Goal: Task Accomplishment & Management: Use online tool/utility

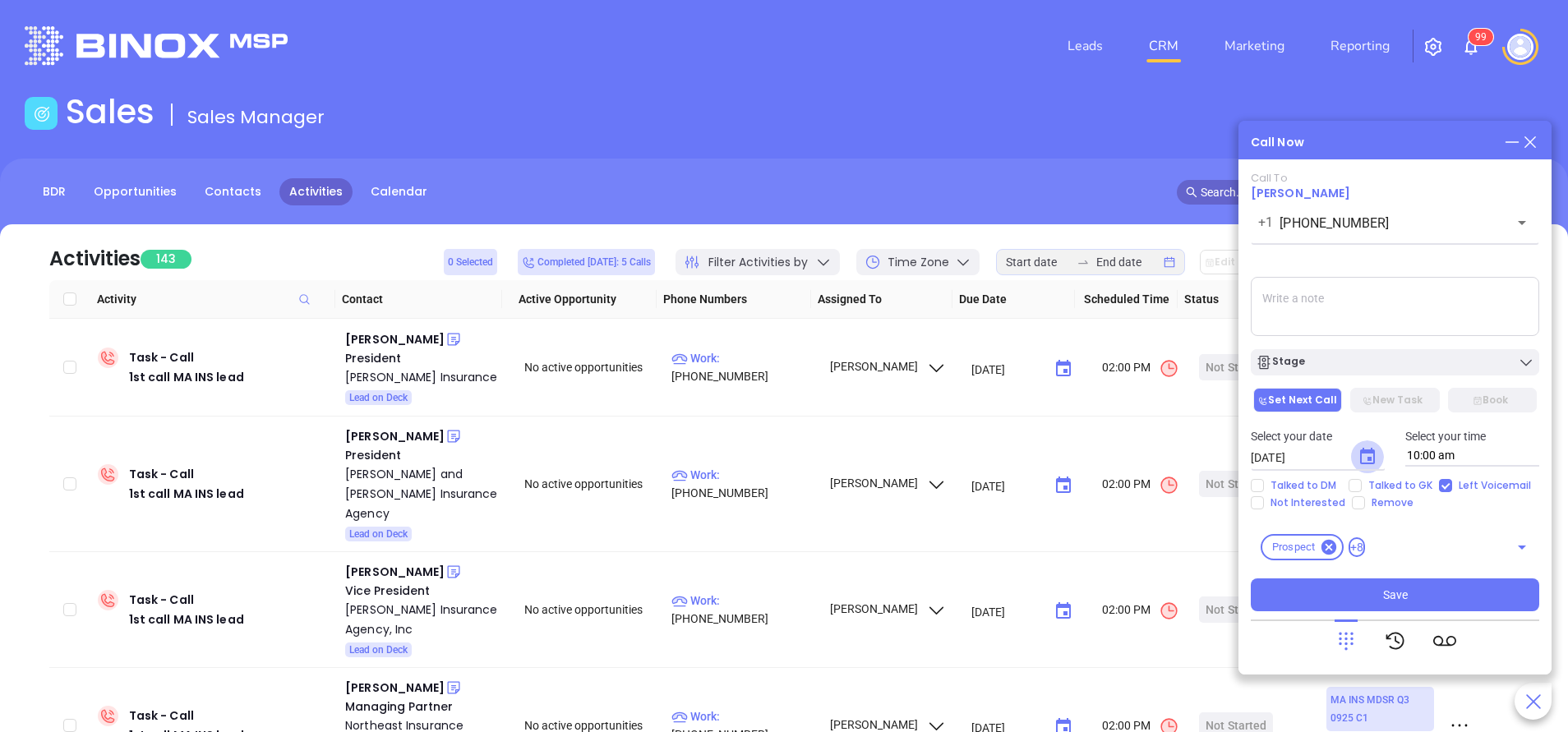
click at [1370, 456] on icon "Choose date, selected date is Oct 8, 2025" at bounding box center [1367, 457] width 20 height 20
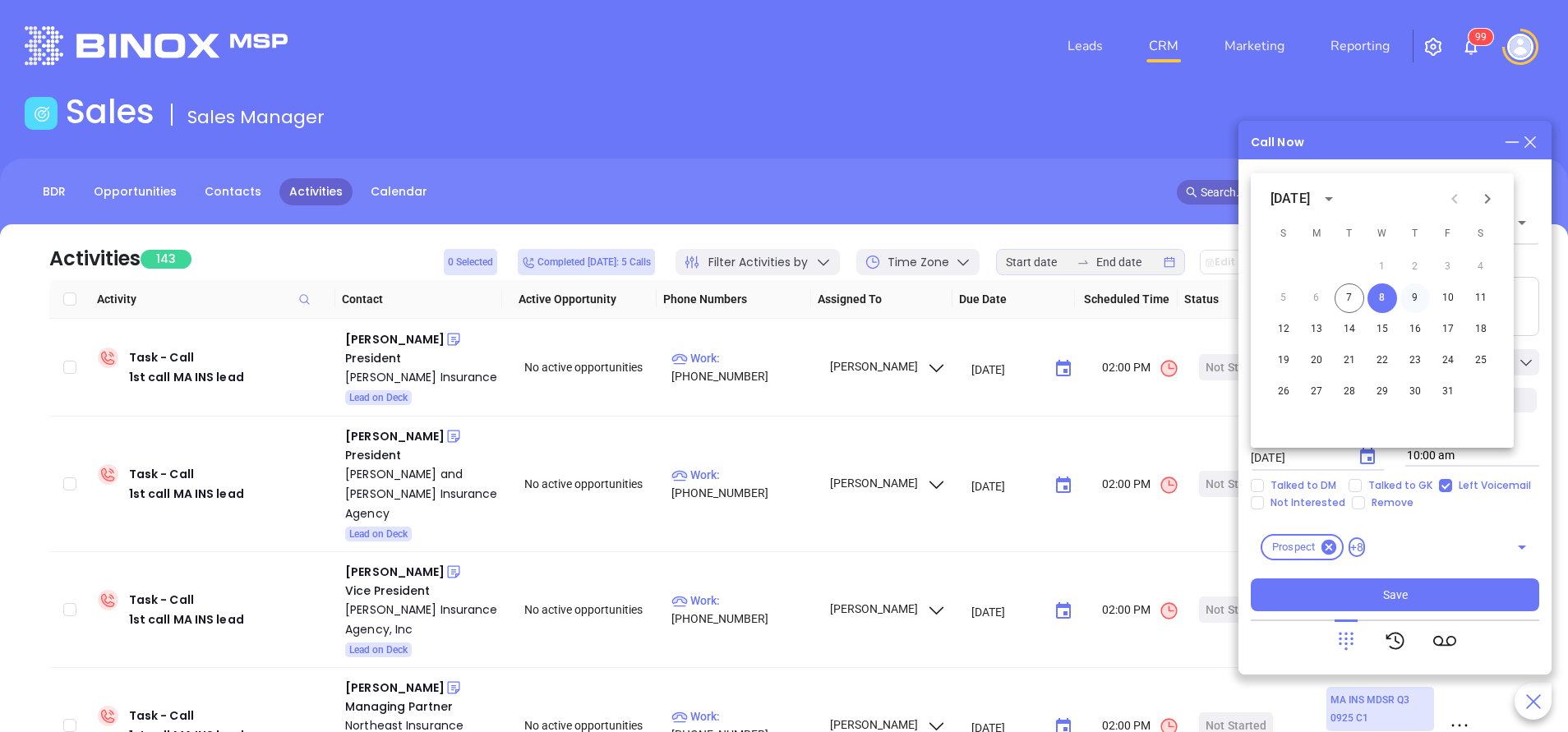
click at [1413, 295] on button "9" at bounding box center [1415, 298] width 29 height 29
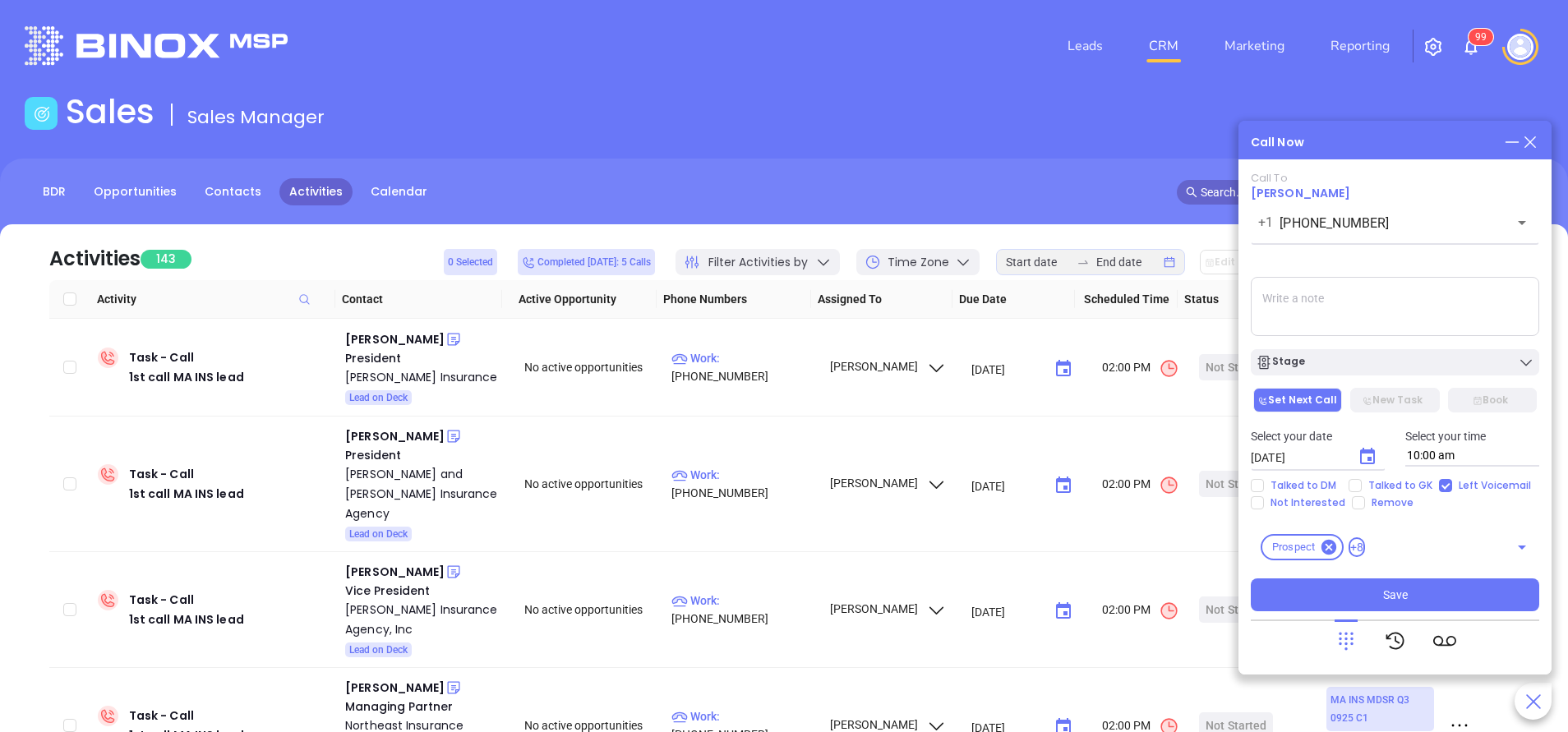
type input "10/09/2025"
click at [1411, 367] on div "Stage" at bounding box center [1394, 362] width 278 height 17
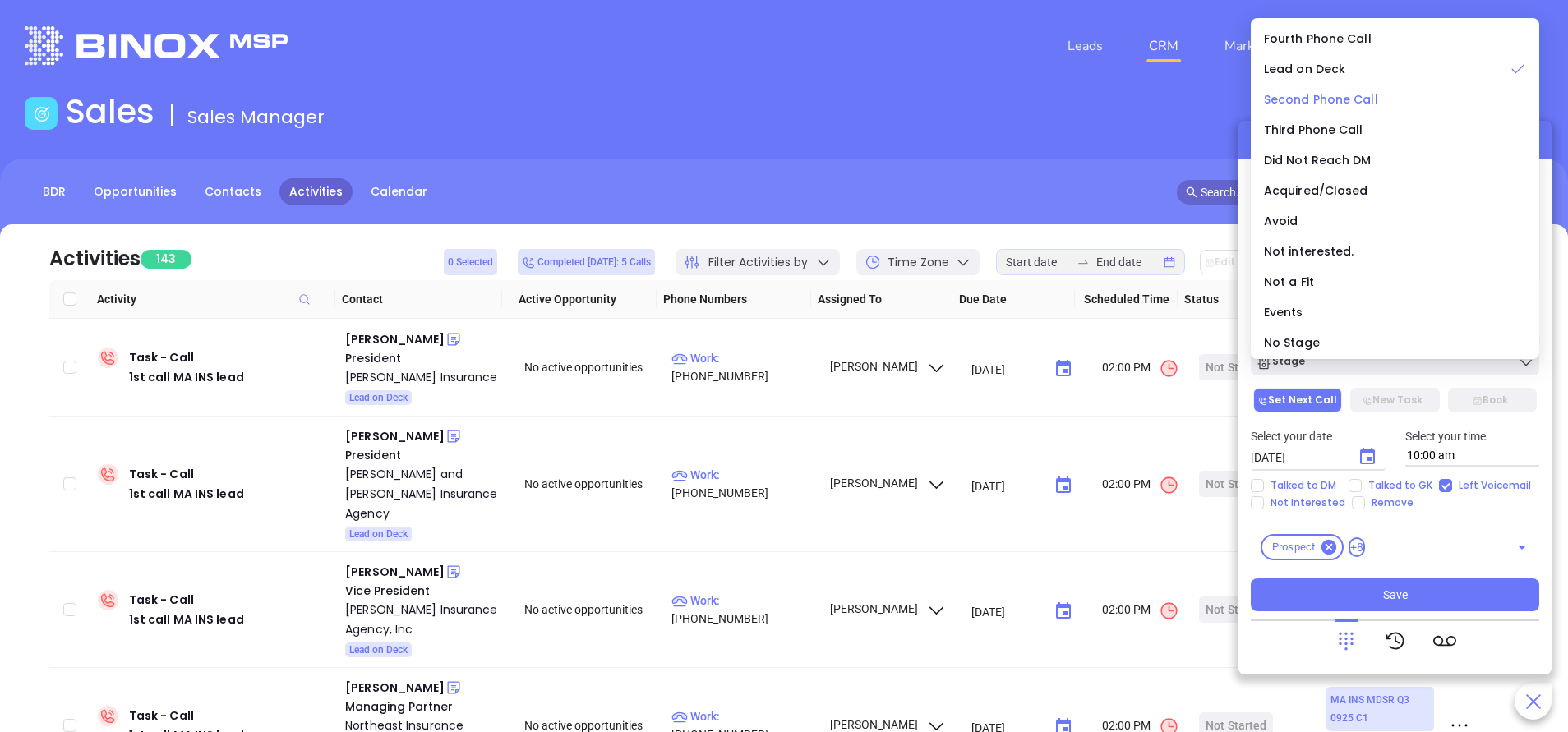
click at [1303, 95] on span "Second Phone Call" at bounding box center [1320, 99] width 114 height 17
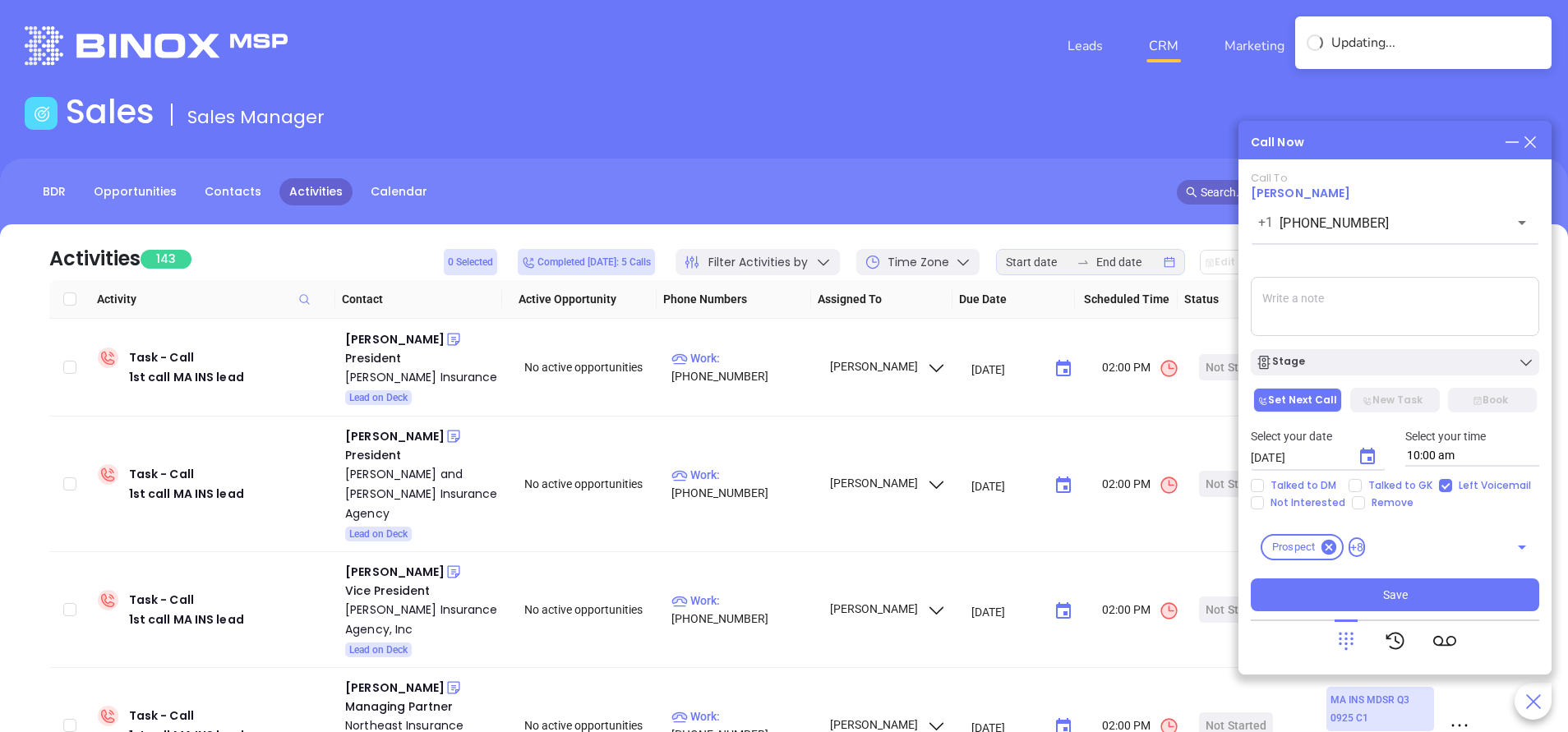
click at [1322, 307] on textarea at bounding box center [1394, 306] width 288 height 60
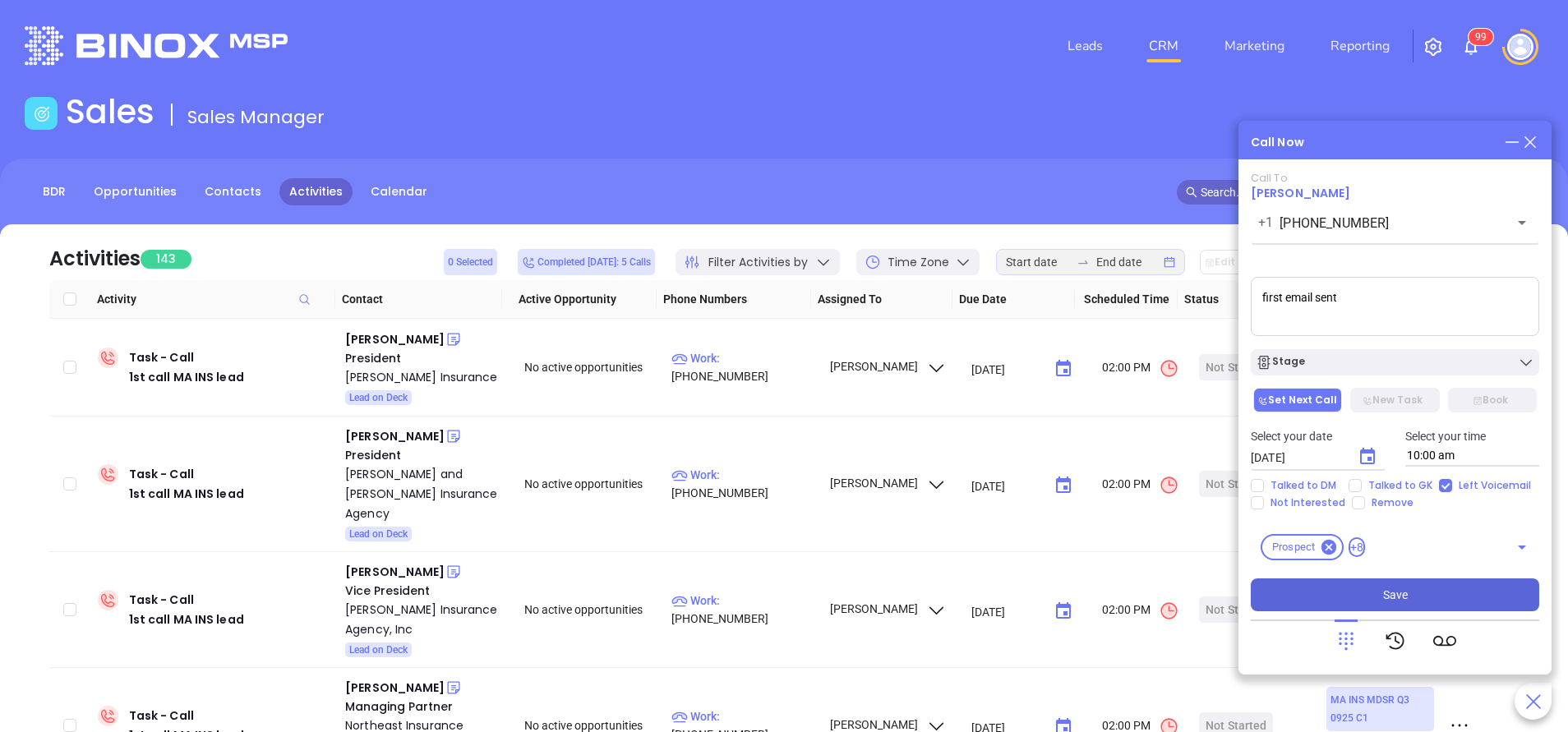
type textarea "first email sent"
click at [1420, 595] on button "Save" at bounding box center [1394, 594] width 288 height 33
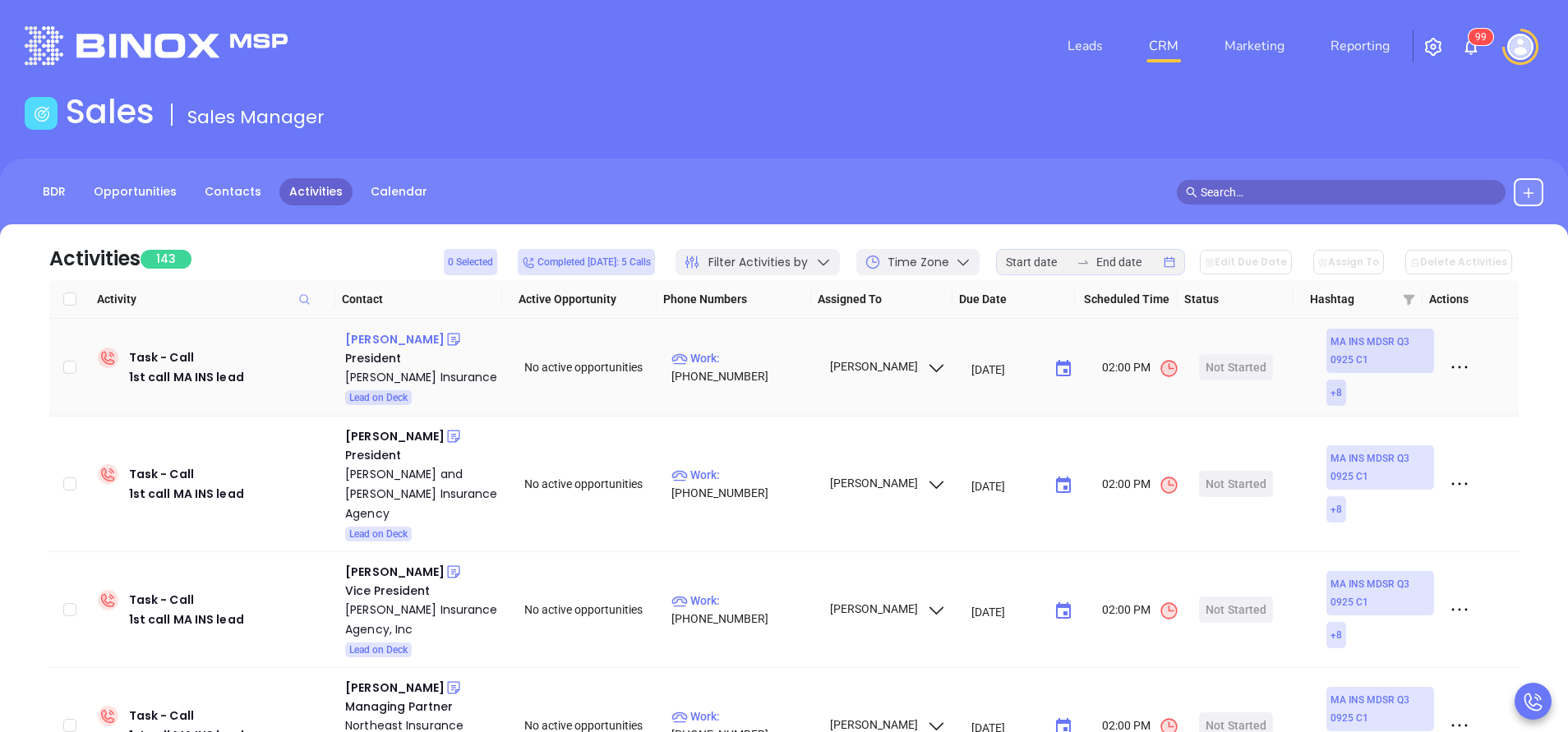
click at [400, 342] on div "Joe Pacheco" at bounding box center [394, 339] width 100 height 20
click at [768, 368] on p "Work : (508) 675-2361" at bounding box center [743, 367] width 143 height 36
type input "(508) 675-2361"
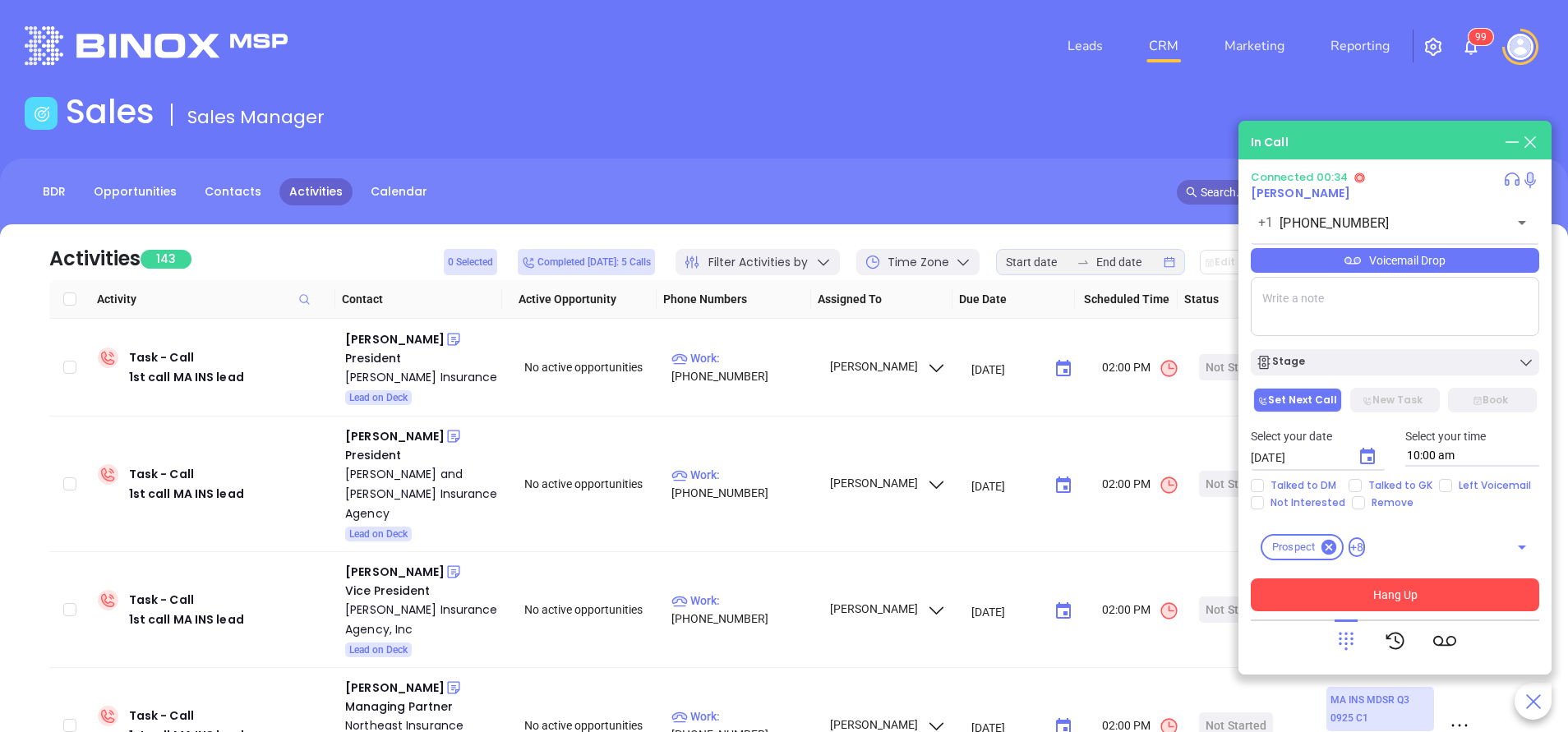
click at [1379, 591] on button "Hang Up" at bounding box center [1394, 594] width 288 height 33
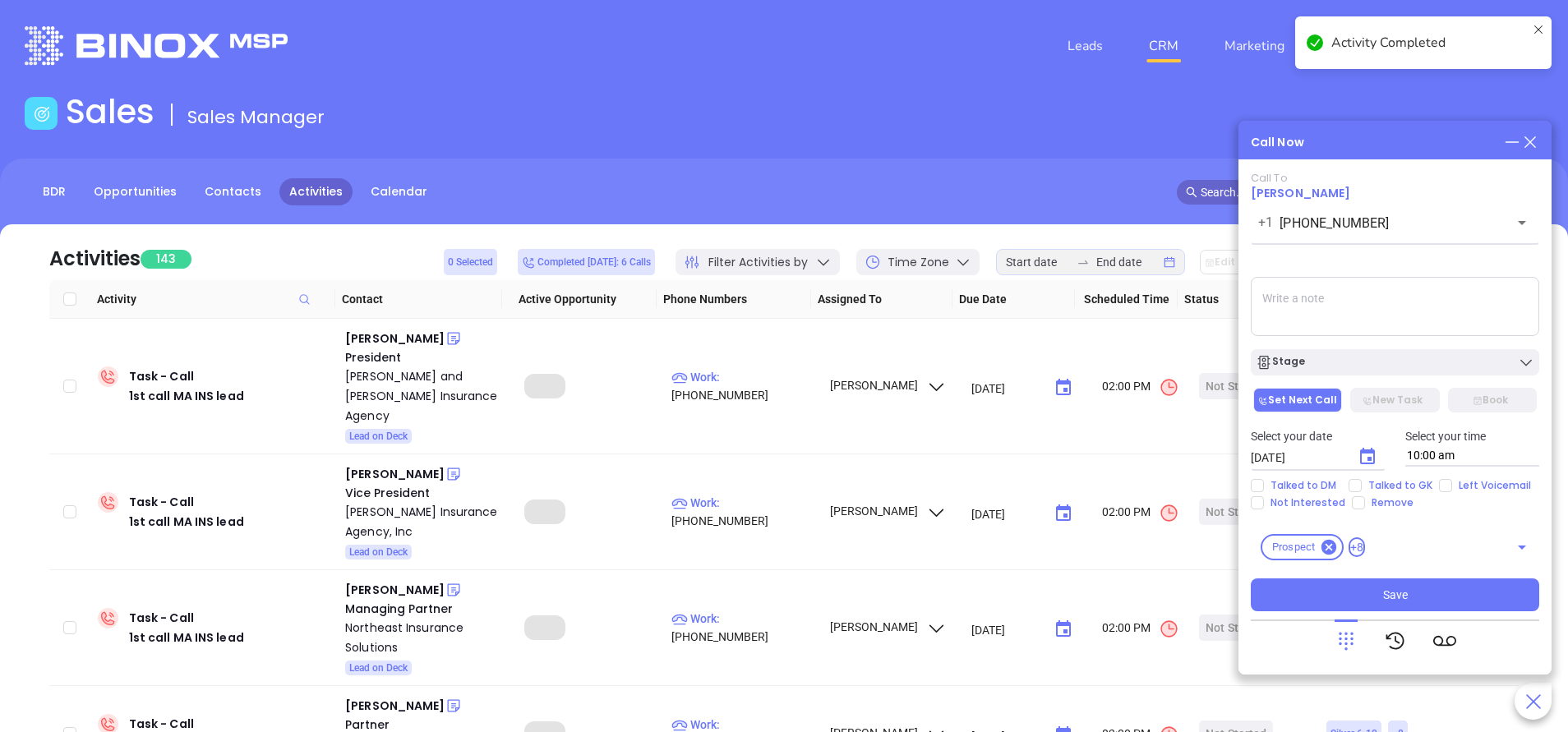
click at [1440, 492] on div "Talked to DM Talked to GK Left Voicemail Not Interested Remove" at bounding box center [1395, 494] width 309 height 30
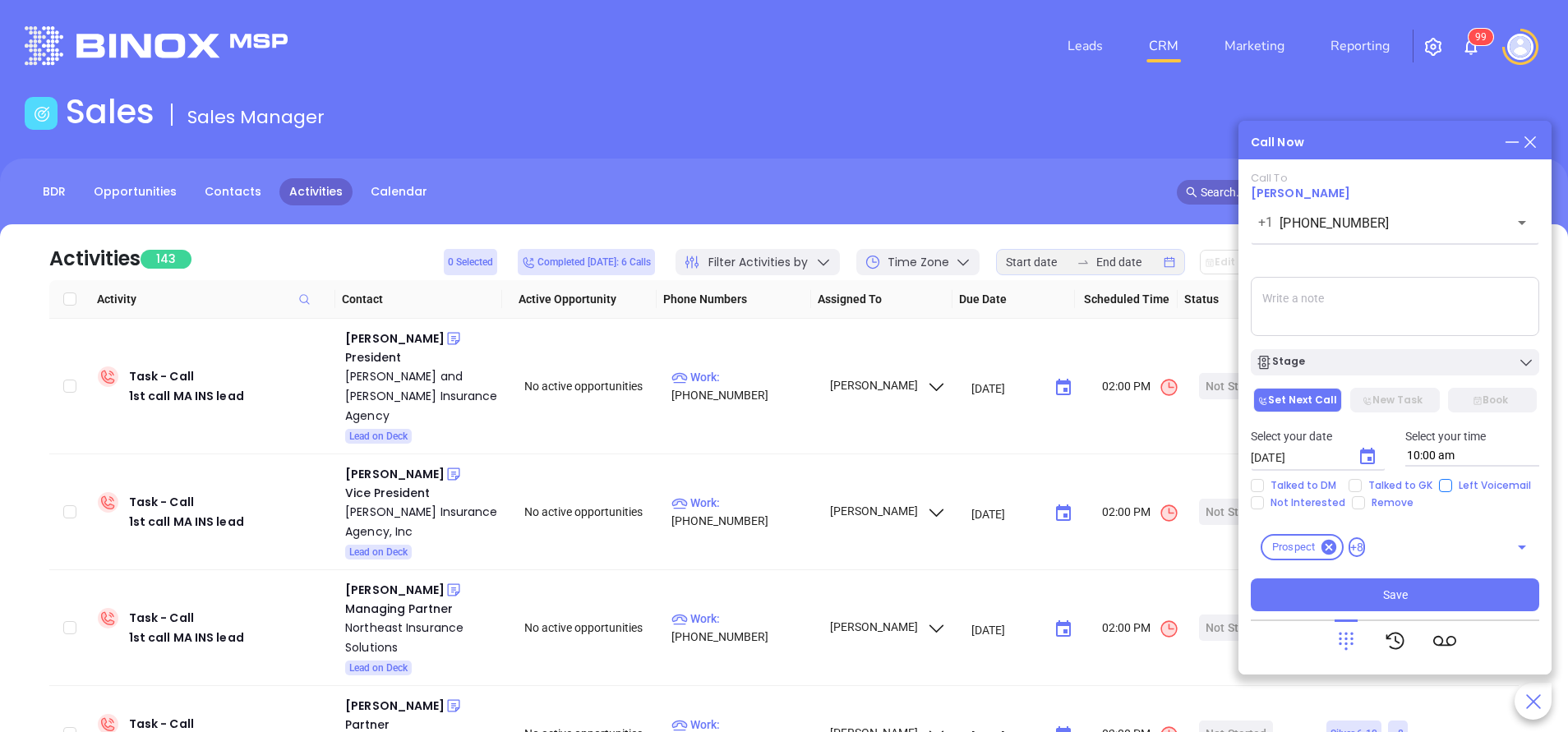
click at [1442, 490] on input "Left Voicemail" at bounding box center [1445, 485] width 13 height 13
checkbox input "true"
click at [1364, 458] on icon "Choose date, selected date is Oct 8, 2025" at bounding box center [1367, 457] width 20 height 20
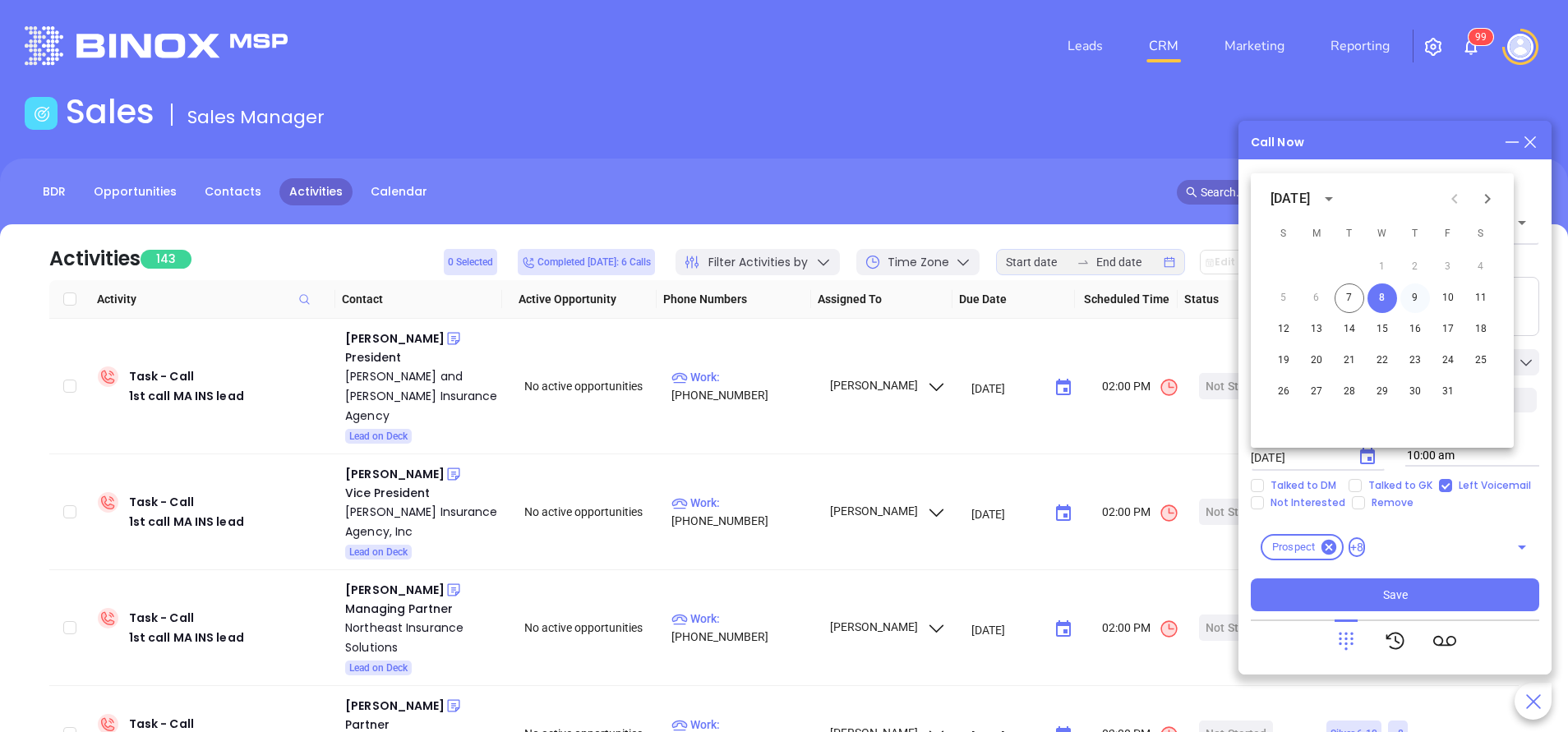
click at [1418, 298] on button "9" at bounding box center [1415, 298] width 29 height 29
type input "10/09/2025"
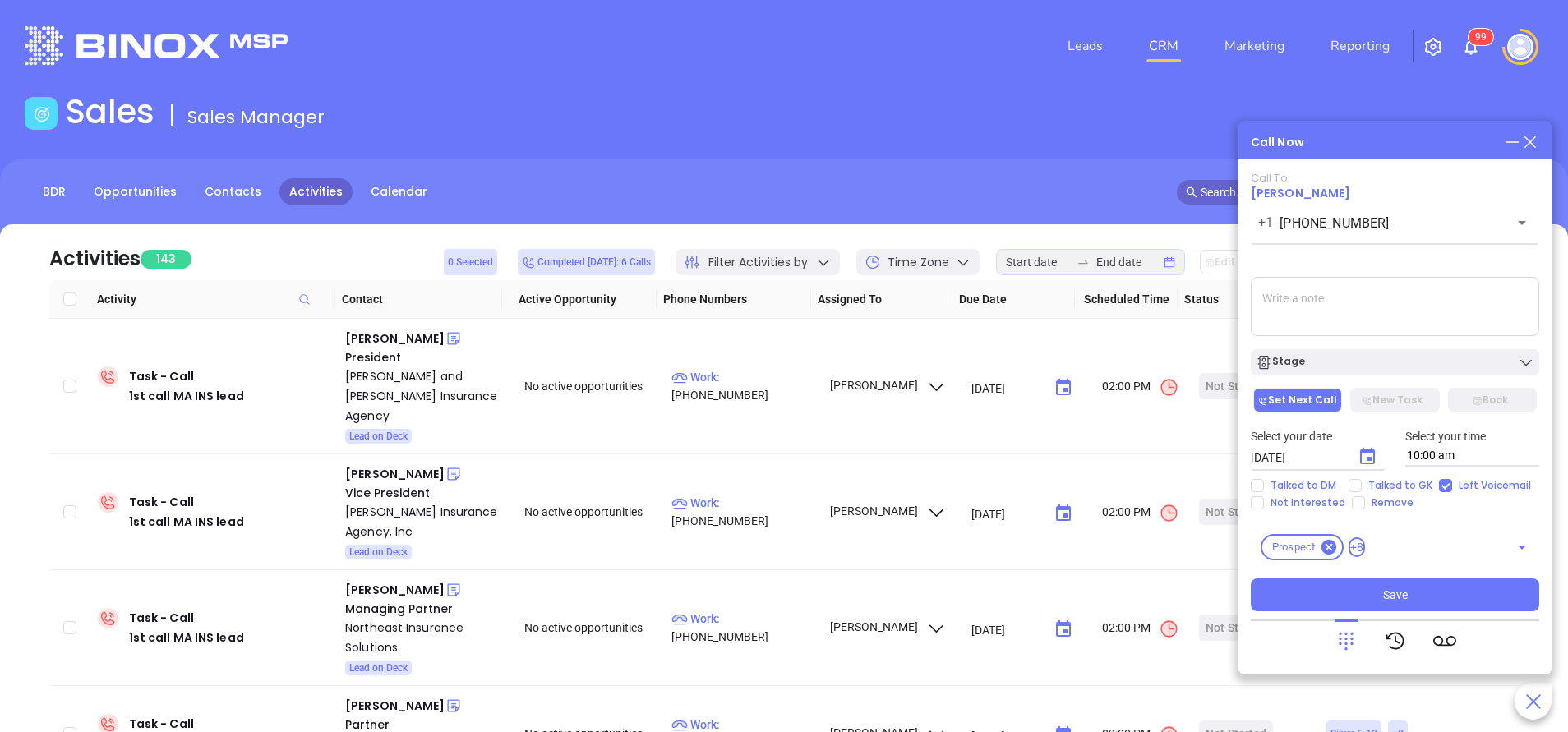
click at [1400, 307] on textarea at bounding box center [1394, 306] width 288 height 60
type textarea "first email sent"
click at [1419, 596] on button "Save" at bounding box center [1394, 594] width 288 height 33
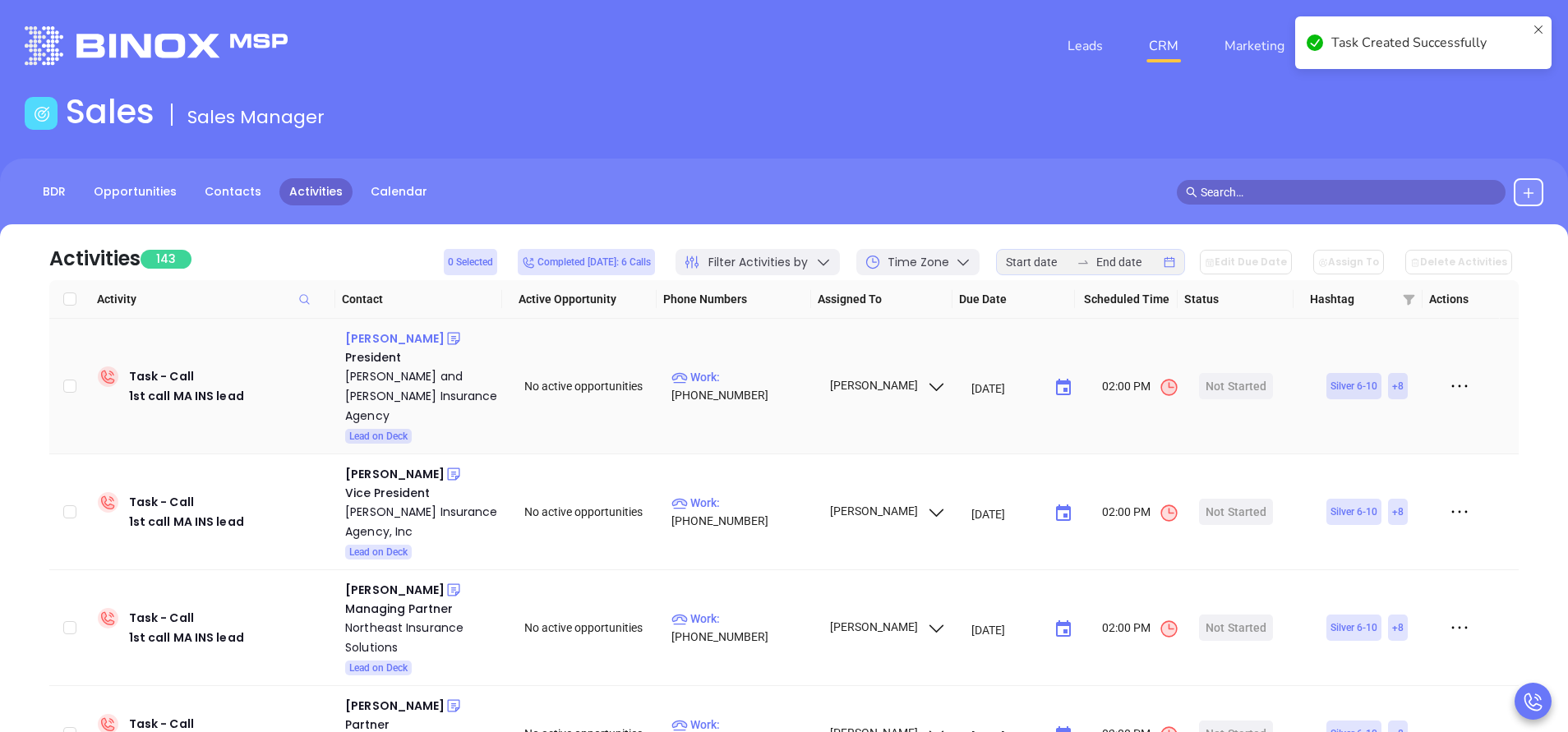
click at [391, 335] on div "David Lynch" at bounding box center [394, 339] width 100 height 20
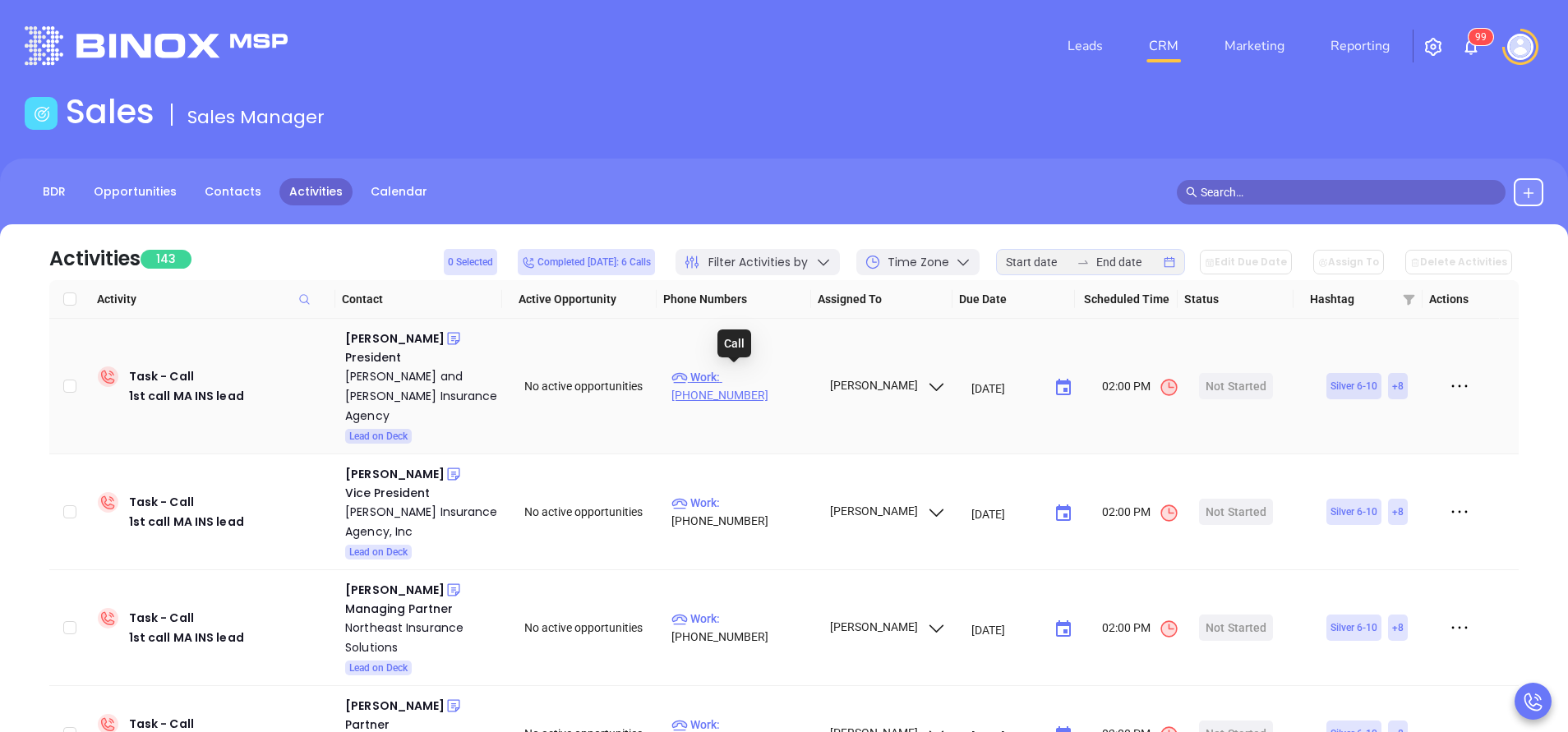
click at [764, 372] on p "Work : (508) 941-5711" at bounding box center [743, 386] width 143 height 36
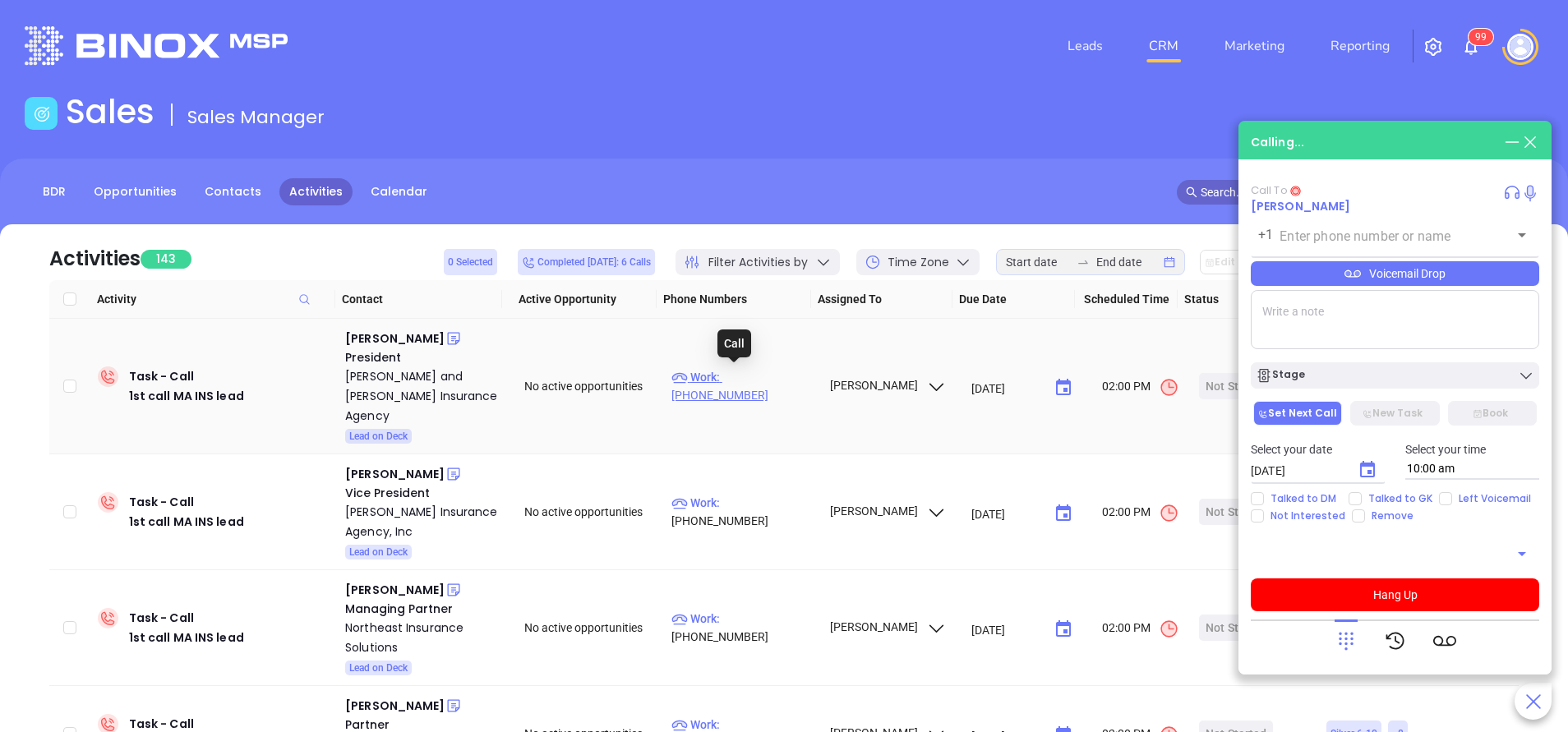
type input "(508) 941-5711"
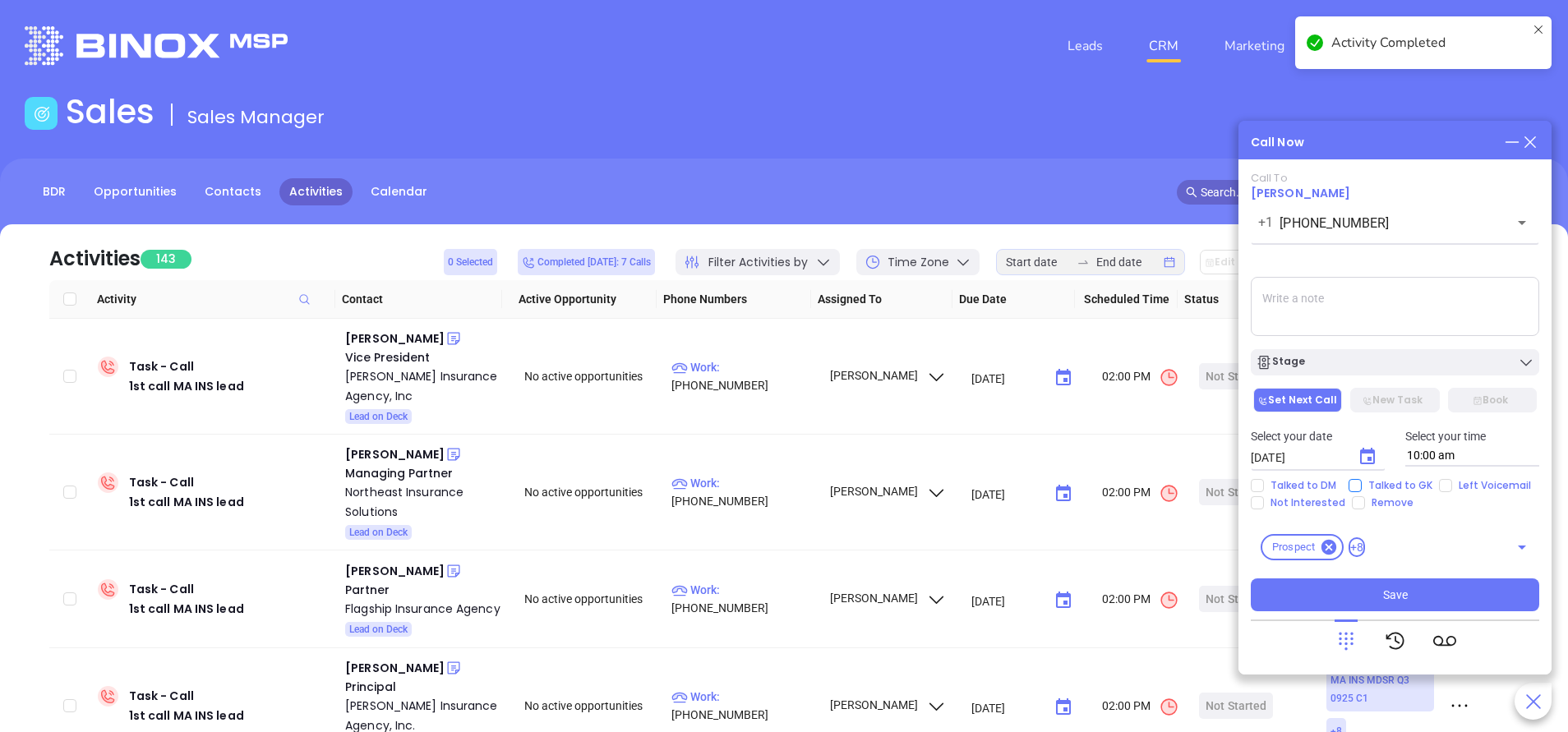
click at [1358, 486] on input "Talked to GK" at bounding box center [1354, 485] width 13 height 13
checkbox input "true"
click at [1374, 459] on icon "Choose date, selected date is Oct 8, 2025" at bounding box center [1367, 456] width 15 height 17
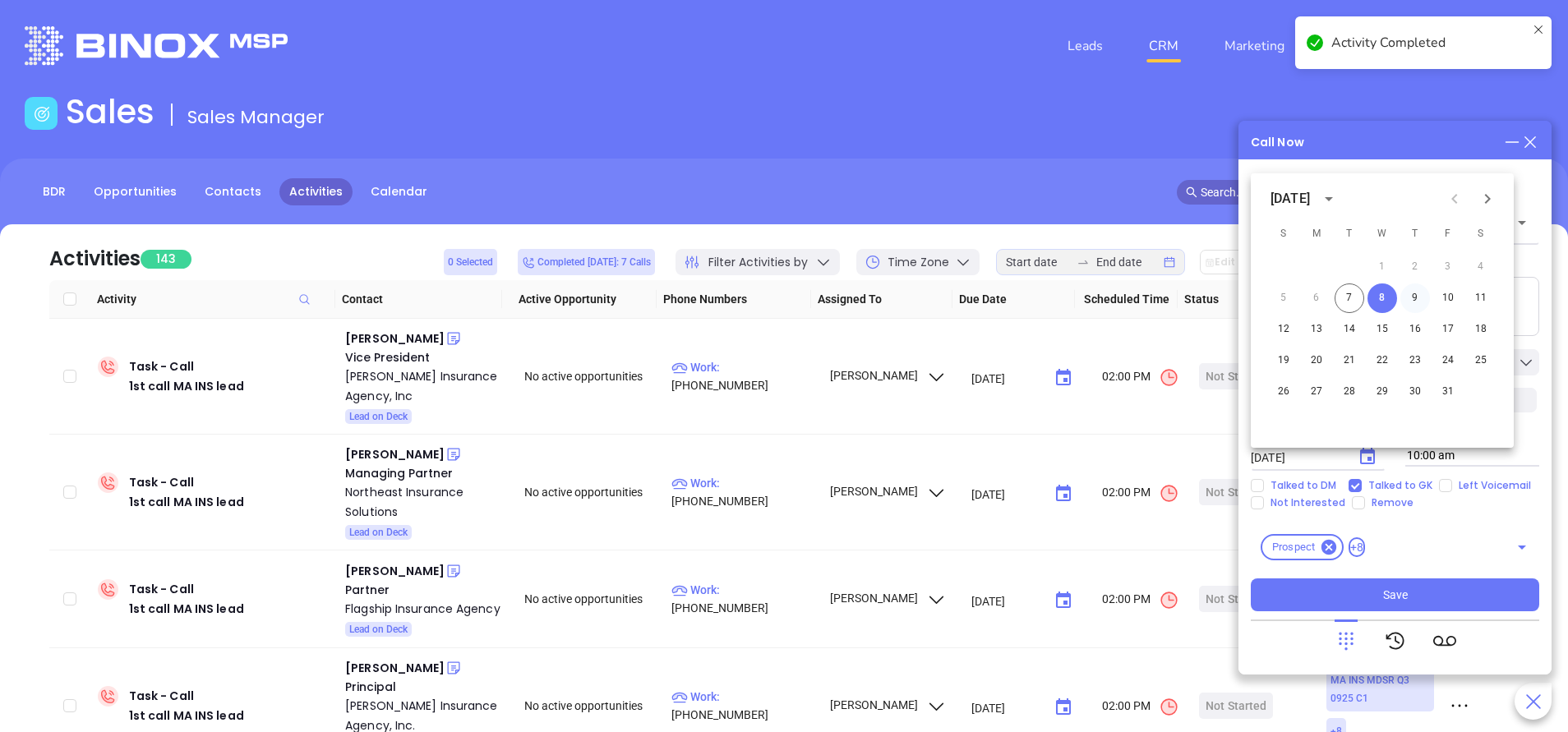
click at [1416, 293] on button "9" at bounding box center [1415, 298] width 29 height 29
type input "10/09/2025"
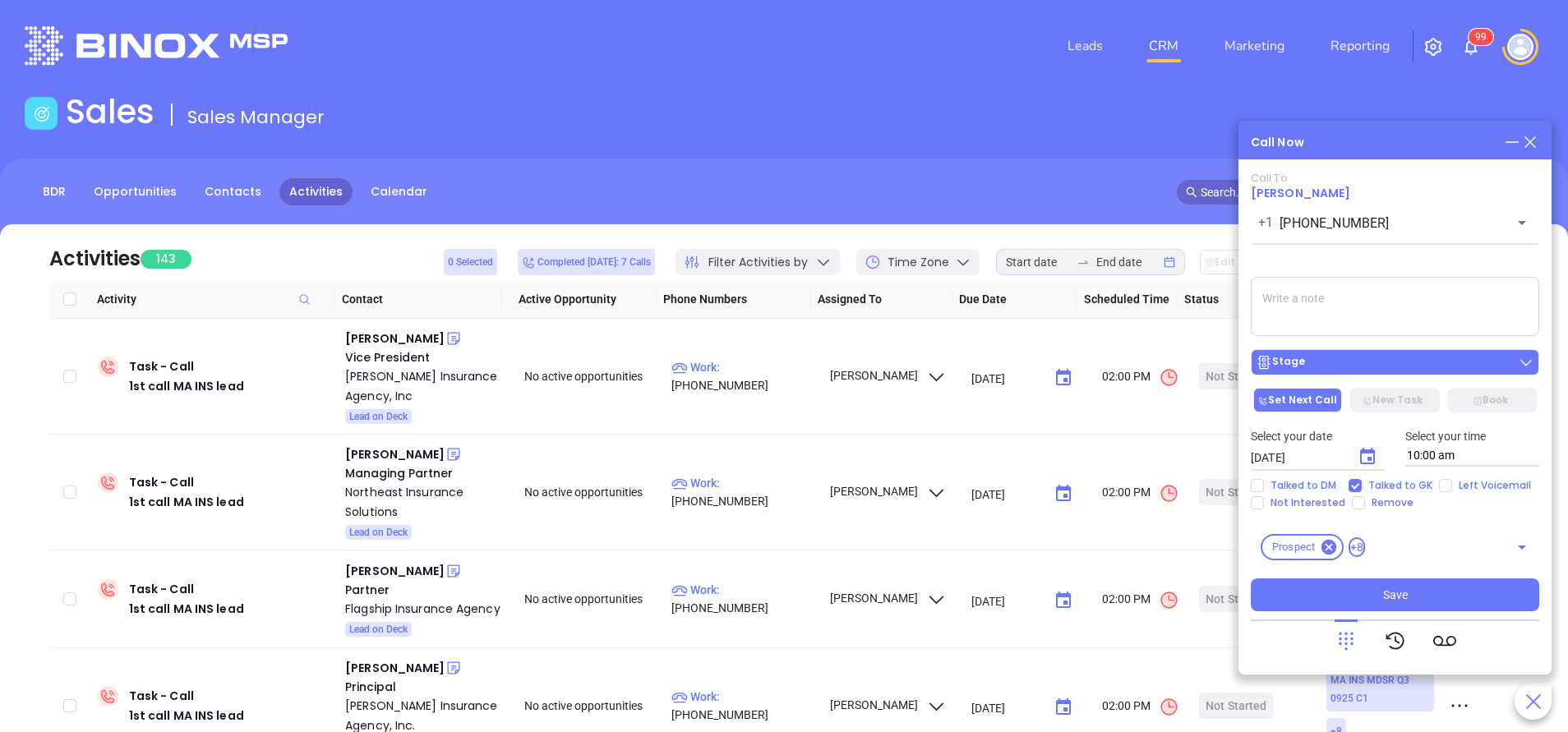
click at [1407, 355] on div "Stage" at bounding box center [1394, 362] width 278 height 17
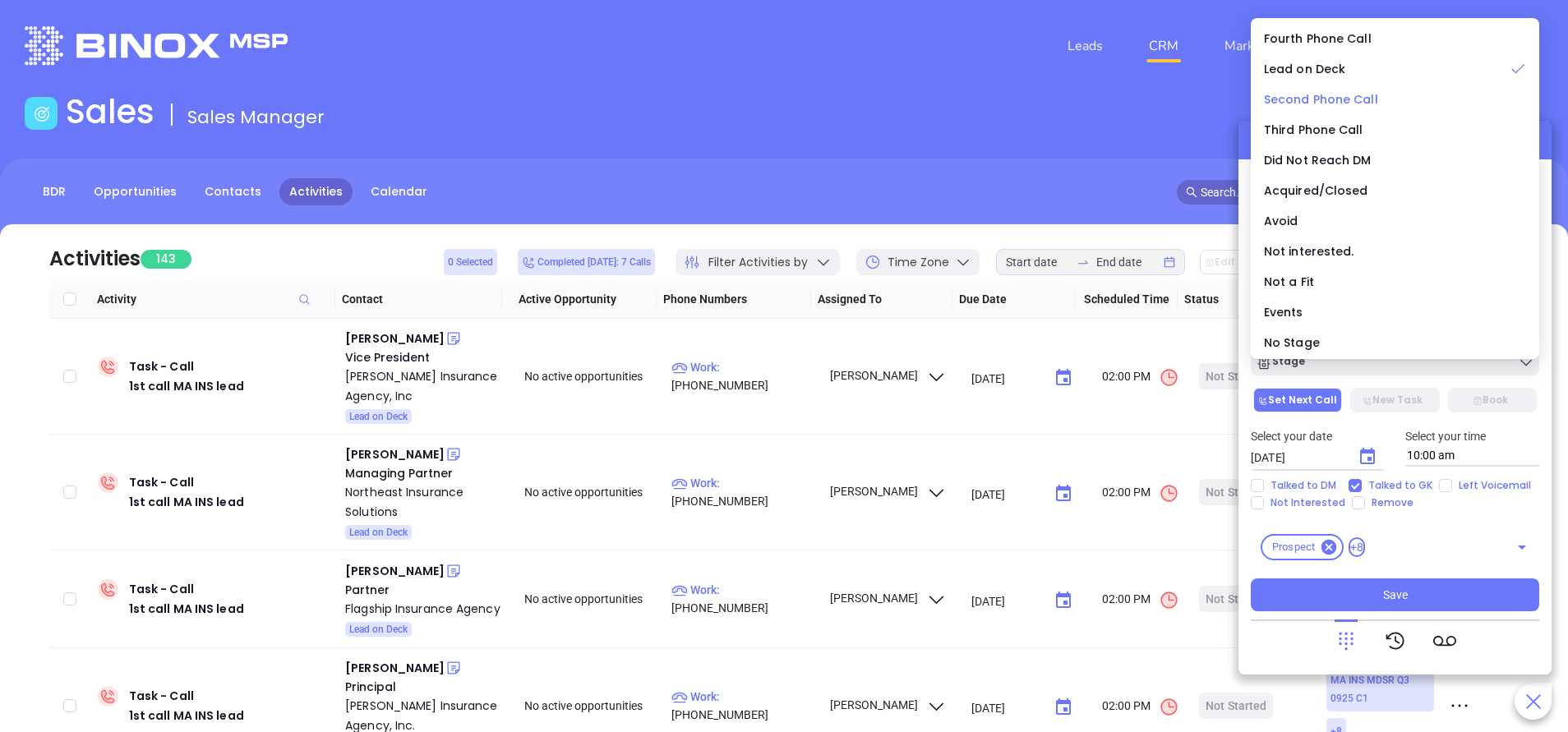
click at [1332, 107] on div "Second Phone Call" at bounding box center [1394, 100] width 262 height 19
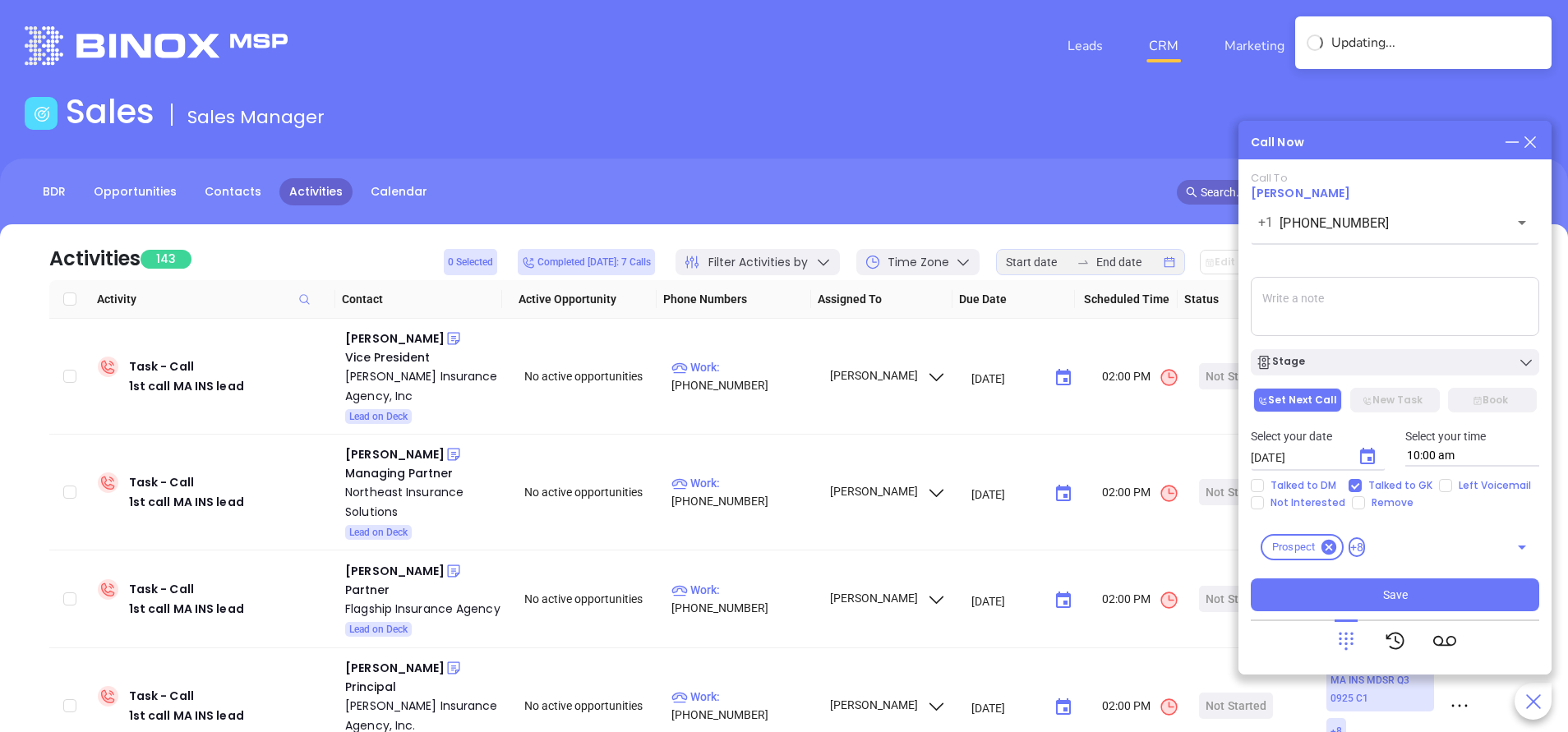
click at [1332, 312] on textarea at bounding box center [1394, 306] width 288 height 60
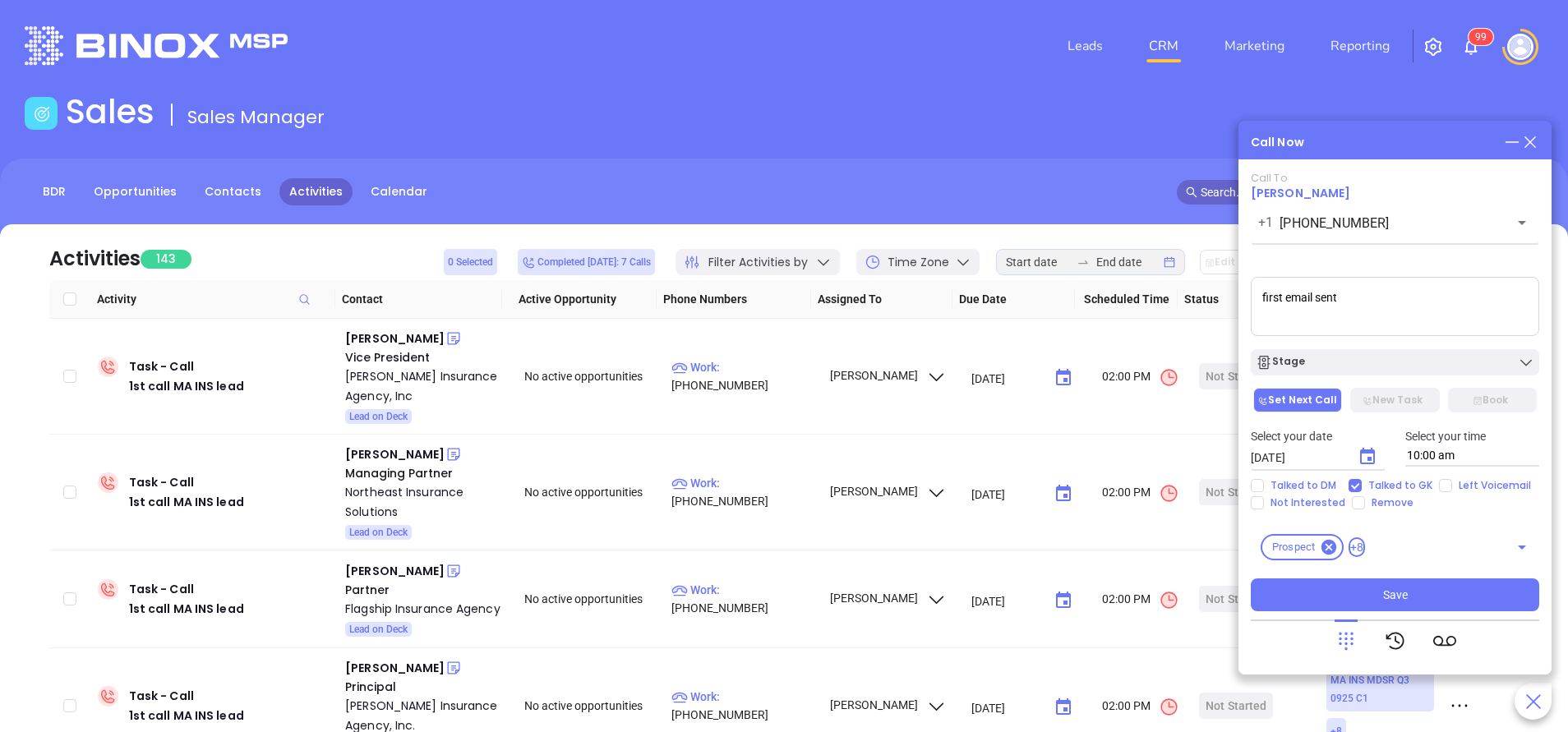
type textarea "first email sent"
drag, startPoint x: 1402, startPoint y: 613, endPoint x: 1403, endPoint y: 603, distance: 10.0
click at [1403, 609] on div "Call To David Lynch +1 (508) 941-5711 ​ Voicemail Drop first email sent Stage S…" at bounding box center [1394, 417] width 288 height 490
click at [1403, 590] on span "Save" at bounding box center [1394, 594] width 24 height 19
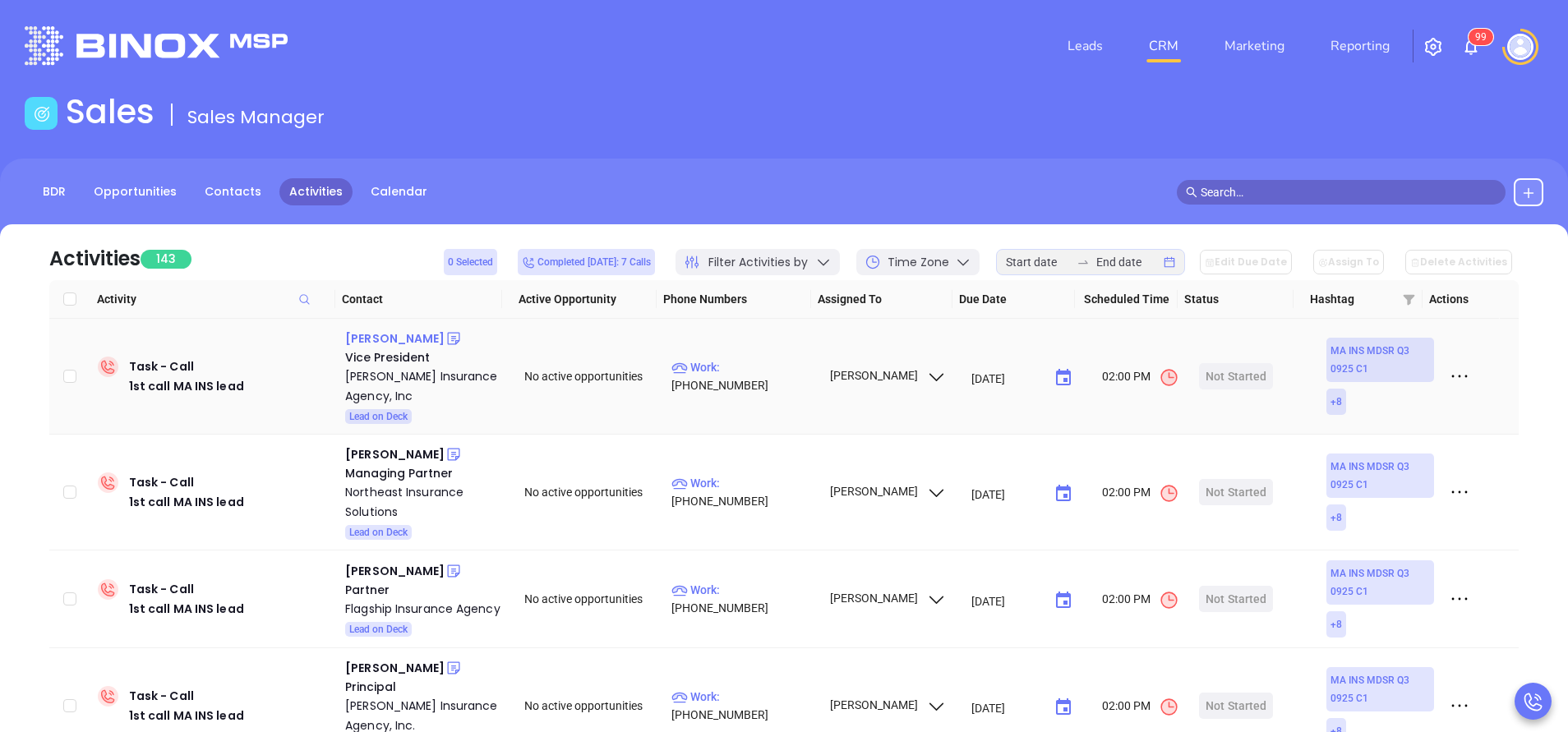
click at [365, 345] on div "Anne Daley" at bounding box center [394, 339] width 100 height 20
click at [730, 375] on p "Work : (413) 788-0971" at bounding box center [743, 376] width 143 height 36
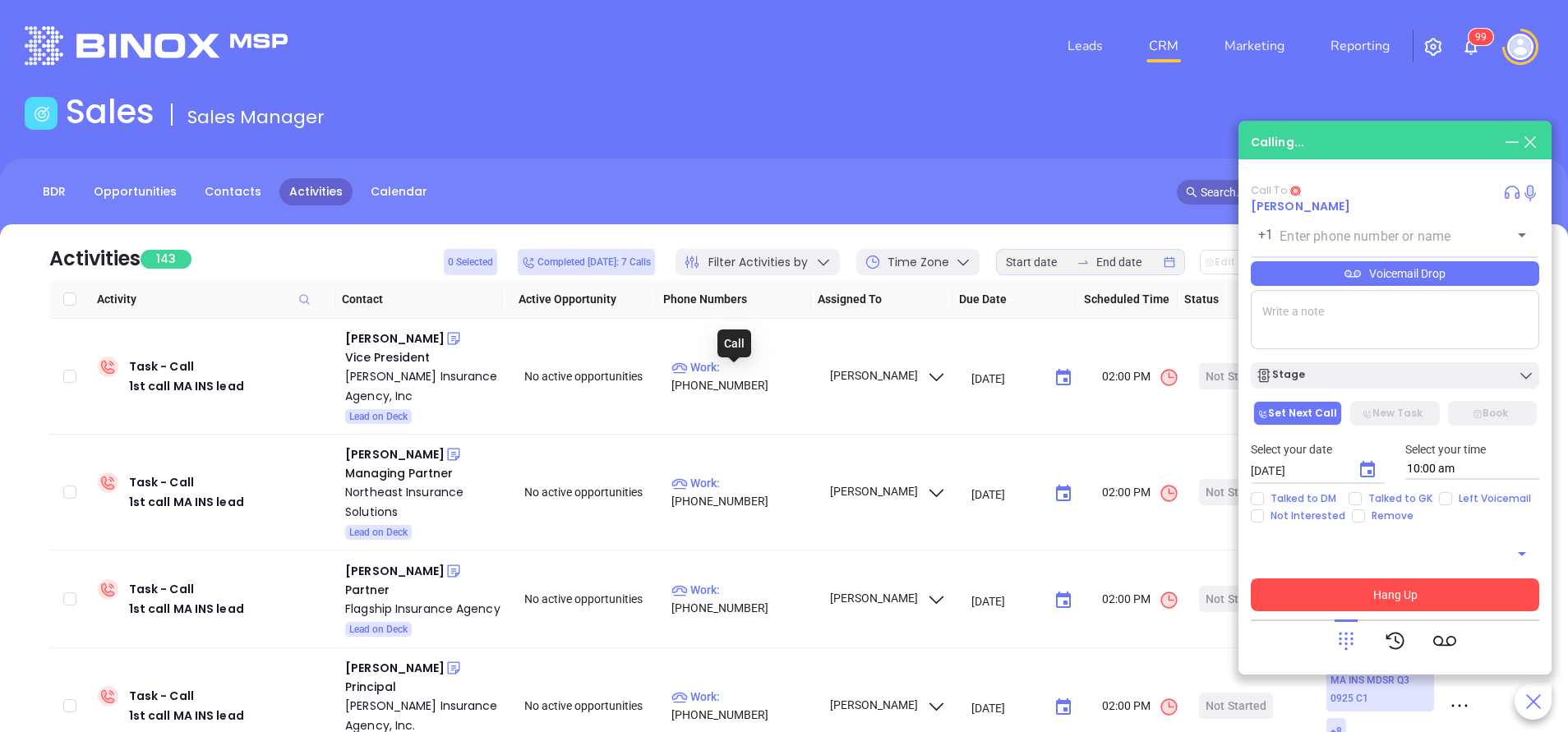
type input "(413) 788-0971"
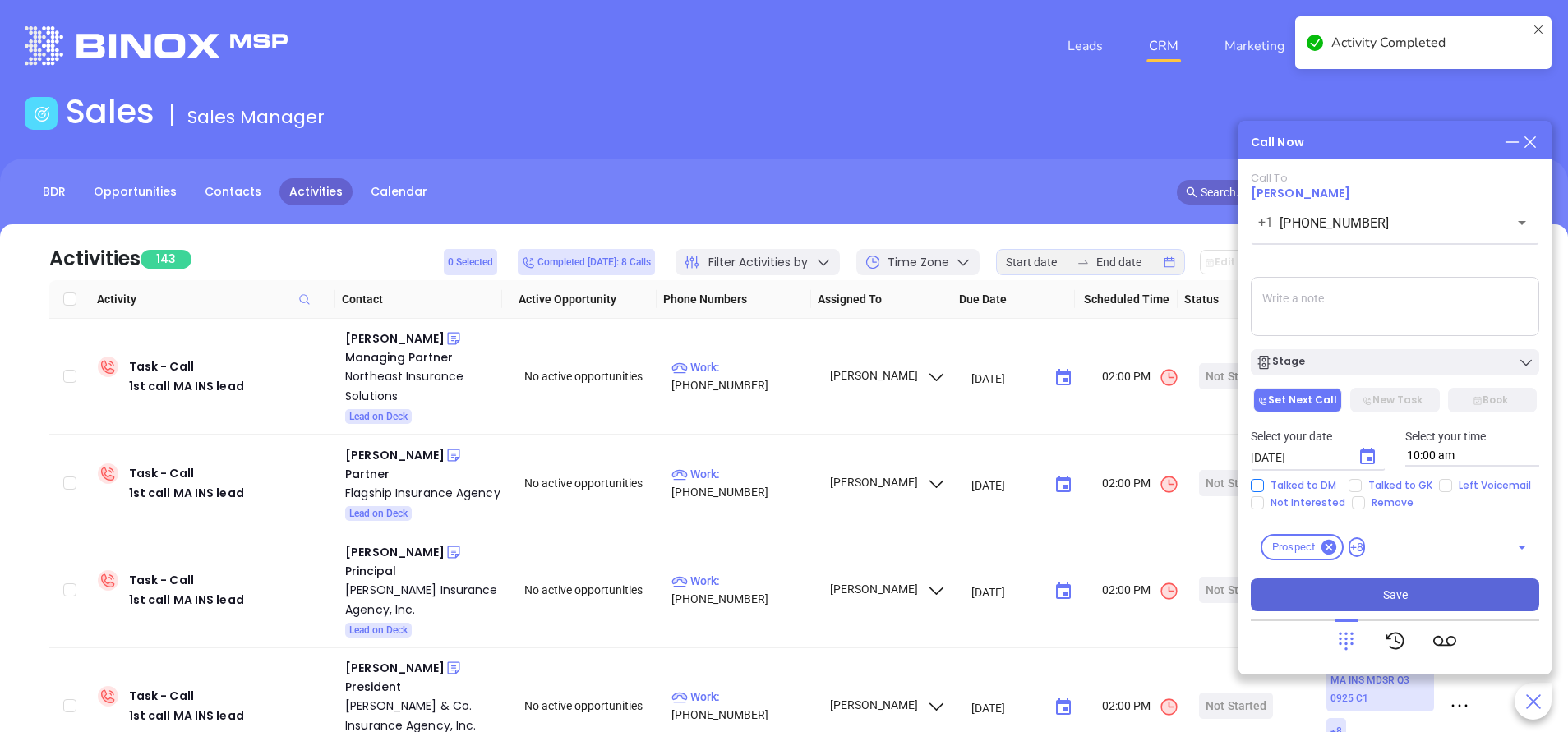
click at [1259, 485] on input "Talked to DM" at bounding box center [1257, 485] width 13 height 13
checkbox input "true"
click at [1260, 503] on input "Not Interested" at bounding box center [1257, 502] width 13 height 13
checkbox input "true"
click at [1336, 350] on button "Stage" at bounding box center [1394, 362] width 288 height 26
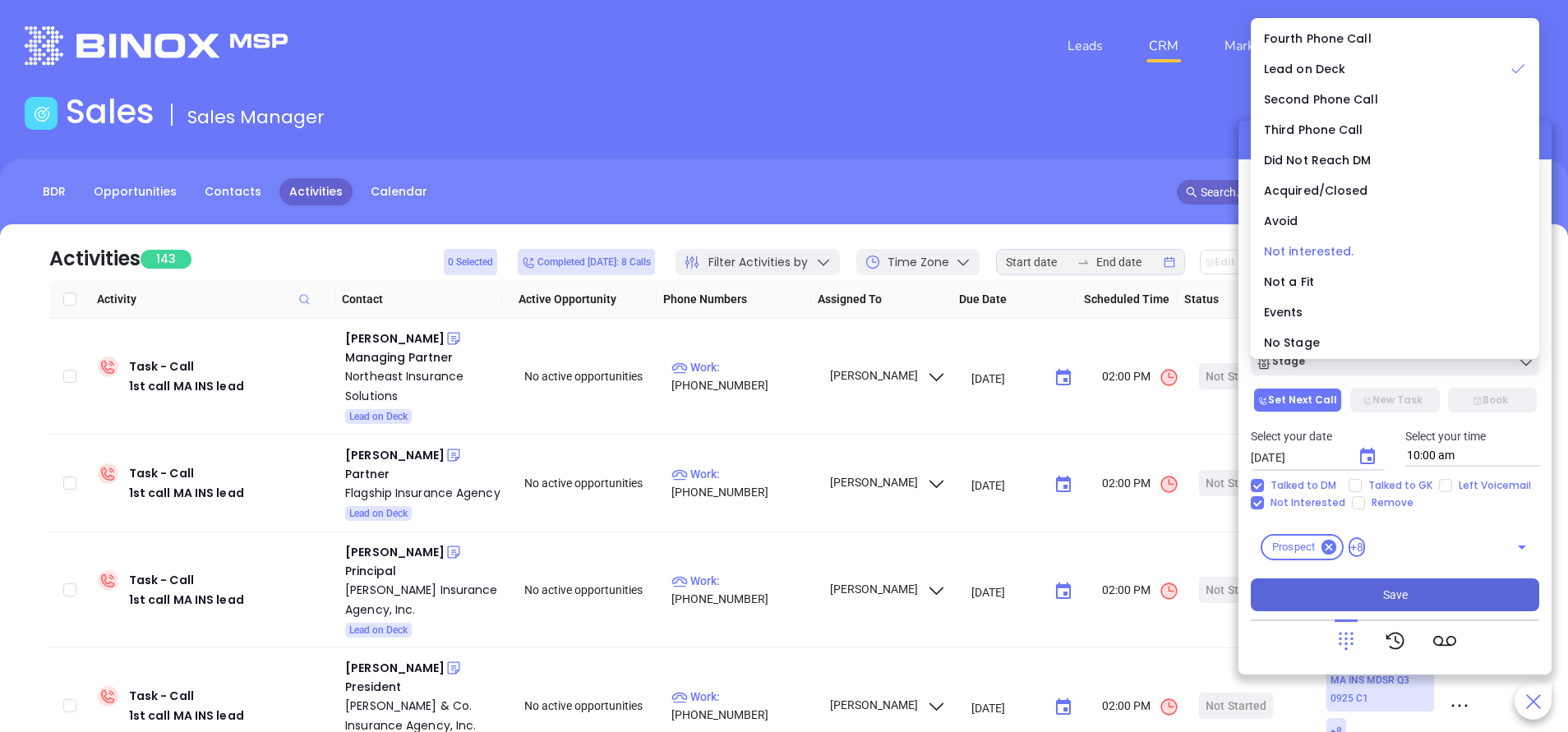
click at [1311, 254] on span "Not interested." at bounding box center [1308, 251] width 91 height 17
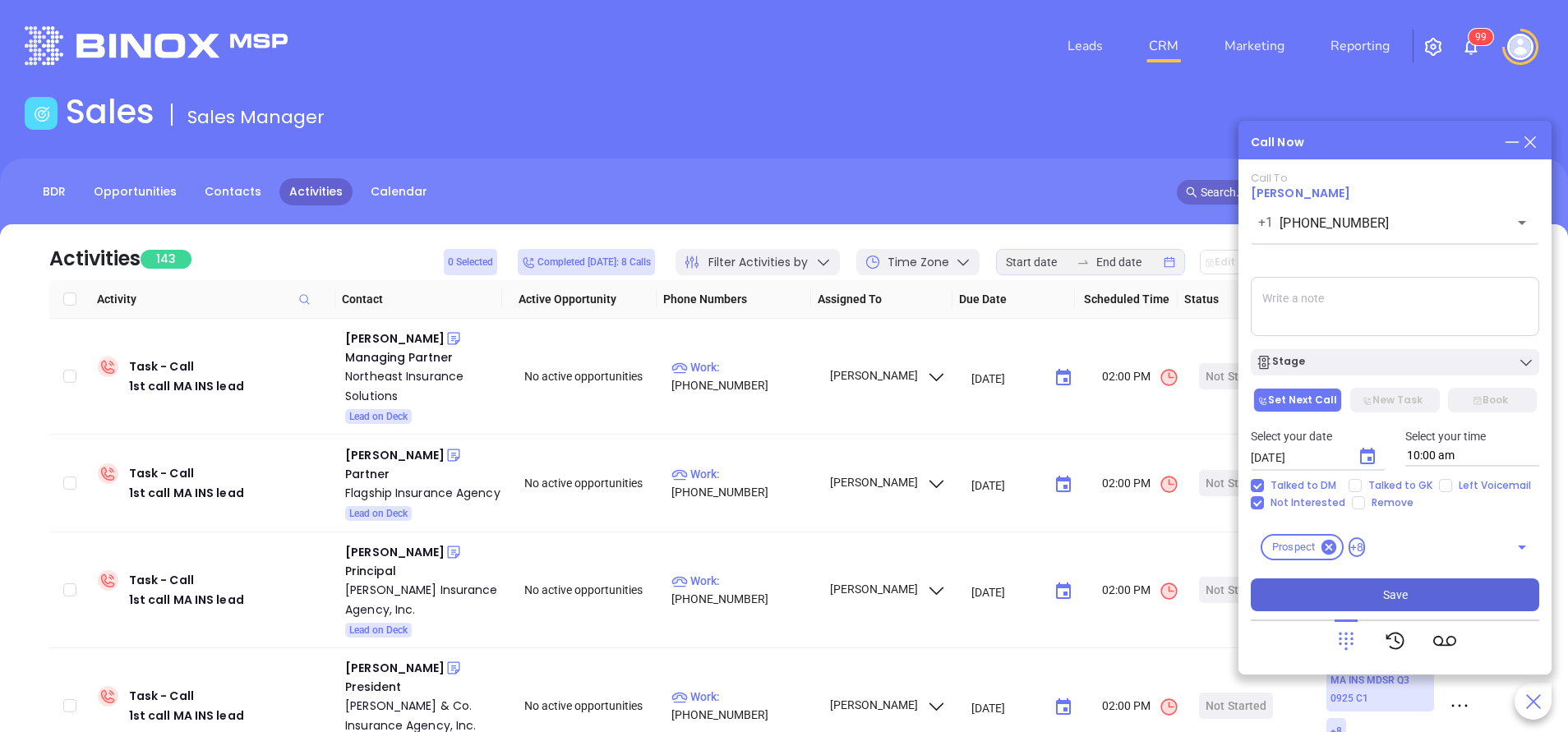
click at [1403, 602] on span "Save" at bounding box center [1394, 594] width 24 height 19
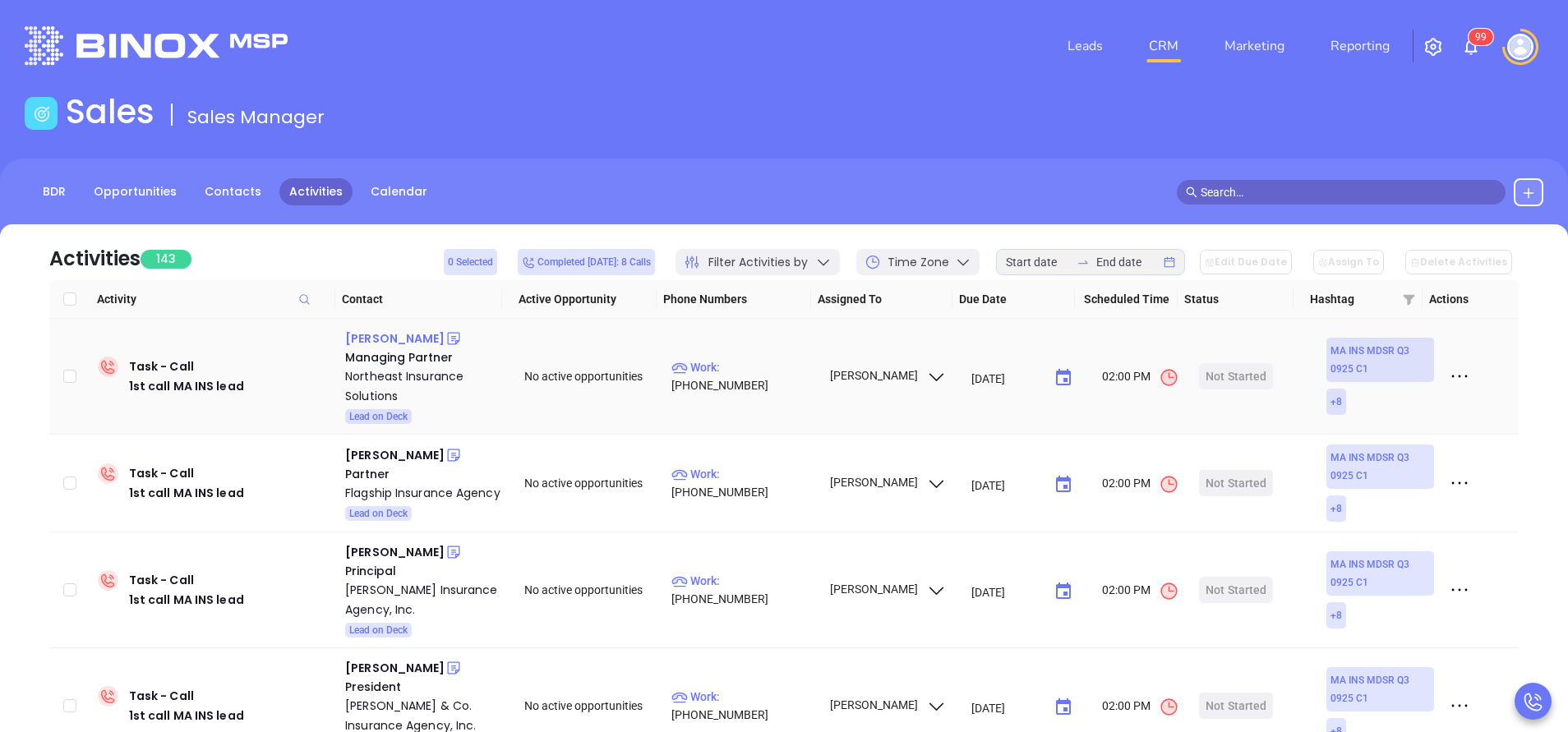
click at [375, 340] on div "Darin Souza" at bounding box center [394, 339] width 100 height 20
click at [751, 376] on p "Work : (781) 740-9540" at bounding box center [743, 376] width 143 height 36
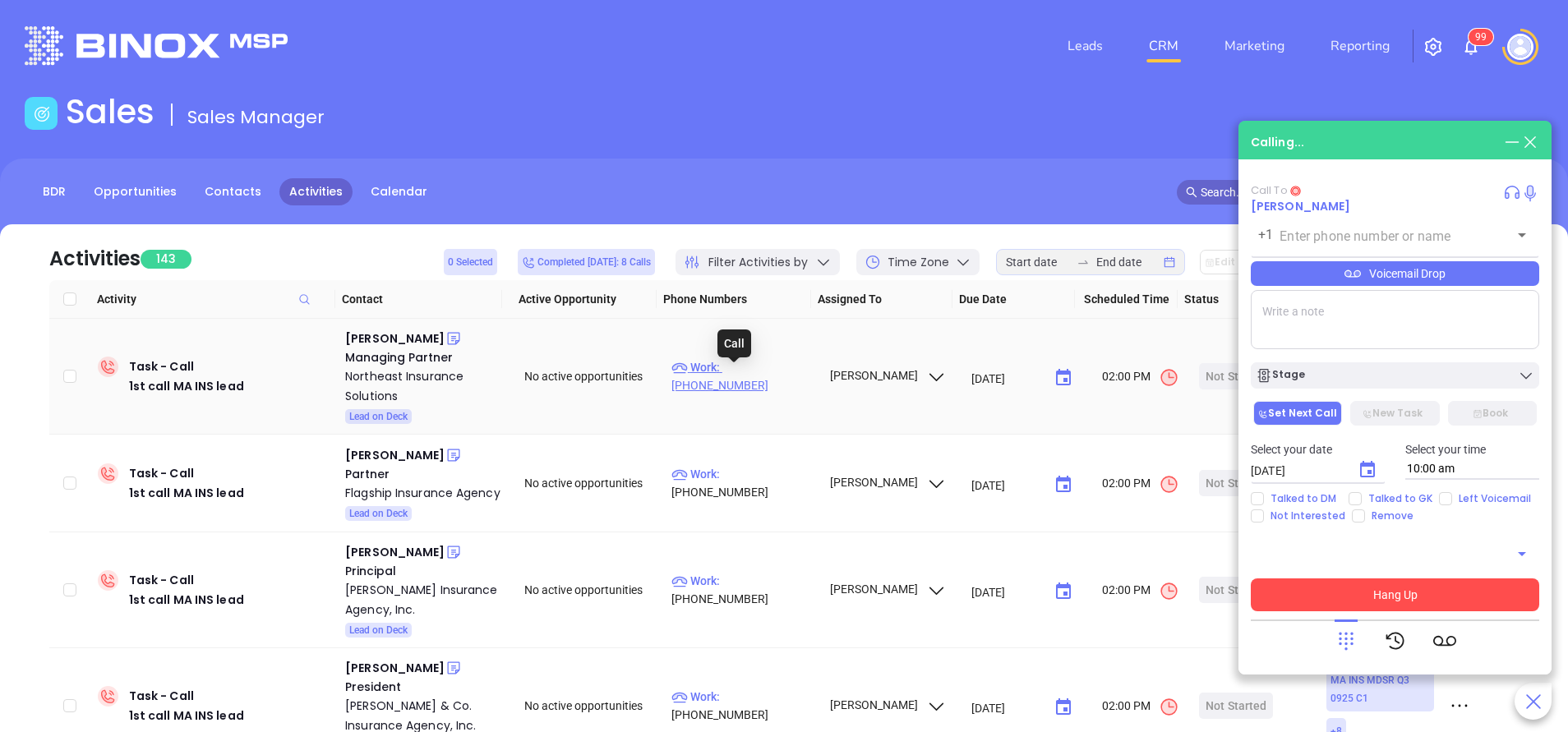
type input "(781) 740-9540"
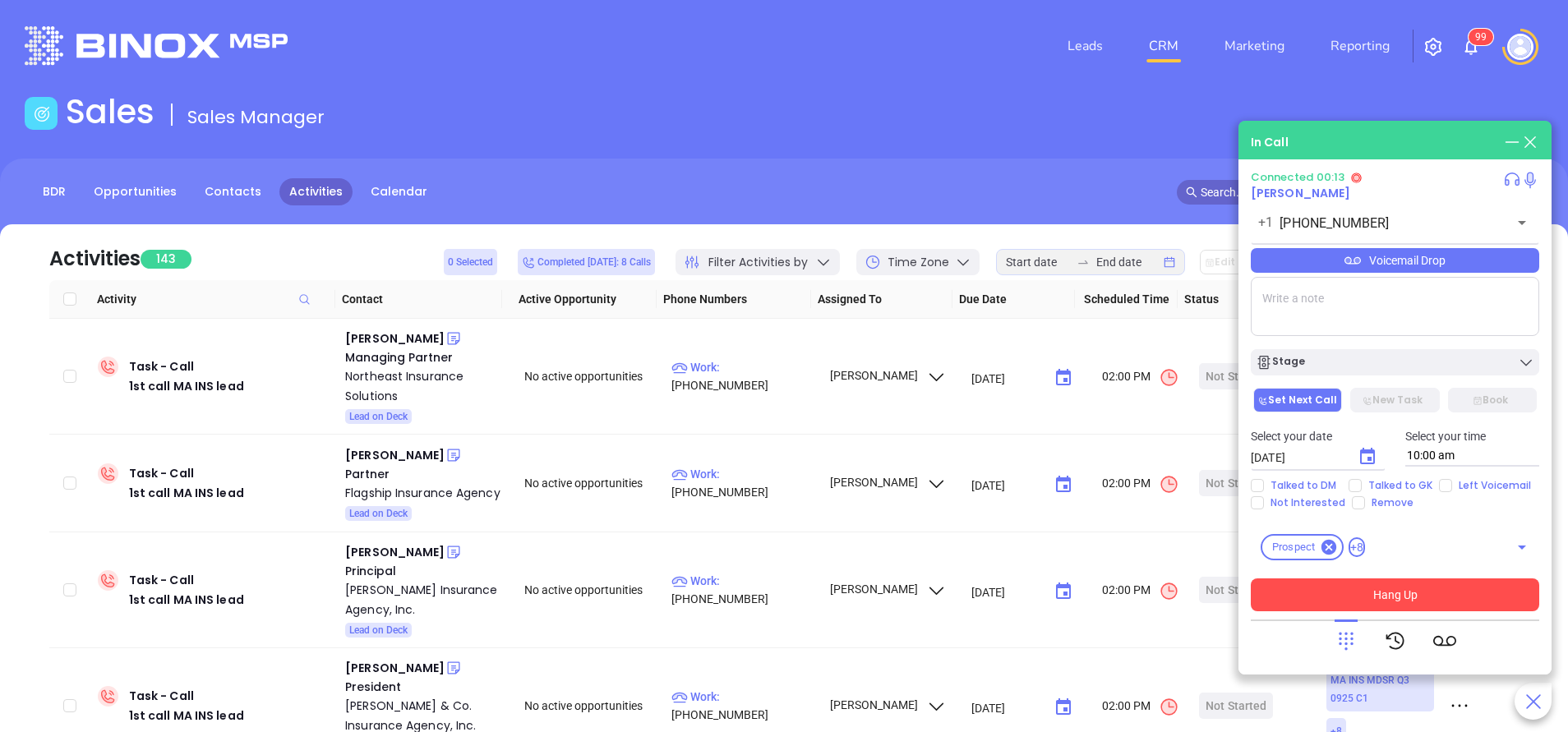
click at [1357, 651] on div at bounding box center [1395, 641] width 122 height 43
click at [1342, 635] on icon at bounding box center [1346, 641] width 23 height 23
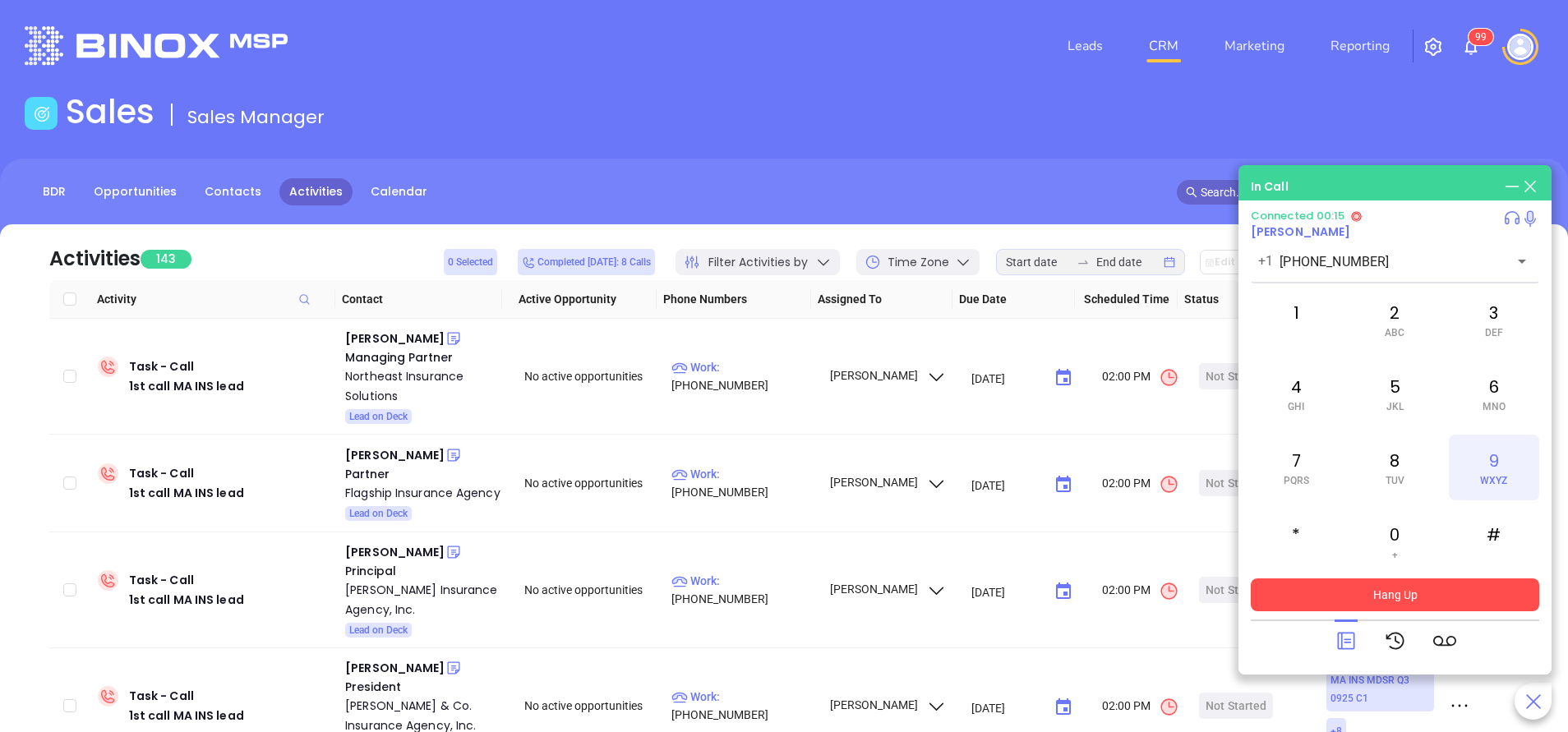
click at [1499, 479] on span "WXYZ" at bounding box center [1494, 480] width 27 height 12
click at [1299, 469] on div "7 PQRS" at bounding box center [1296, 467] width 91 height 65
click at [1487, 401] on span "MNO" at bounding box center [1494, 407] width 23 height 12
click at [1392, 464] on div "8 TUV" at bounding box center [1394, 467] width 91 height 65
click at [1304, 310] on div "1" at bounding box center [1296, 319] width 91 height 65
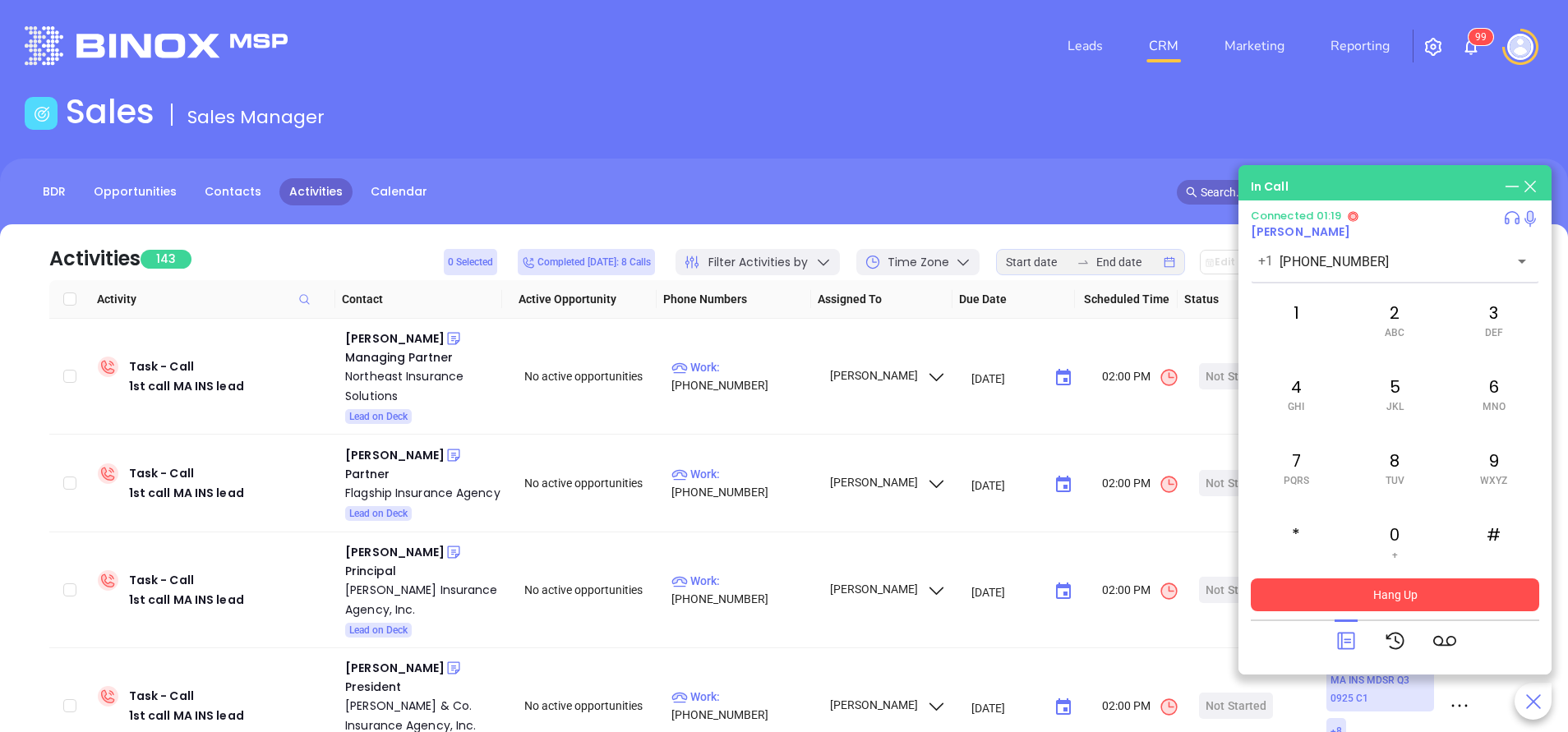
click at [1351, 639] on icon at bounding box center [1346, 641] width 23 height 23
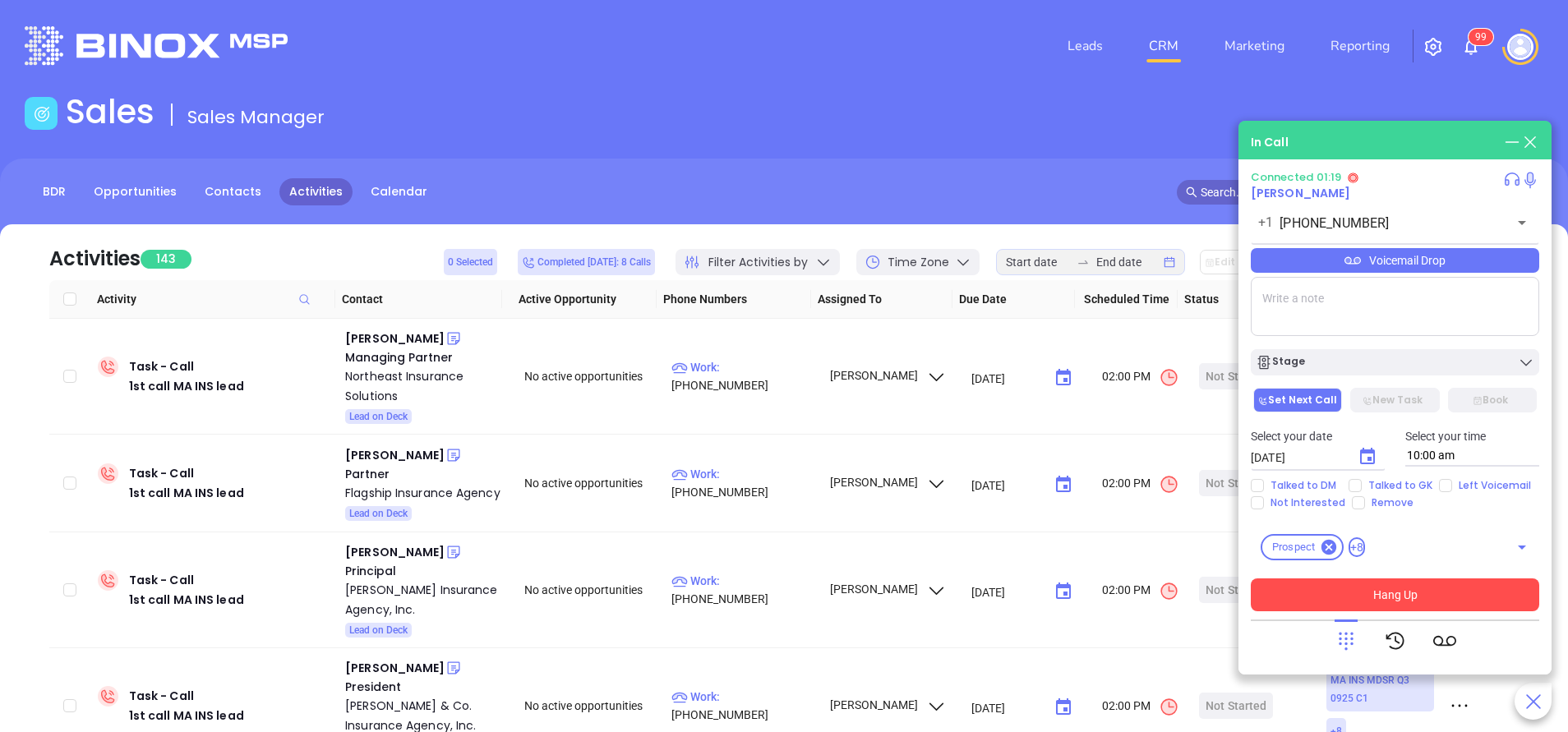
click at [1380, 600] on button "Hang Up" at bounding box center [1394, 594] width 288 height 33
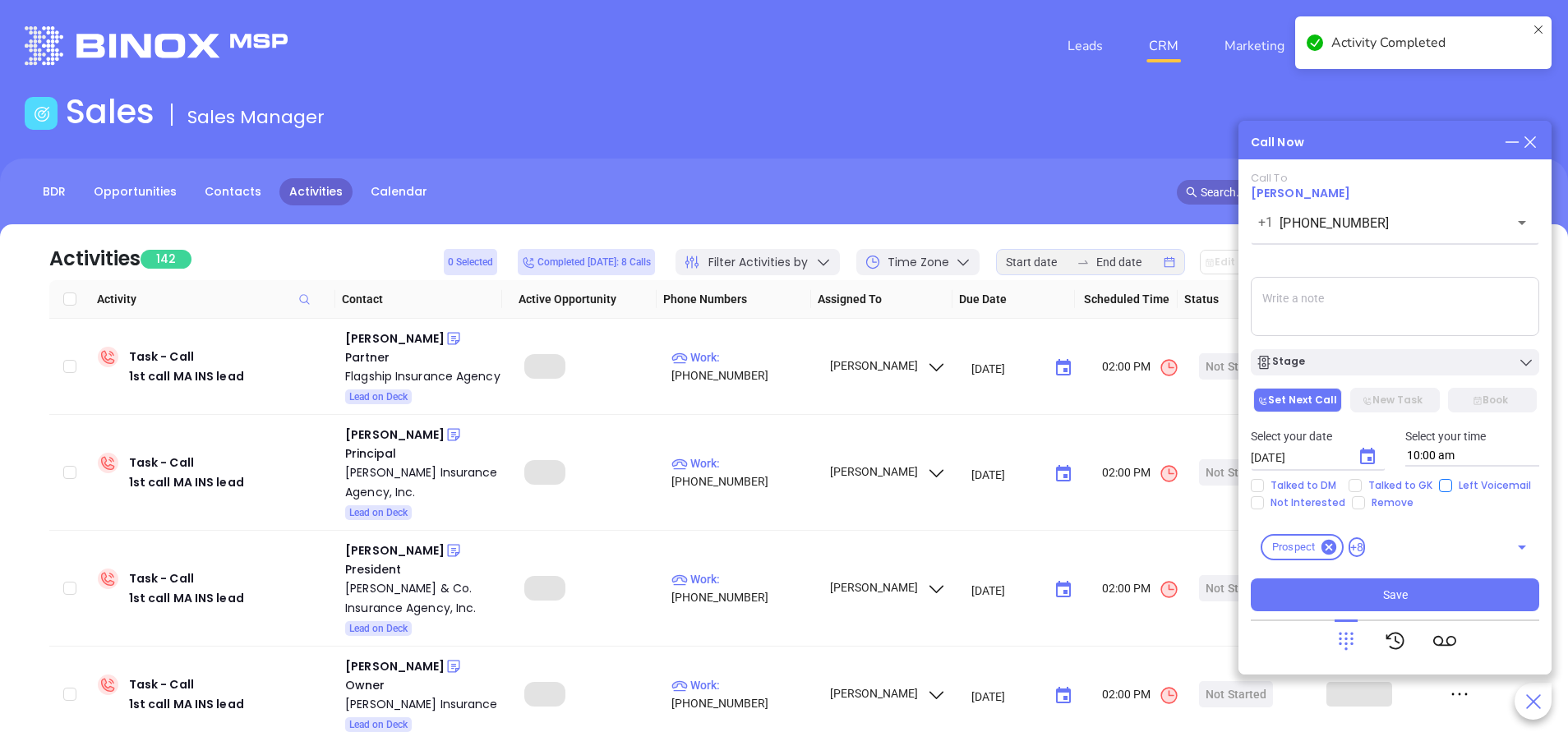
click at [1443, 484] on input "Left Voicemail" at bounding box center [1445, 485] width 13 height 13
checkbox input "true"
click at [1424, 372] on button "Stage" at bounding box center [1394, 362] width 288 height 26
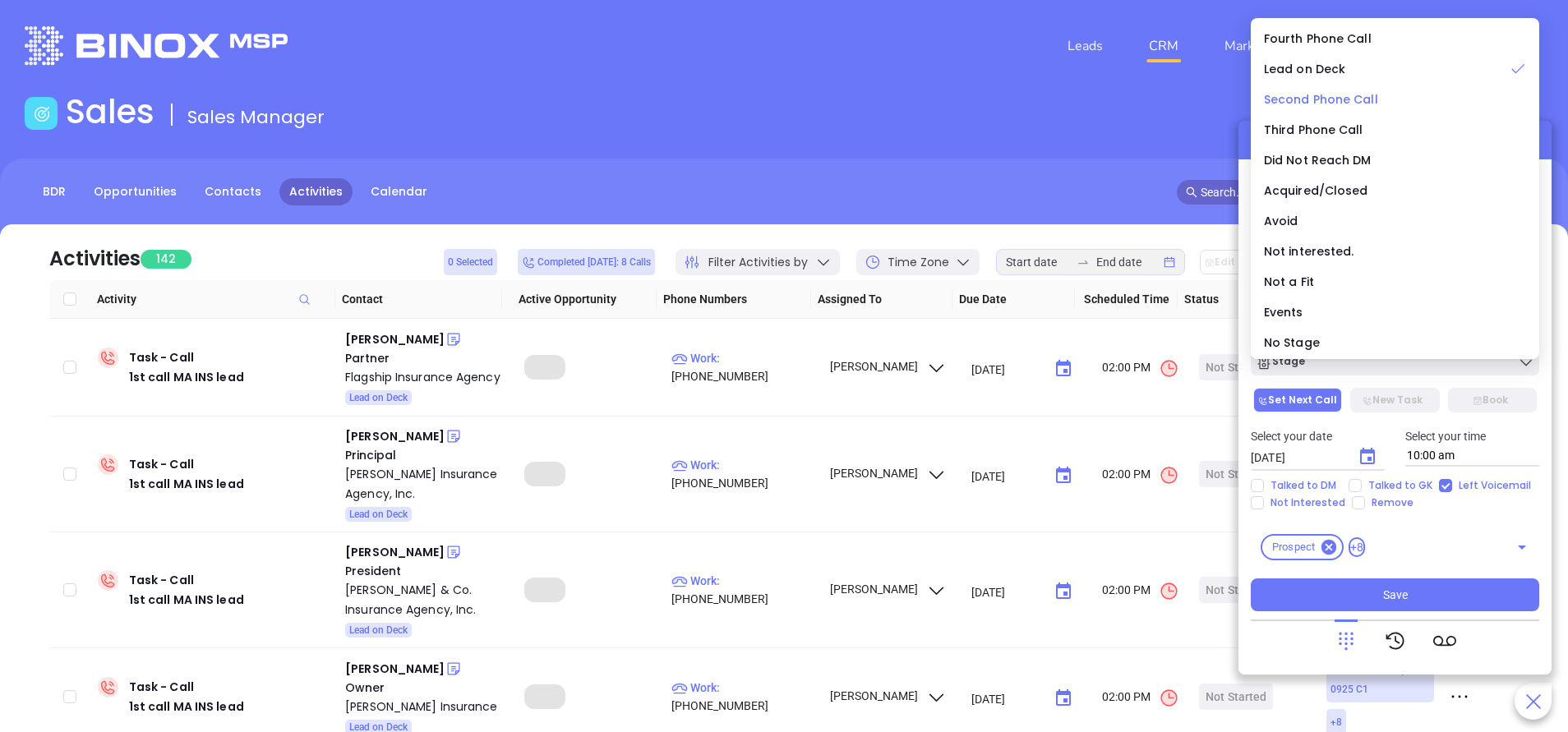
click at [1331, 100] on span "Second Phone Call" at bounding box center [1320, 99] width 114 height 17
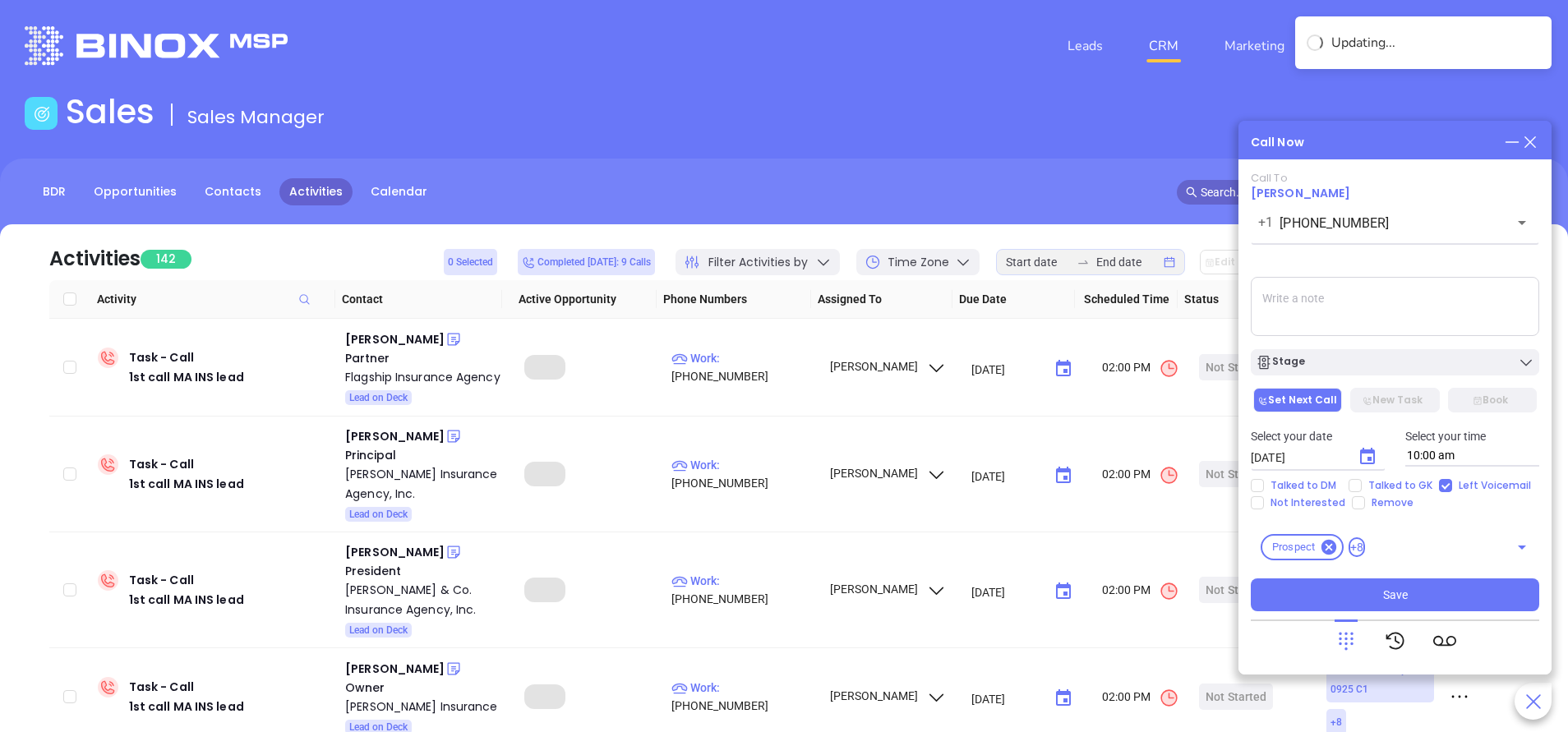
click at [1351, 314] on textarea at bounding box center [1394, 306] width 288 height 60
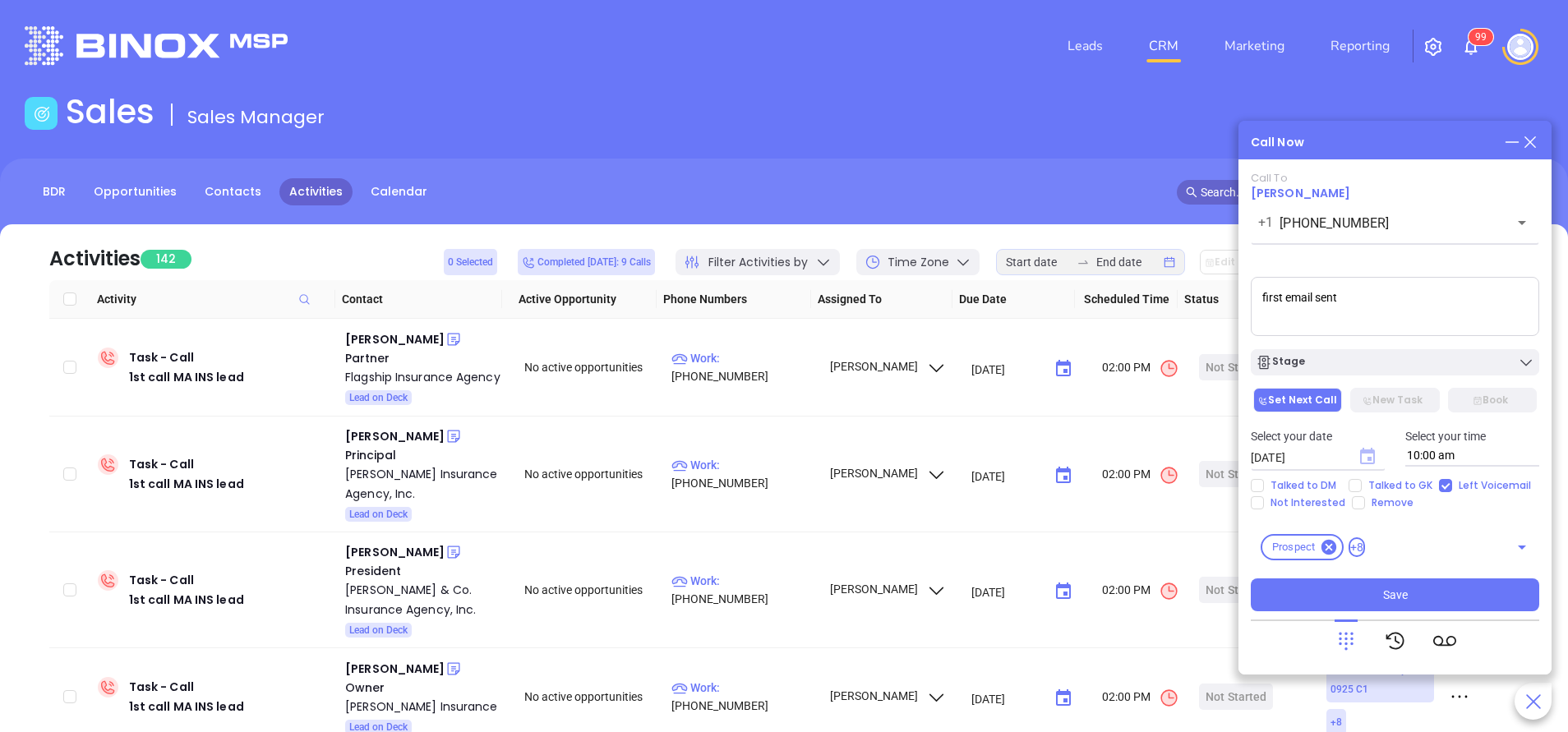
type textarea "first email sent"
click at [1361, 457] on icon "Choose date, selected date is Oct 8, 2025" at bounding box center [1367, 456] width 15 height 17
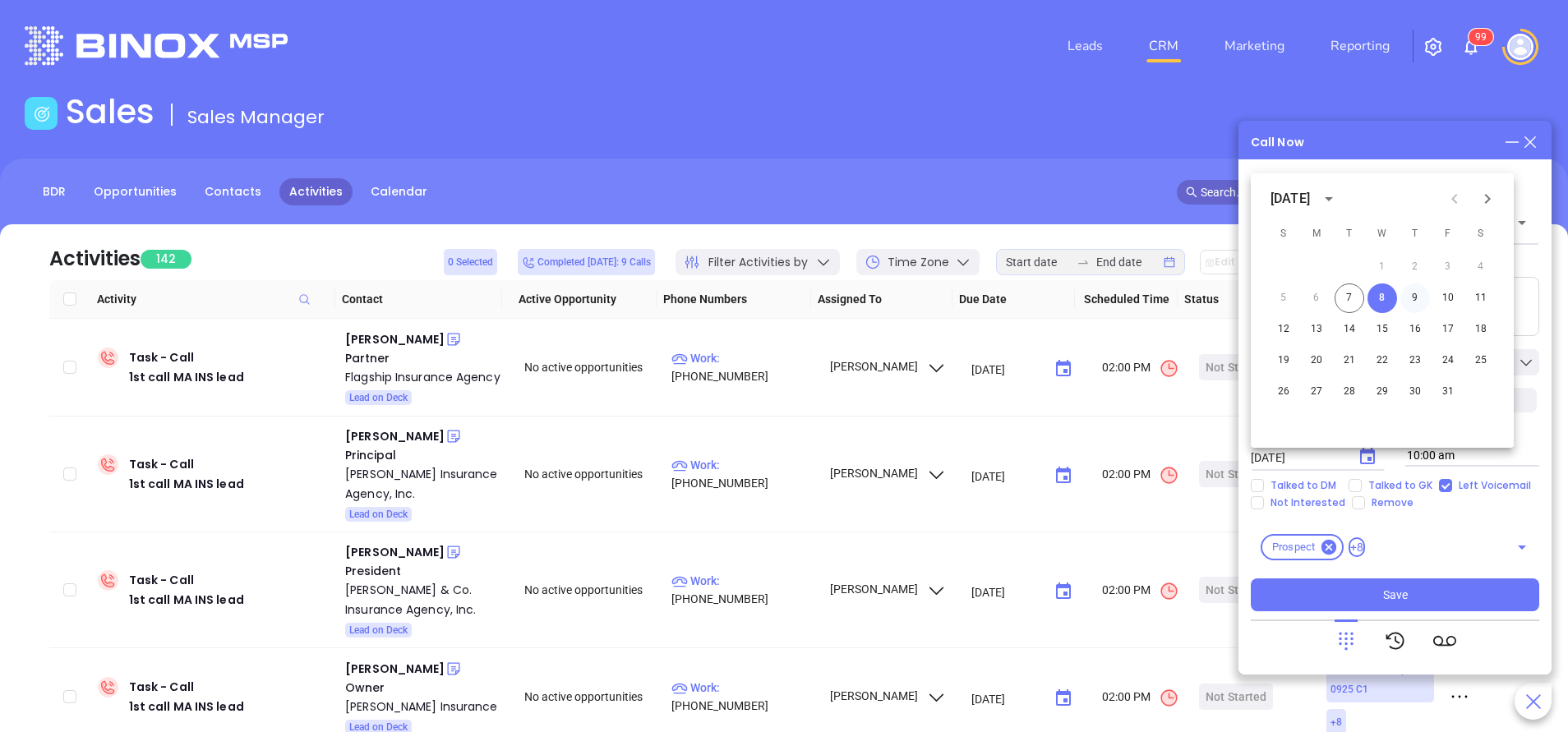
click at [1407, 299] on button "9" at bounding box center [1415, 298] width 29 height 29
type input "10/09/2025"
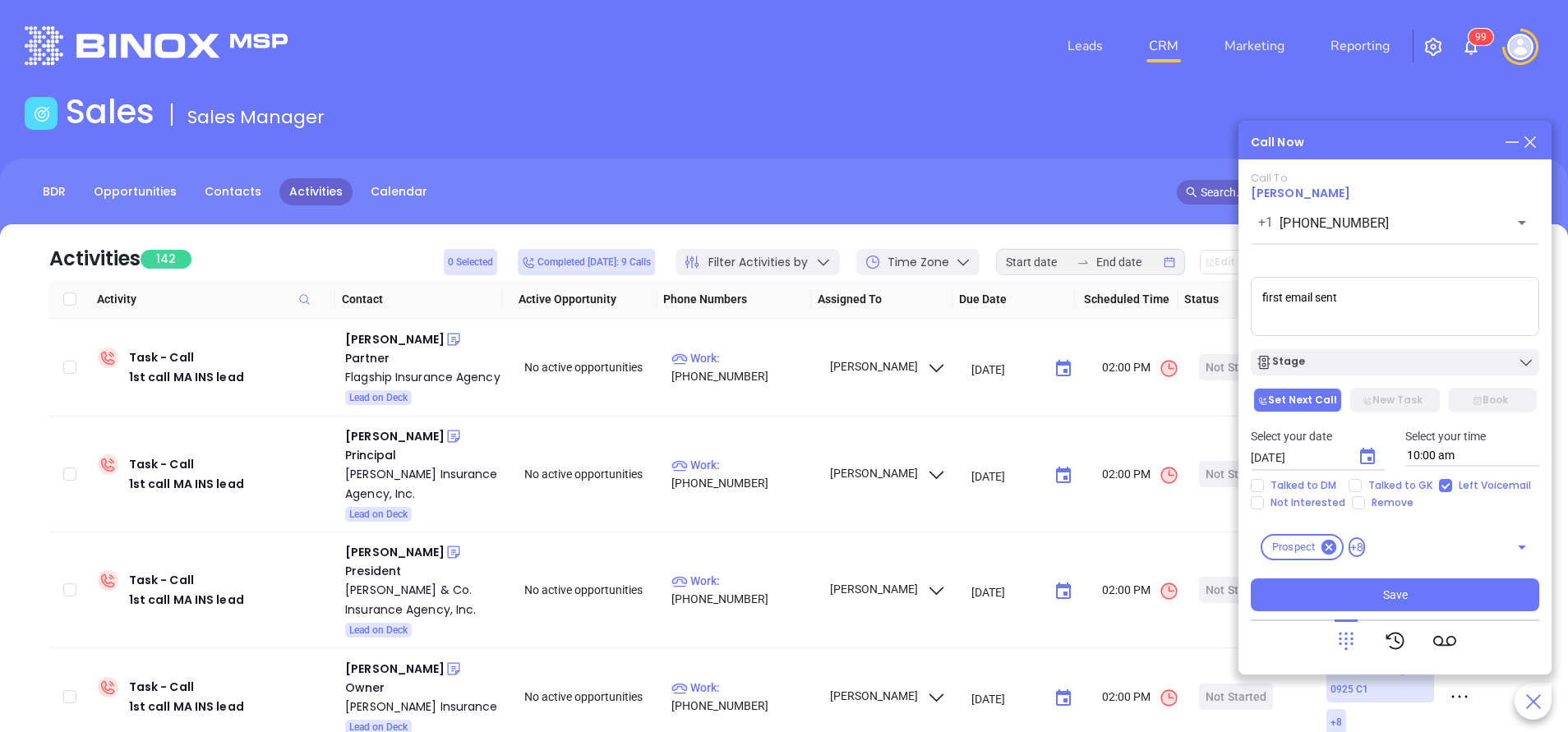
drag, startPoint x: 1382, startPoint y: 598, endPoint x: 1369, endPoint y: 653, distance: 56.5
click at [1381, 597] on button "Save" at bounding box center [1394, 594] width 288 height 33
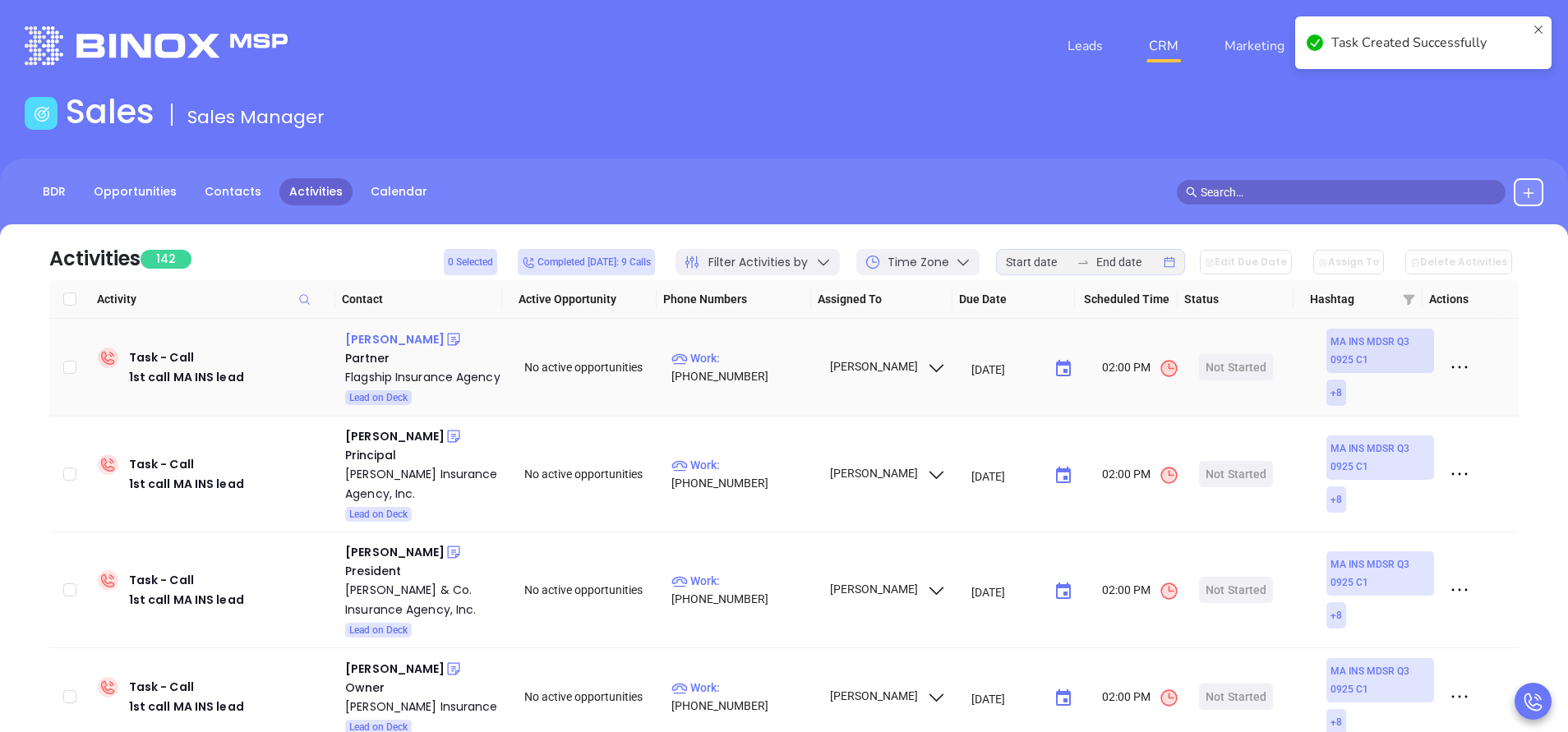
click at [393, 340] on div "Brian Breton" at bounding box center [394, 339] width 100 height 20
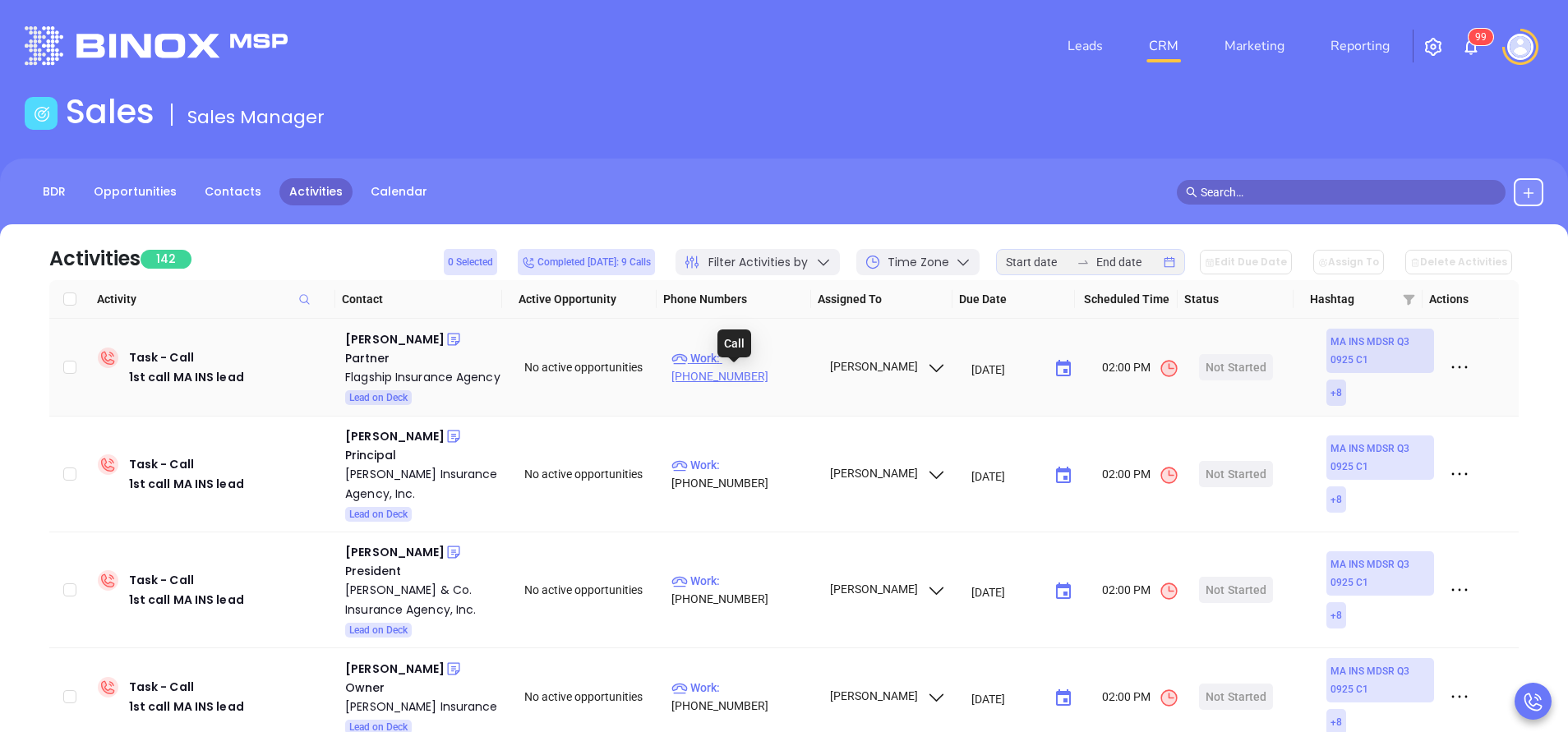
click at [757, 380] on p "Work : (508) 994-9688" at bounding box center [743, 367] width 143 height 36
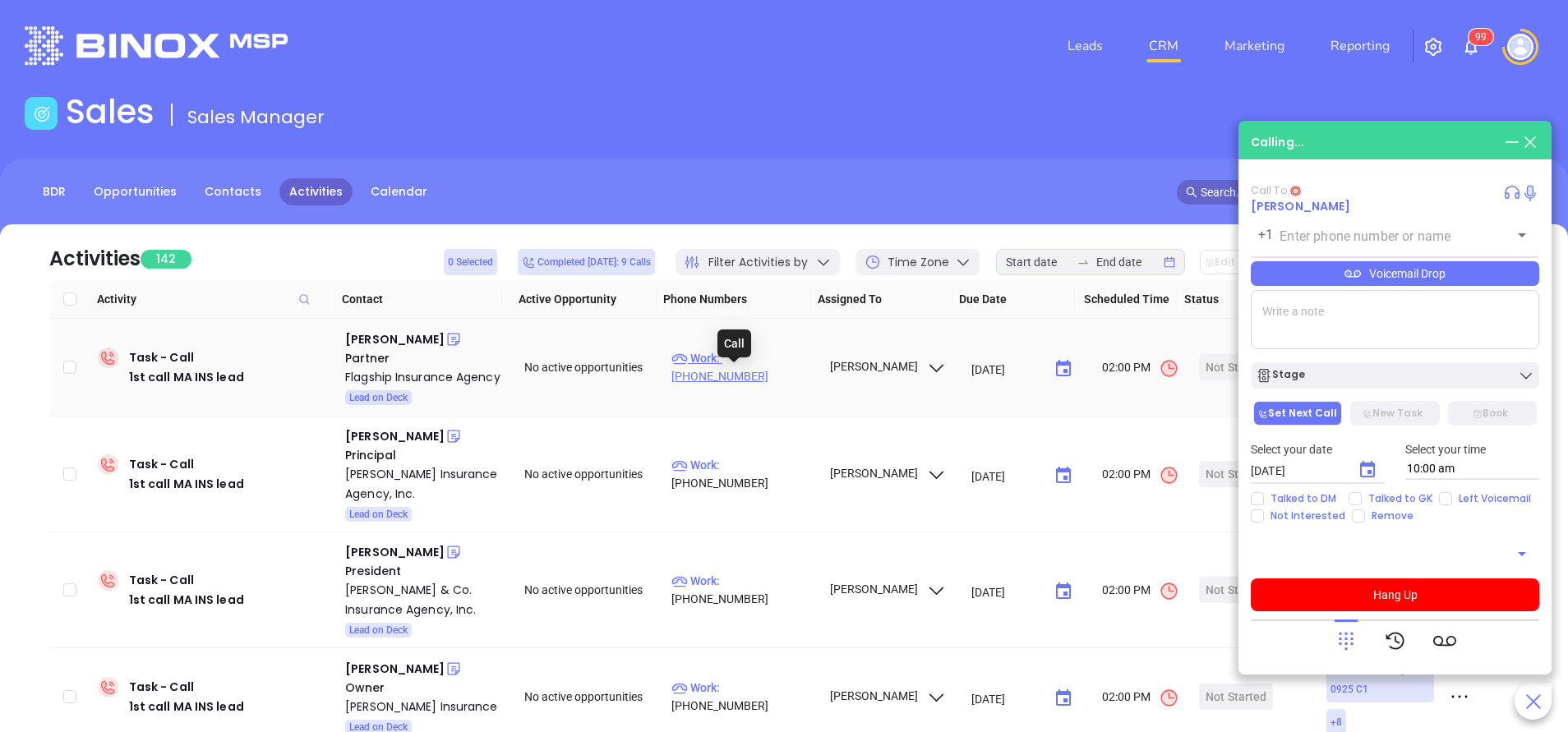
type input "(508) 994-9688"
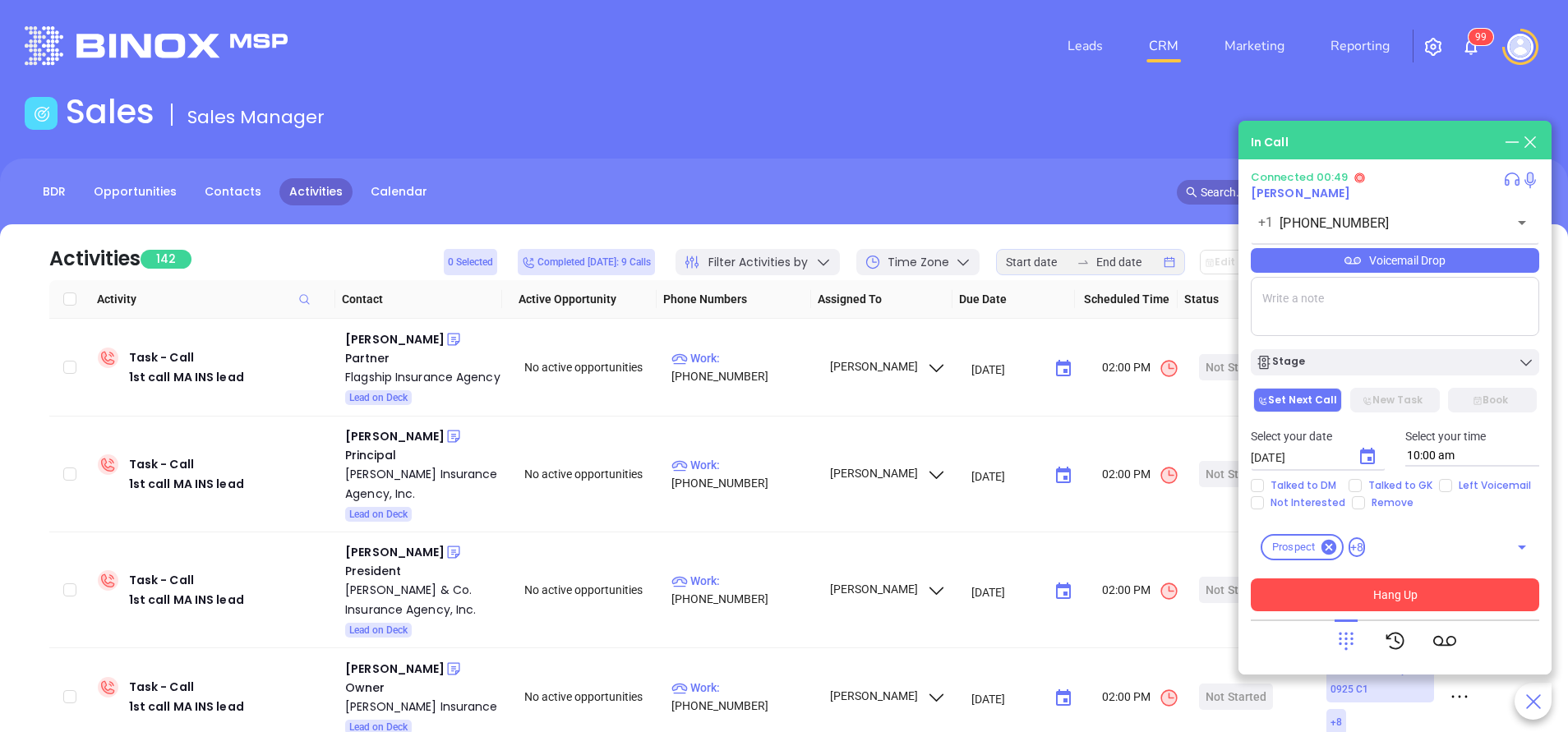
click at [1426, 589] on button "Hang Up" at bounding box center [1394, 594] width 288 height 33
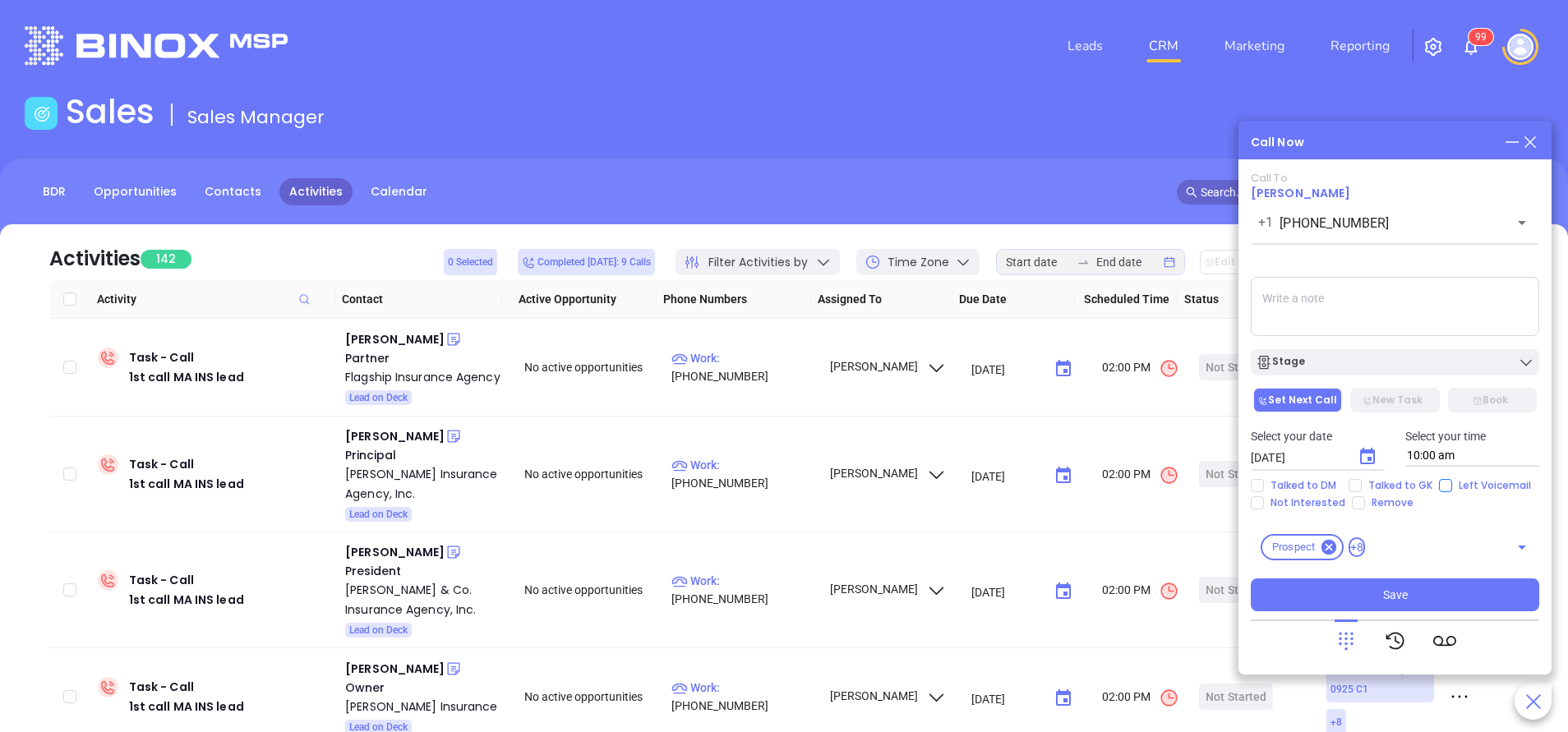
click at [1435, 485] on main "Sales Sales Manager BDR Opportunities Contacts Activities Calendar Call Now Cal…" at bounding box center [784, 500] width 1568 height 817
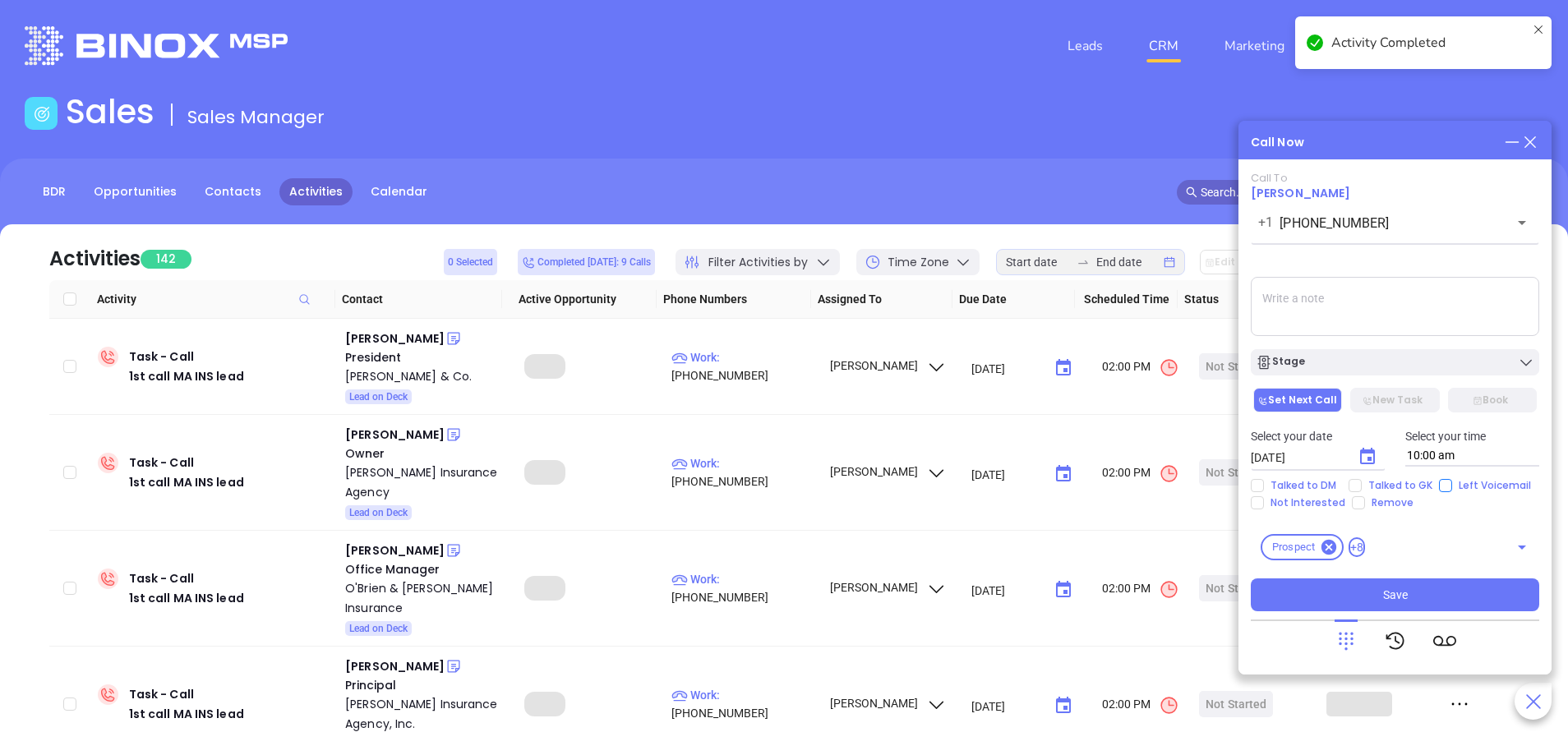
click at [1442, 490] on input "Left Voicemail" at bounding box center [1445, 485] width 13 height 13
checkbox input "true"
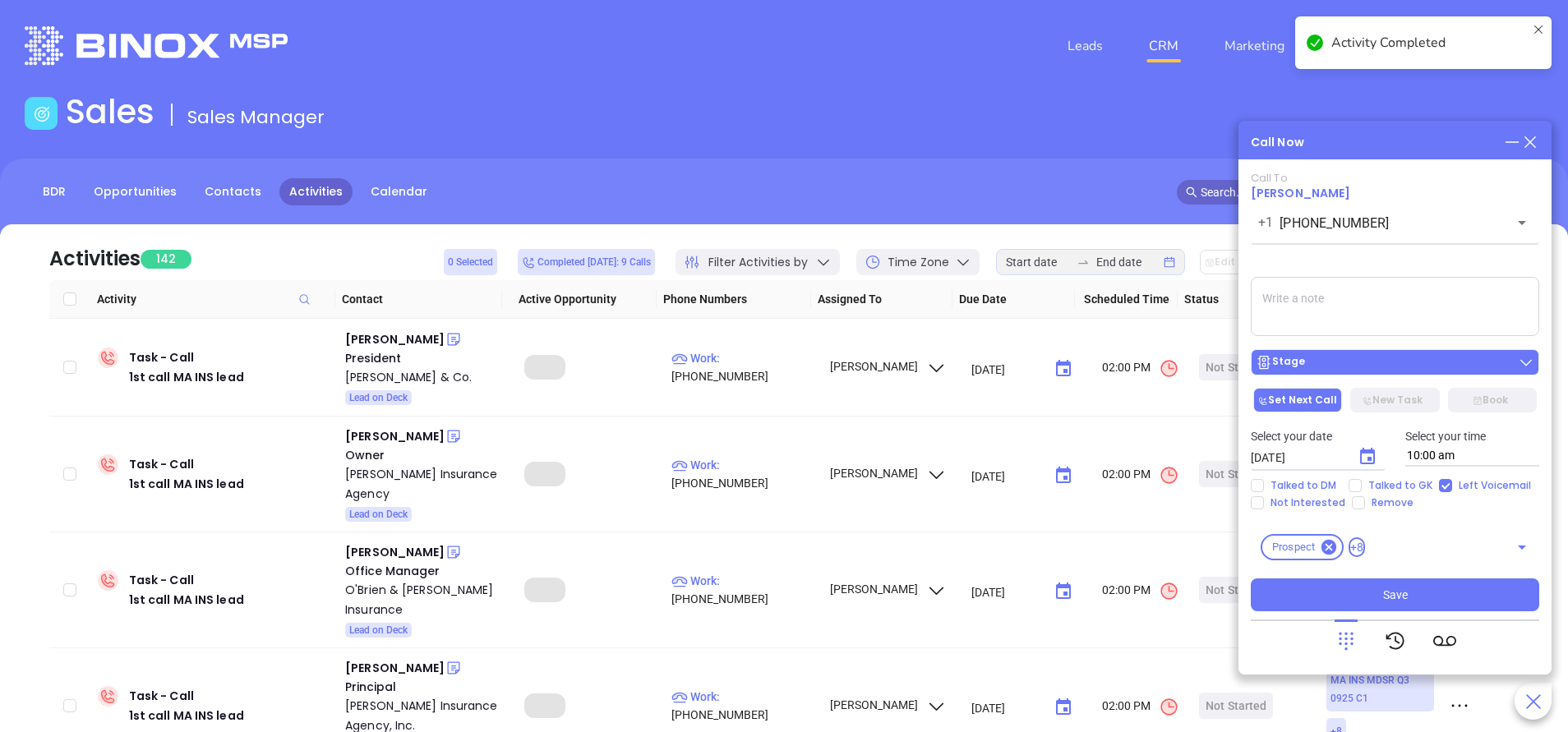
click at [1371, 360] on div "Stage" at bounding box center [1394, 362] width 278 height 17
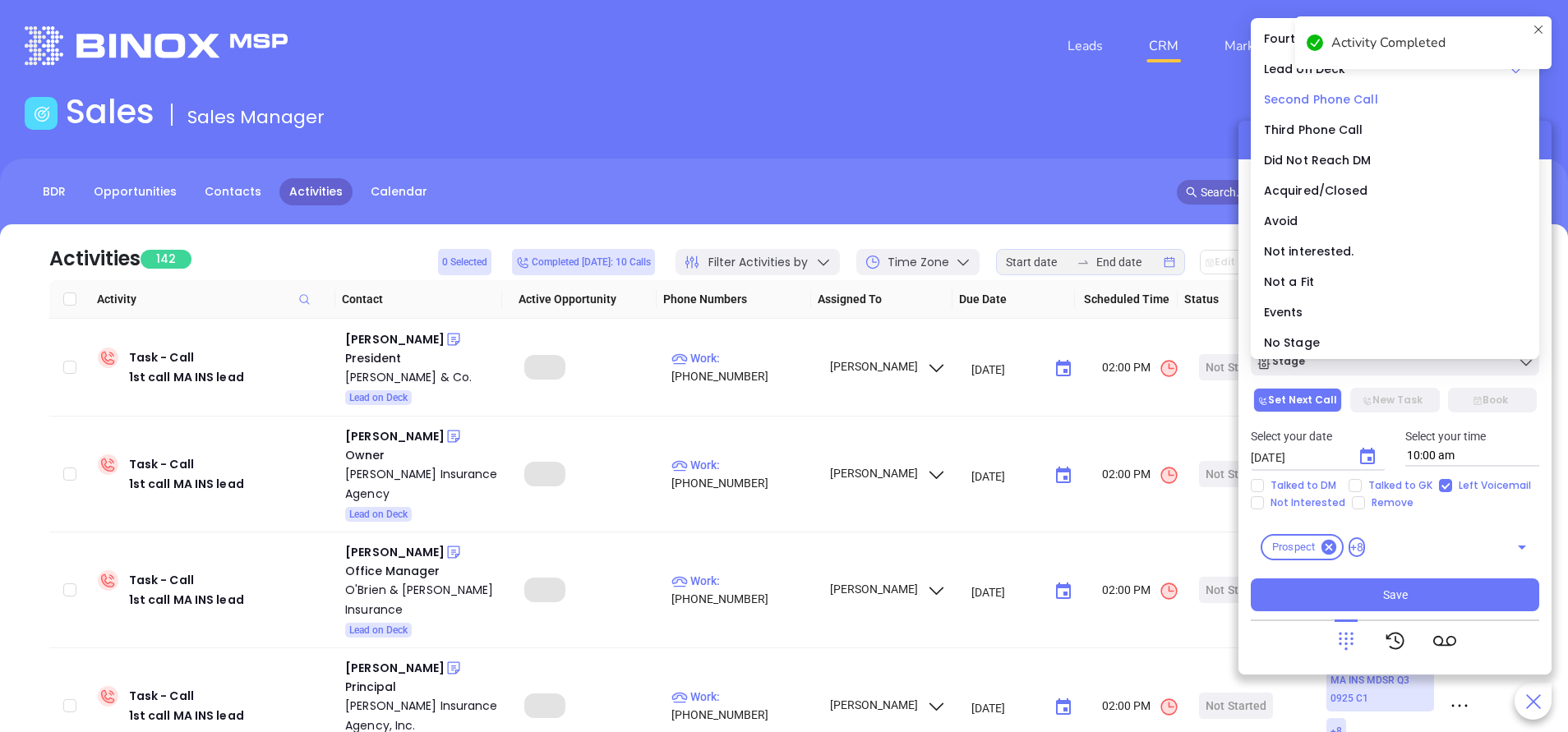
click at [1336, 98] on span "Second Phone Call" at bounding box center [1320, 99] width 114 height 17
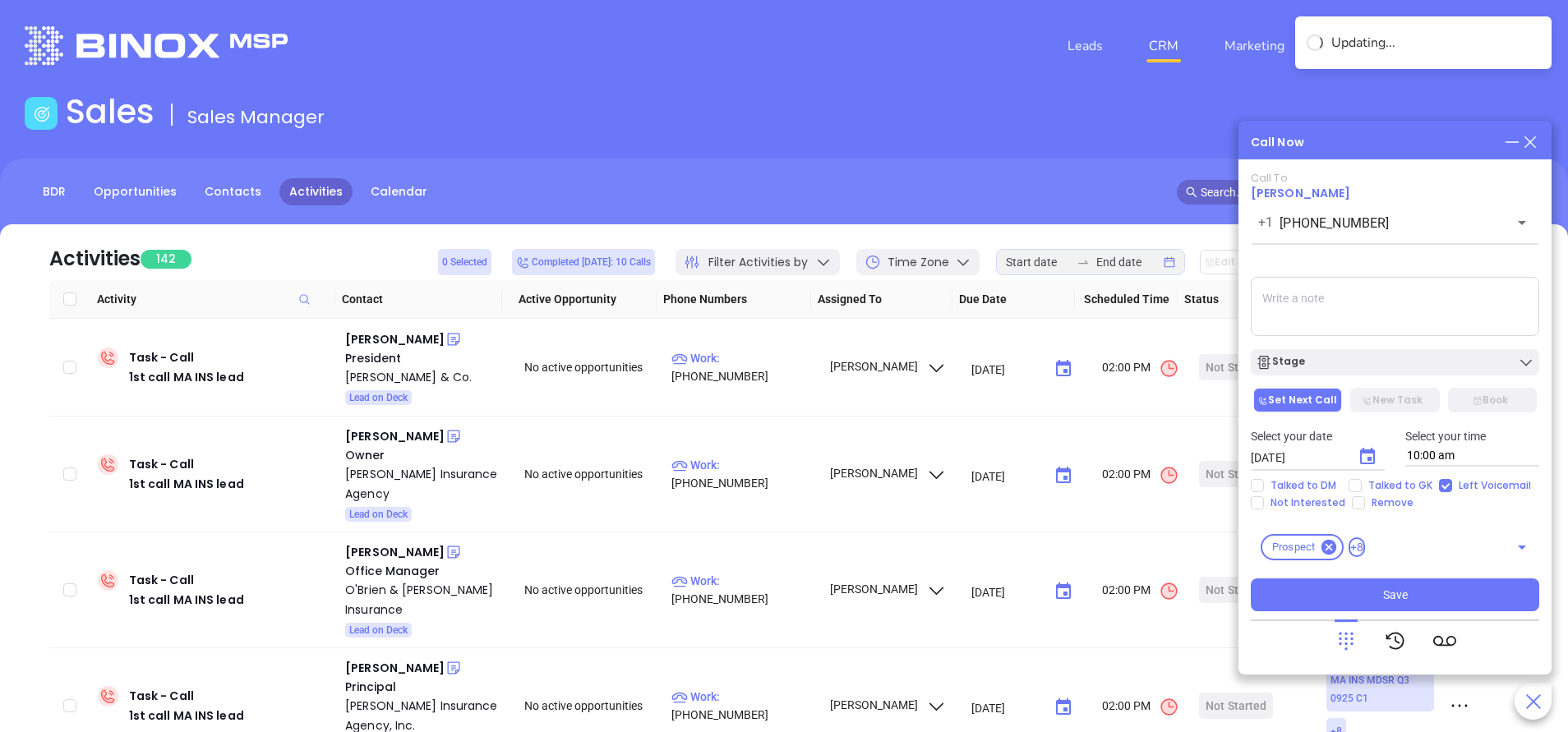
click at [1378, 308] on textarea at bounding box center [1394, 306] width 288 height 60
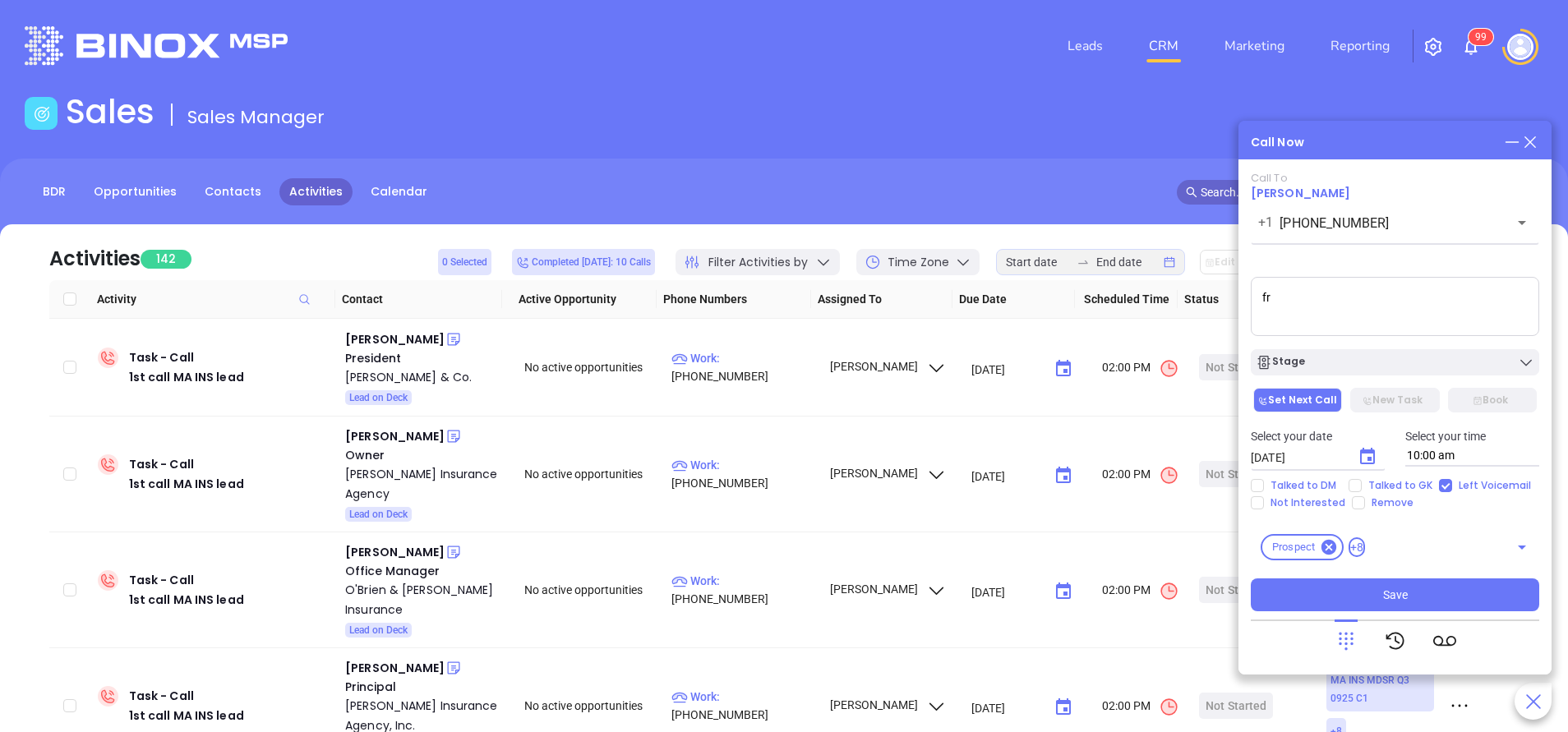
type textarea "f"
type textarea "first email sent"
click at [1415, 367] on div "Stage" at bounding box center [1394, 362] width 278 height 17
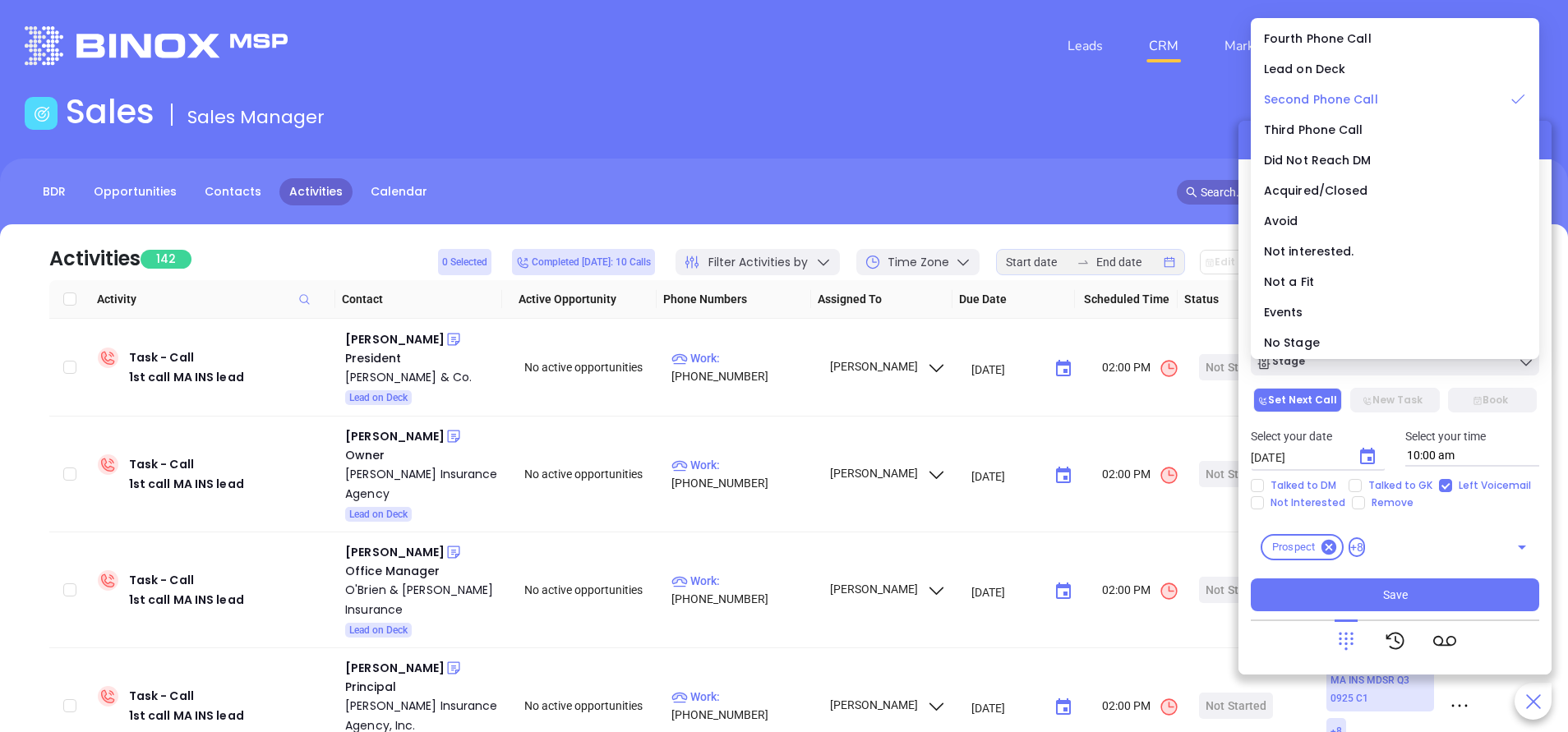
click at [1306, 91] on span "Second Phone Call" at bounding box center [1320, 99] width 114 height 17
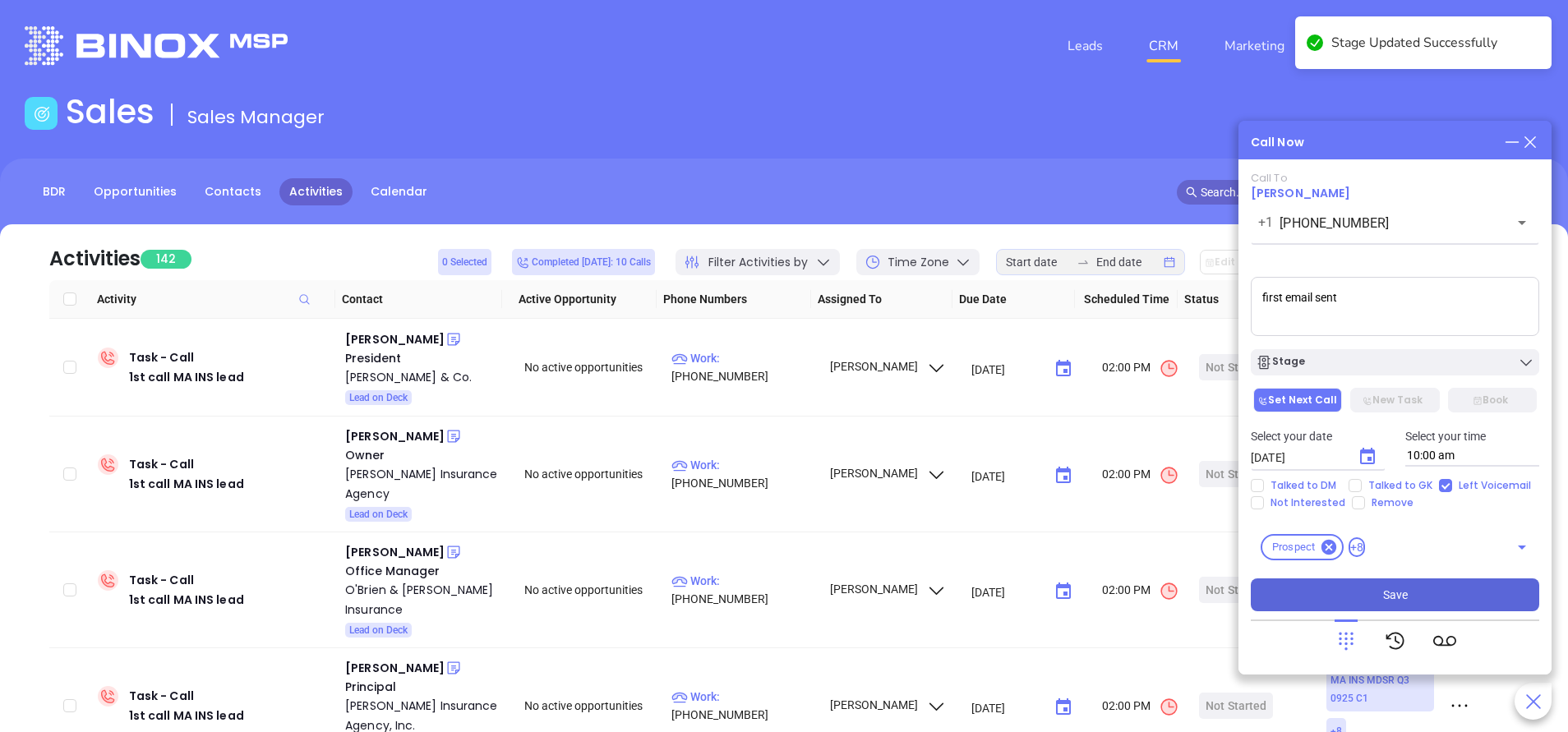
click at [1368, 591] on button "Save" at bounding box center [1394, 594] width 288 height 33
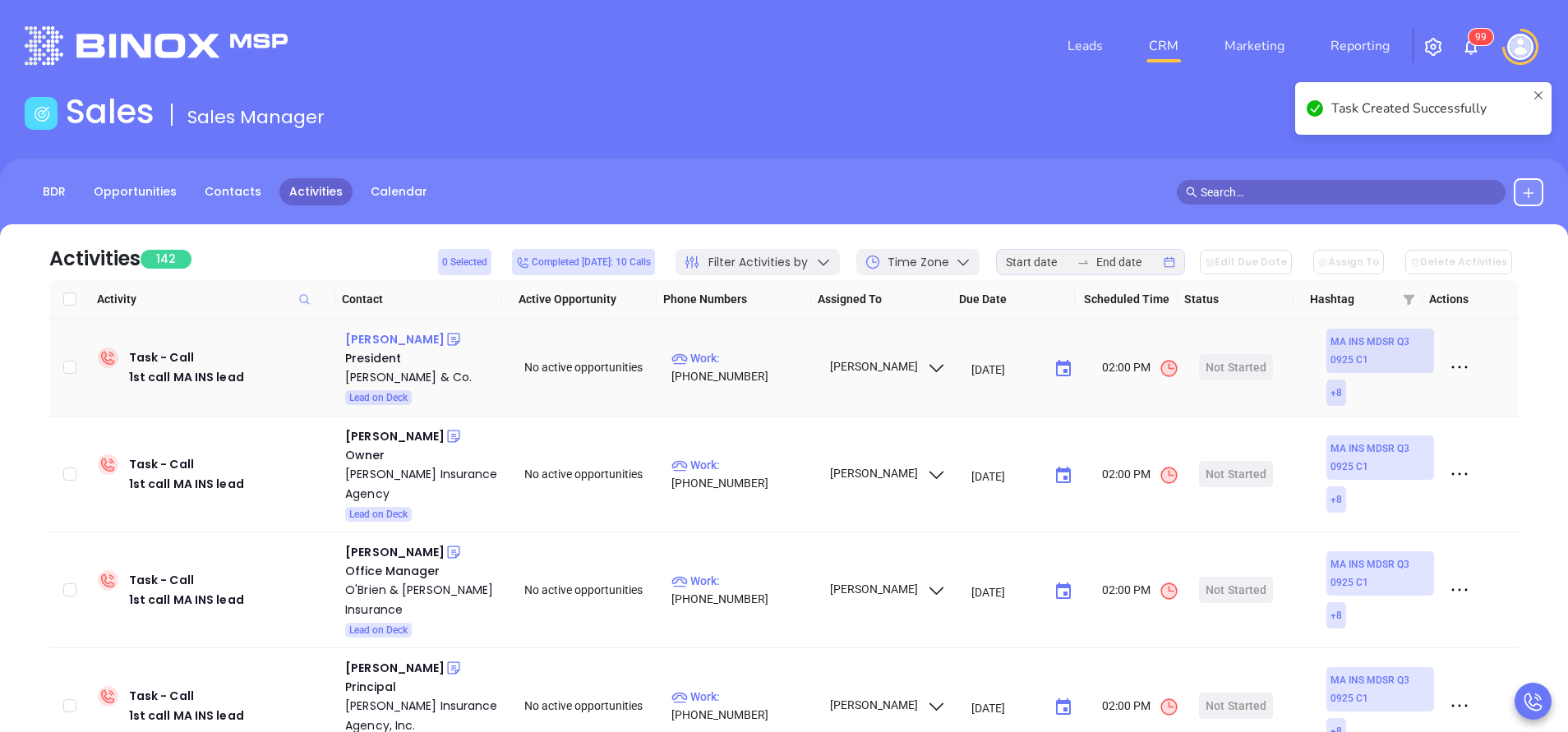
click at [377, 342] on div "John Hellmuth" at bounding box center [394, 339] width 100 height 20
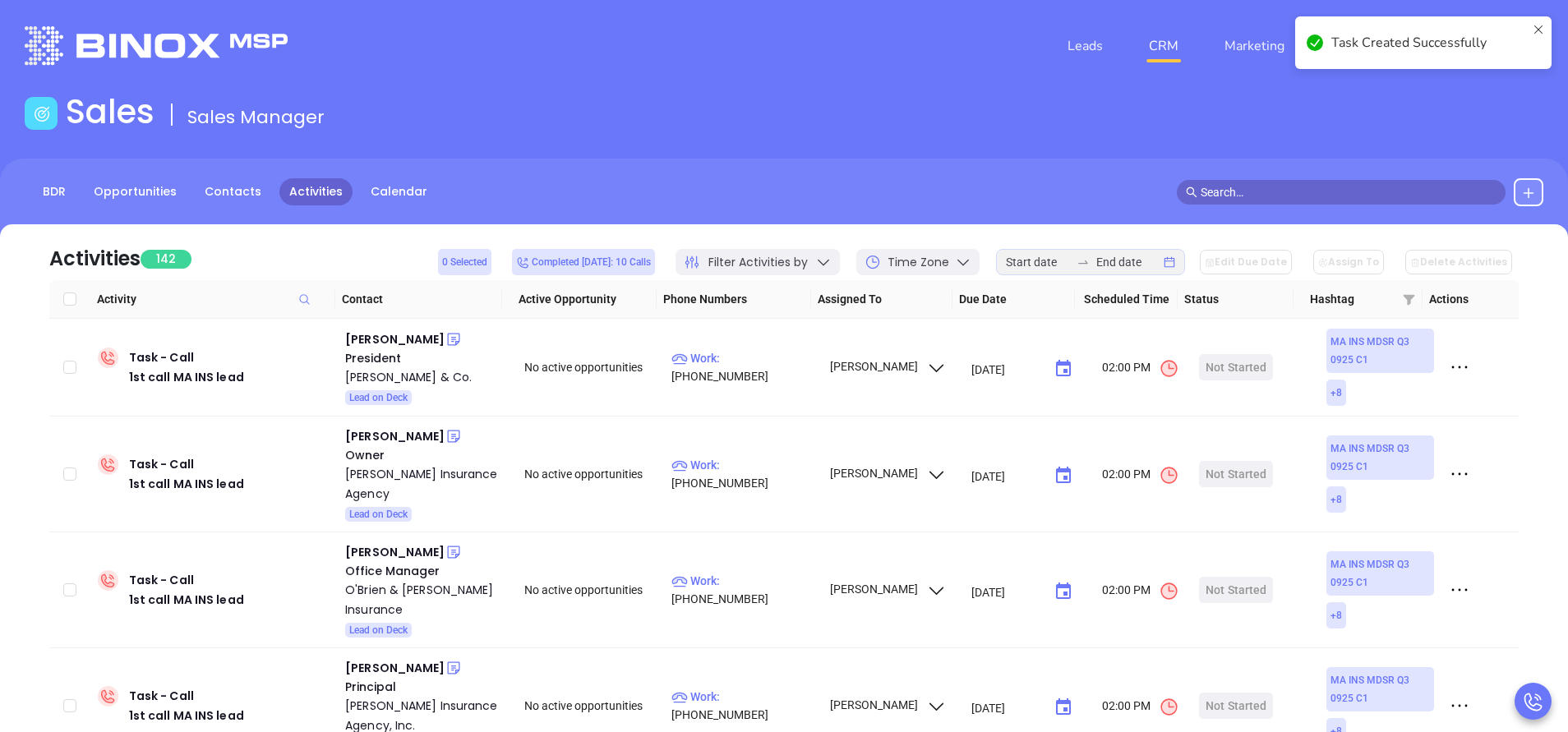
click at [1324, 131] on div "Sales Sales Manager" at bounding box center [783, 114] width 1538 height 46
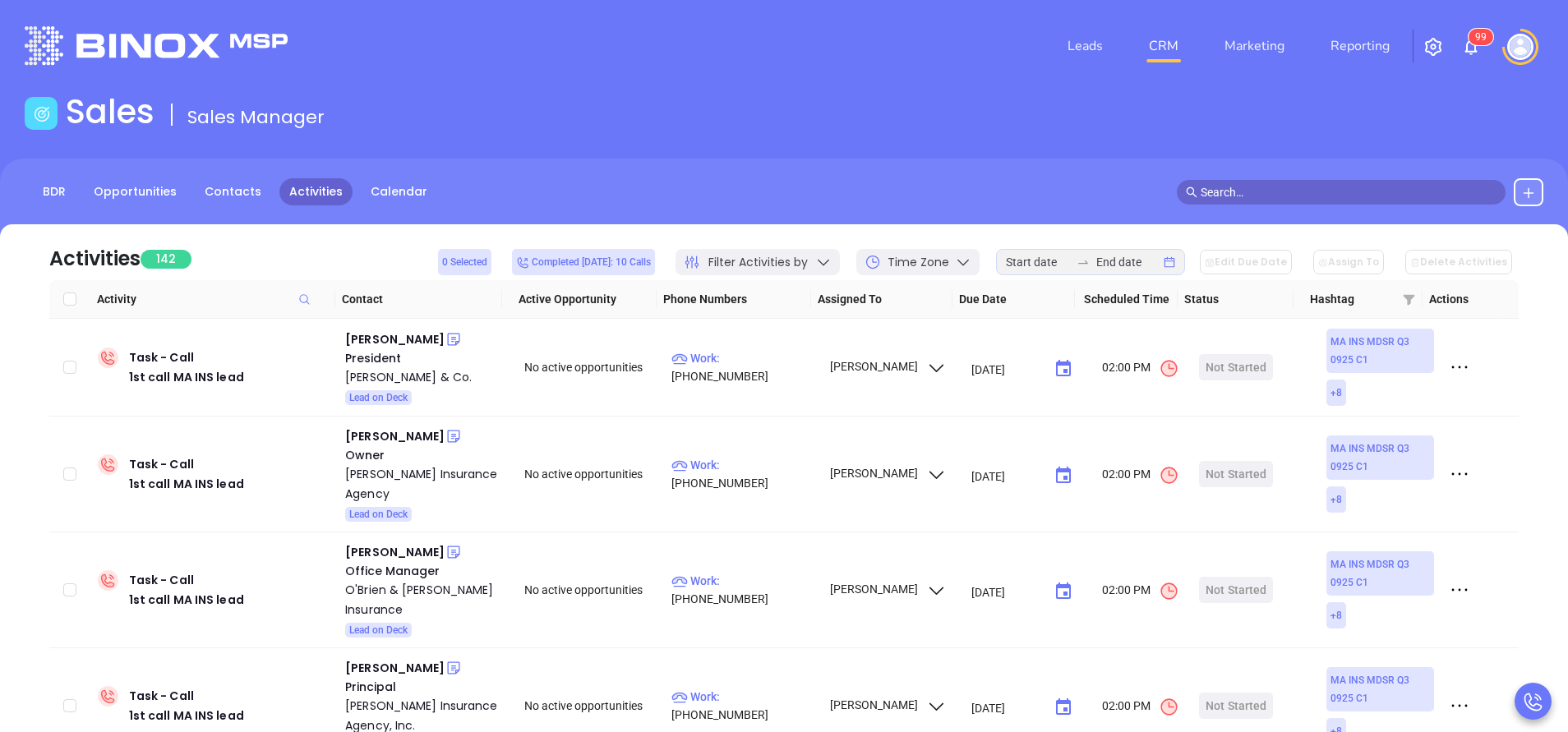
click at [1465, 42] on img at bounding box center [1470, 47] width 20 height 20
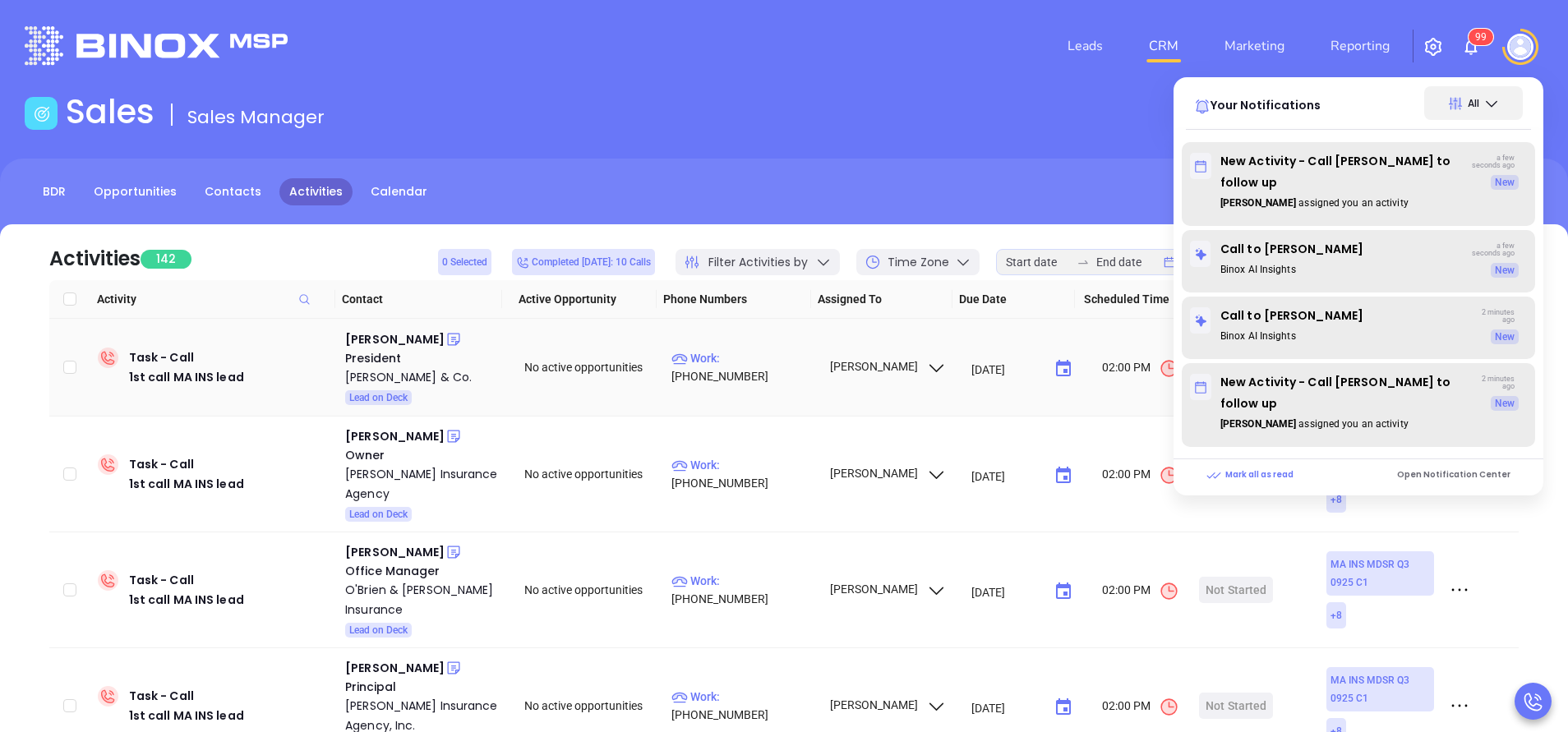
drag, startPoint x: 766, startPoint y: 369, endPoint x: 827, endPoint y: 7, distance: 367.1
click at [767, 369] on p "Work : (617) 523-5656" at bounding box center [743, 367] width 143 height 36
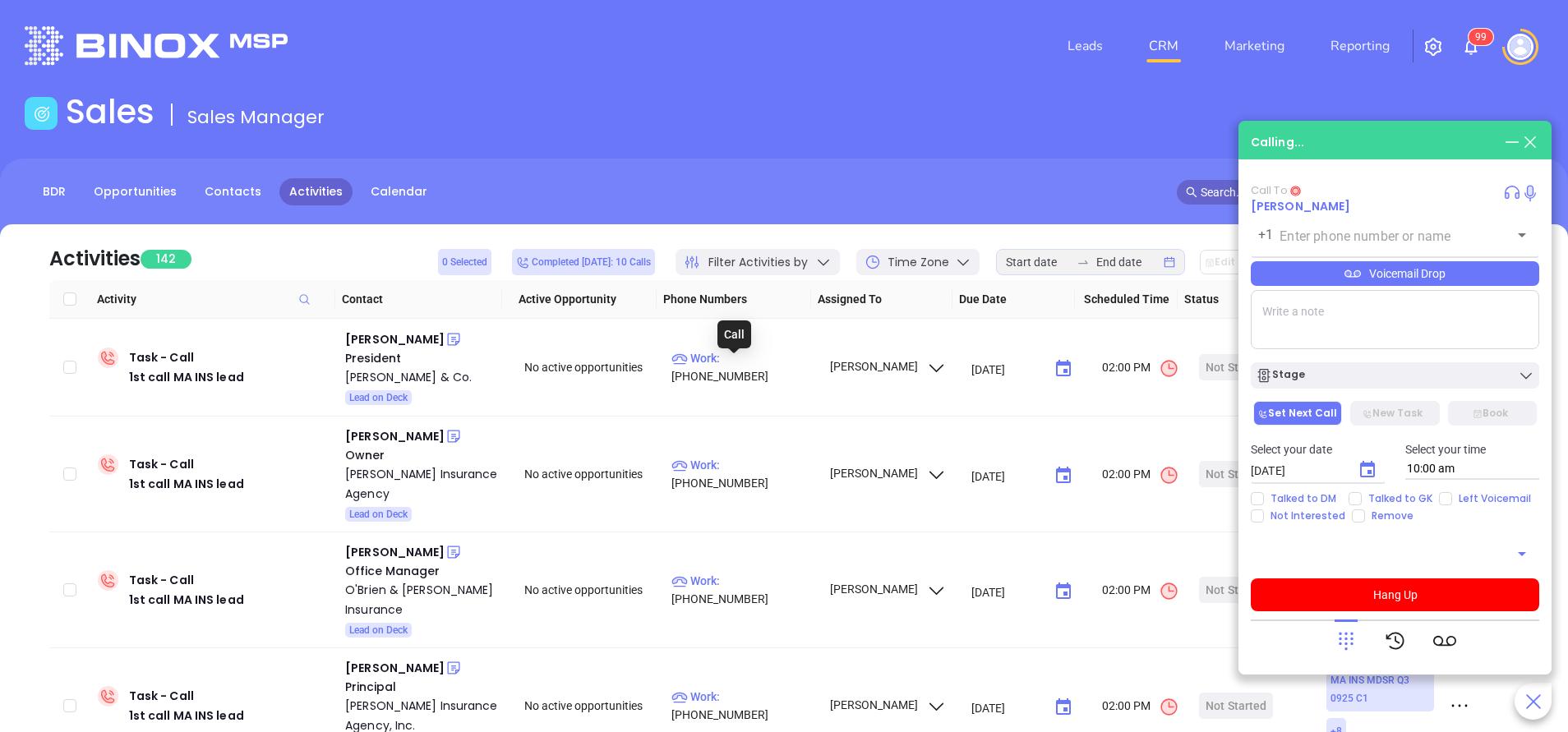
type input "(617) 523-5656"
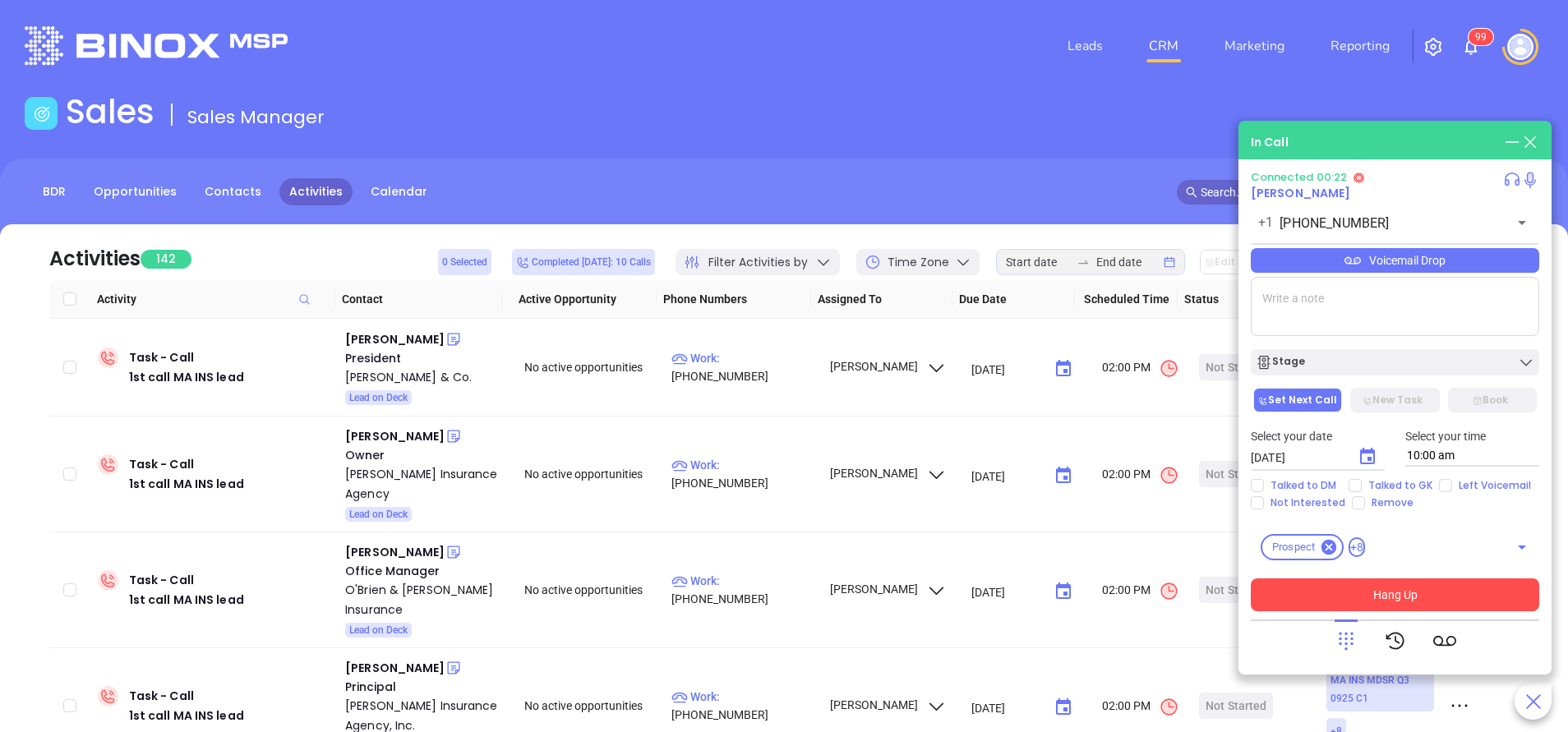
click at [1302, 609] on div "Connected 00:22 John Hellmuth +1 (617) 523-5656 ​ Voicemail Drop Stage Set Next…" at bounding box center [1394, 416] width 288 height 491
click at [1314, 598] on button "Hang Up" at bounding box center [1394, 594] width 288 height 33
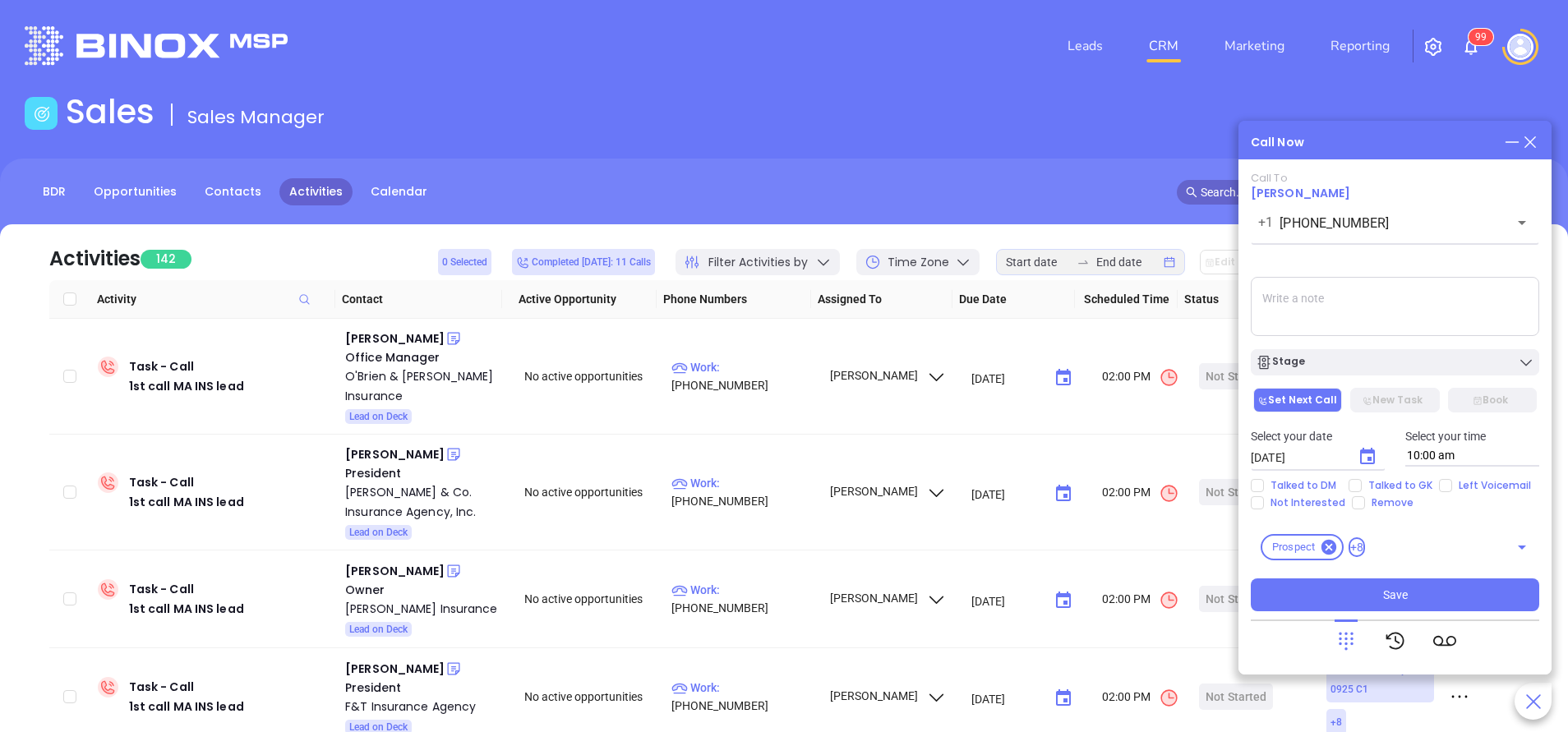
drag, startPoint x: 1537, startPoint y: 143, endPoint x: 1325, endPoint y: 395, distance: 329.3
click at [1536, 142] on icon at bounding box center [1530, 142] width 19 height 19
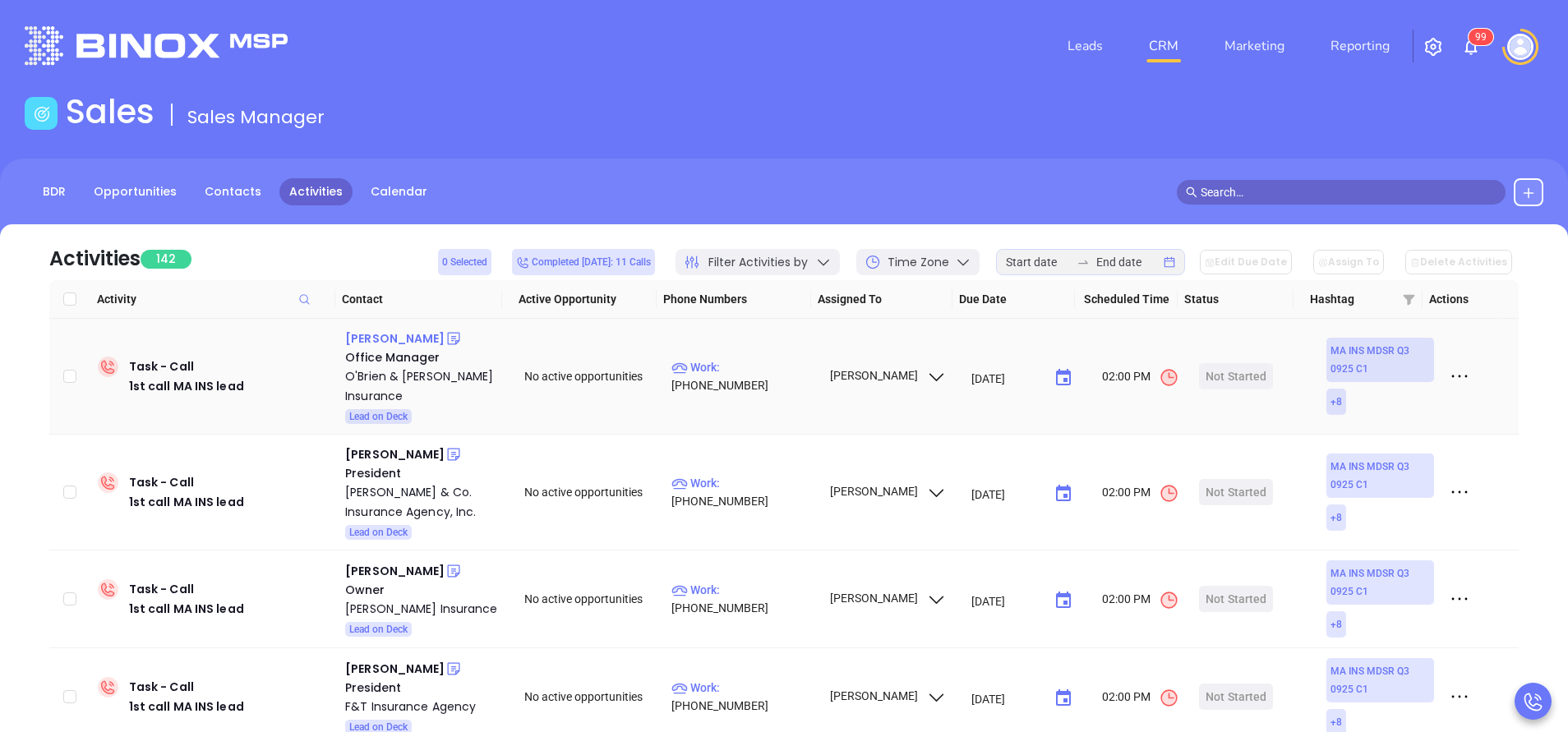
click at [400, 341] on div "Carol Garcia" at bounding box center [394, 339] width 100 height 20
drag, startPoint x: 739, startPoint y: 378, endPoint x: 738, endPoint y: 396, distance: 18.0
click at [739, 378] on p "Work : (508) 459-3058" at bounding box center [743, 376] width 143 height 36
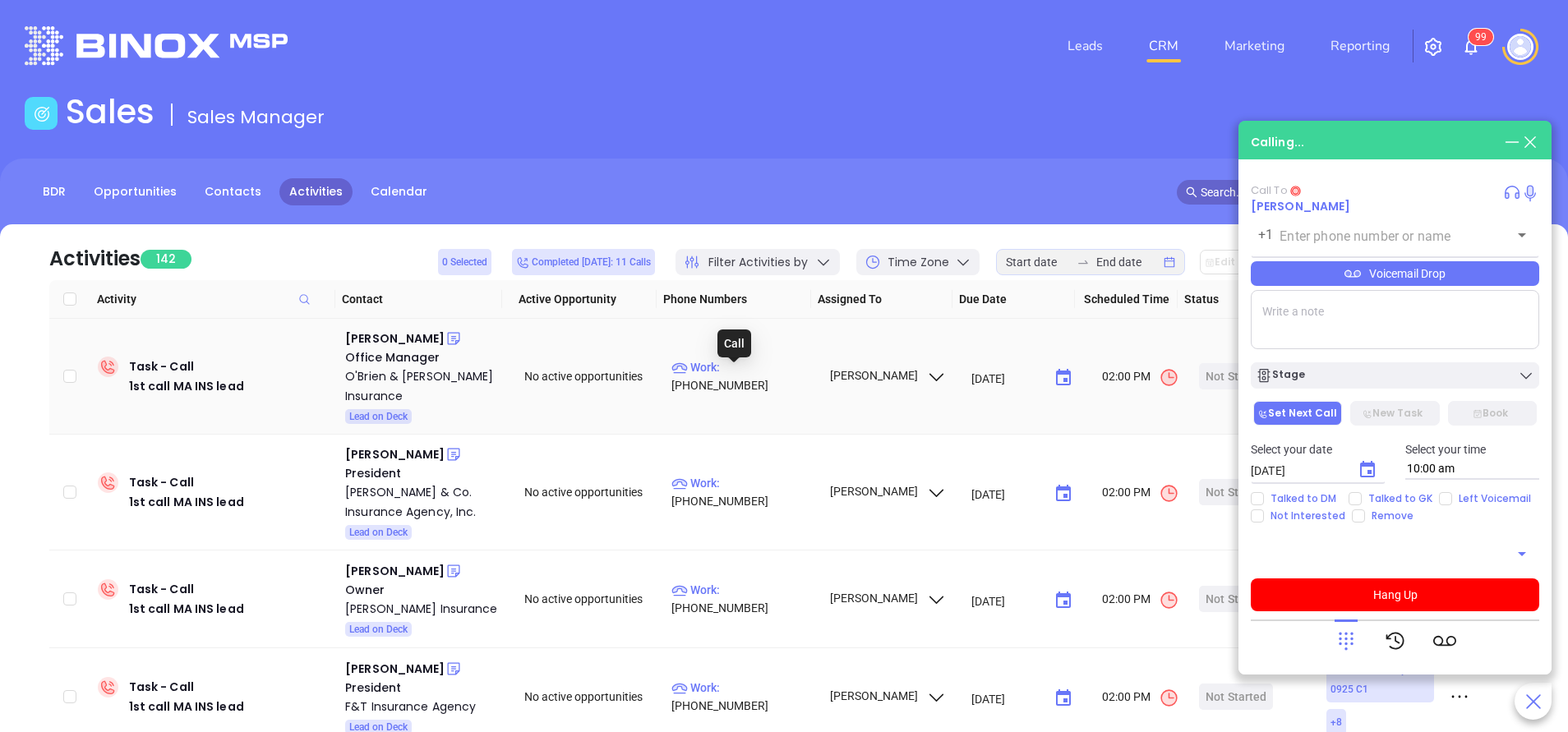
type input "(508) 459-3058"
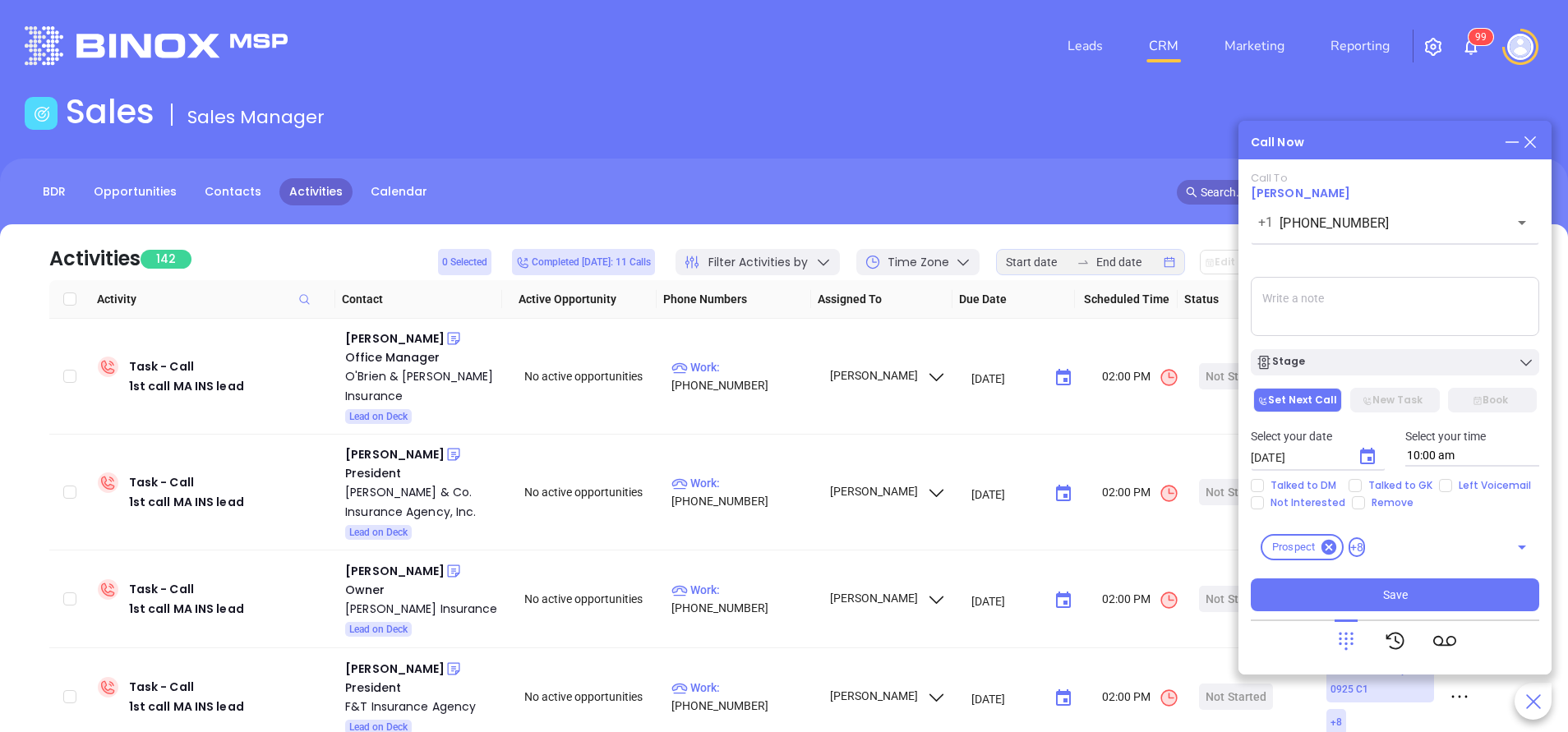
paste textarea "O'Brien and Gibbons Insurance Is Now a World Company"
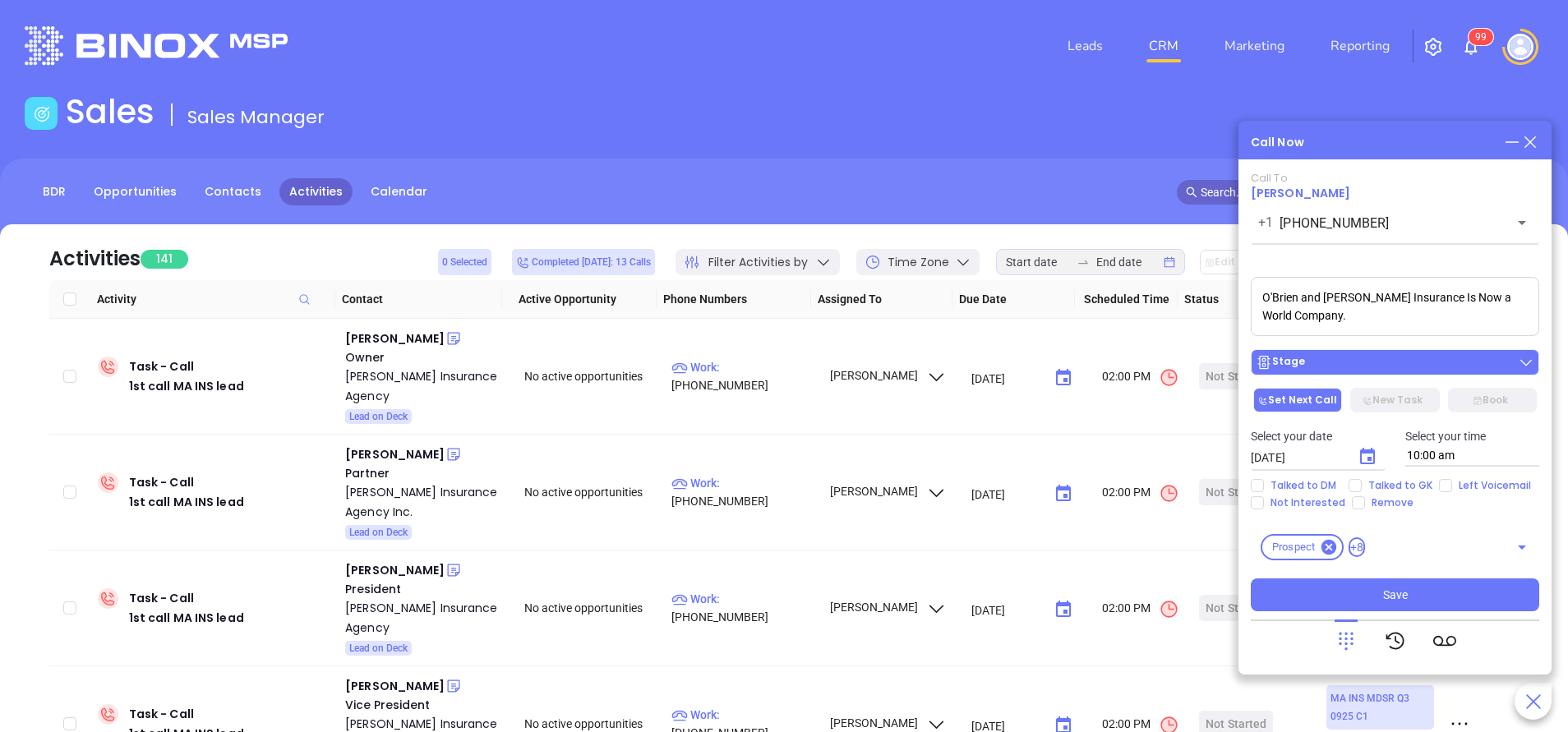
type textarea "O'Brien and Gibbons Insurance Is Now a World Company."
click at [1363, 364] on div "Stage" at bounding box center [1394, 362] width 278 height 17
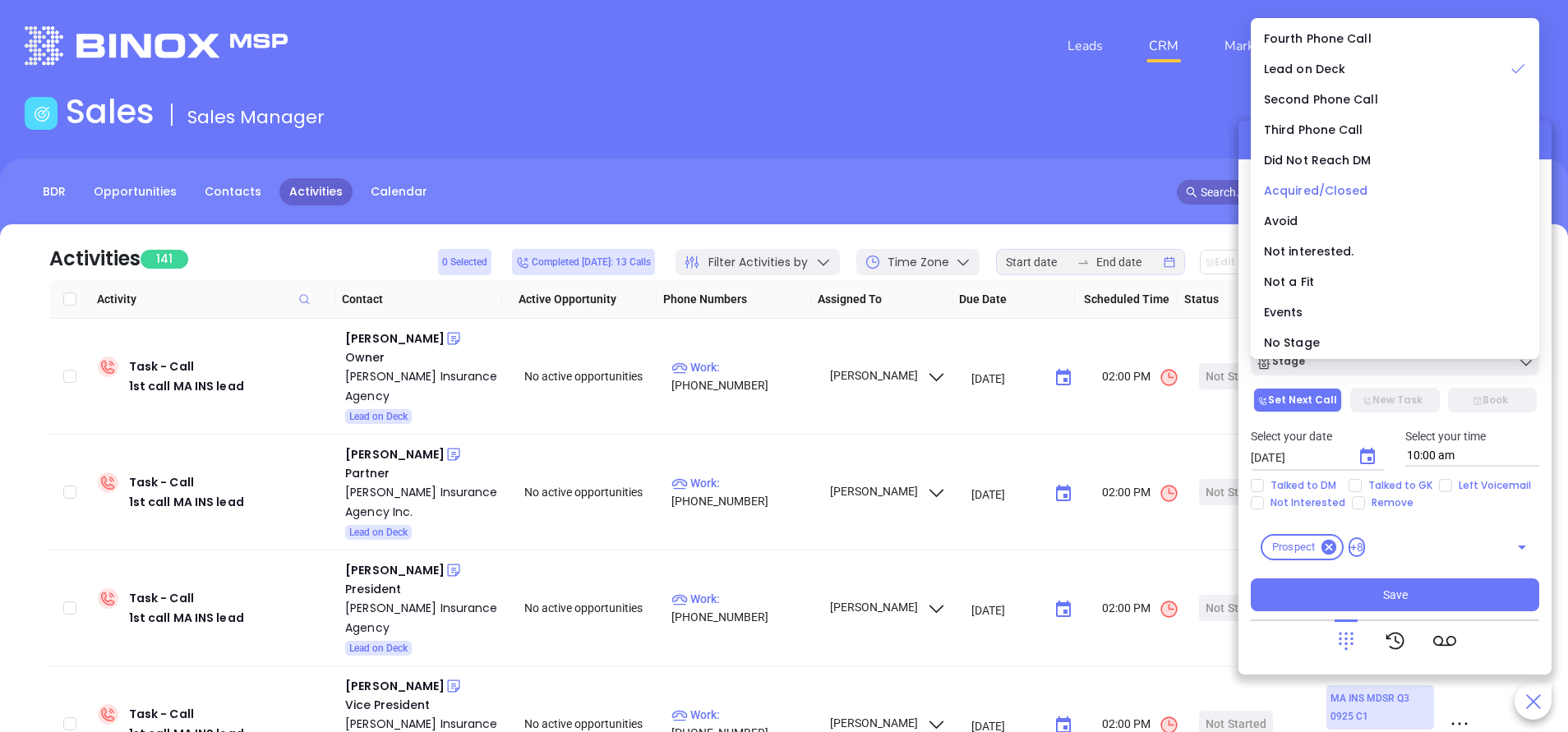
click at [1309, 187] on span "Acquired/Closed" at bounding box center [1315, 190] width 104 height 17
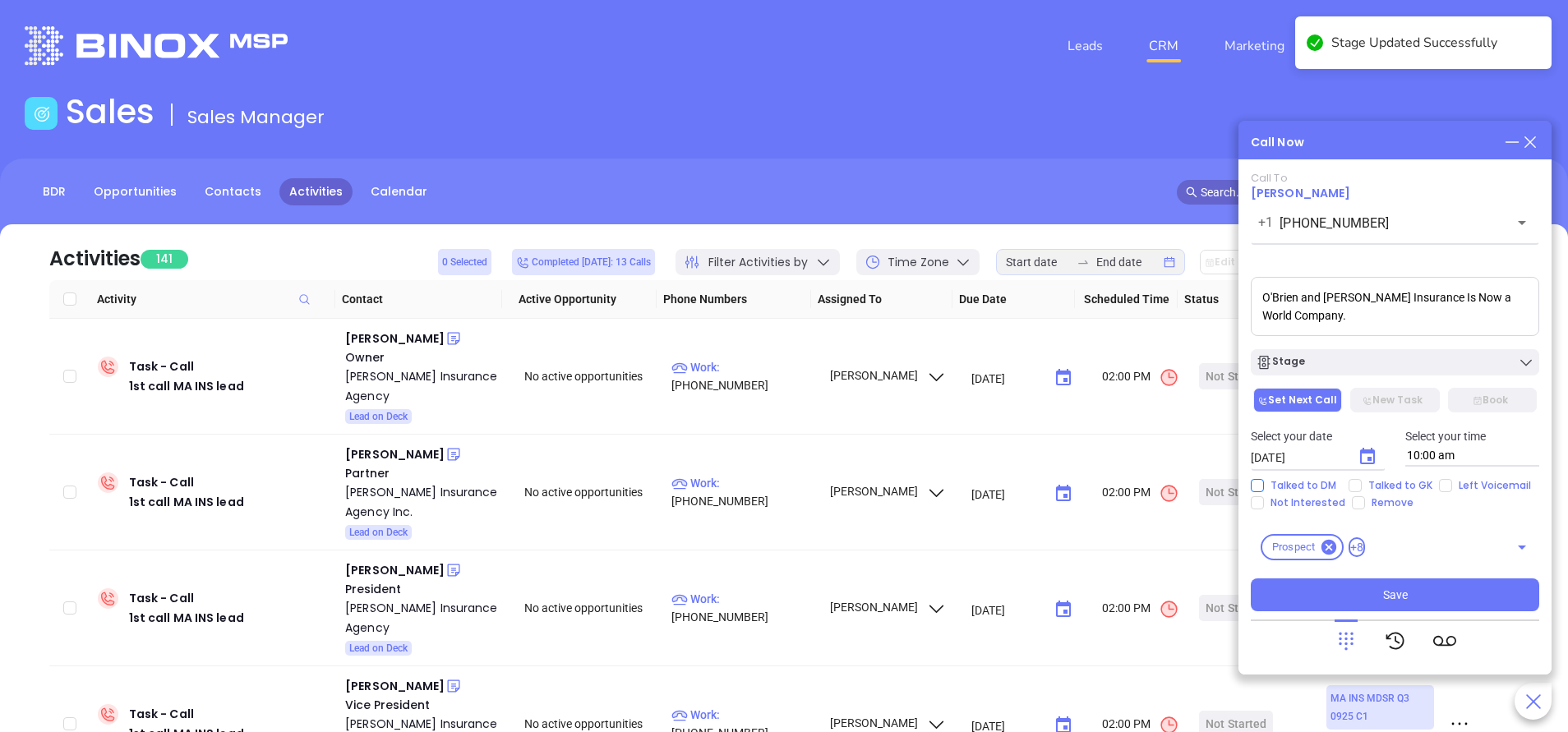
click at [1257, 481] on input "Talked to DM" at bounding box center [1257, 485] width 13 height 13
checkbox input "true"
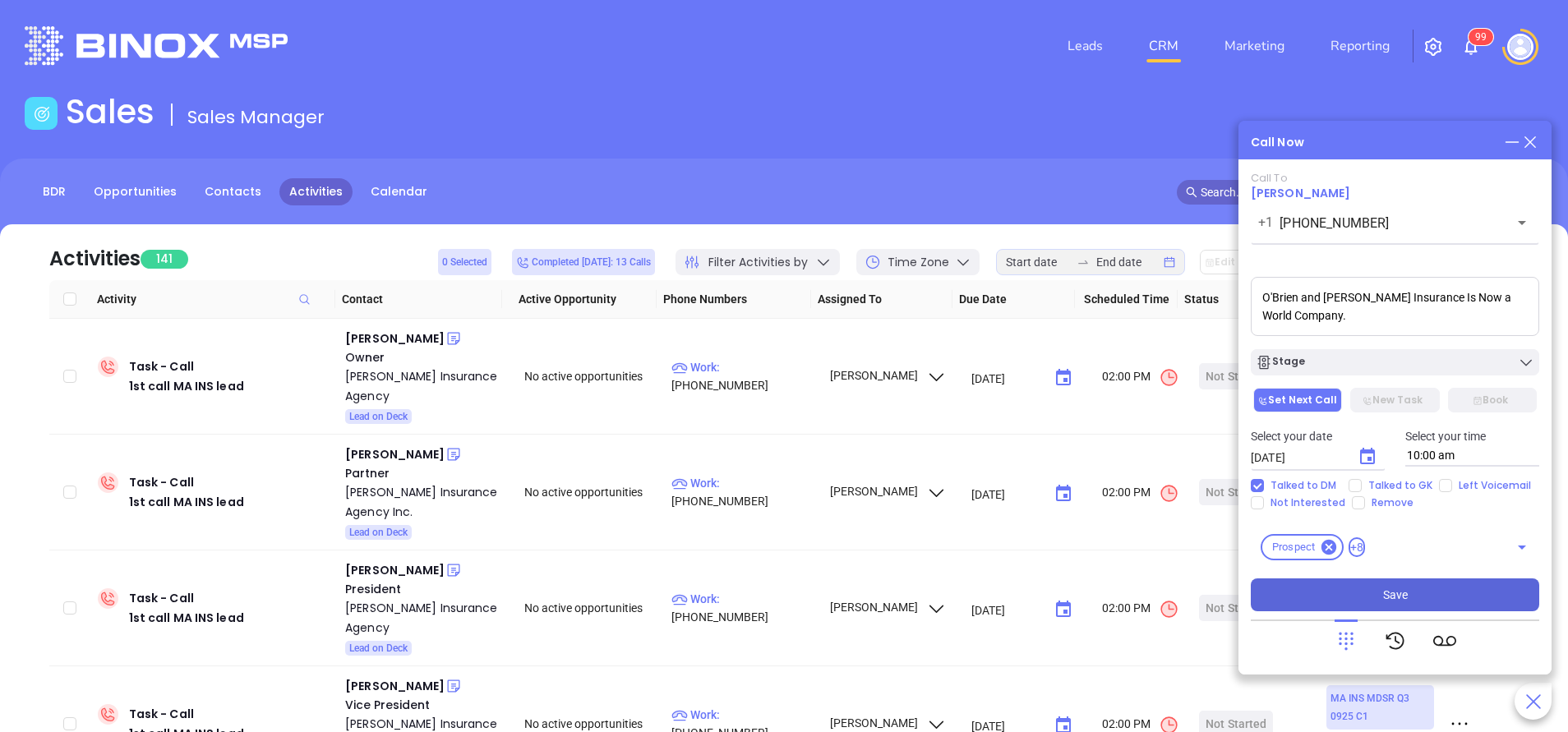
click at [1414, 593] on button "Save" at bounding box center [1394, 594] width 288 height 33
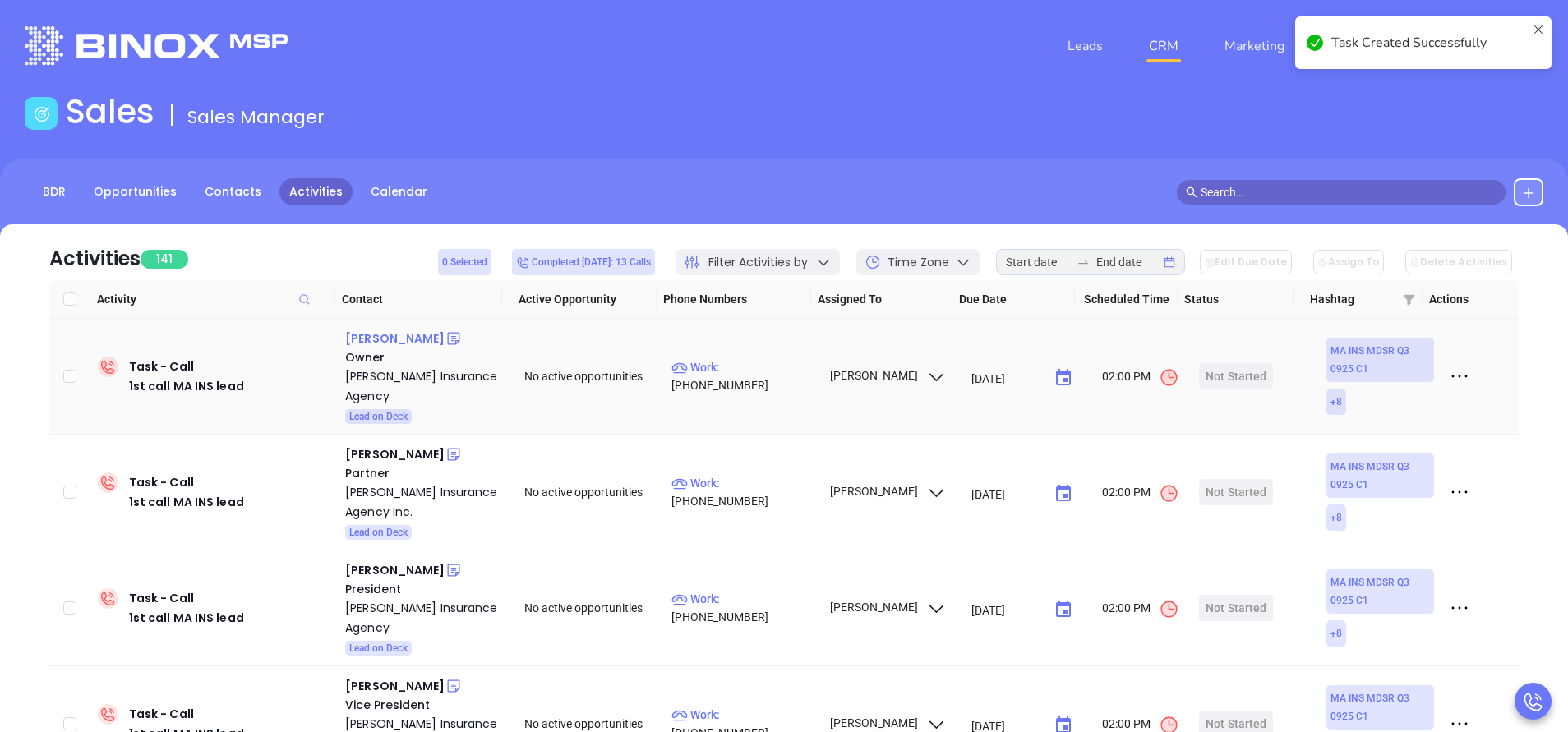
click at [385, 340] on div "Craig Pina" at bounding box center [394, 339] width 100 height 20
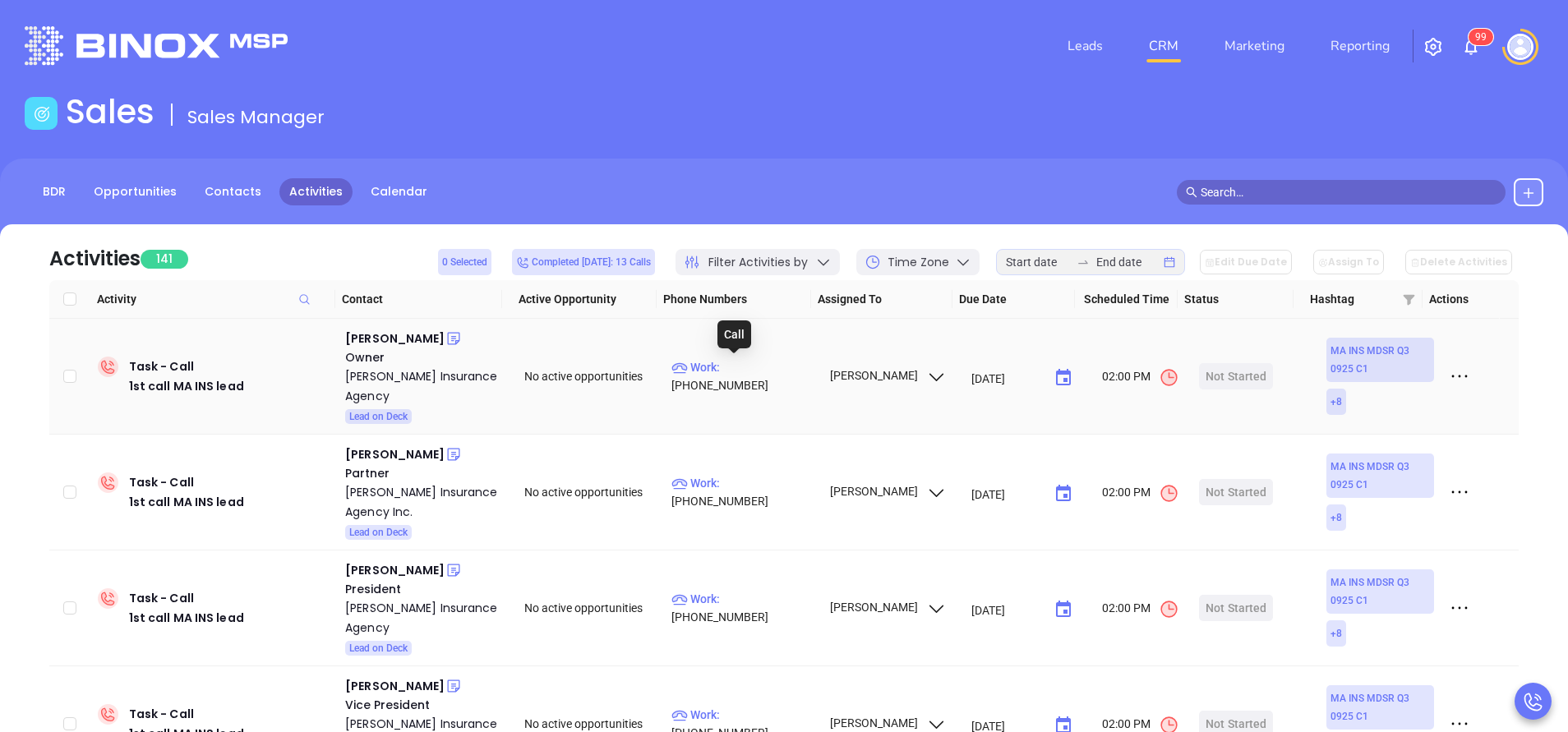
click at [749, 364] on p "Work : (508) 217-4440" at bounding box center [743, 376] width 143 height 36
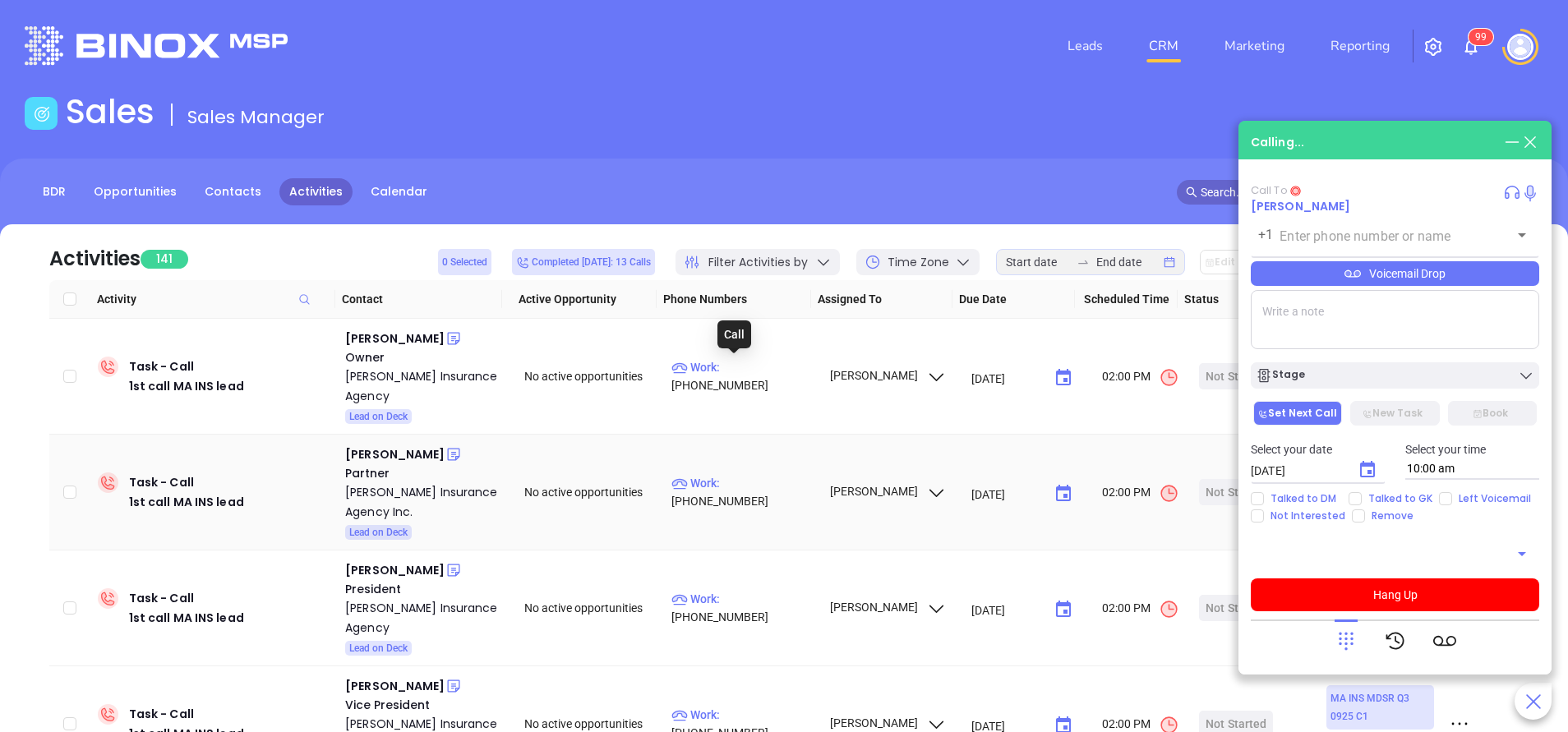
type input "(508) 217-4440"
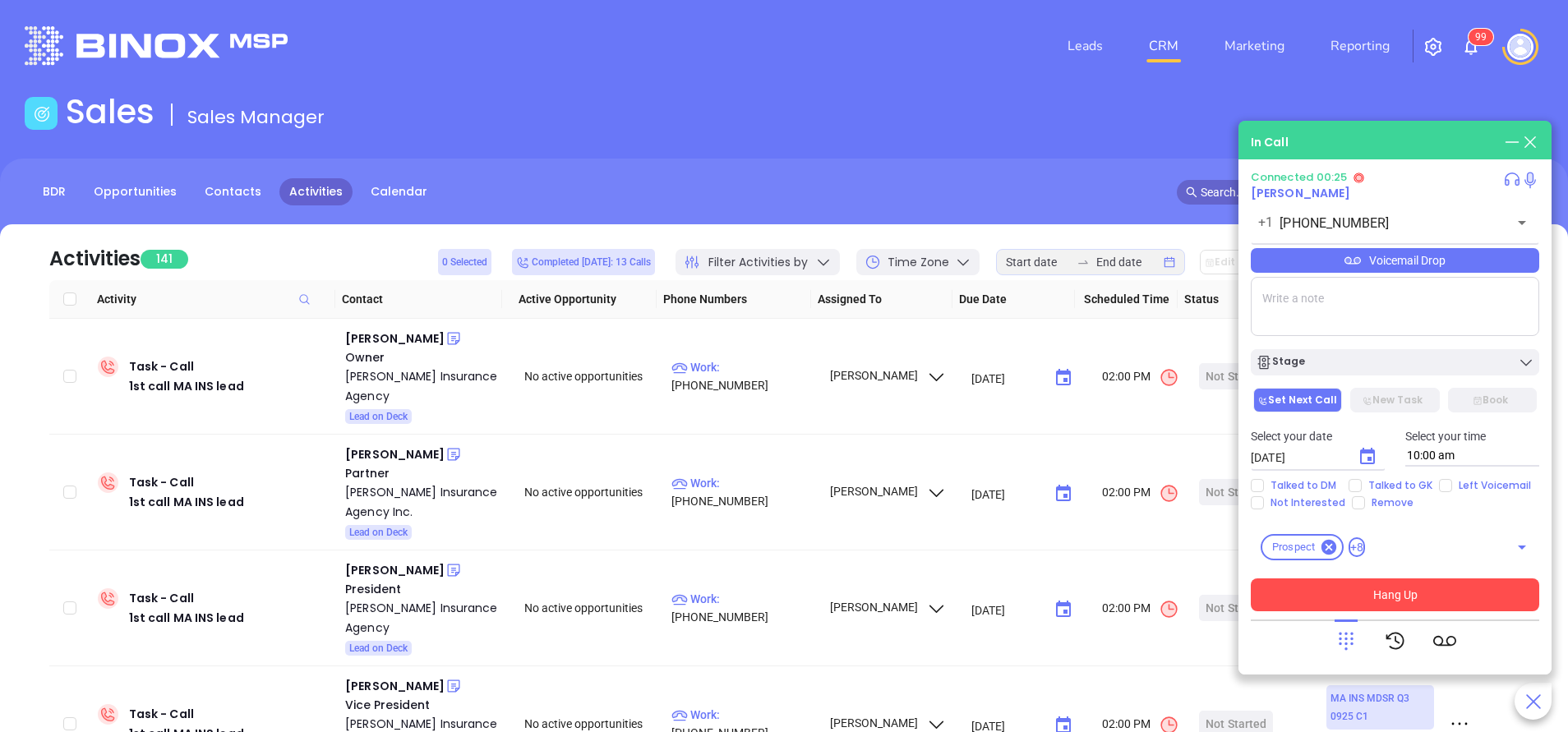
click at [1305, 587] on button "Hang Up" at bounding box center [1394, 594] width 288 height 33
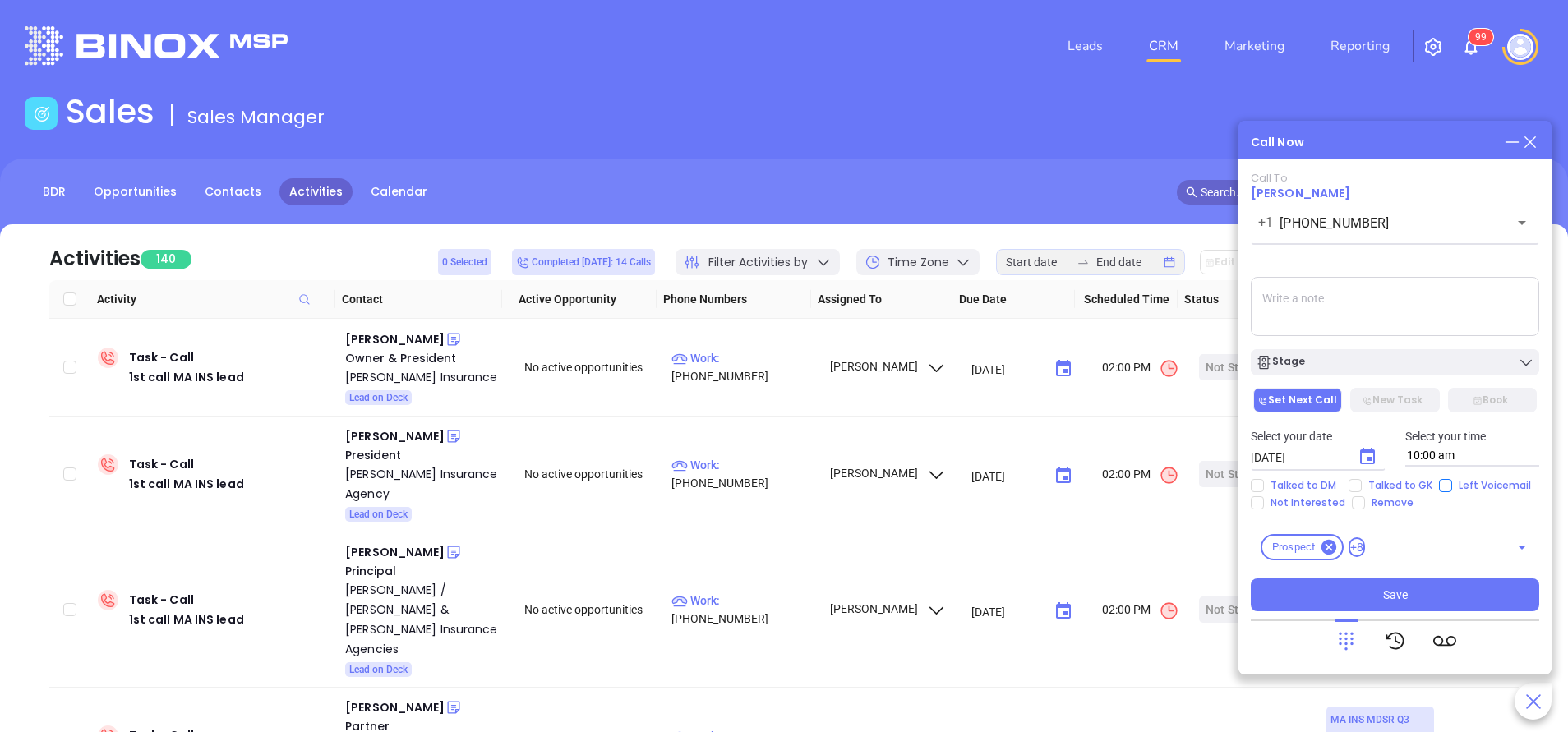
click at [1445, 479] on input "Left Voicemail" at bounding box center [1445, 485] width 13 height 13
checkbox input "true"
click at [1402, 362] on div "Stage" at bounding box center [1394, 362] width 278 height 17
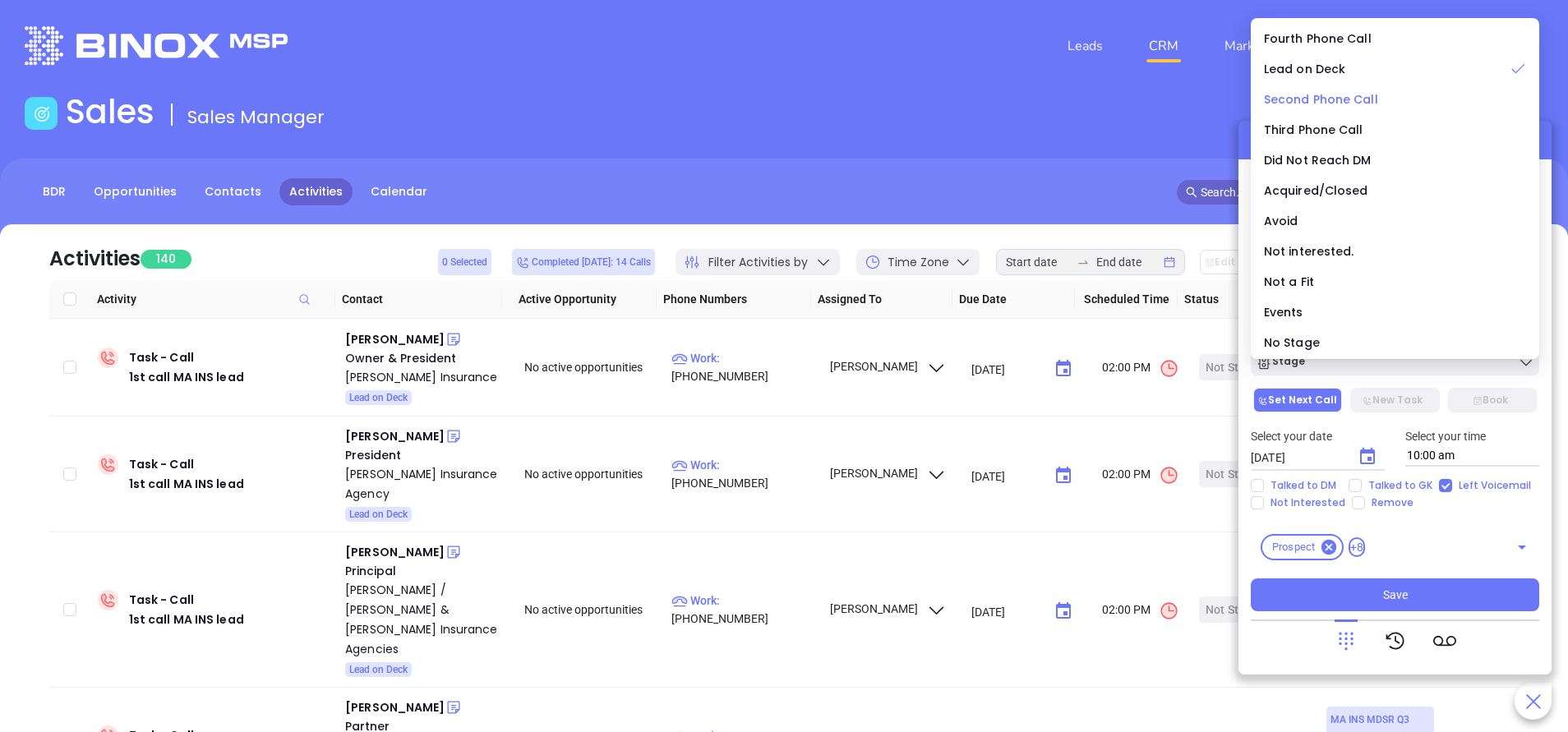
click at [1354, 102] on span "Second Phone Call" at bounding box center [1320, 99] width 114 height 17
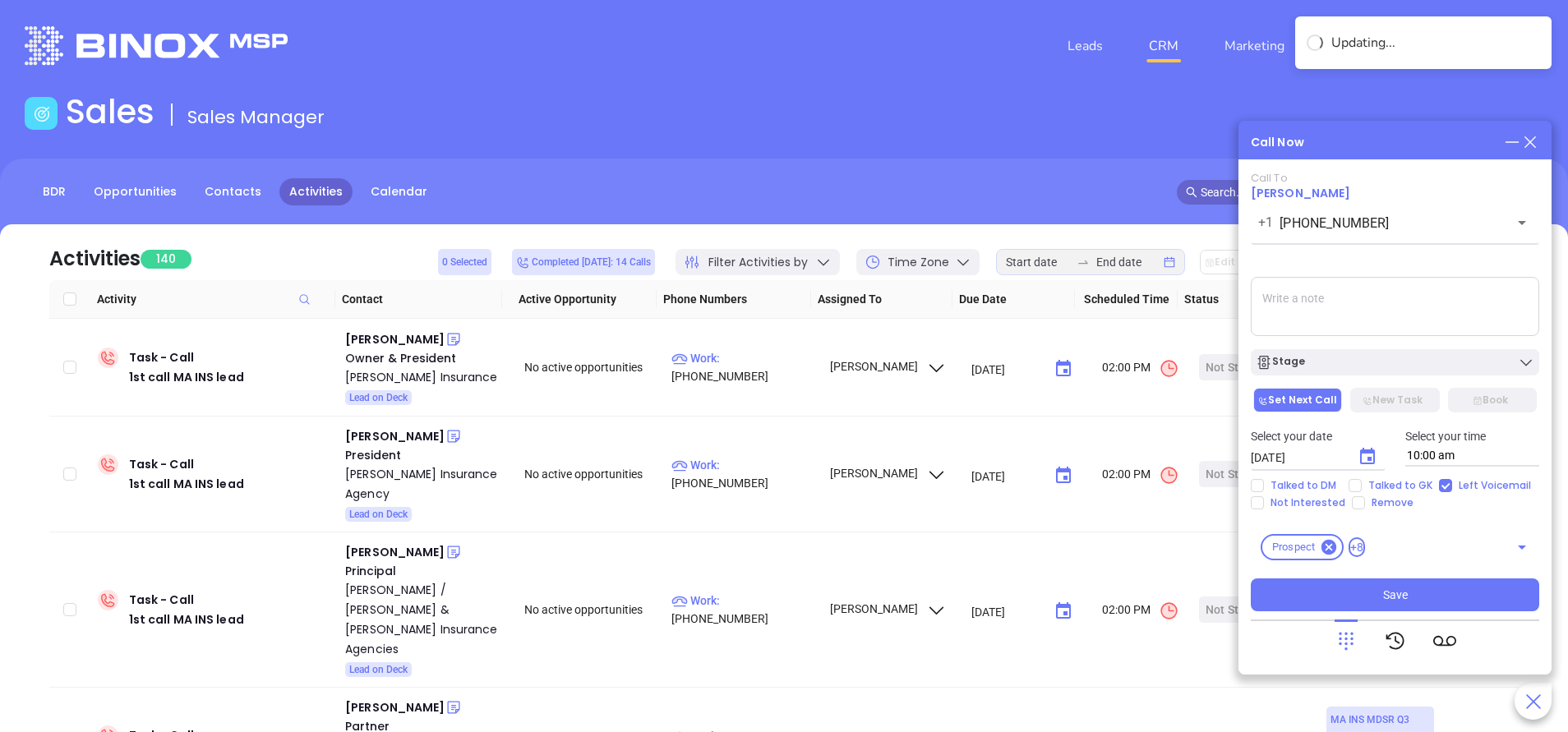
click at [1320, 458] on input "10/08/2025" at bounding box center [1298, 457] width 94 height 17
click at [1369, 450] on icon "Choose date, selected date is Oct 8, 2025" at bounding box center [1367, 456] width 15 height 17
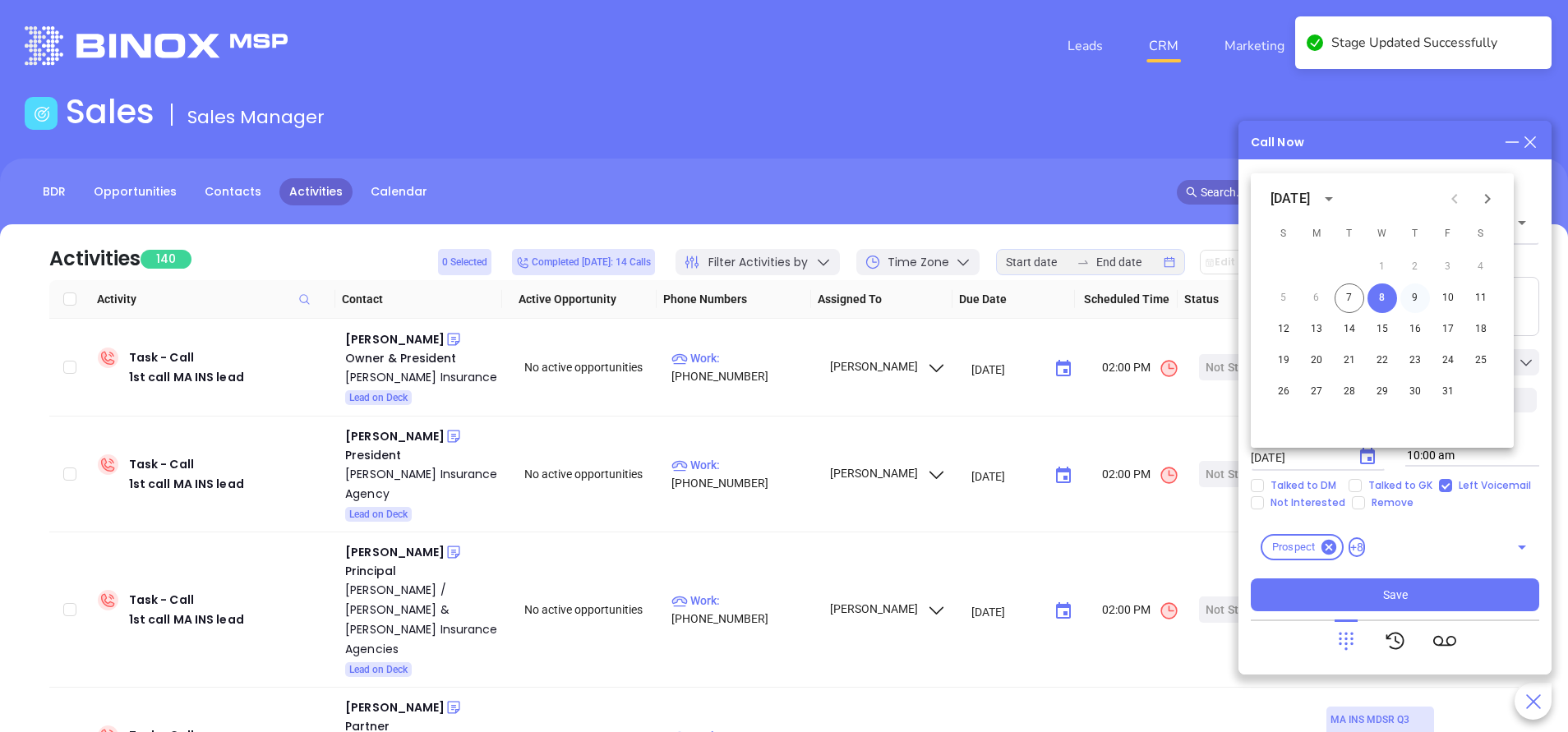
click at [1419, 295] on button "9" at bounding box center [1415, 298] width 29 height 29
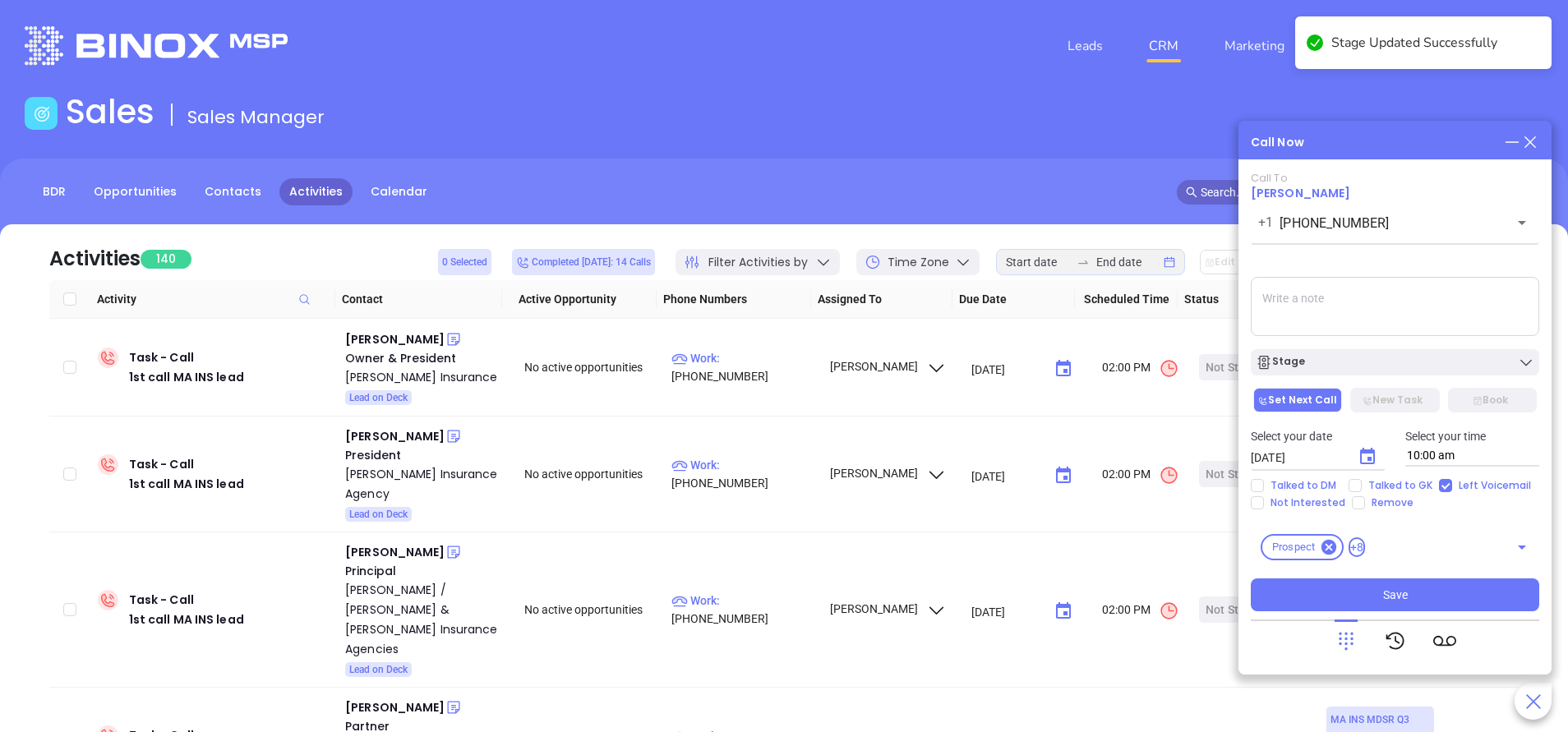
type input "10/09/2025"
click at [1367, 313] on textarea at bounding box center [1394, 306] width 288 height 60
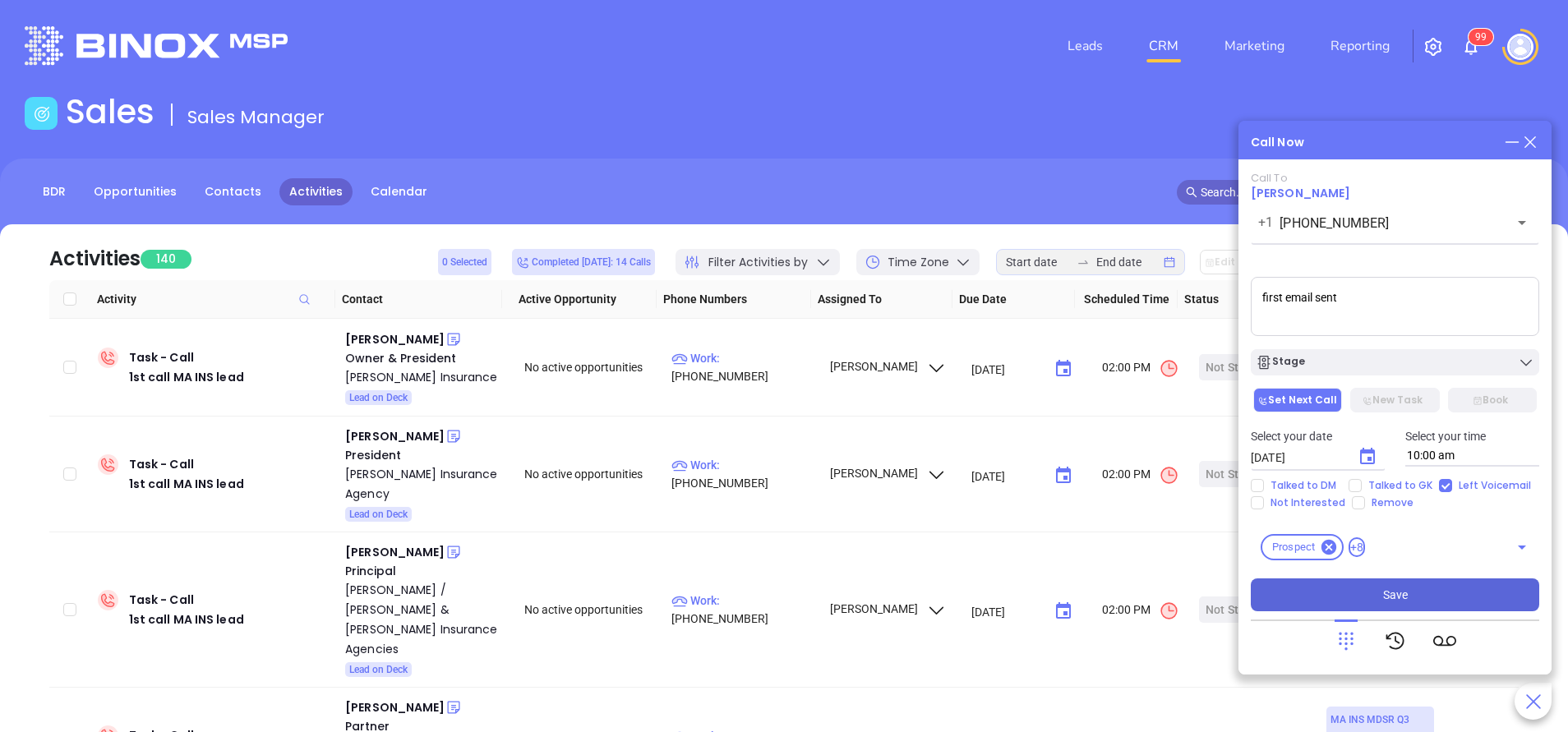
type textarea "first email sent"
click at [1396, 590] on span "Save" at bounding box center [1394, 594] width 24 height 19
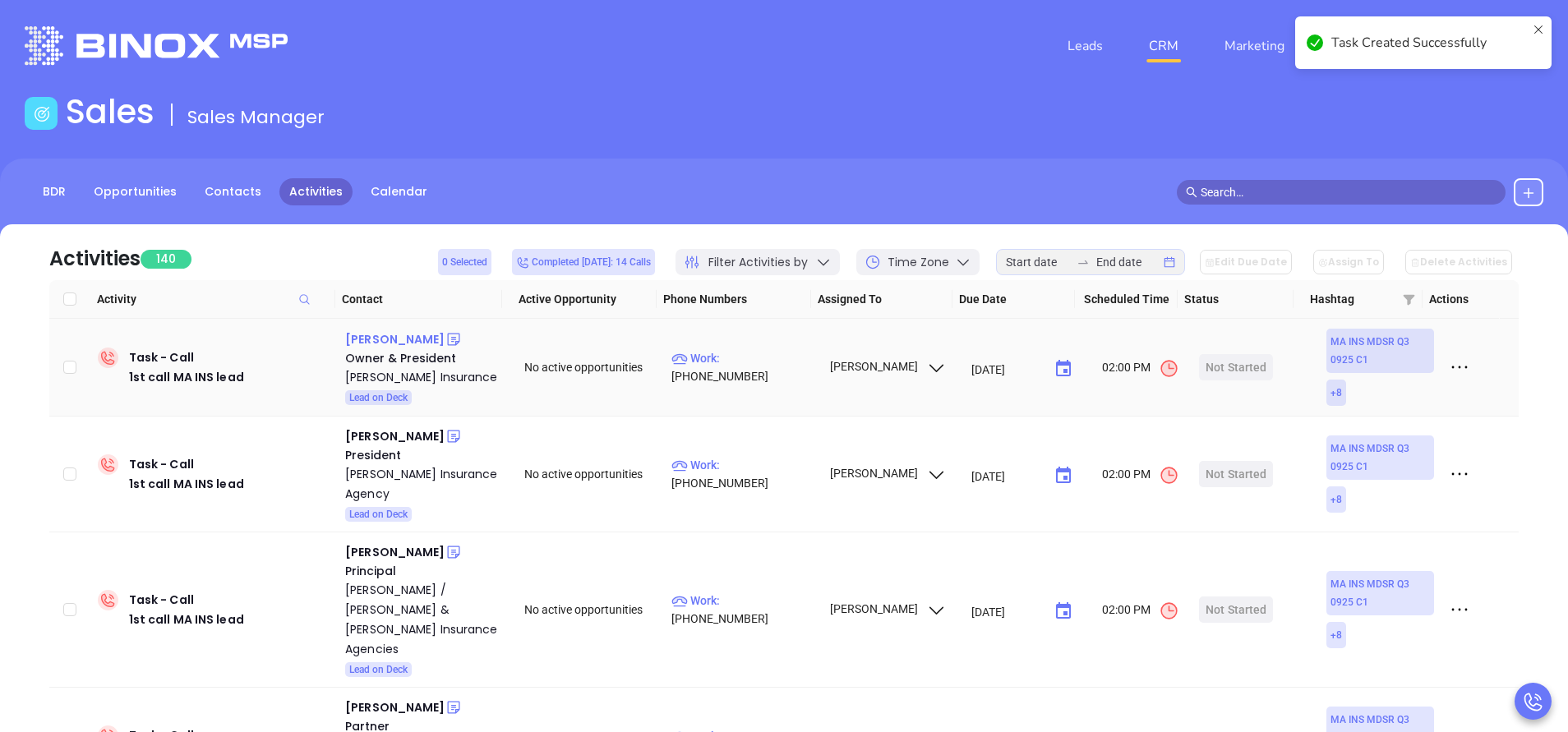
click at [392, 339] on div "John Archer" at bounding box center [394, 339] width 100 height 20
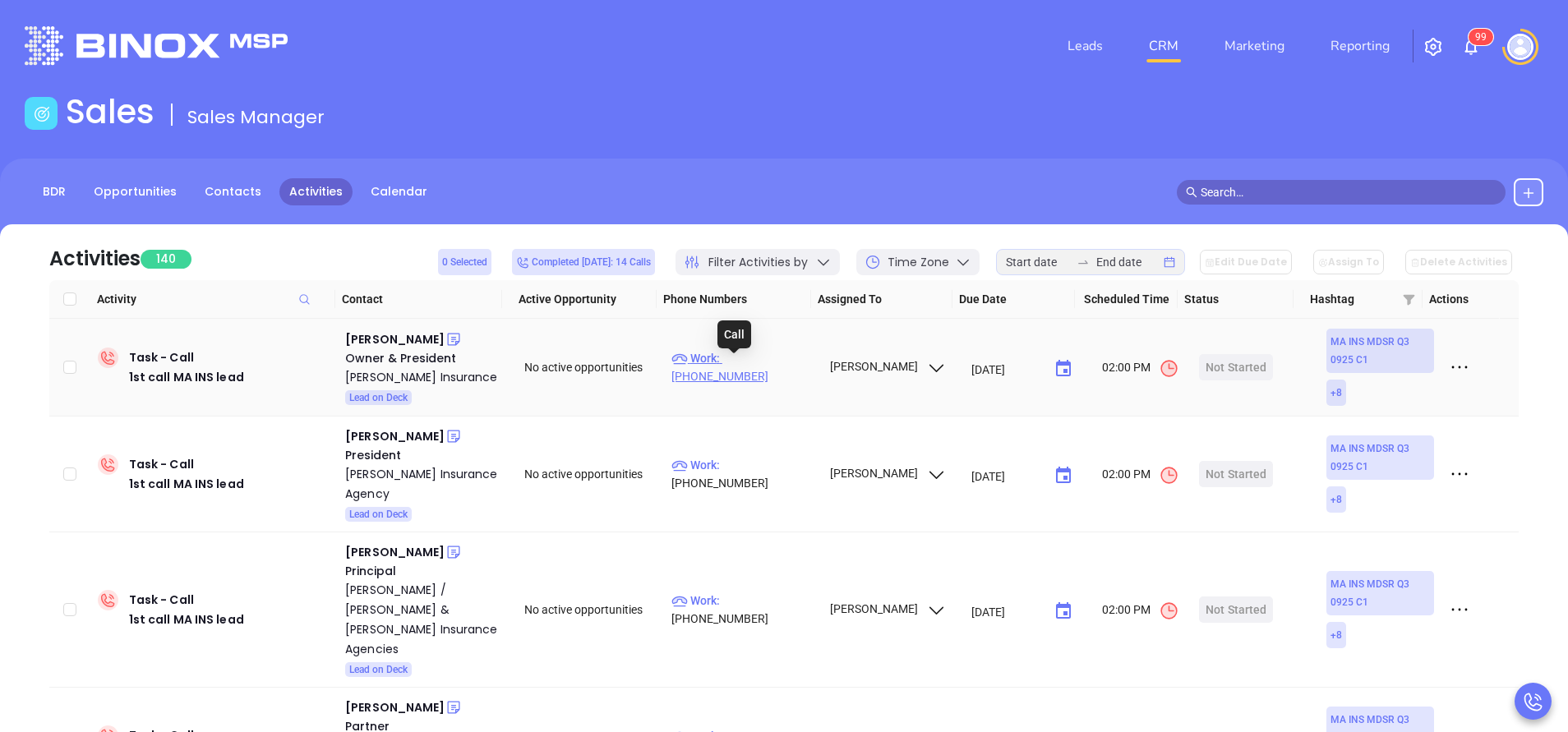
click at [760, 361] on p "Work : (978) 922-4600" at bounding box center [743, 367] width 143 height 36
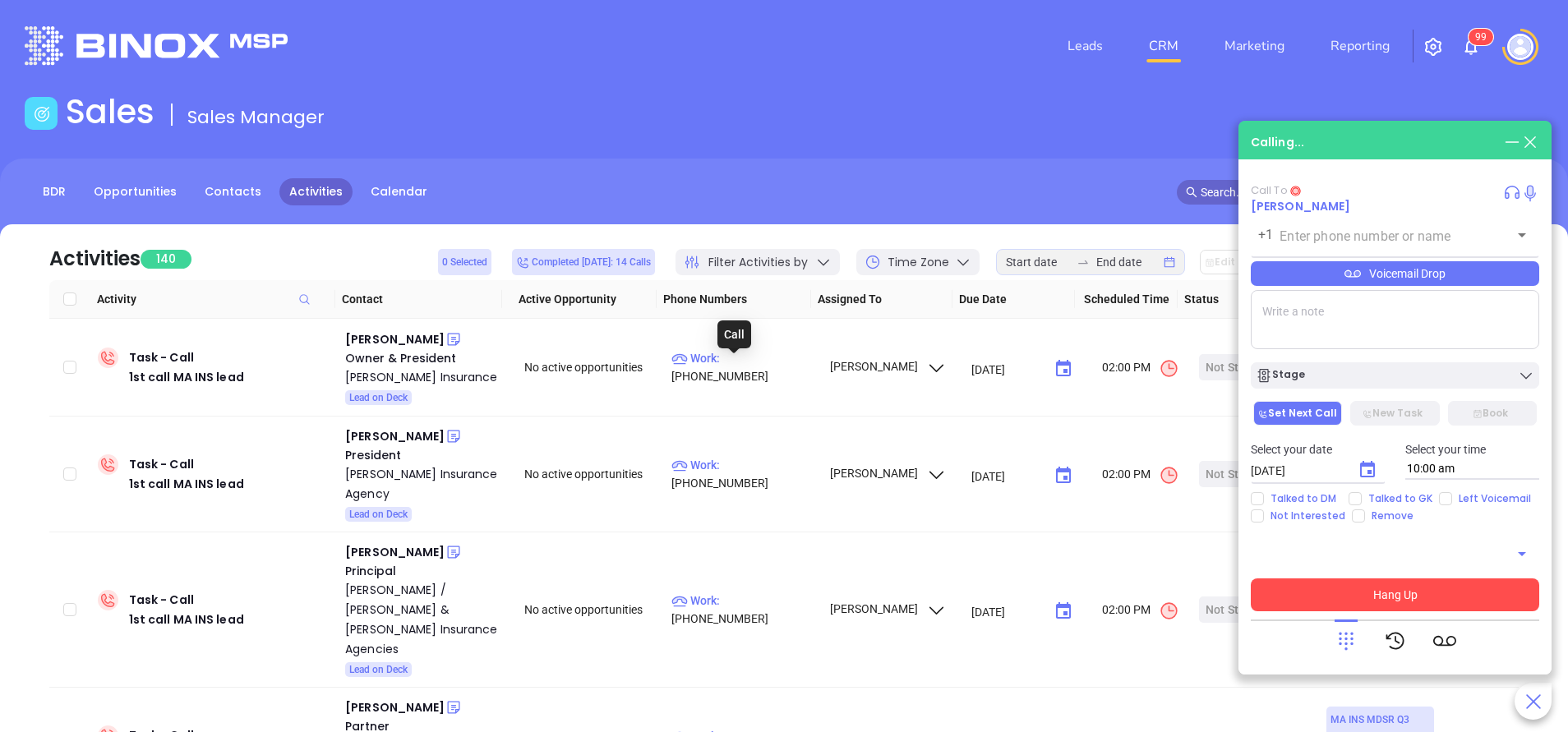
type input "(978) 922-4600"
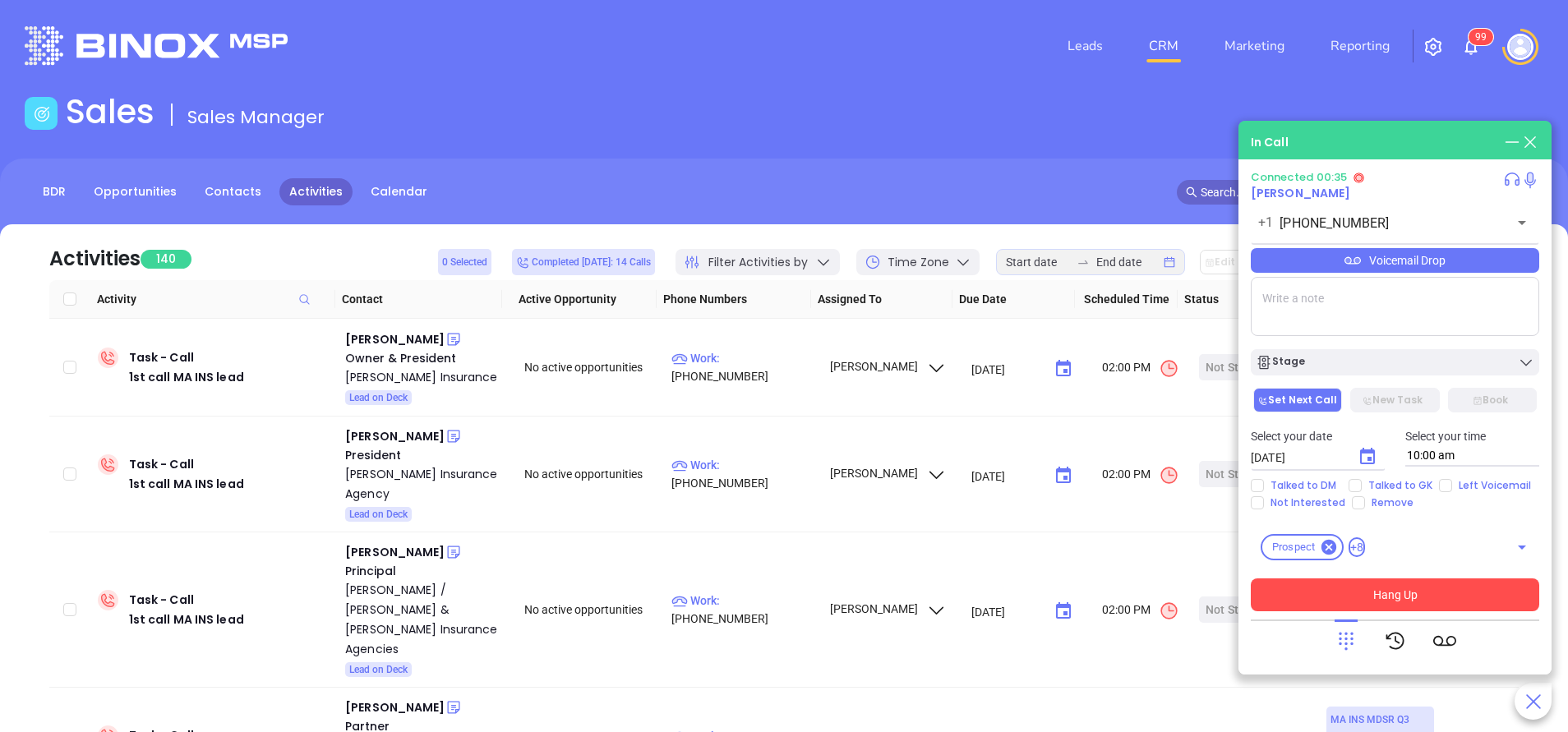
click at [1335, 633] on icon at bounding box center [1346, 641] width 23 height 23
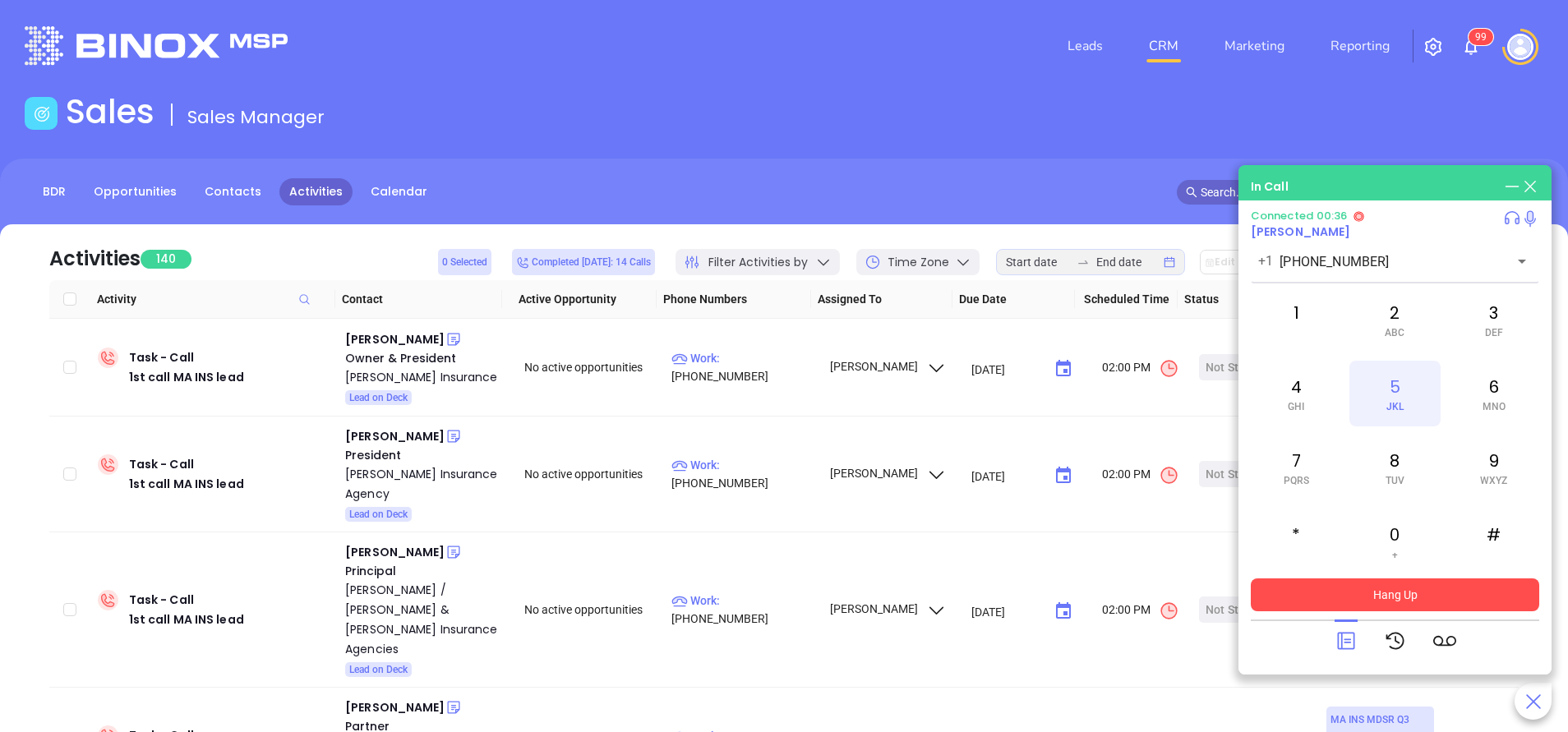
click at [1375, 412] on div "5 JKL" at bounding box center [1394, 392] width 91 height 65
click at [1341, 635] on icon at bounding box center [1345, 641] width 18 height 18
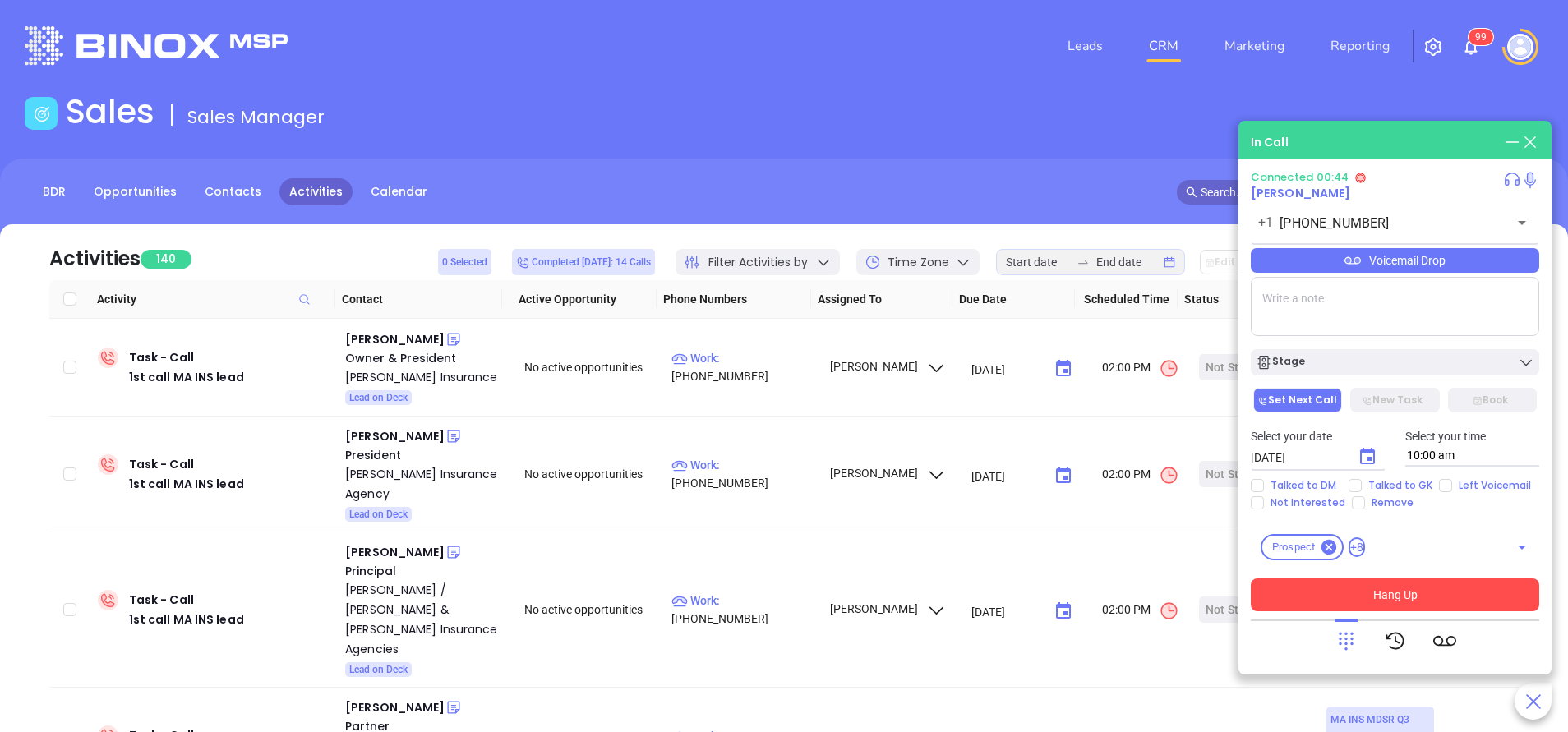
click at [1344, 638] on icon at bounding box center [1345, 641] width 15 height 19
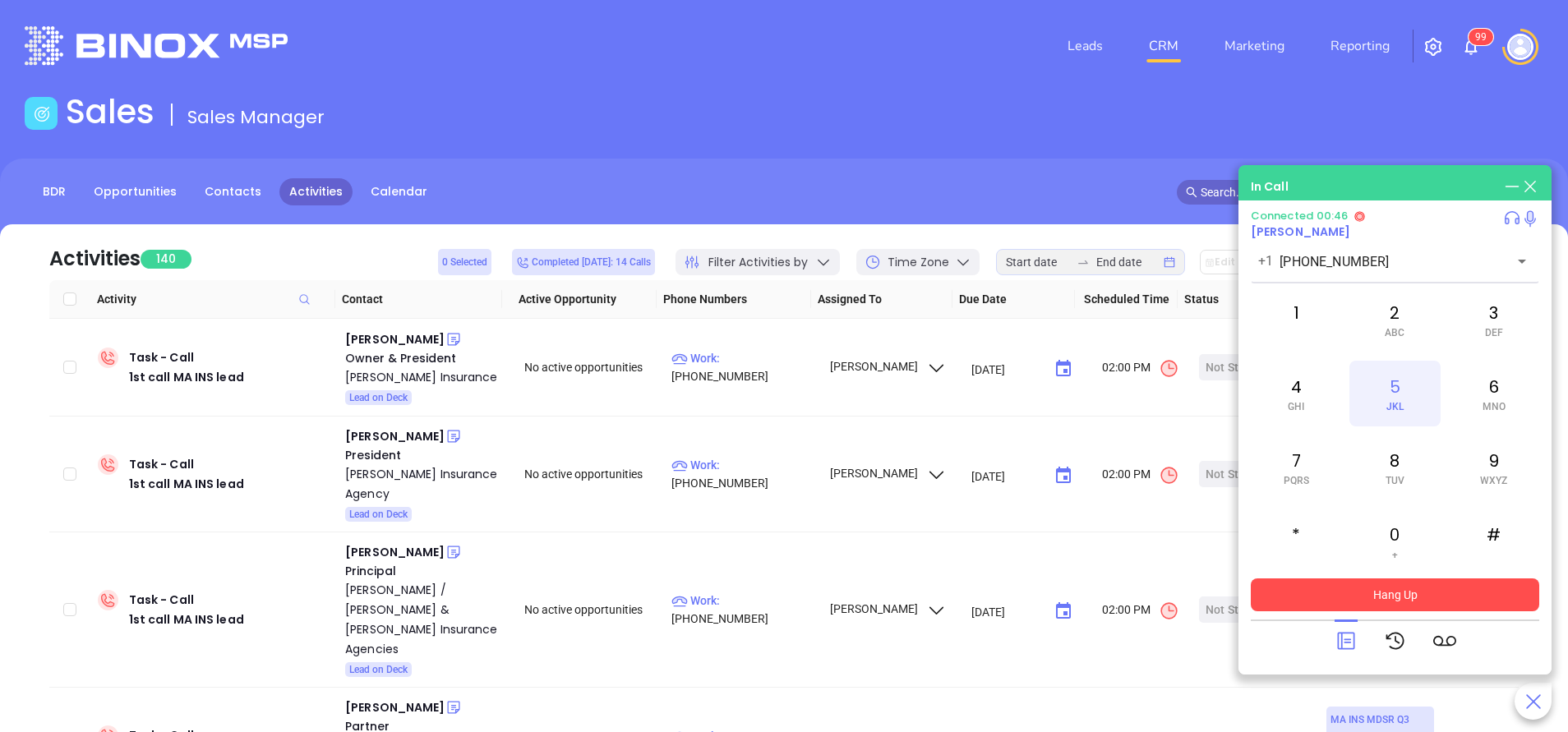
click at [1394, 390] on div "5 JKL" at bounding box center [1394, 392] width 91 height 65
click at [1481, 381] on div "6 MNO" at bounding box center [1494, 392] width 91 height 65
click at [1296, 389] on div "4 GHI" at bounding box center [1296, 392] width 91 height 65
click at [1284, 299] on div "1" at bounding box center [1296, 319] width 91 height 65
click at [1345, 640] on icon at bounding box center [1345, 641] width 18 height 18
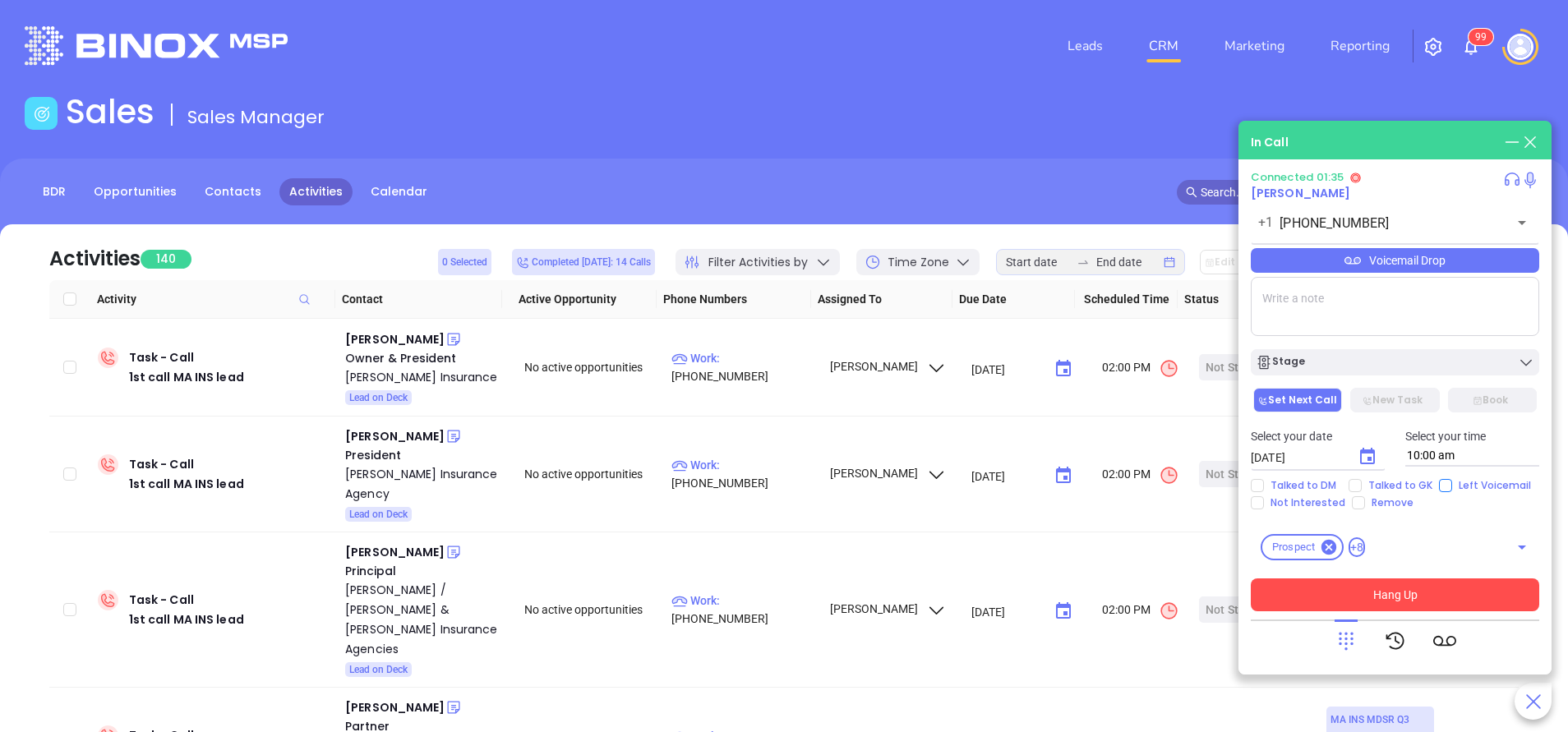
click at [1439, 479] on input "Left Voicemail" at bounding box center [1445, 485] width 13 height 13
checkbox input "true"
click at [1421, 589] on button "Hang Up" at bounding box center [1394, 594] width 288 height 33
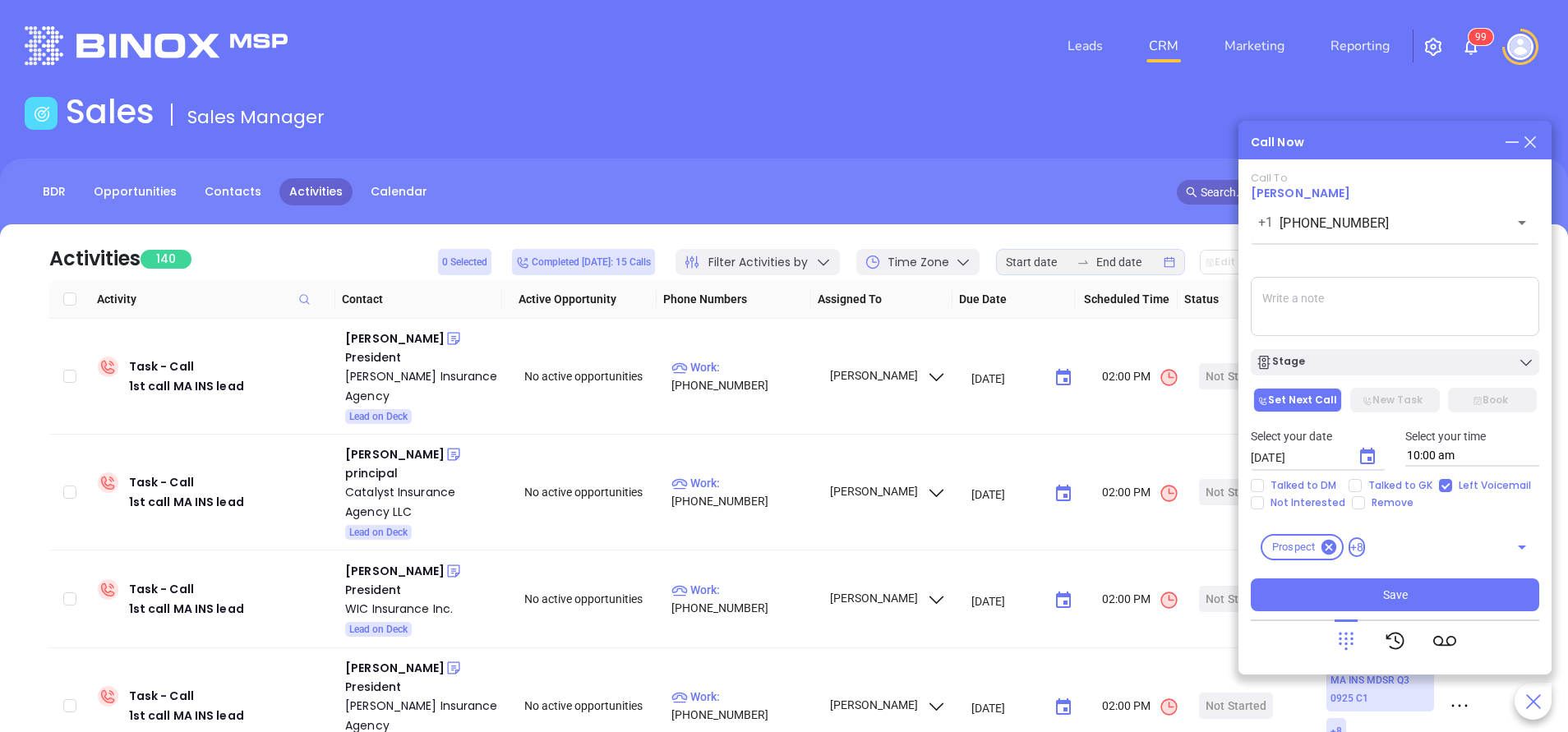
click at [1367, 465] on icon "Choose date, selected date is Oct 8, 2025" at bounding box center [1367, 457] width 20 height 20
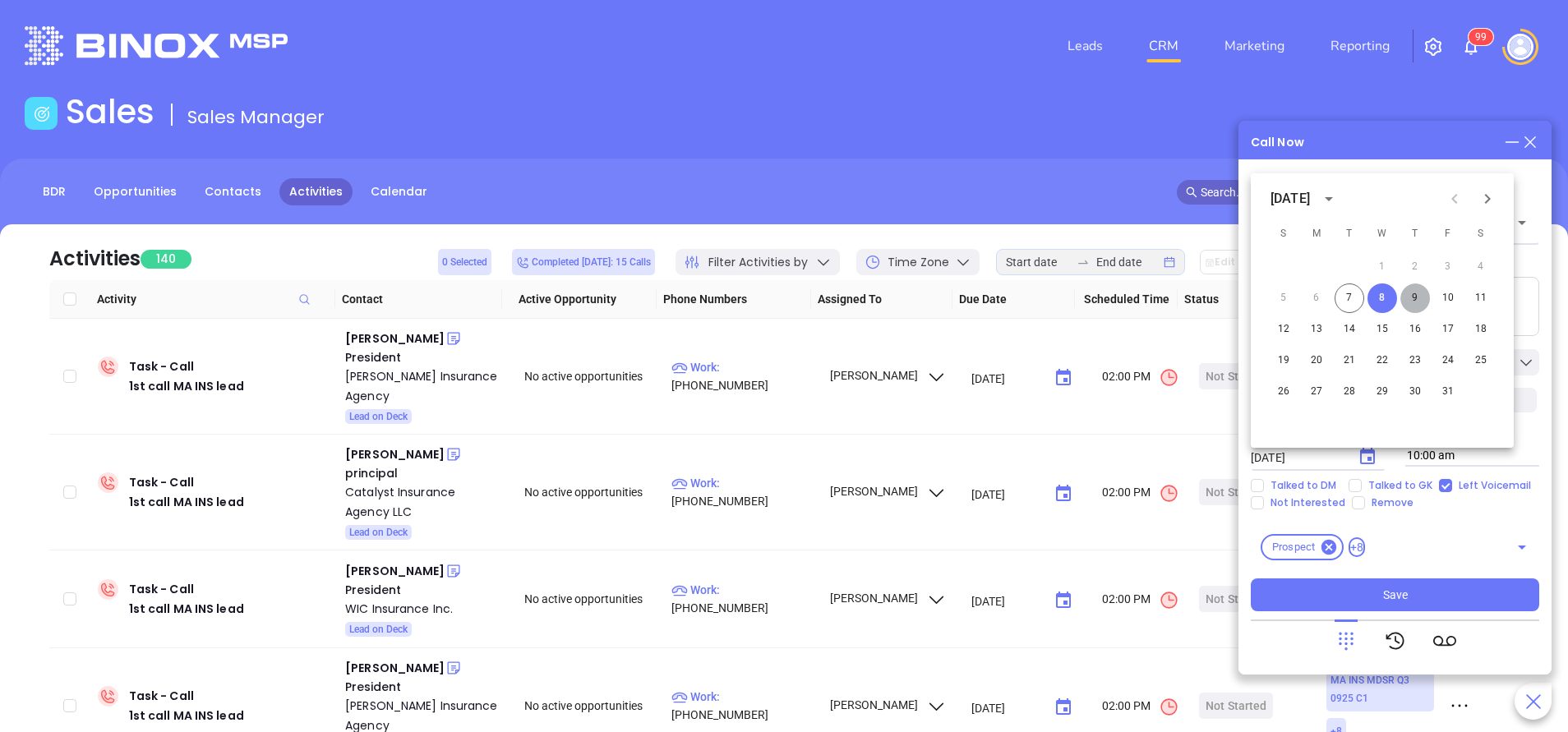
click at [1414, 296] on button "9" at bounding box center [1415, 298] width 29 height 29
type input "10/09/2025"
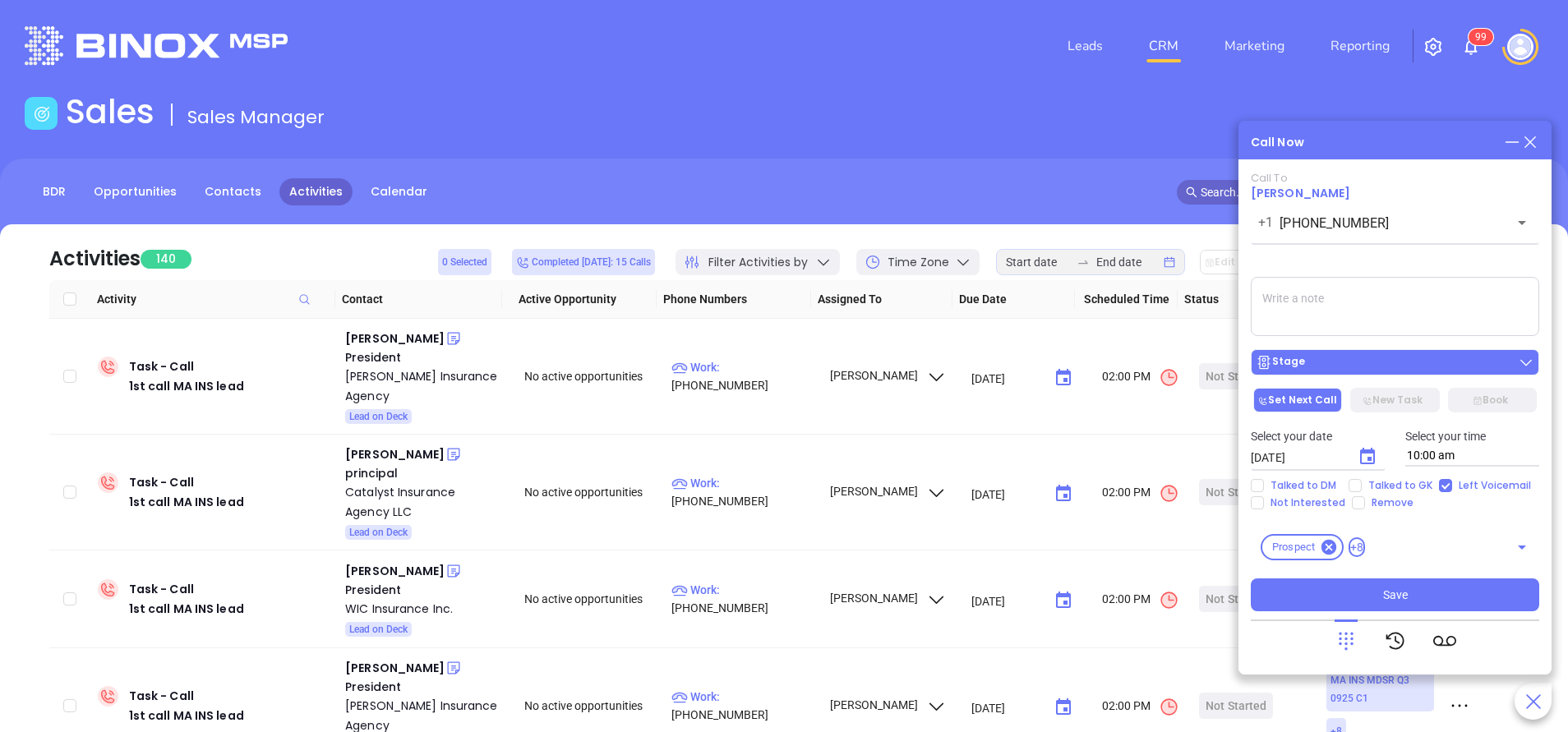
click at [1404, 374] on button "Stage" at bounding box center [1394, 362] width 288 height 26
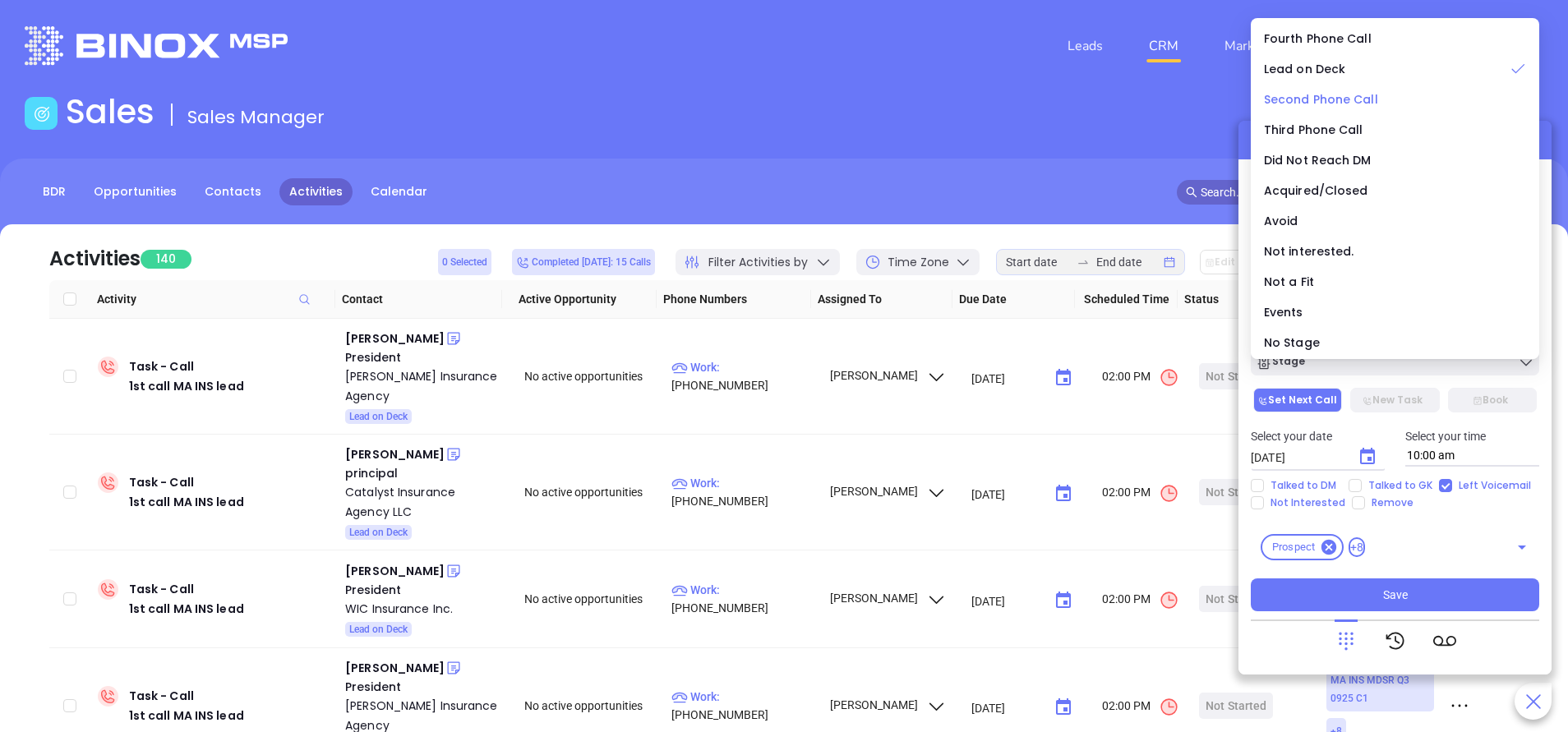
click at [1329, 94] on span "Second Phone Call" at bounding box center [1320, 99] width 114 height 17
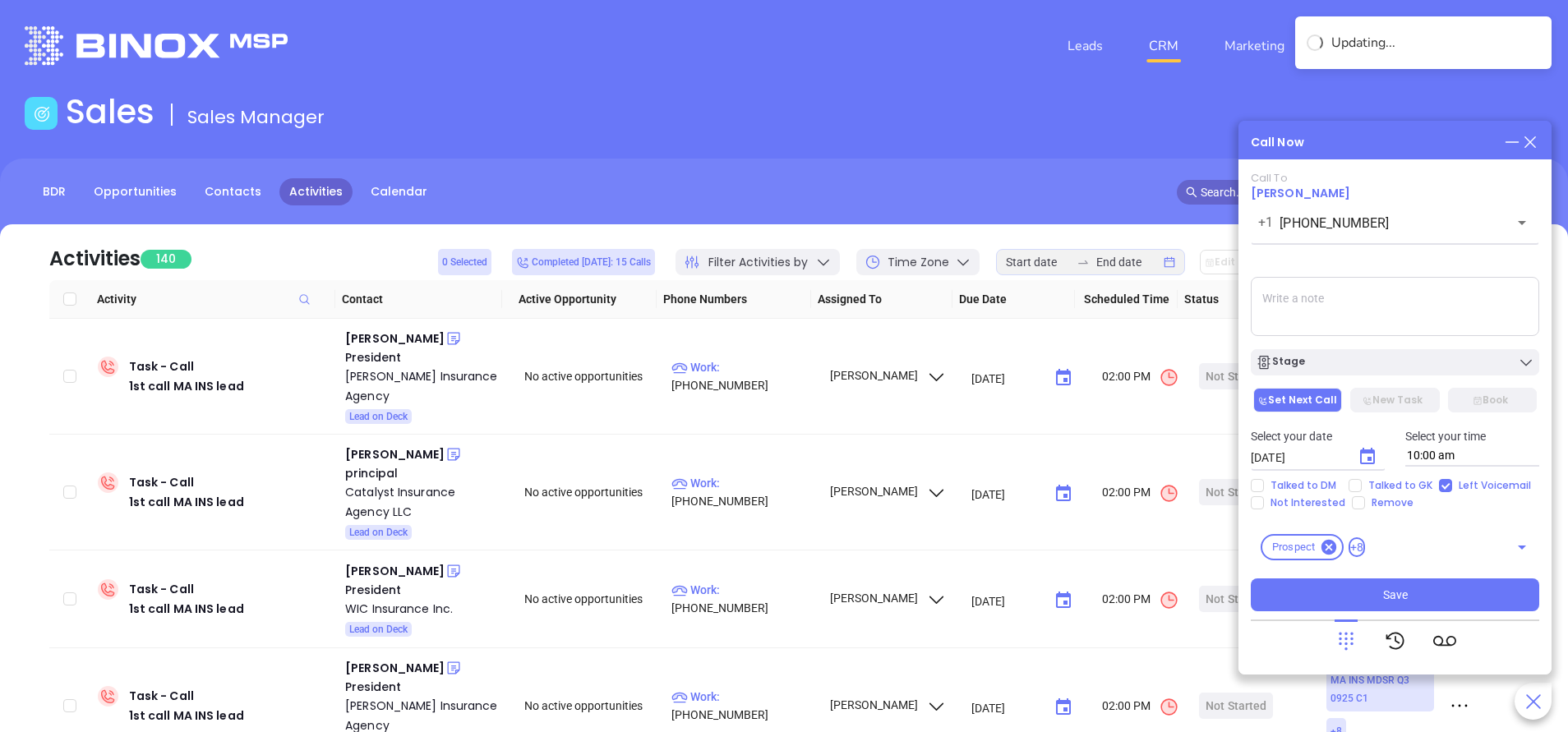
click at [1400, 318] on textarea at bounding box center [1394, 306] width 288 height 60
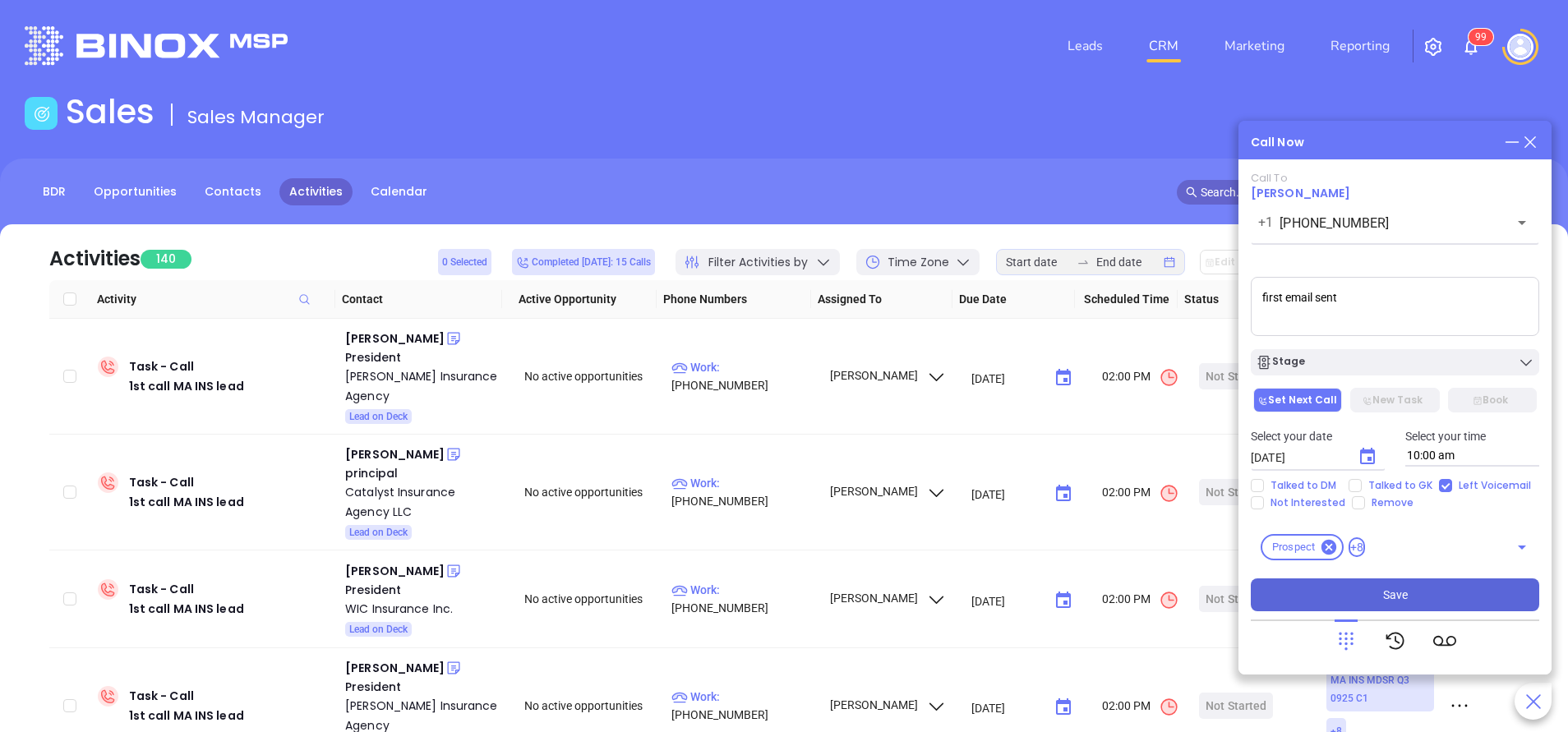
type textarea "first email sent"
click at [1400, 593] on span "Save" at bounding box center [1394, 594] width 24 height 19
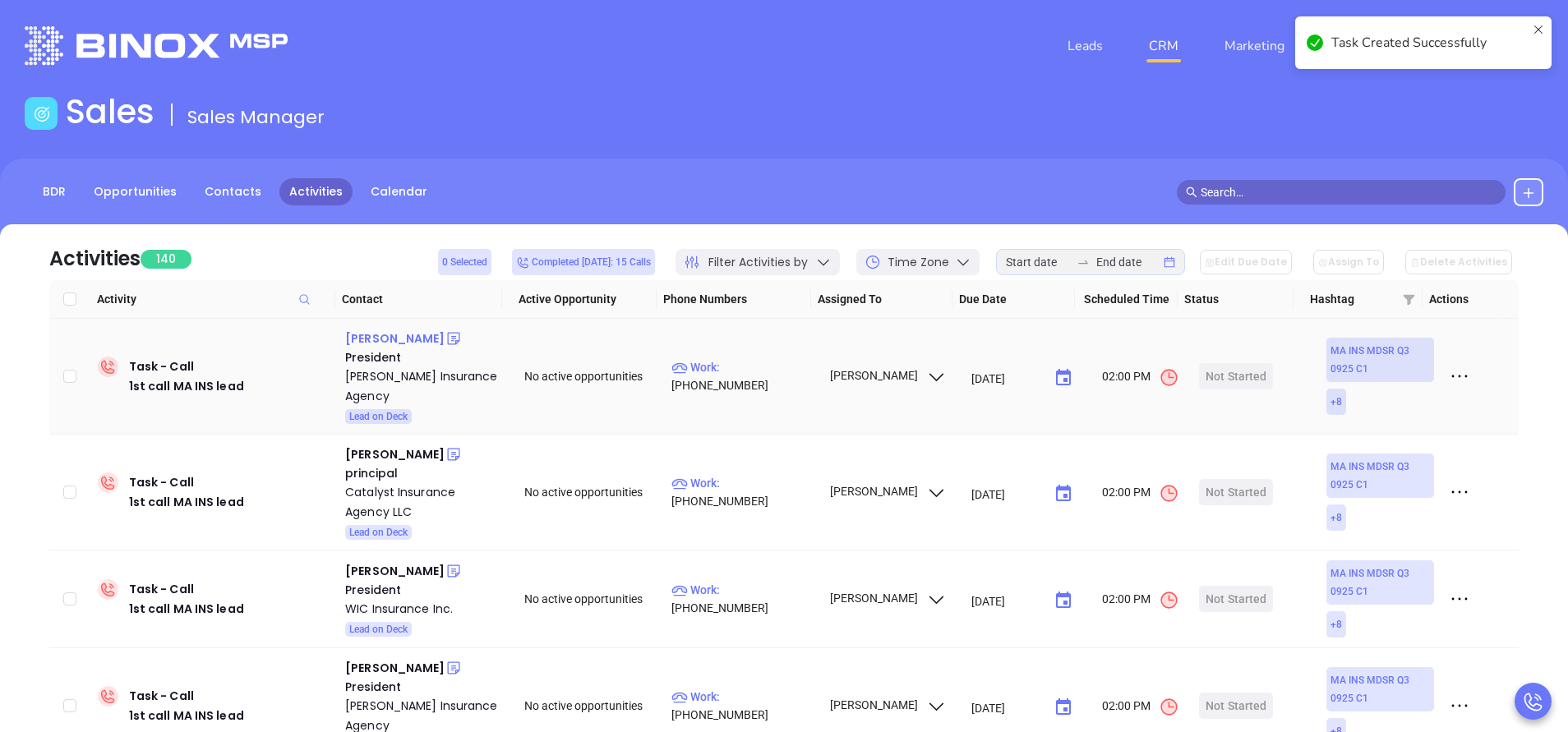
click at [390, 340] on div "Gene Dvorkin" at bounding box center [394, 339] width 100 height 20
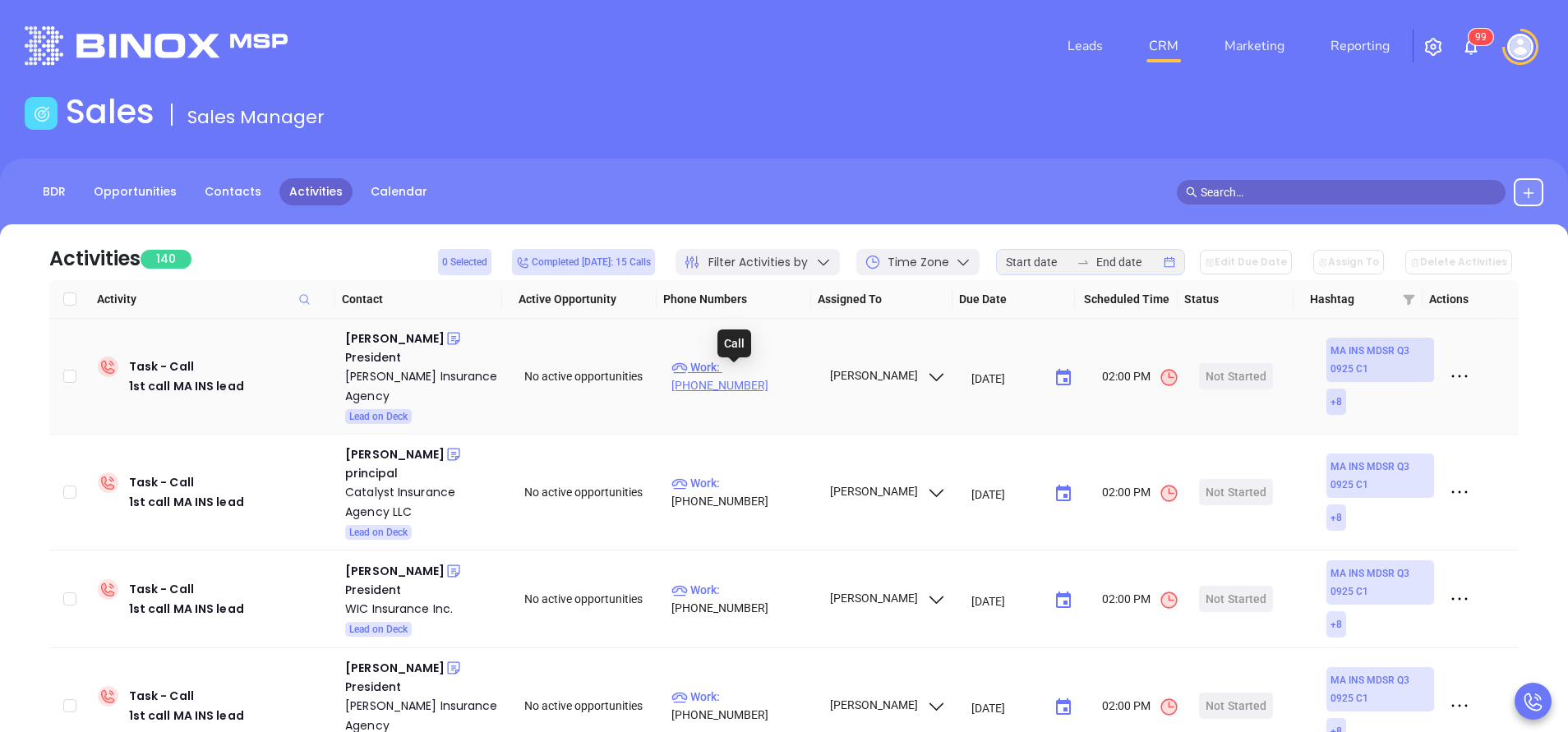
click at [766, 375] on p "Work : (617) 731-4554" at bounding box center [743, 376] width 143 height 36
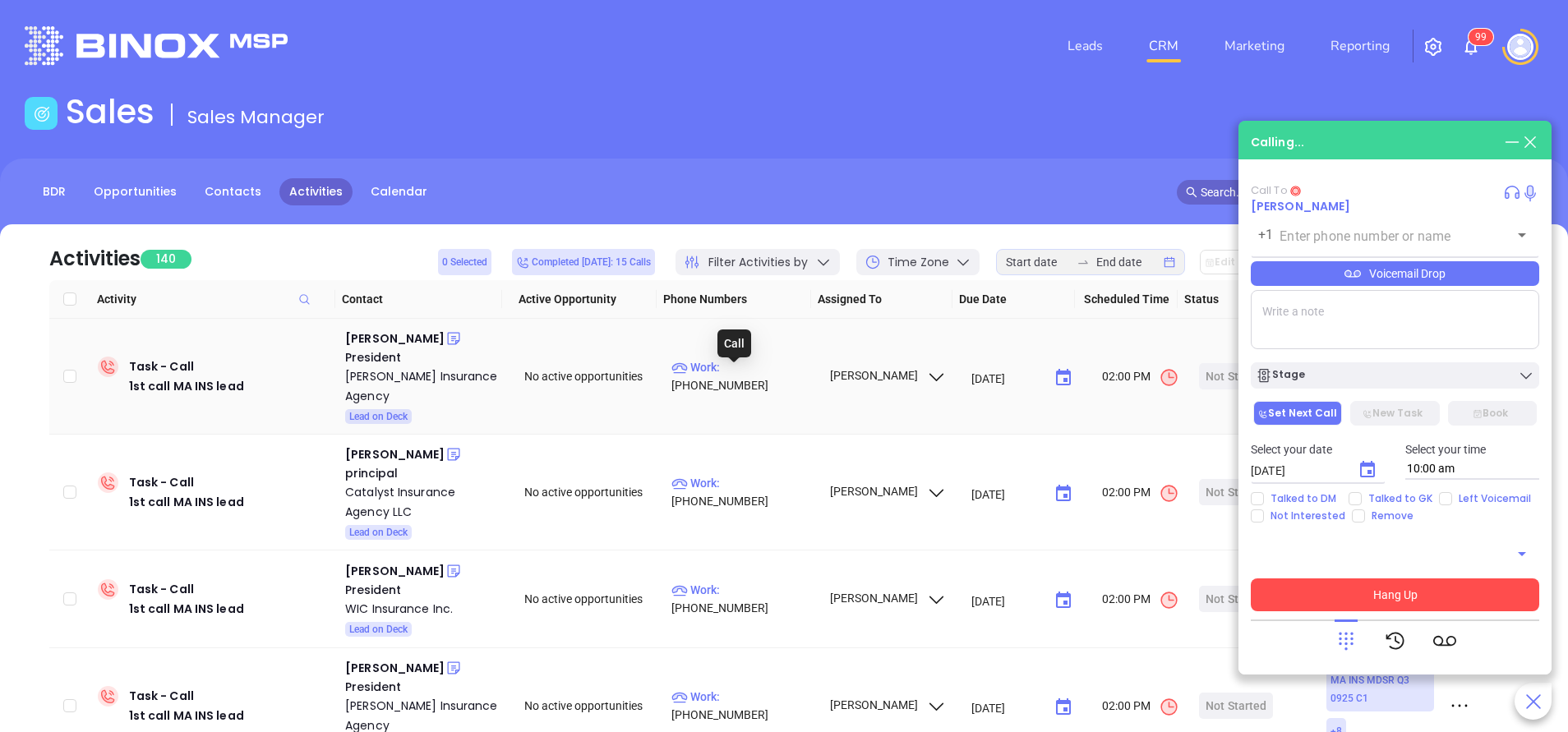
type input "(617) 731-4554"
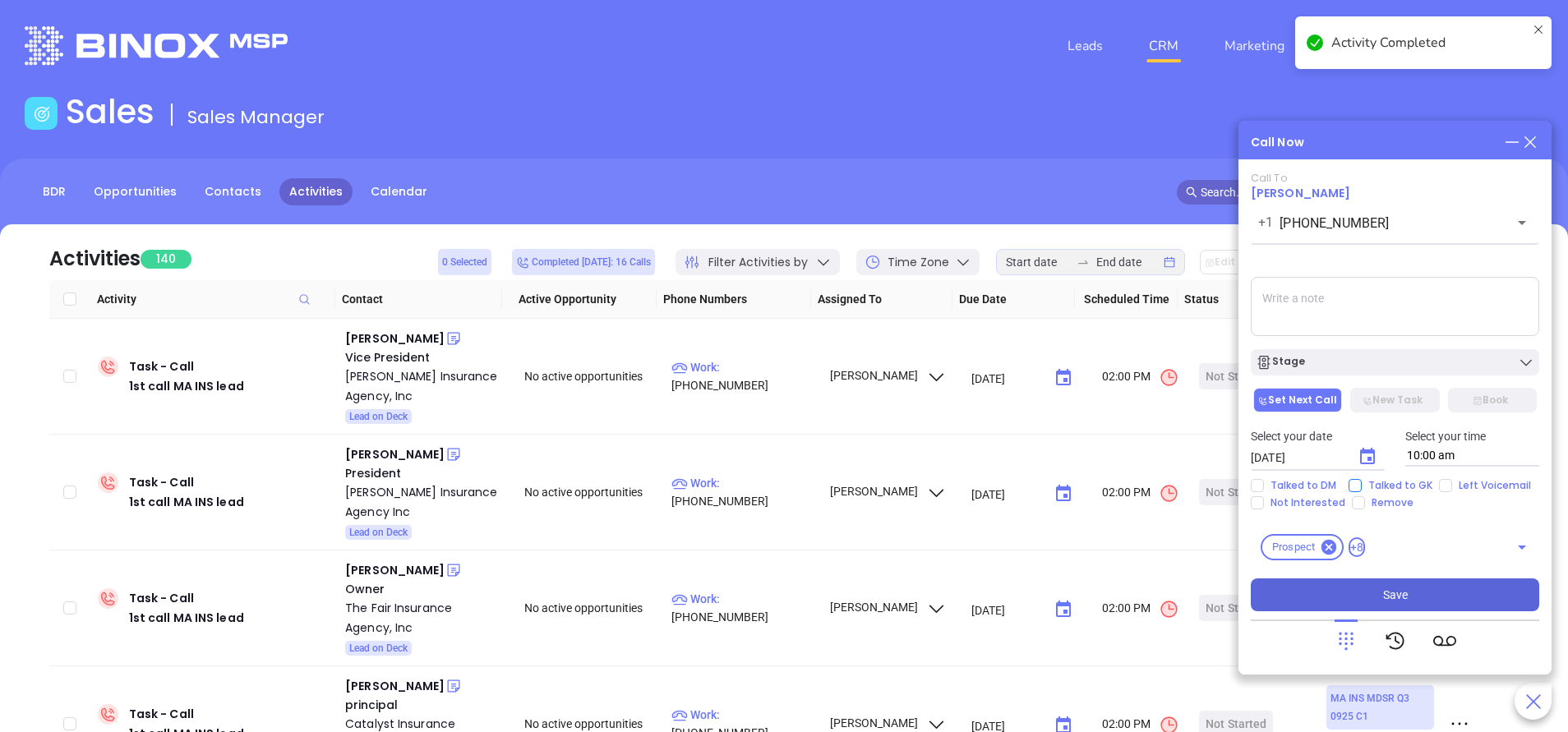
click at [1355, 485] on input "Talked to GK" at bounding box center [1354, 485] width 13 height 13
checkbox input "true"
click at [1362, 443] on button "Choose date, selected date is Oct 8, 2025" at bounding box center [1368, 457] width 33 height 33
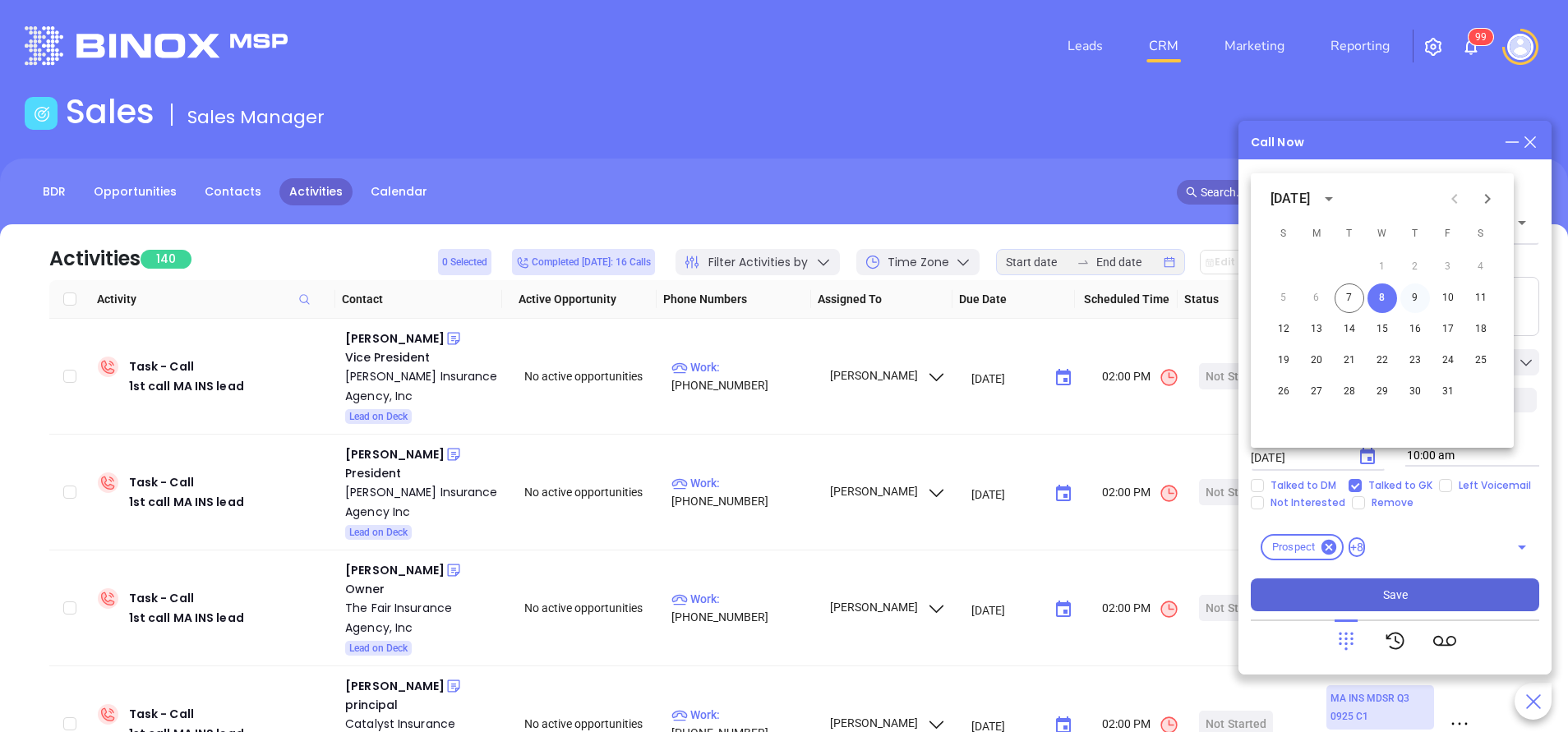
click at [1409, 292] on button "9" at bounding box center [1415, 298] width 29 height 29
type input "10/09/2025"
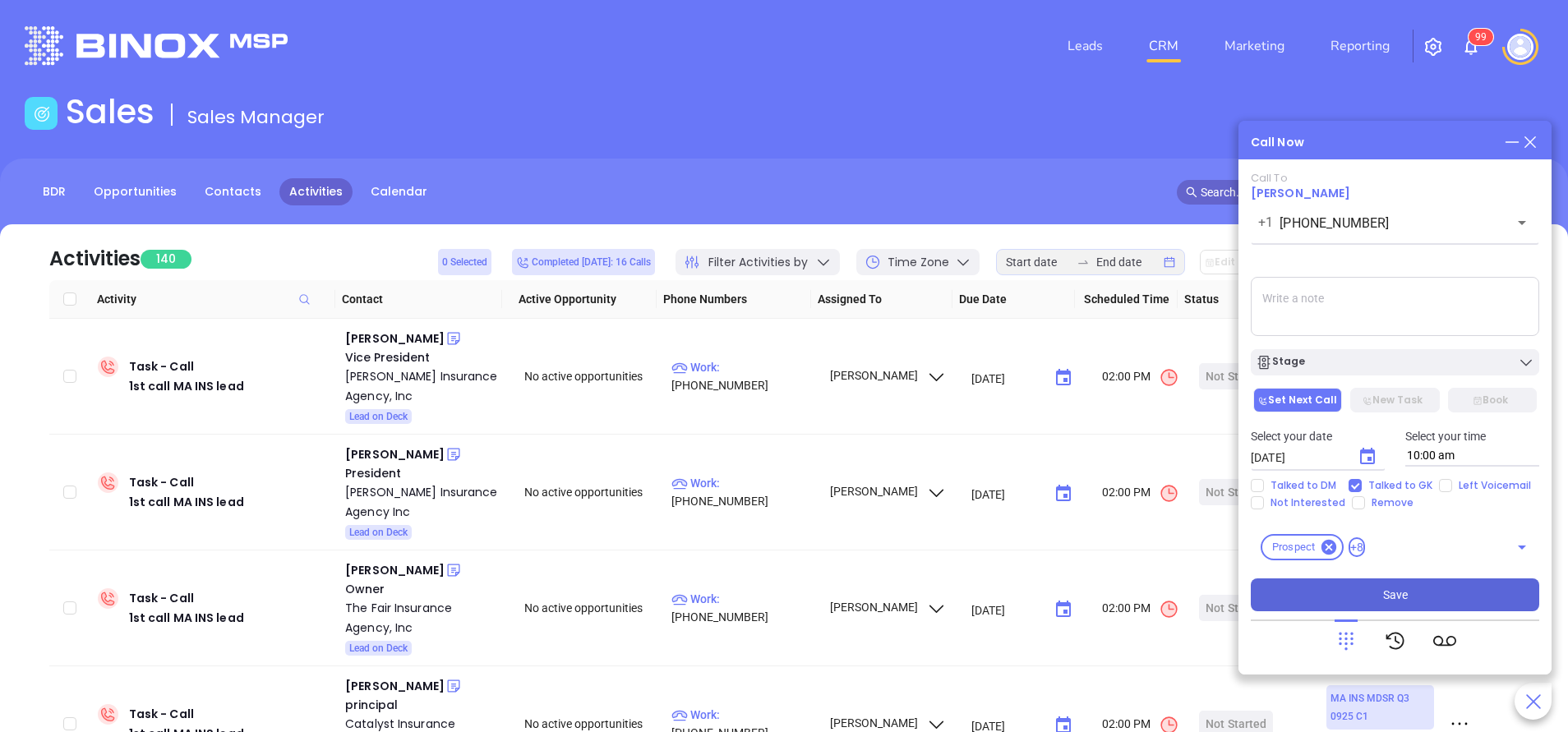
click at [1384, 345] on div "Stage" at bounding box center [1395, 357] width 309 height 34
click at [1386, 363] on div "Stage" at bounding box center [1394, 362] width 278 height 17
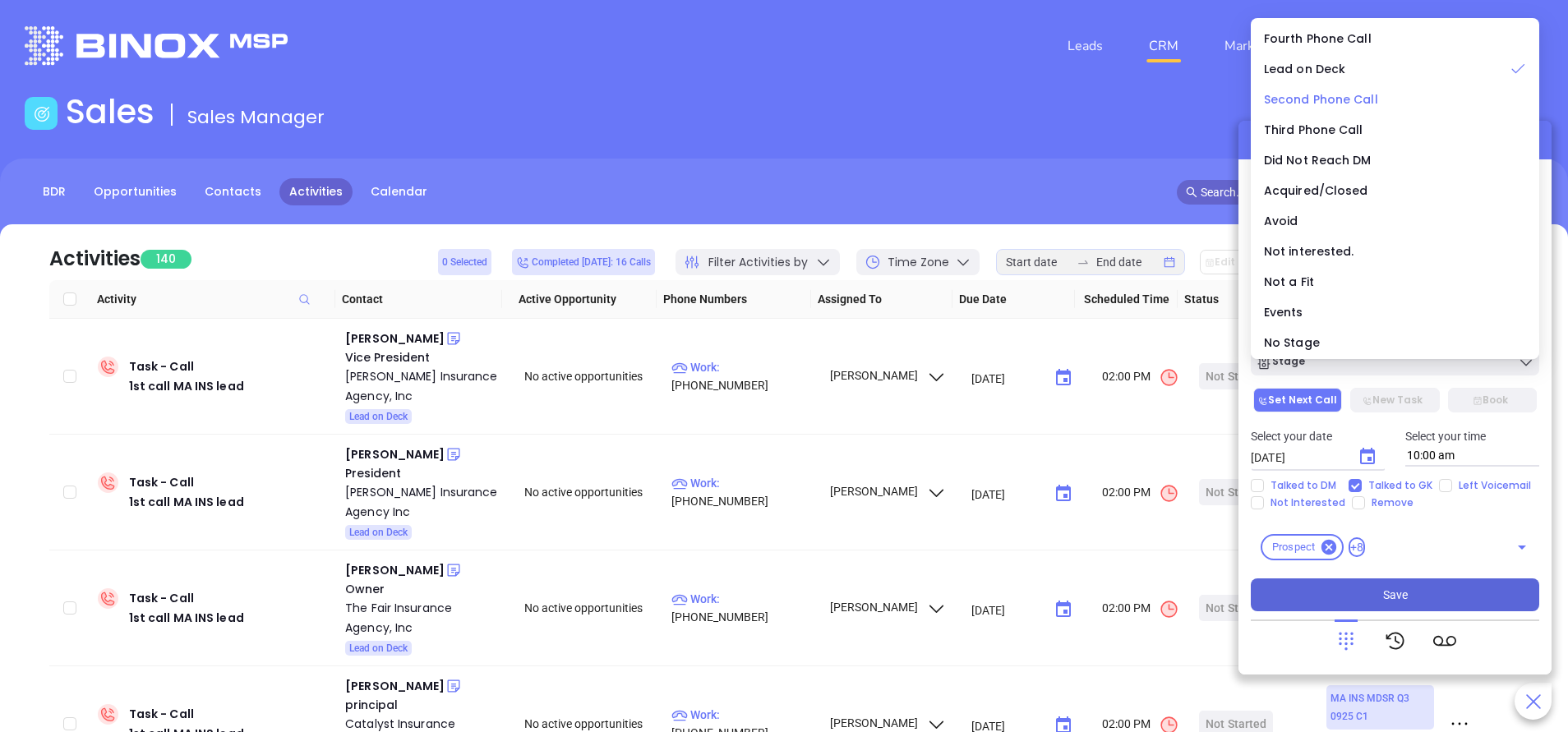
click at [1345, 99] on span "Second Phone Call" at bounding box center [1320, 99] width 114 height 17
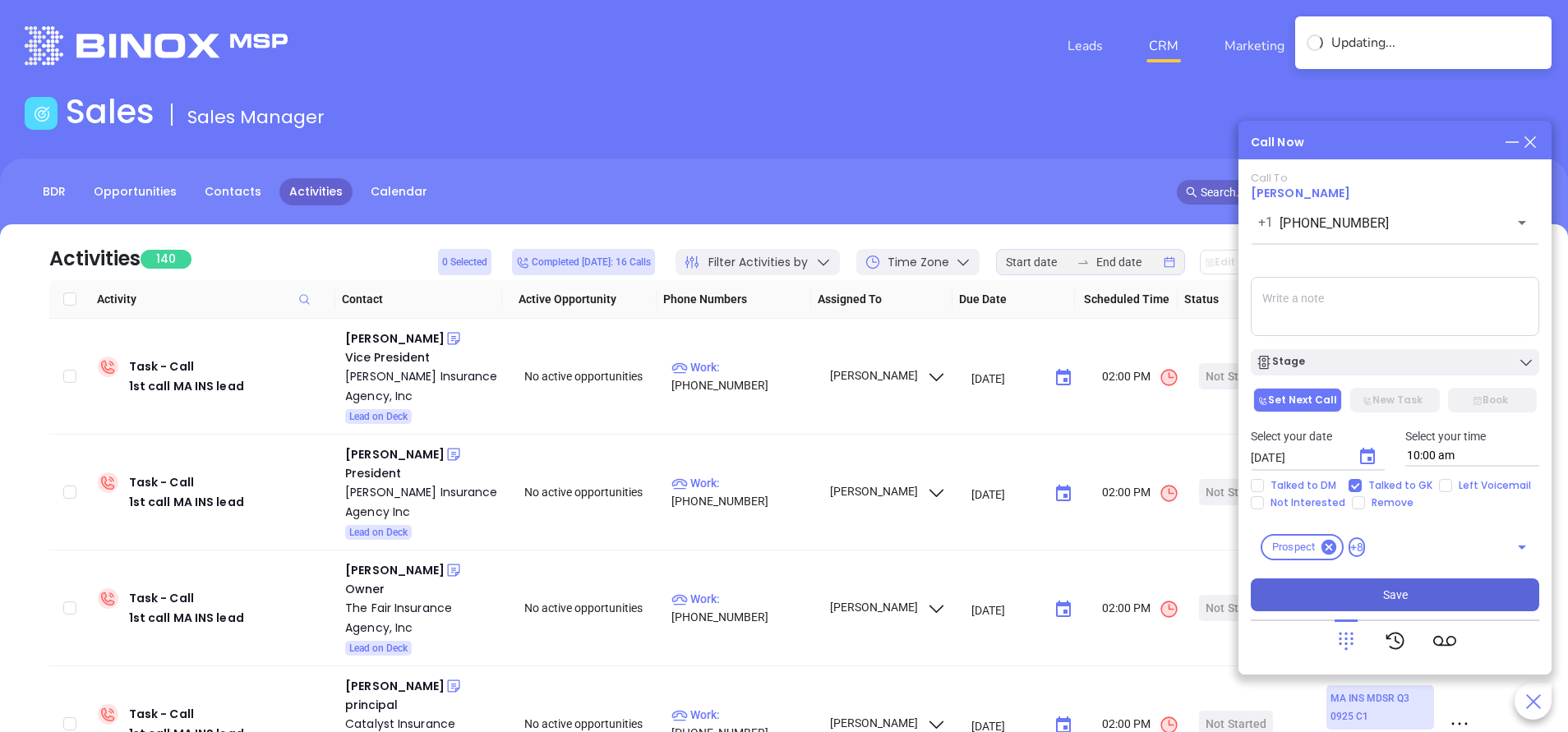
click at [1323, 298] on textarea at bounding box center [1394, 306] width 288 height 60
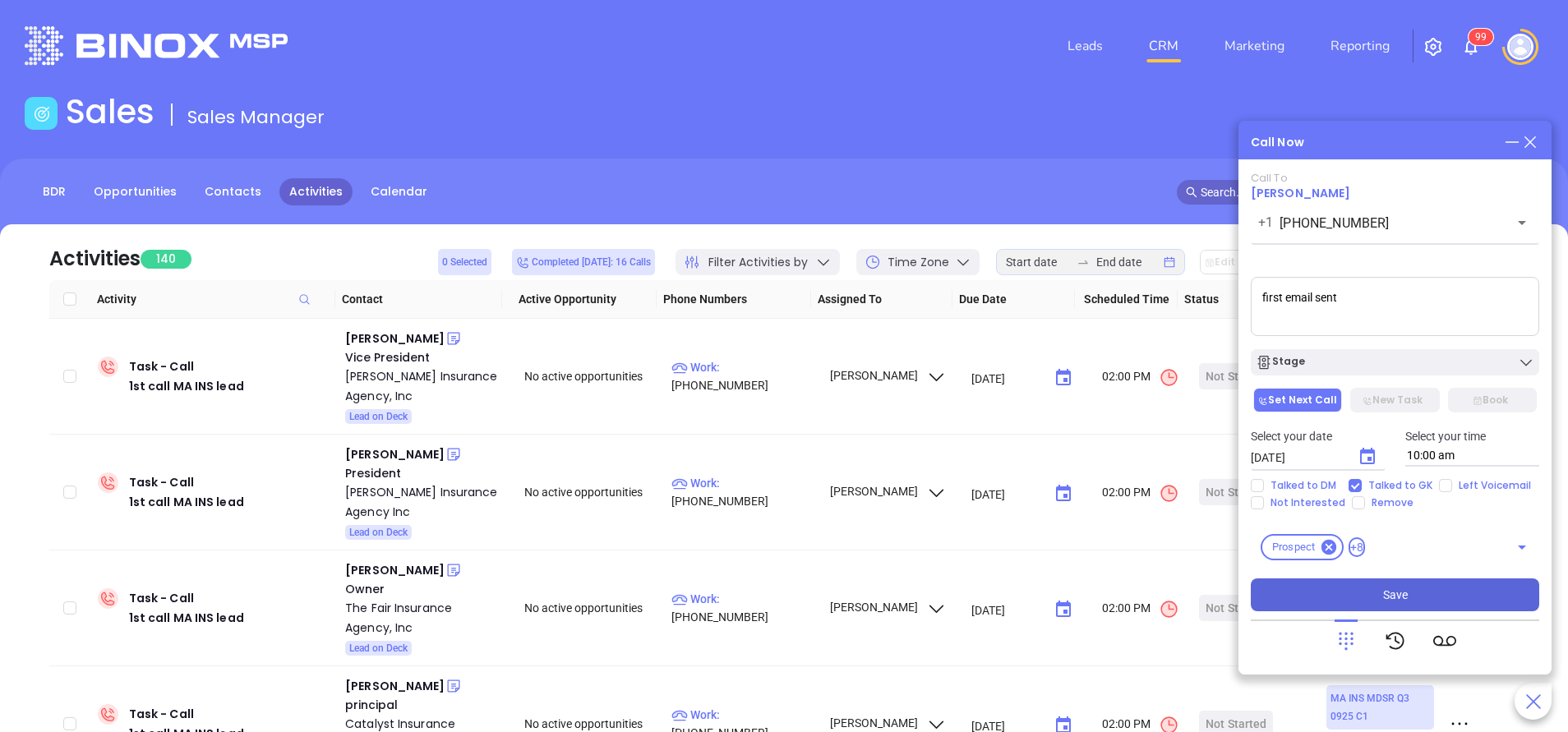
type textarea "first email sent"
click at [1438, 594] on button "Save" at bounding box center [1394, 594] width 288 height 33
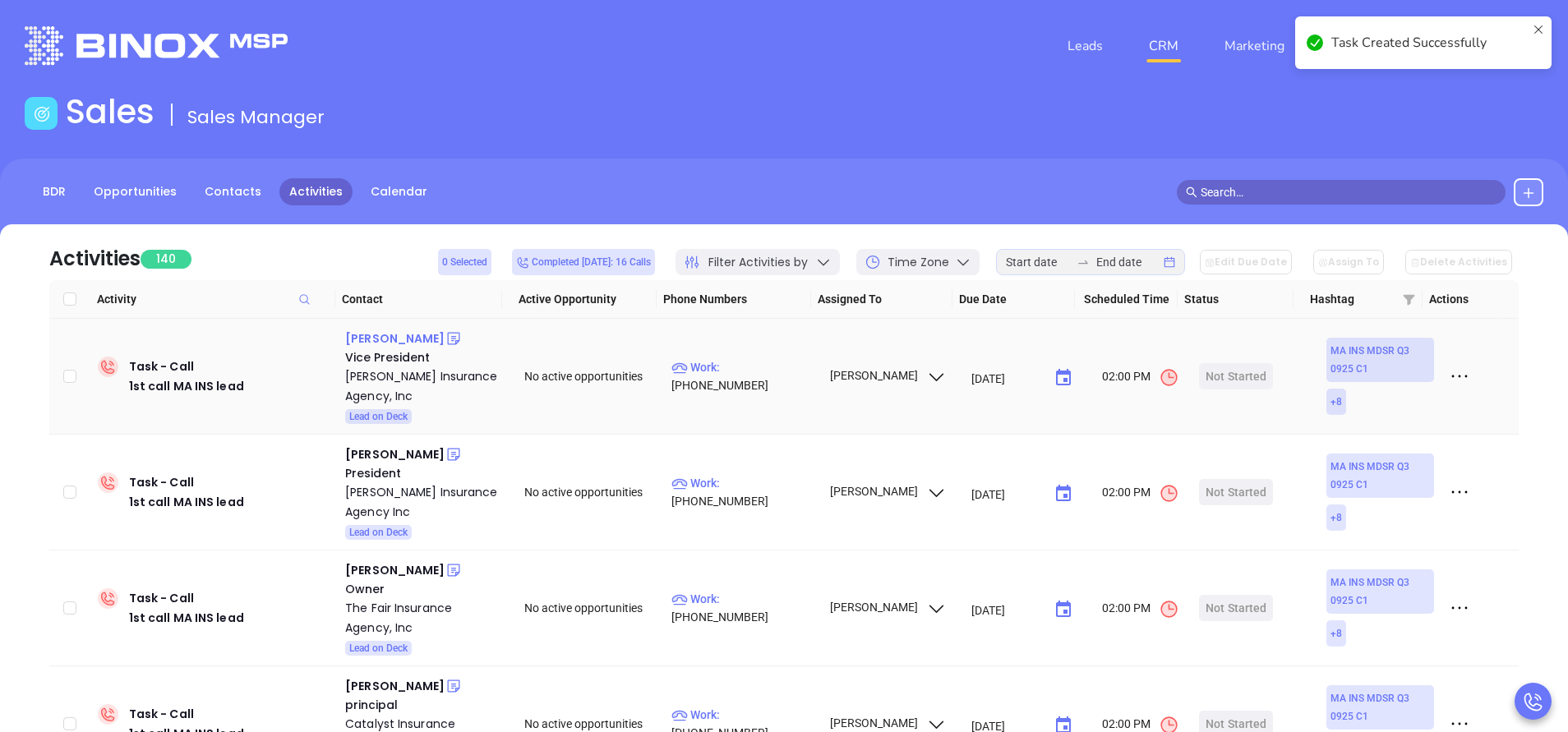
click at [405, 336] on div "[PERSON_NAME]" at bounding box center [394, 339] width 100 height 20
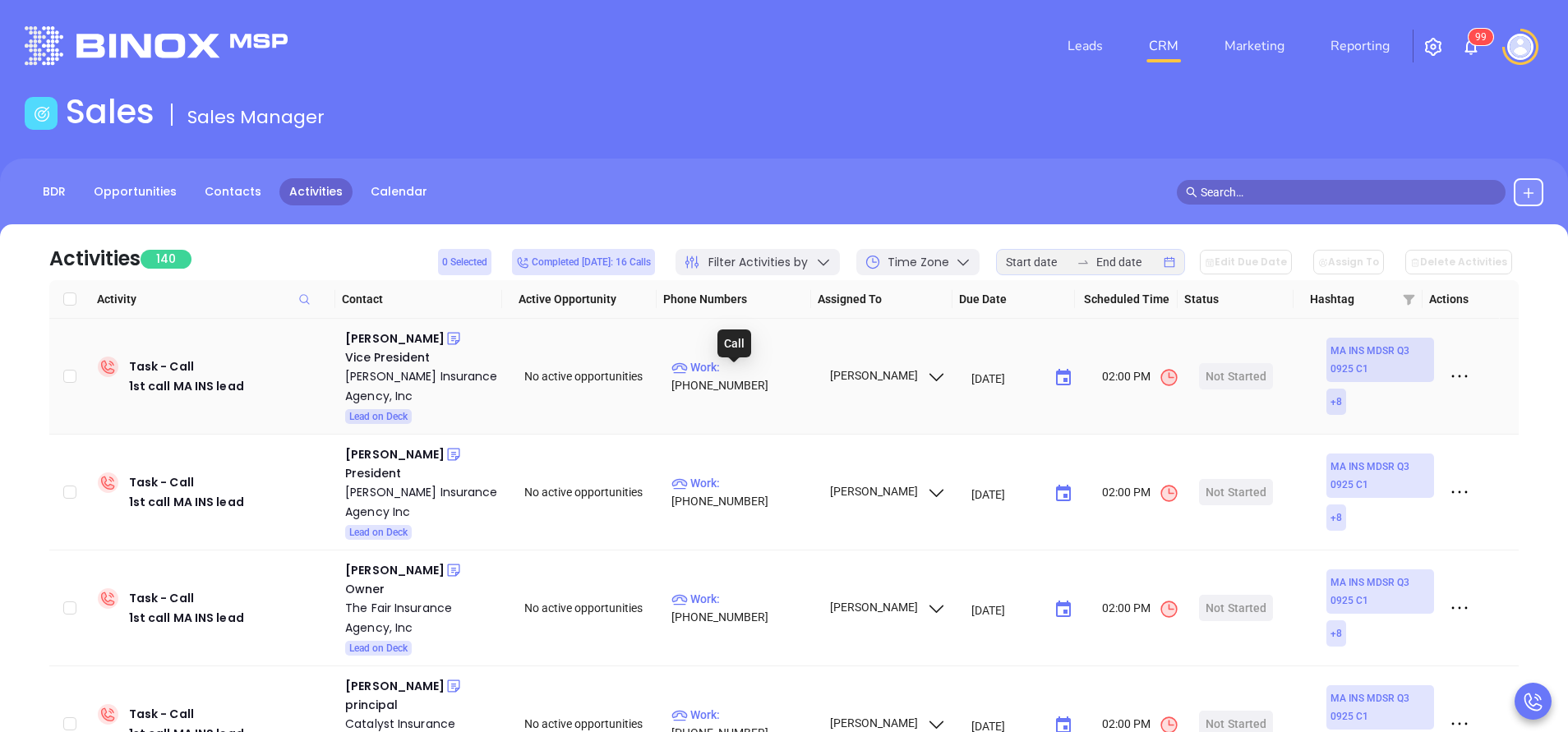
click at [763, 365] on td "Work : (508) 853-2400" at bounding box center [743, 377] width 156 height 116
click at [735, 337] on div "Call" at bounding box center [734, 343] width 34 height 28
drag, startPoint x: 767, startPoint y: 374, endPoint x: 650, endPoint y: 112, distance: 286.9
click at [767, 373] on p "Work : (508) 853-2400" at bounding box center [743, 376] width 143 height 36
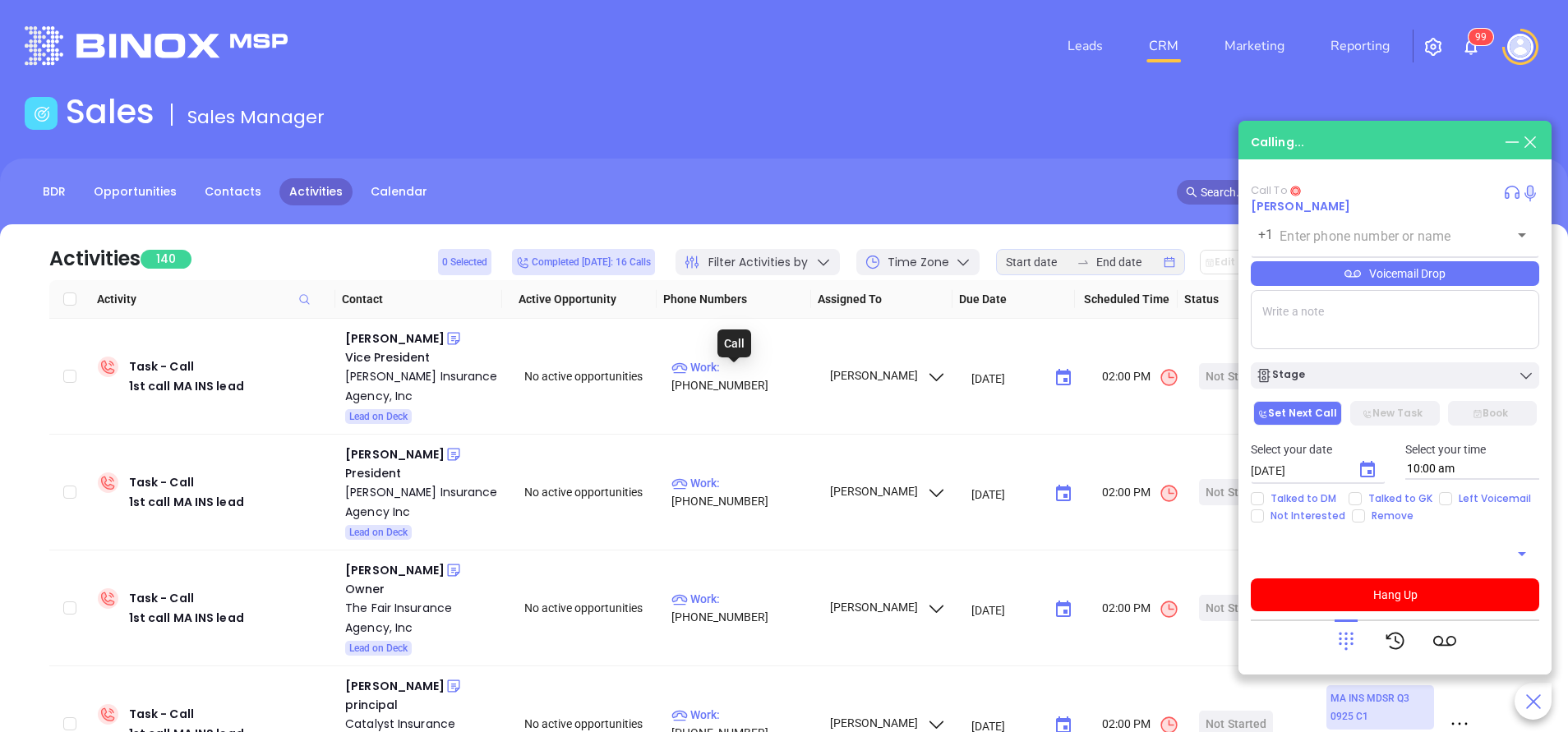
type input "[PHONE_NUMBER]"
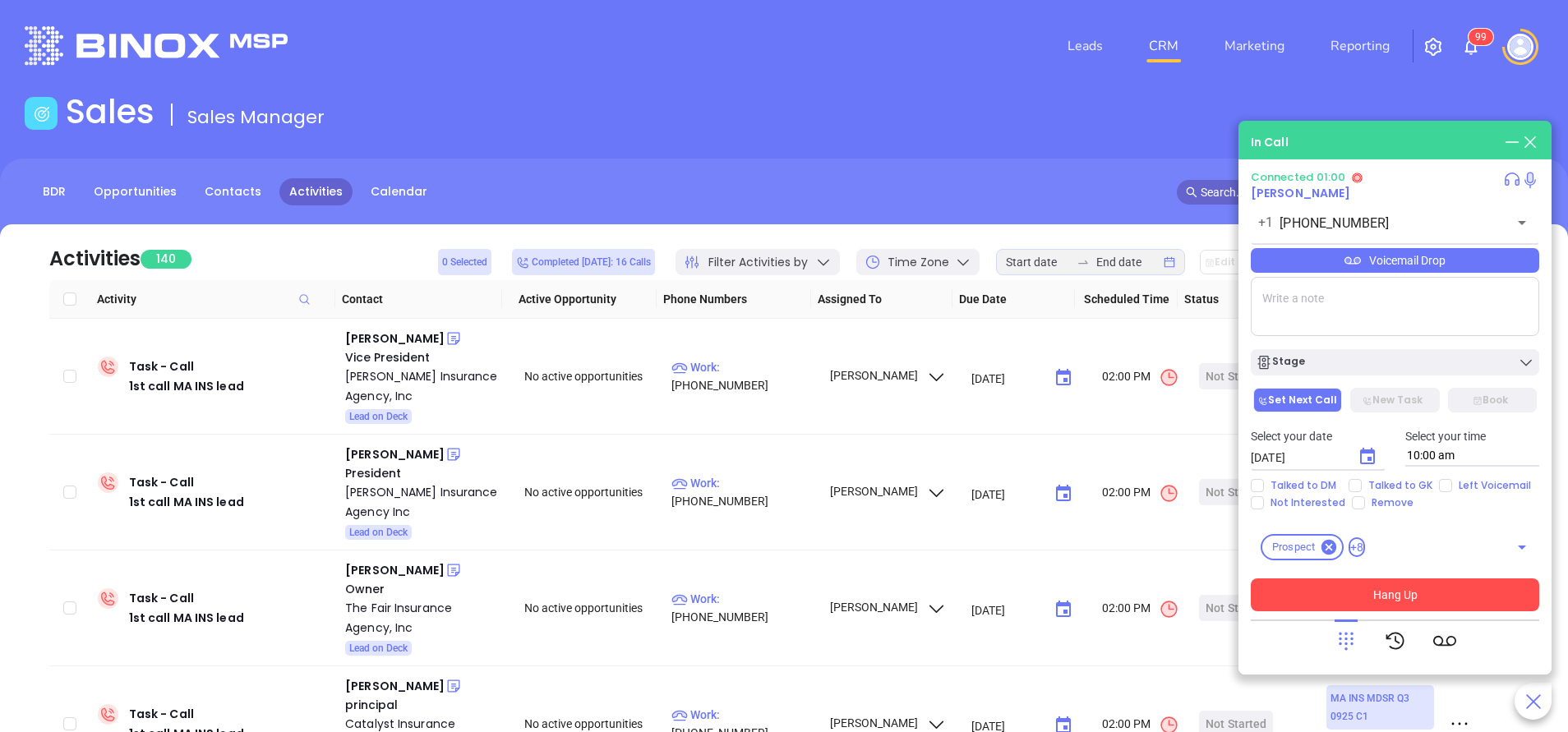
click at [1390, 581] on button "Hang Up" at bounding box center [1394, 594] width 288 height 33
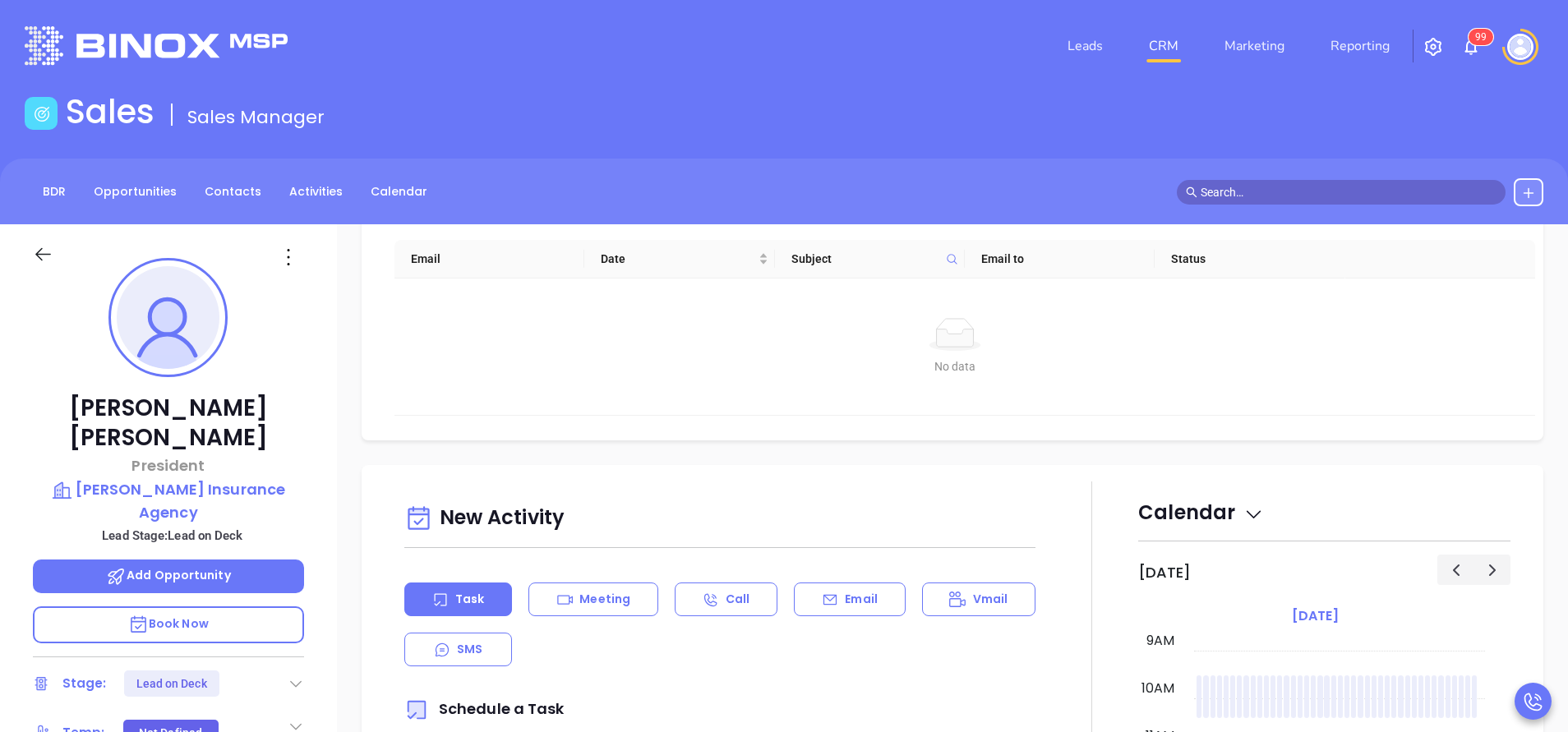
scroll to position [616, 0]
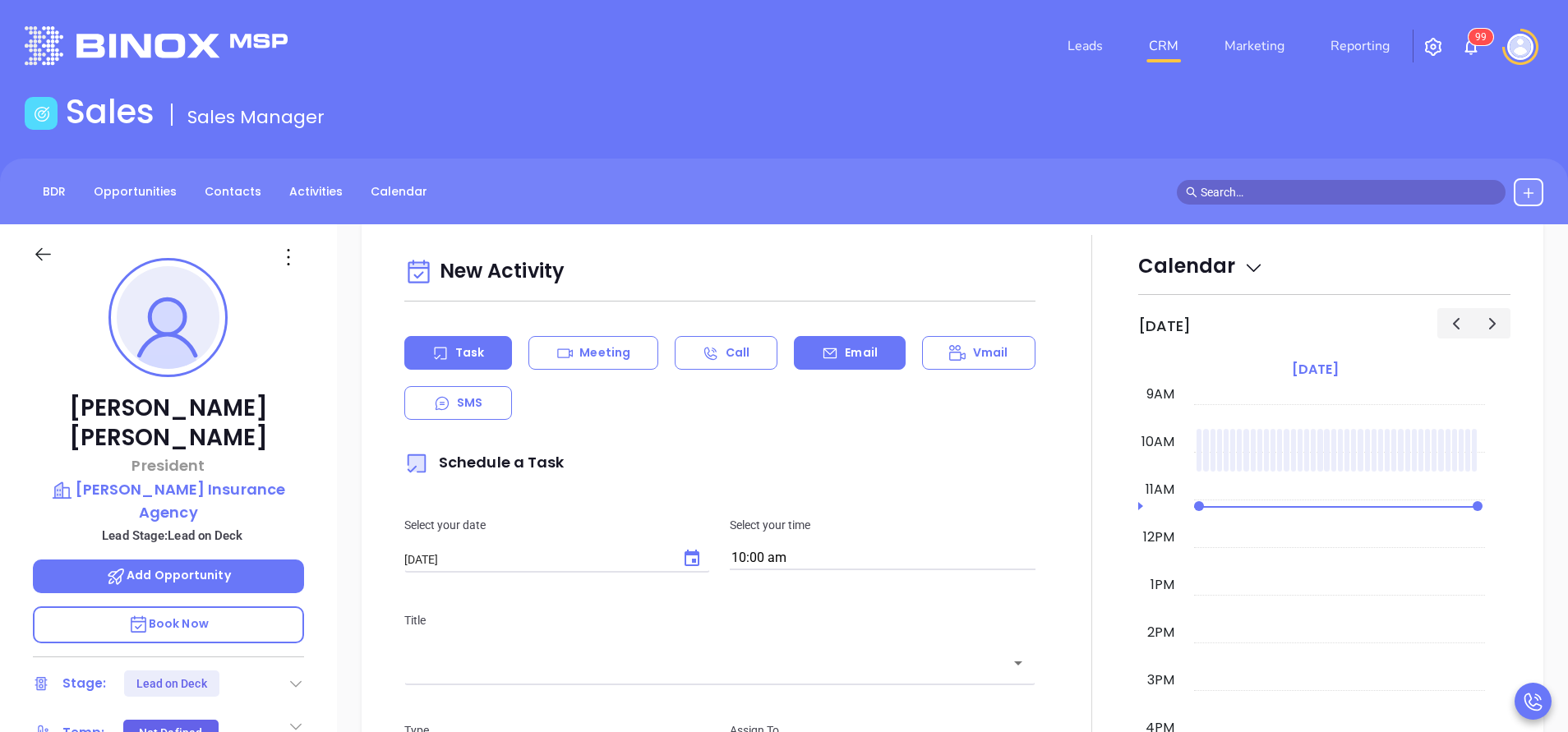
click at [861, 345] on p "Email" at bounding box center [861, 353] width 33 height 18
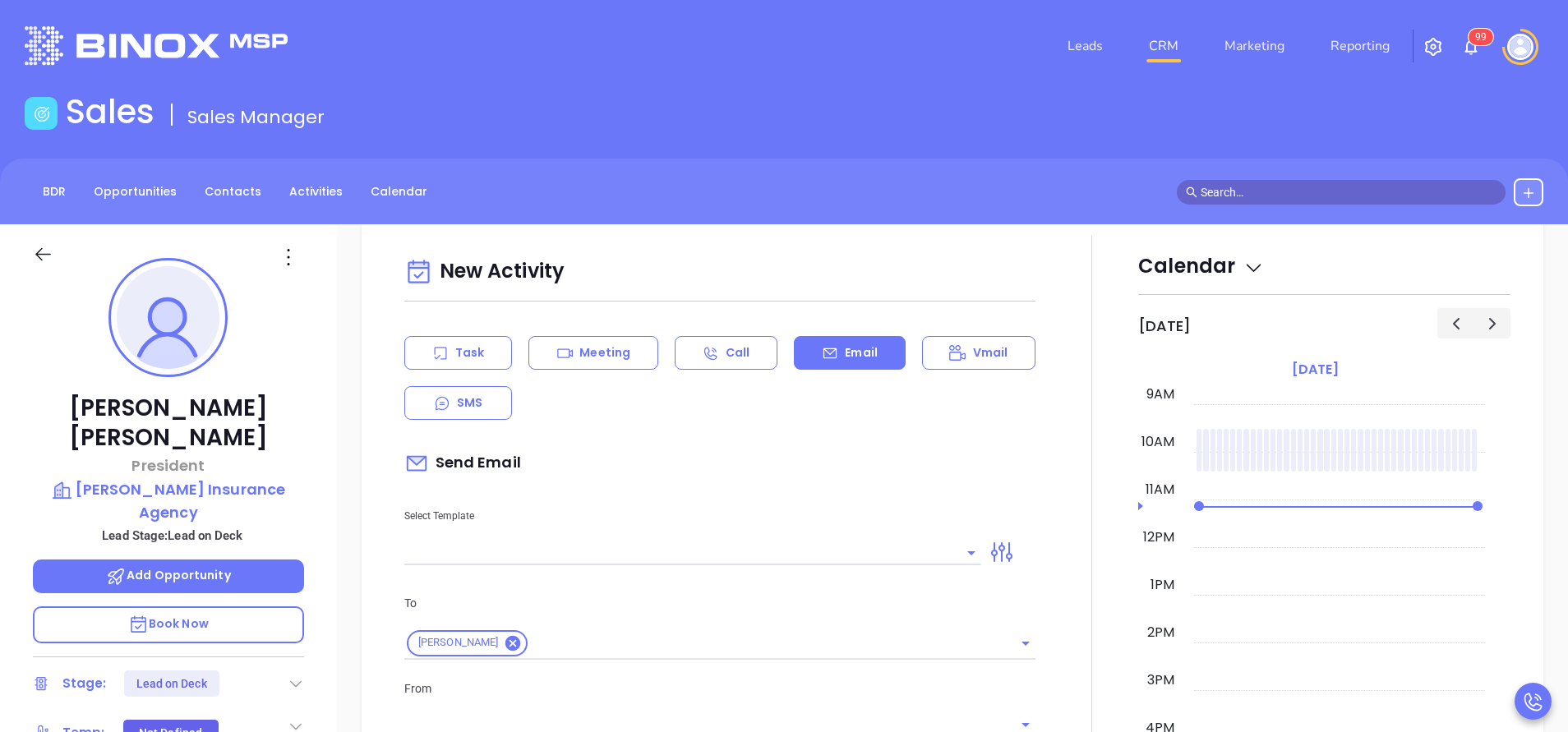
click at [804, 546] on input "text" at bounding box center [681, 552] width 553 height 23
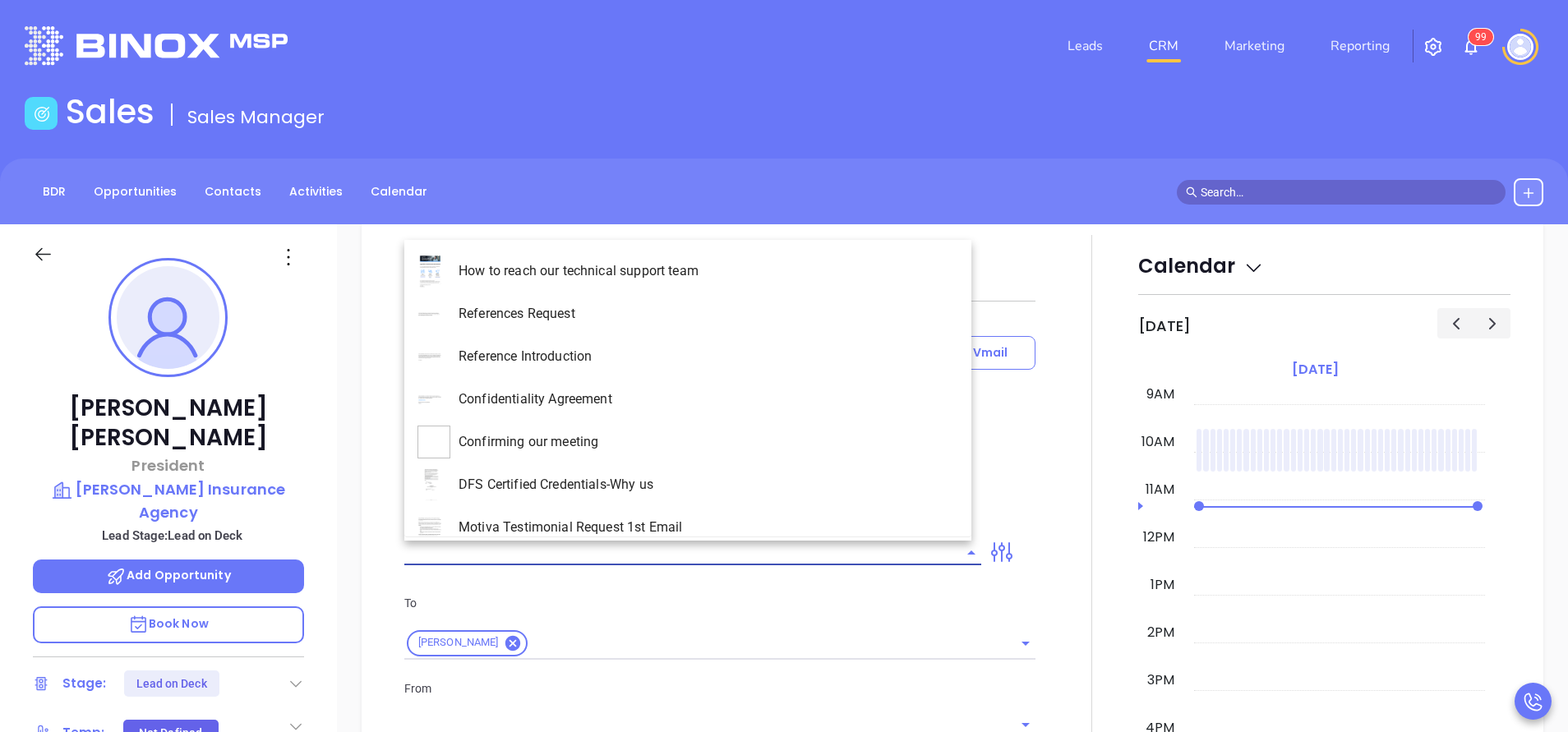
type input "[PERSON_NAME]"
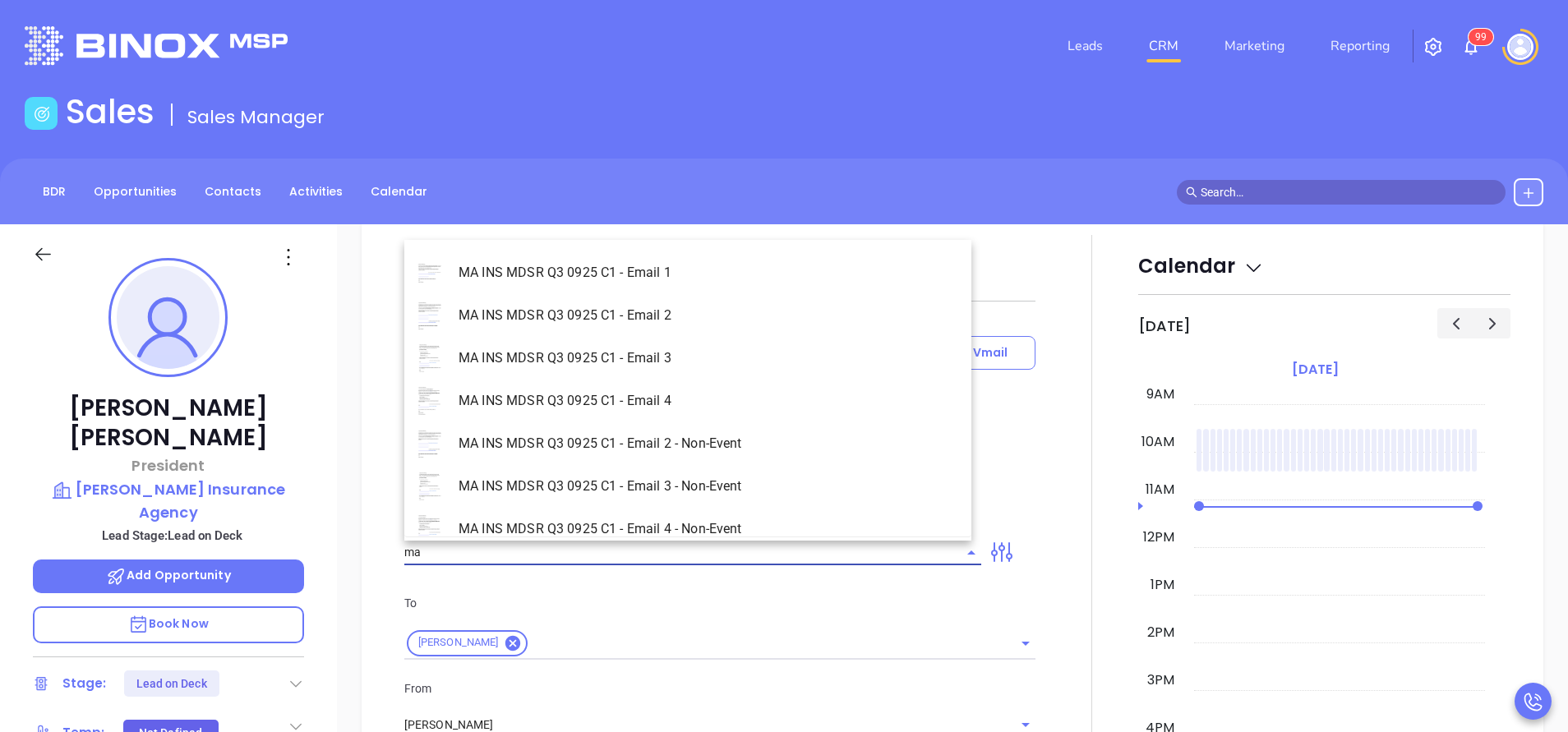
scroll to position [189, 0]
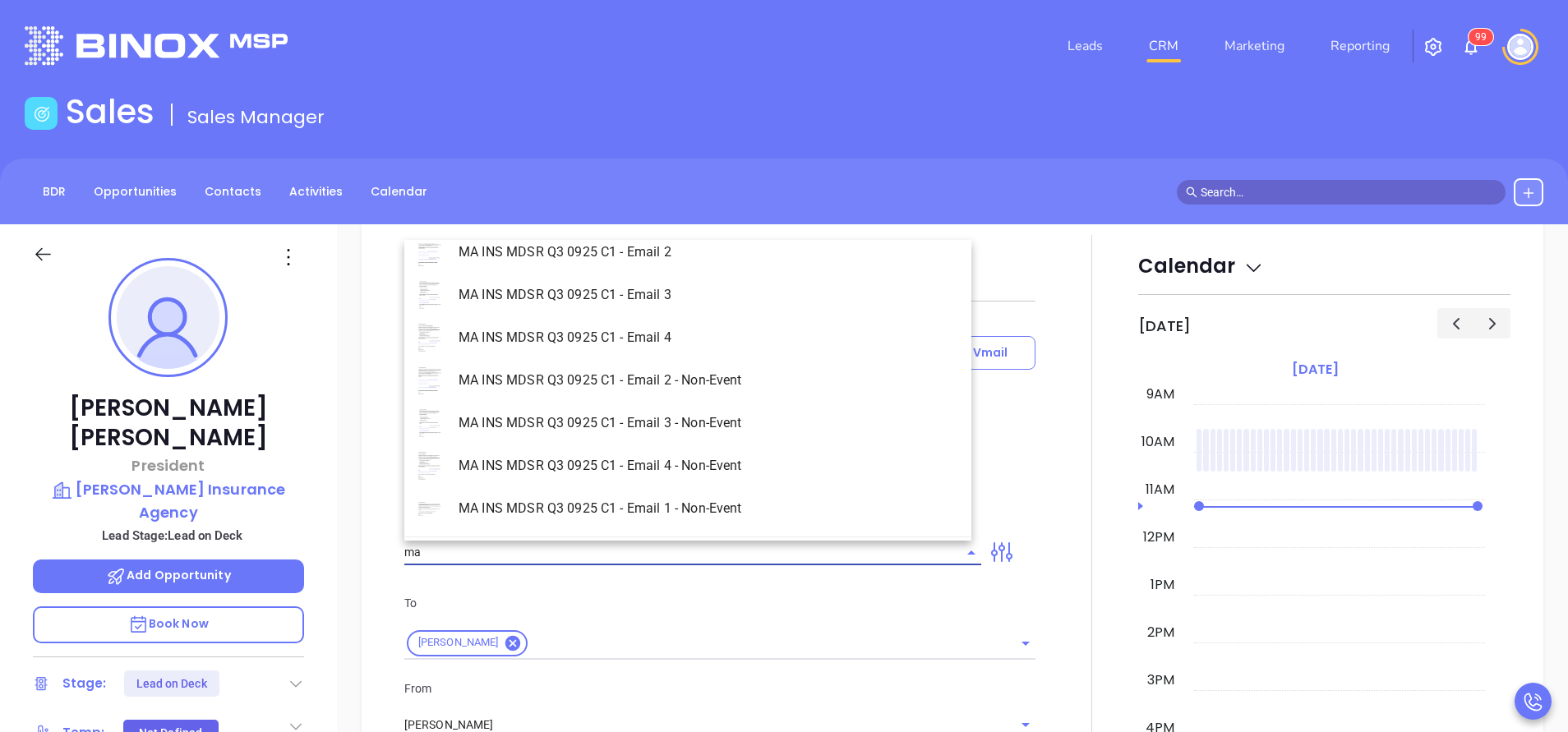
click at [724, 506] on li "MA INS MDSR Q3 0925 C1 - Email 1 - Non-Event" at bounding box center [687, 508] width 567 height 43
type input "MA INS MDSR Q3 0925 C1 - Email 1 - Non-Event"
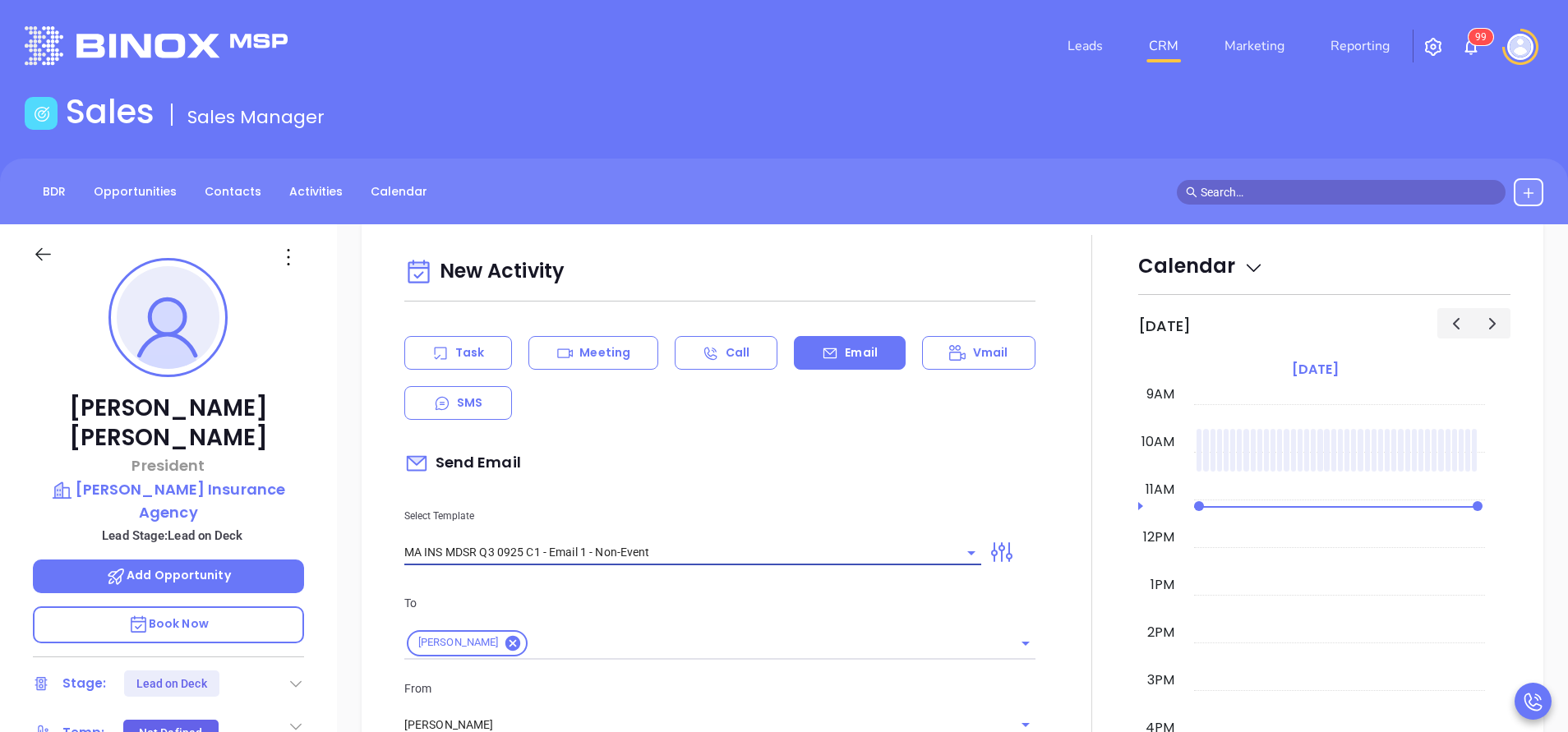
type input "Brian, are you ready for Massachusetts’ compliance requirement?"
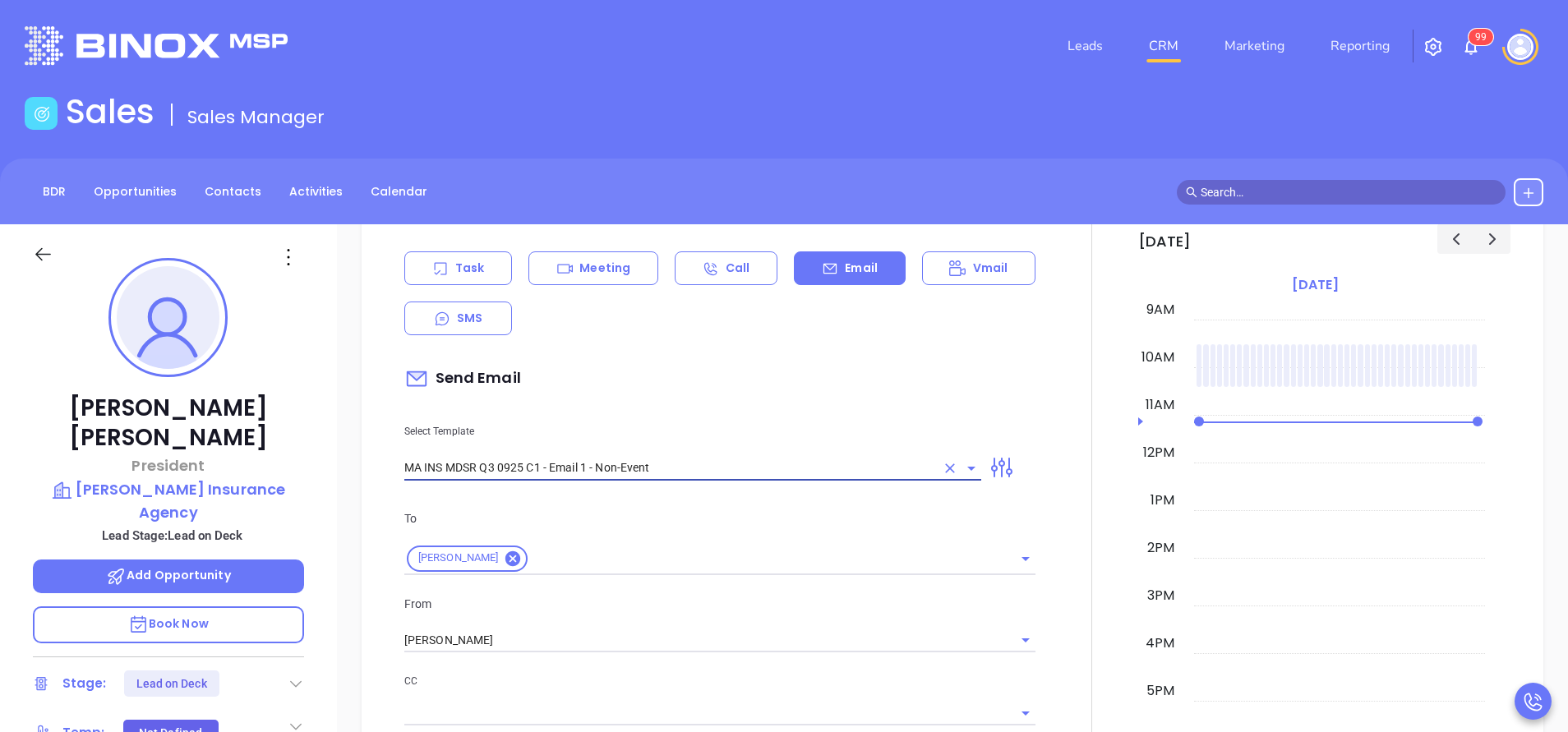
scroll to position [739, 0]
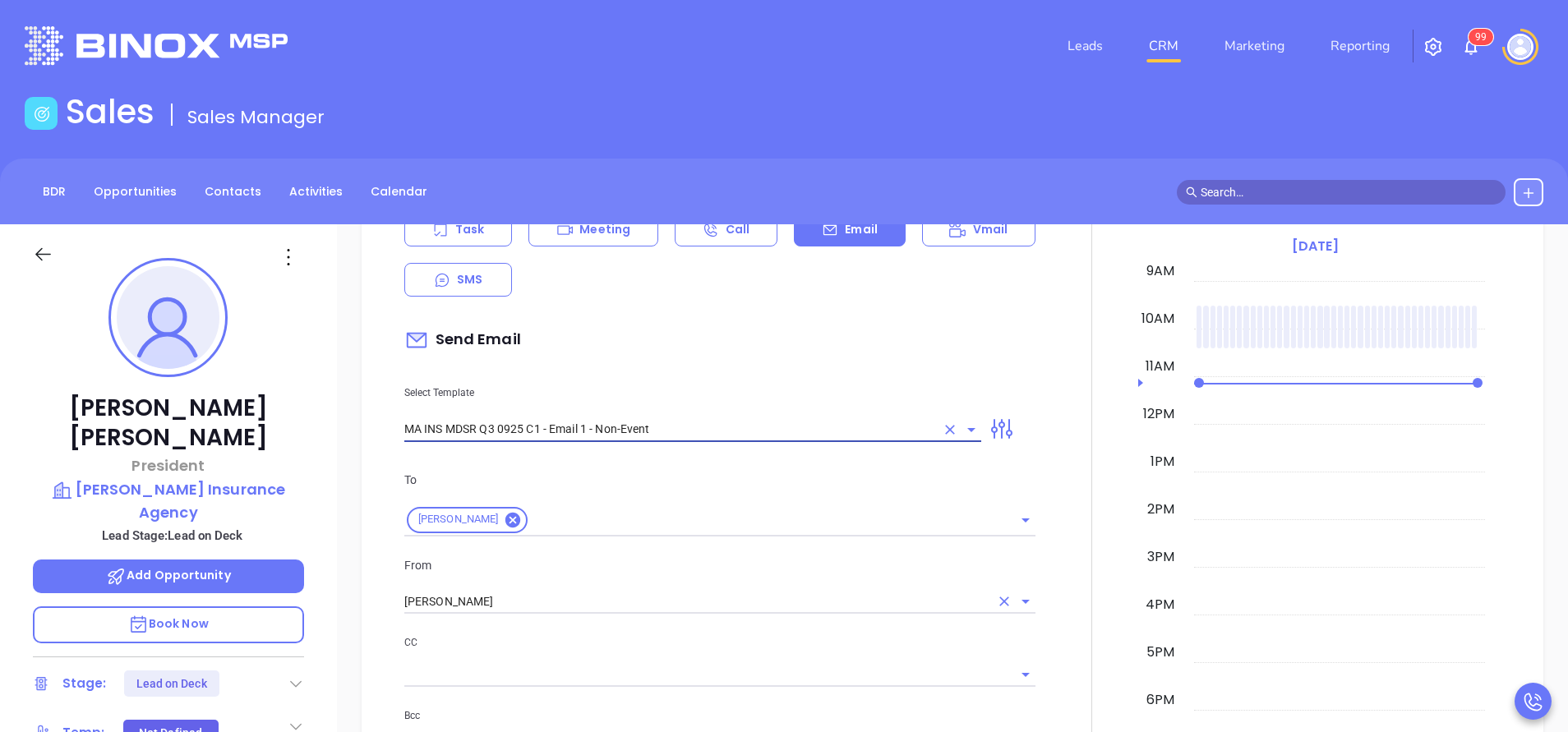
type input "MA INS MDSR Q3 0925 C1 - Email 1 - Non-Event"
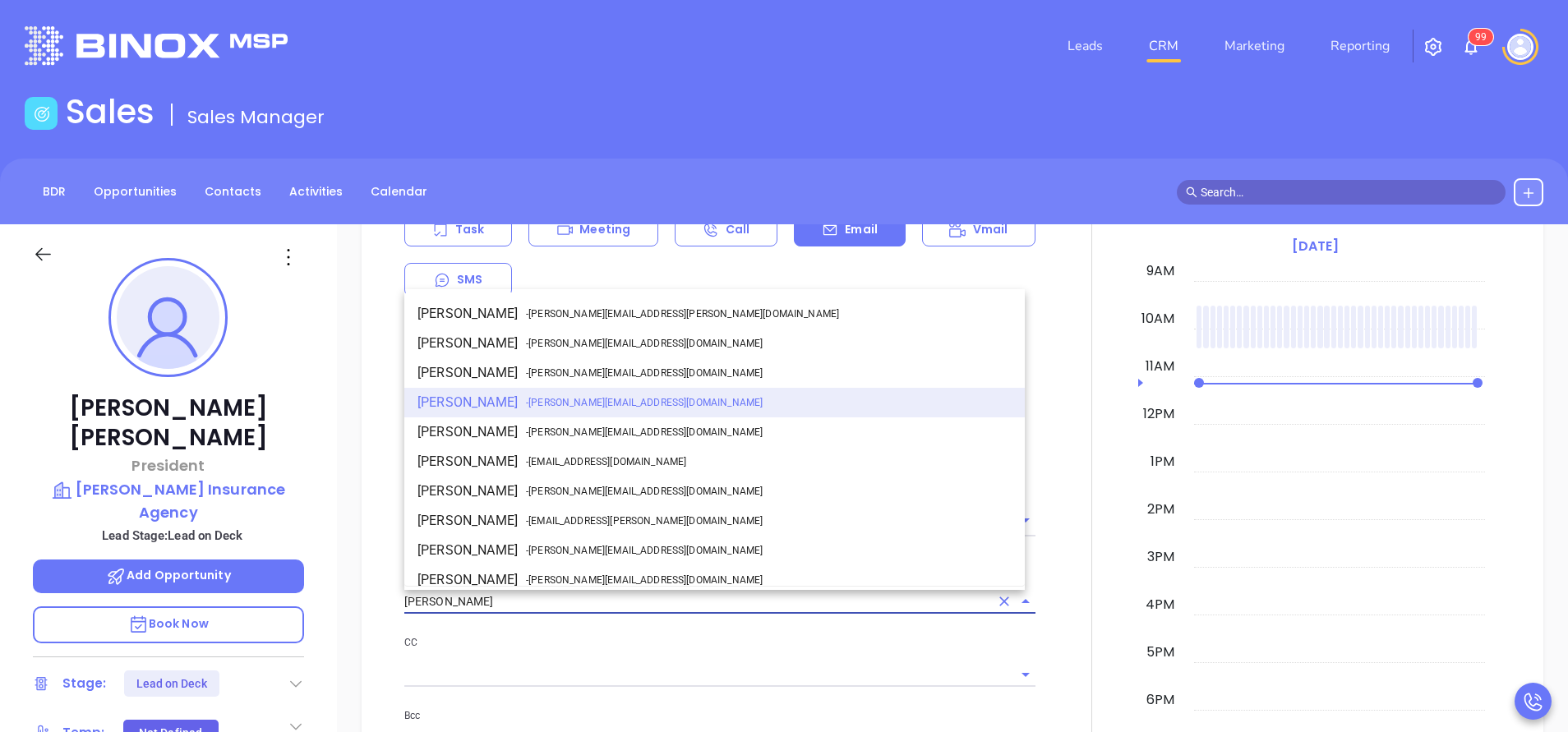
click at [607, 602] on input "[PERSON_NAME]" at bounding box center [696, 601] width 585 height 23
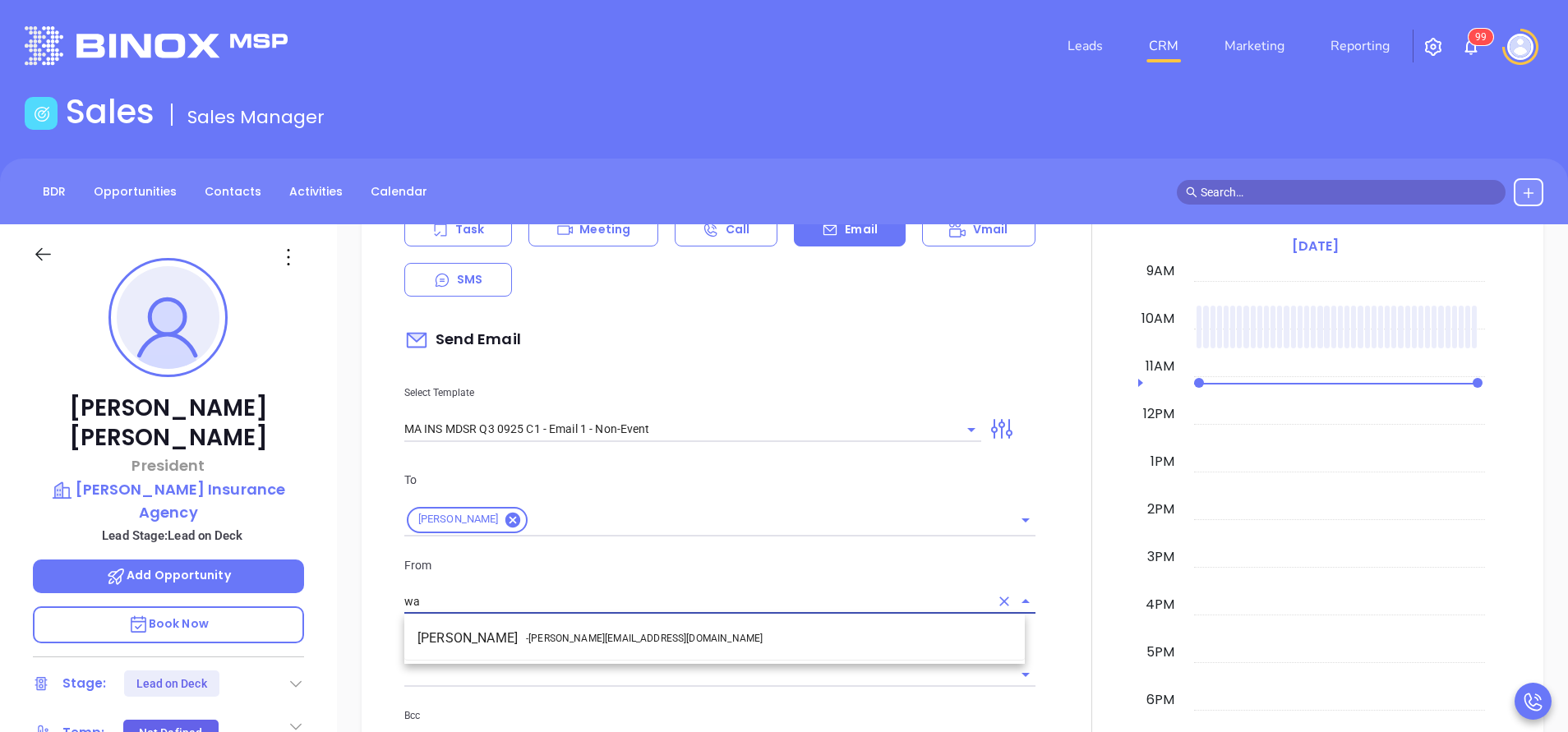
click at [615, 638] on span "- walter@motiva.net" at bounding box center [644, 637] width 236 height 15
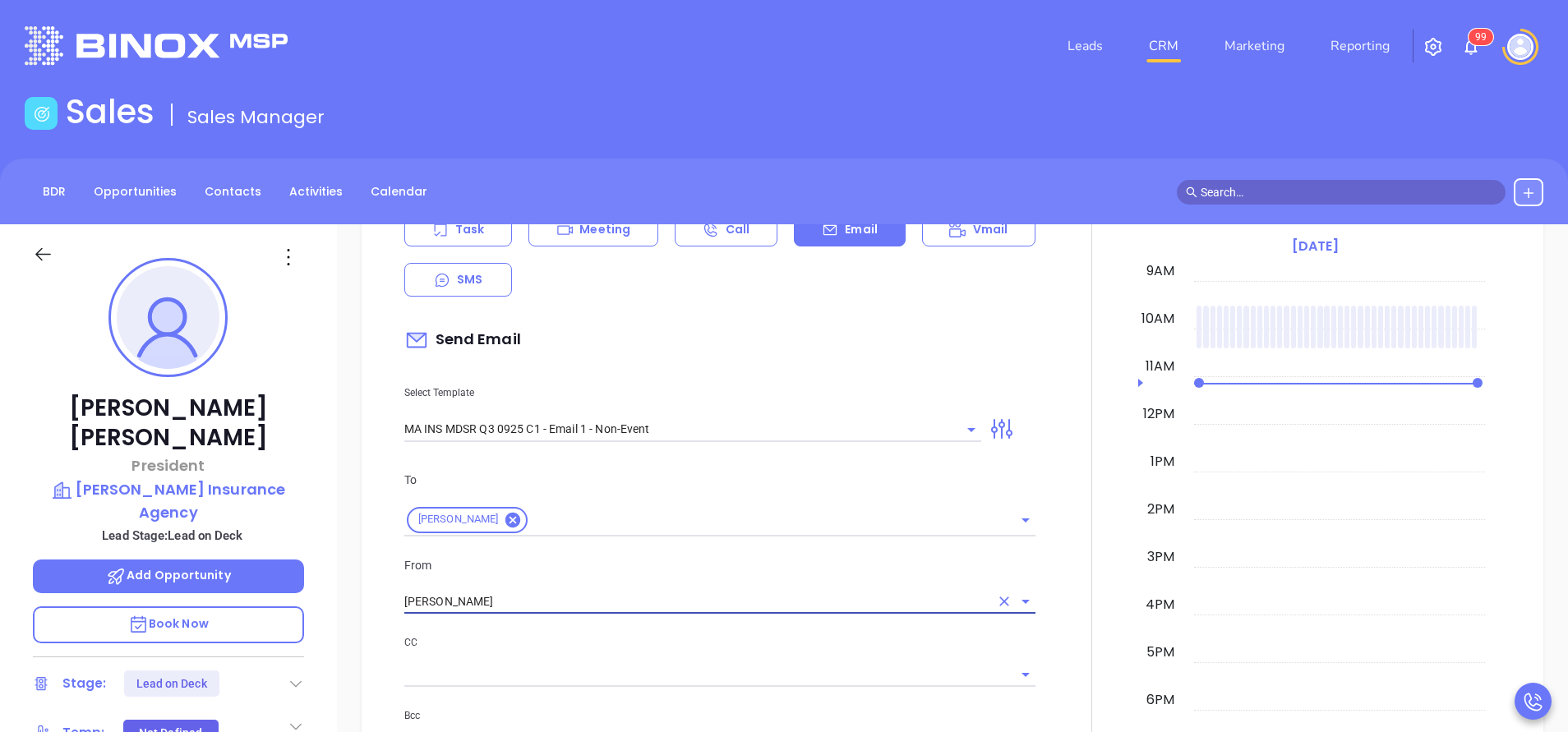
type input "[PERSON_NAME]"
click at [674, 641] on p "CC" at bounding box center [720, 642] width 631 height 19
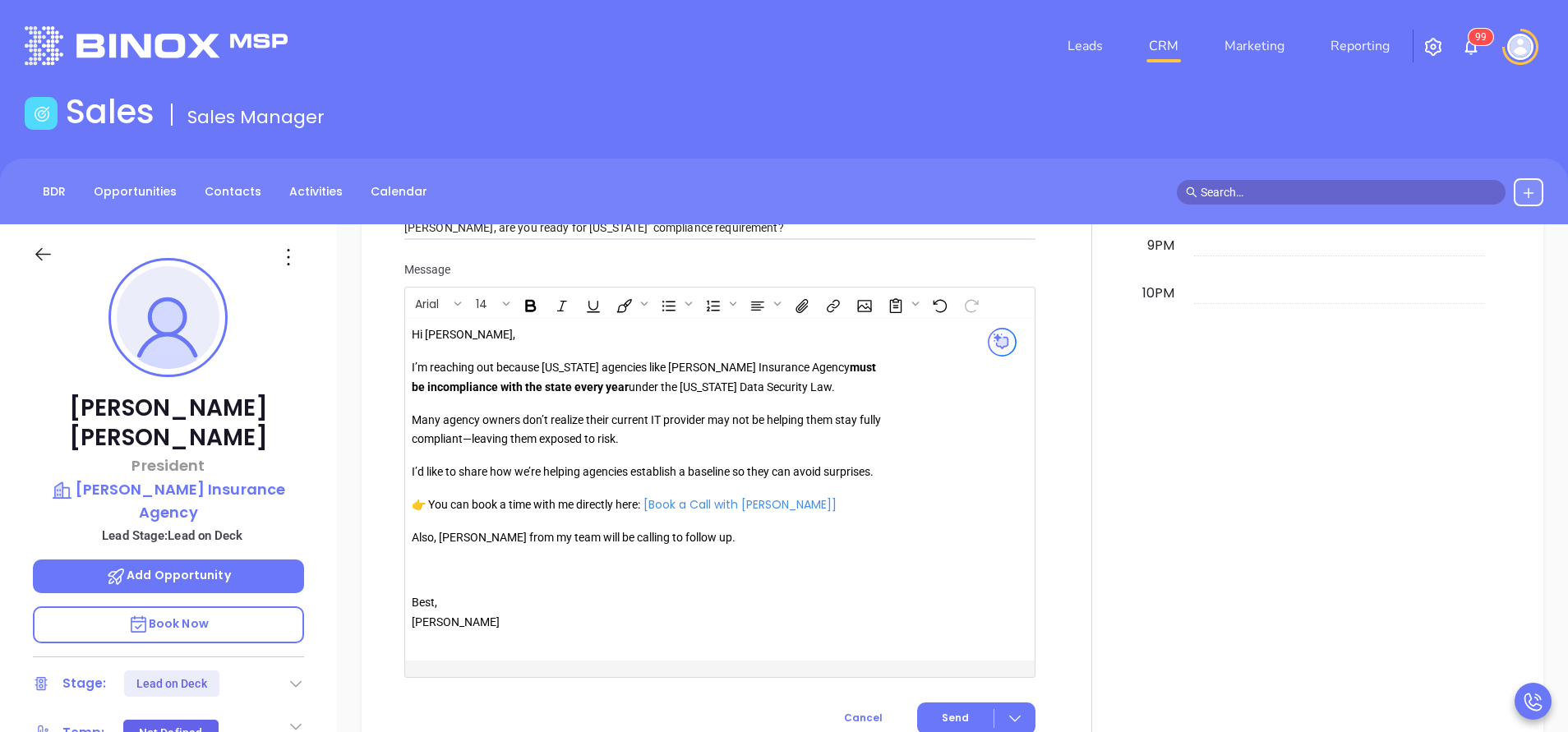
scroll to position [1356, 0]
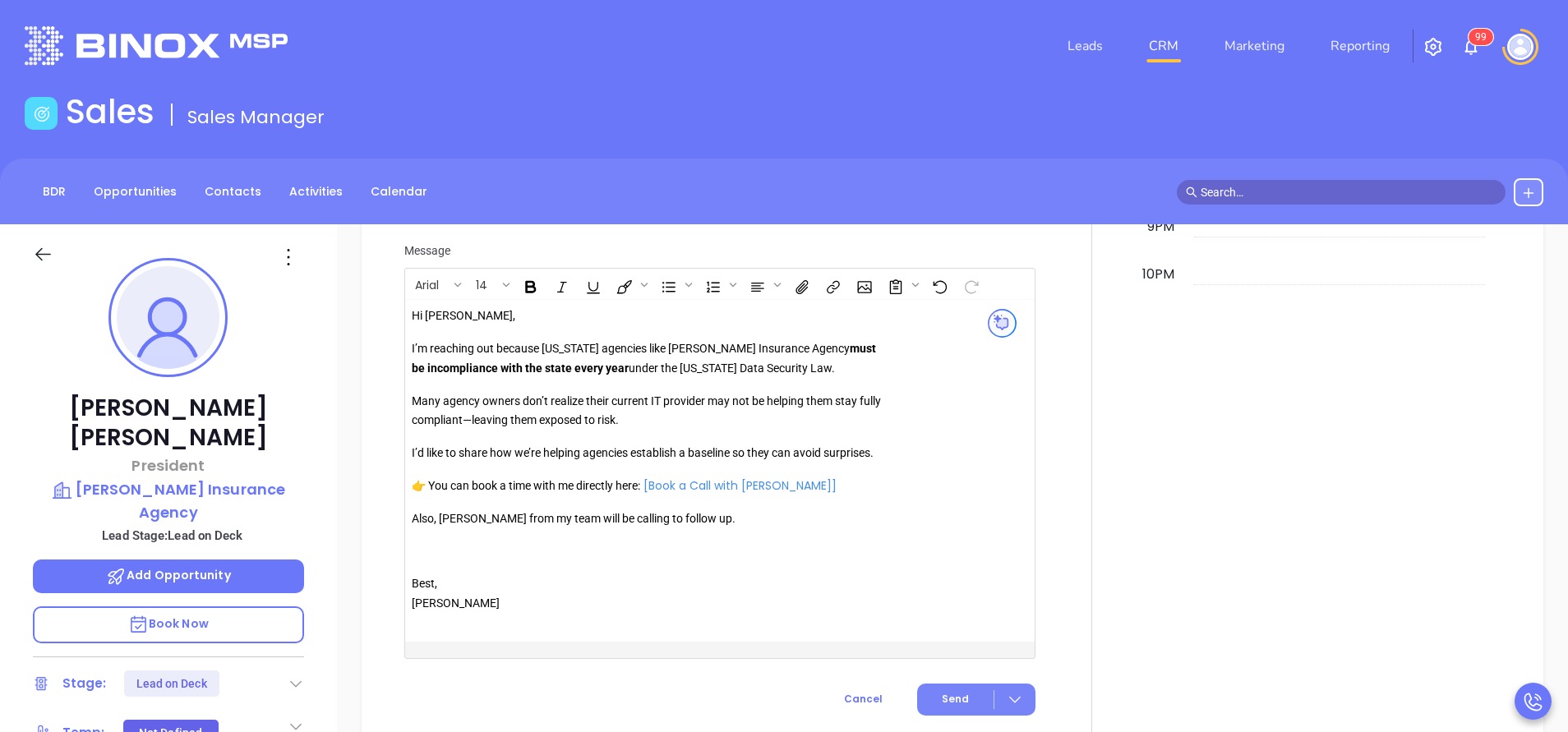
click at [953, 691] on button "Send" at bounding box center [975, 699] width 118 height 32
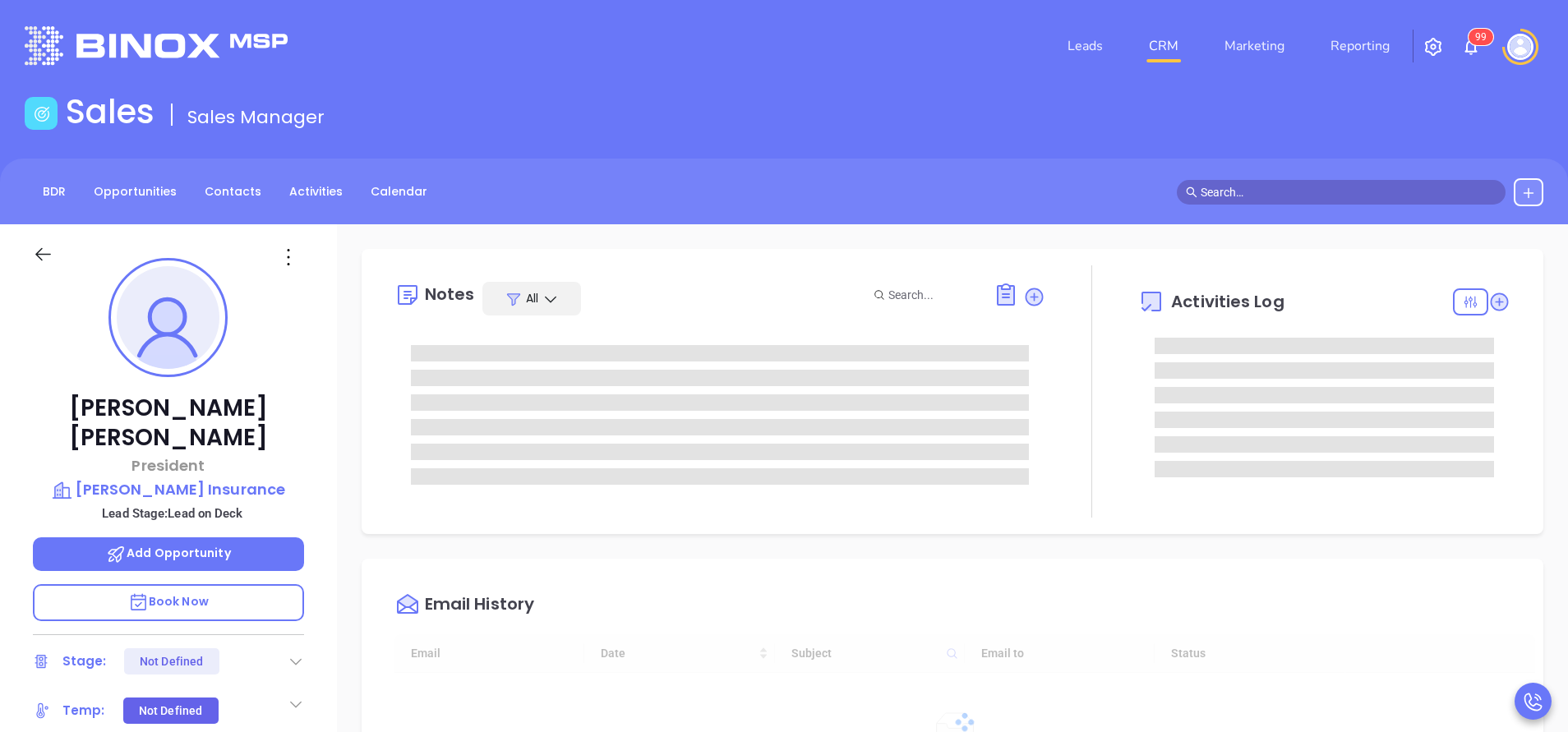
type input "10/08/2025"
type input "Vicky Mendoza"
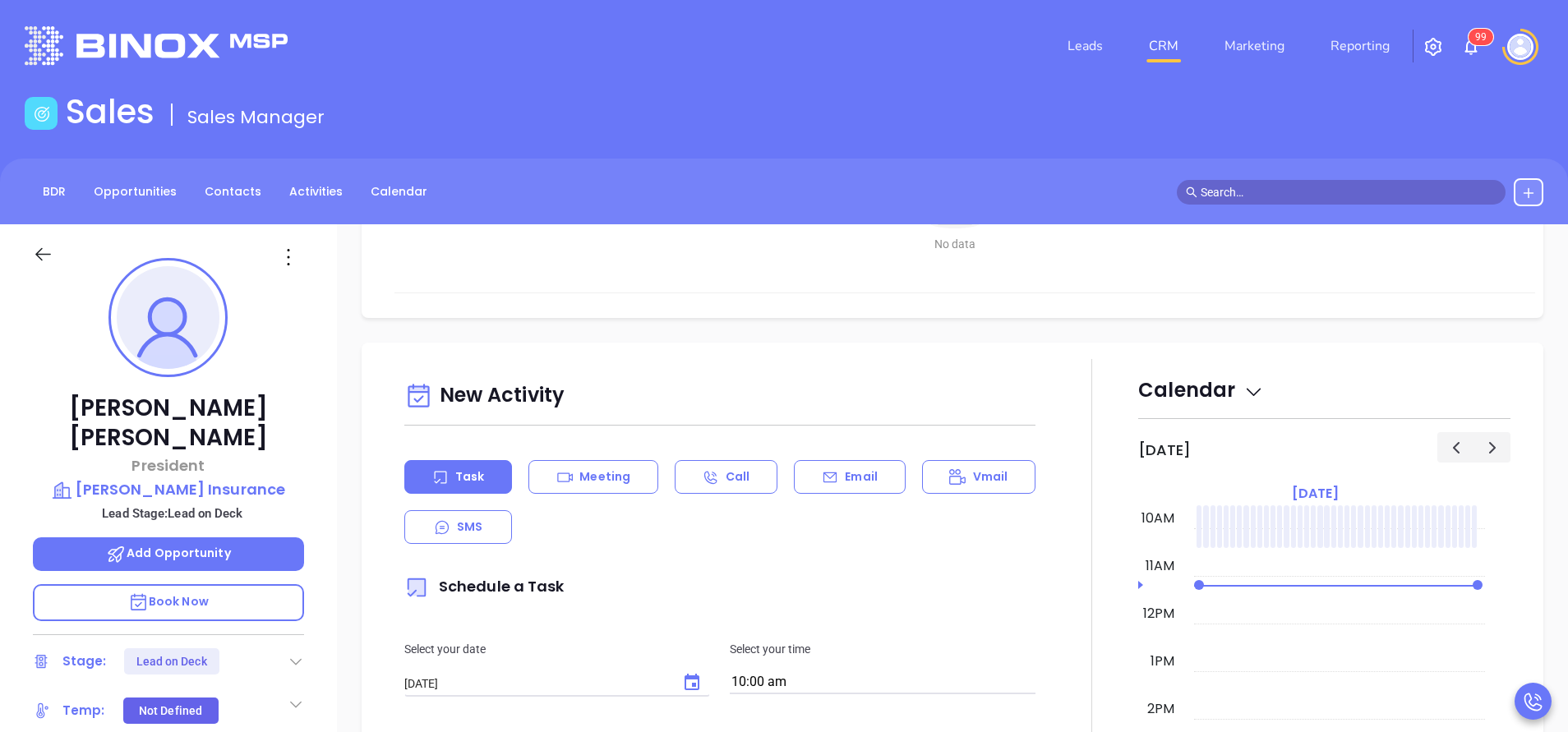
scroll to position [616, 0]
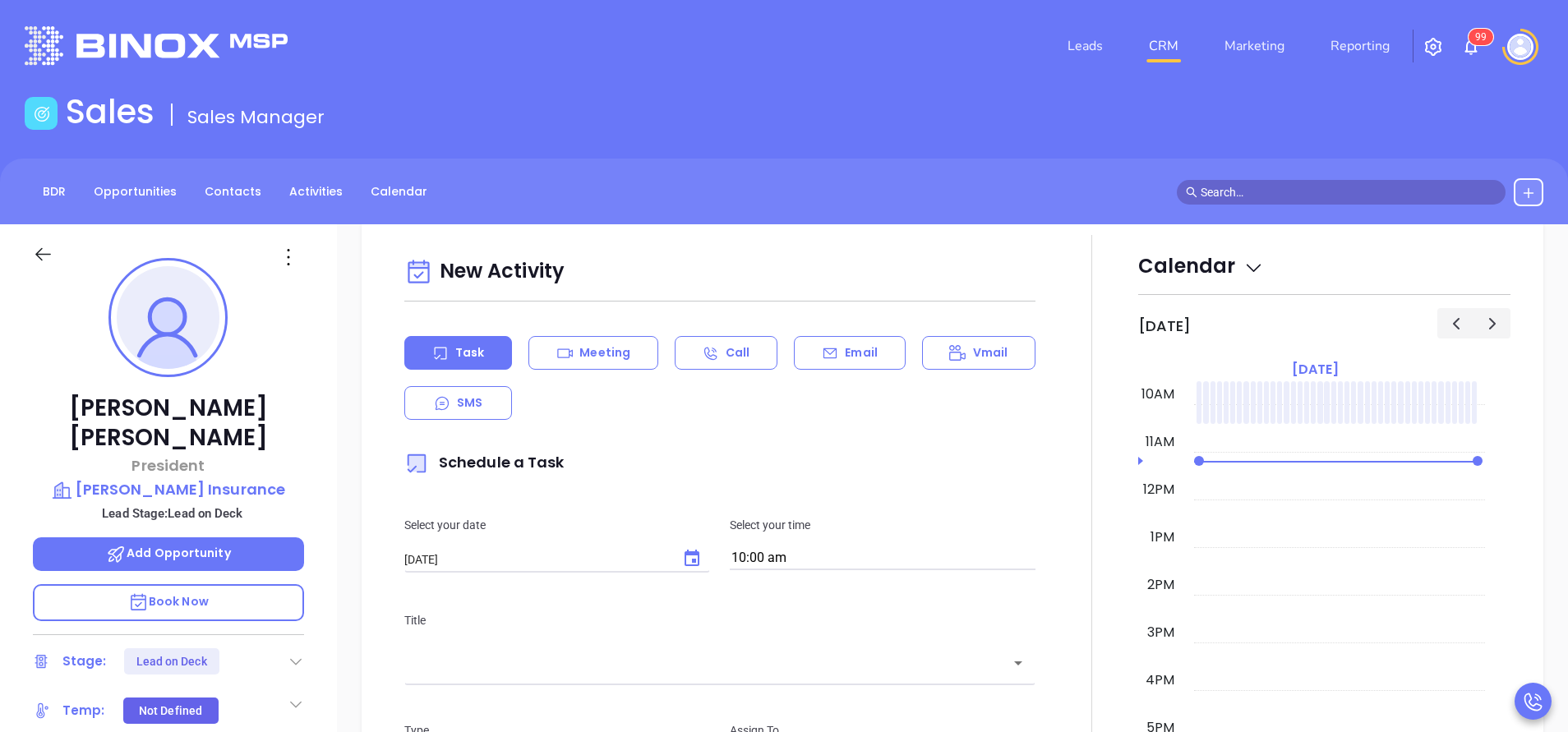
click at [869, 362] on div "Email" at bounding box center [849, 352] width 111 height 34
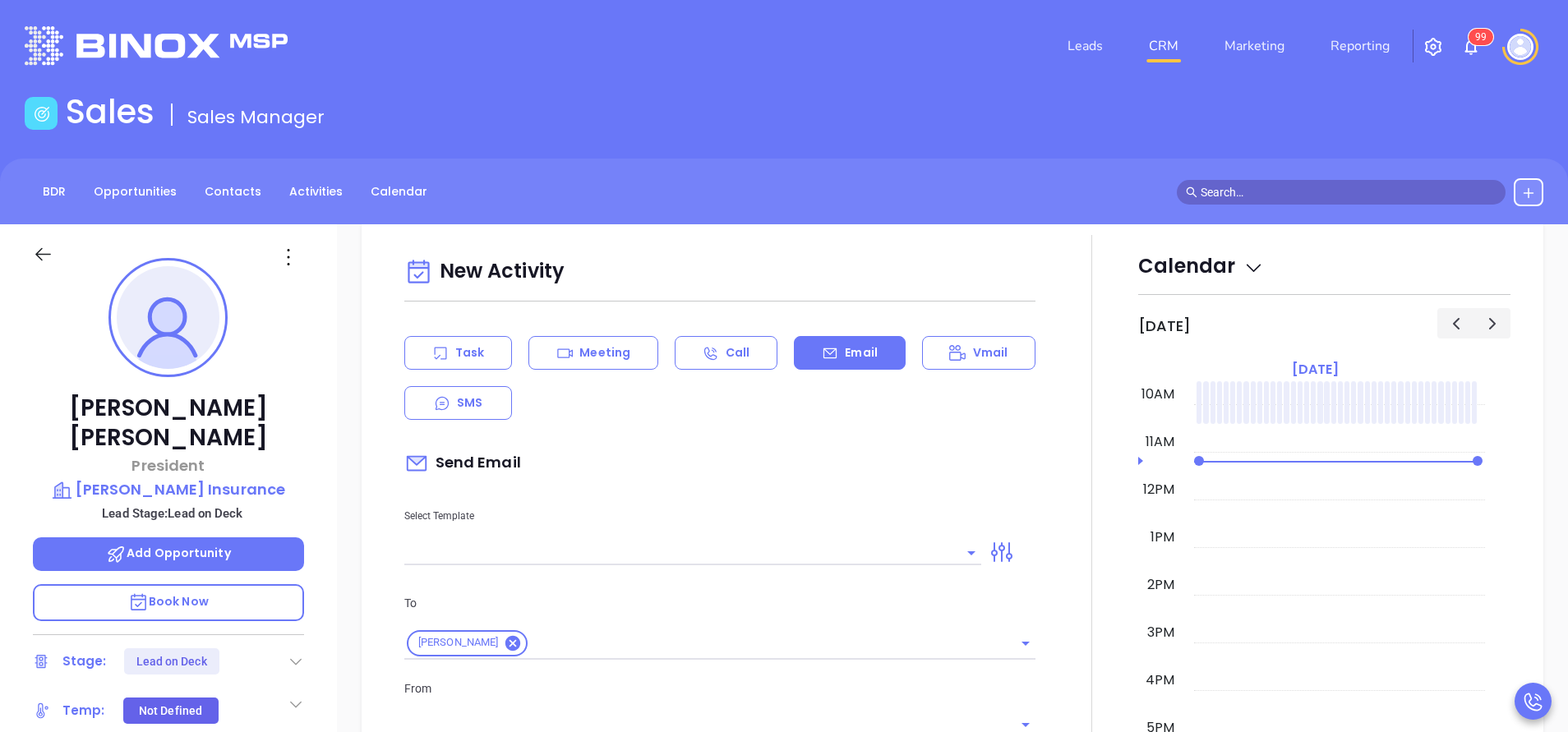
click at [800, 542] on input "text" at bounding box center [681, 552] width 553 height 23
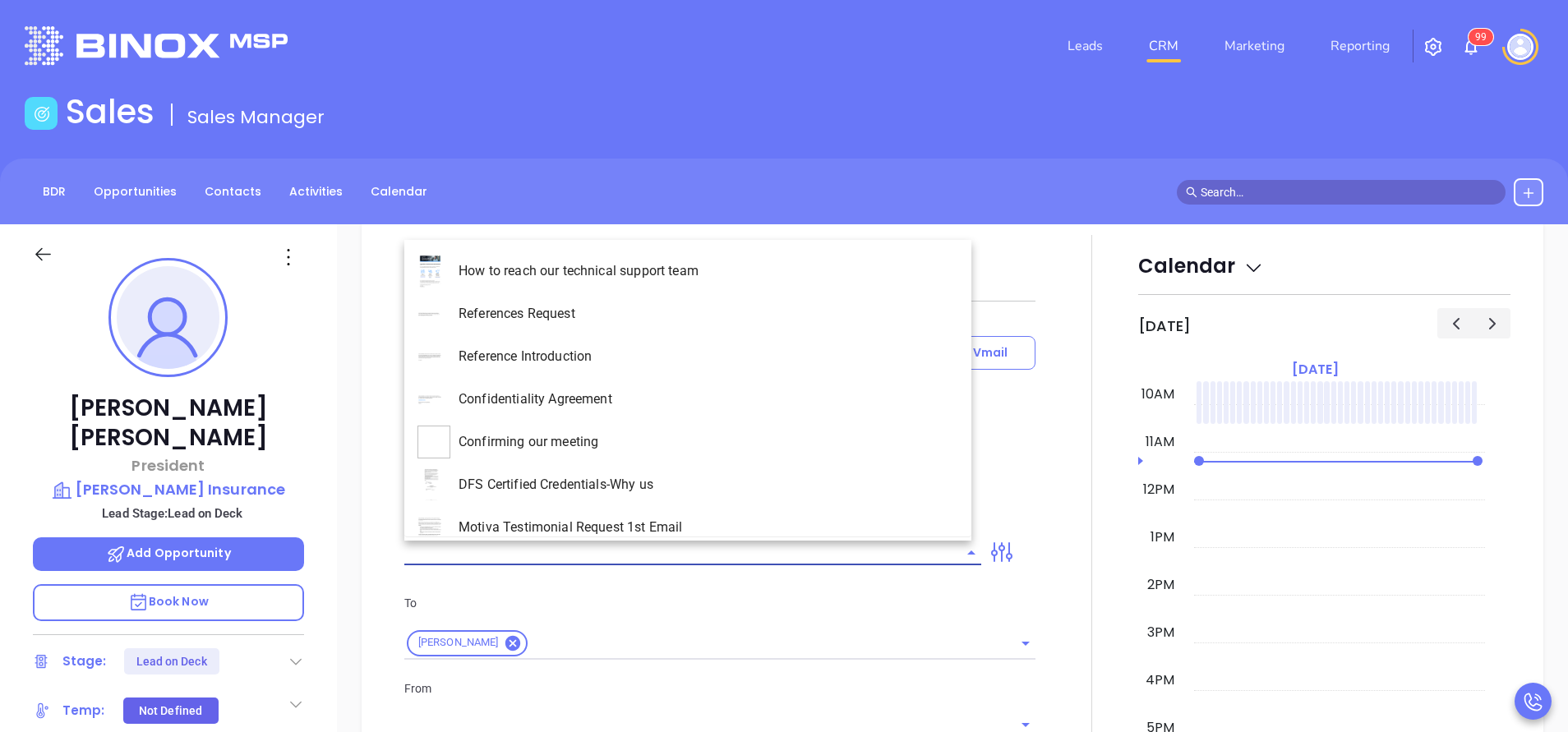
type input "[PERSON_NAME]"
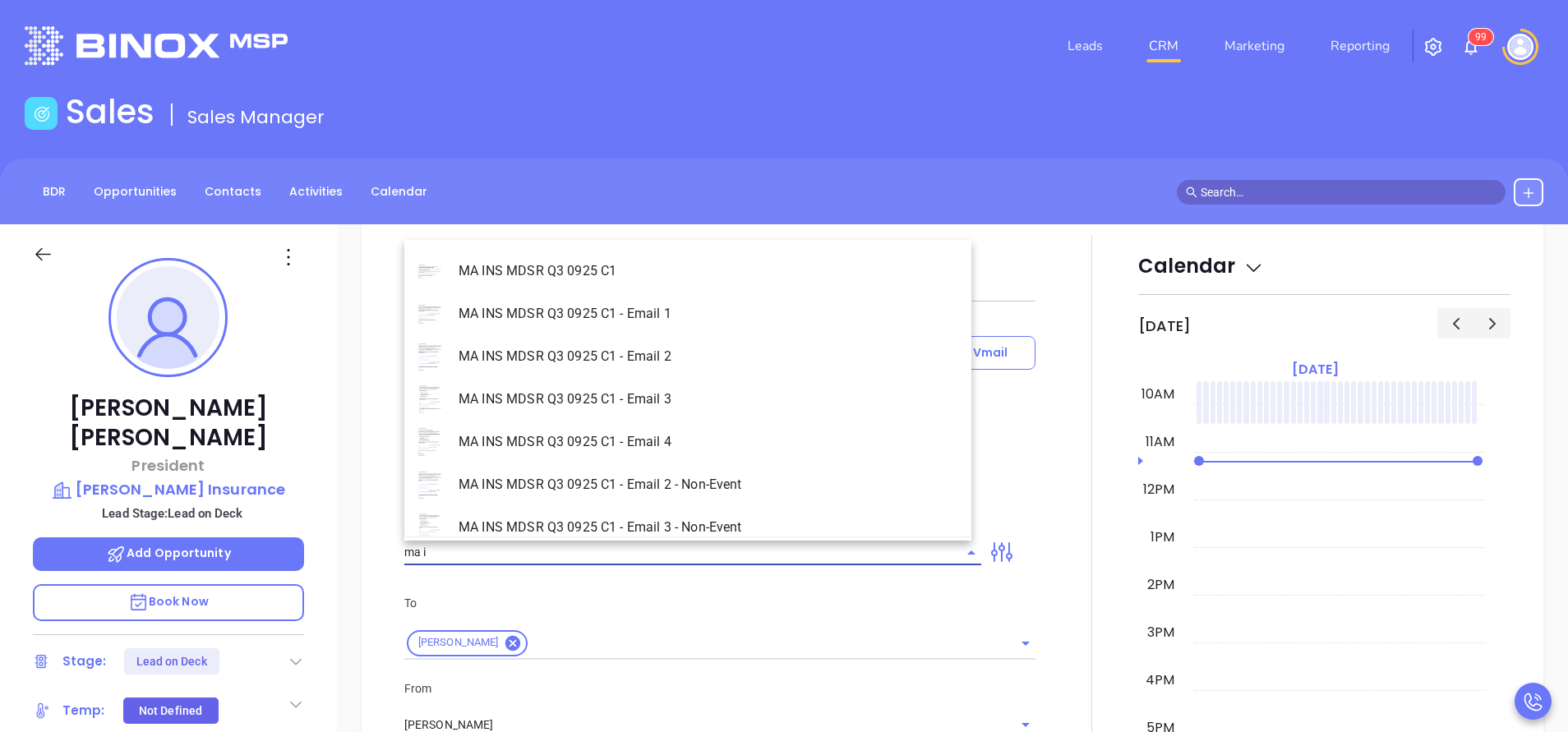
scroll to position [104, 0]
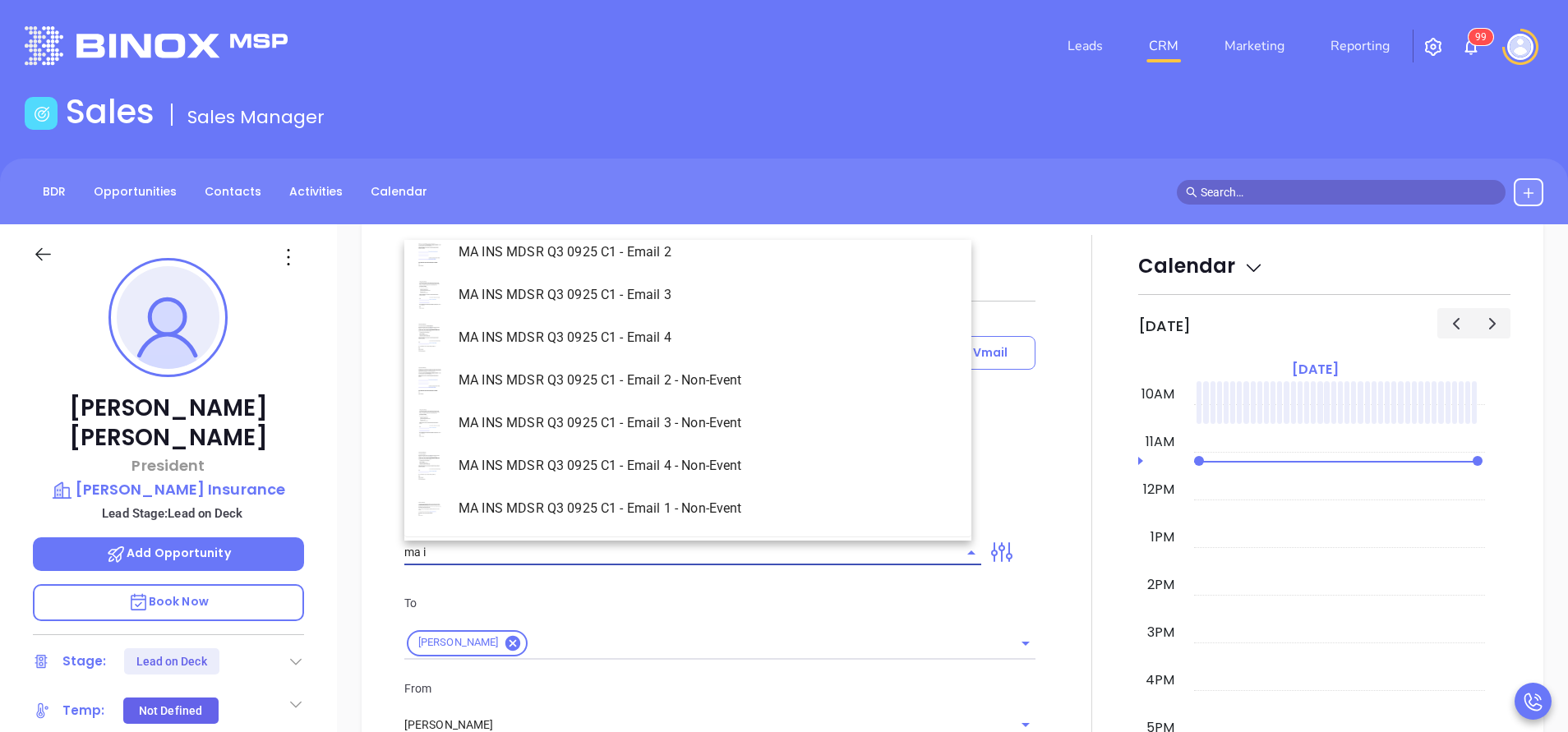
click at [744, 501] on li "MA INS MDSR Q3 0925 C1 - Email 1 - Non-Event" at bounding box center [687, 508] width 567 height 43
type input "MA INS MDSR Q3 0925 C1 - Email 1 - Non-Event"
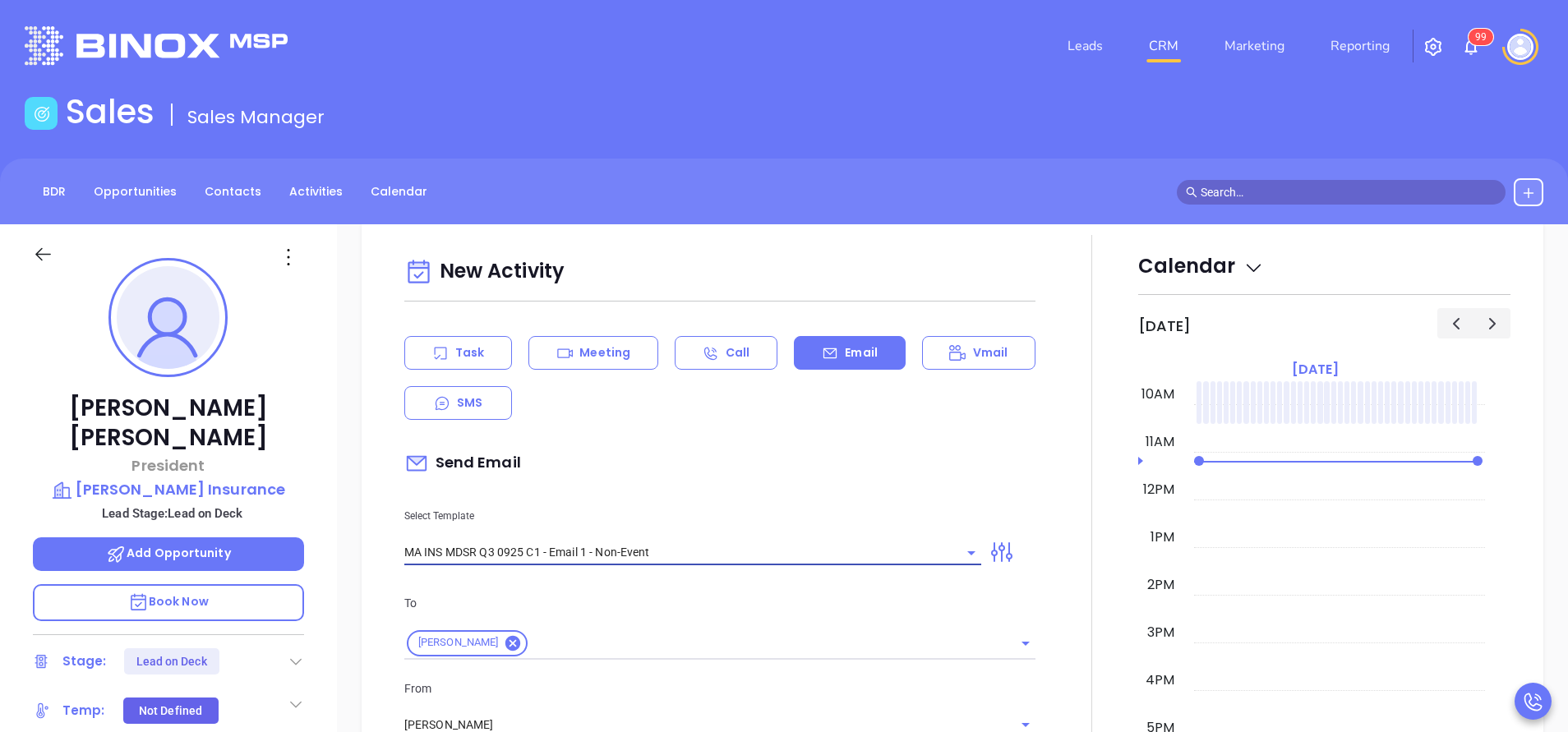
type input "Joe, are you ready for Massachusetts’ compliance requirement?"
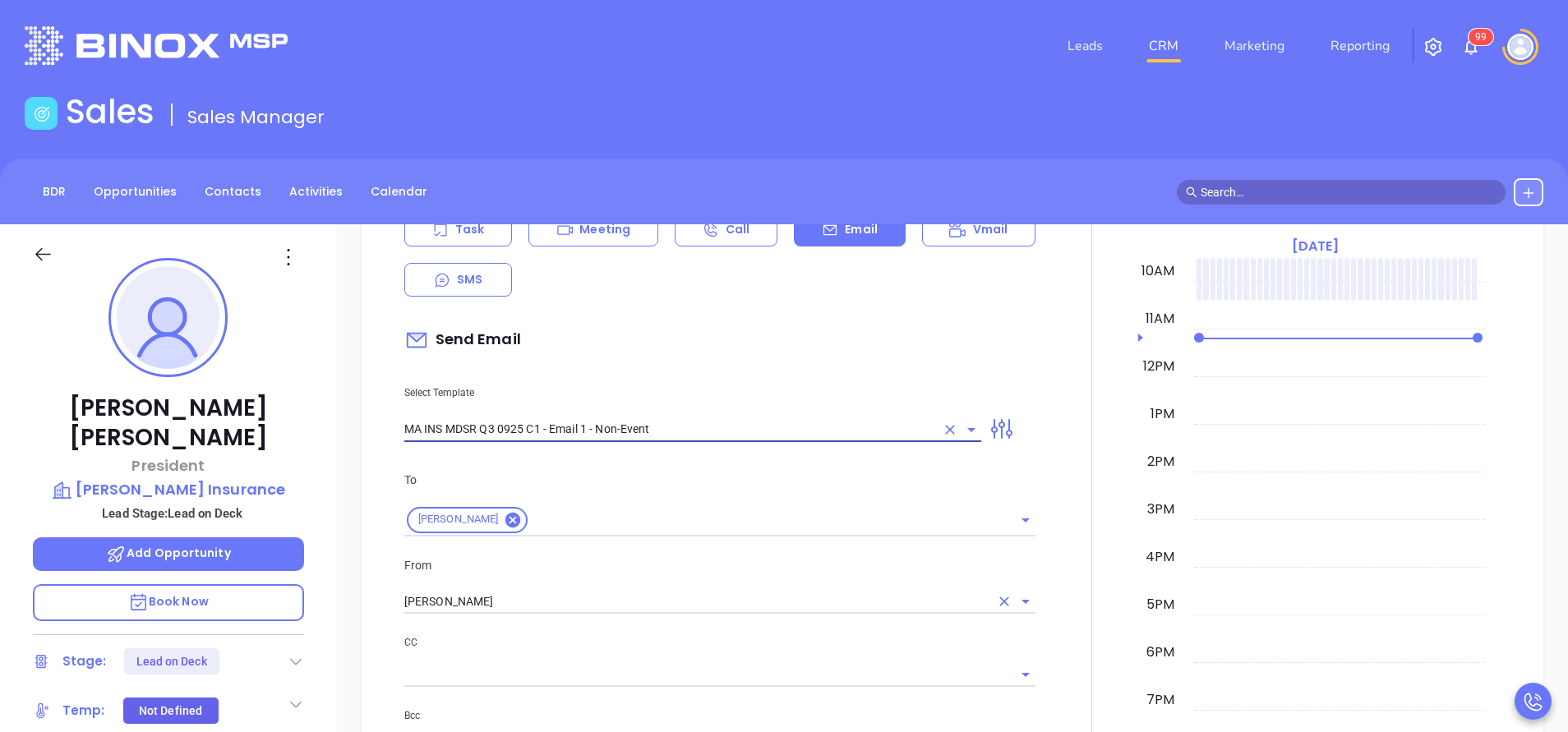
click at [557, 614] on div "[PERSON_NAME]" at bounding box center [720, 601] width 631 height 24
type input "MA INS MDSR Q3 0925 C1 - Email 1 - Non-Event"
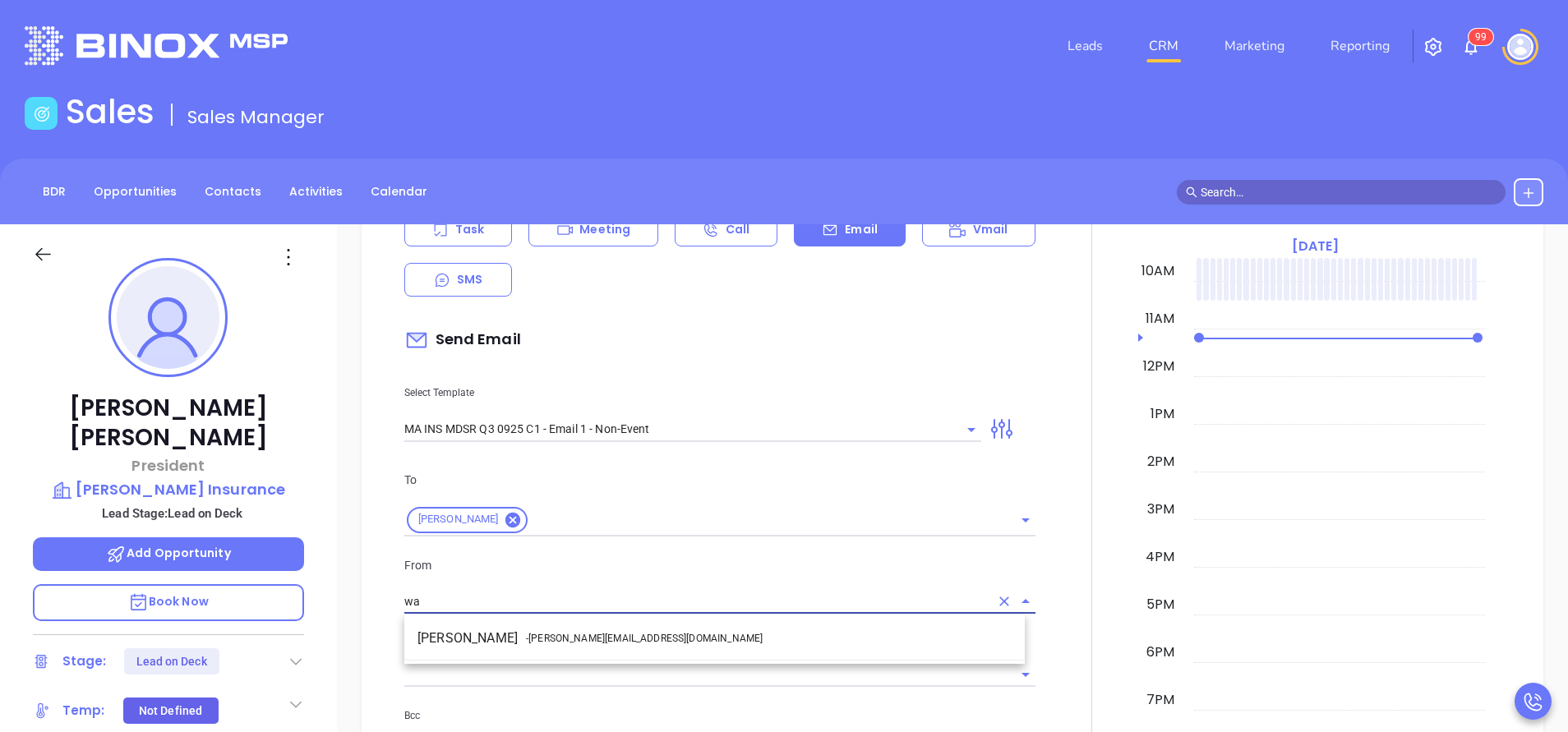
click at [557, 631] on span "- walter@motiva.net" at bounding box center [644, 637] width 236 height 15
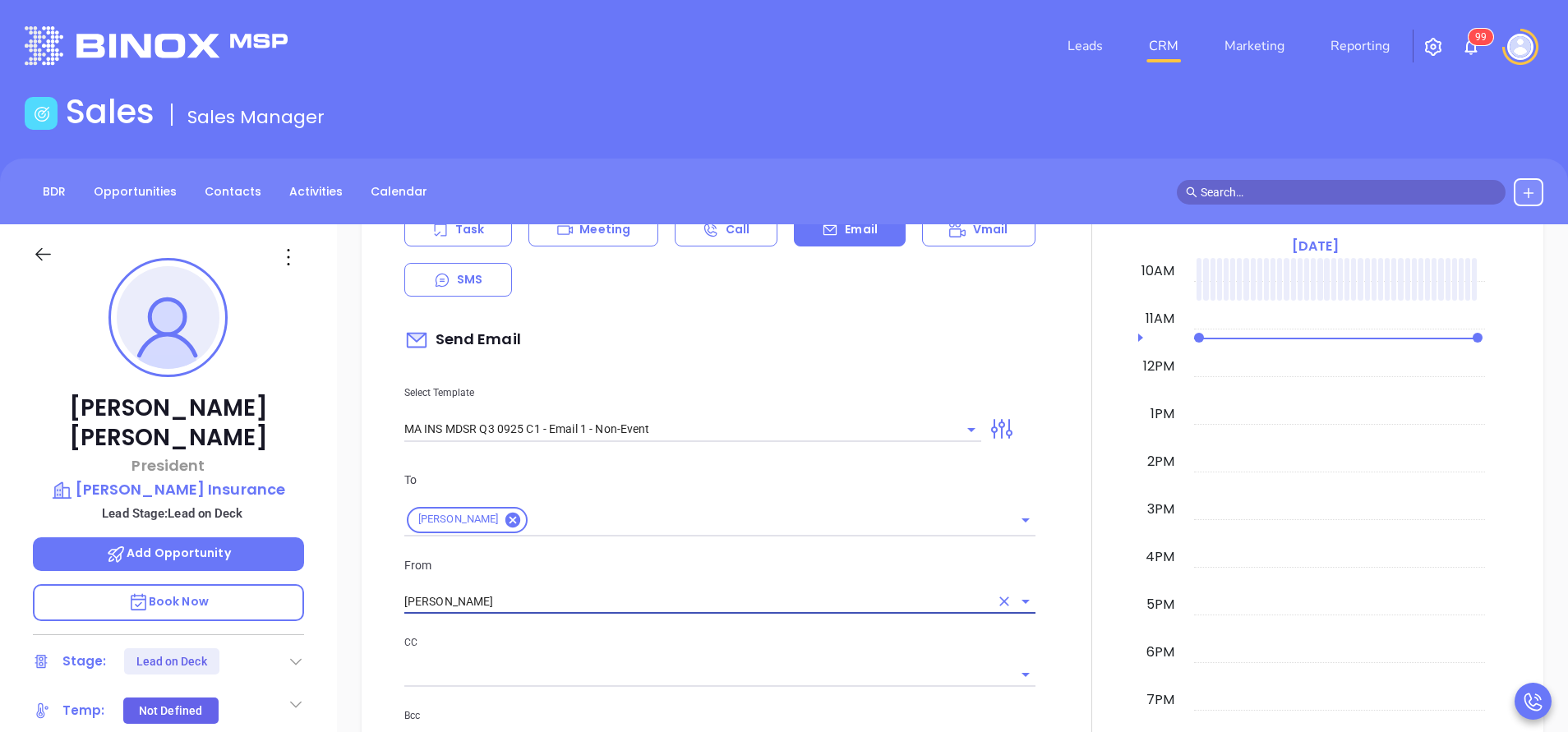
type input "Walter Contreras"
click at [619, 643] on p "CC" at bounding box center [720, 642] width 631 height 19
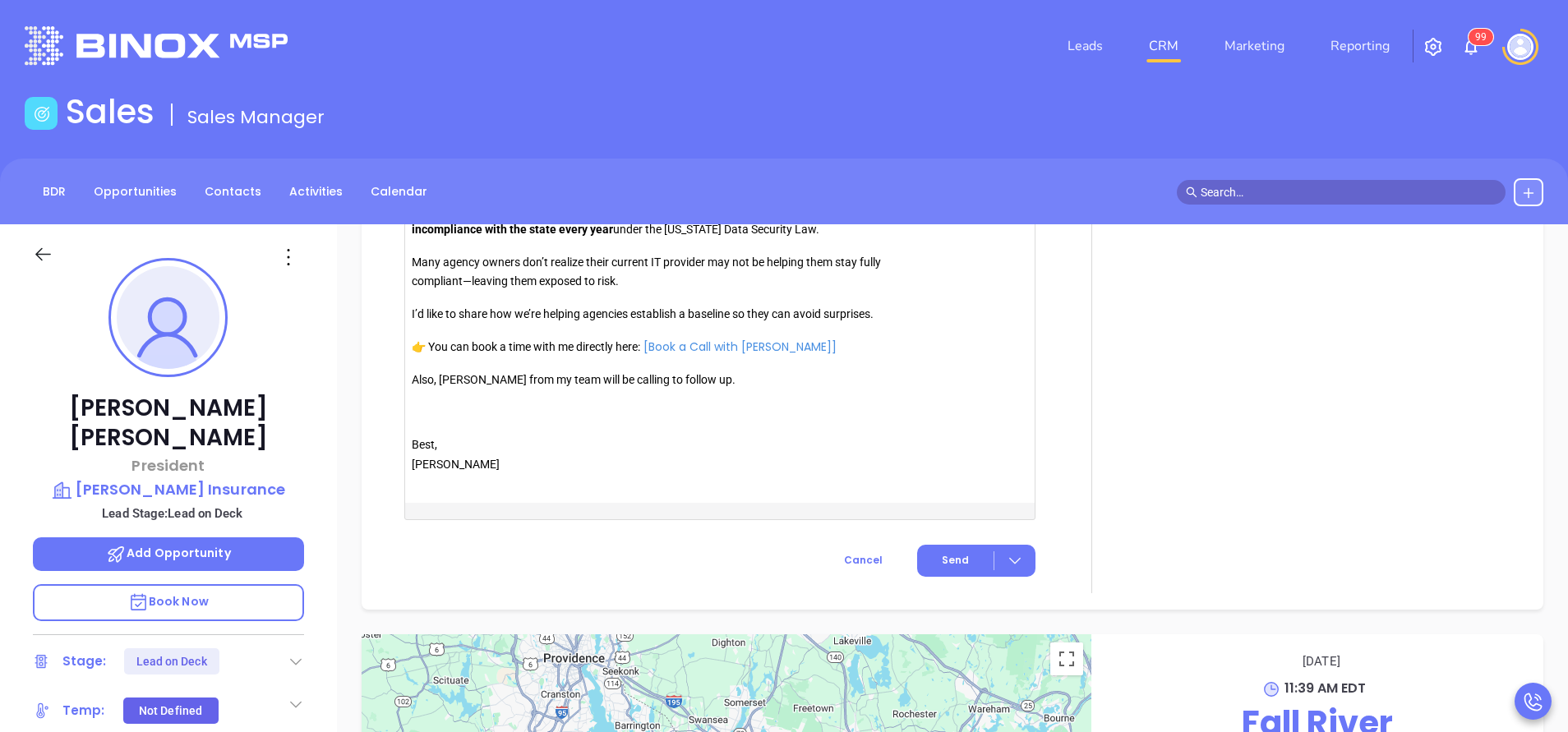
scroll to position [1548, 0]
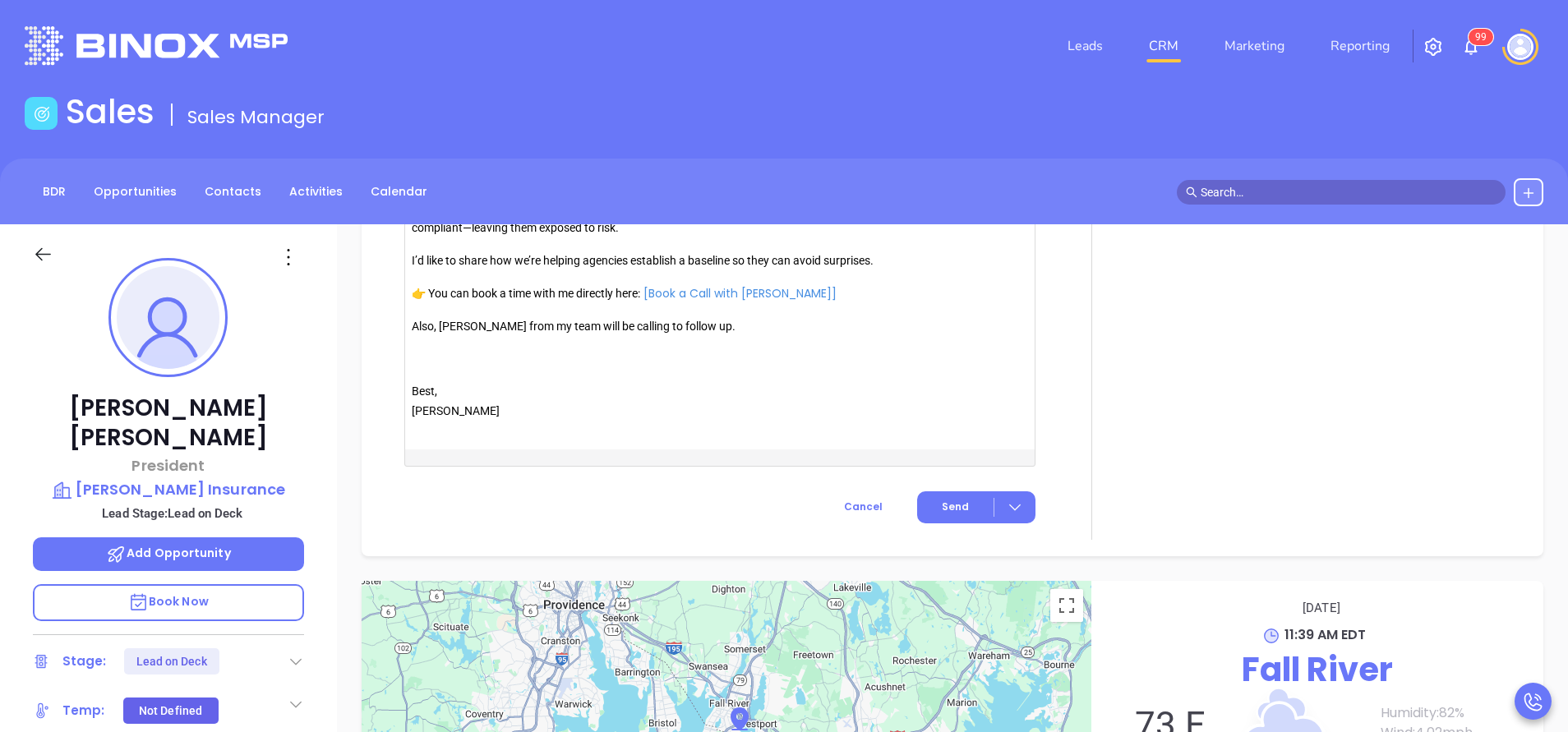
click at [459, 330] on p "Also, Anabell from my team will be calling to follow up." at bounding box center [648, 327] width 473 height 20
click at [459, 330] on p "Also, [PERSON_NAME] from my team will be calling to follow up." at bounding box center [648, 327] width 473 height 20
click at [961, 501] on button "Send" at bounding box center [975, 507] width 118 height 32
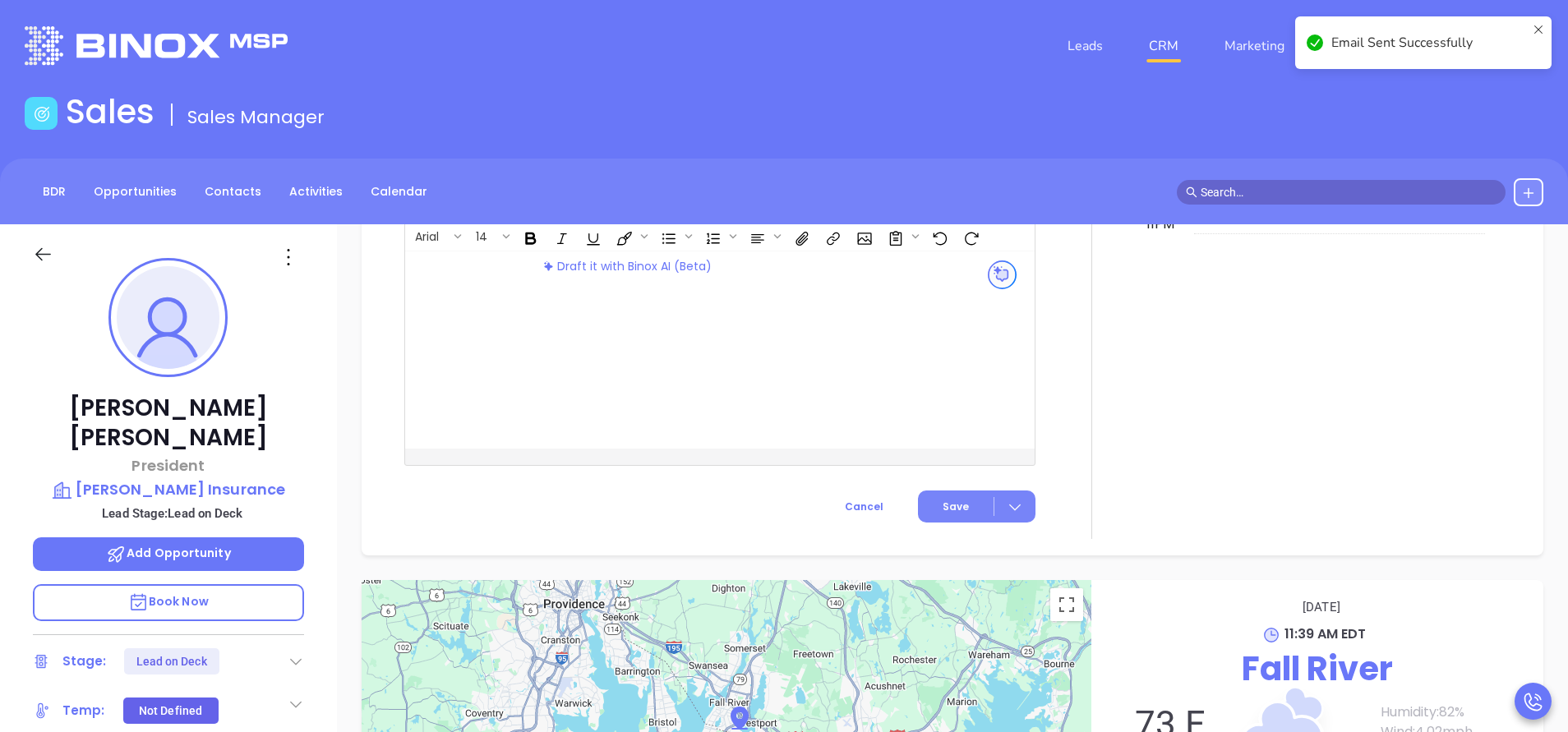
scroll to position [1431, 0]
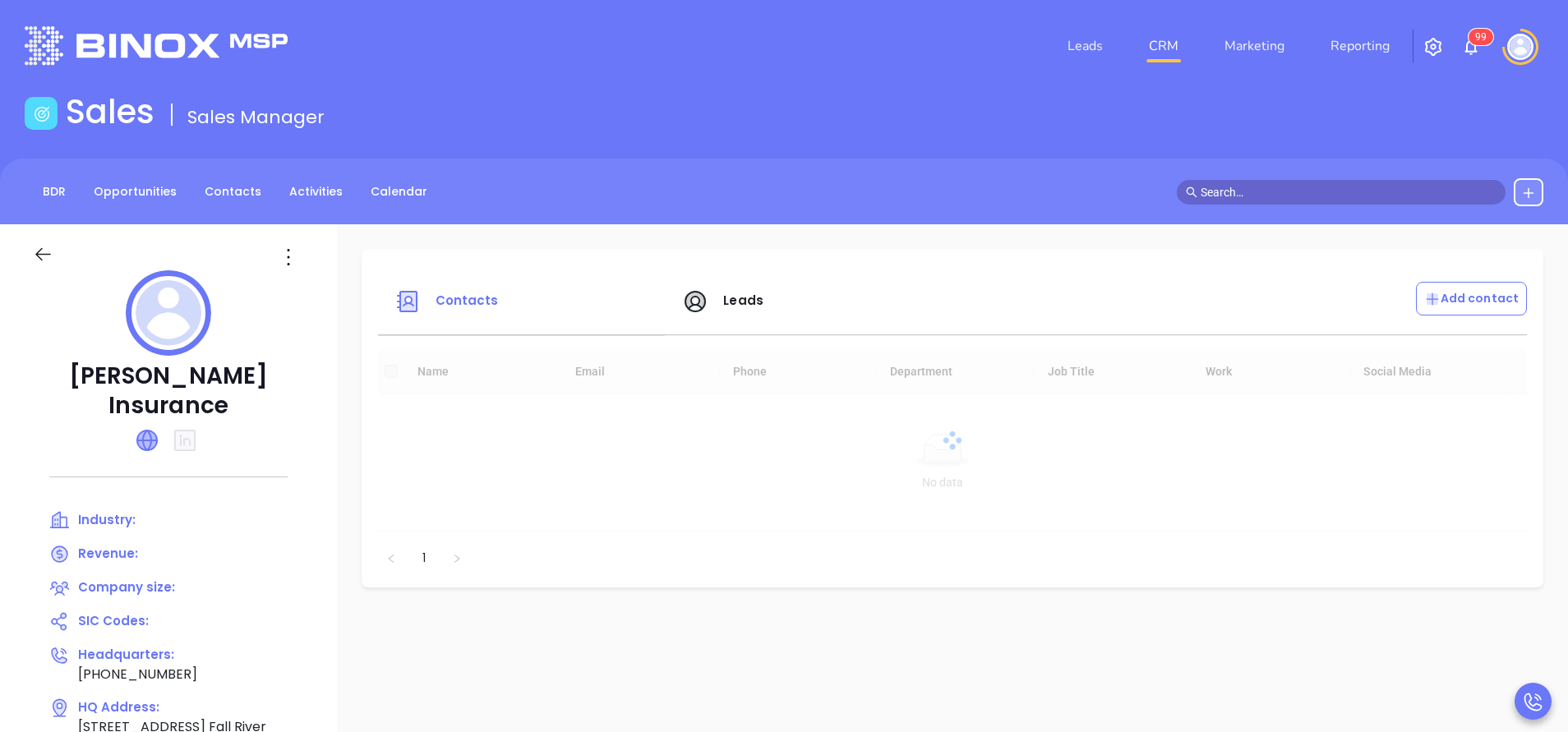
click at [147, 430] on icon at bounding box center [147, 440] width 20 height 20
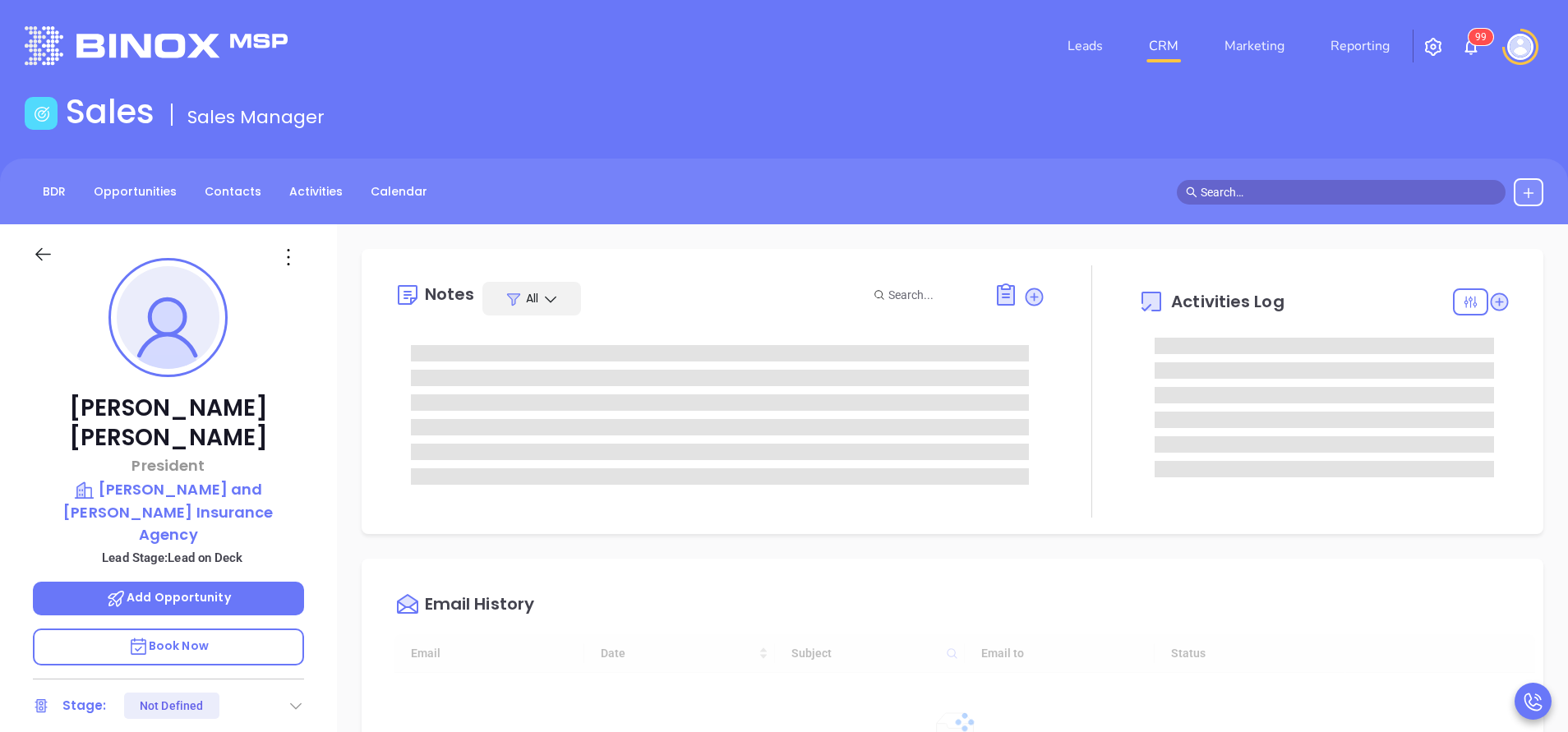
type input "[DATE]"
type input "[PERSON_NAME]"
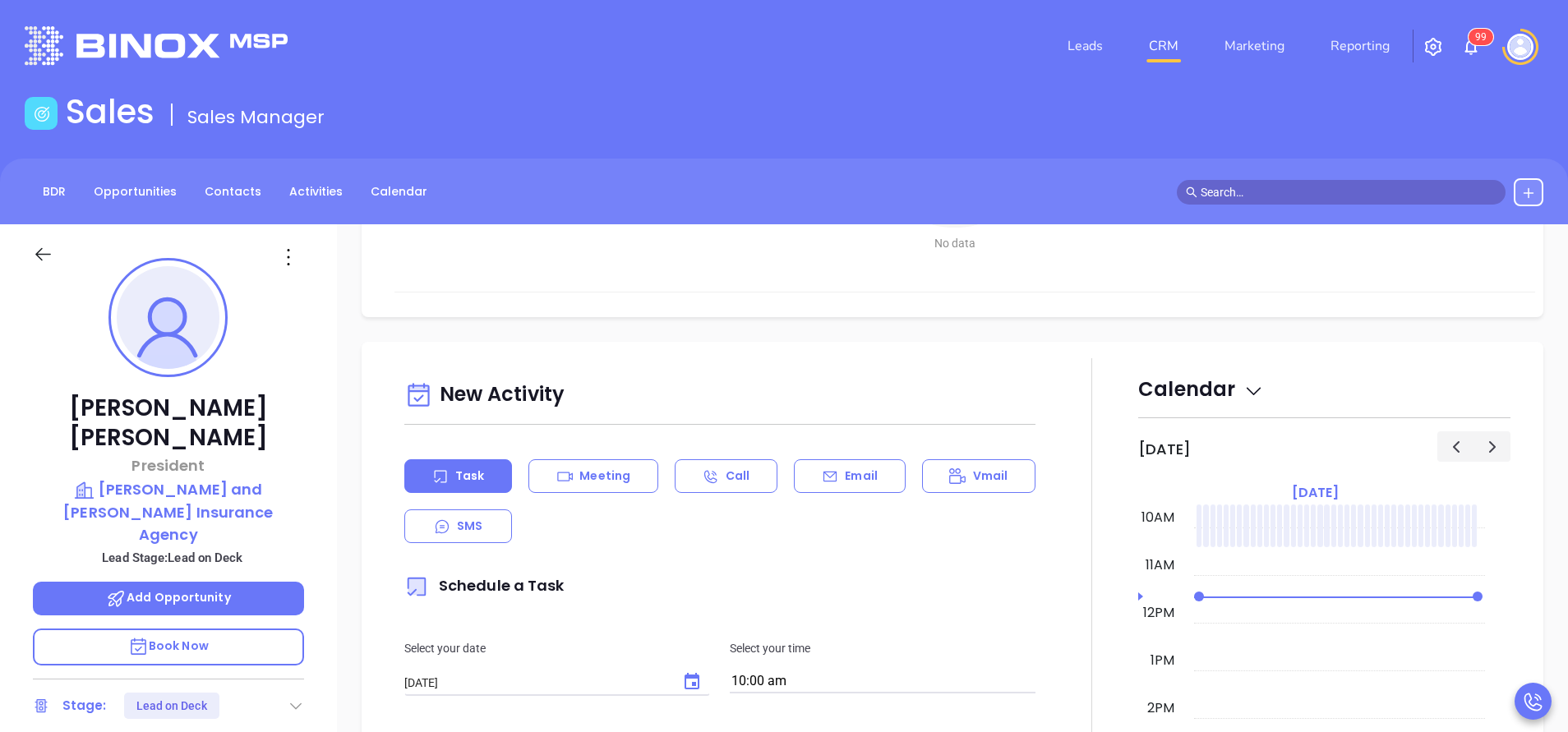
scroll to position [616, 0]
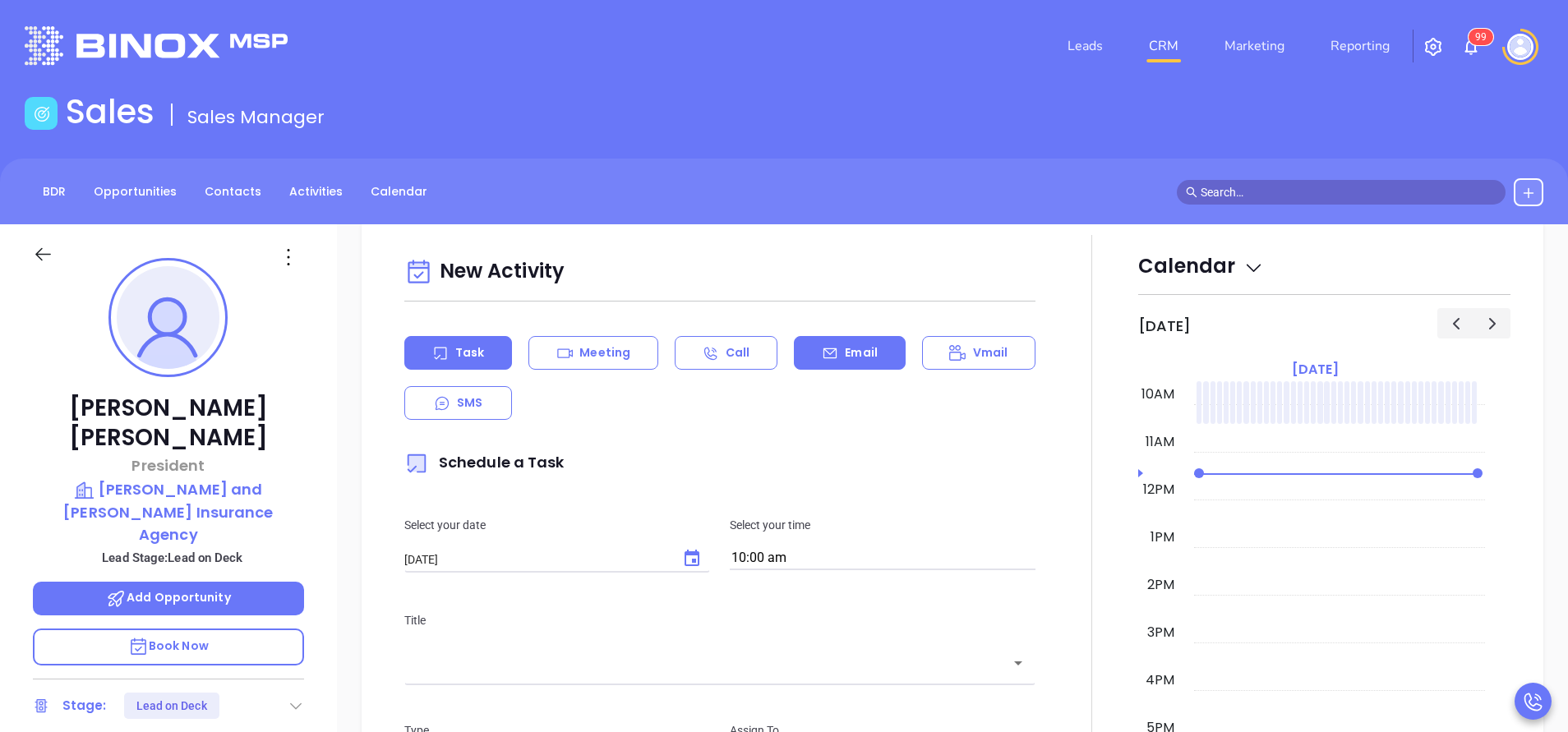
click at [845, 350] on p "Email" at bounding box center [861, 353] width 33 height 18
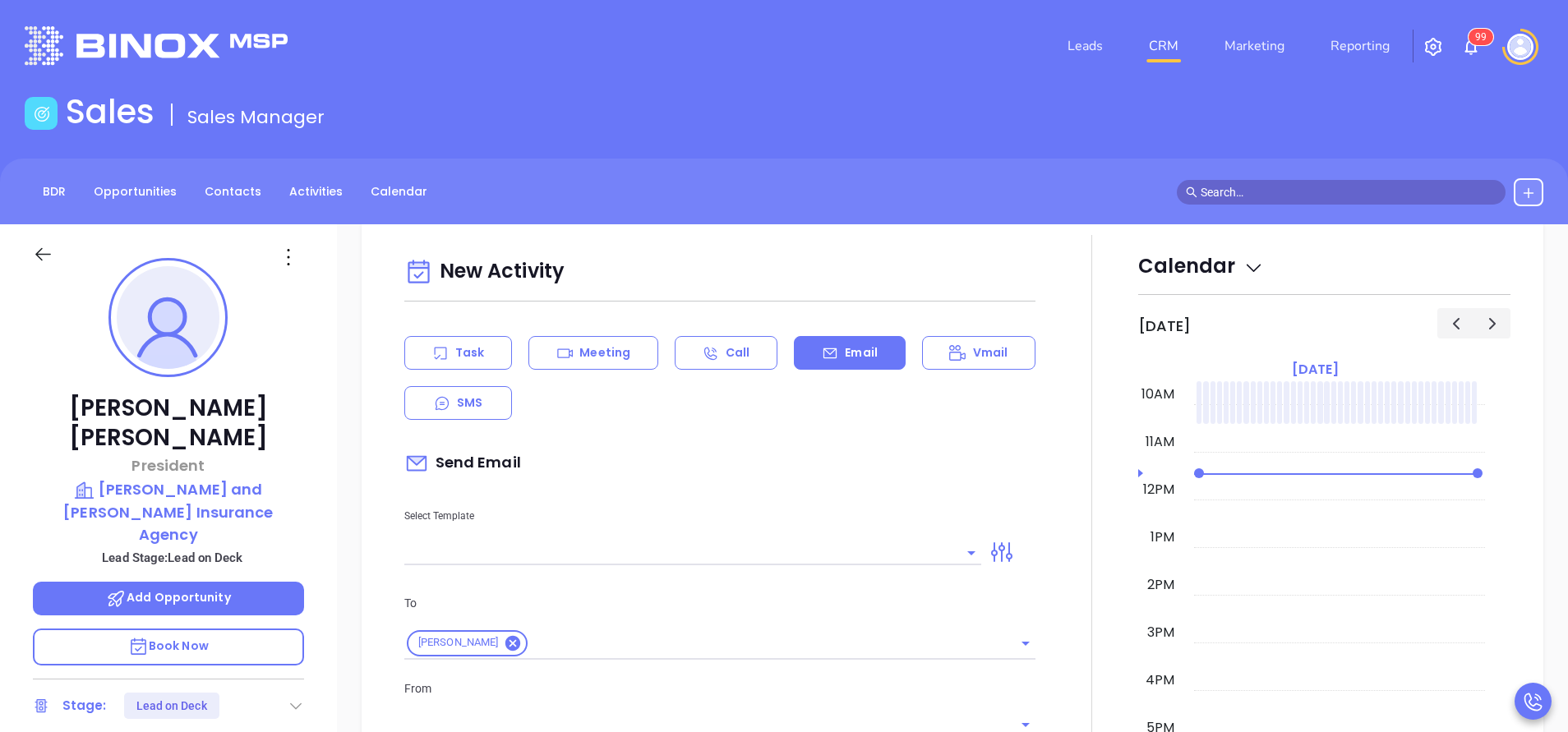
type input "Vicky Mendoza"
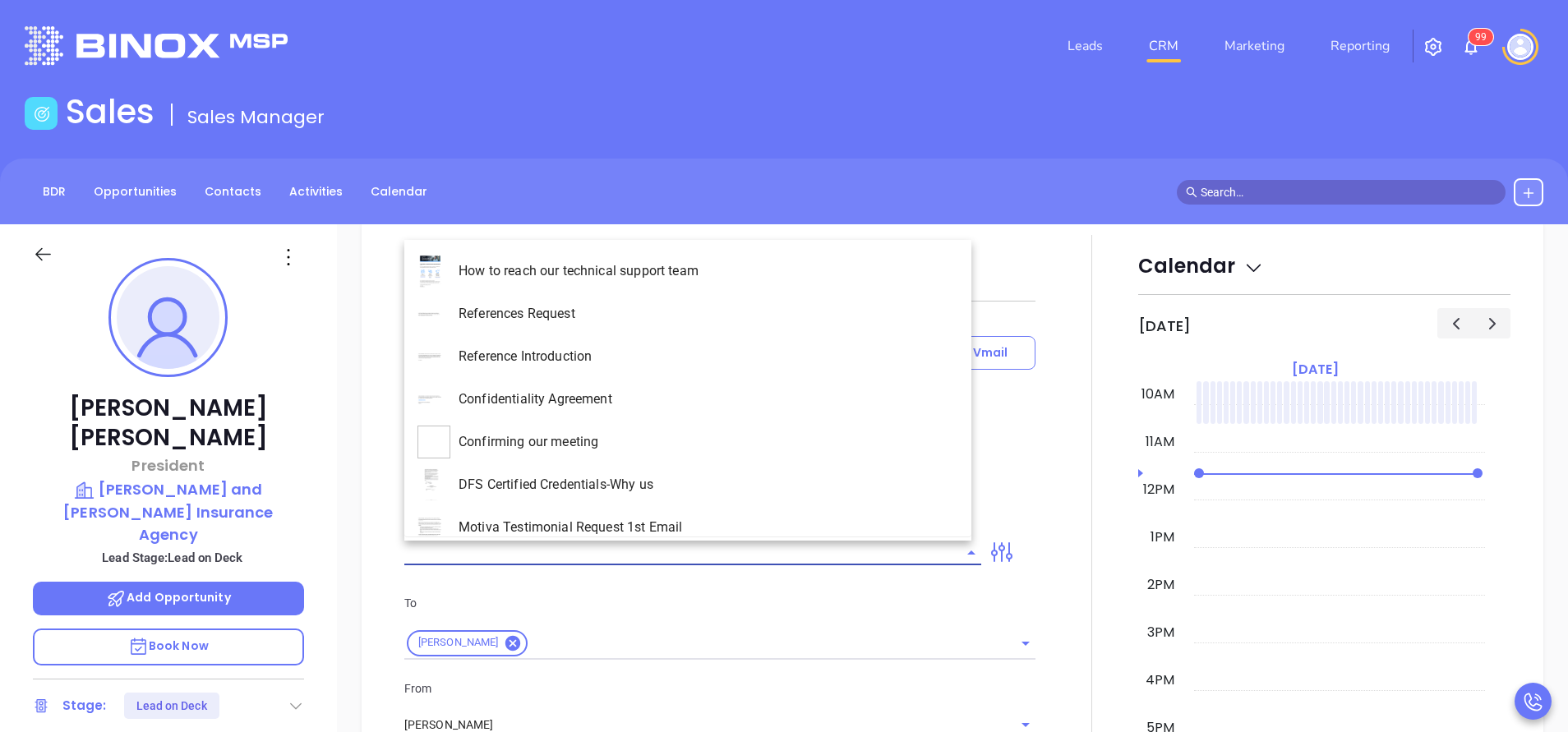
drag, startPoint x: 716, startPoint y: 549, endPoint x: 709, endPoint y: 537, distance: 13.9
click at [713, 549] on input "text" at bounding box center [681, 552] width 553 height 23
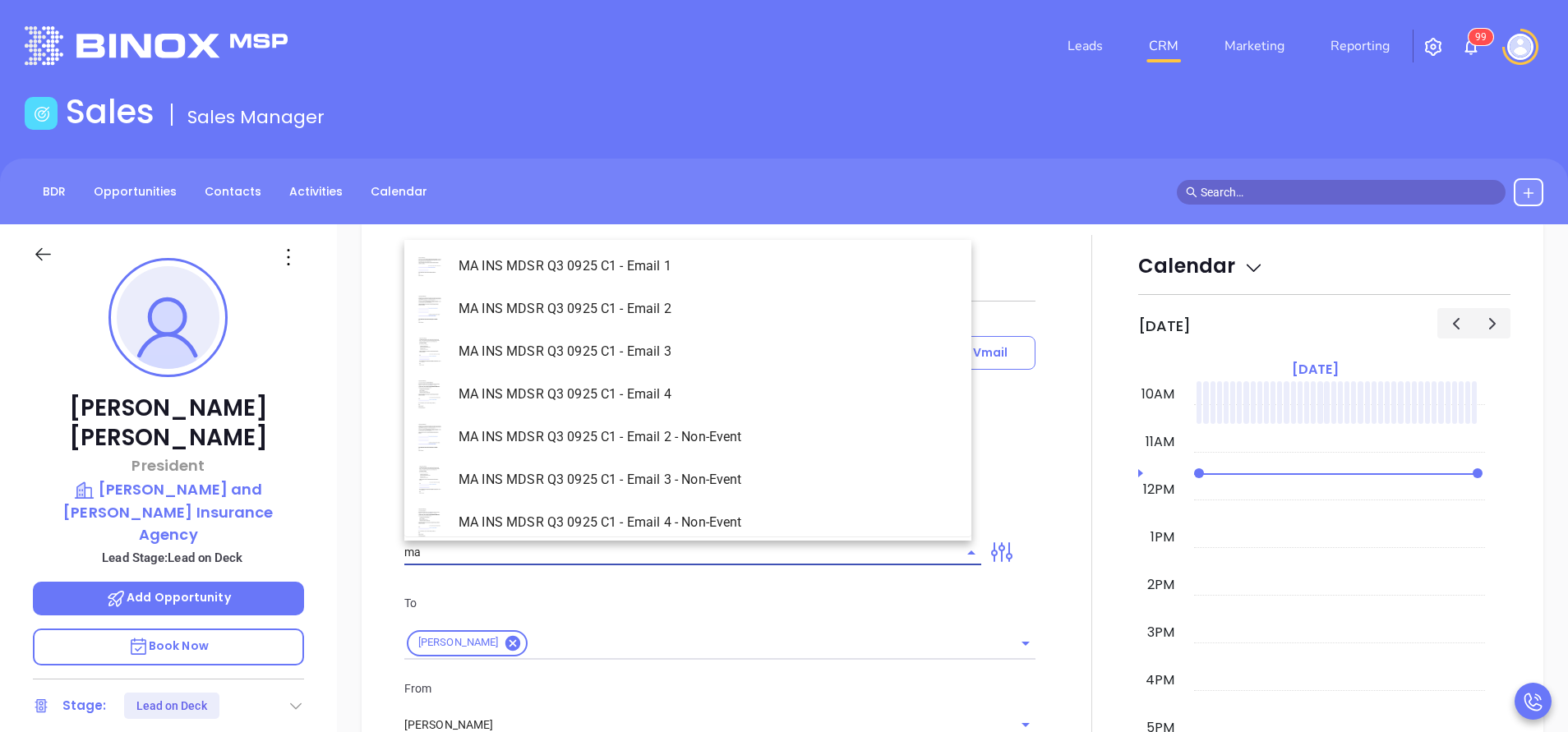
scroll to position [189, 0]
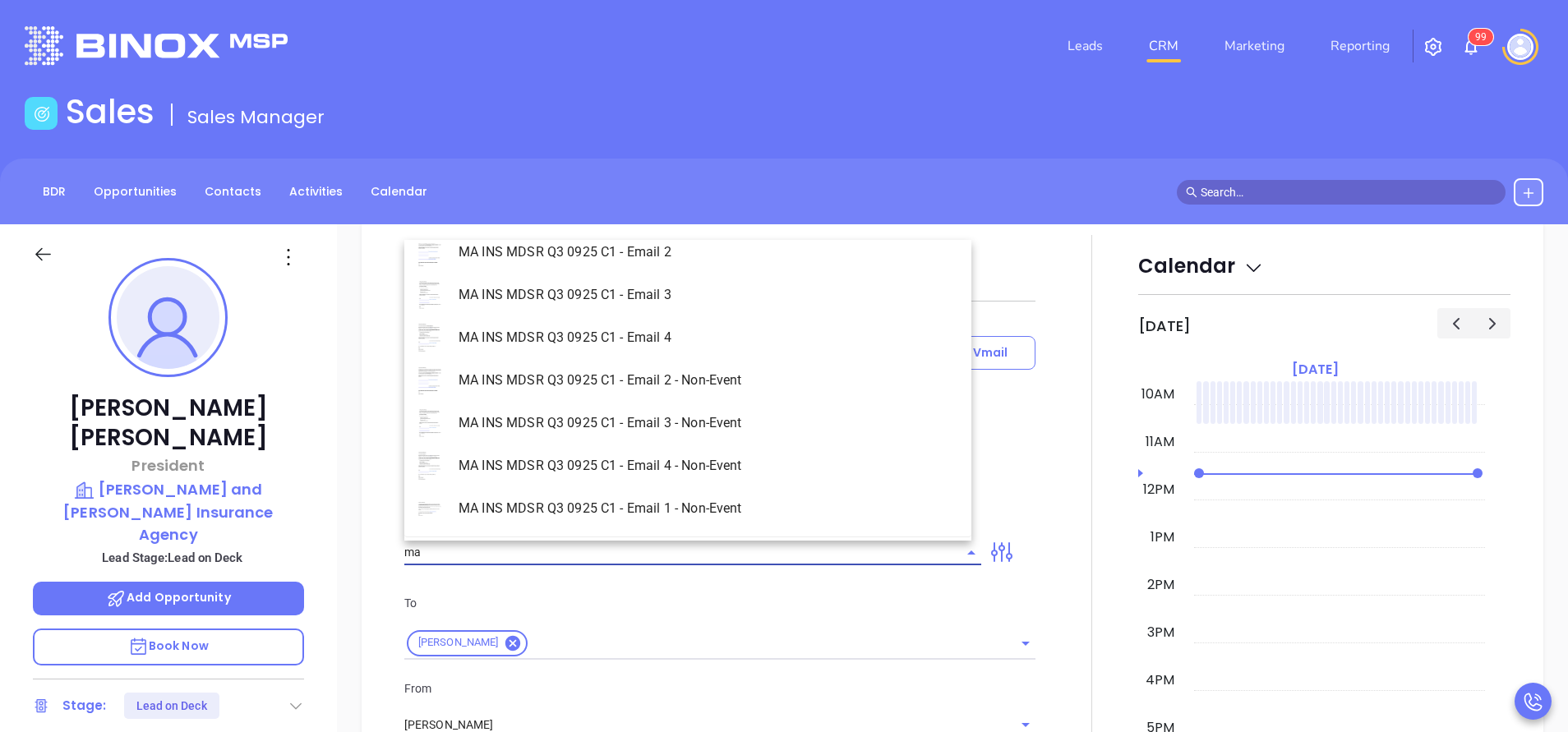
click at [701, 505] on li "MA INS MDSR Q3 0925 C1 - Email 1 - Non-Event" at bounding box center [687, 508] width 567 height 43
type input "MA INS MDSR Q3 0925 C1 - Email 1 - Non-Event"
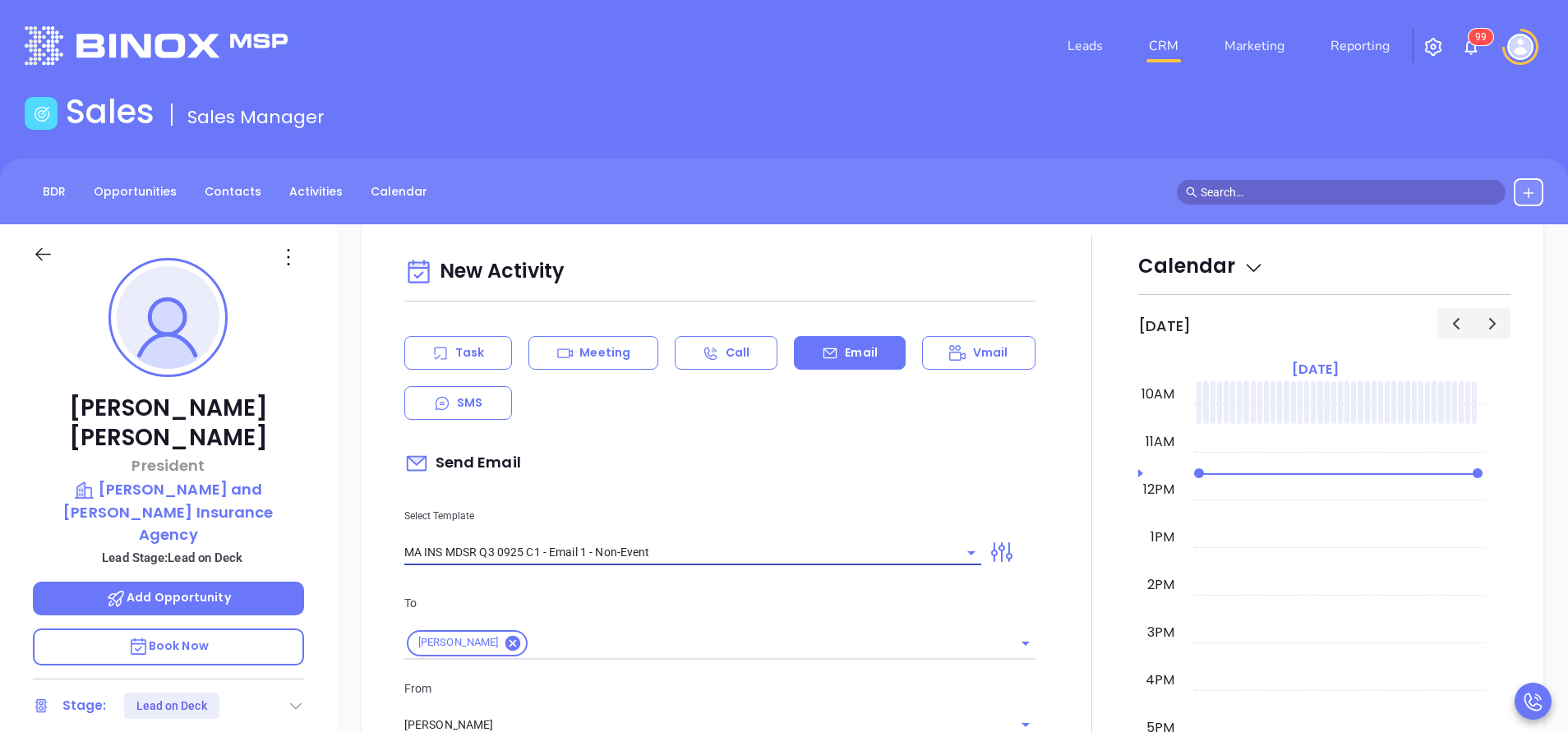
type input "David, are you ready for Massachusetts’ compliance requirement?"
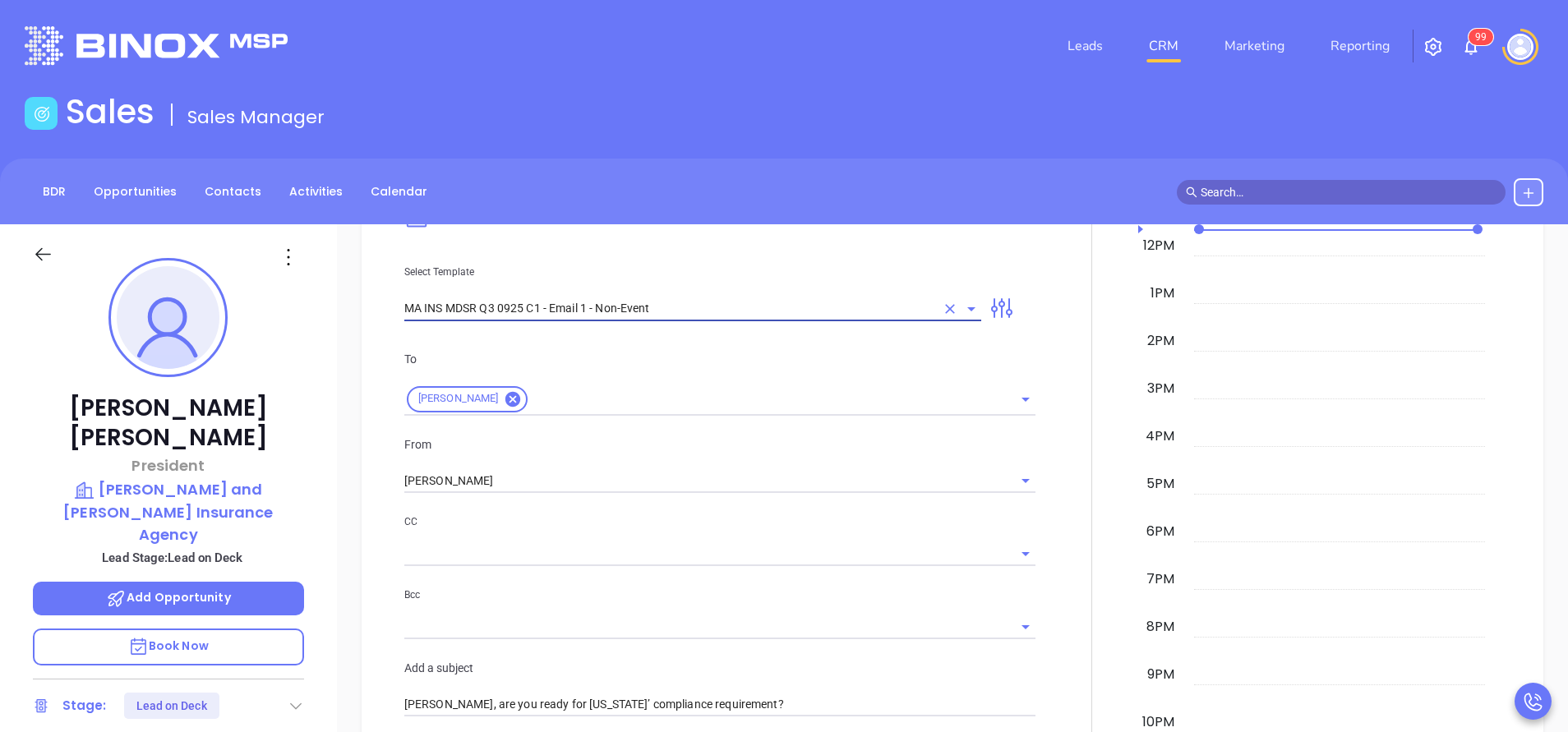
scroll to position [863, 0]
type input "MA INS MDSR Q3 0925 C1 - Email 1 - Non-Event"
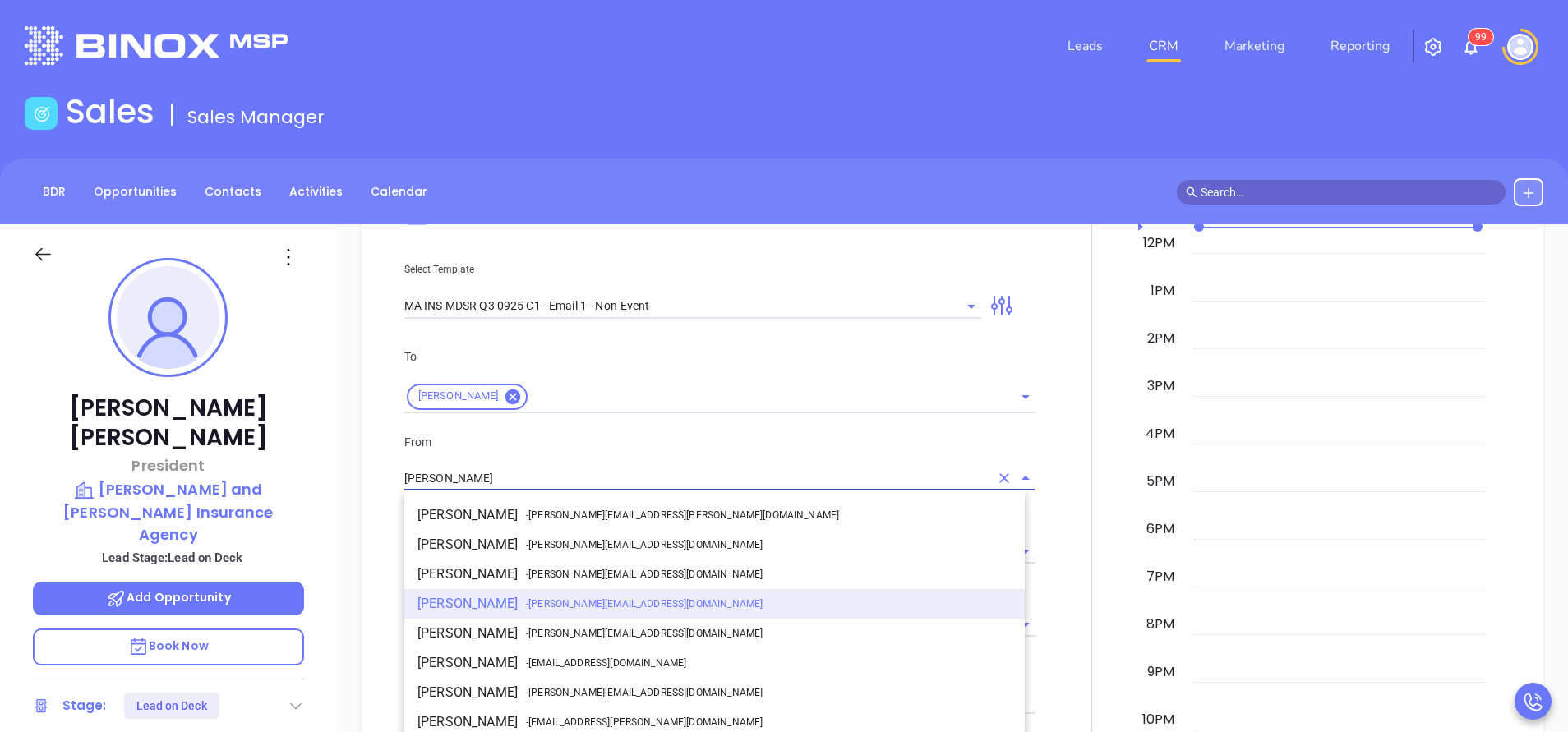
click at [557, 475] on input "[PERSON_NAME]" at bounding box center [696, 478] width 585 height 23
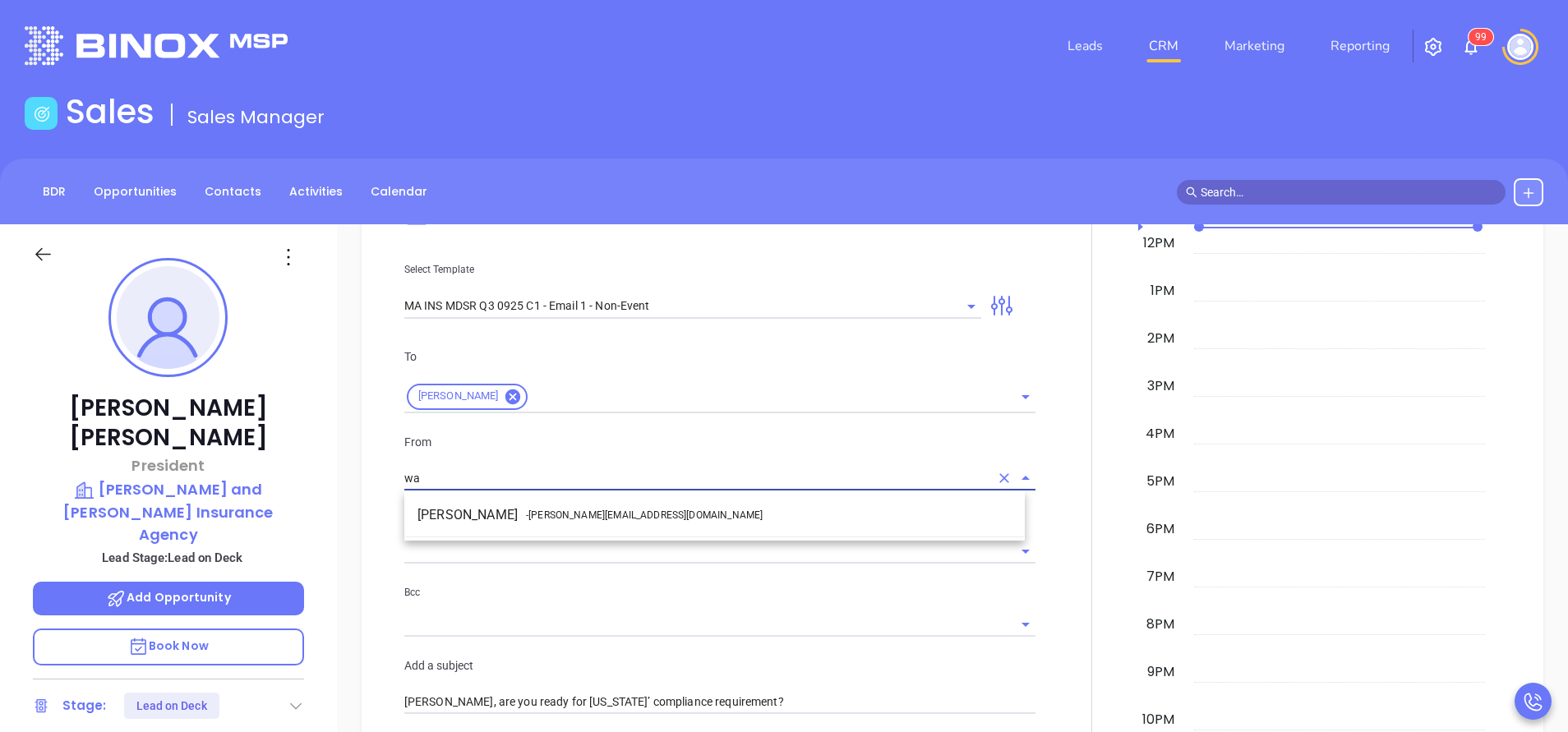
click at [561, 507] on li "Walter Contreras - walter@motiva.net" at bounding box center [714, 515] width 620 height 29
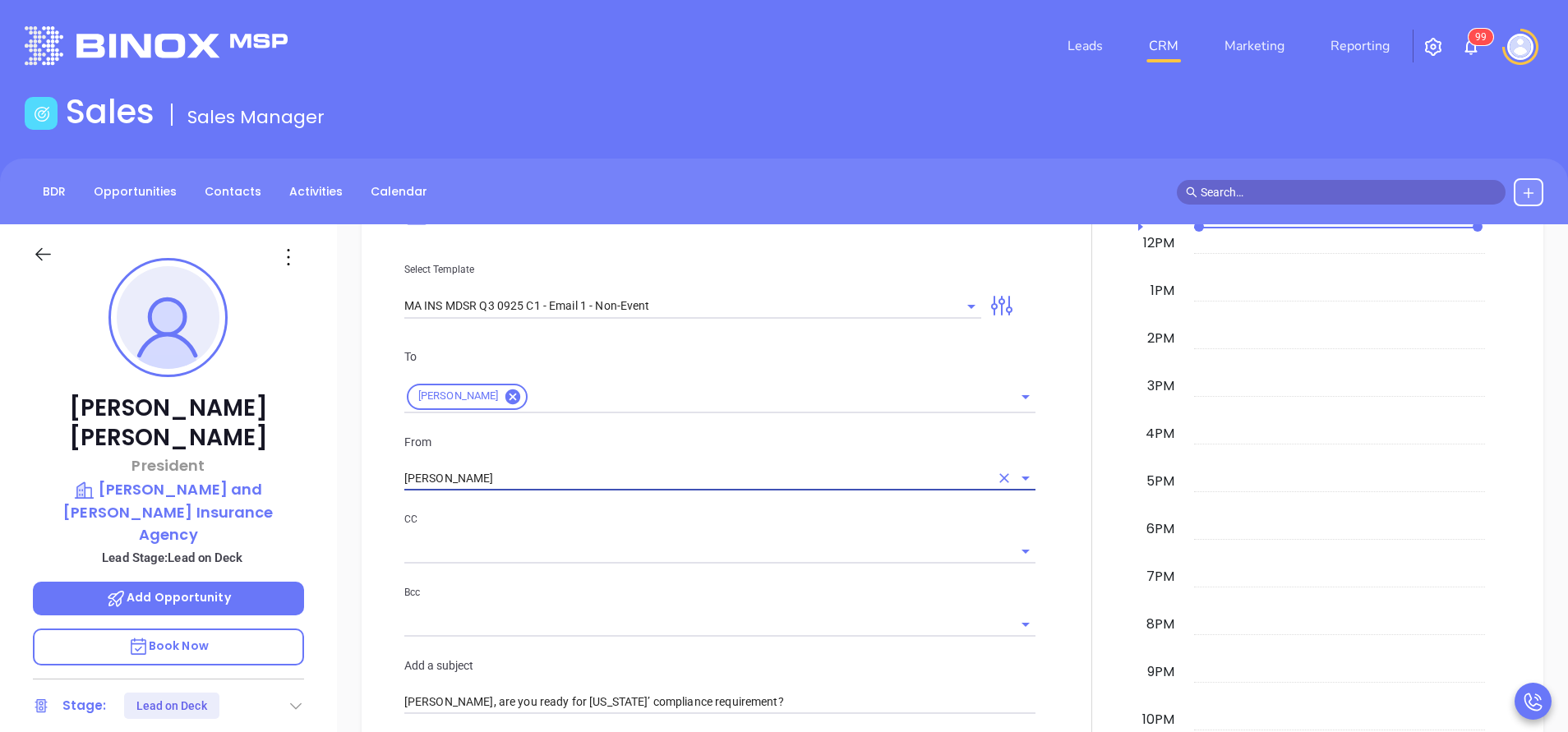
type input "Walter Contreras"
click at [608, 521] on p "CC" at bounding box center [720, 519] width 631 height 19
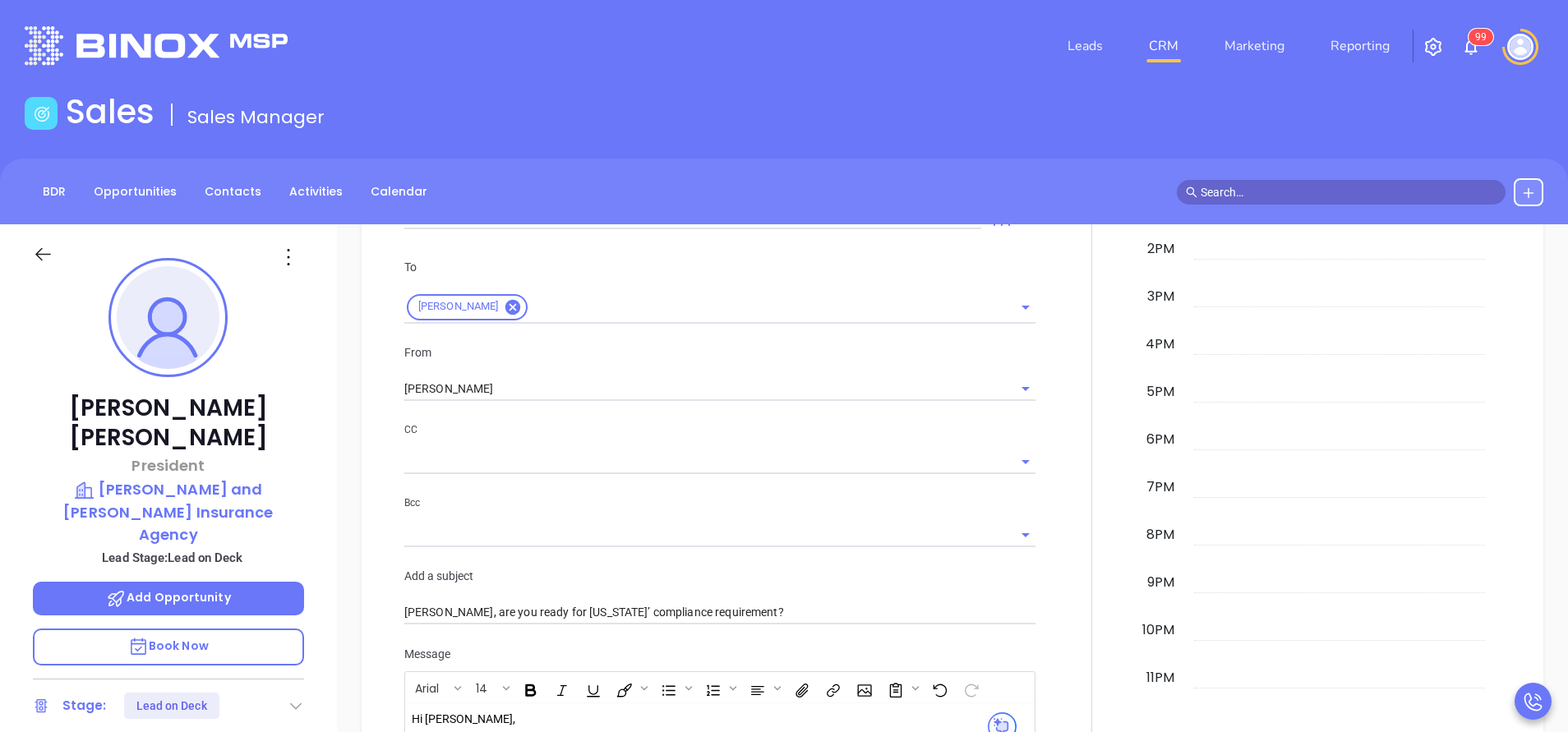
scroll to position [1568, 0]
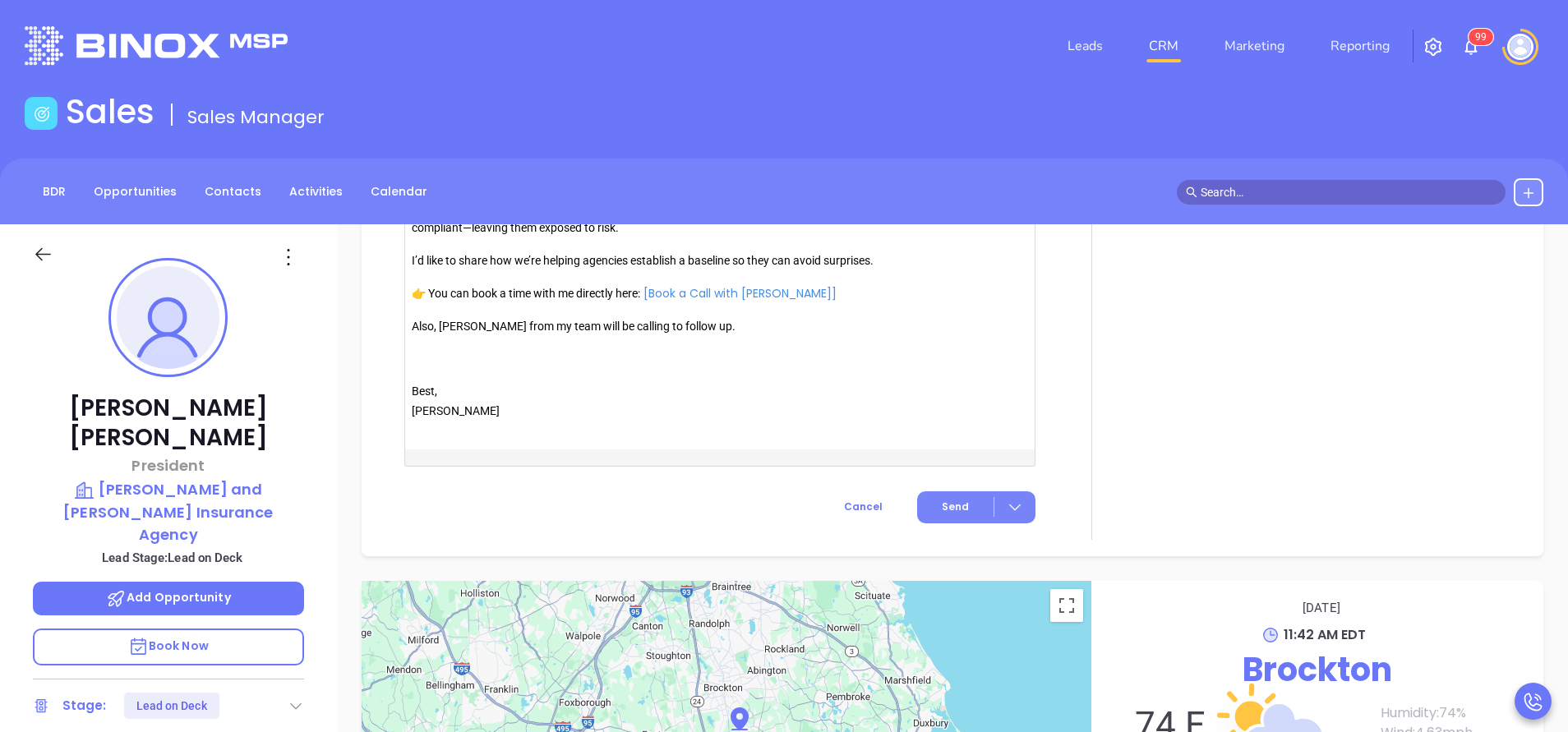
click at [958, 507] on button "Send" at bounding box center [975, 507] width 118 height 32
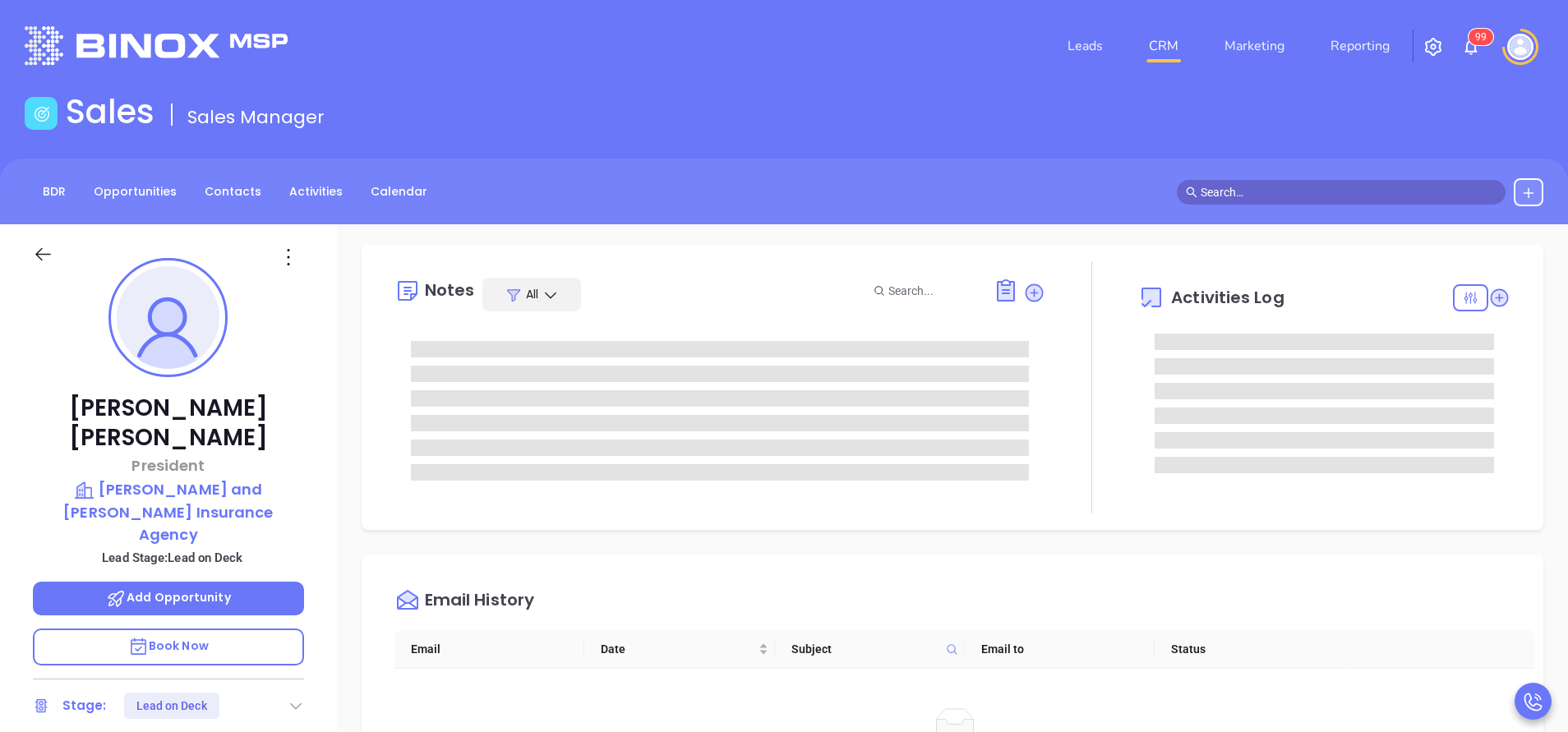
scroll to position [0, 0]
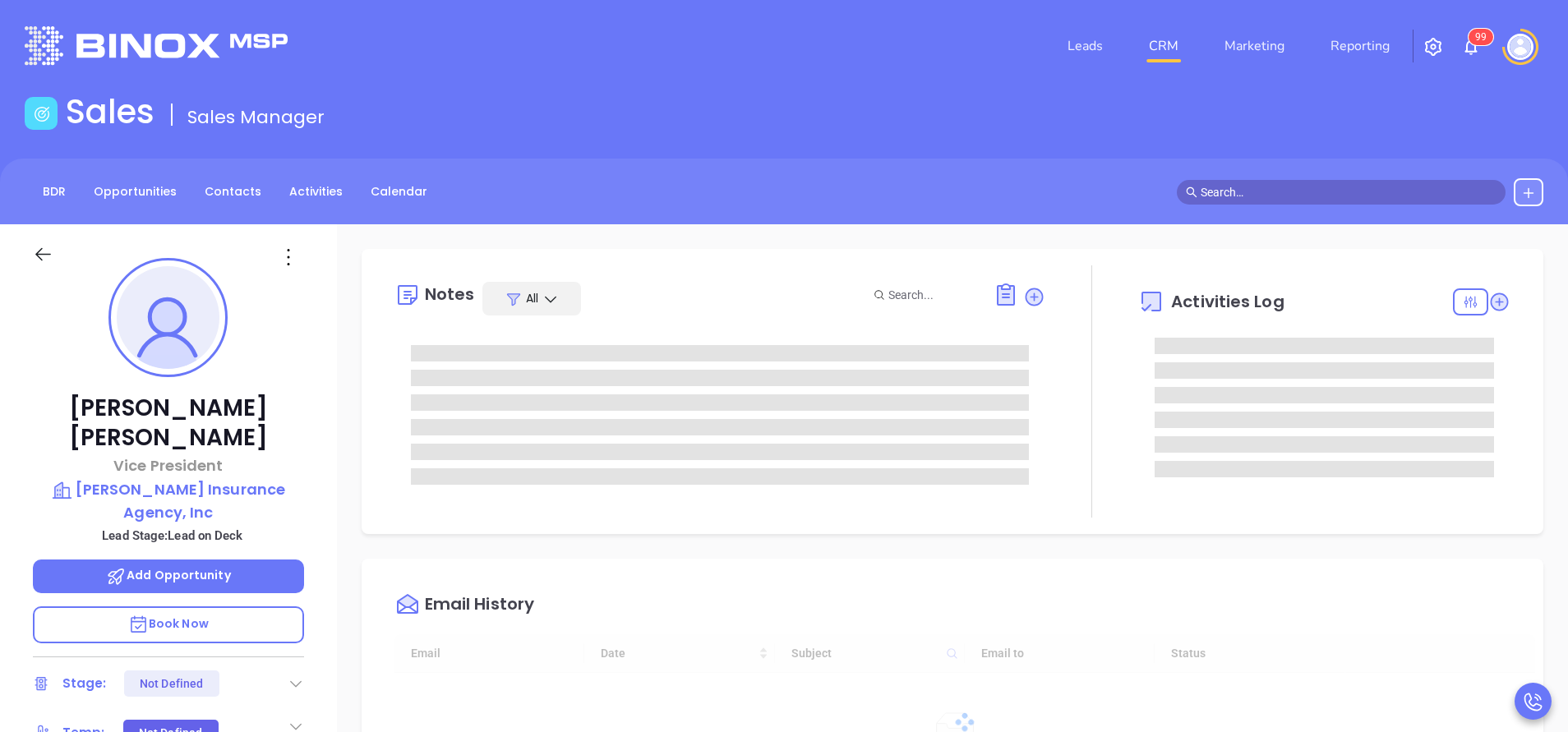
type input "[DATE]"
type input "[PERSON_NAME]"
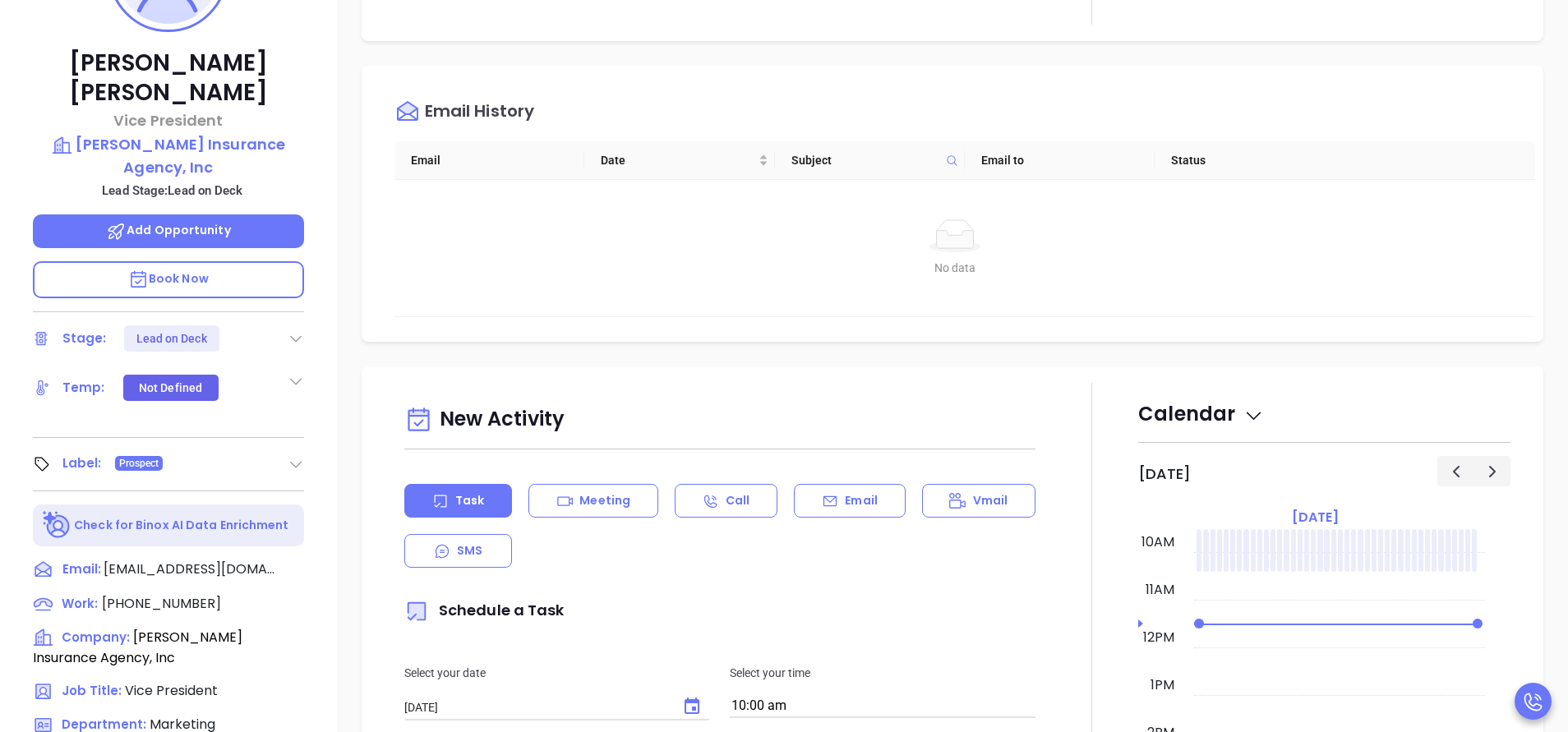
scroll to position [642, 0]
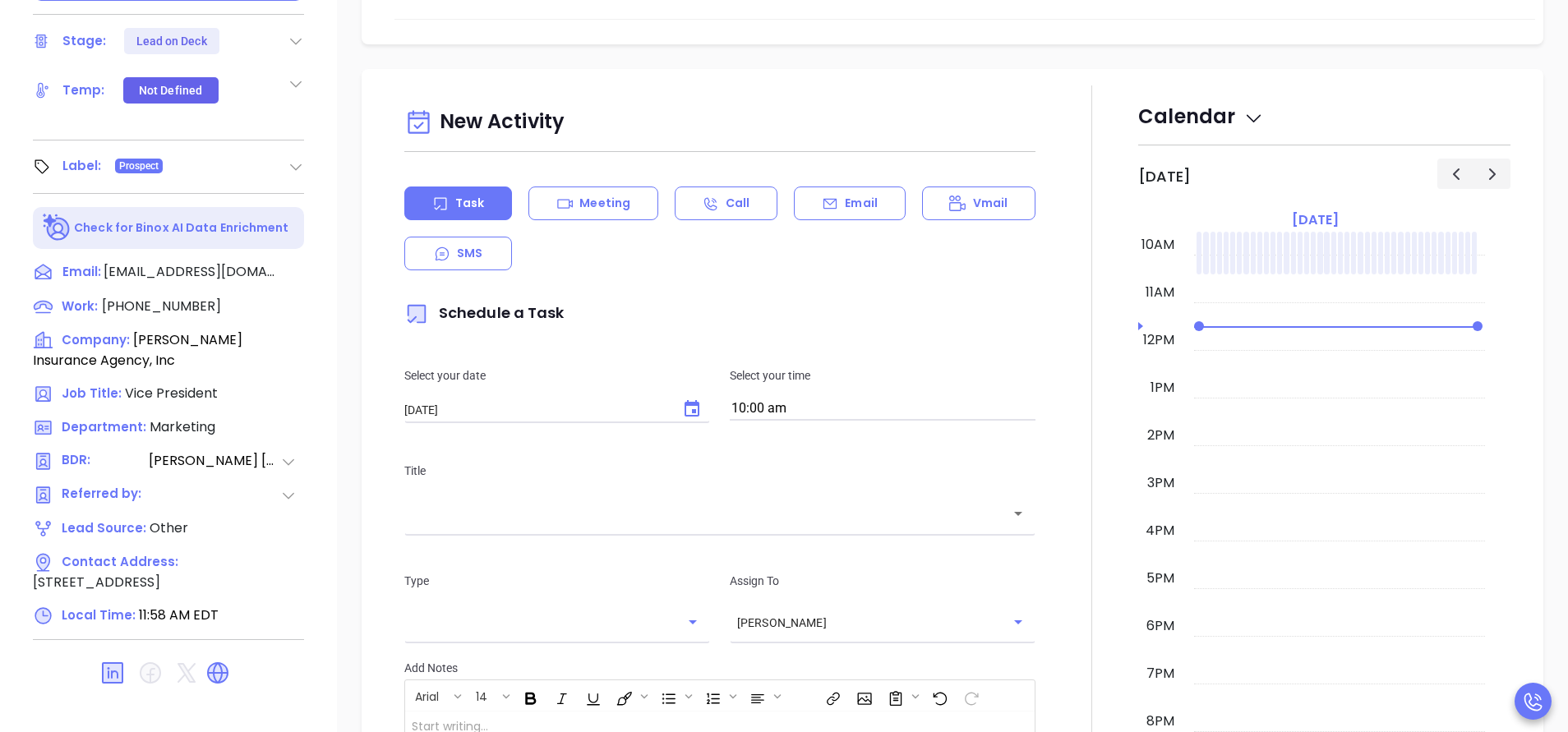
click at [319, 330] on div "[PERSON_NAME] Vice President [PERSON_NAME] Insurance Agency, Inc Lead Stage: Le…" at bounding box center [168, 40] width 337 height 915
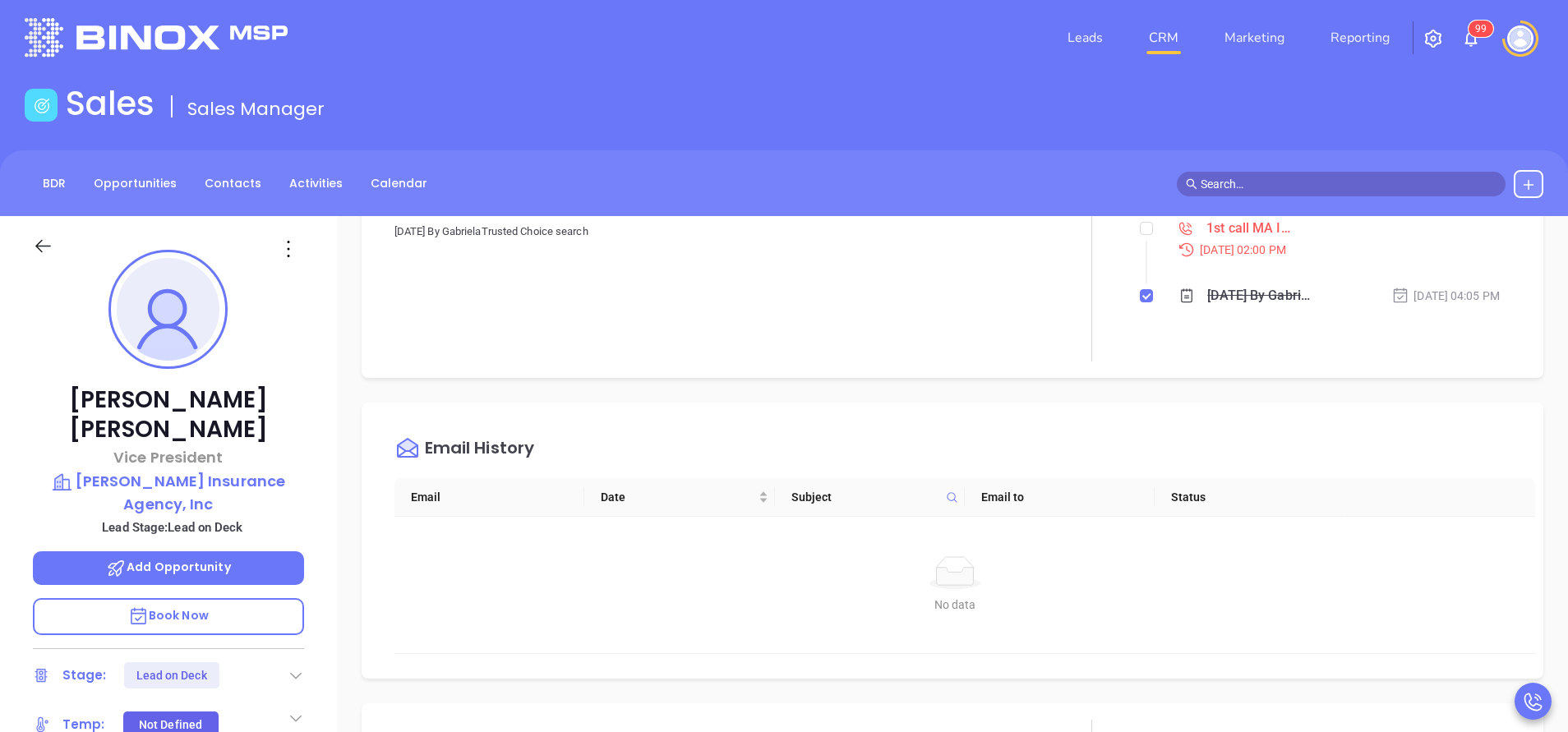
scroll to position [0, 0]
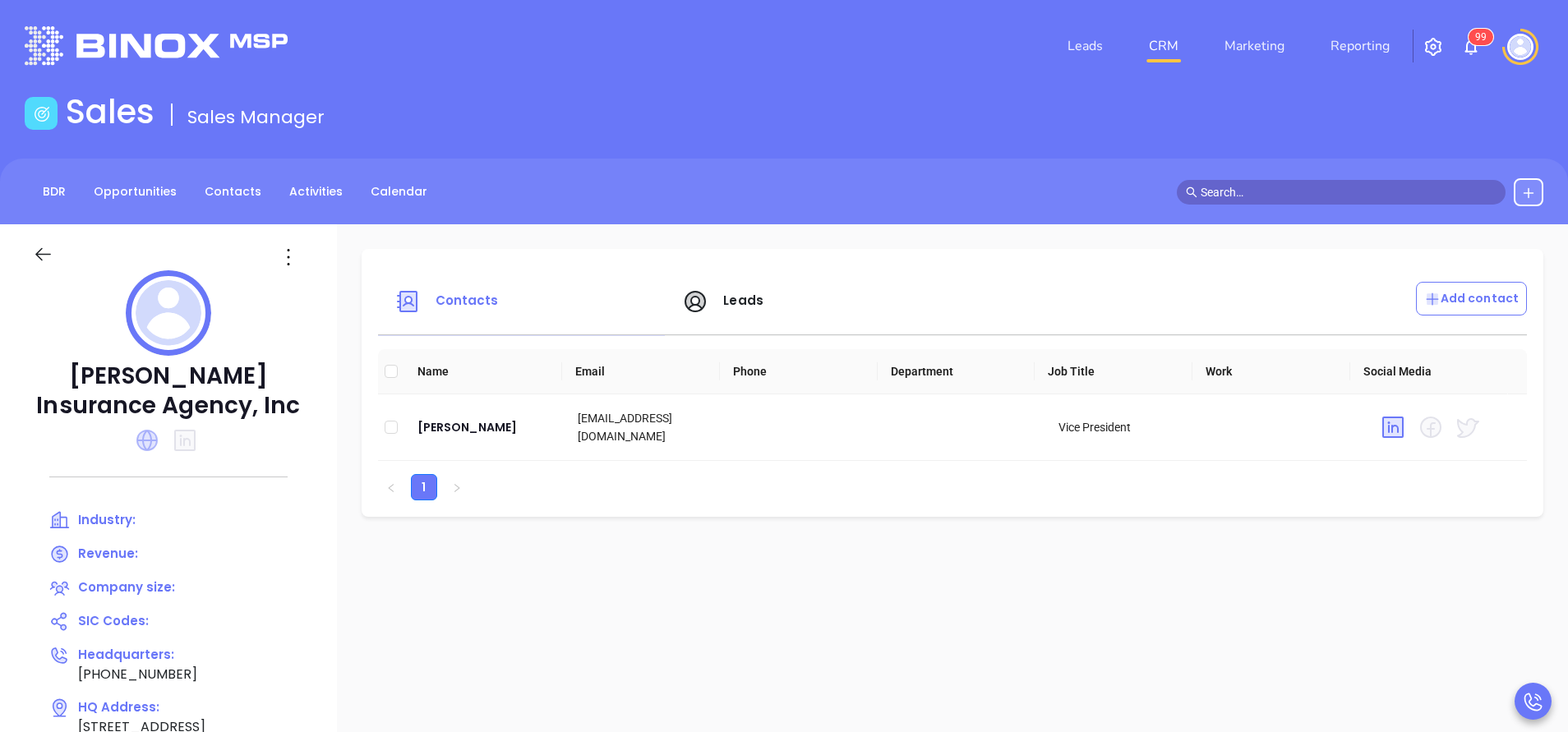
click at [143, 438] on icon at bounding box center [147, 440] width 21 height 21
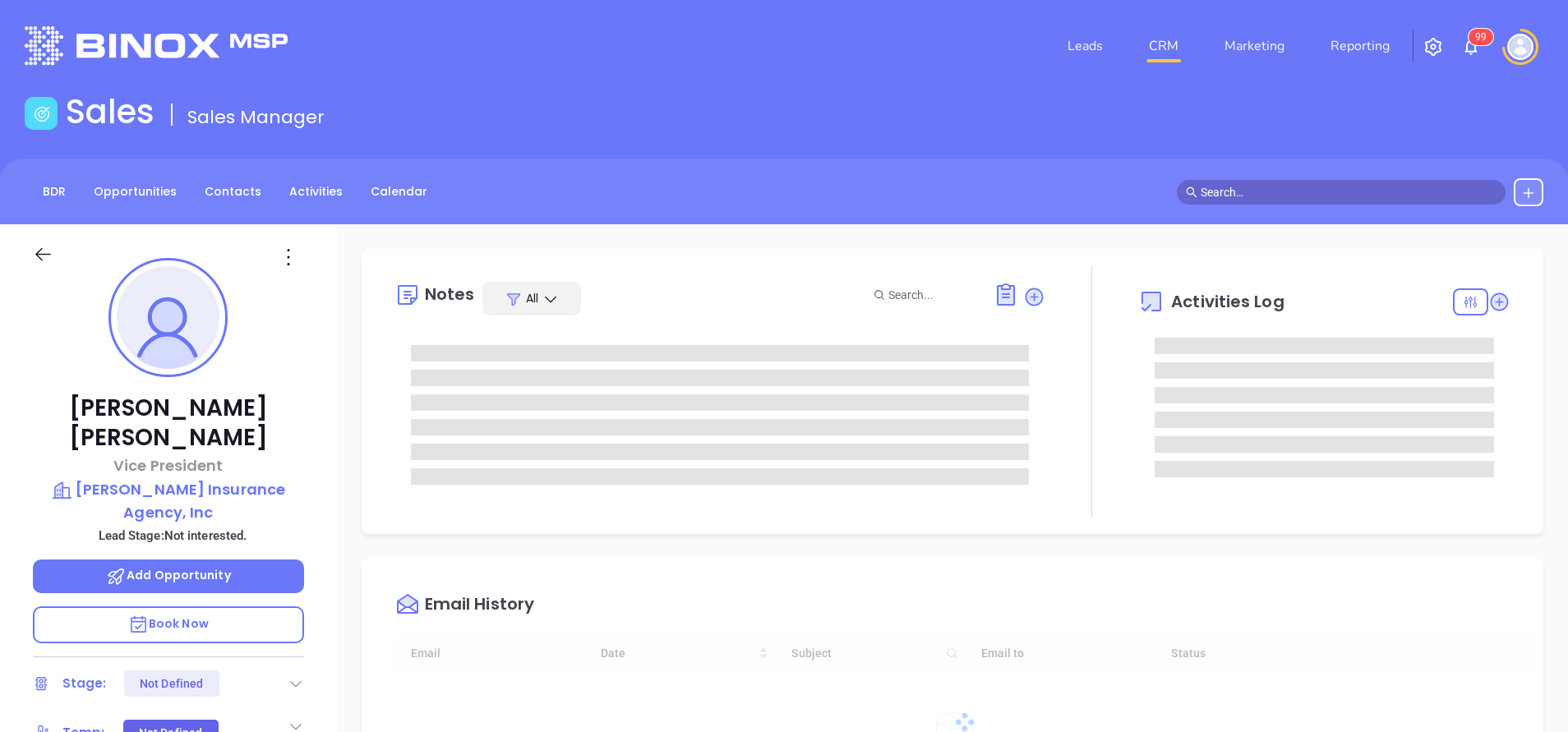
type input "[DATE]"
type input "[PERSON_NAME]"
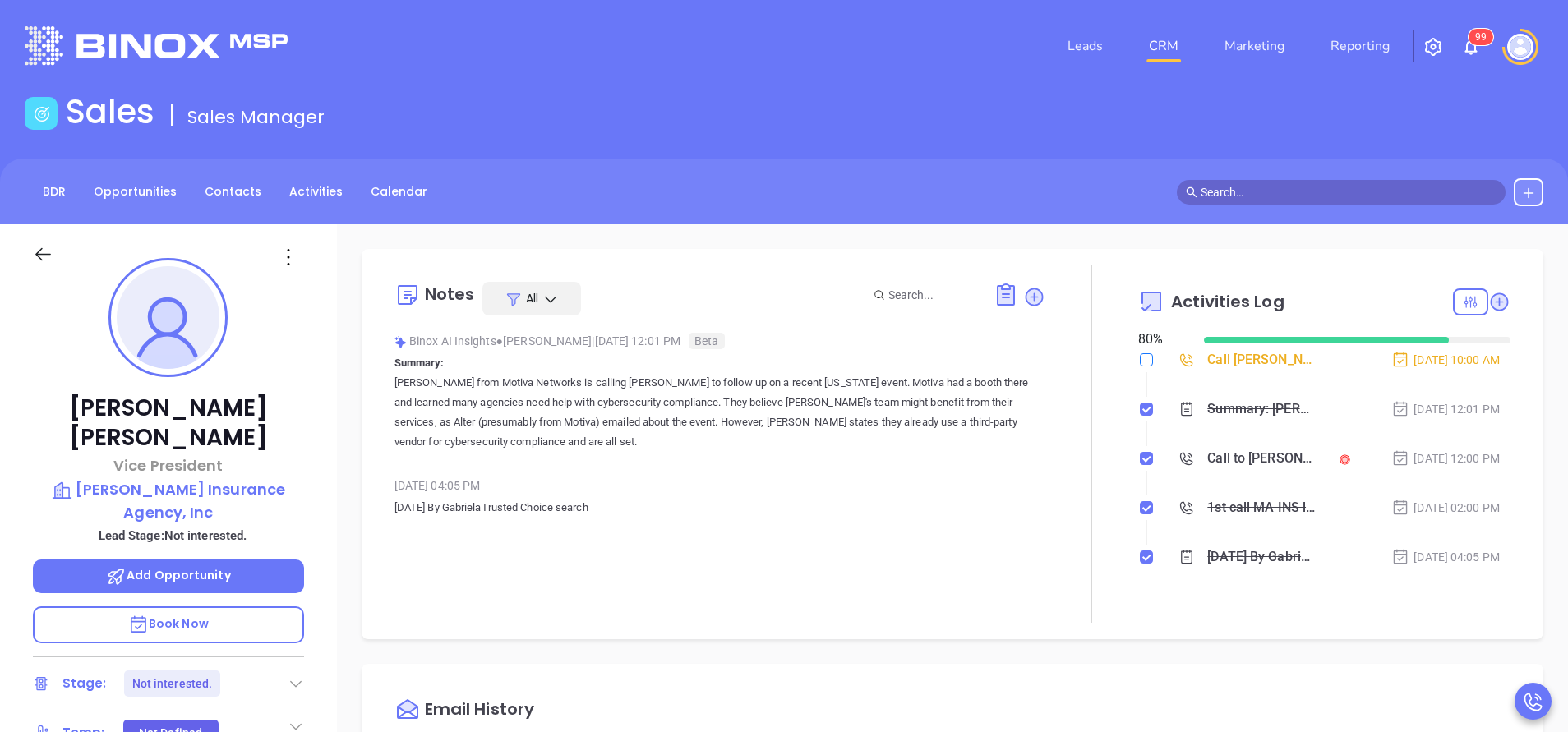
click at [1139, 366] on input "checkbox" at bounding box center [1145, 359] width 13 height 13
checkbox input "true"
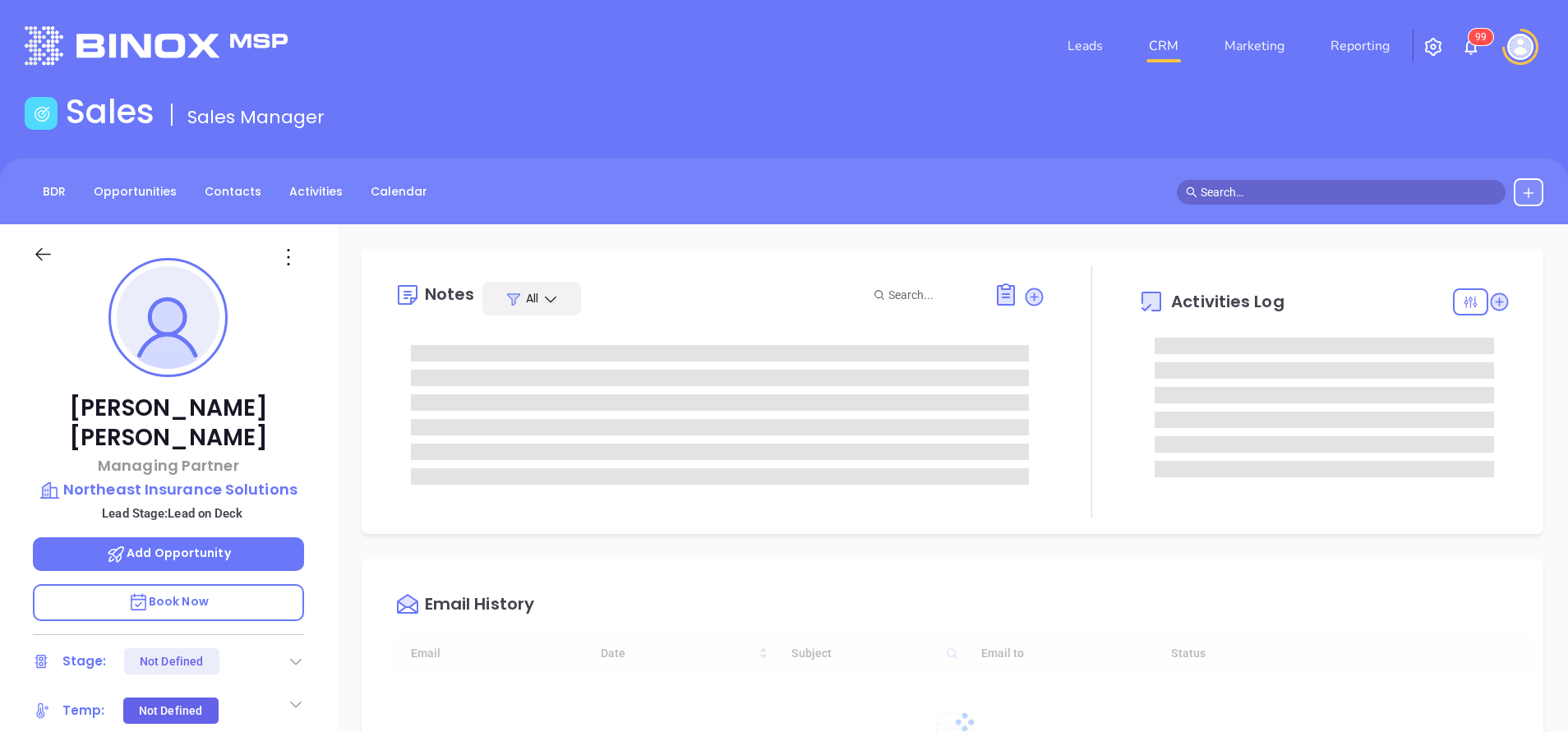
type input "[DATE]"
type input "[PERSON_NAME]"
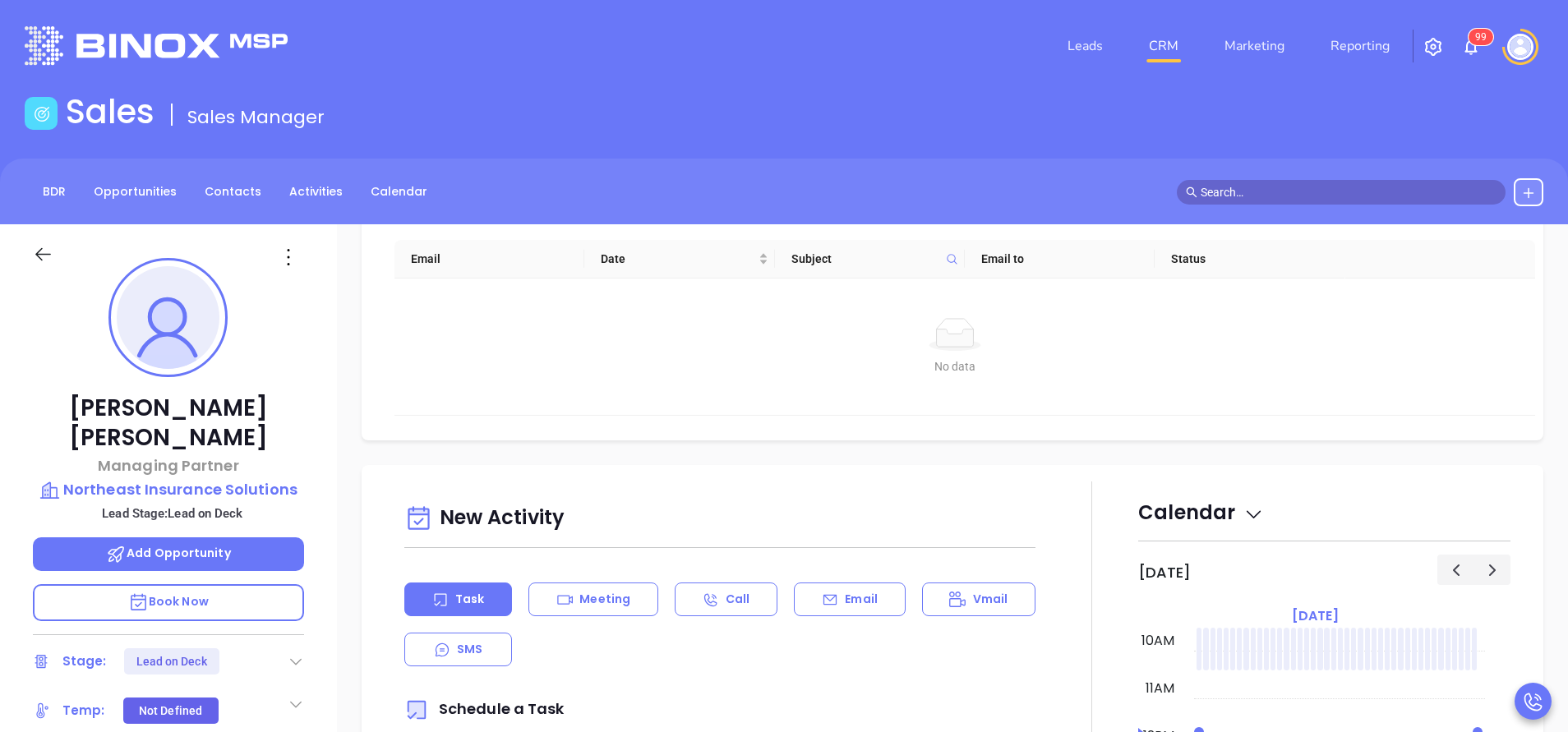
scroll to position [616, 0]
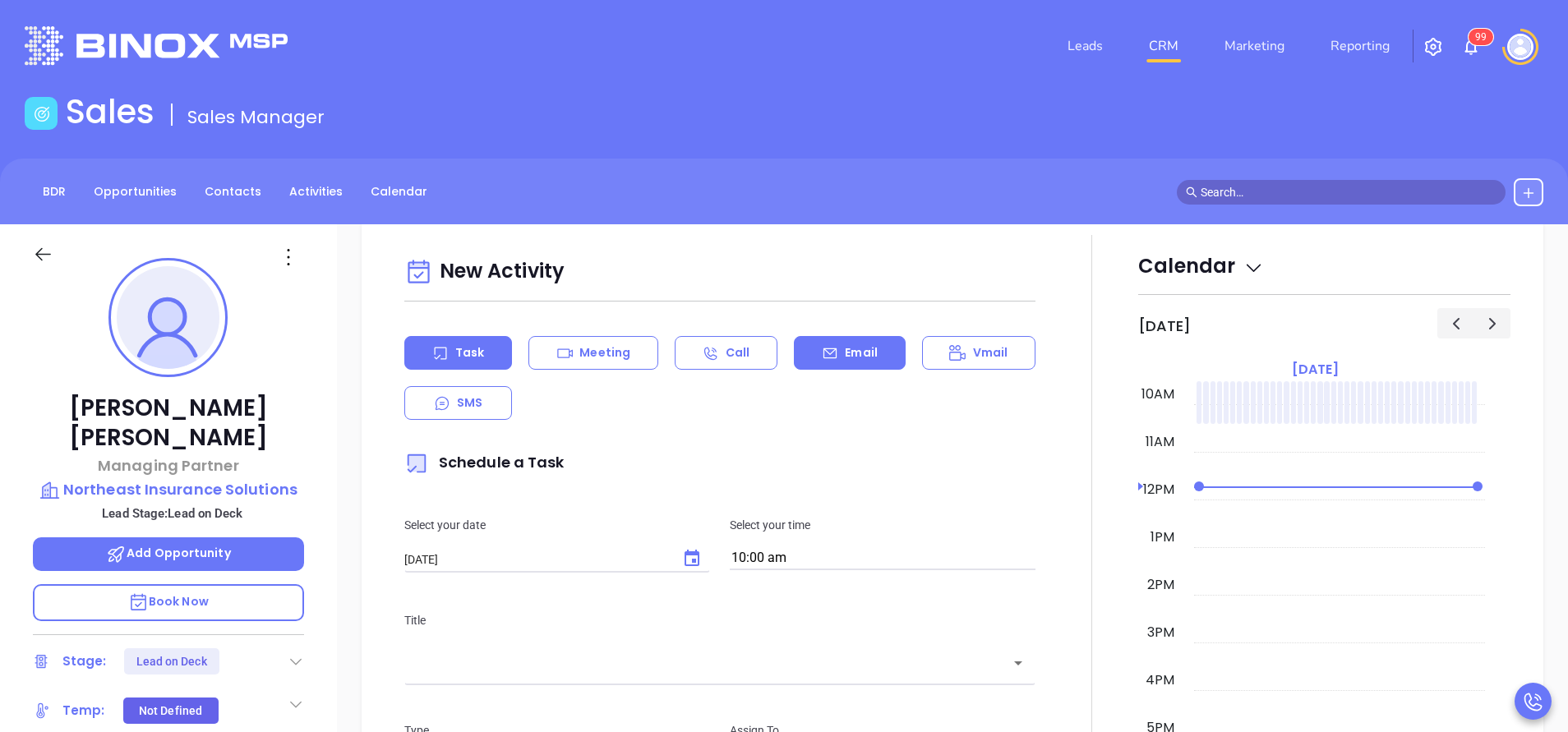
click at [841, 365] on div "Email" at bounding box center [849, 352] width 111 height 34
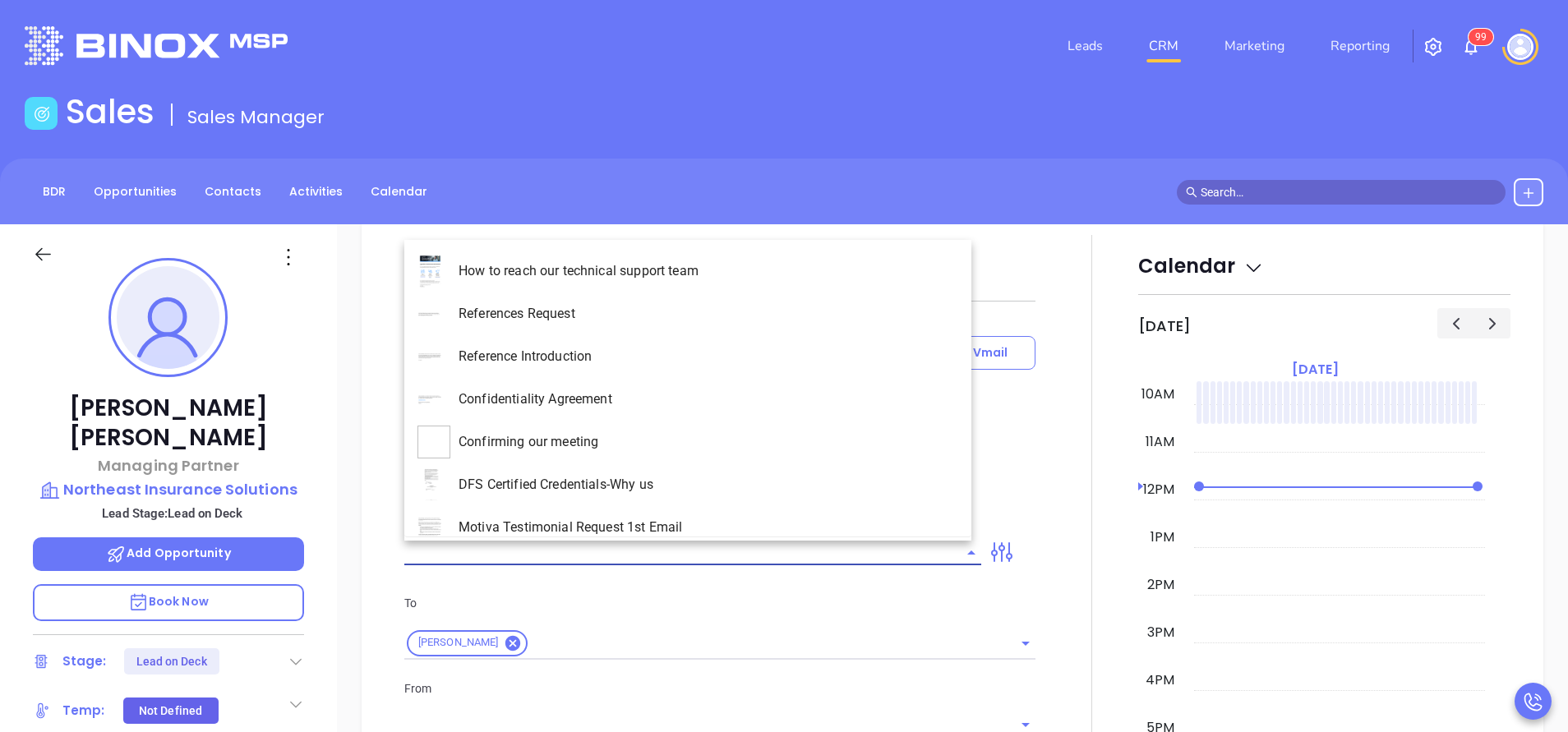
click at [783, 552] on input "text" at bounding box center [681, 552] width 553 height 23
type input "Vicky Mendoza"
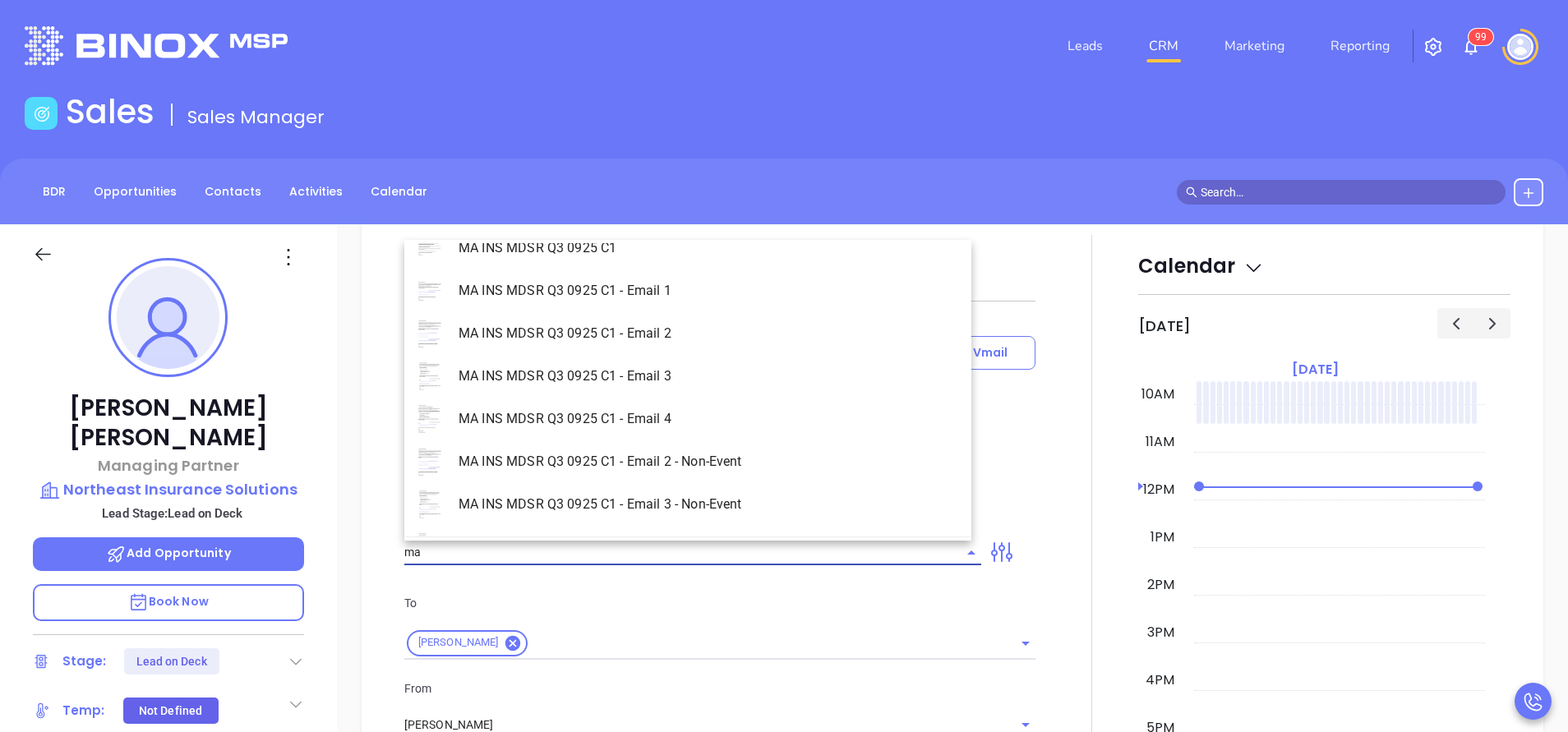
scroll to position [189, 0]
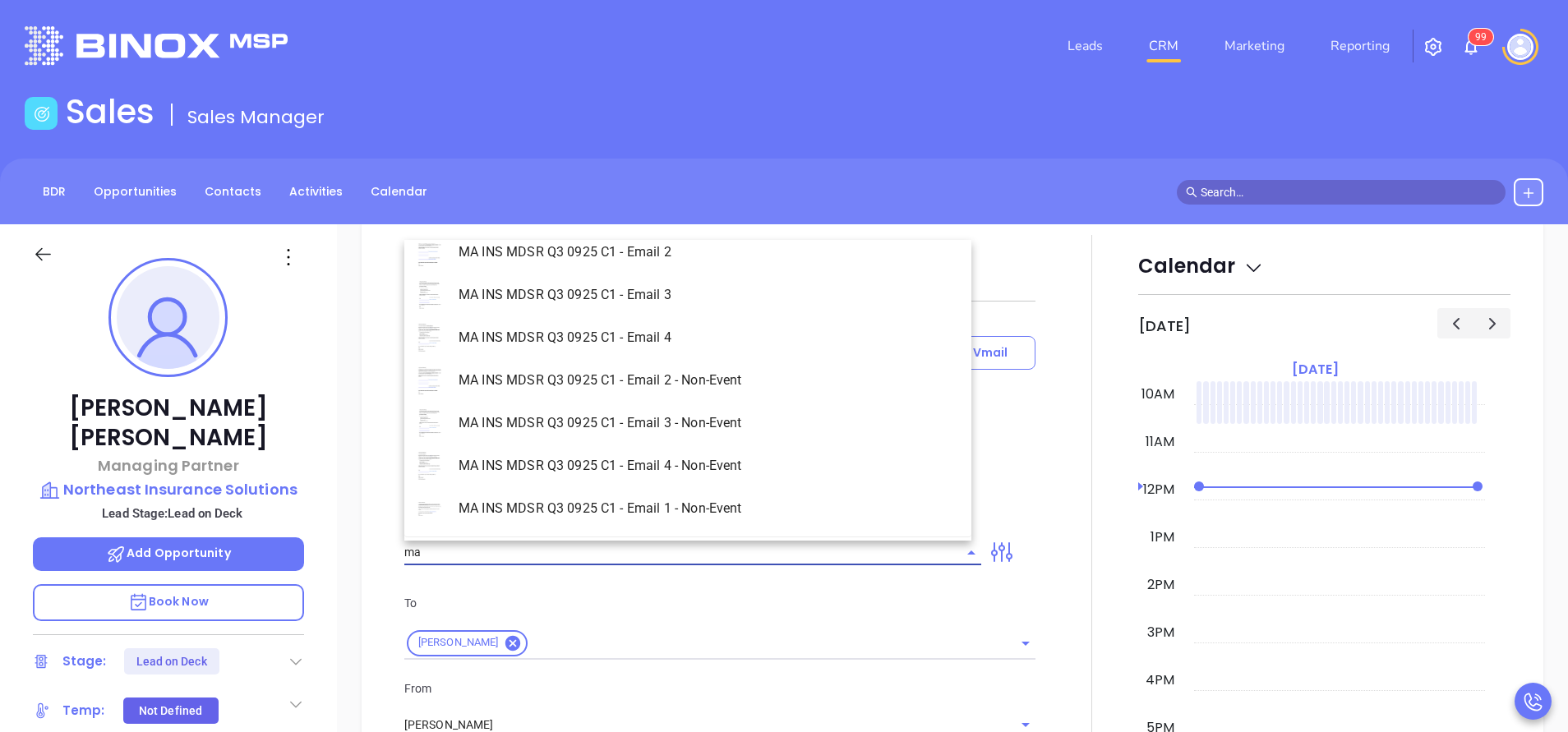
click at [771, 522] on li "MA INS MDSR Q3 0925 C1 - Email 1 - Non-Event" at bounding box center [687, 508] width 567 height 43
type input "MA INS MDSR Q3 0925 C1 - Email 1 - Non-Event"
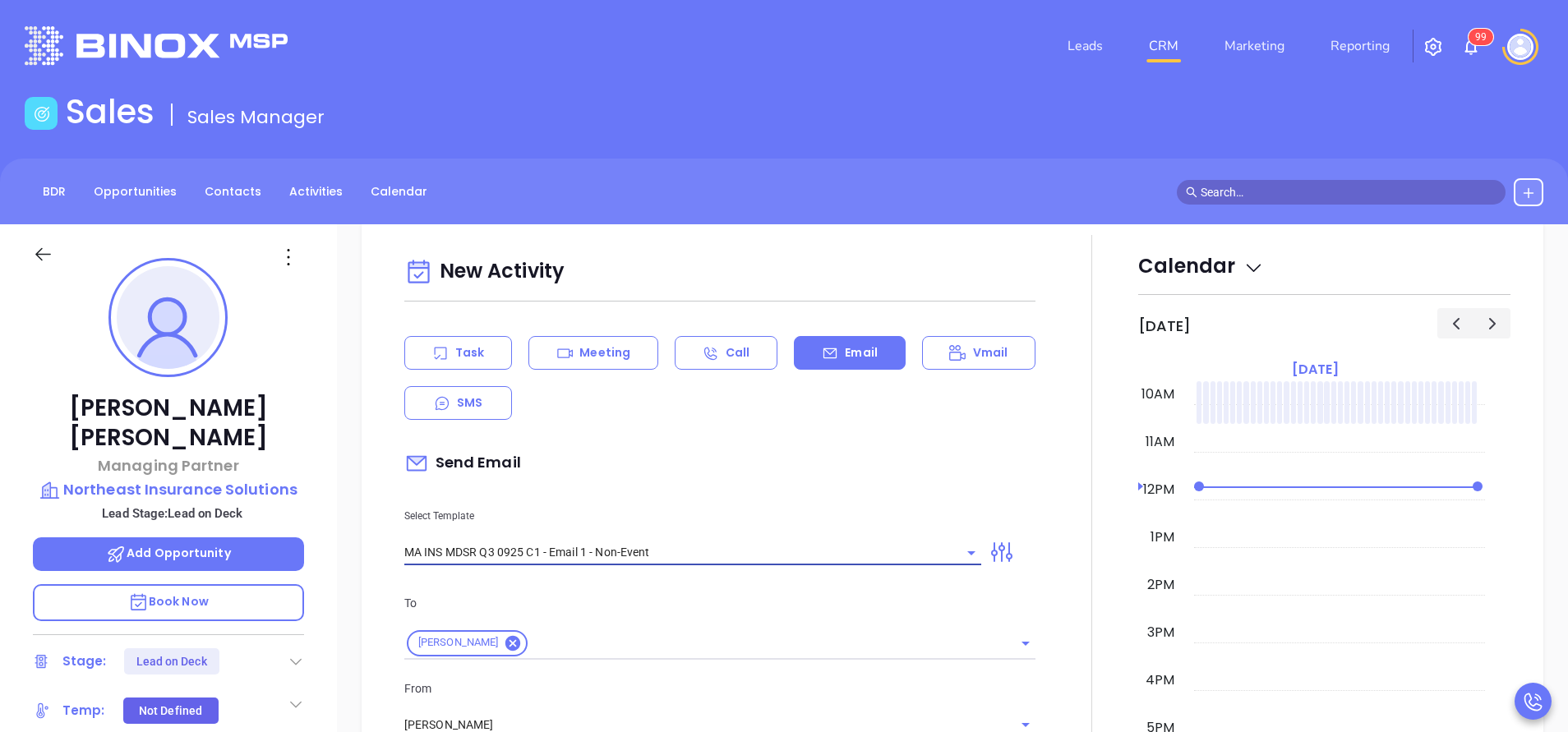
type input "Darin, are you ready for Massachusetts’ compliance requirement?"
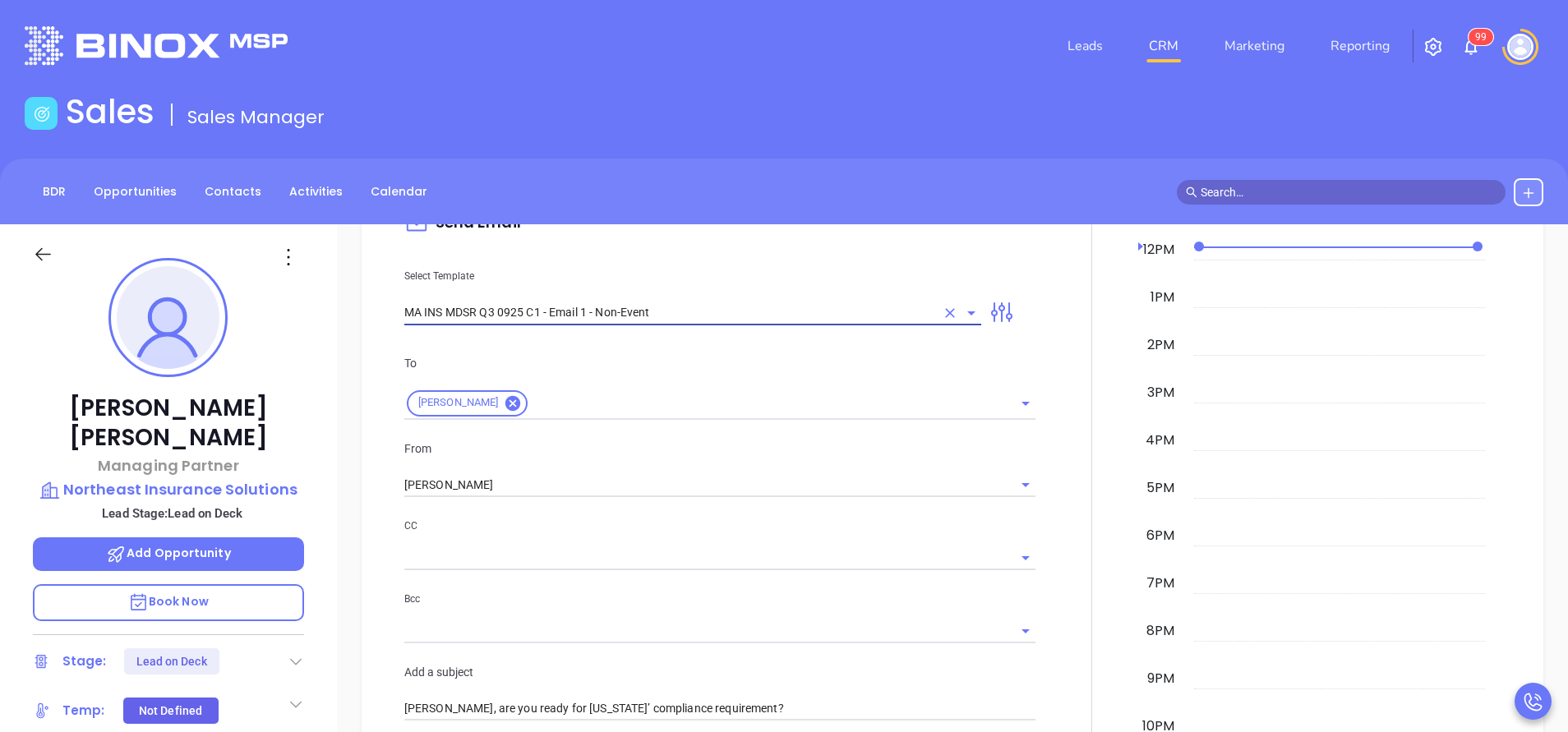
scroll to position [863, 0]
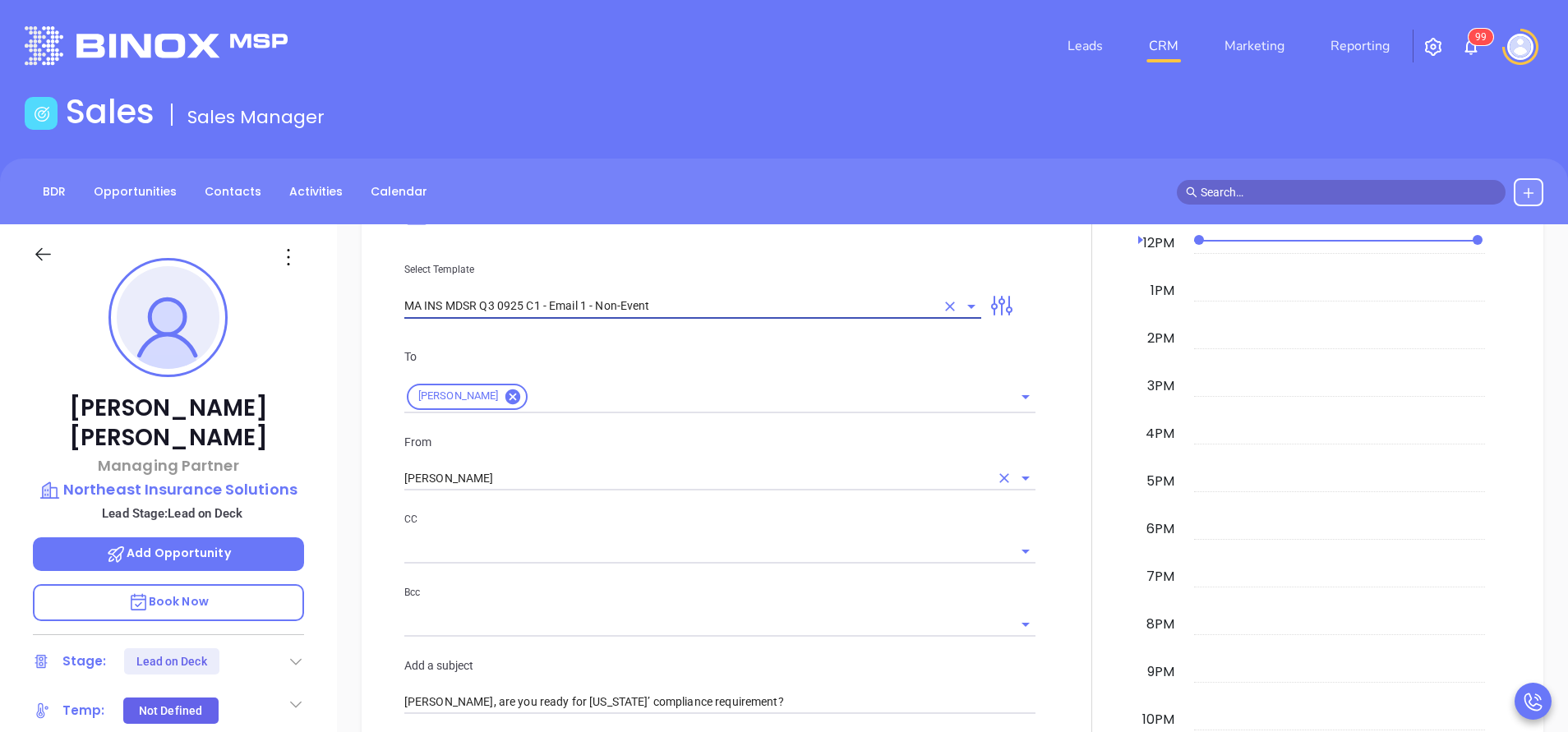
type input "MA INS MDSR Q3 0925 C1 - Email 1 - Non-Event"
click at [554, 482] on input "Vicky Mendoza" at bounding box center [696, 478] width 585 height 23
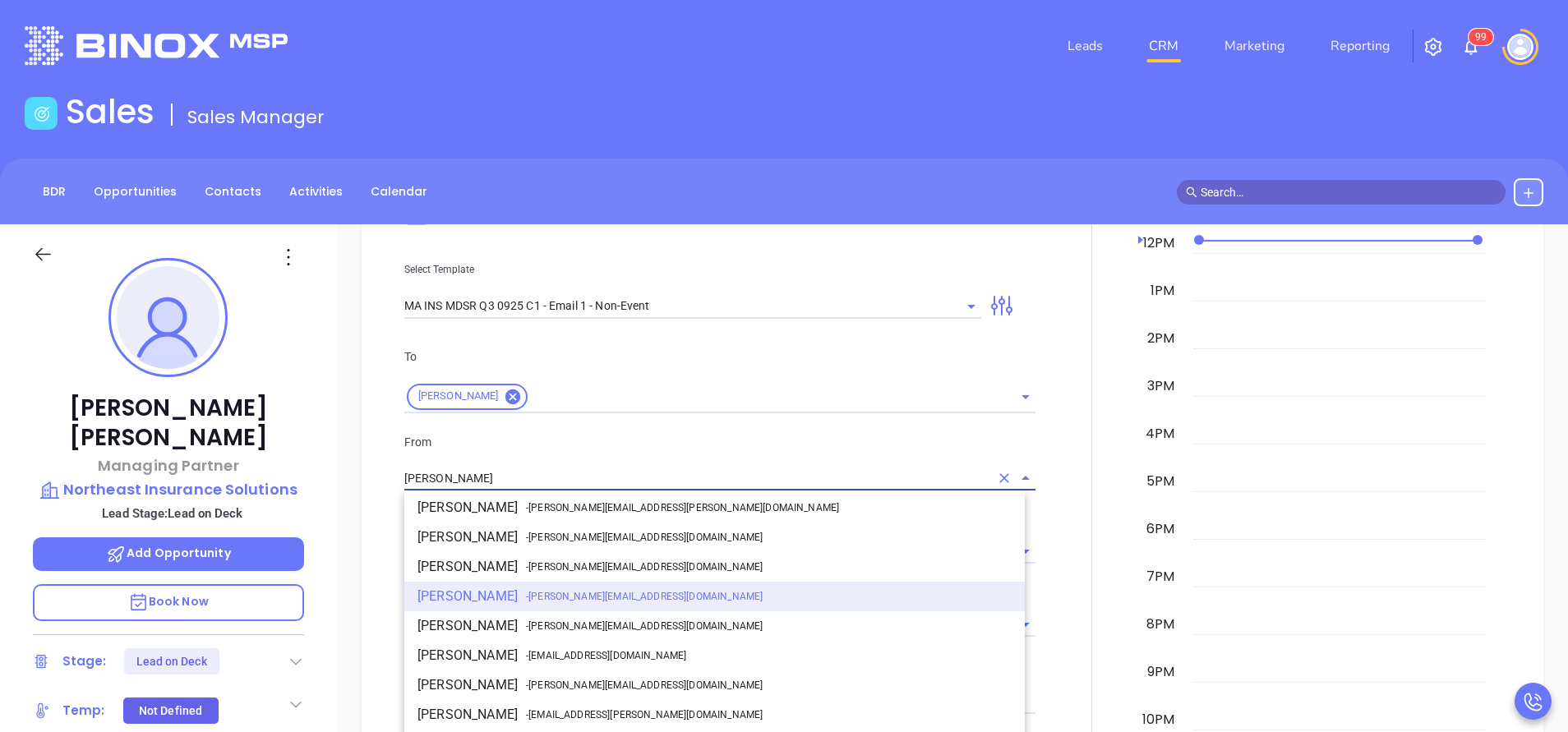
scroll to position [0, 0]
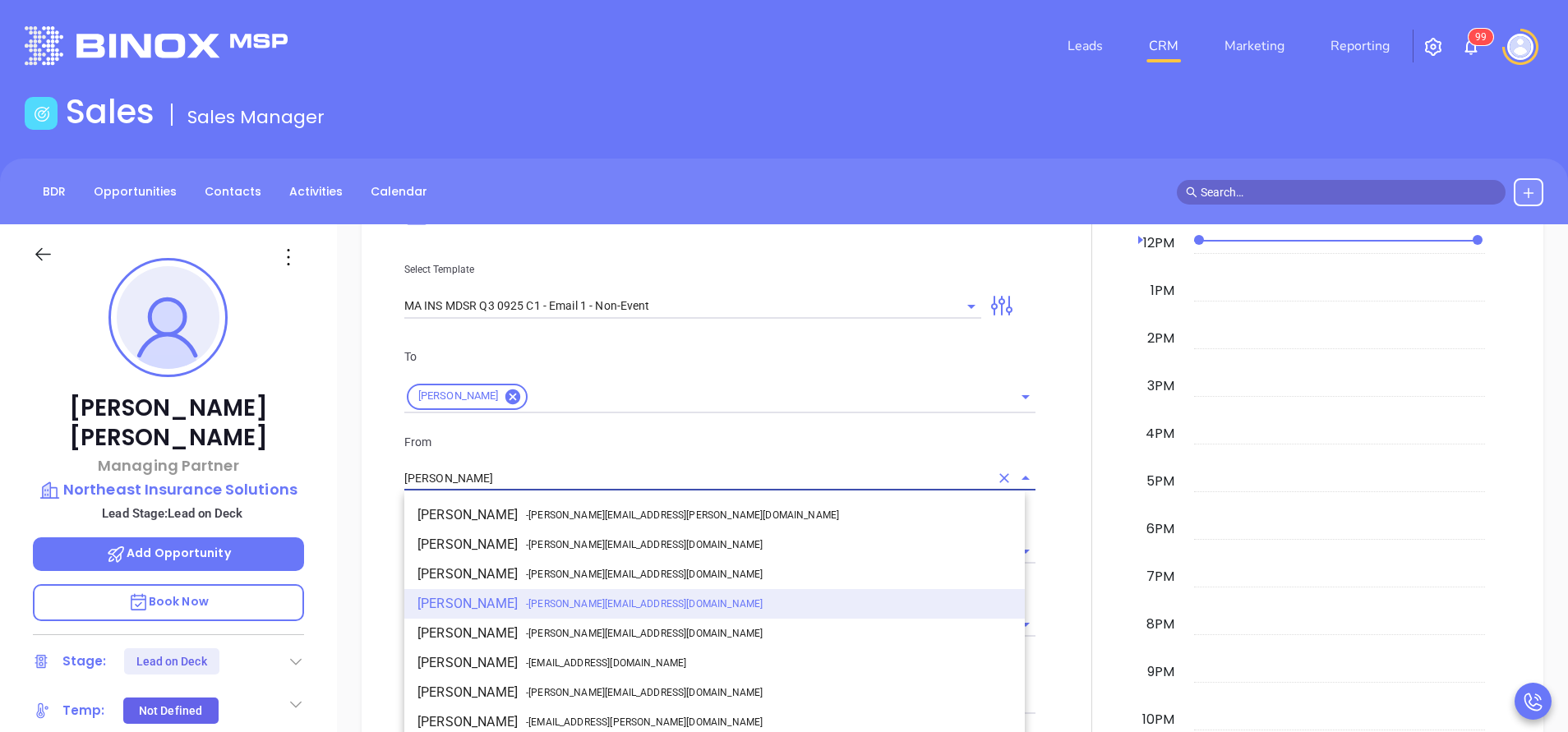
click at [568, 679] on li "Walter Contreras - walter@motiva.net" at bounding box center [714, 692] width 620 height 29
type input "[PERSON_NAME]"
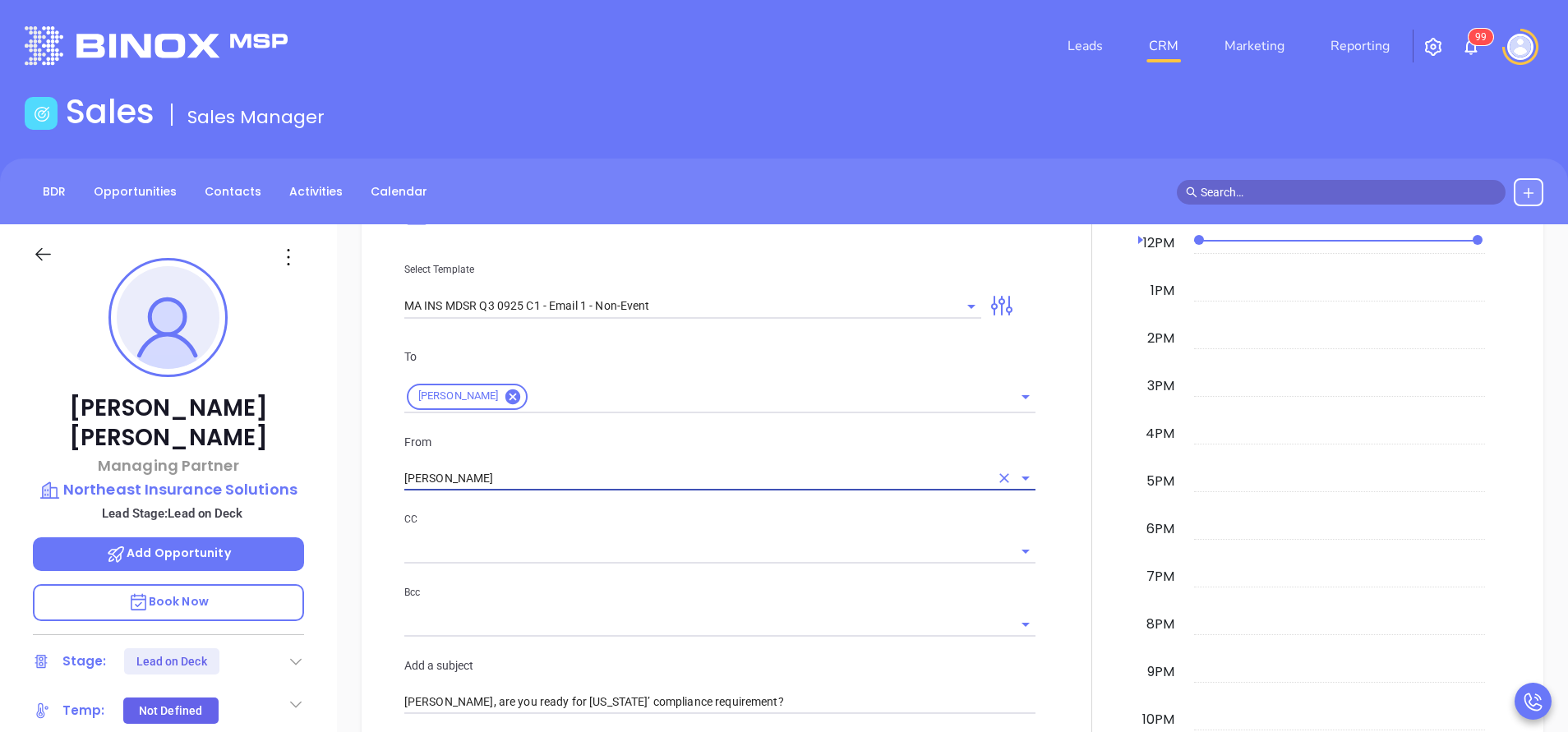
click at [598, 599] on p "Bcc" at bounding box center [720, 592] width 631 height 19
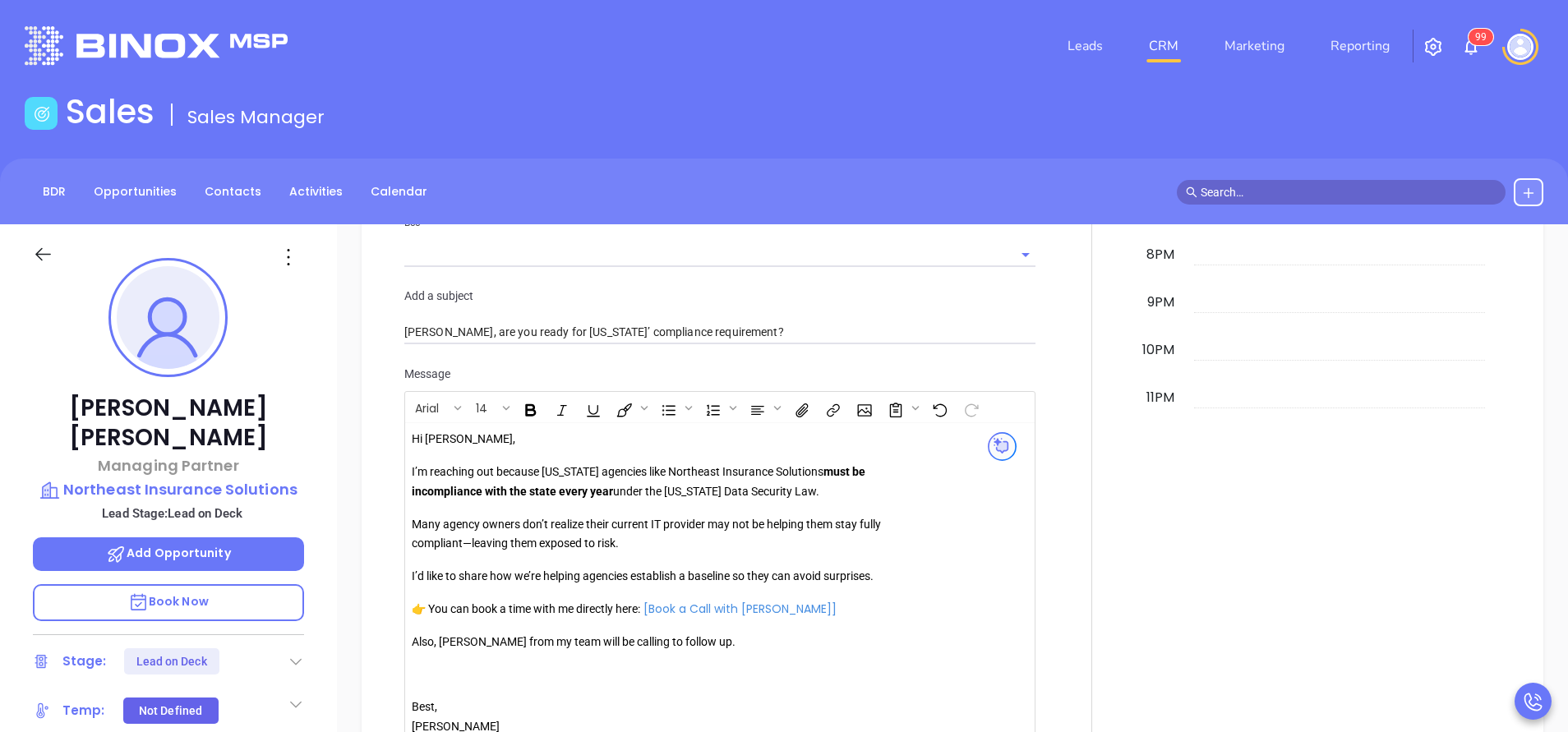
scroll to position [1548, 0]
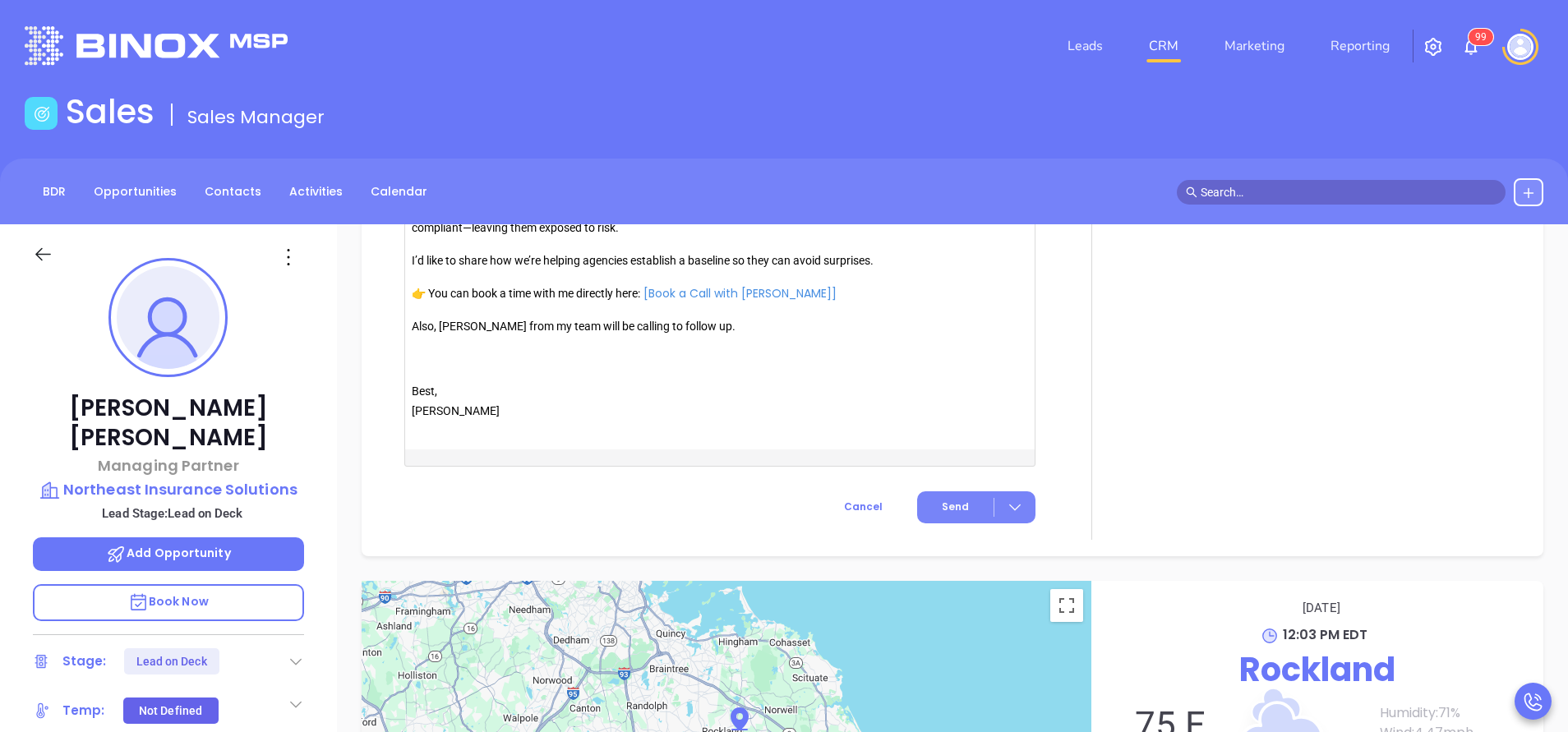
click at [941, 501] on span "Send" at bounding box center [955, 507] width 27 height 15
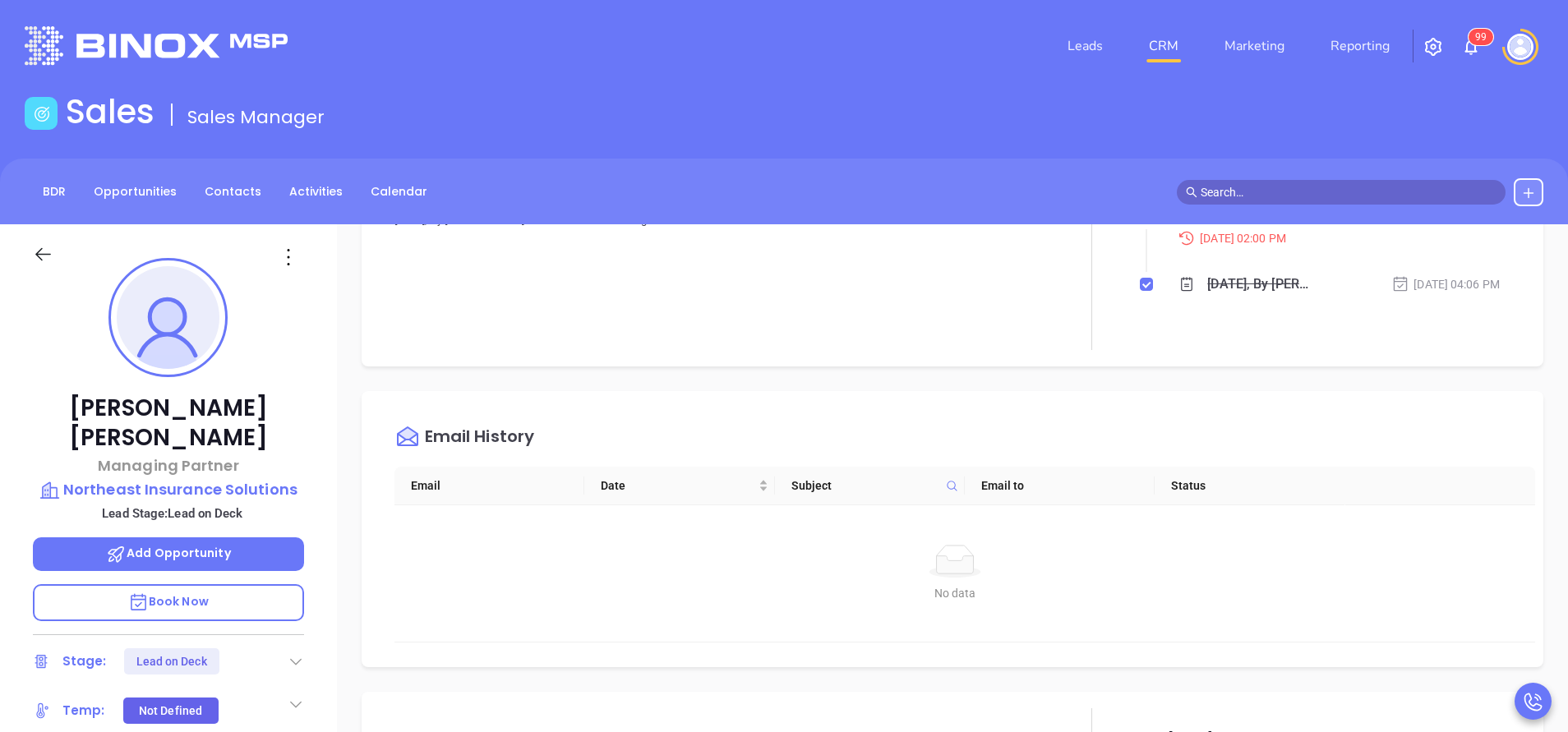
scroll to position [0, 0]
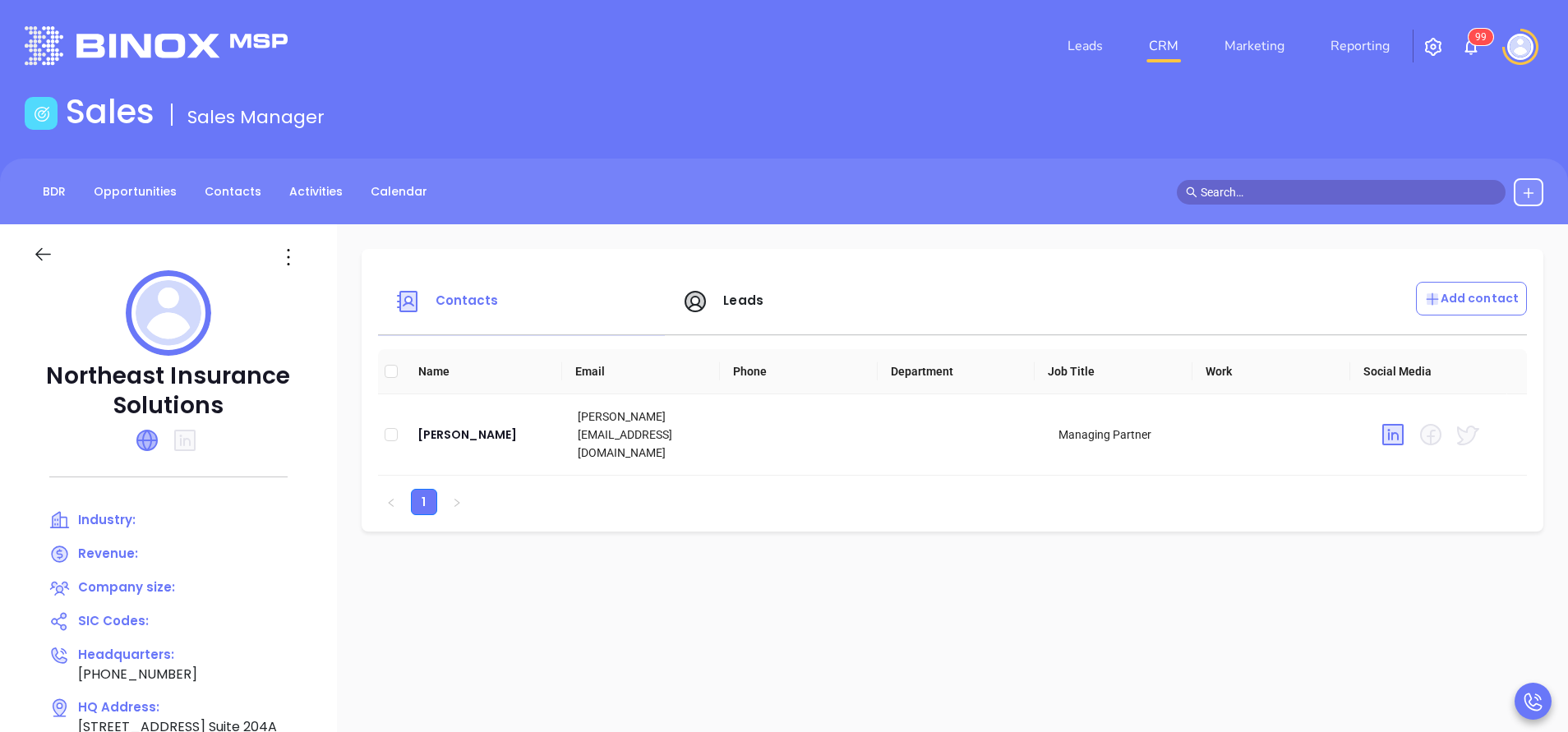
click at [156, 436] on icon at bounding box center [147, 440] width 20 height 20
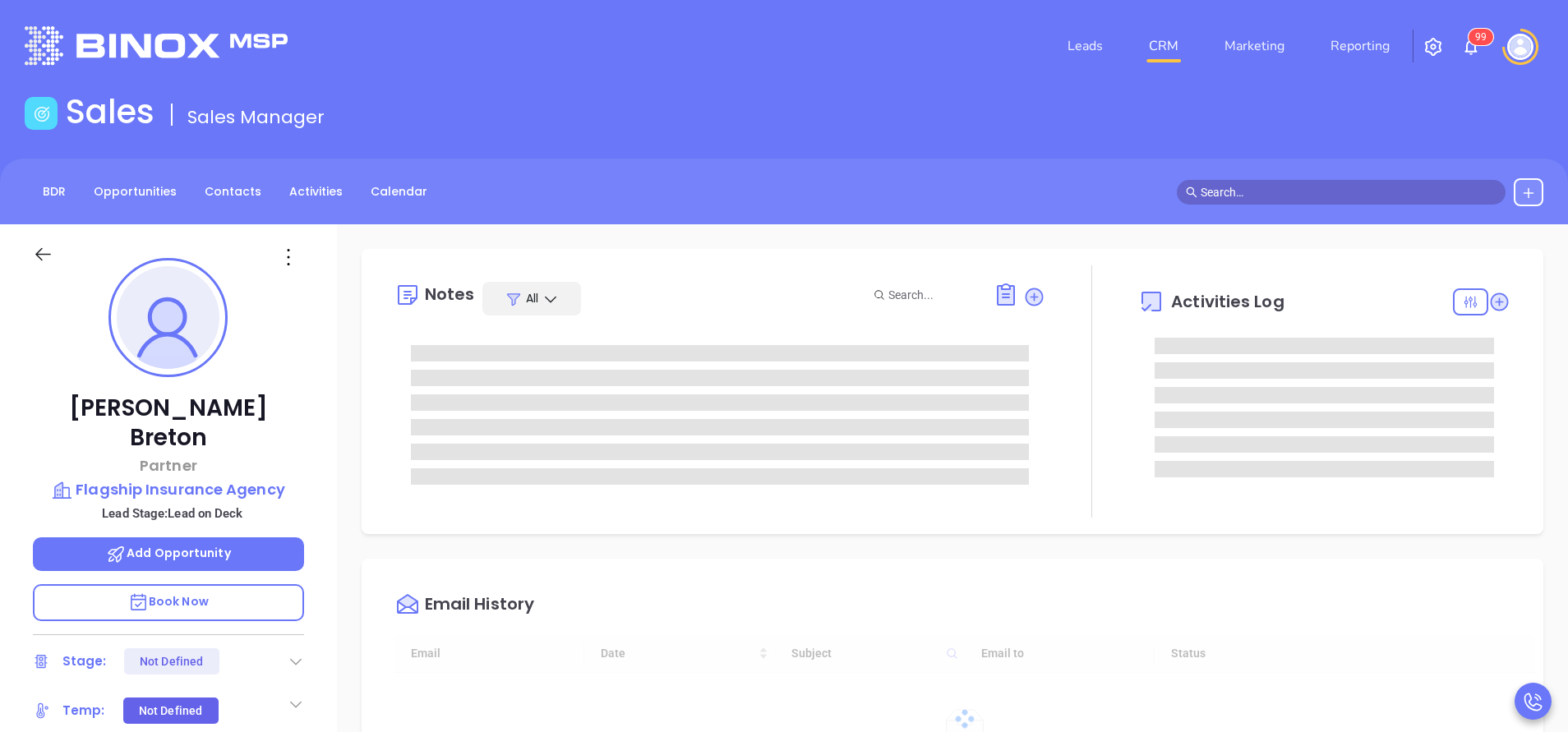
type input "[DATE]"
type input "[PERSON_NAME]"
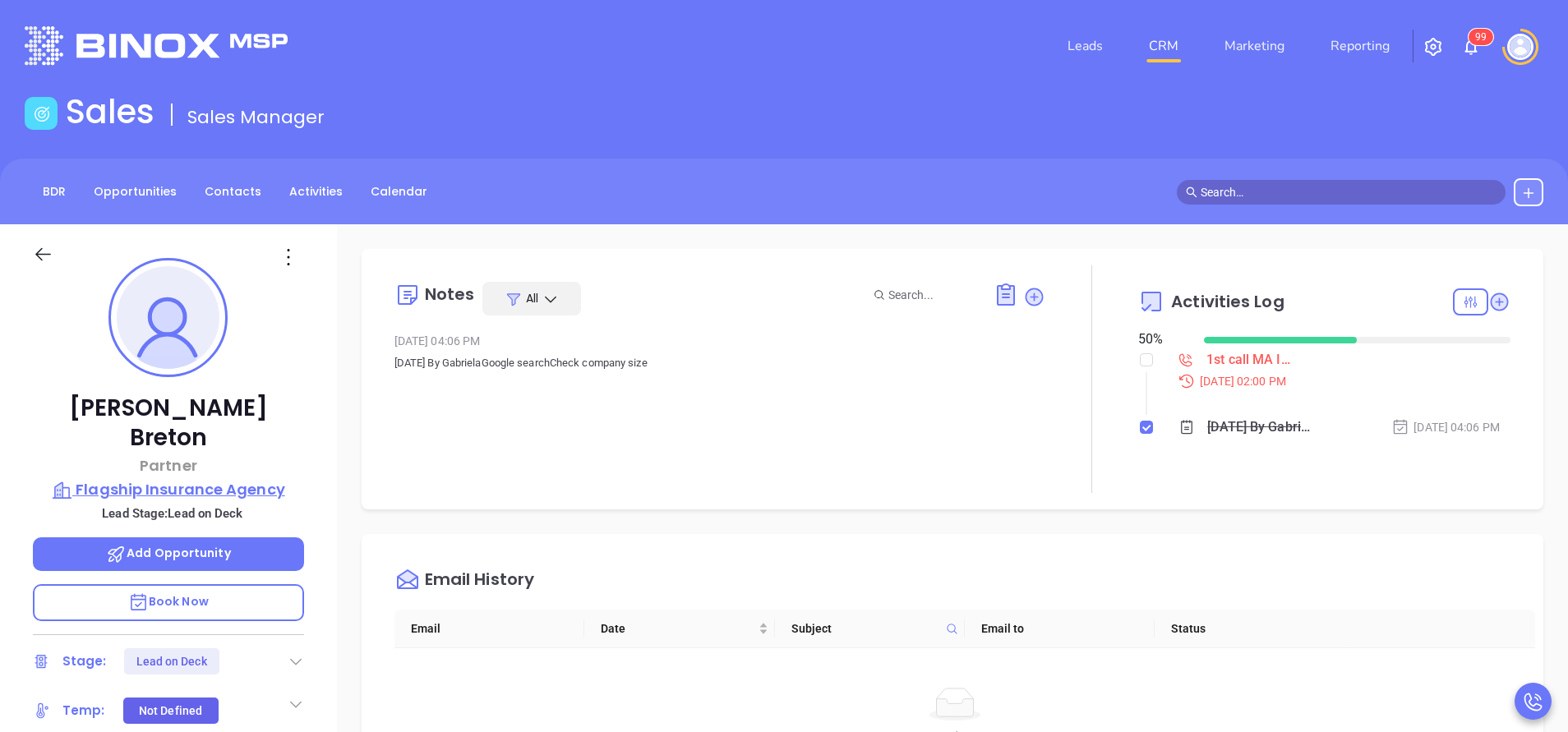
click at [187, 478] on p "Flagship Insurance Agency" at bounding box center [169, 490] width 271 height 23
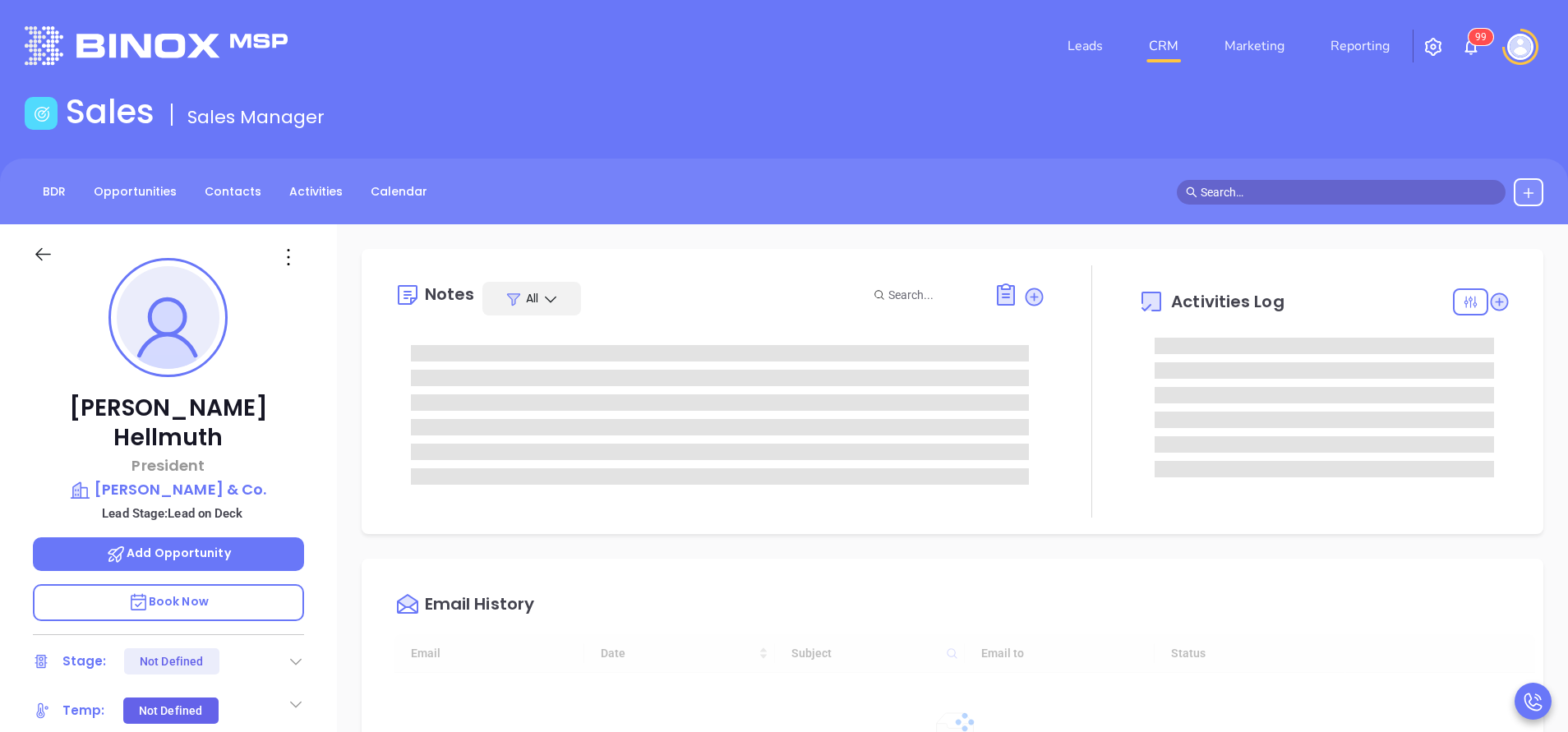
type input "[DATE]"
type input "[PERSON_NAME]"
type input "10:00 am"
type input "[DATE]"
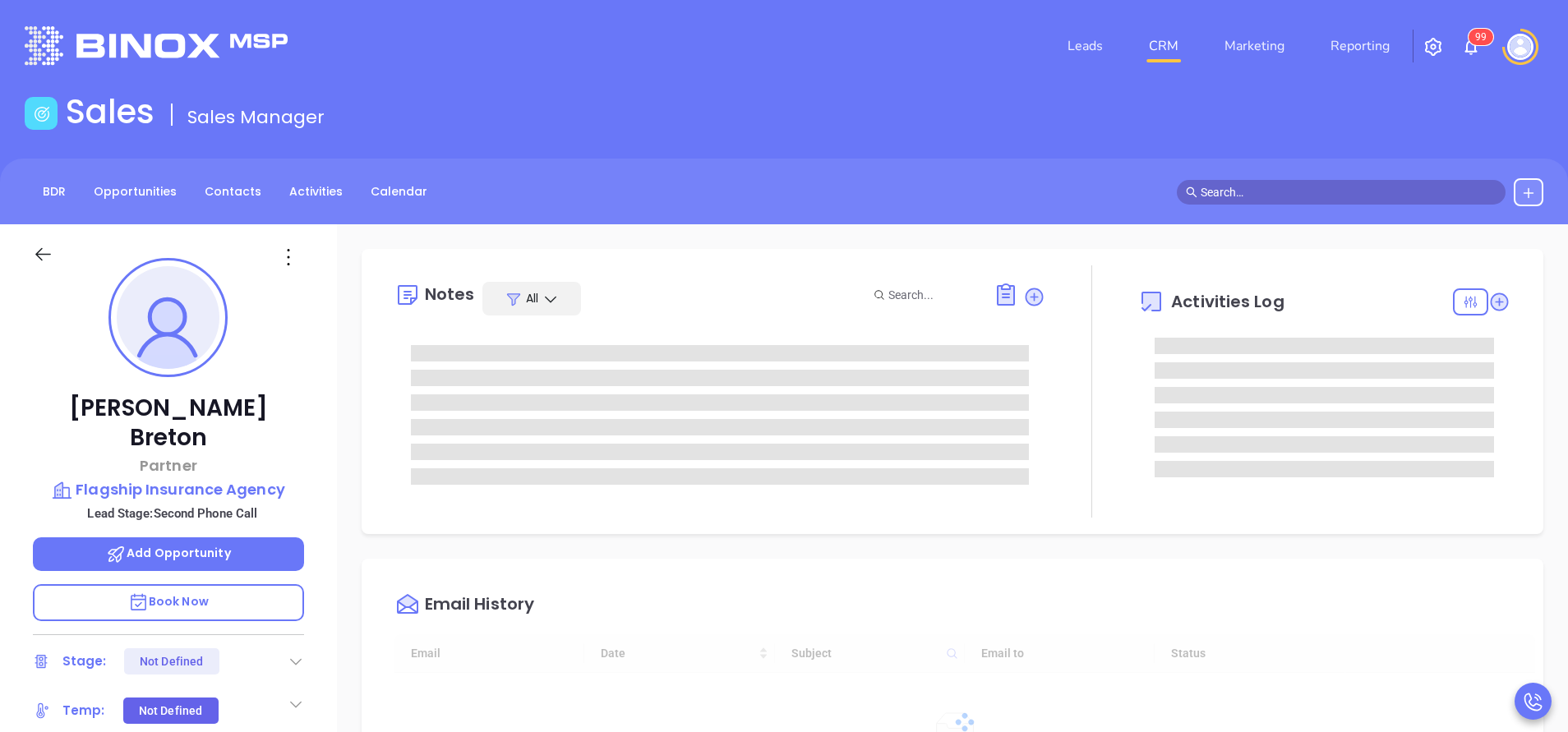
type input "[PERSON_NAME]"
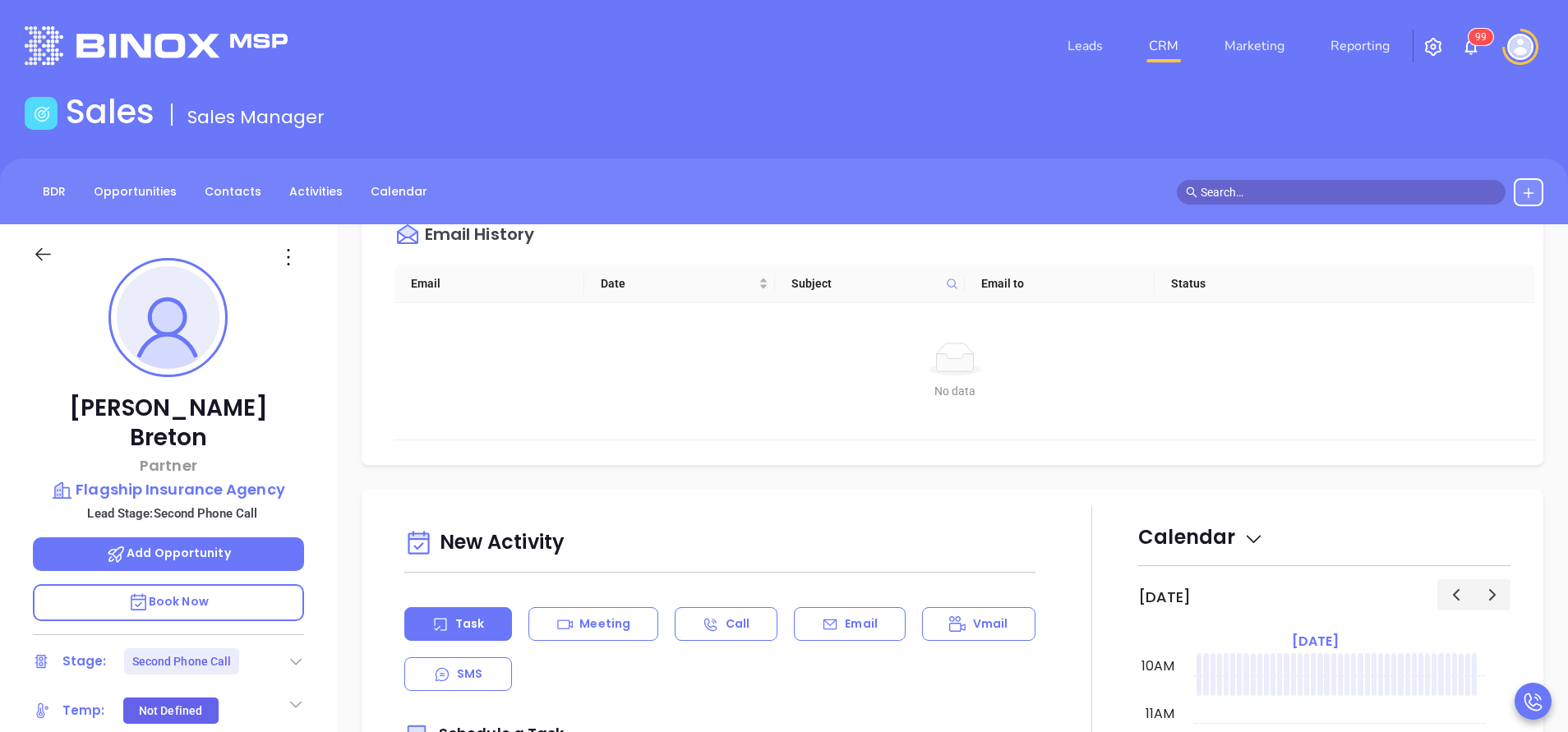
scroll to position [739, 0]
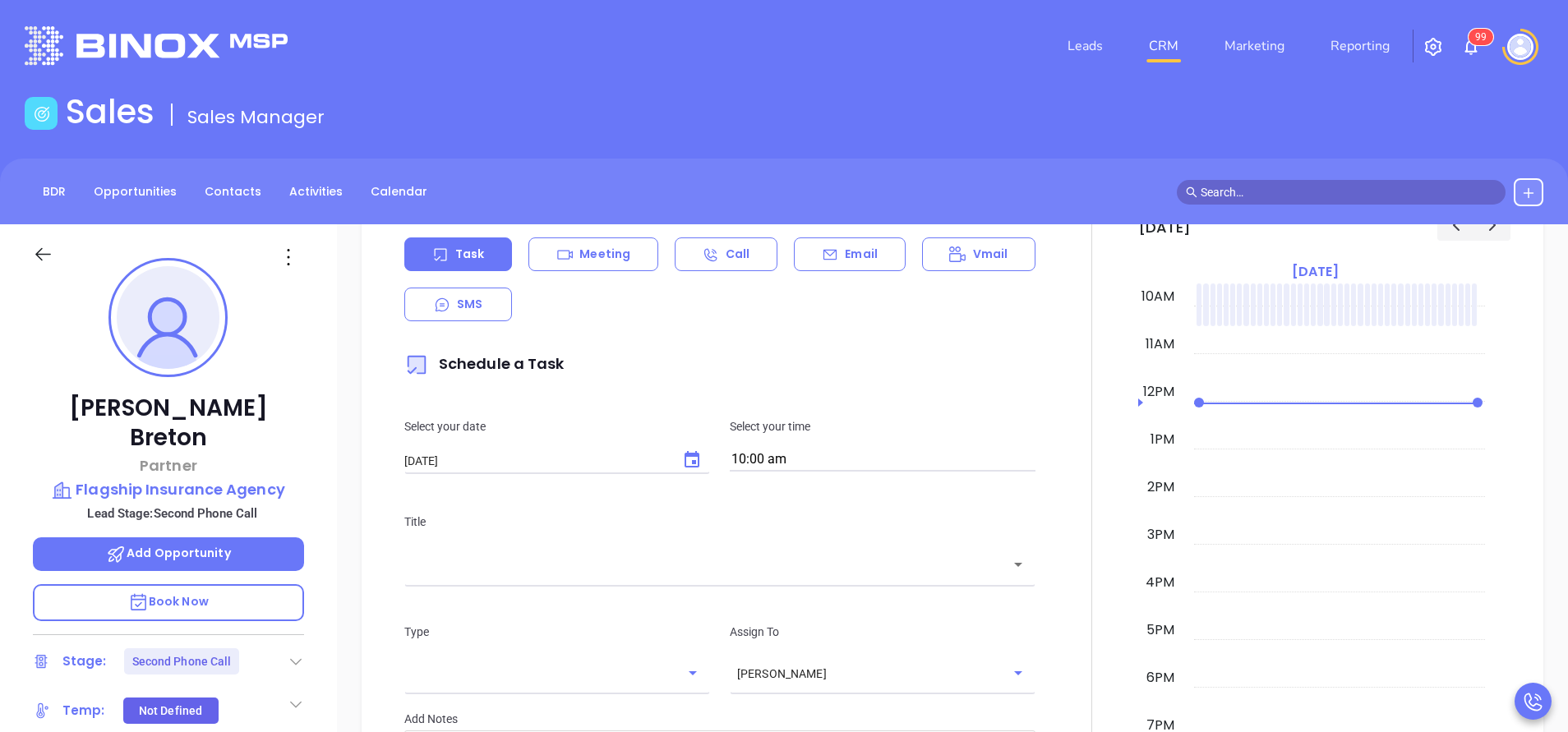
click at [837, 264] on div "Email" at bounding box center [849, 254] width 111 height 34
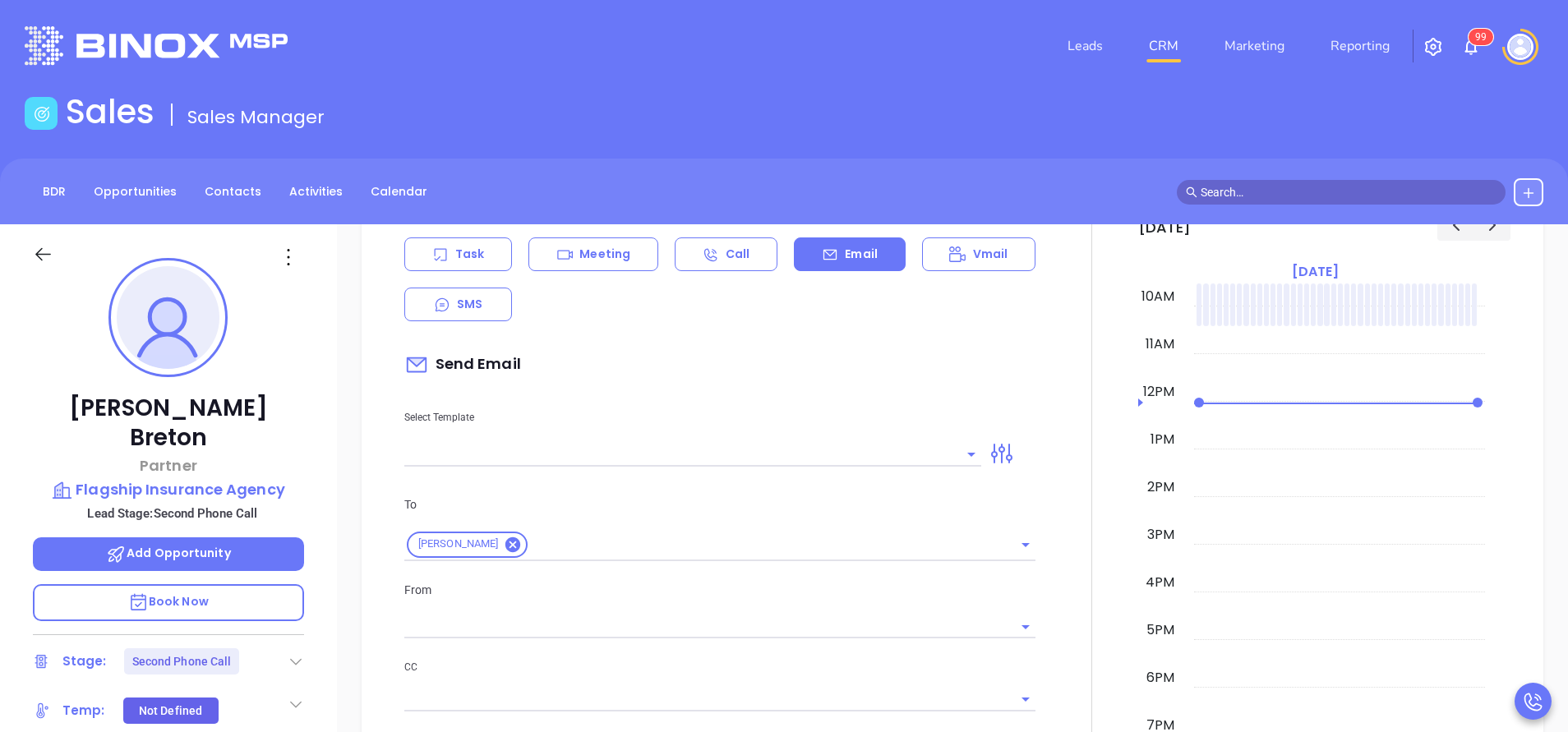
click at [830, 454] on input "text" at bounding box center [681, 454] width 553 height 23
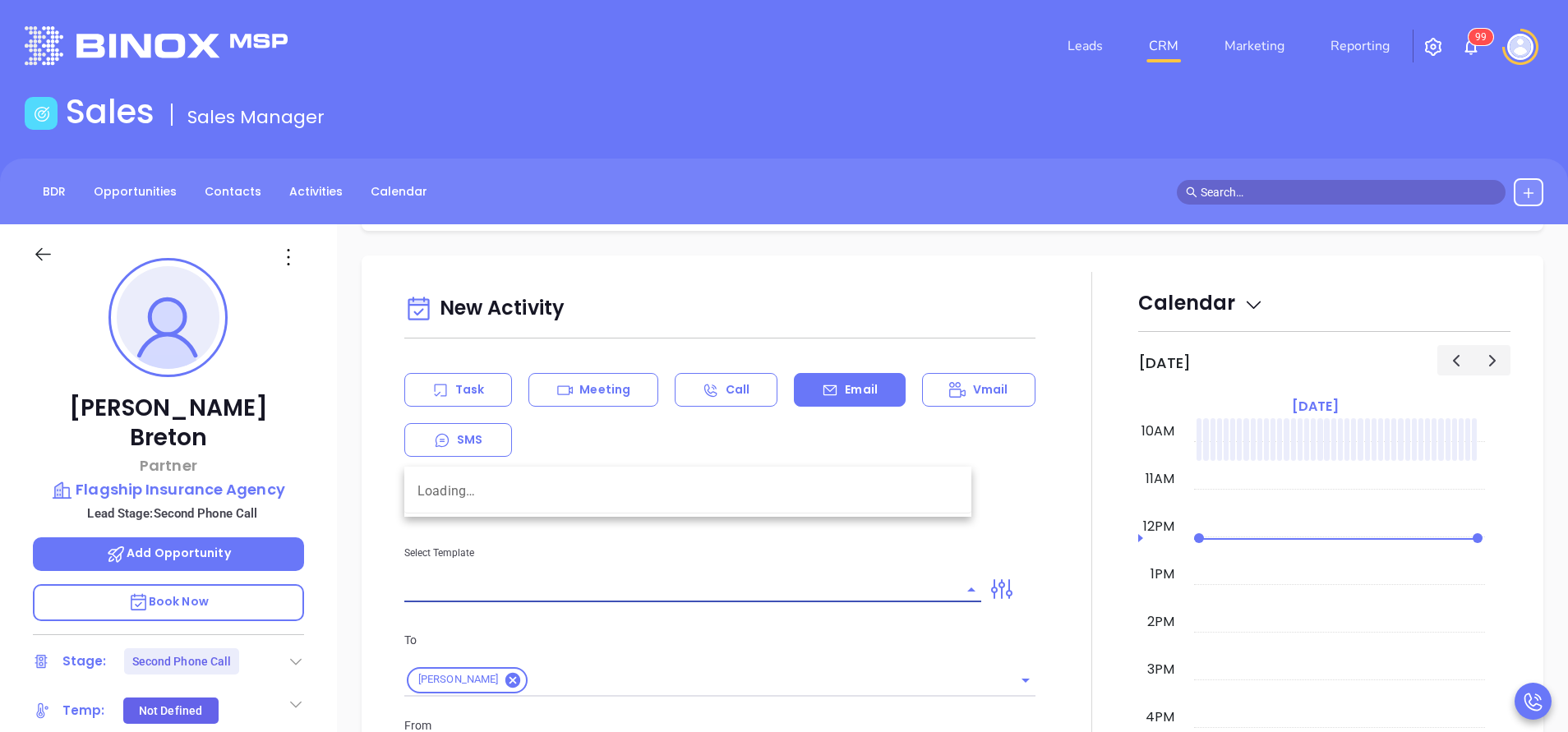
scroll to position [874, 0]
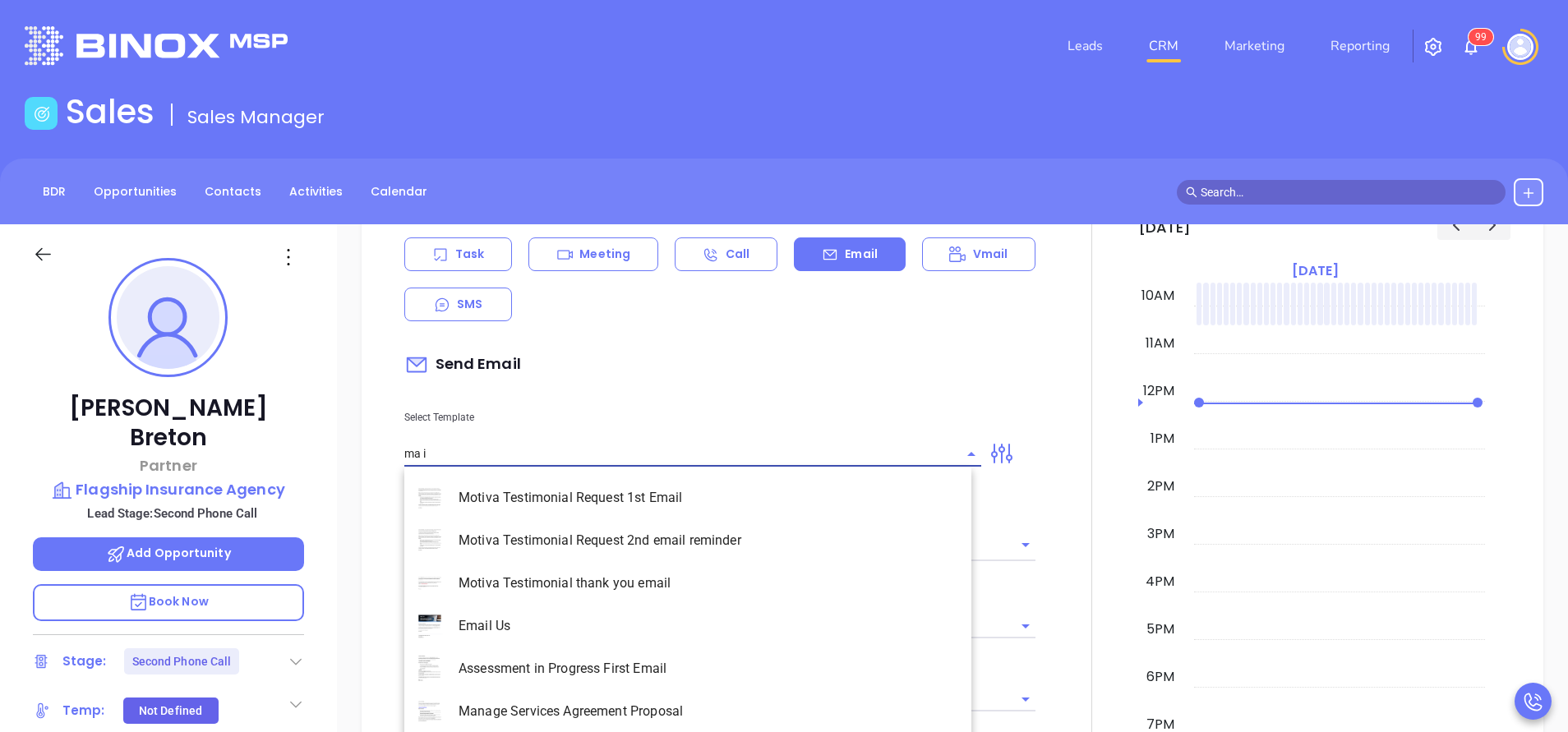
type input "ma in"
type input "[PERSON_NAME]"
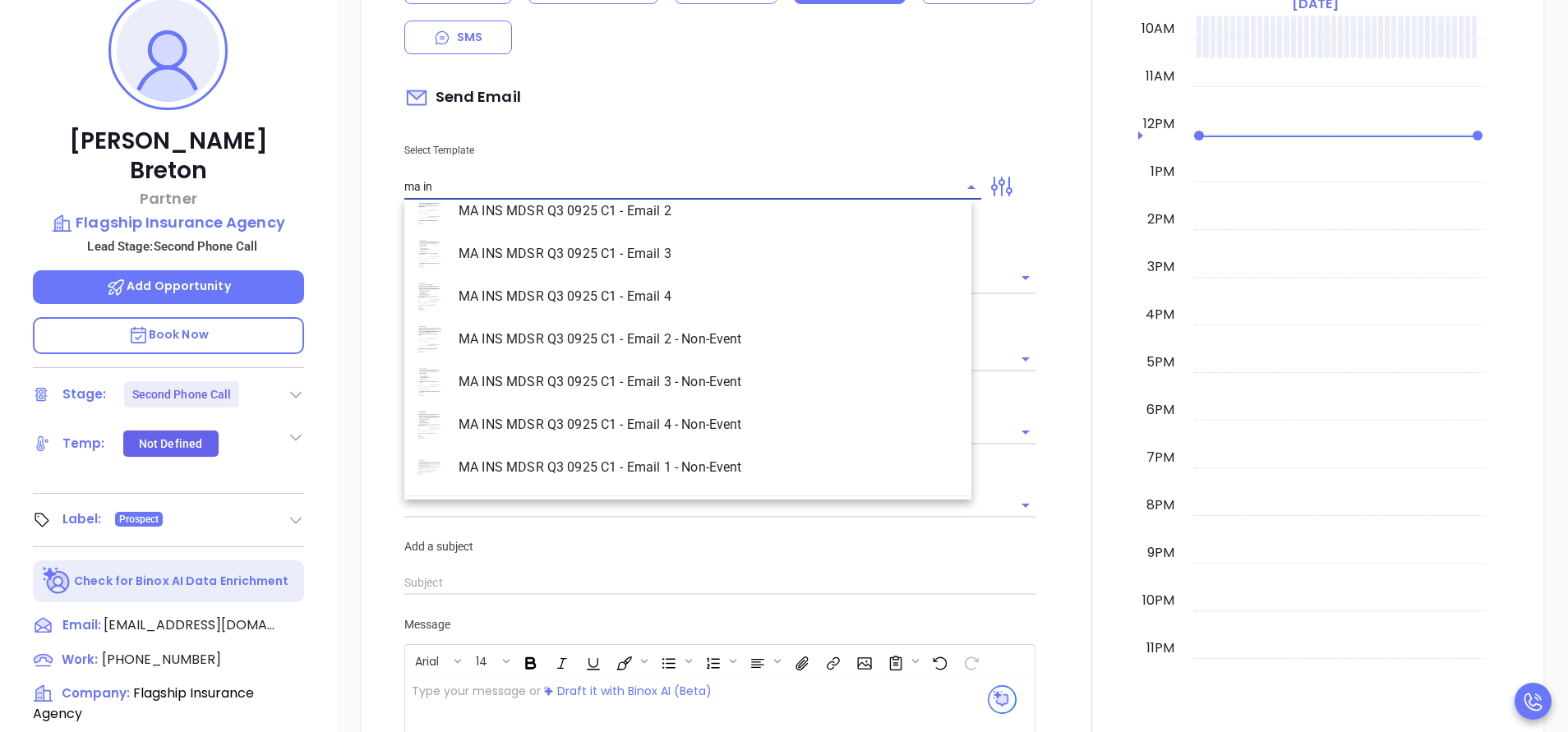
scroll to position [370, 0]
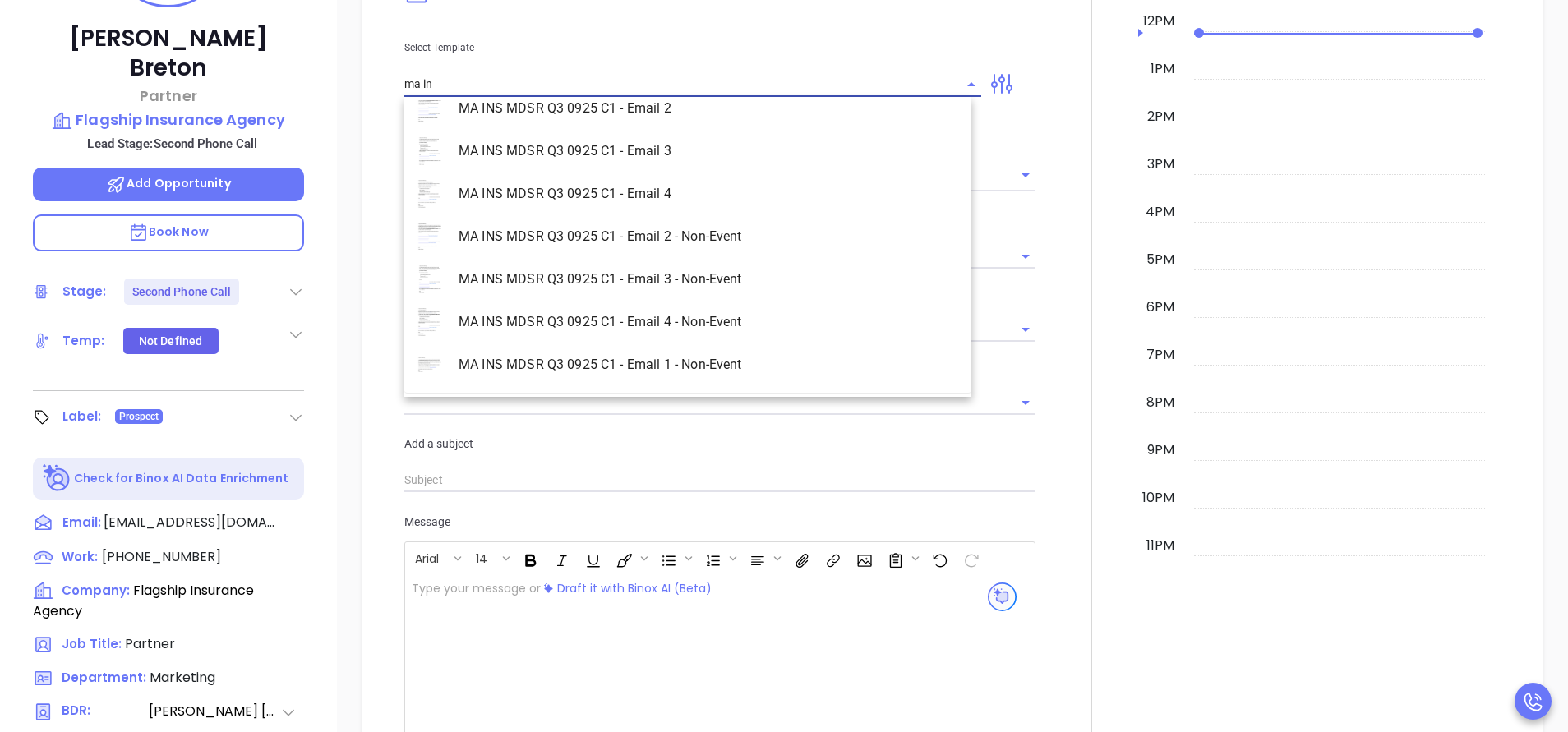
click at [718, 375] on li "MA INS MDSR Q3 0925 C1 - Email 1 - Non-Event" at bounding box center [687, 365] width 567 height 43
type input "MA INS MDSR Q3 0925 C1 - Email 1 - Non-Event"
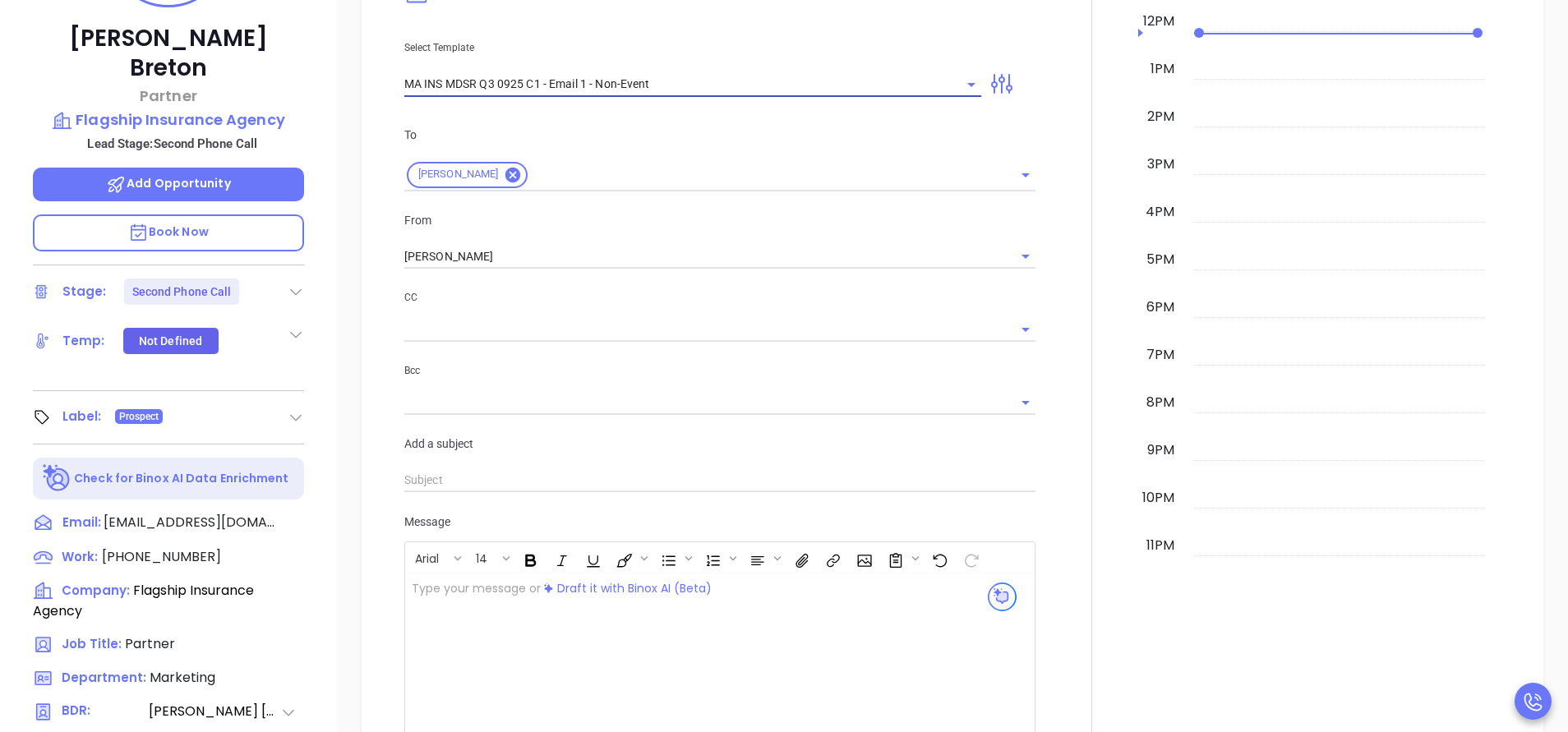
type input "Brian, are you ready for Massachusetts’ compliance requirement?"
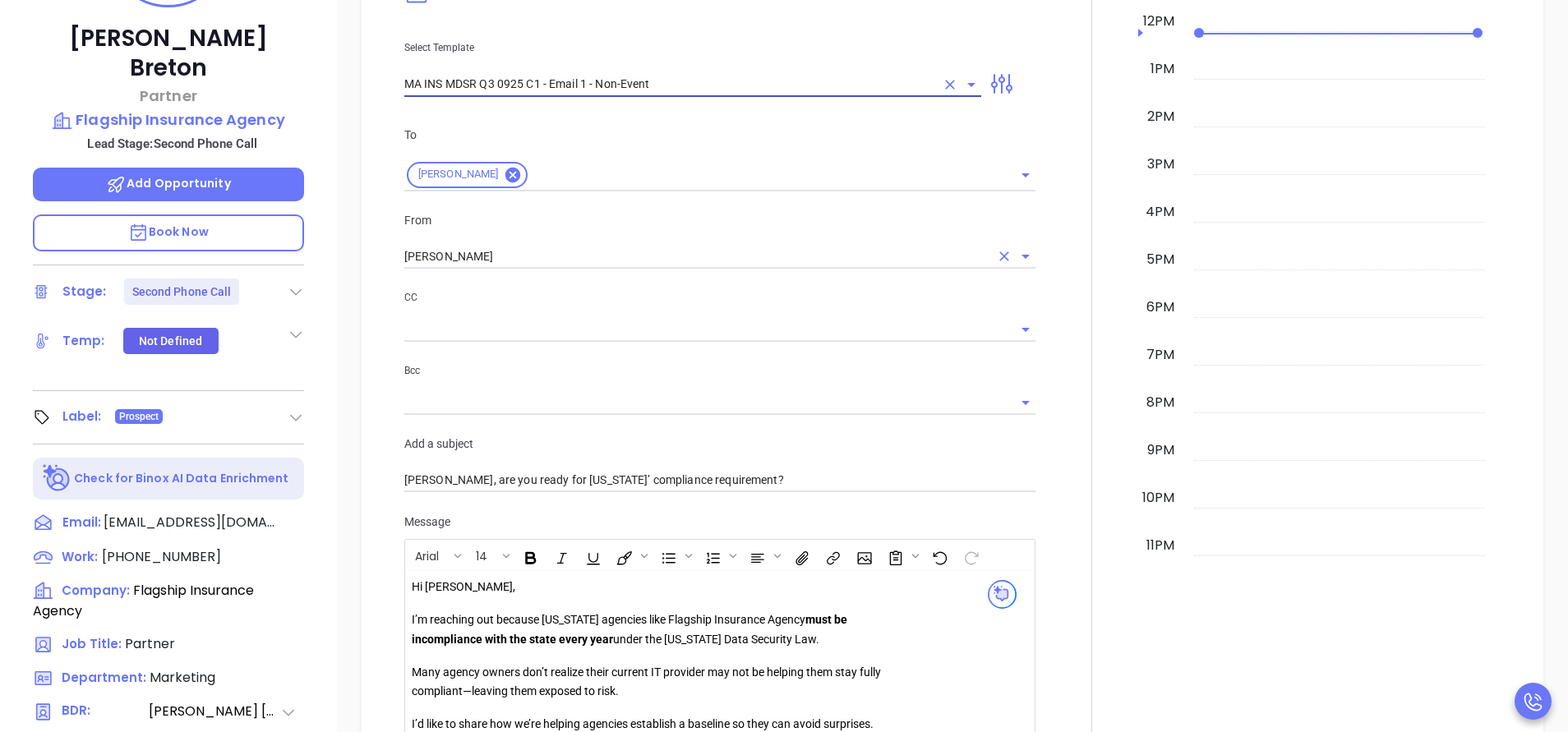
type input "MA INS MDSR Q3 0925 C1 - Email 1 - Non-Event"
click at [500, 253] on input "Vicky Mendoza" at bounding box center [696, 257] width 585 height 23
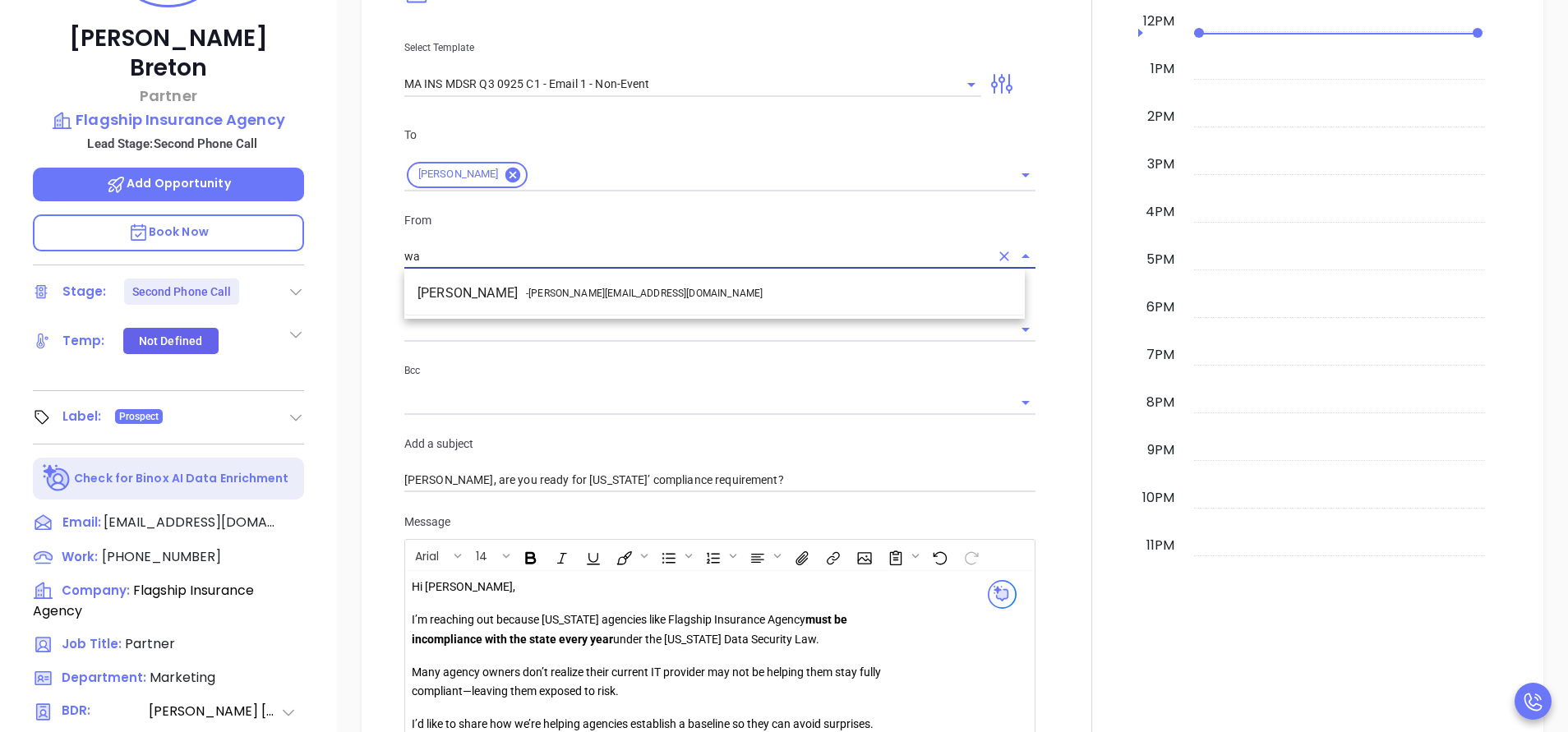
click at [497, 286] on li "Walter Contreras - walter@motiva.net" at bounding box center [714, 293] width 620 height 29
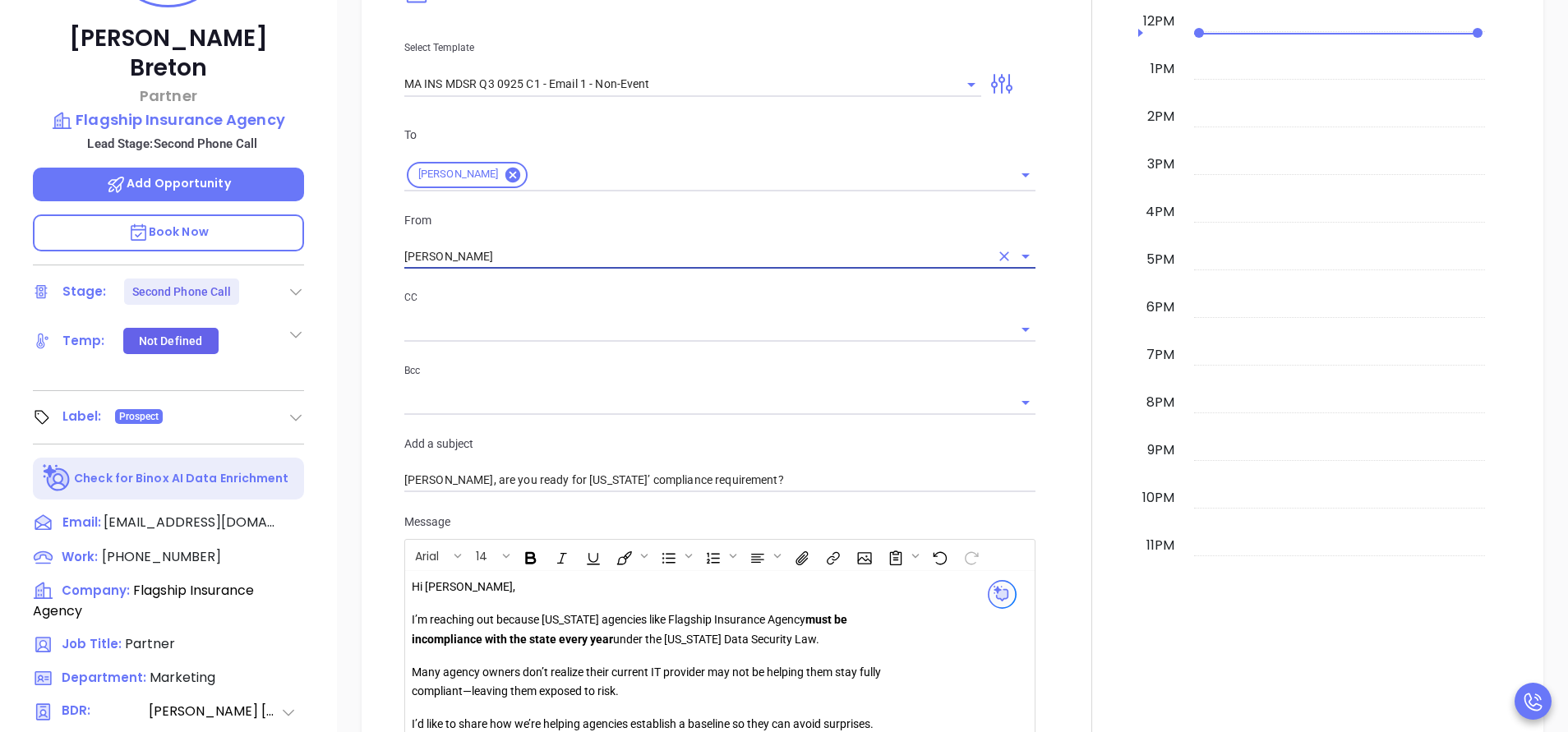
click at [629, 341] on div at bounding box center [720, 329] width 631 height 24
type input "Walter Contreras"
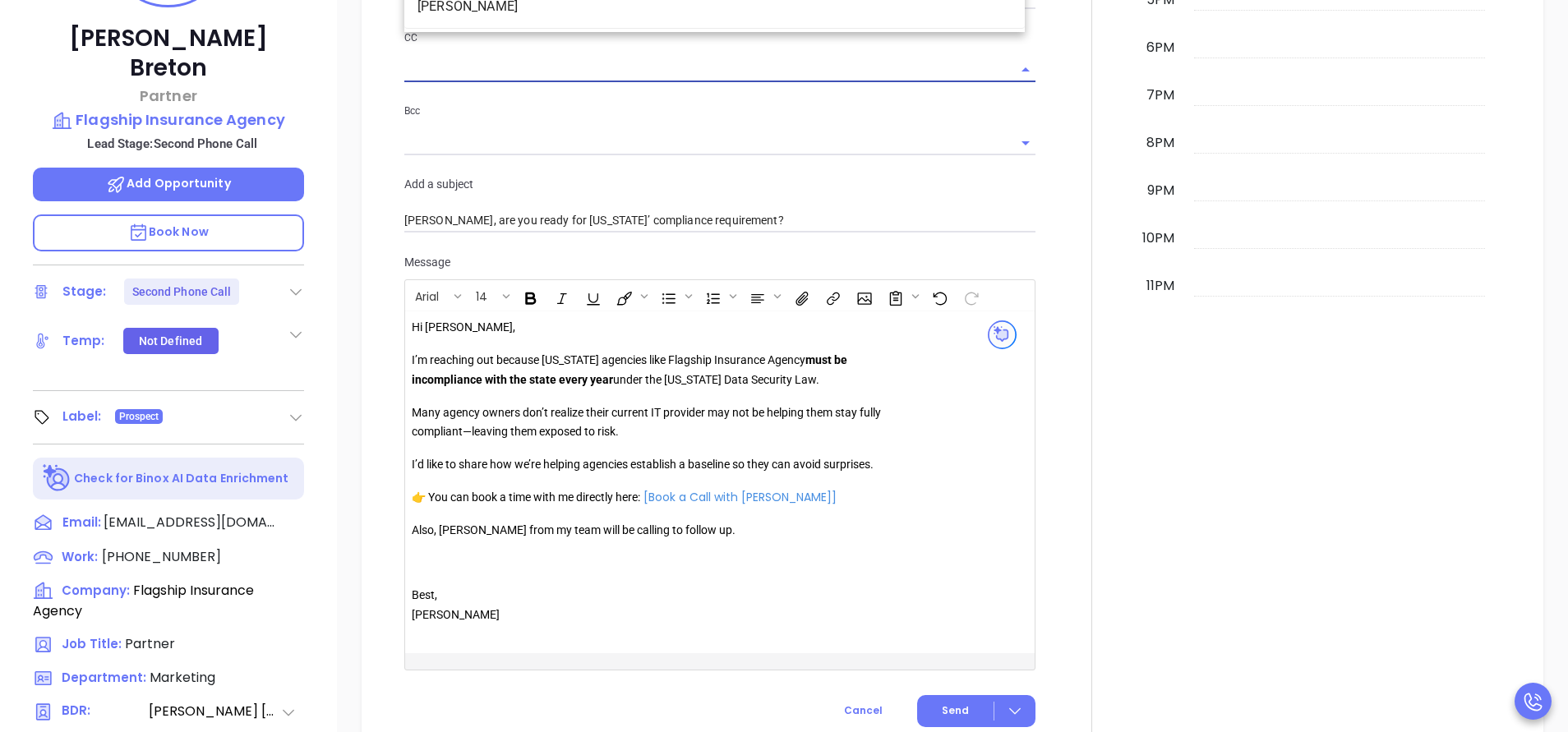
scroll to position [1244, 0]
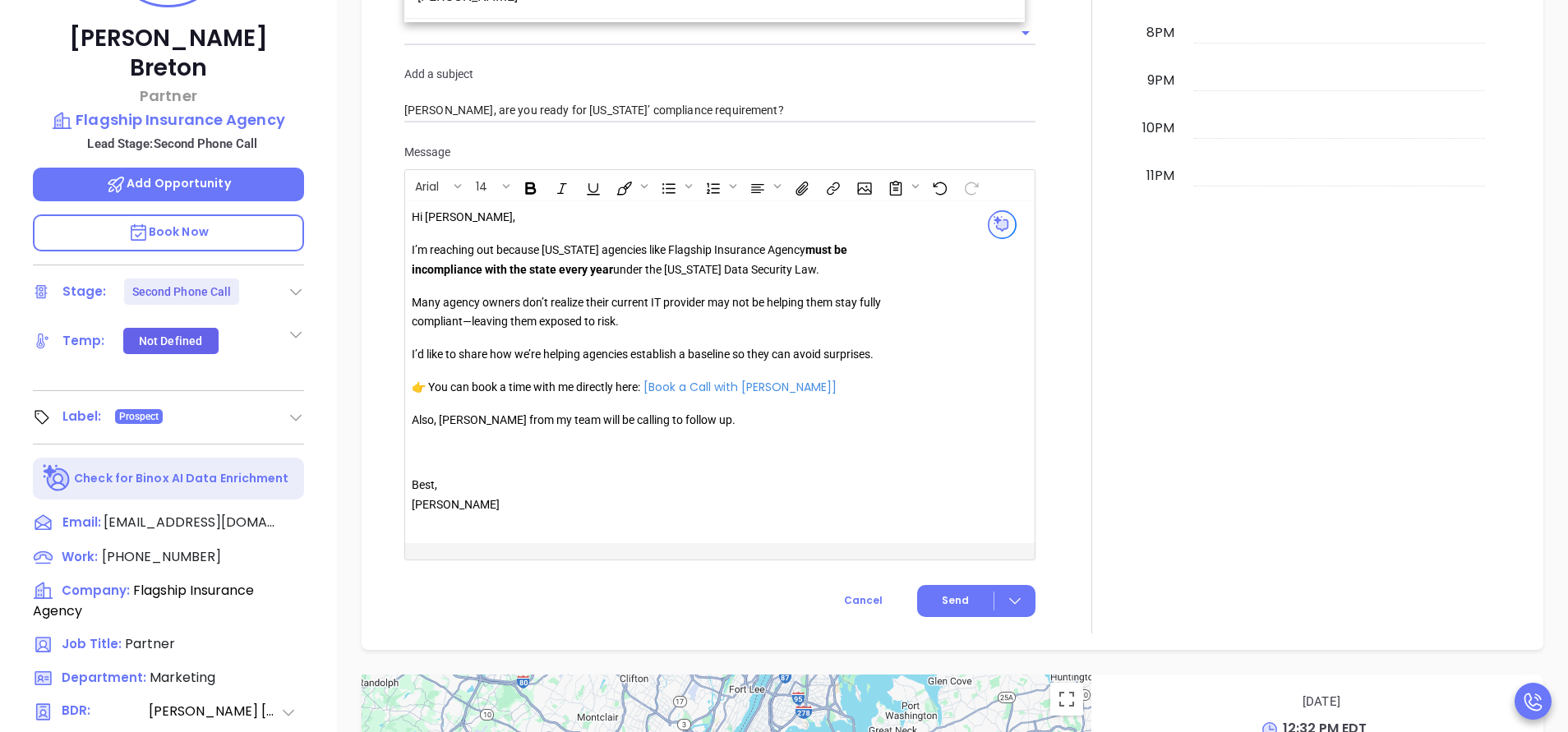
click at [459, 429] on p "Also, Anabell from my team will be calling to follow up." at bounding box center [648, 421] width 473 height 20
click at [459, 428] on p "Also, Anabell from my team will be calling to follow up." at bounding box center [648, 421] width 473 height 20
click at [957, 594] on span "Send" at bounding box center [955, 600] width 27 height 15
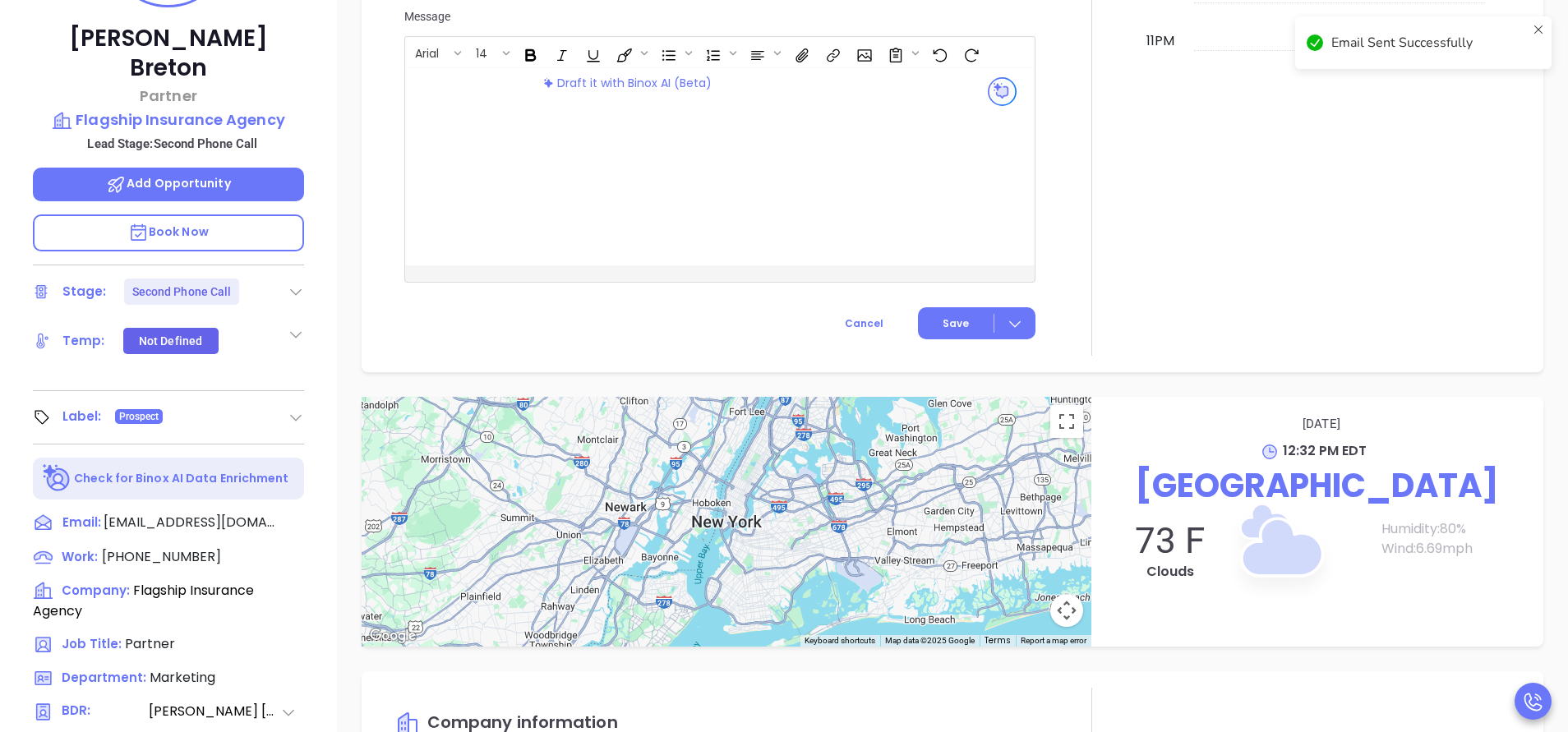
scroll to position [1109, 0]
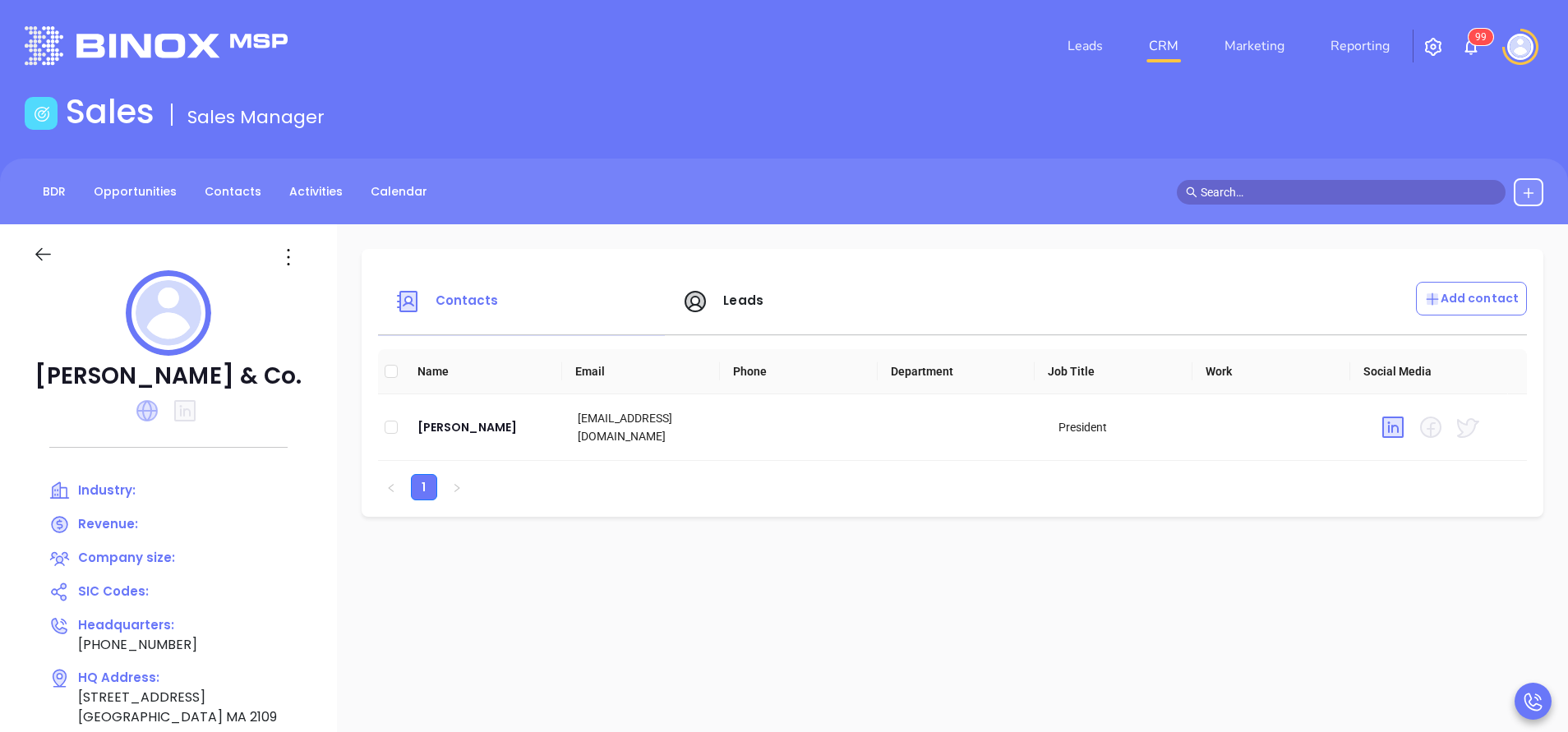
click at [151, 402] on icon at bounding box center [147, 411] width 21 height 21
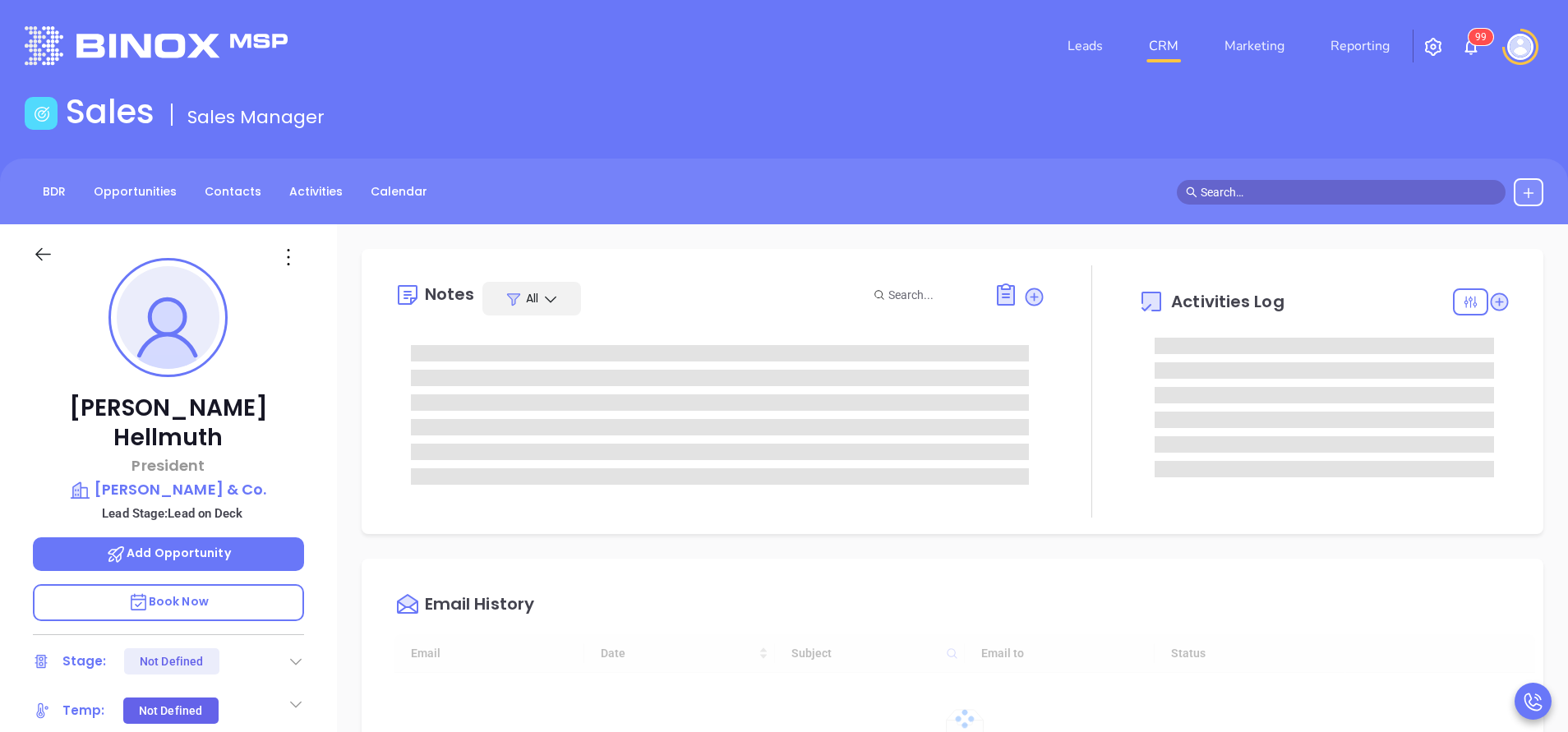
type input "10/08/2025"
type input "Vicky Mendoza"
type input "[DATE]"
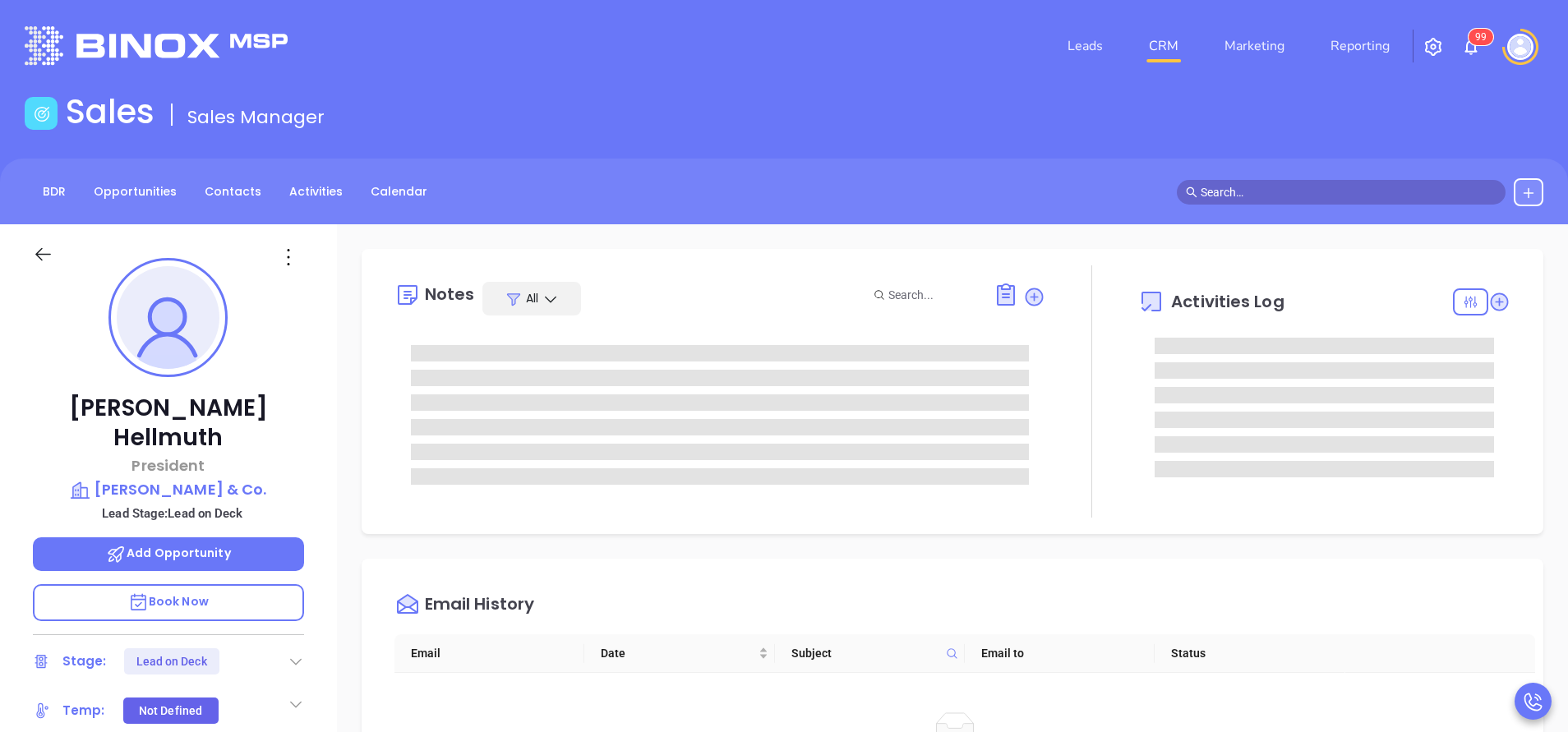
type input "[PERSON_NAME]"
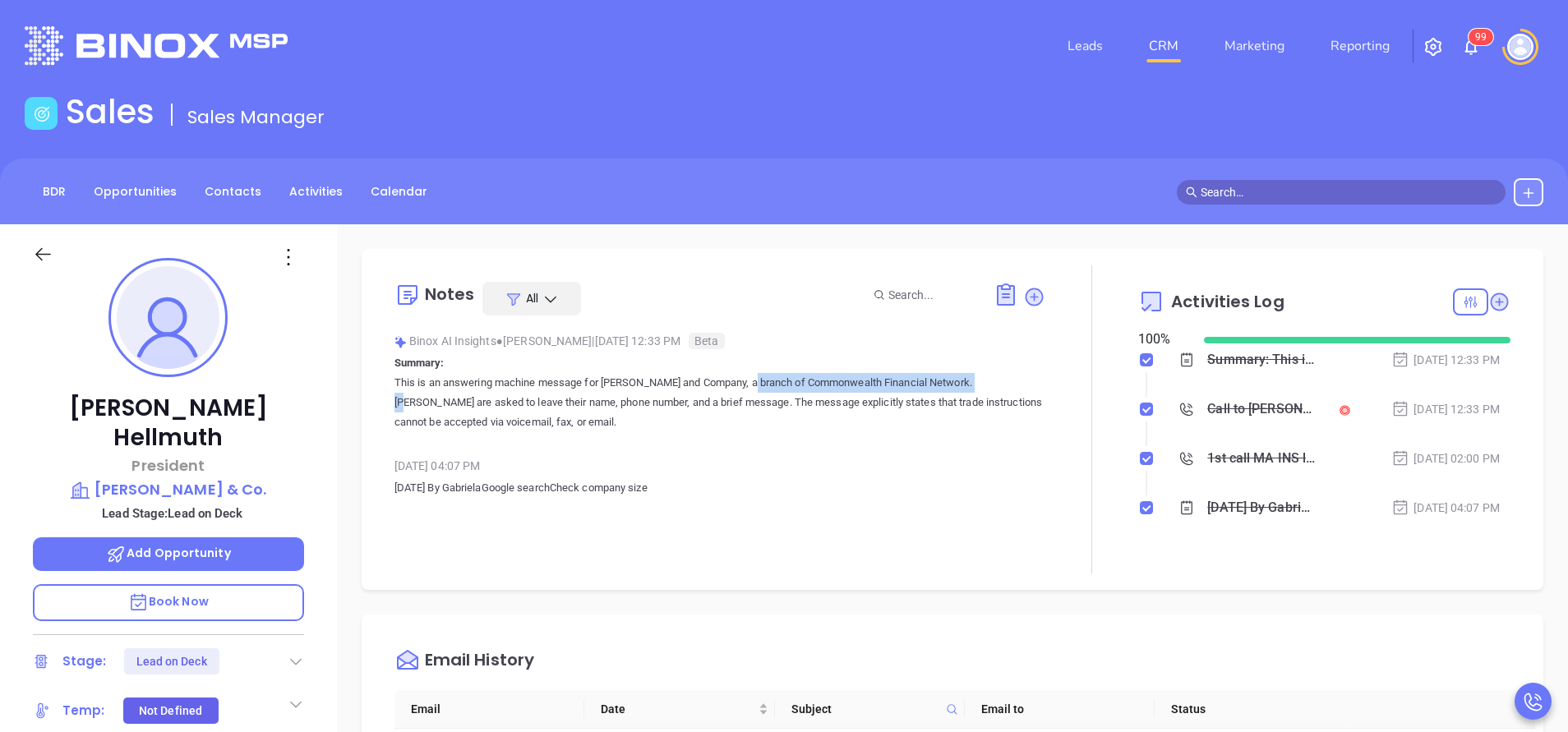
drag, startPoint x: 703, startPoint y: 383, endPoint x: 933, endPoint y: 386, distance: 230.0
click at [933, 386] on p "This is an answering machine message for ta Hall and Company, a branch of Commo…" at bounding box center [720, 402] width 651 height 60
copy p ", a branch of Commonwealth Financial Network."
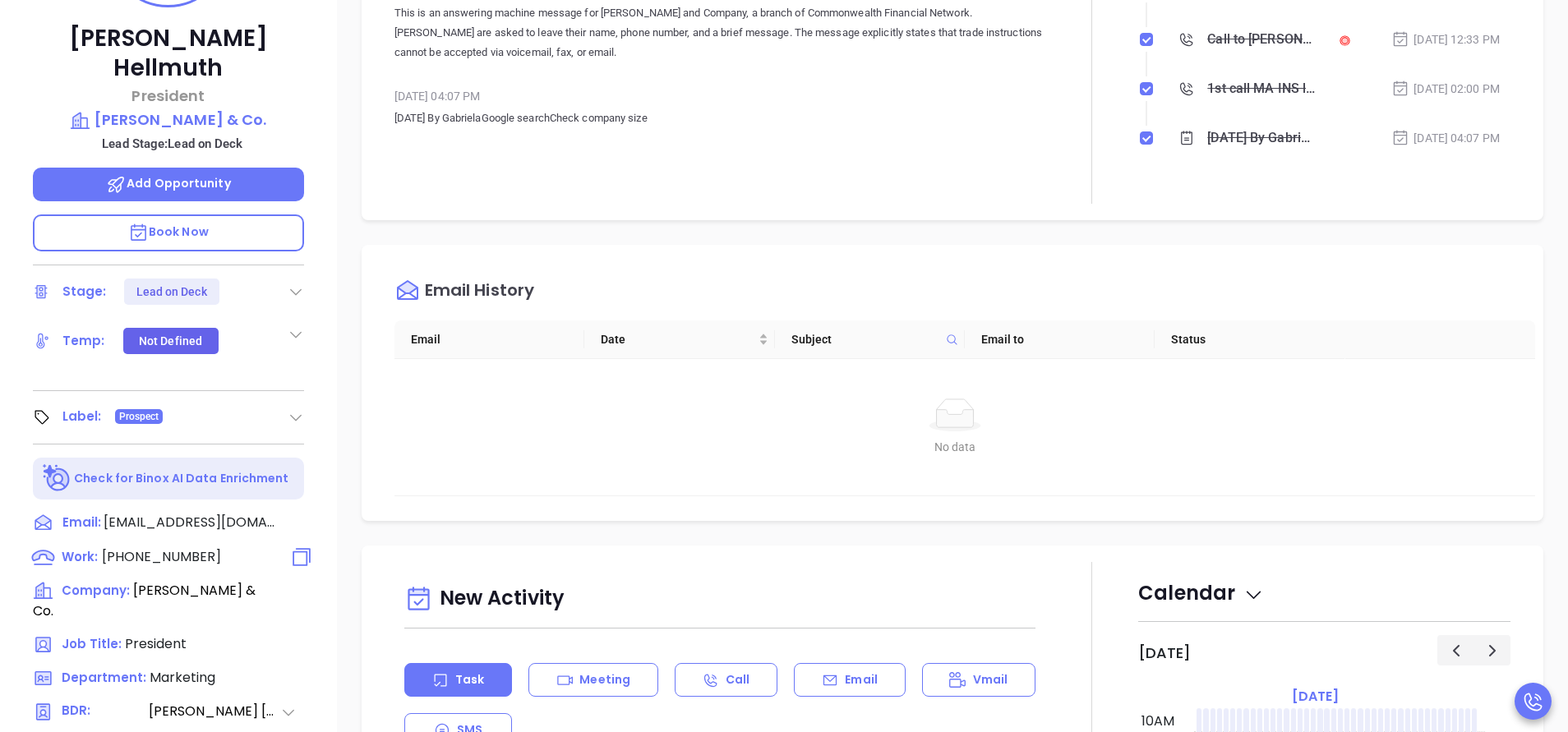
click at [200, 547] on span "(617) 523-5656" at bounding box center [161, 555] width 119 height 19
type input "(617) 523-5656"
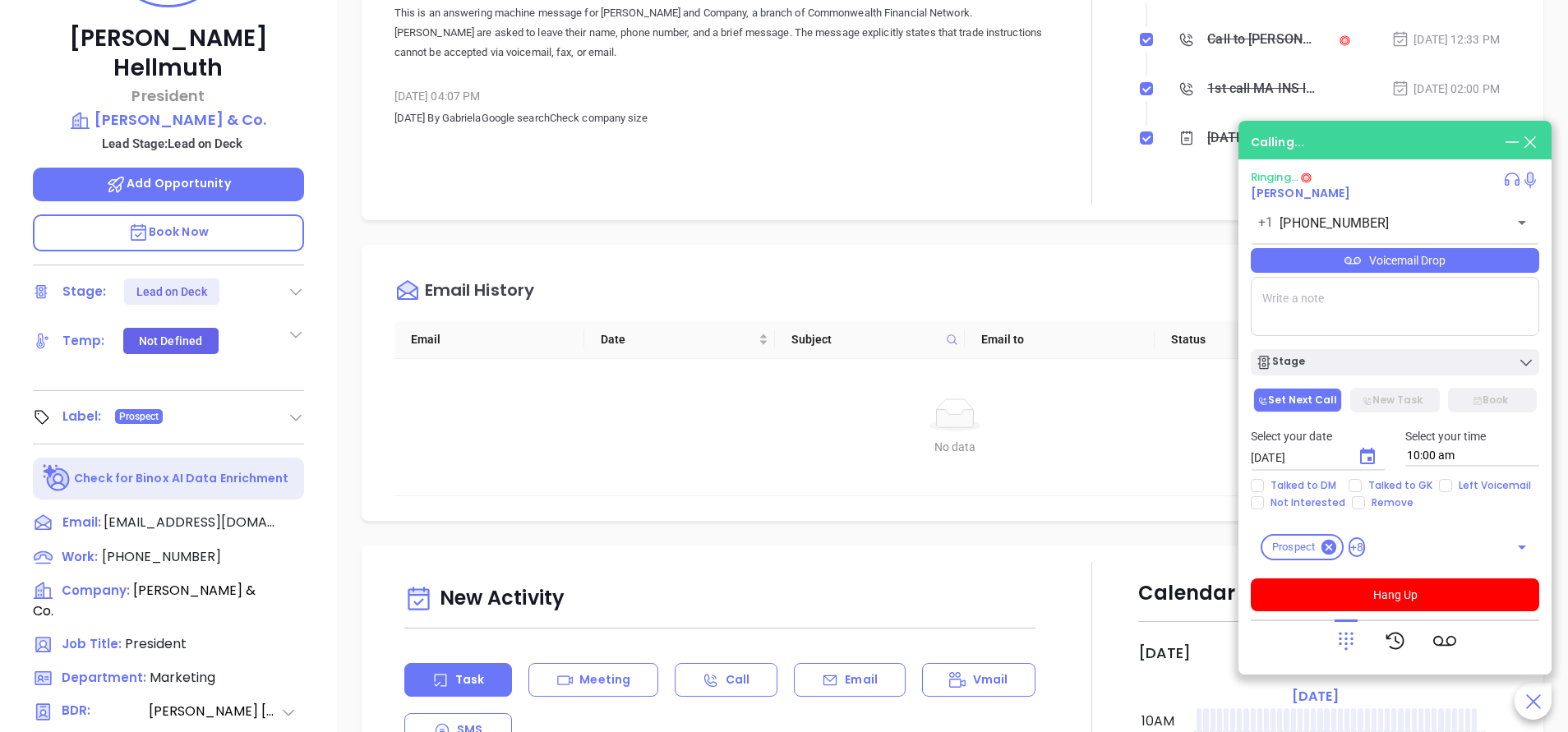
click at [1312, 303] on textarea at bounding box center [1394, 306] width 288 height 60
paste textarea ", a branch of Commonwealth Financial Network."
click at [1310, 301] on textarea "They are , a branch of Commonwealth Financial Network." at bounding box center [1394, 306] width 288 height 60
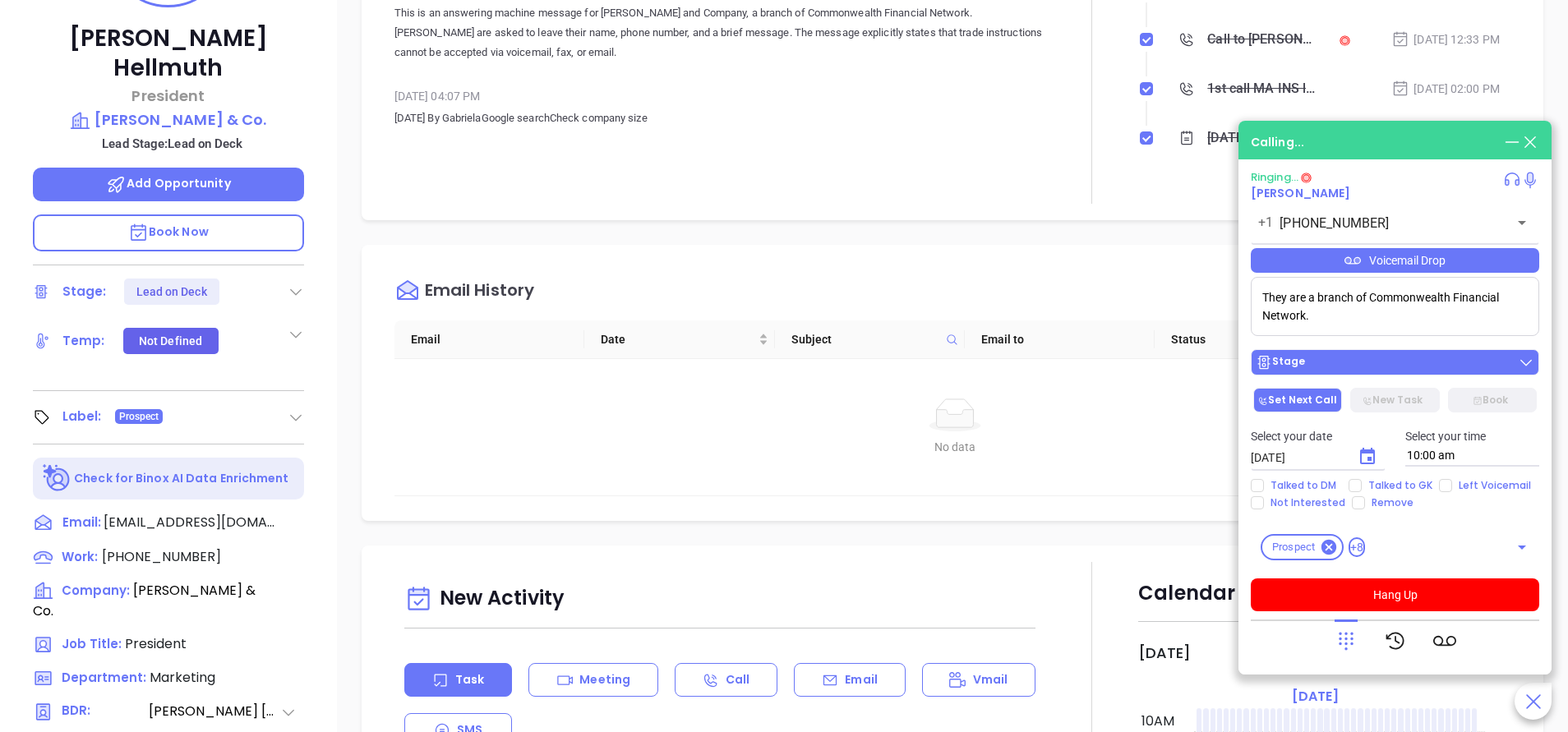
type textarea "They are a branch of Commonwealth Financial Network."
click at [1332, 360] on div "Stage" at bounding box center [1394, 362] width 278 height 17
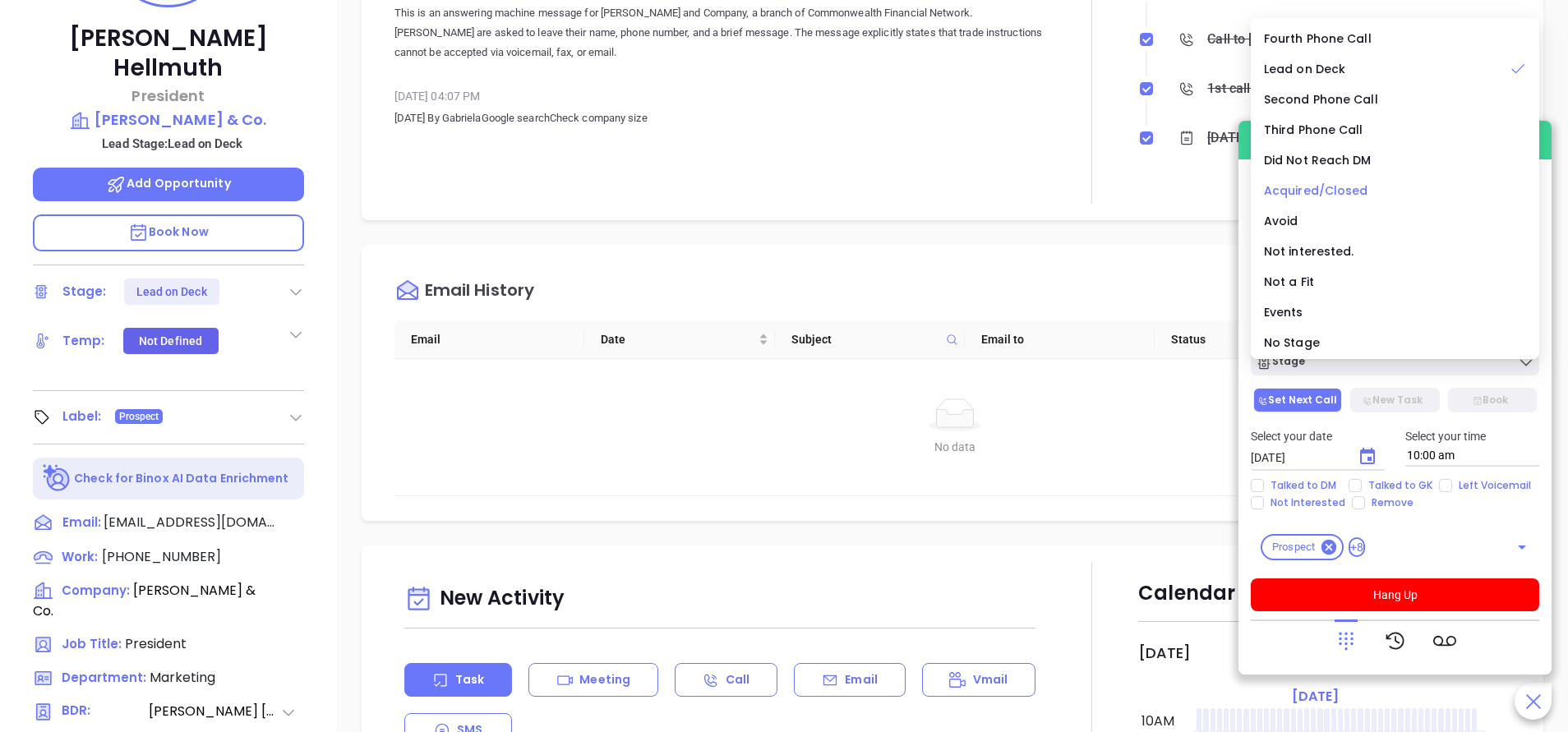
click at [1310, 186] on span "Acquired/Closed" at bounding box center [1315, 190] width 104 height 17
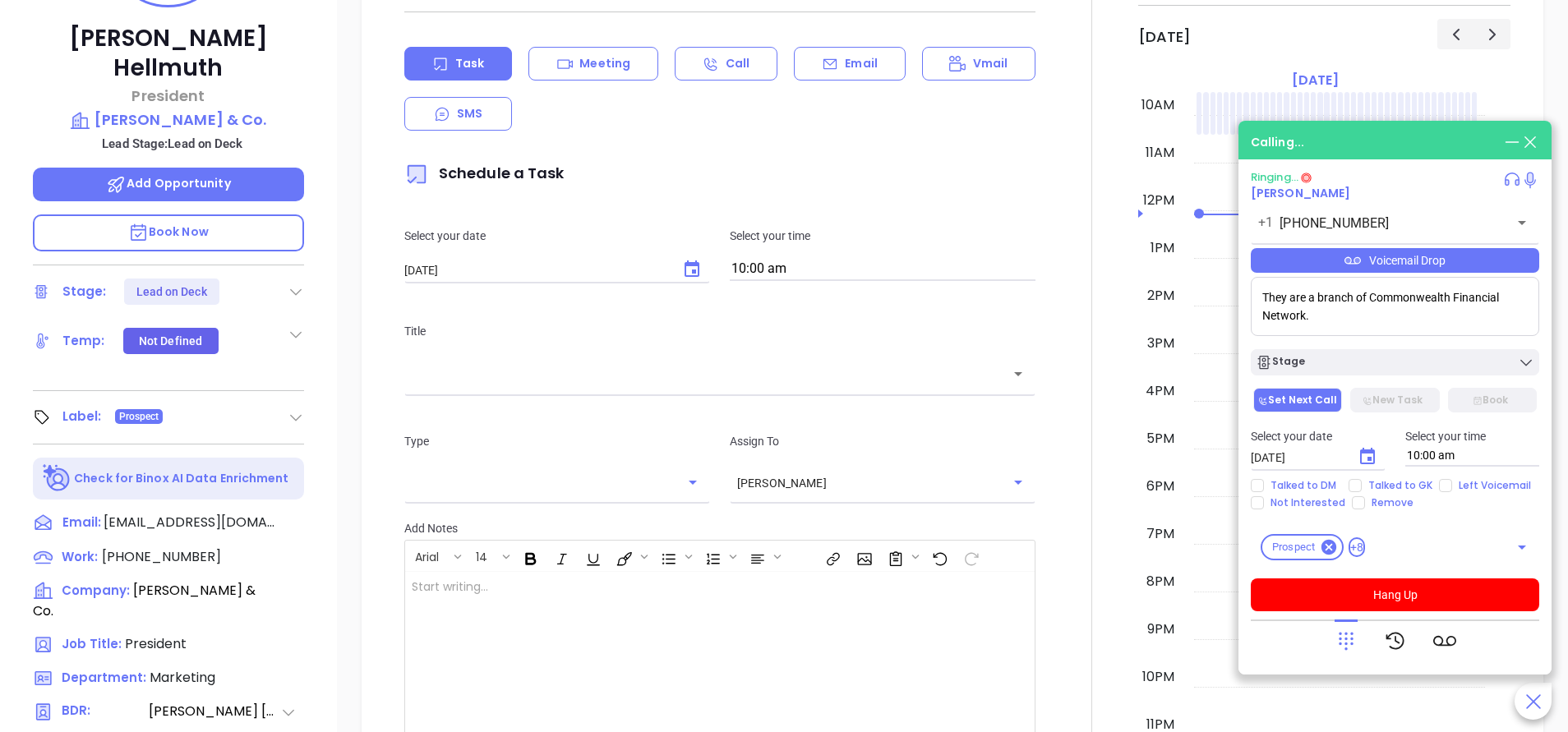
scroll to position [1109, 0]
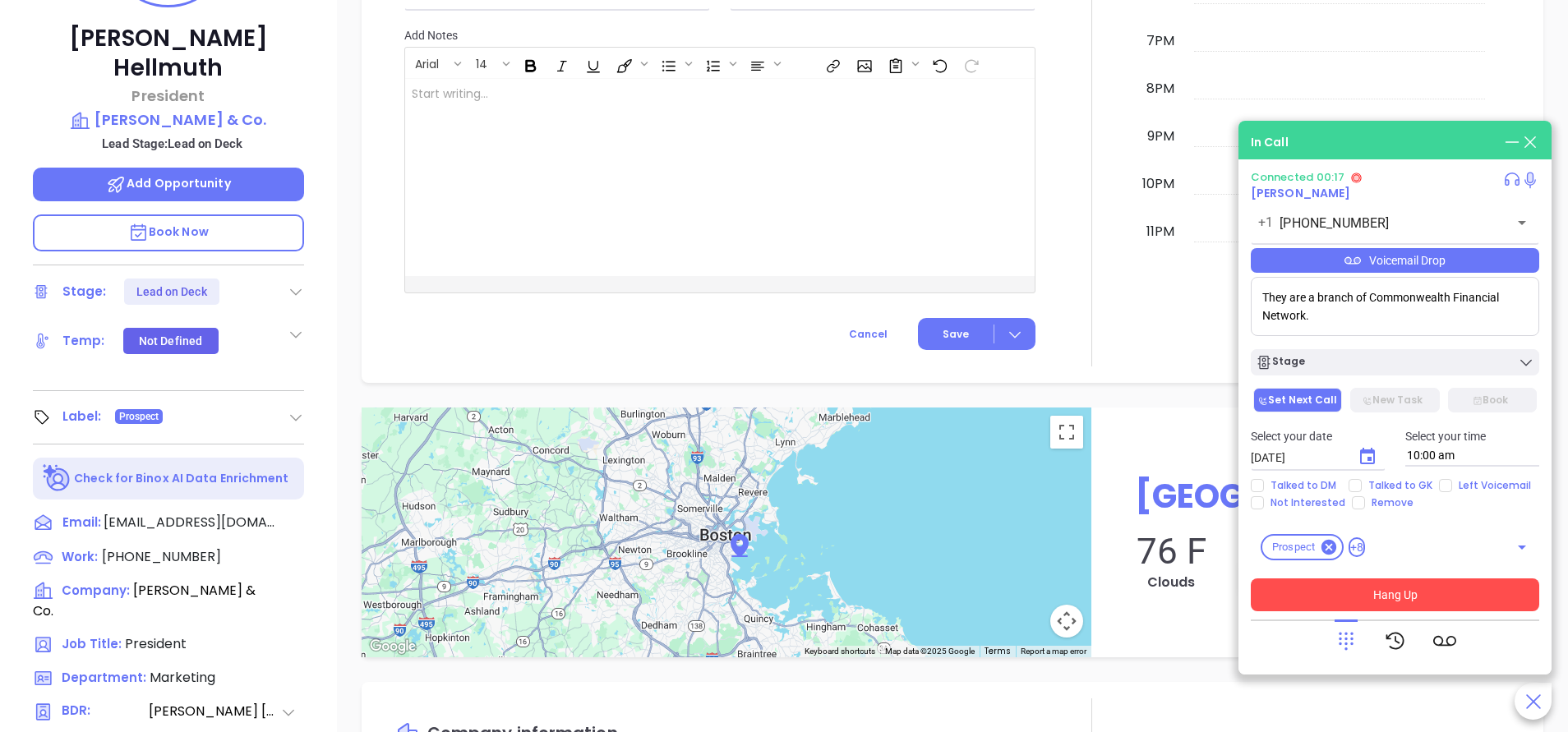
click at [1415, 590] on button "Hang Up" at bounding box center [1394, 594] width 288 height 33
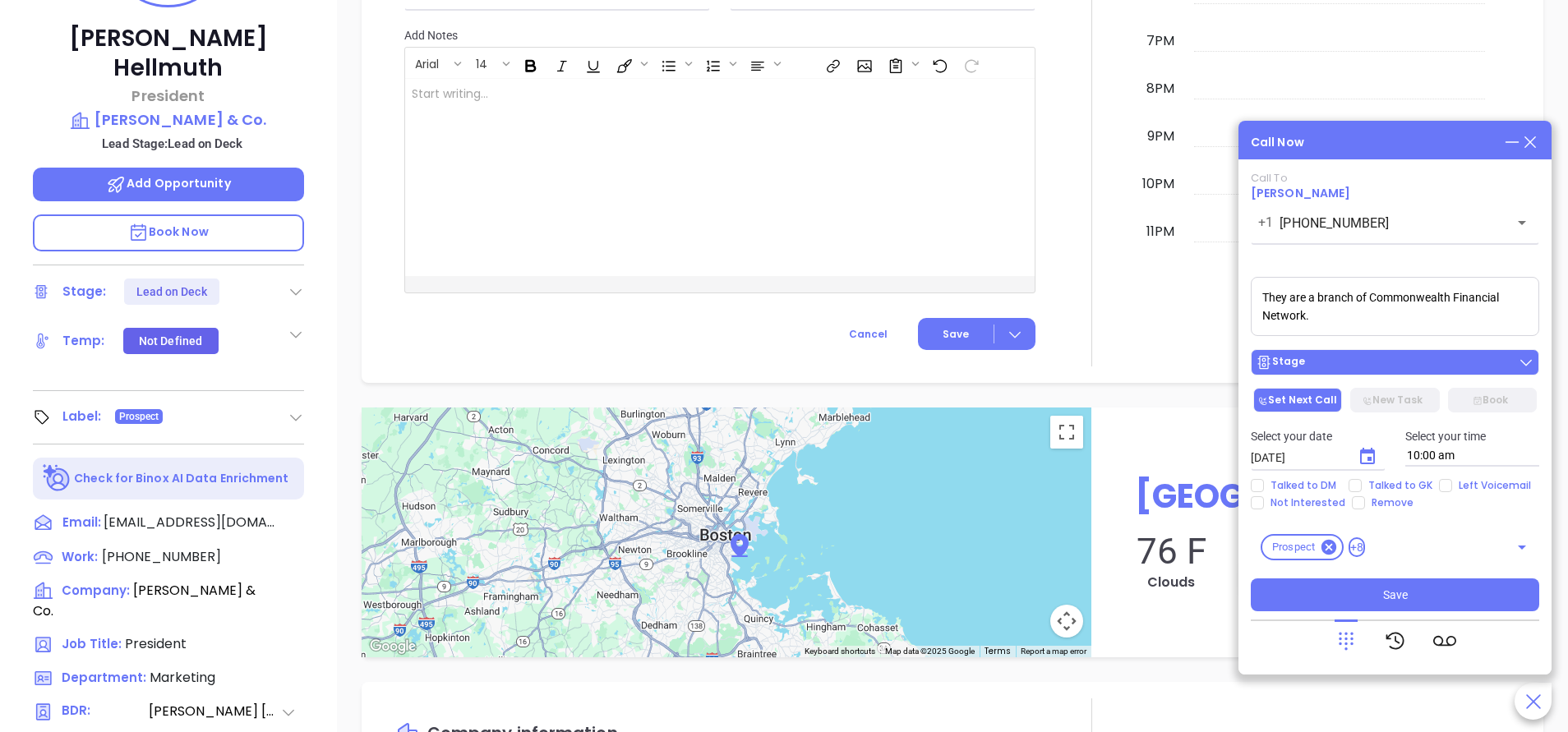
click at [1393, 358] on div "Stage" at bounding box center [1394, 362] width 278 height 17
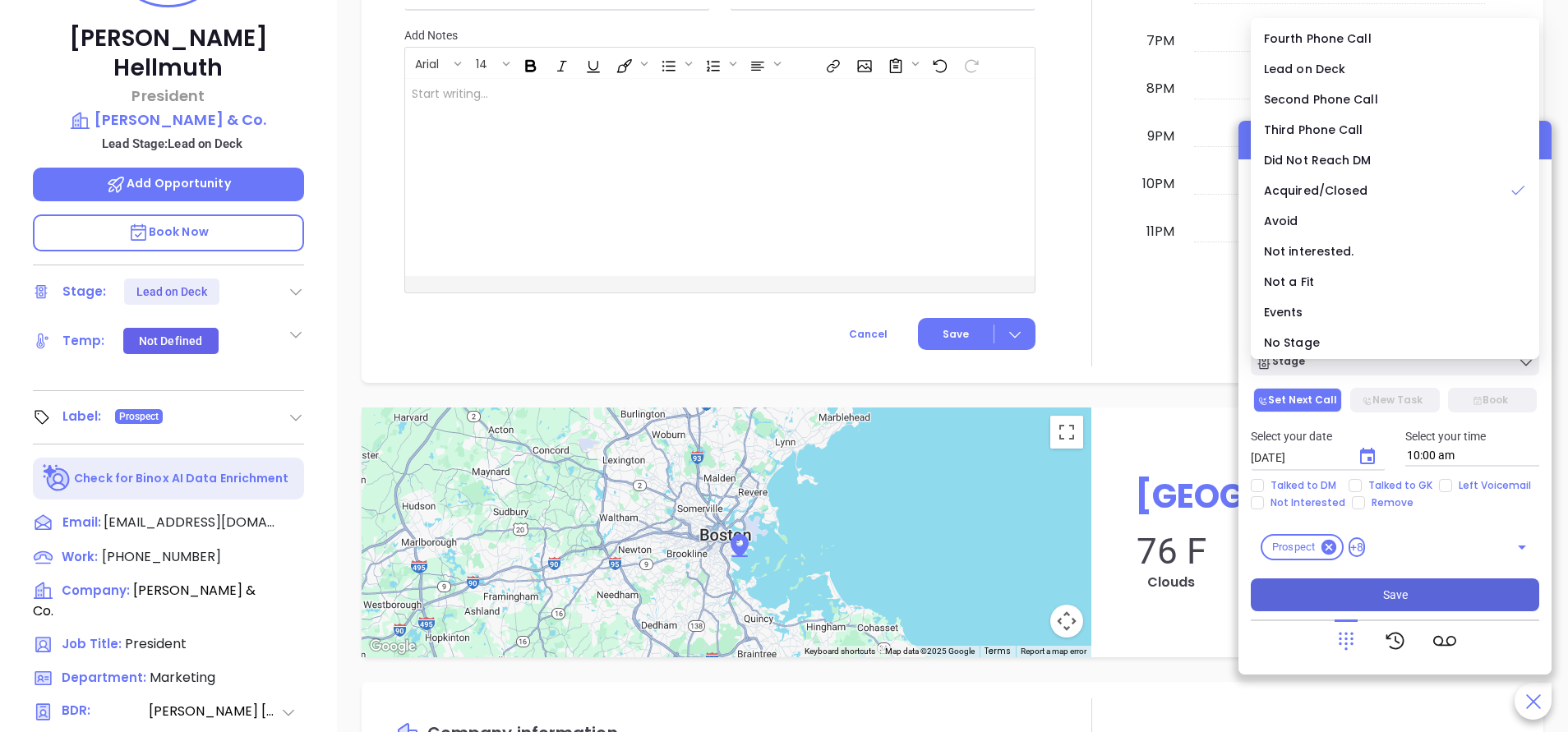
click at [1387, 588] on span "Save" at bounding box center [1394, 594] width 24 height 19
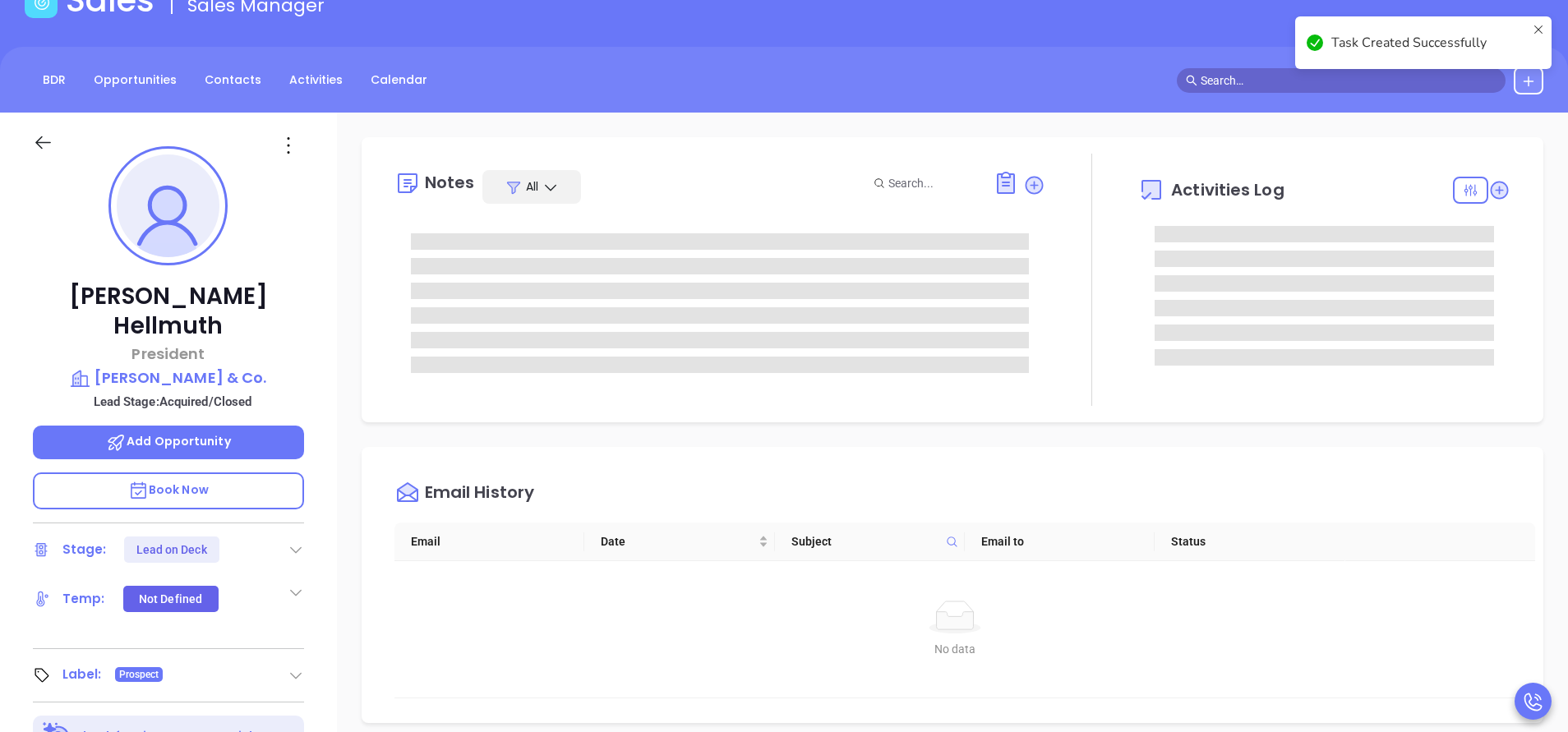
scroll to position [0, 0]
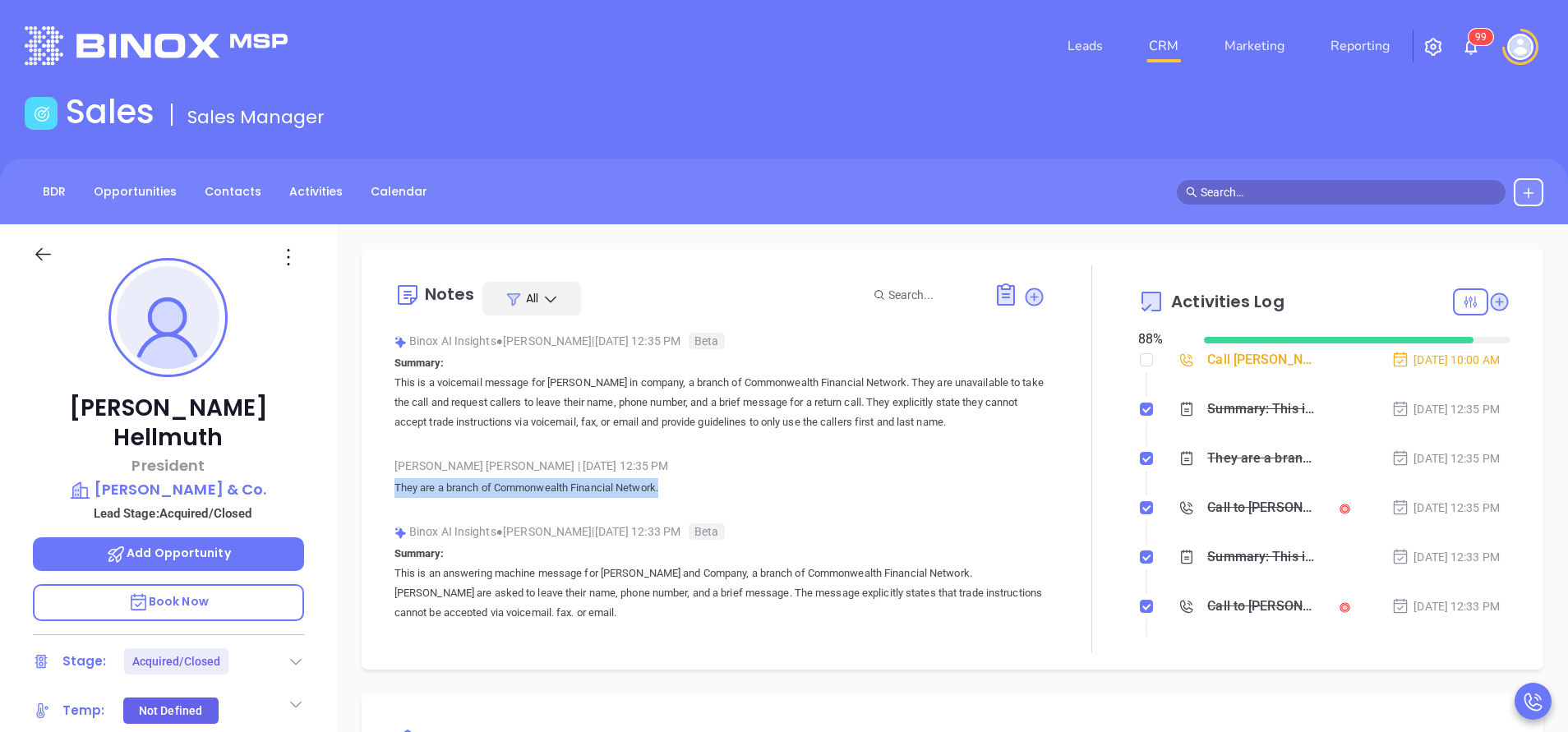
drag, startPoint x: 685, startPoint y: 504, endPoint x: 392, endPoint y: 506, distance: 293.0
click at [392, 506] on div "Notes All Binox AI Insights ● Vicky Mendoza | Oct 7, 2025 12:35 PM Beta Summary…" at bounding box center [952, 459] width 1149 height 387
copy p "They are a branch of Commonwealth Financial Network."
click at [1138, 363] on ol "Call John Hellmuth to follow up Oct 8, 2025 | 10:00 AM Summary: This is a voice…" at bounding box center [1324, 553] width 372 height 401
drag, startPoint x: 1128, startPoint y: 363, endPoint x: 1135, endPoint y: 368, distance: 8.6
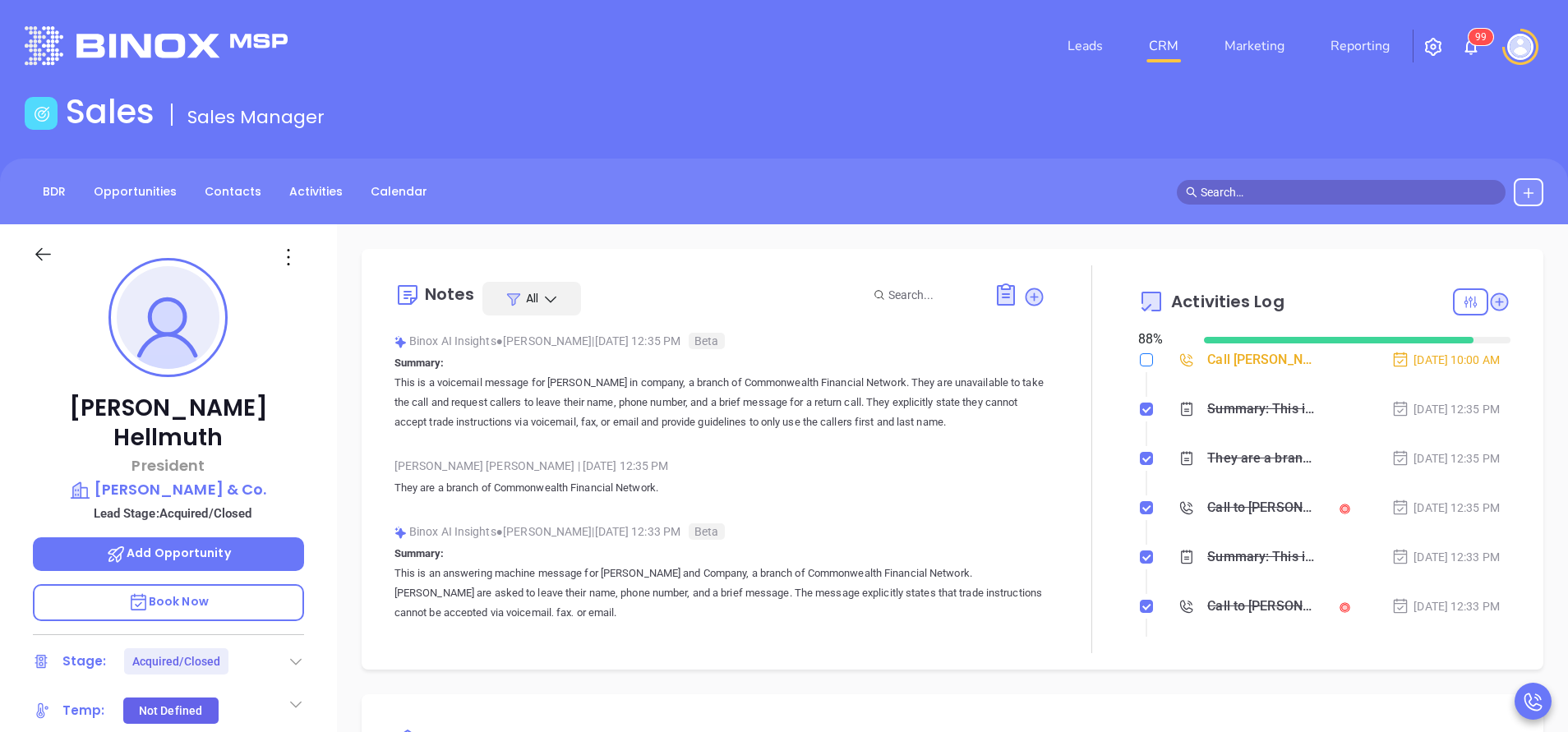
click at [1139, 368] on label at bounding box center [1145, 359] width 13 height 19
click at [1139, 366] on input "checkbox" at bounding box center [1145, 359] width 13 height 13
checkbox input "true"
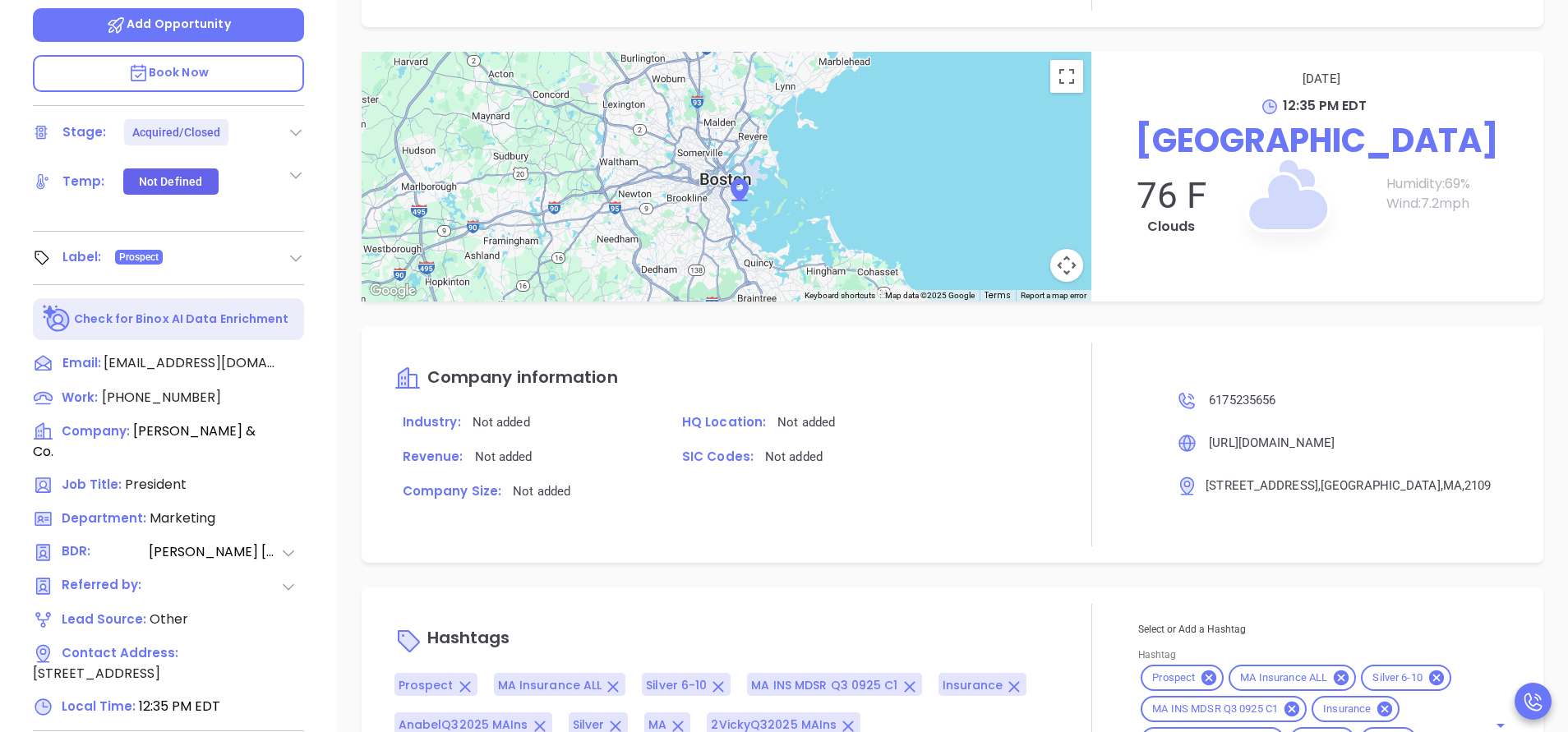
scroll to position [642, 0]
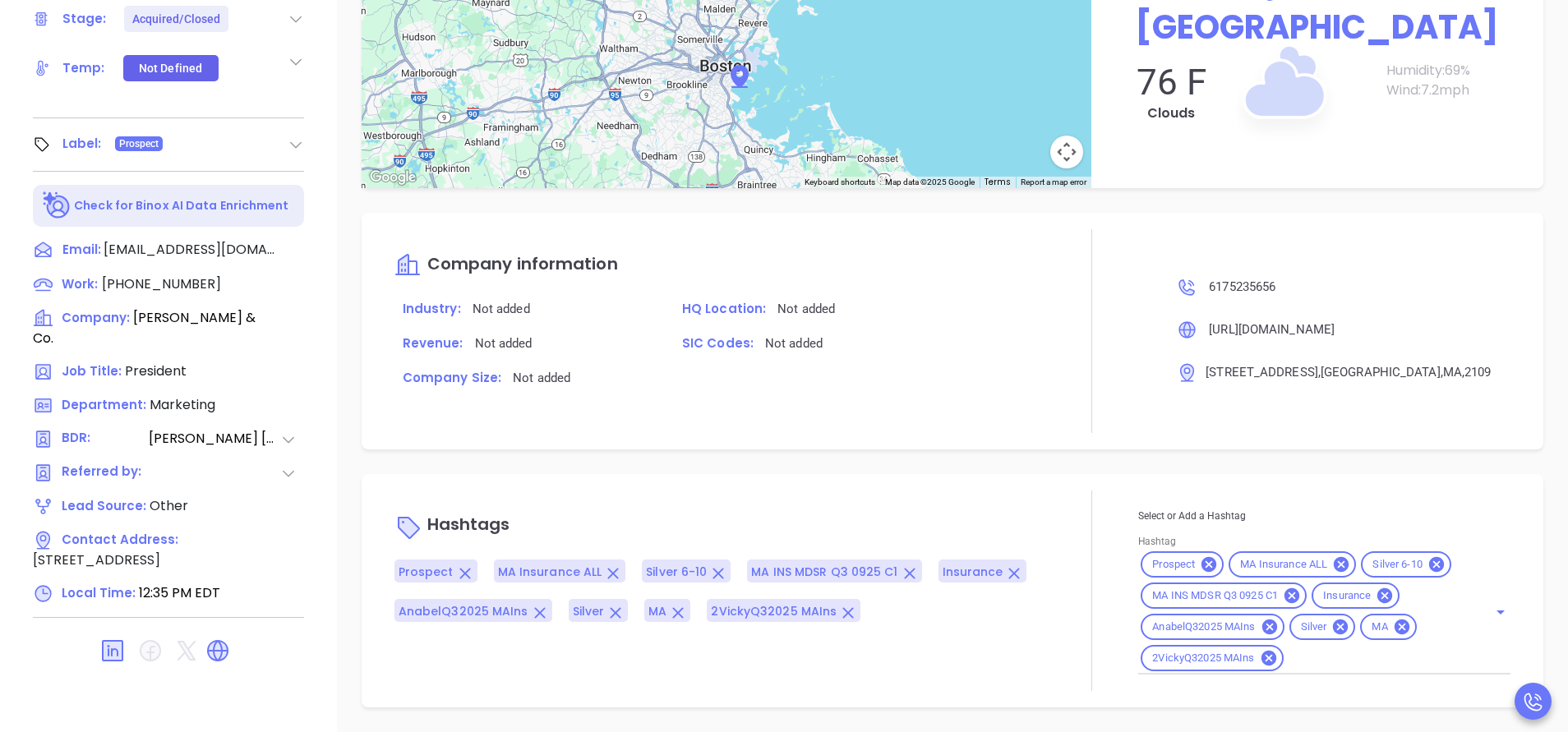
click at [1335, 667] on input "Hashtag" at bounding box center [1375, 658] width 179 height 20
type input "acqui"
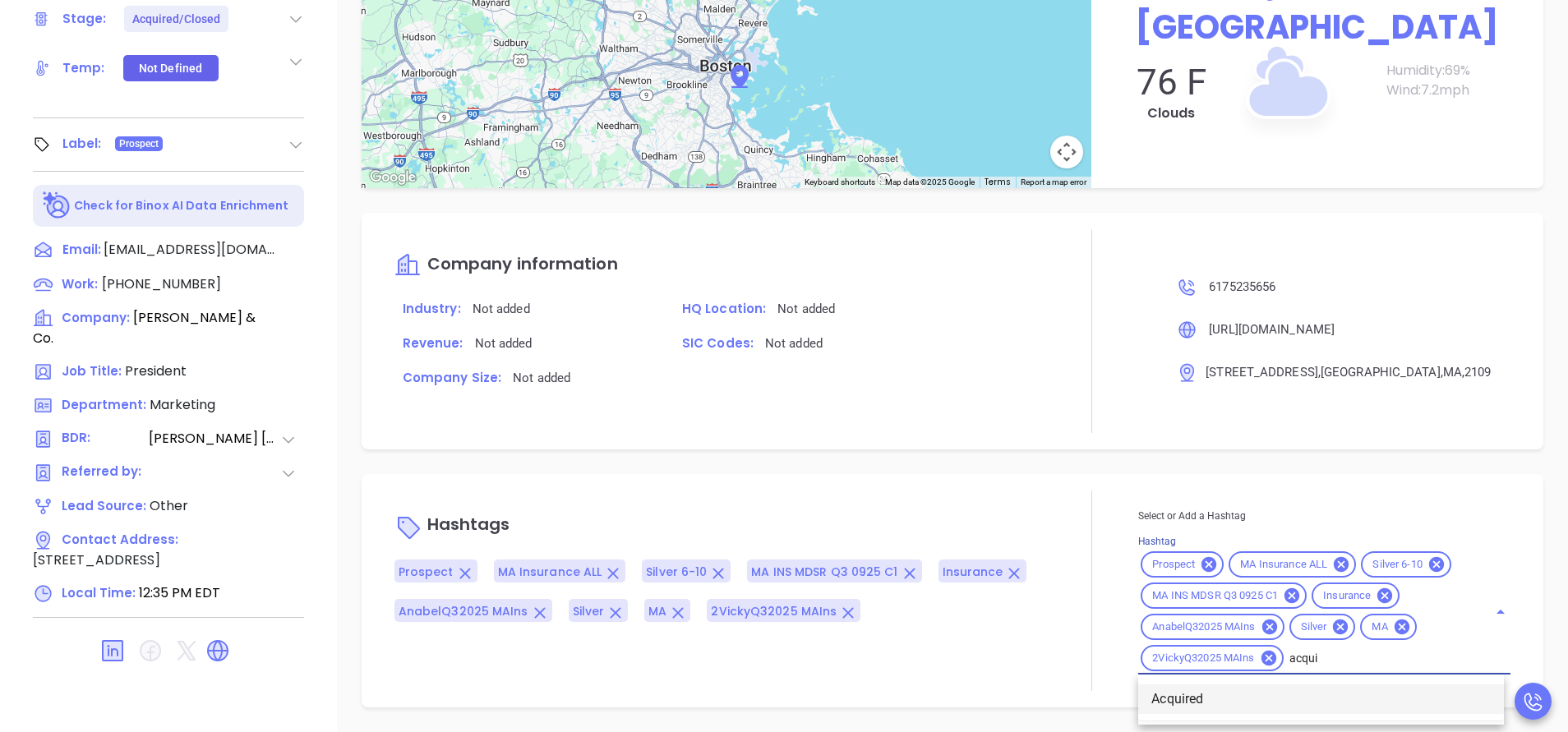
click at [1320, 692] on li "Acquired" at bounding box center [1321, 699] width 366 height 29
type input "remove f"
click at [1320, 692] on li "Remove from Marketing" at bounding box center [1321, 699] width 366 height 29
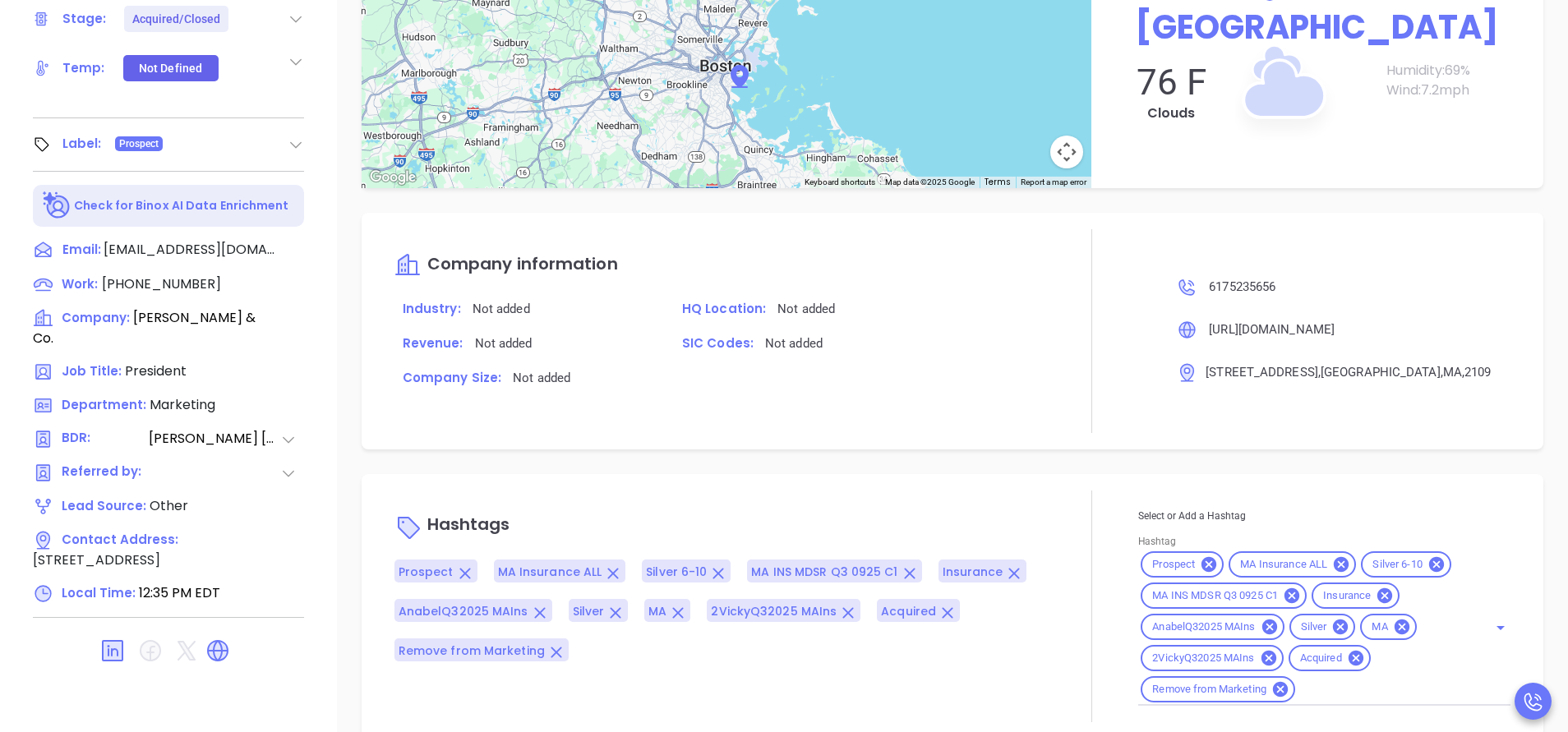
click at [1020, 661] on div "Prospect MA Insurance ALL Silver 6-10 MA INS MDSR Q3 0925 C1 Insurance AnabelQ3…" at bounding box center [720, 610] width 651 height 102
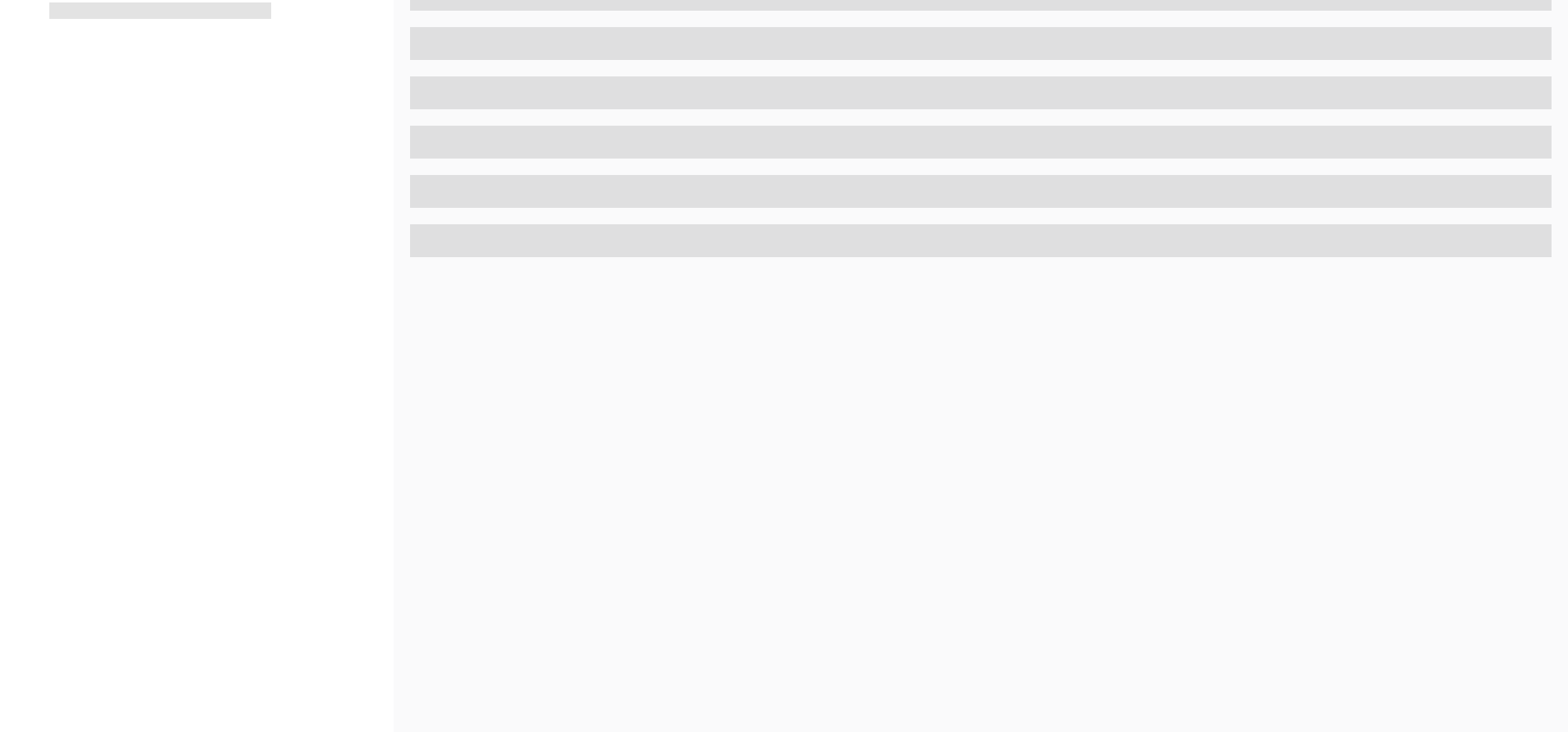
scroll to position [642, 0]
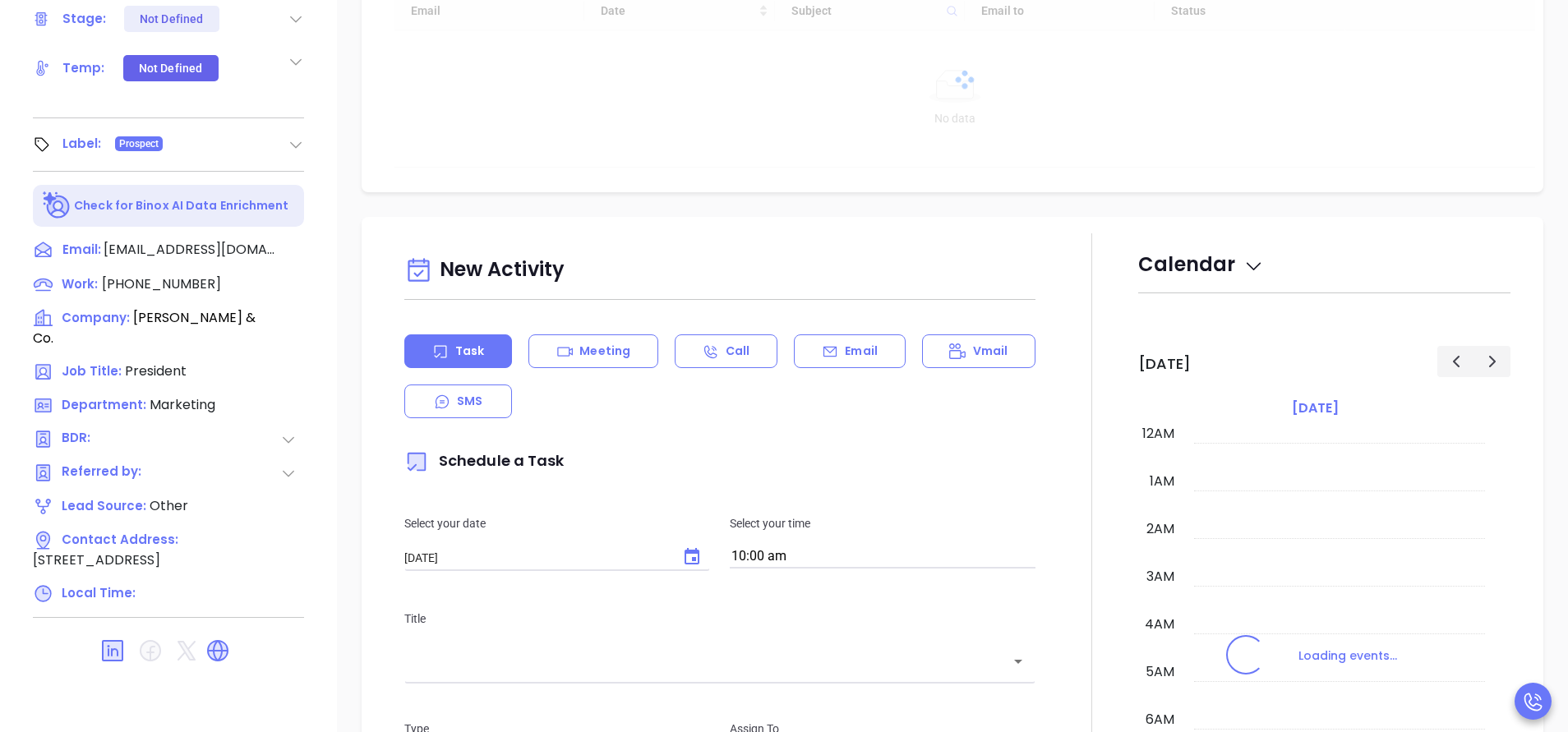
type input "[DATE]"
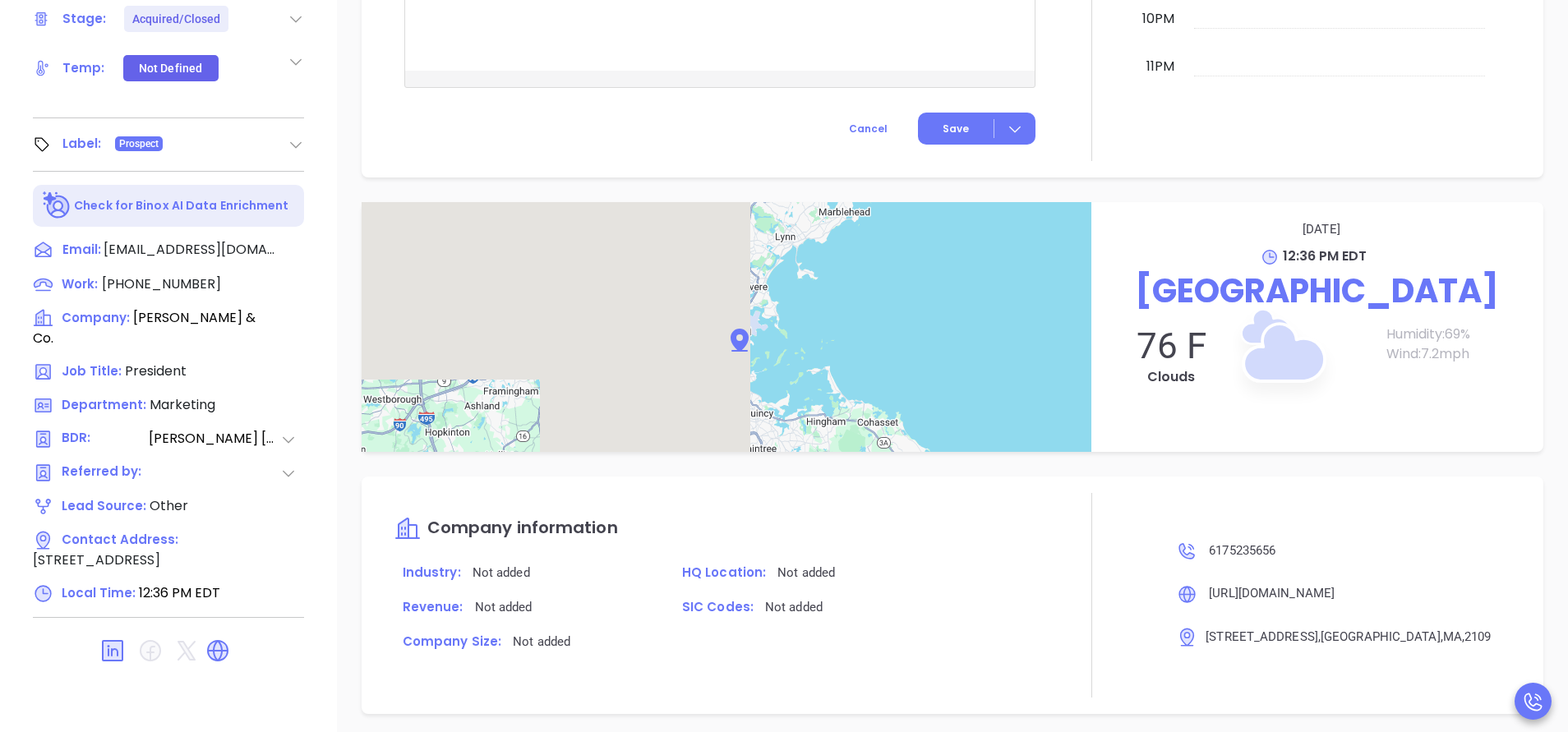
type input "[PERSON_NAME]"
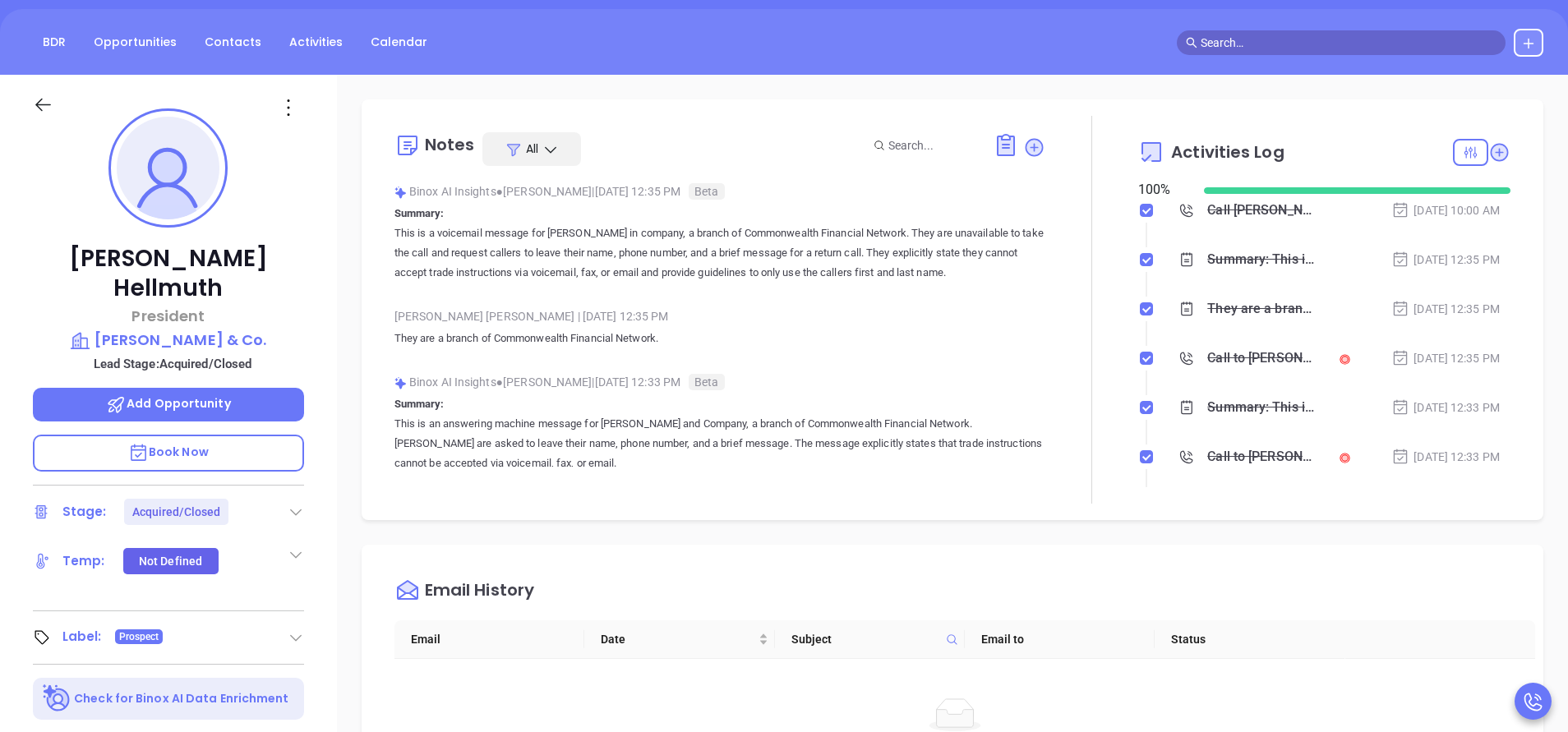
scroll to position [26, 0]
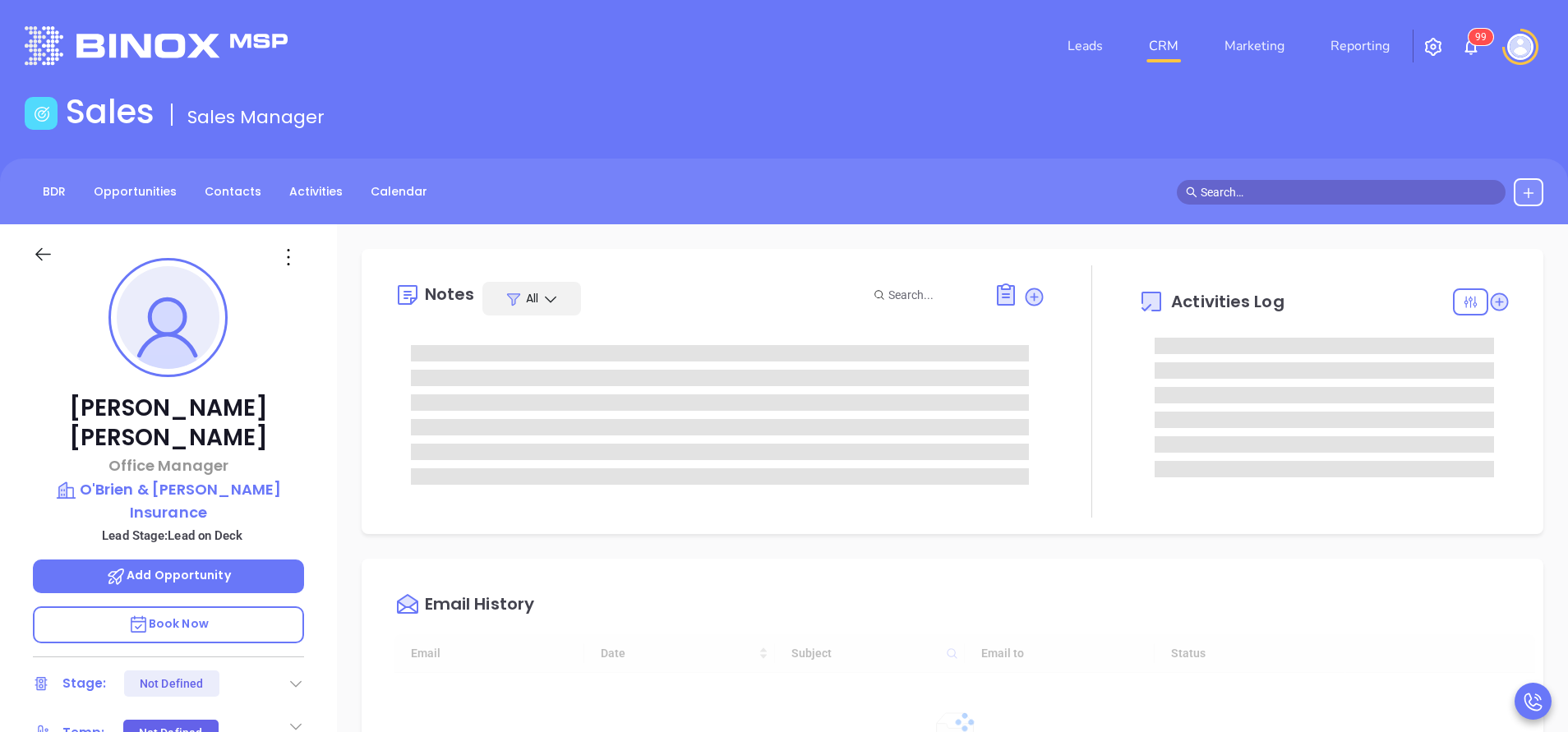
type input "[DATE]"
type input "Vicky Mendoza"
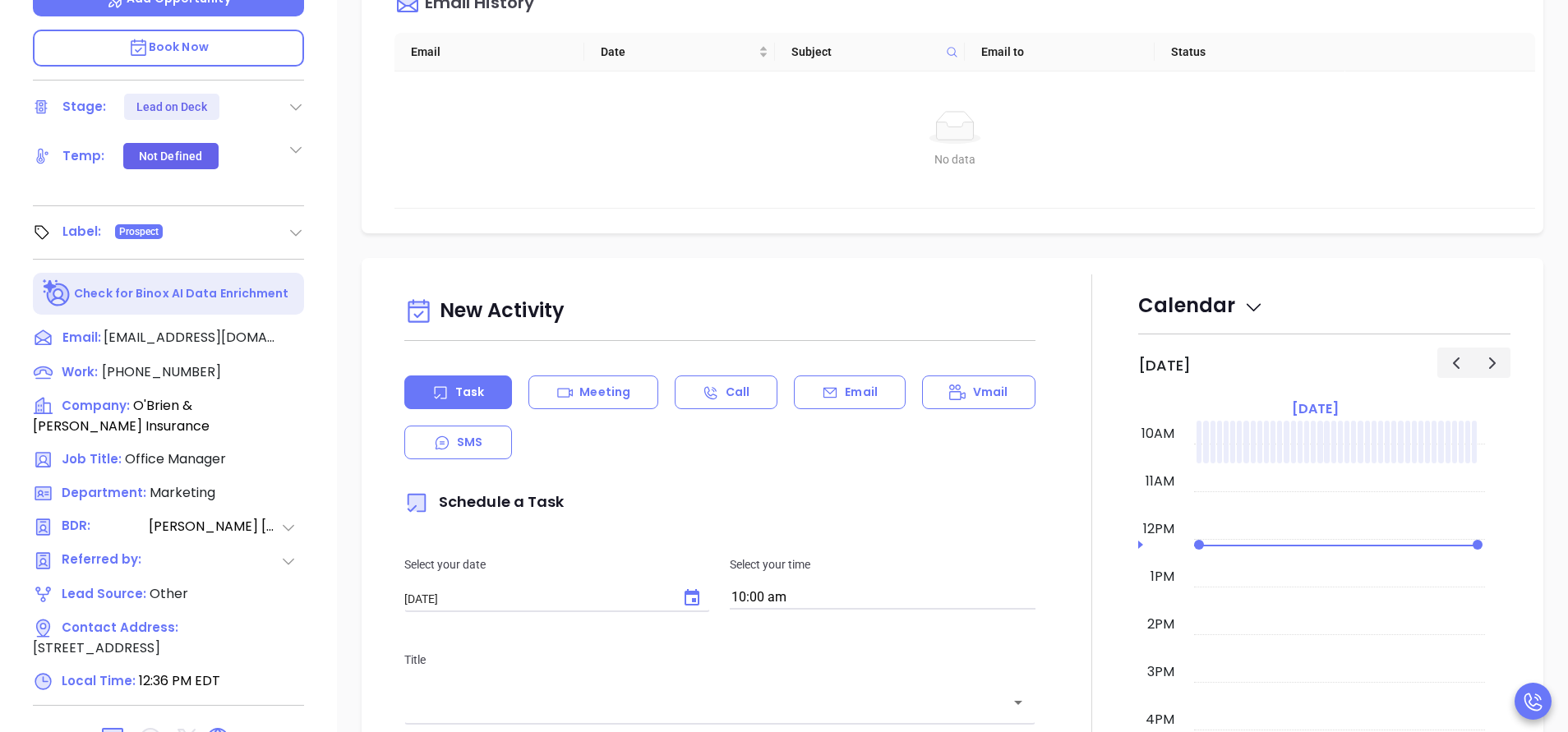
scroll to position [616, 0]
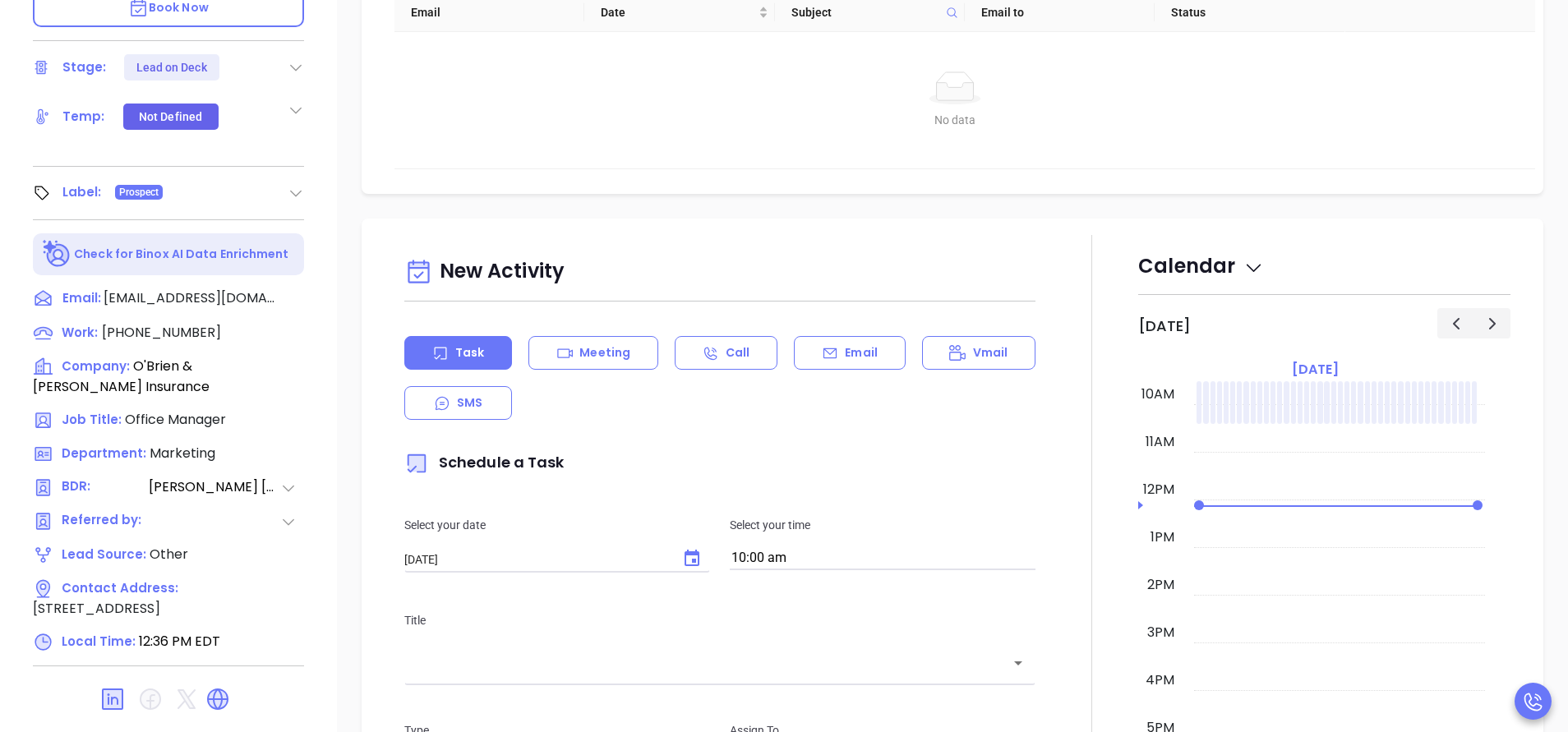
click at [731, 289] on div "New Activity" at bounding box center [720, 272] width 631 height 42
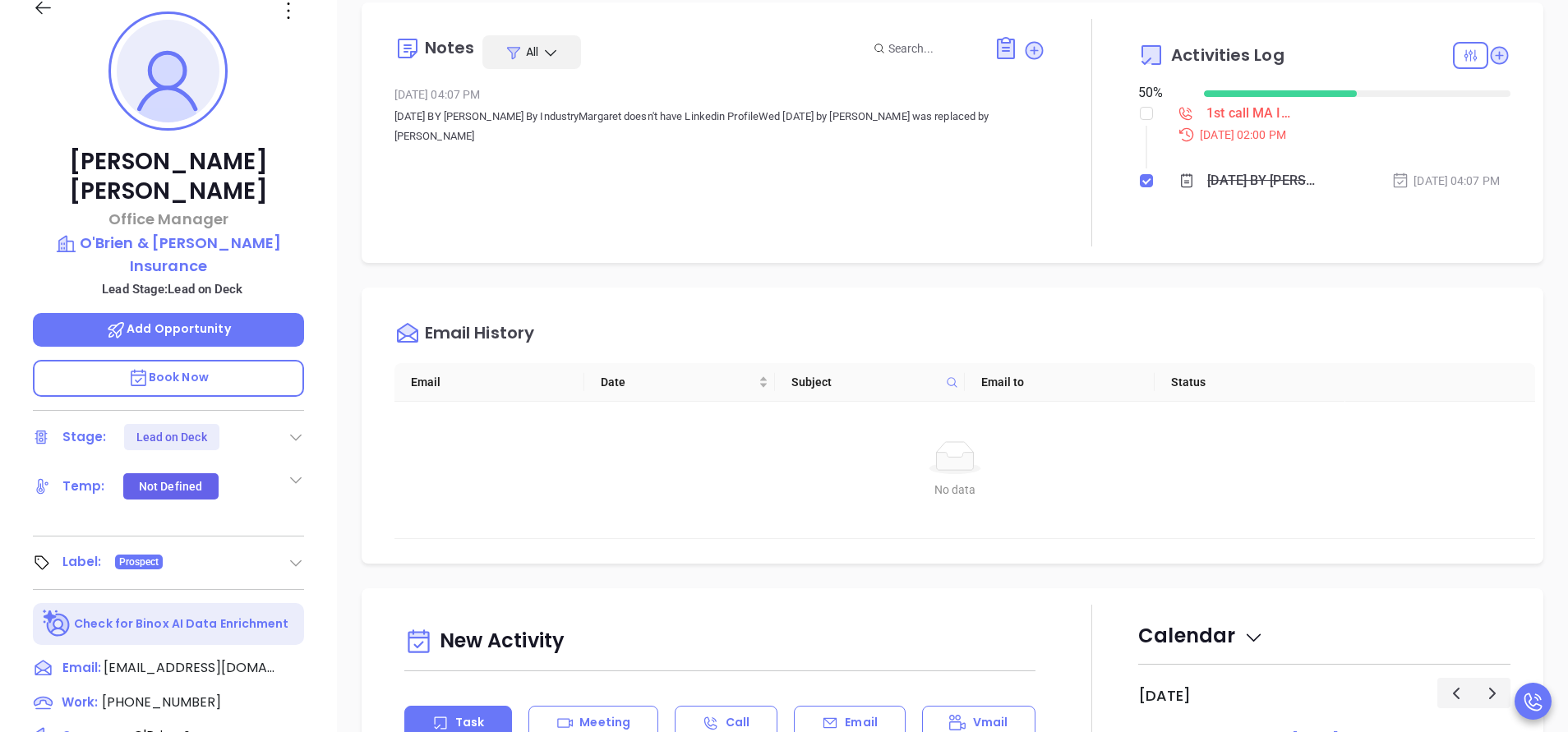
scroll to position [370, 0]
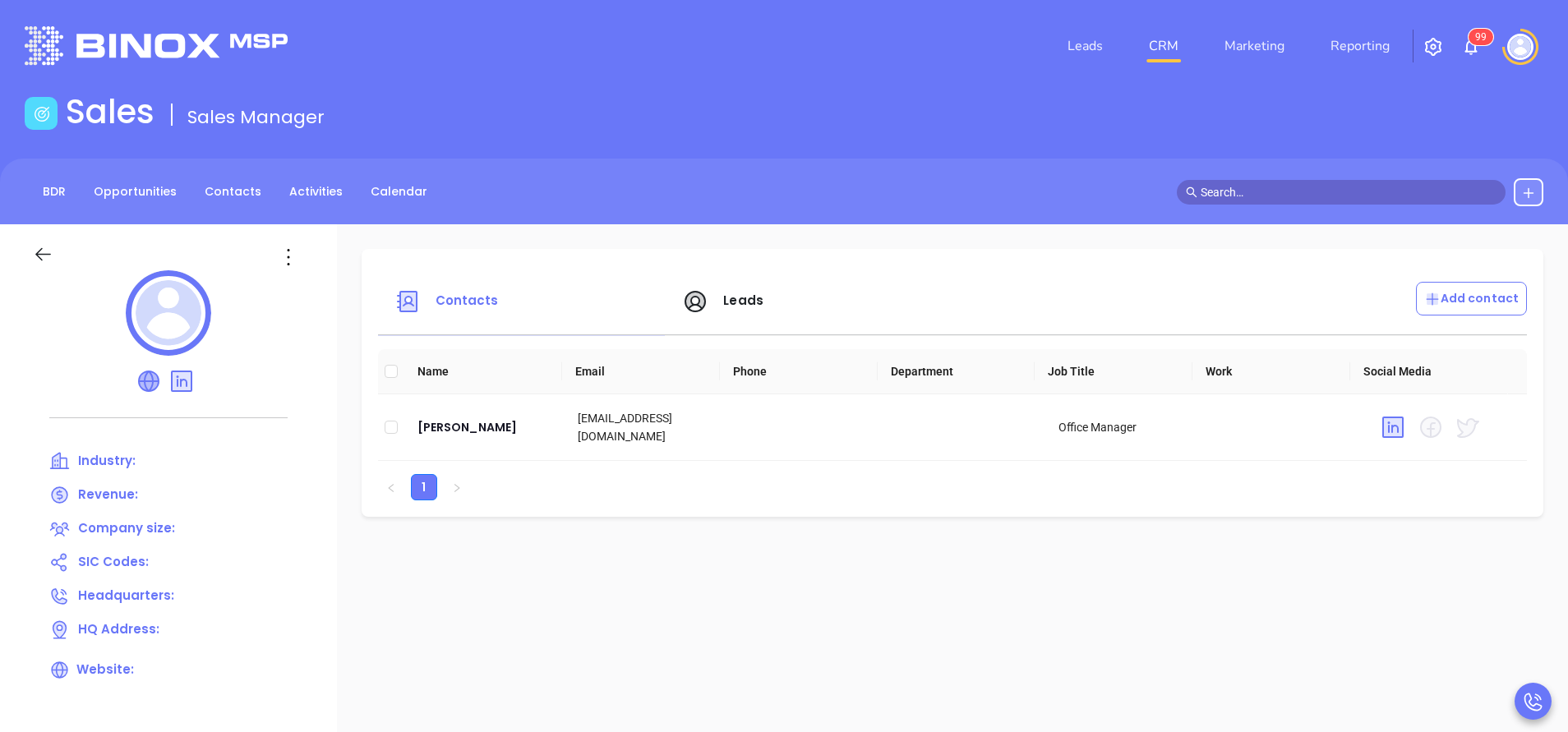
click at [151, 377] on icon at bounding box center [148, 381] width 20 height 20
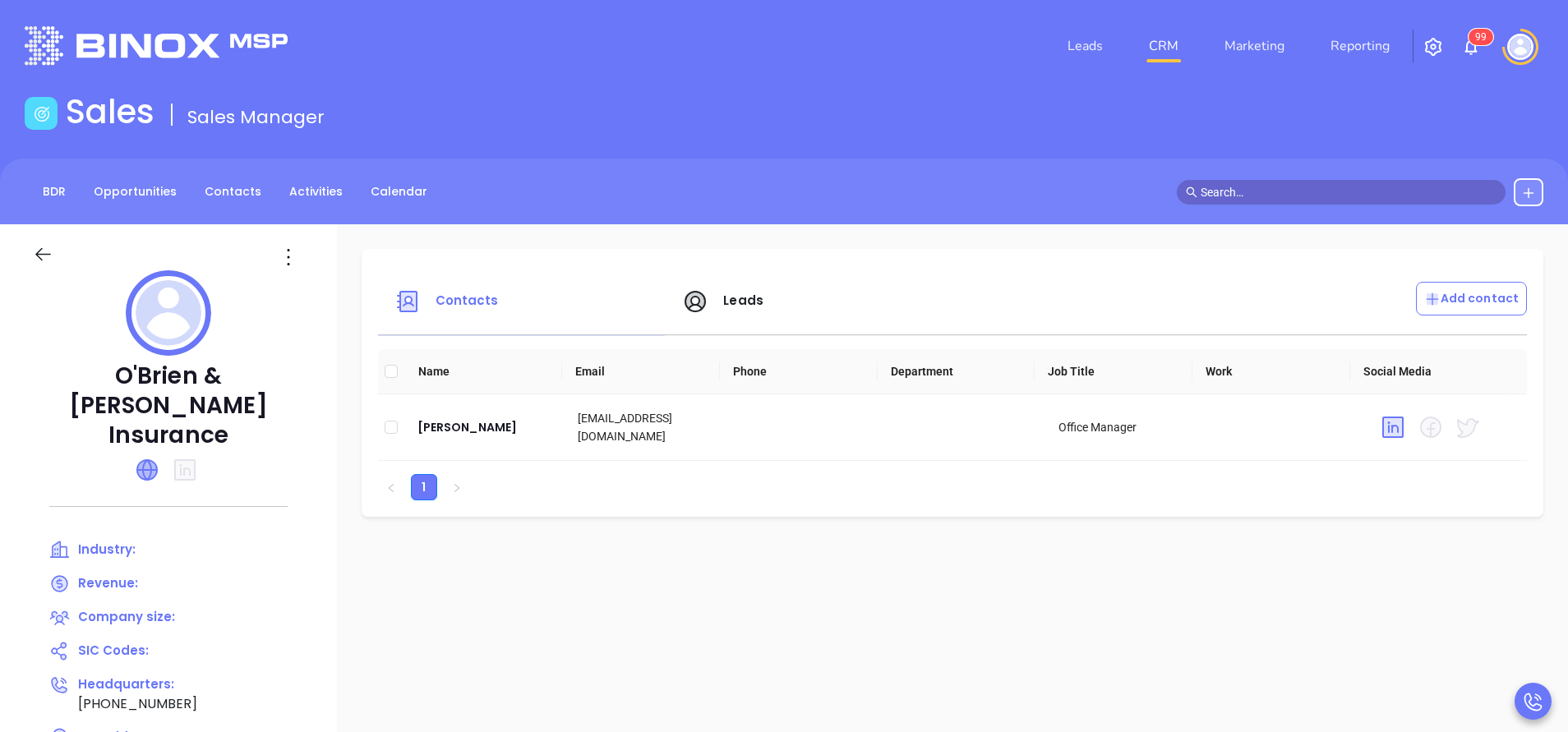
click at [151, 460] on icon at bounding box center [147, 469] width 20 height 20
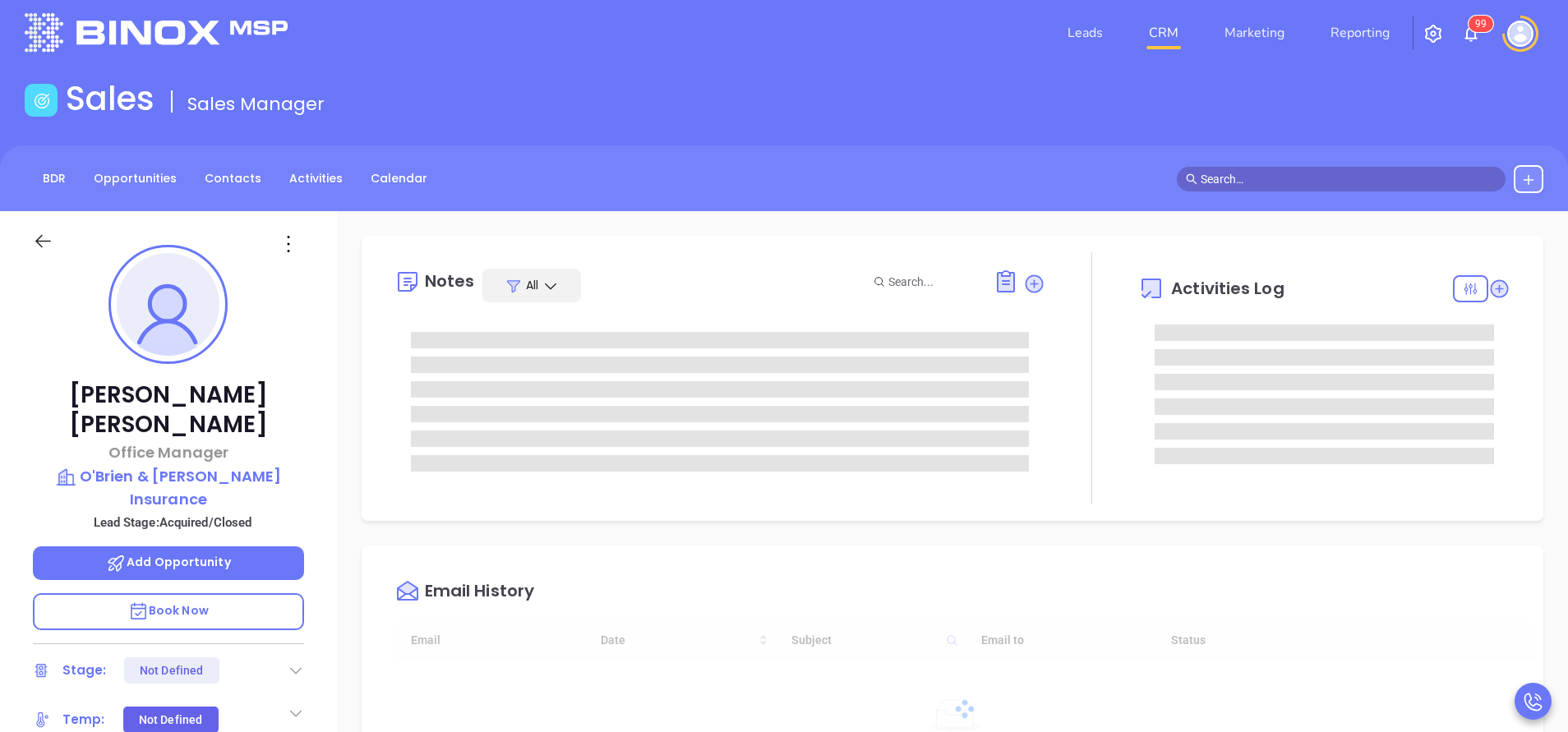
type input "[DATE]"
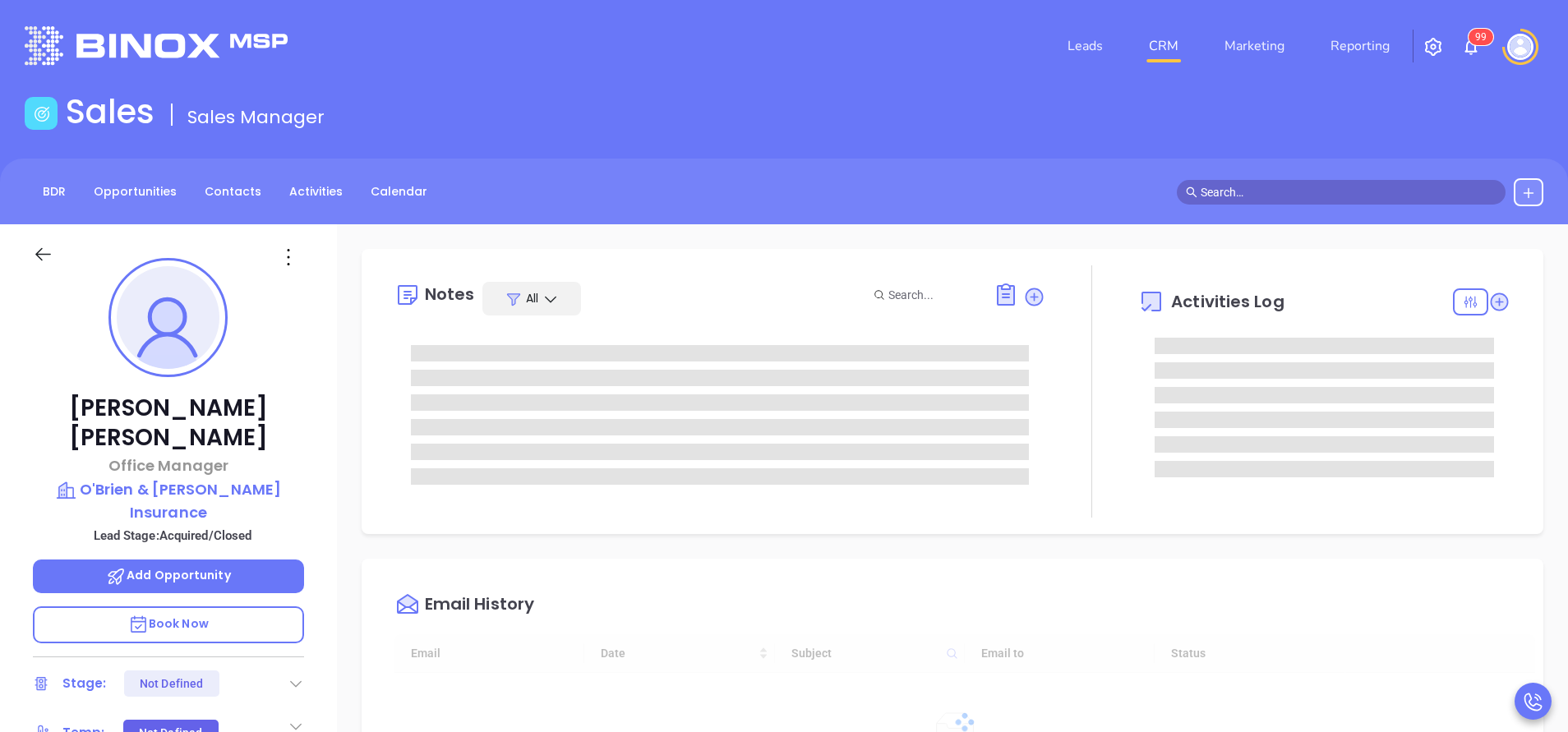
scroll to position [477, 0]
type input "[PERSON_NAME]"
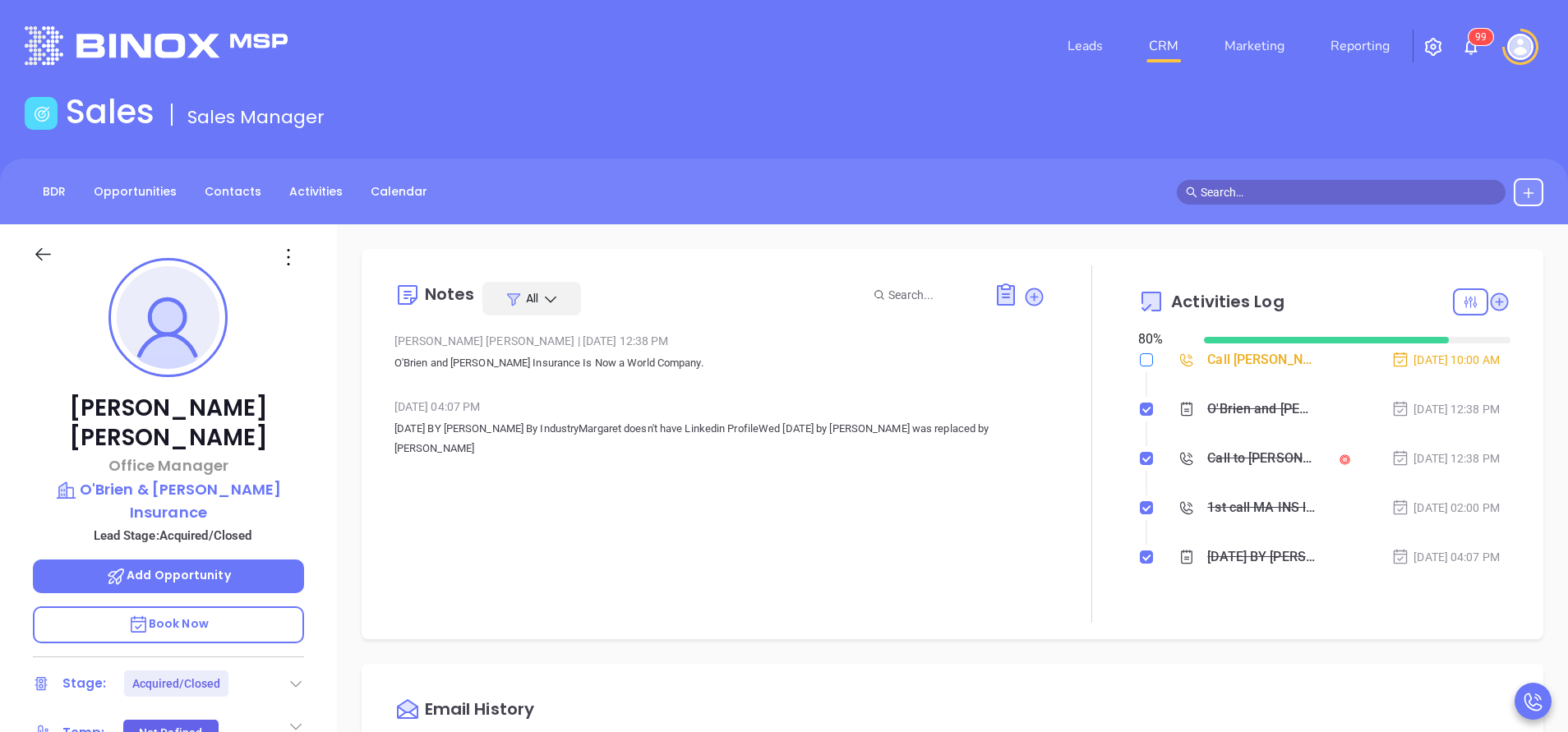
click at [1139, 359] on input "checkbox" at bounding box center [1145, 359] width 13 height 13
checkbox input "true"
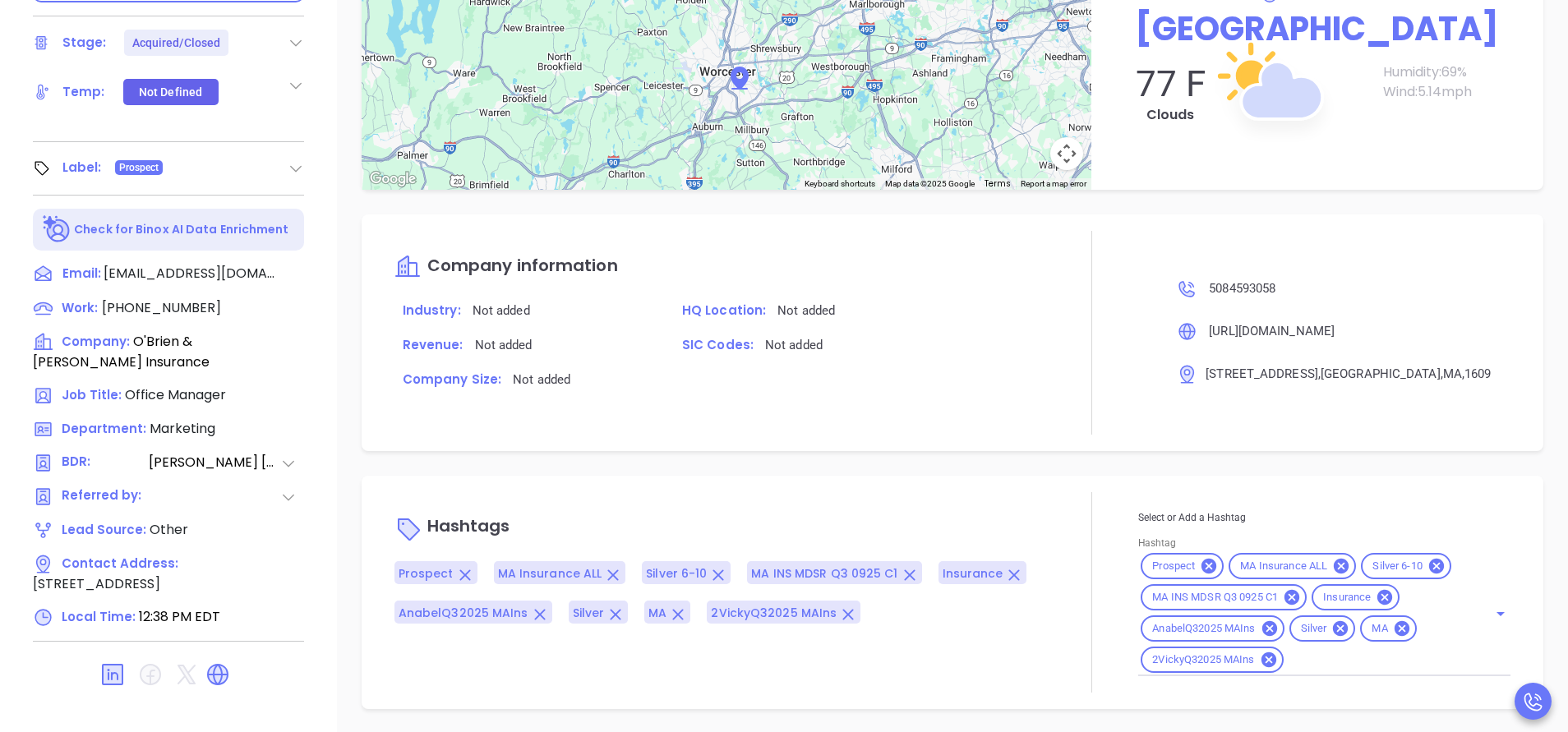
scroll to position [642, 0]
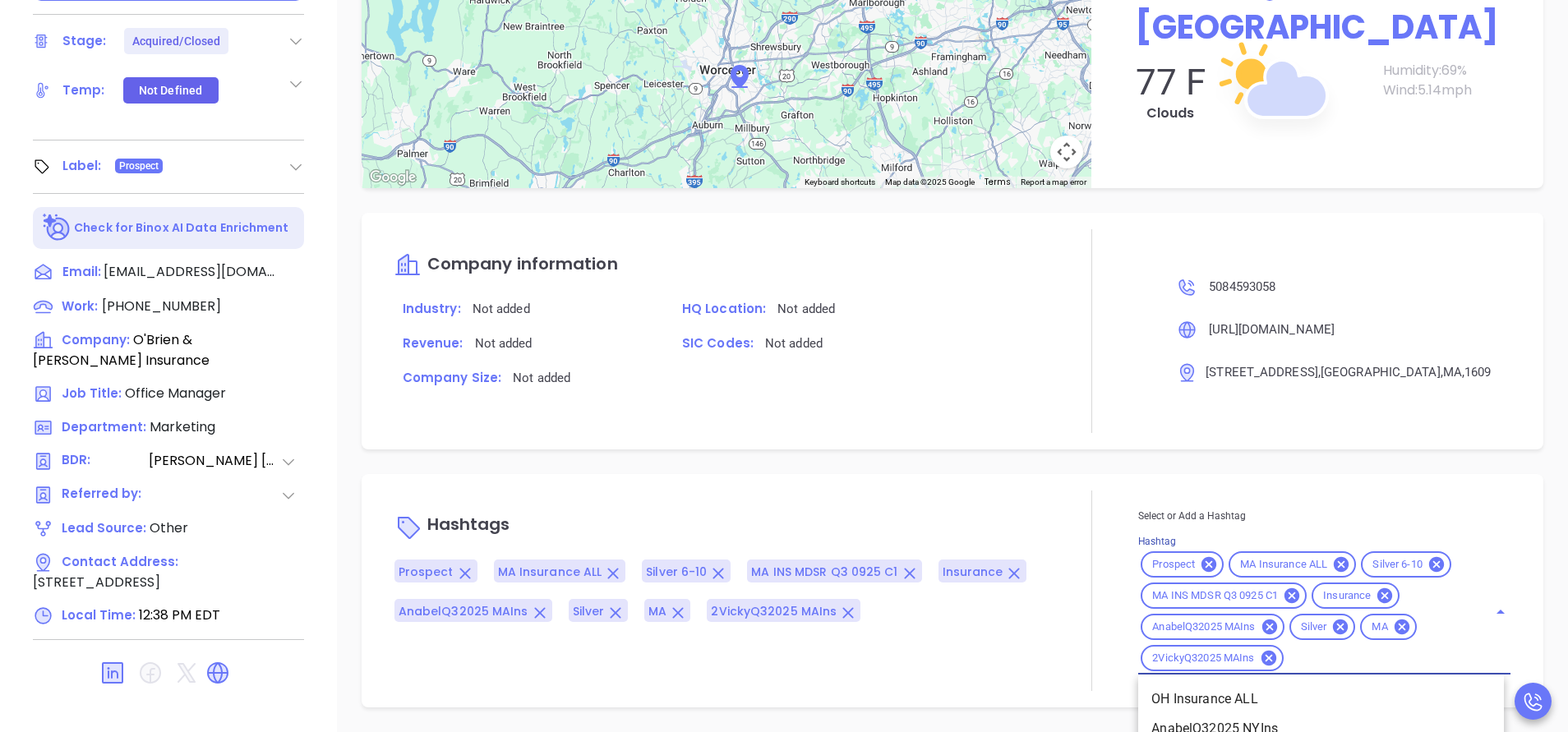
click at [1299, 653] on input "Hashtag" at bounding box center [1375, 658] width 179 height 20
type input "acq"
click at [1188, 691] on li "Acquired" at bounding box center [1321, 699] width 366 height 29
type input "remove fr"
click at [1188, 688] on li "Remove from Marketing" at bounding box center [1321, 699] width 366 height 29
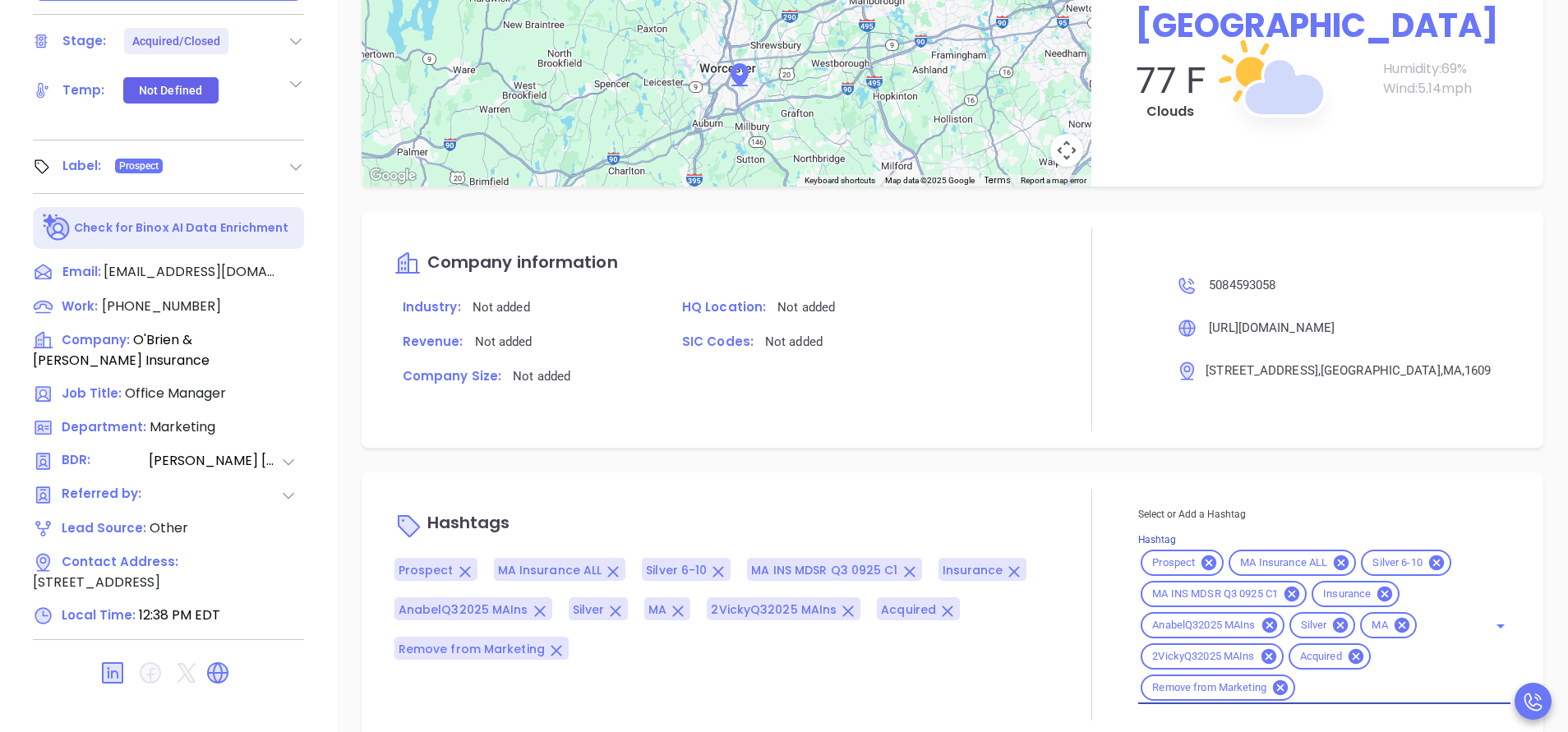
scroll to position [1386, 0]
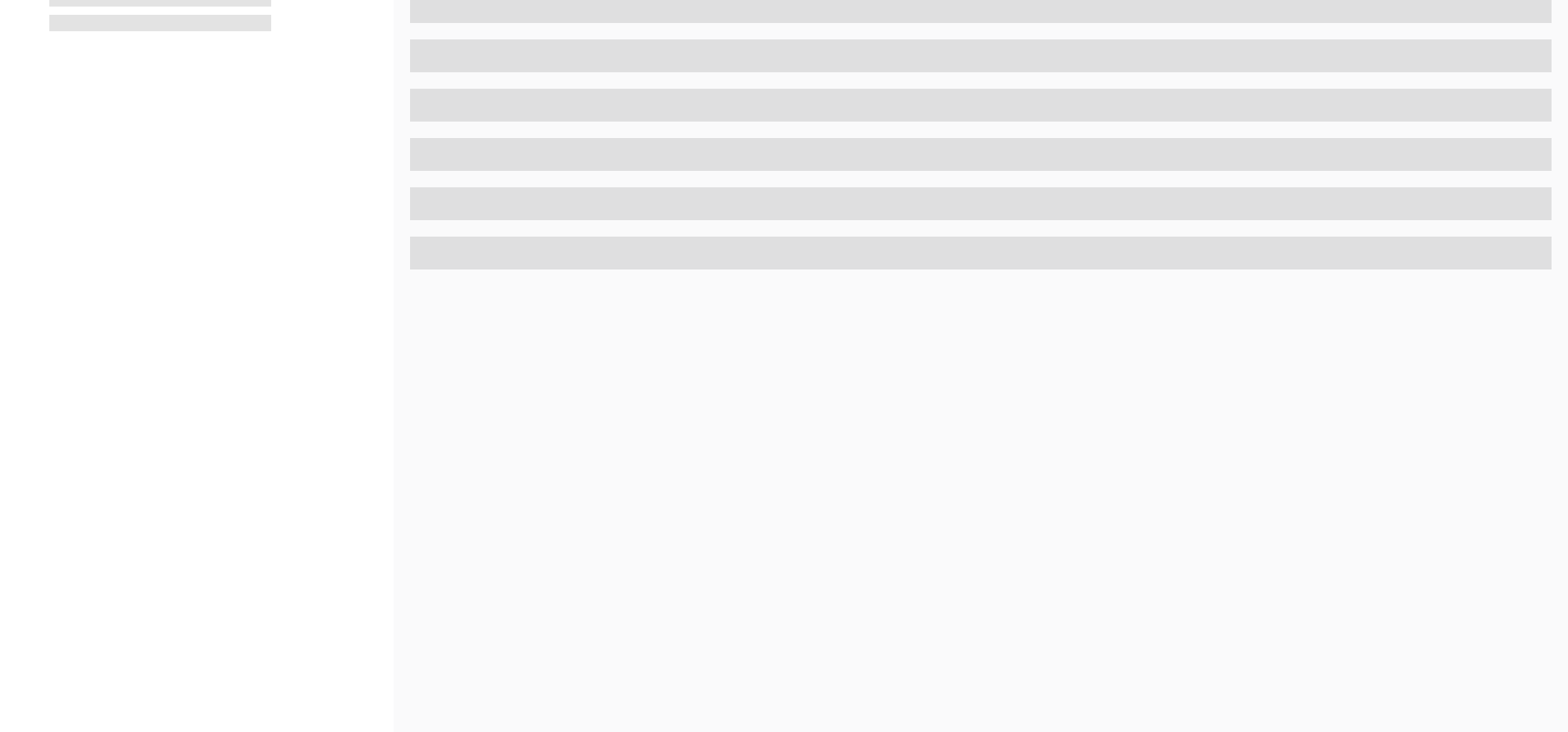
scroll to position [642, 0]
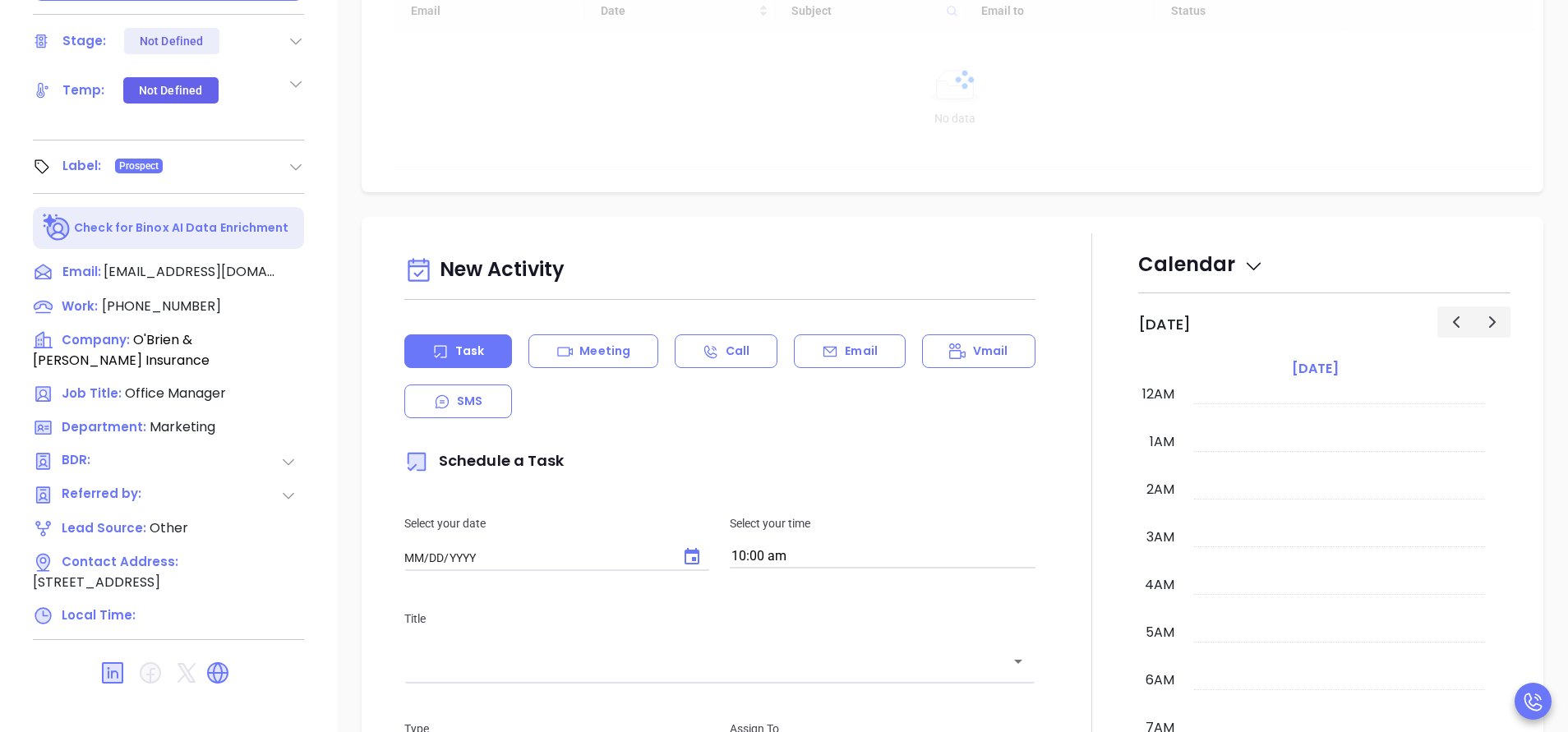
type input "[DATE]"
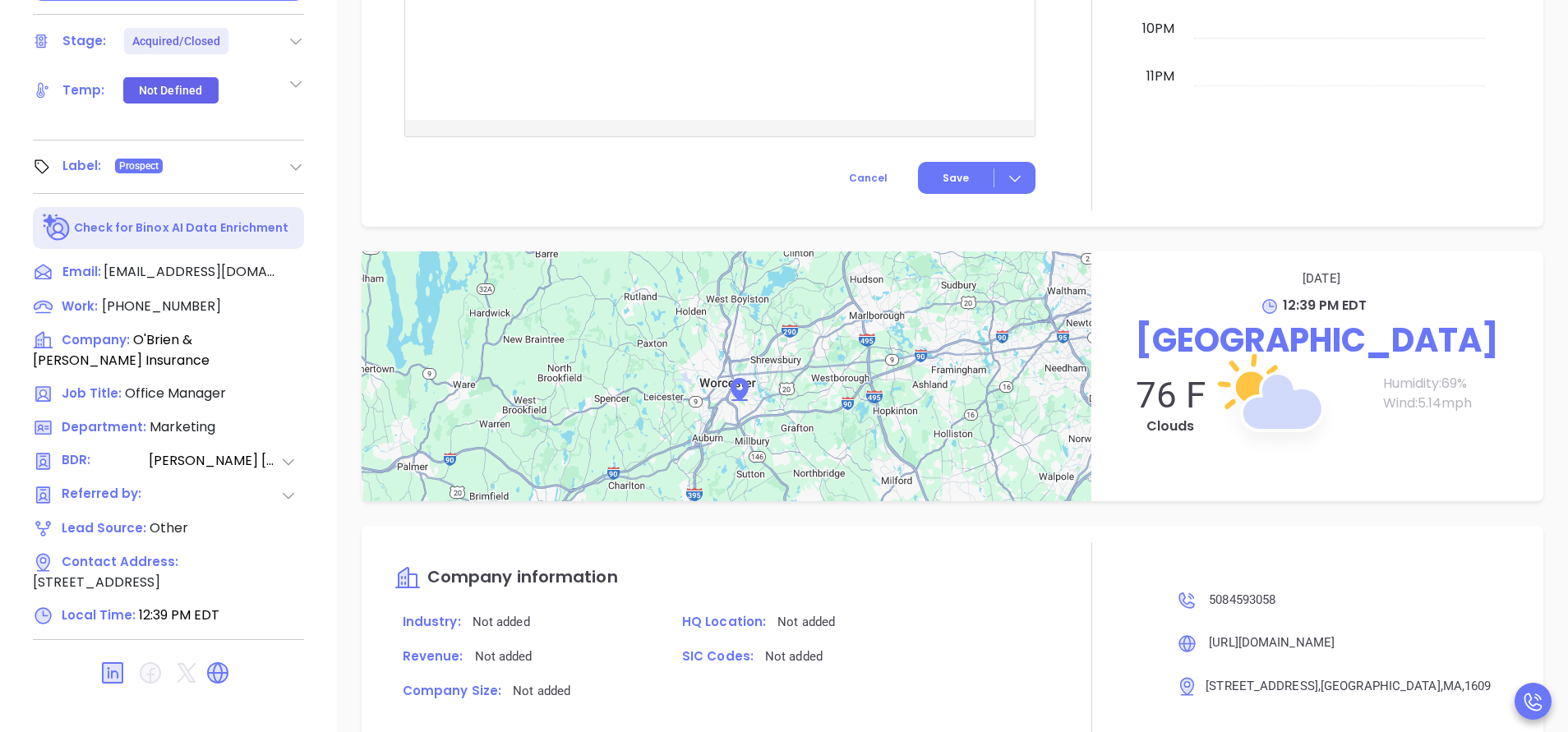
type input "[PERSON_NAME]"
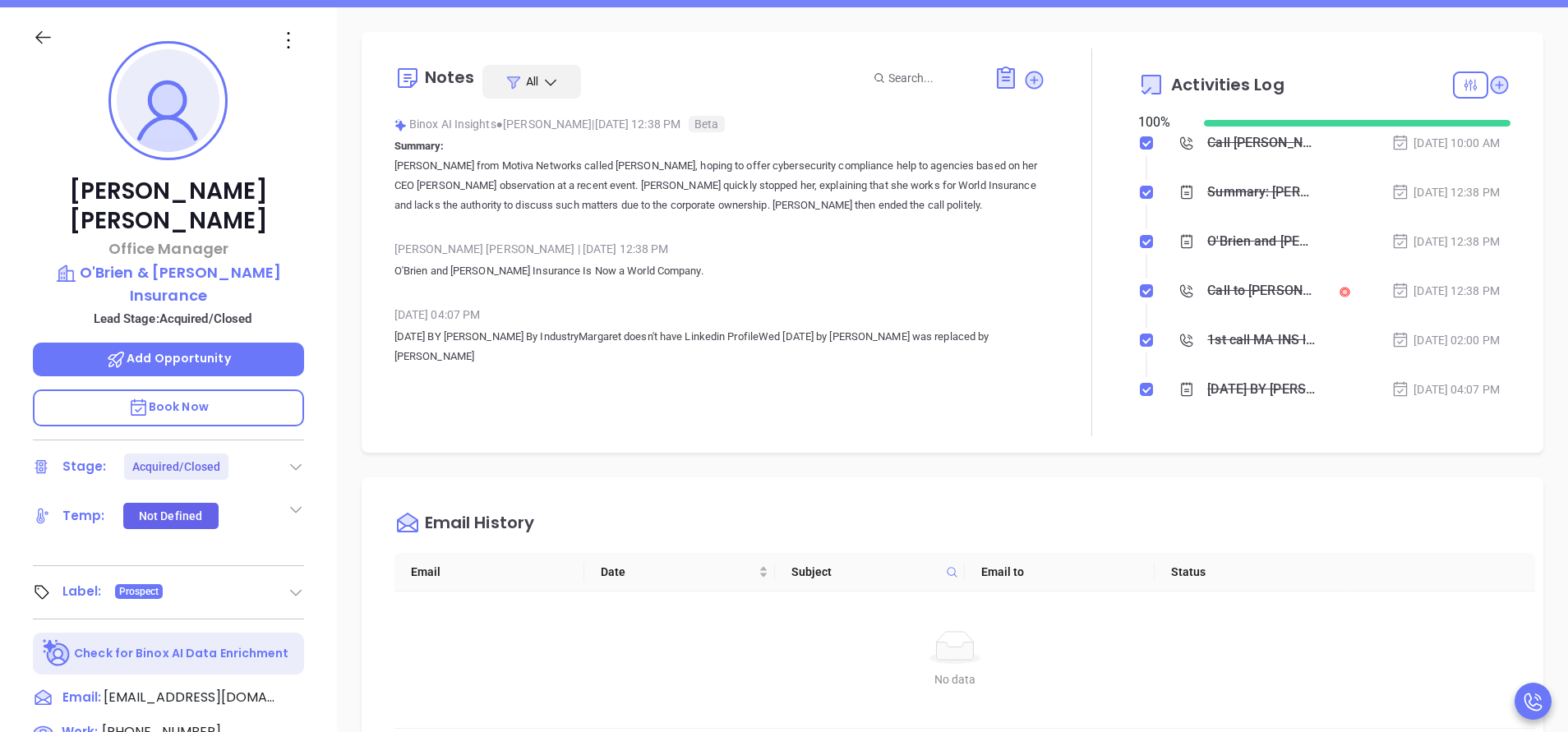
scroll to position [0, 0]
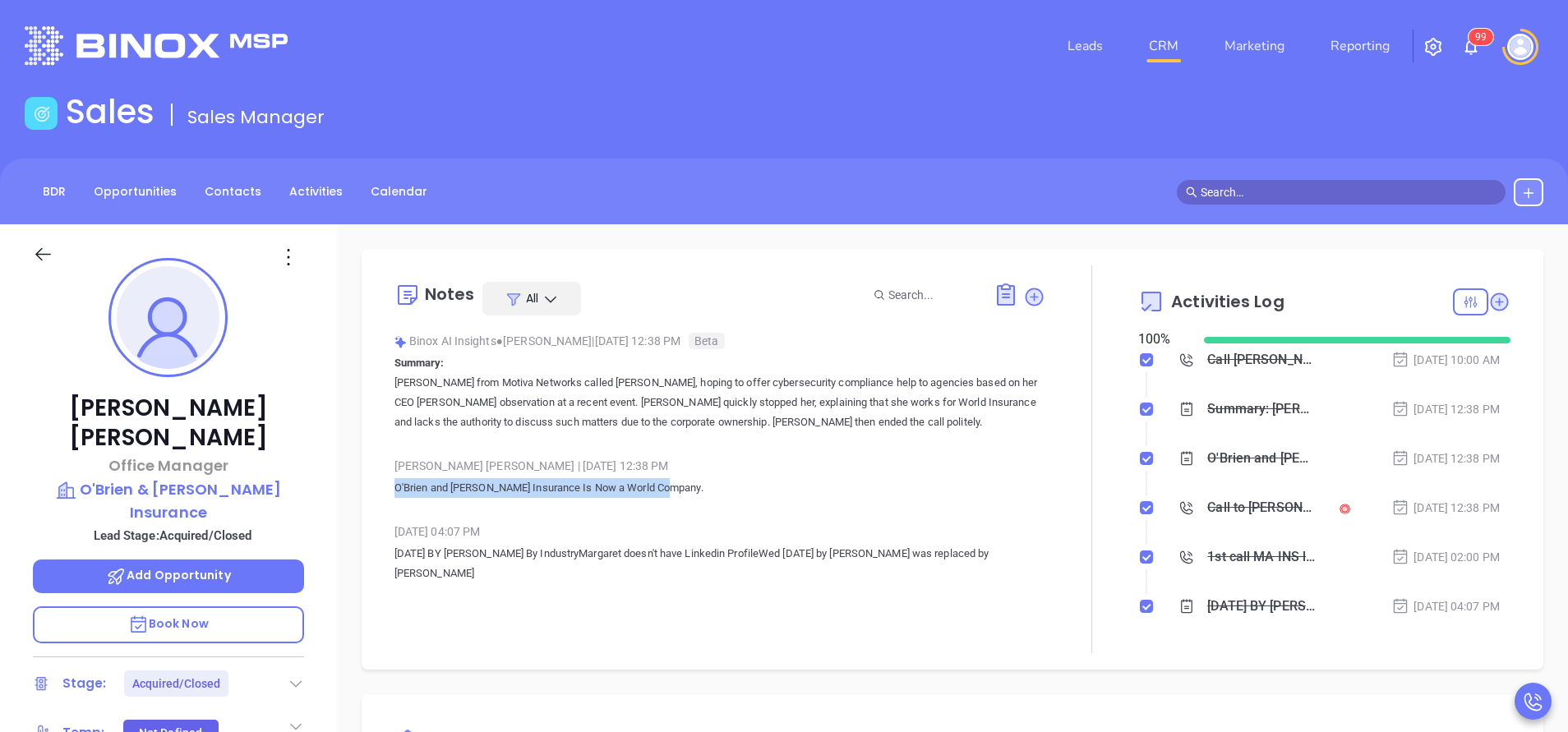
drag, startPoint x: 611, startPoint y: 494, endPoint x: 387, endPoint y: 495, distance: 224.0
click at [387, 495] on div "Notes All Binox AI Insights ● Vicky Mendoza | Oct 7, 2025 12:38 PM Beta Summary…" at bounding box center [952, 459] width 1149 height 387
copy p "O'Brien and Gibbons Insurance Is Now a World Company."
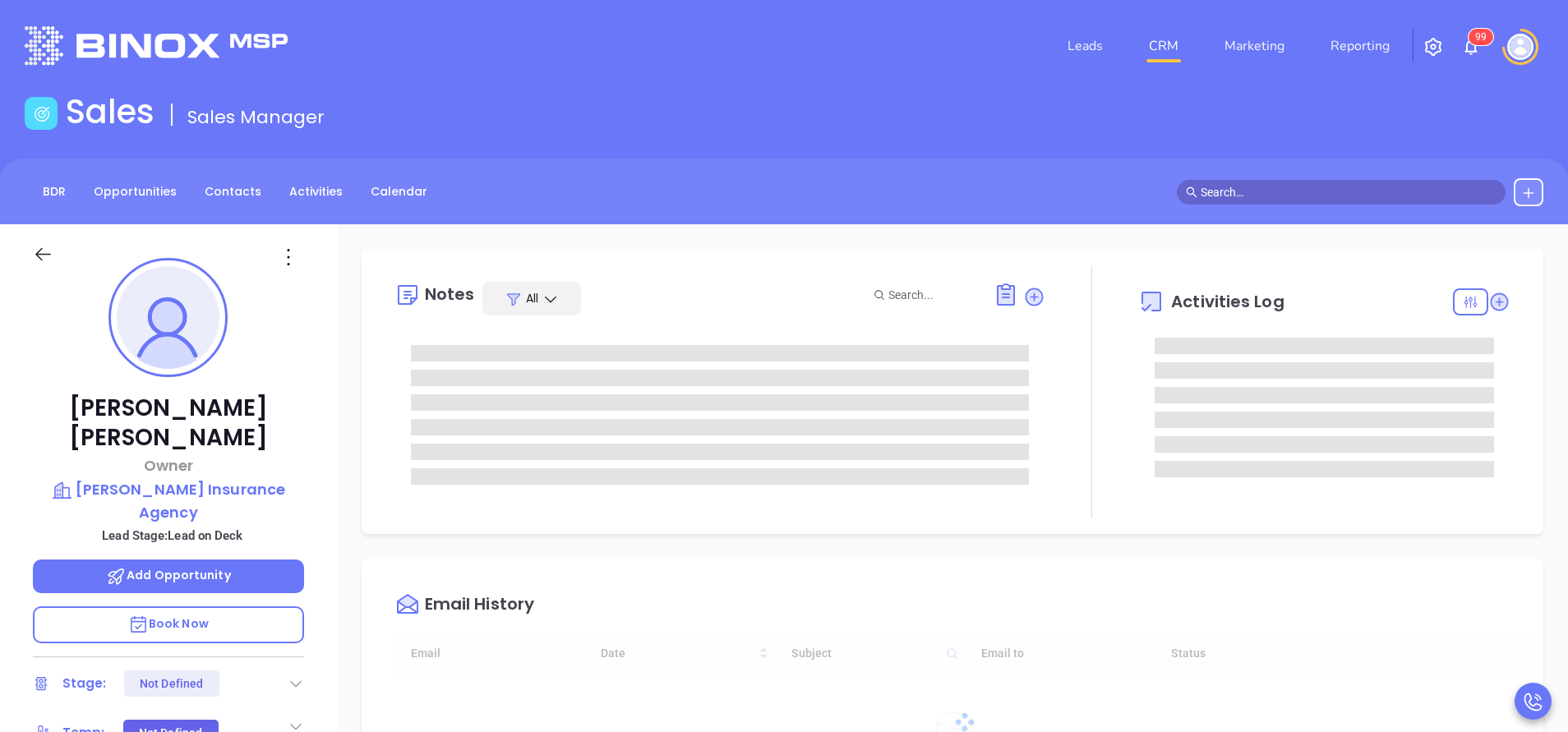
type input "[DATE]"
type input "[PERSON_NAME]"
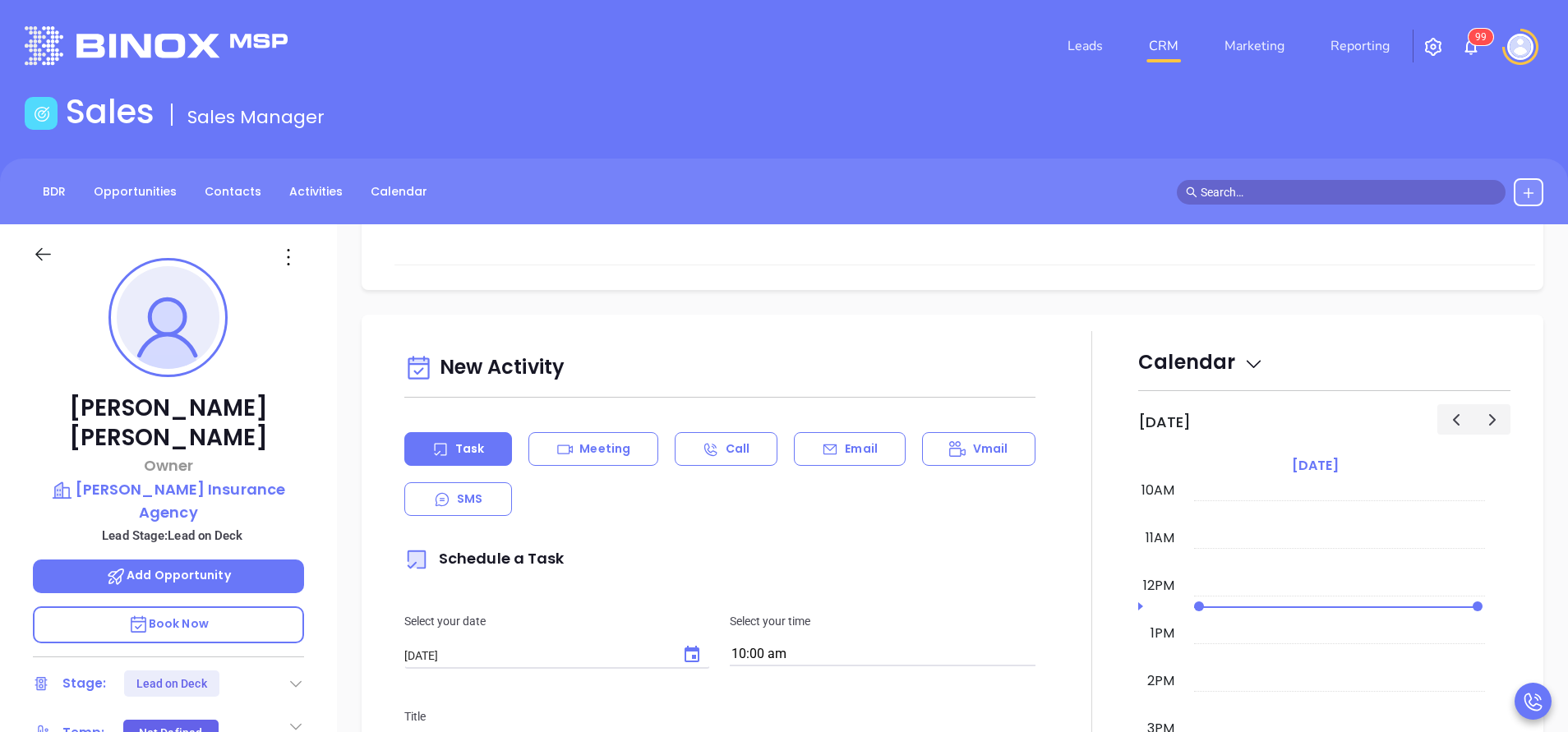
scroll to position [616, 0]
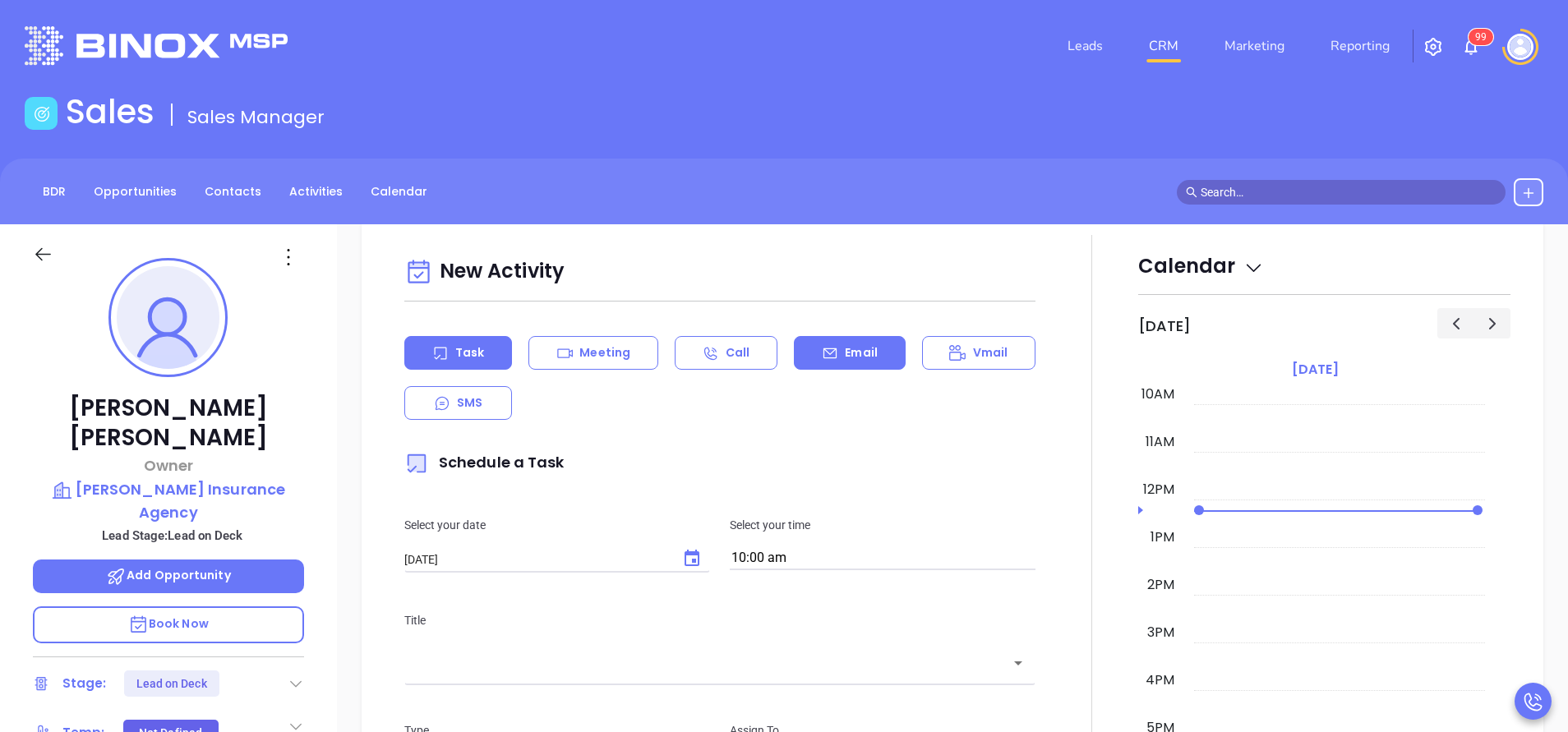
click at [861, 343] on div "Email" at bounding box center [849, 352] width 111 height 34
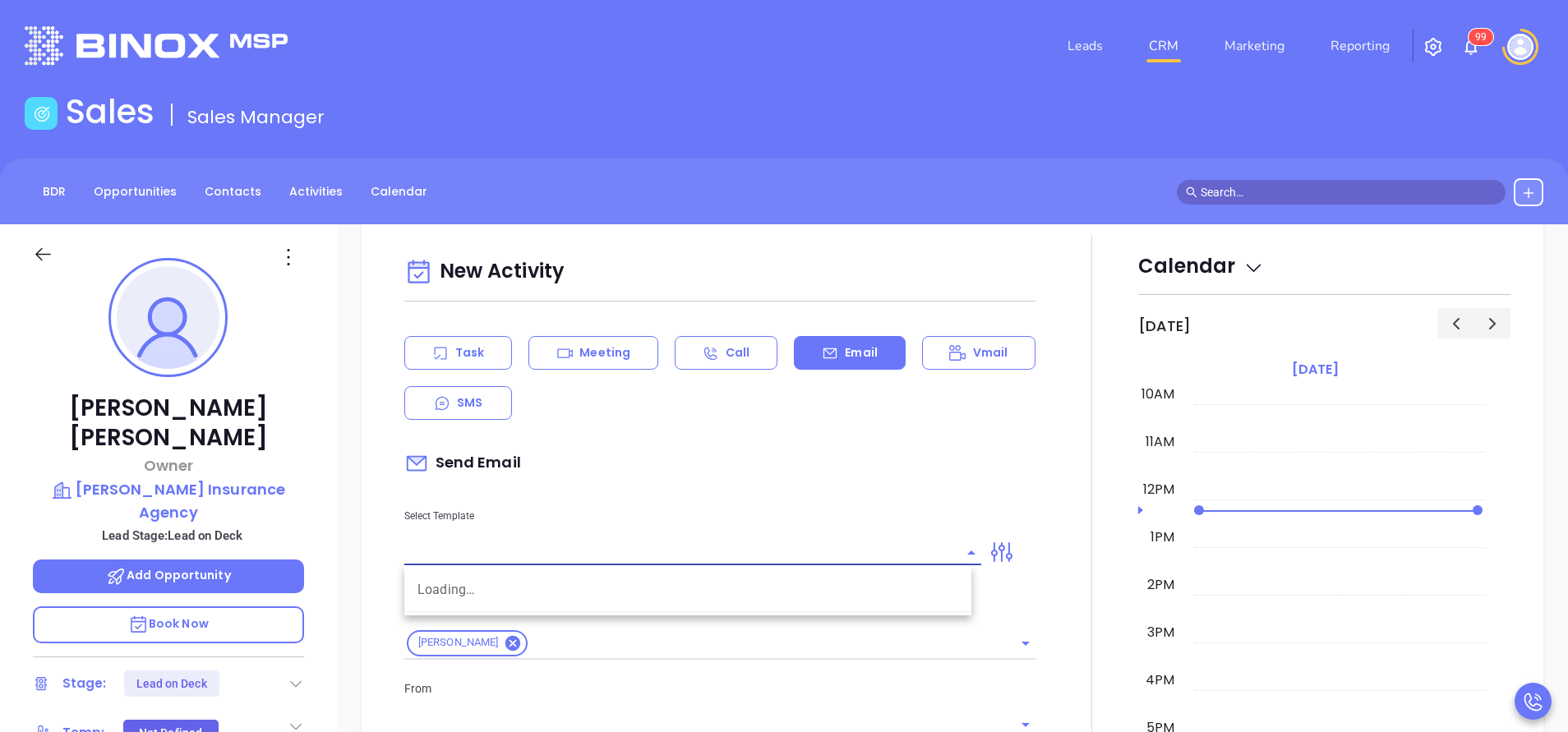
click at [730, 552] on input "text" at bounding box center [681, 552] width 553 height 23
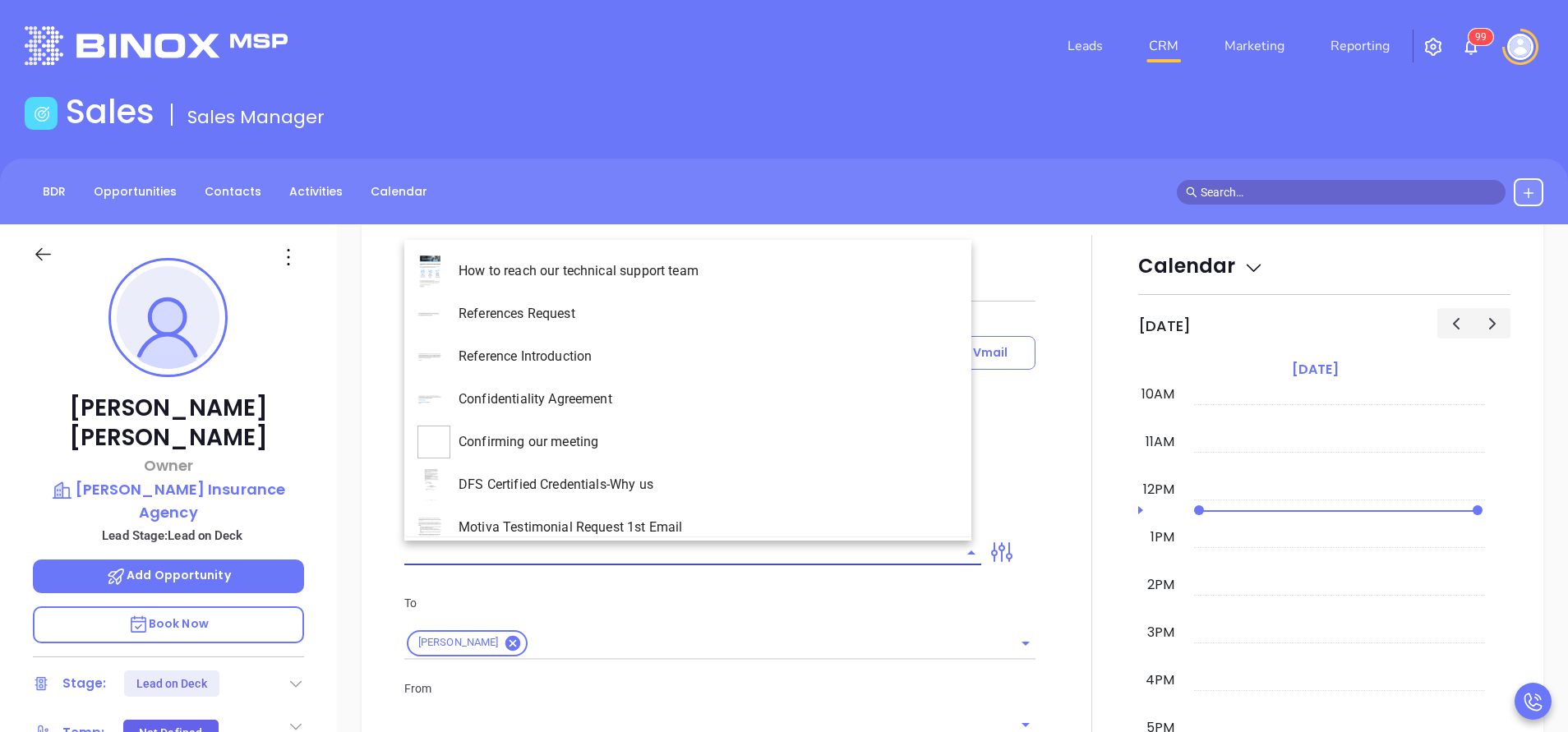
type input "[PERSON_NAME]"
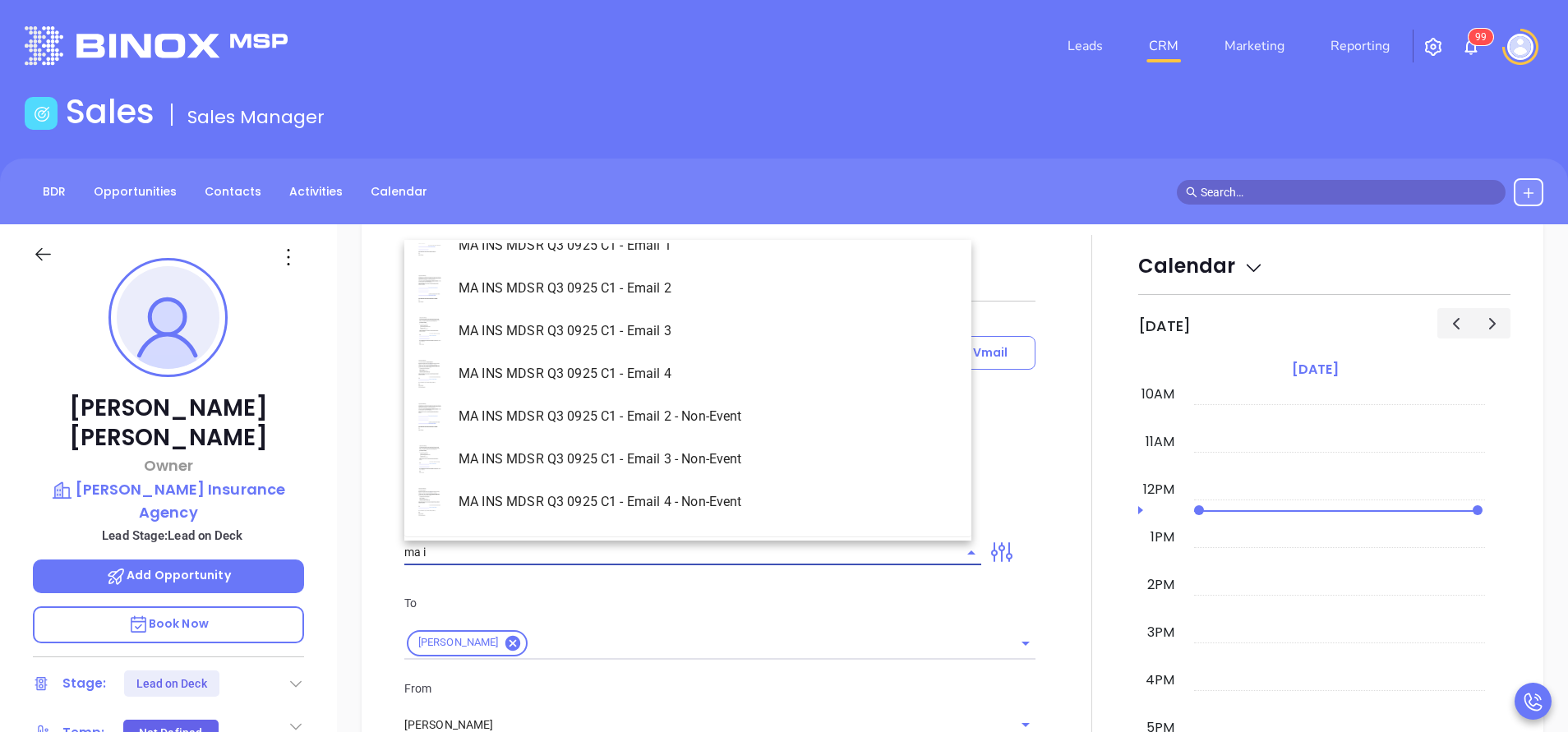
scroll to position [104, 0]
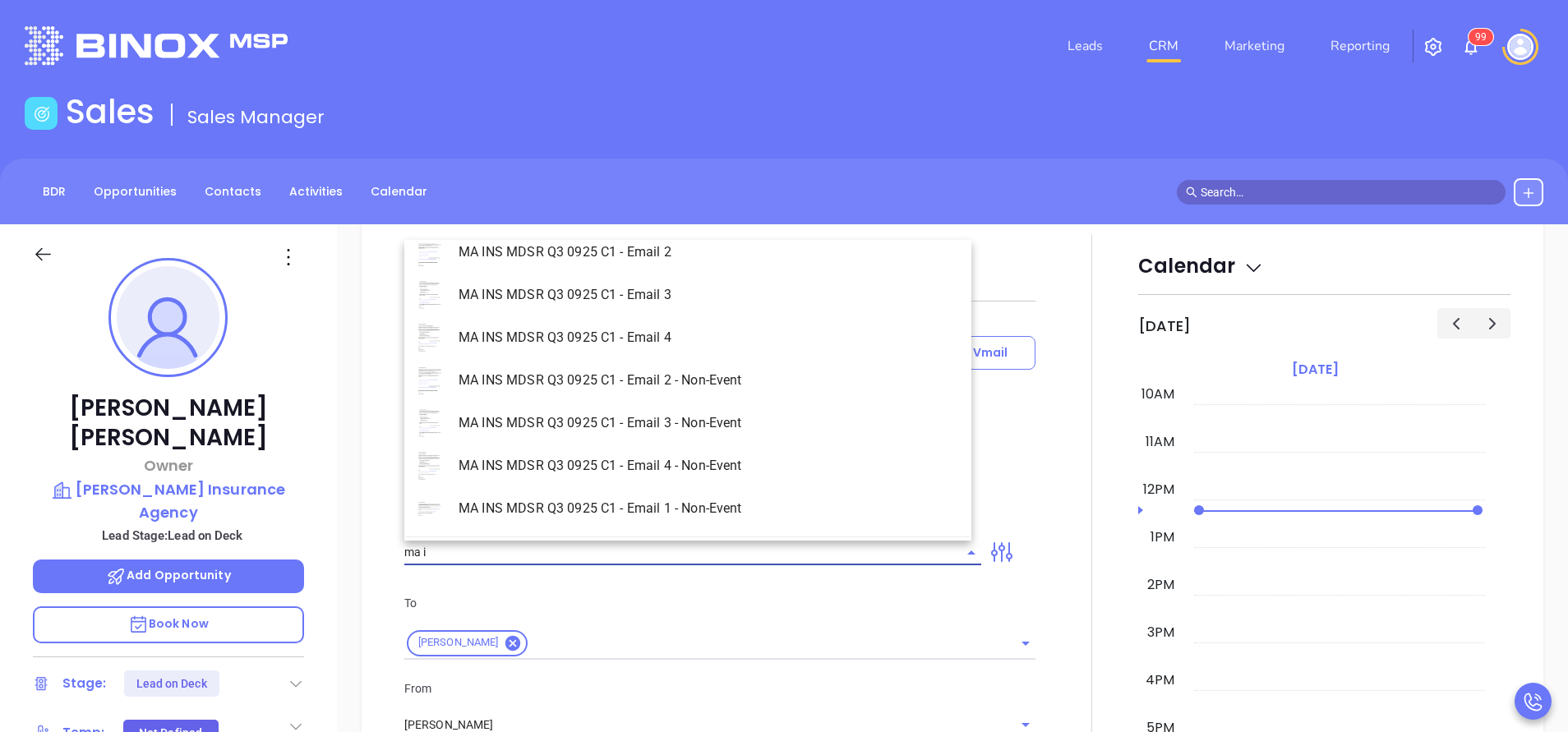
click at [741, 501] on li "MA INS MDSR Q3 0925 C1 - Email 1 - Non-Event" at bounding box center [687, 508] width 567 height 43
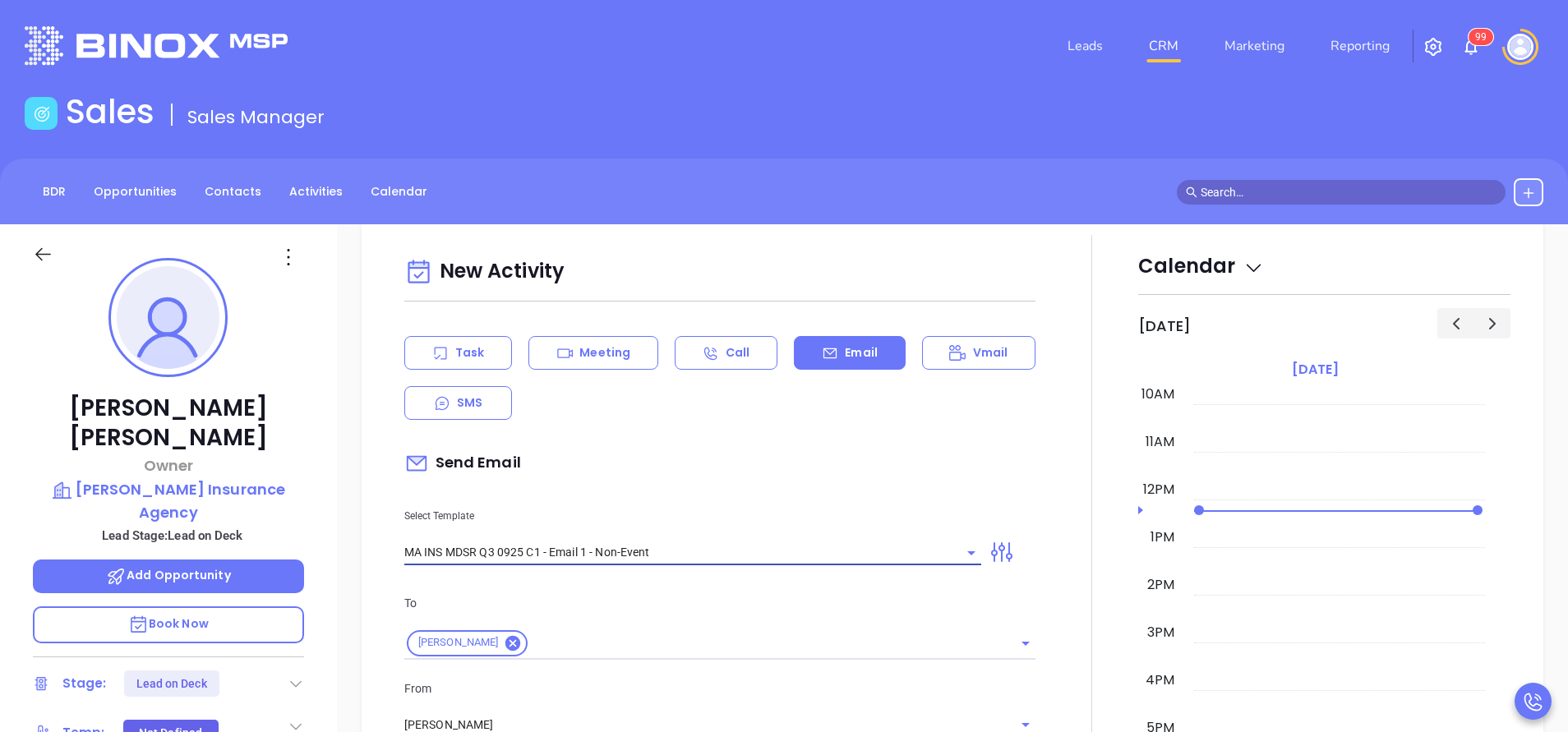
type input "MA INS MDSR Q3 0925 C1 - Email 1 - Non-Event"
click at [739, 521] on p "Select Template" at bounding box center [692, 515] width 577 height 19
type input "Craig, are you ready for Massachusetts’ compliance requirement?"
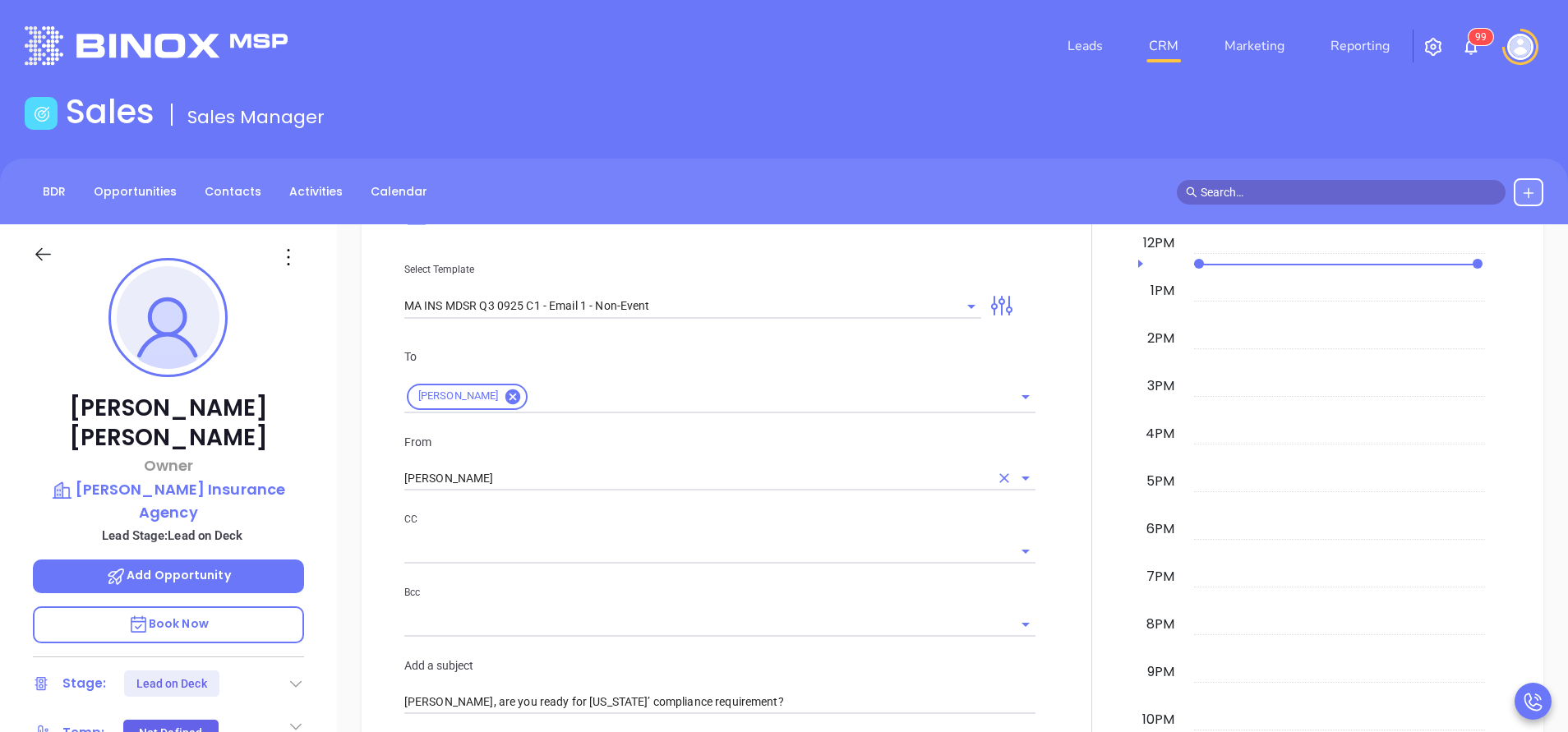
click at [585, 477] on input "Vicky Mendoza" at bounding box center [696, 478] width 585 height 23
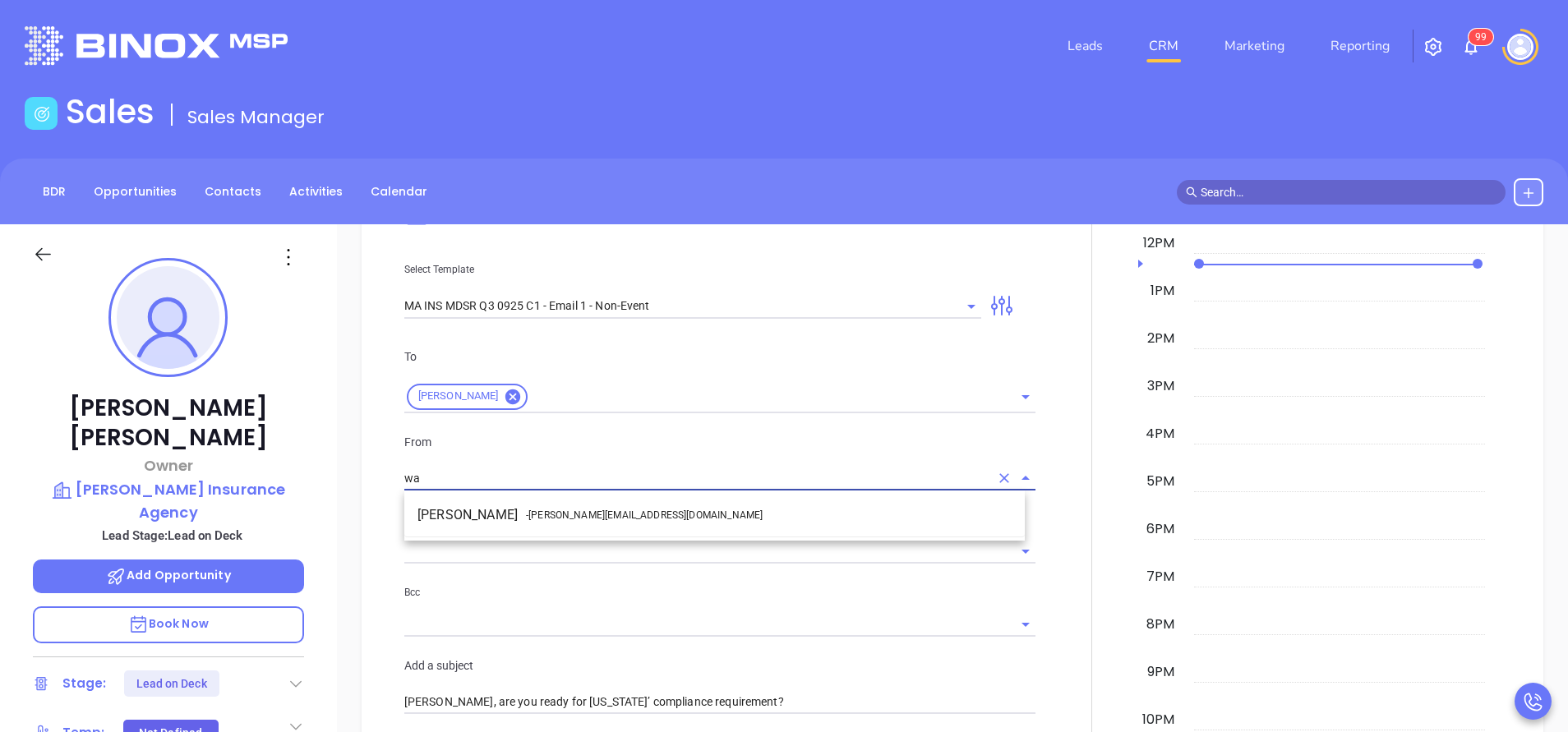
drag, startPoint x: 613, startPoint y: 505, endPoint x: 671, endPoint y: 526, distance: 61.7
click at [614, 505] on li "Walter Contreras - walter@motiva.net" at bounding box center [714, 515] width 620 height 29
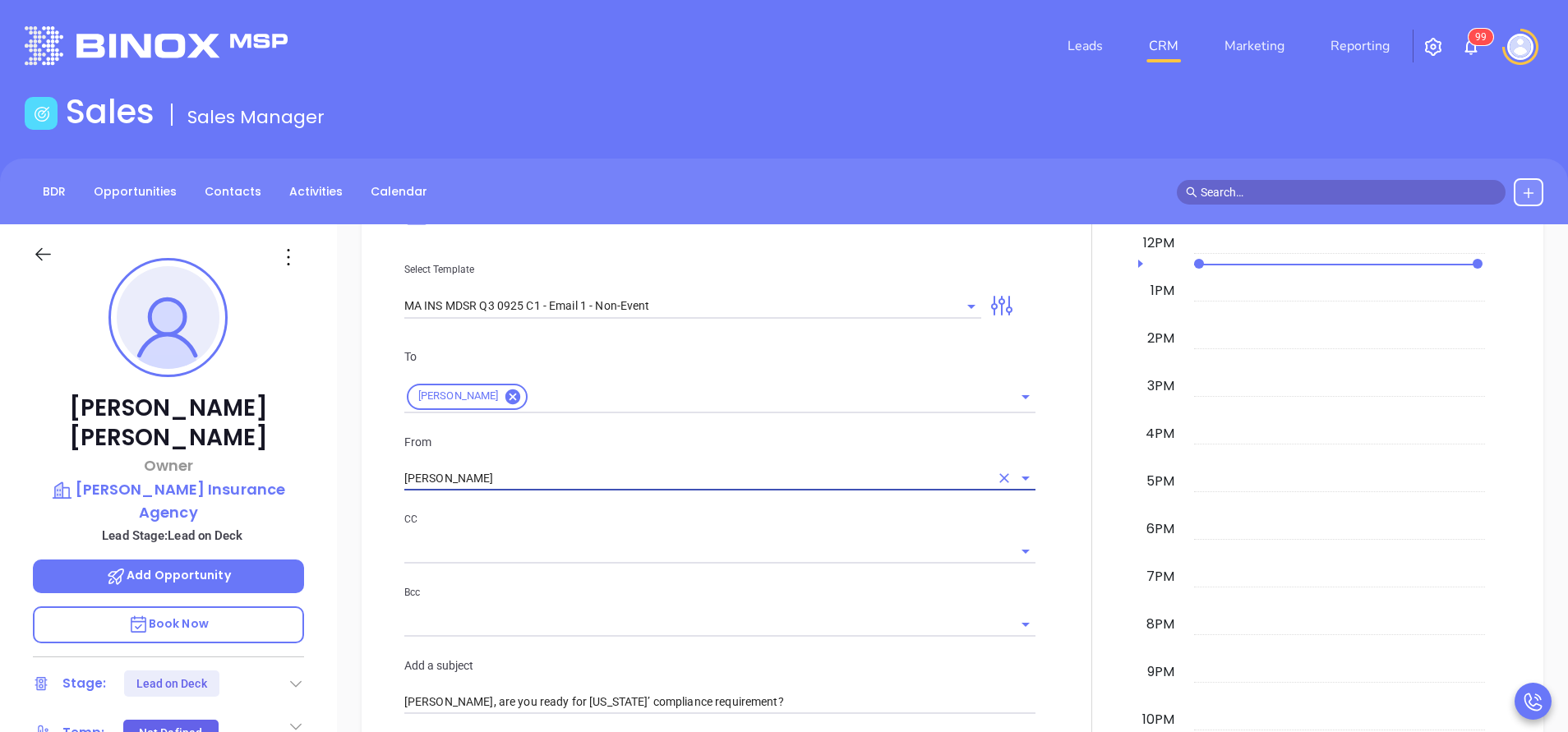
type input "Walter Contreras"
click at [734, 549] on input "text" at bounding box center [707, 550] width 606 height 23
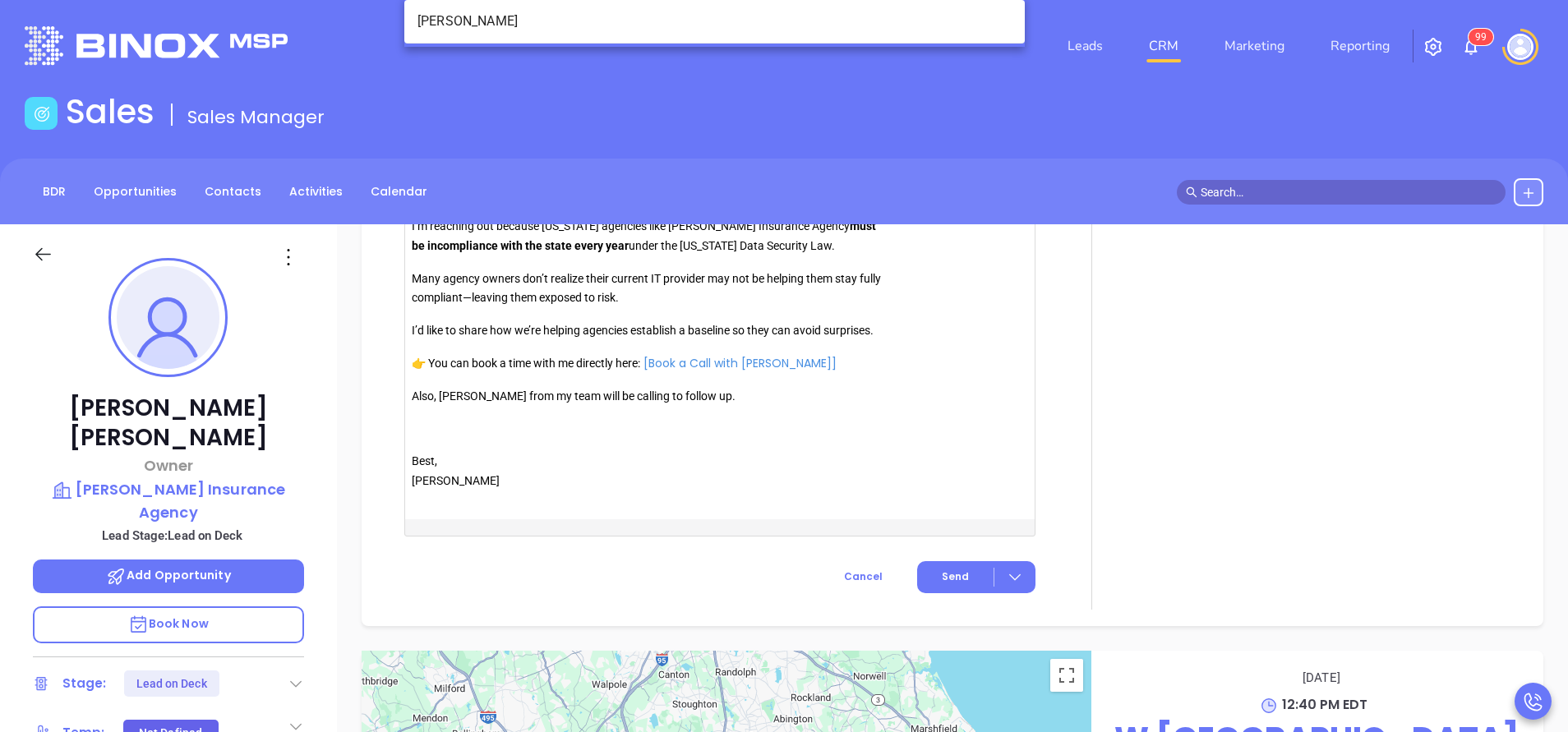
scroll to position [1479, 0]
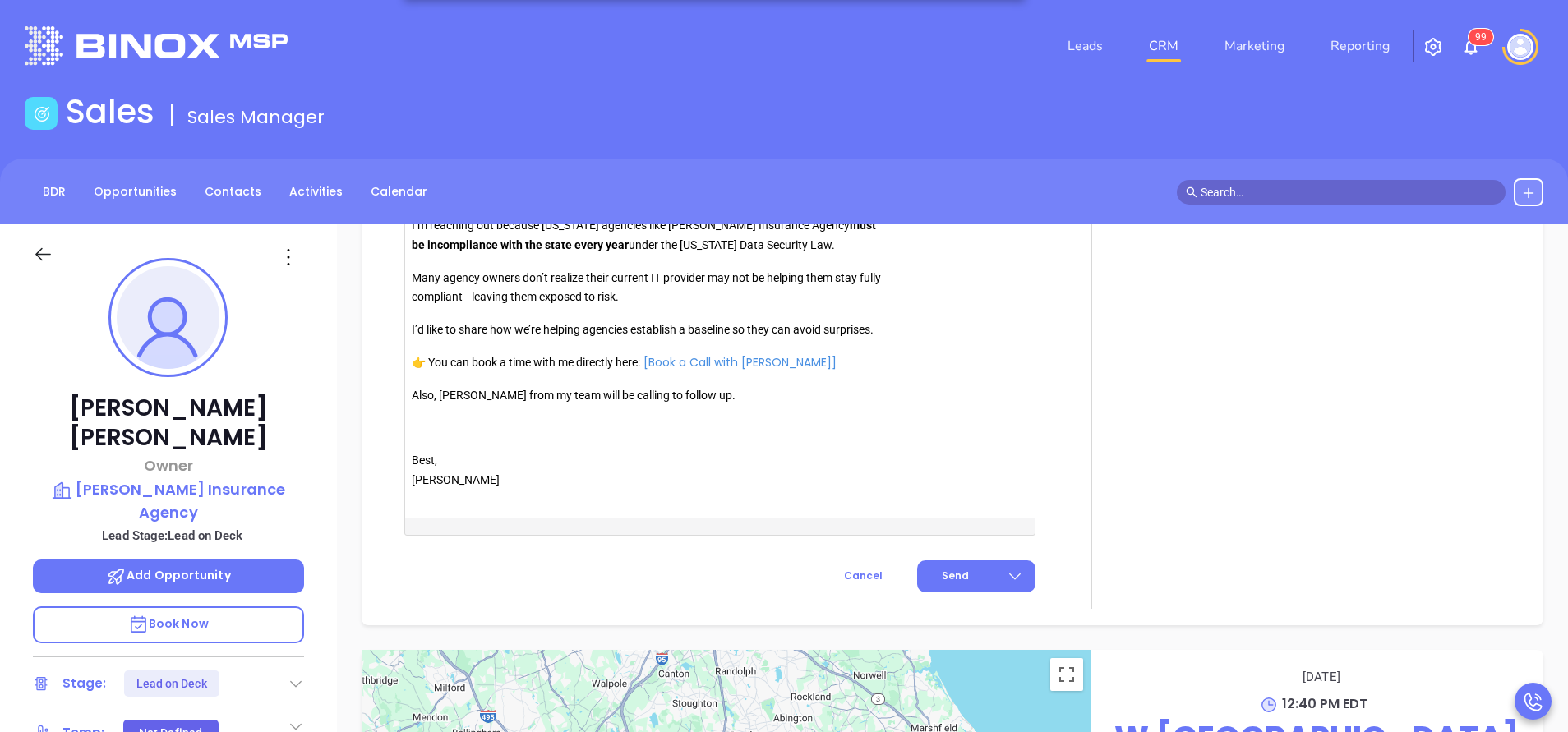
click at [471, 399] on p "Also, [PERSON_NAME] from my team will be calling to follow up." at bounding box center [648, 396] width 473 height 20
click at [470, 399] on p "Also, [PERSON_NAME] from my team will be calling to follow up." at bounding box center [648, 396] width 473 height 20
click at [975, 575] on button "Send" at bounding box center [975, 576] width 118 height 32
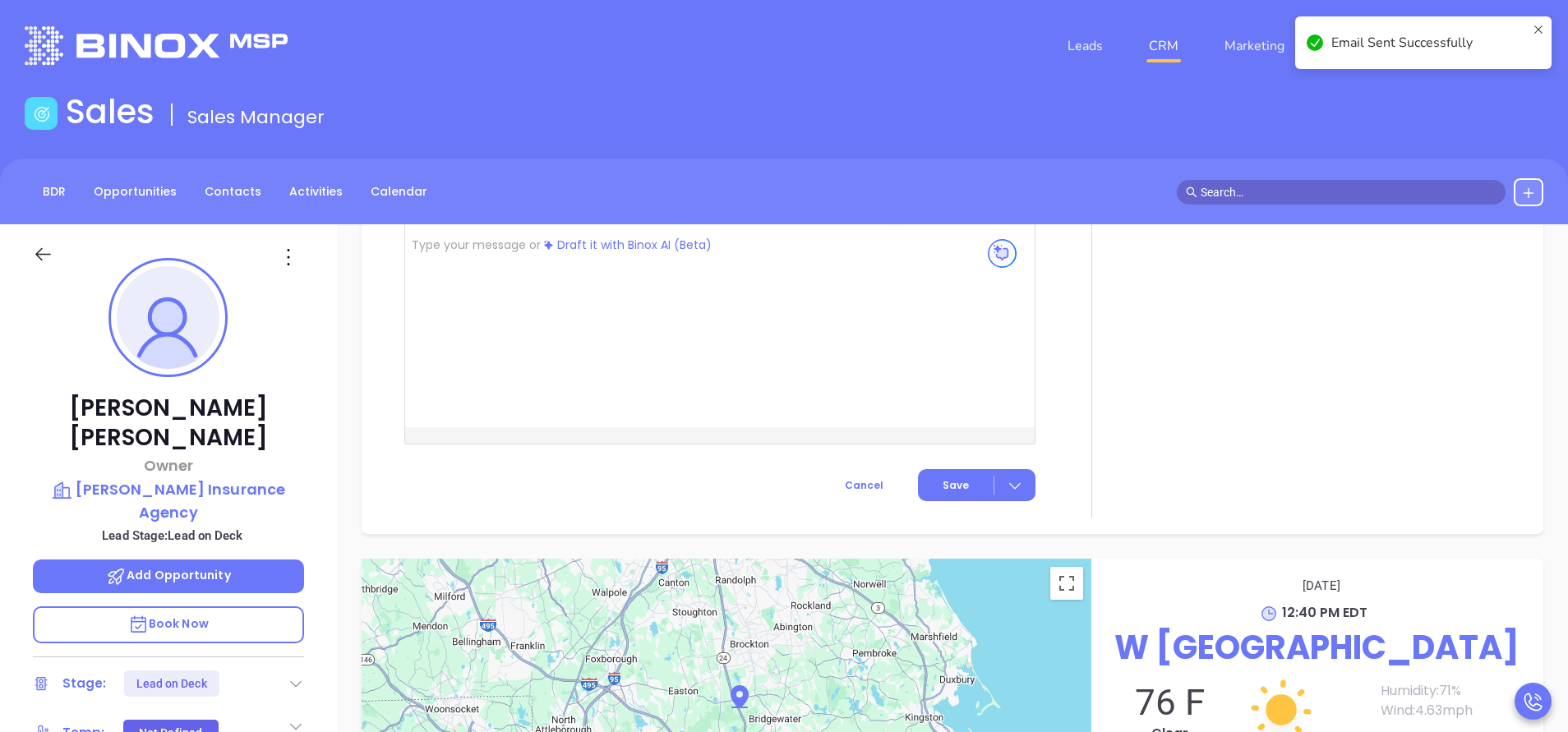
scroll to position [1431, 0]
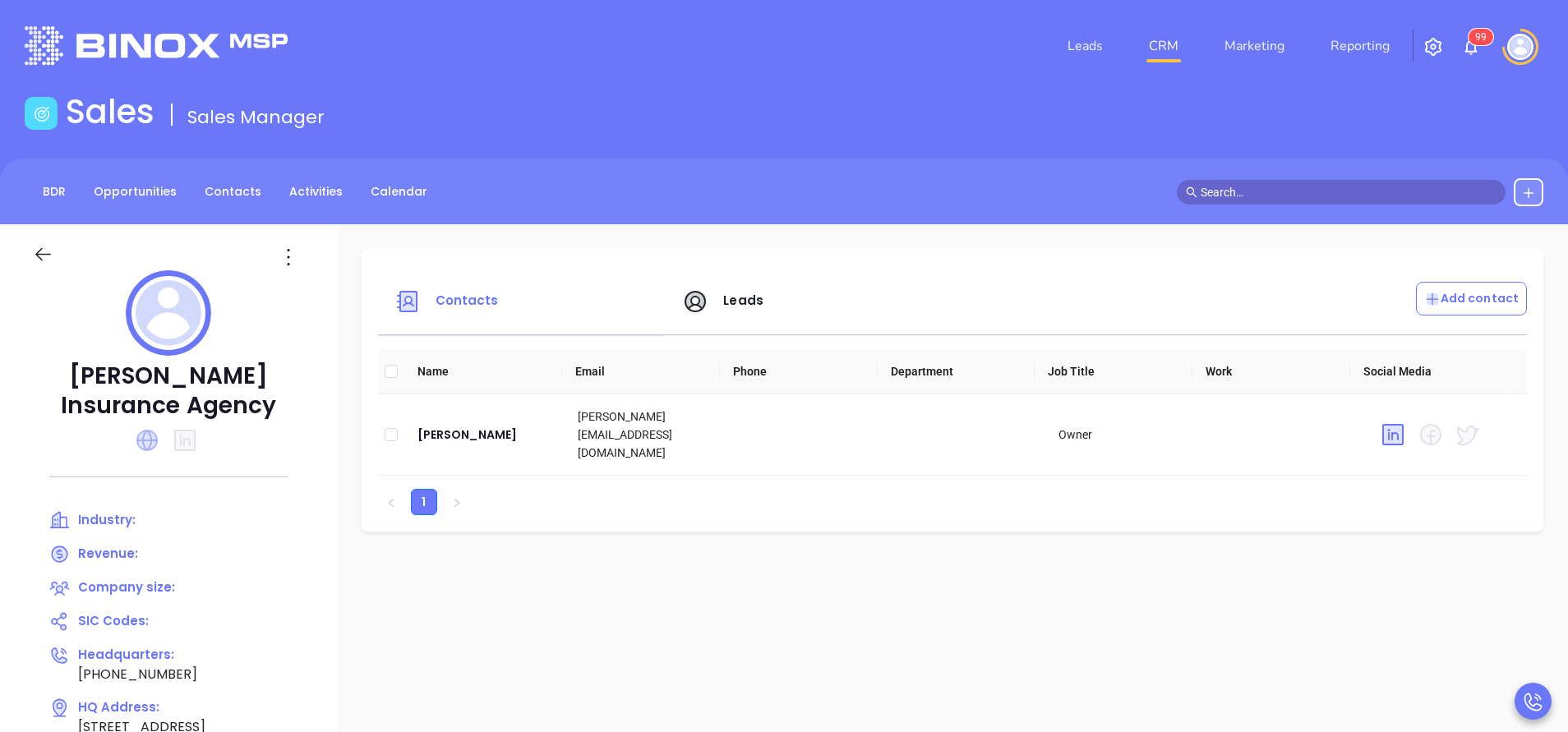
click at [152, 440] on icon at bounding box center [147, 440] width 21 height 21
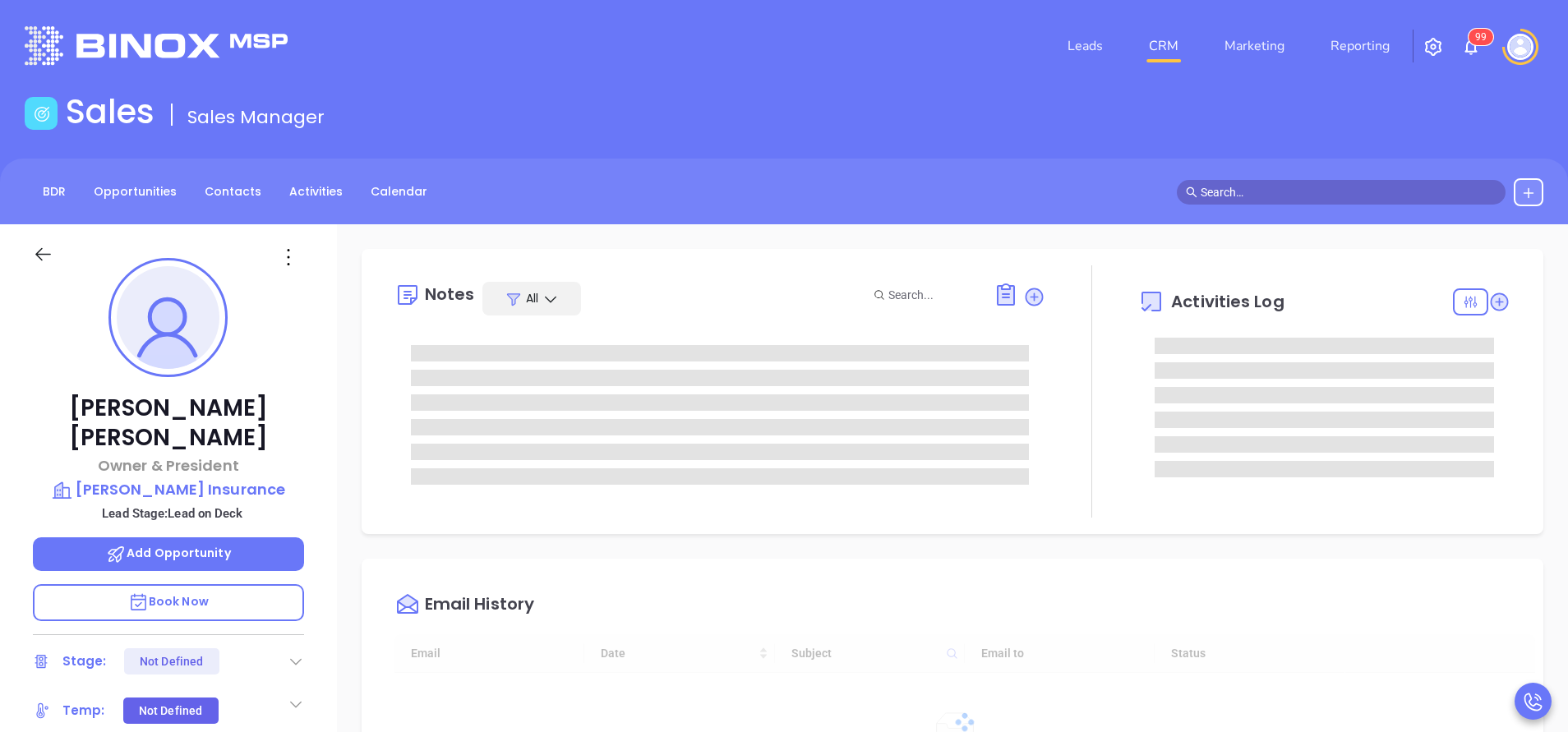
type input "[DATE]"
type input "[PERSON_NAME]"
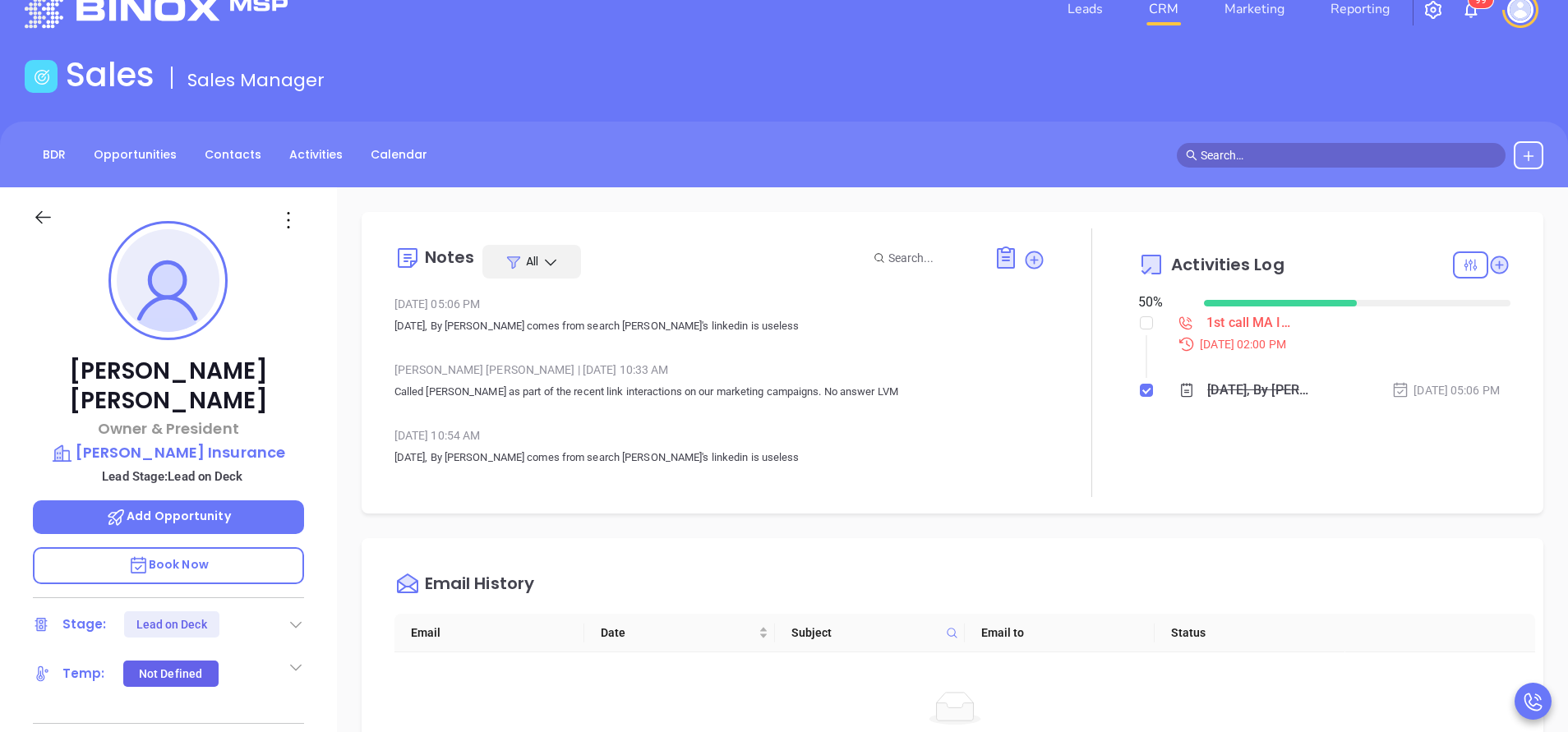
scroll to position [0, 0]
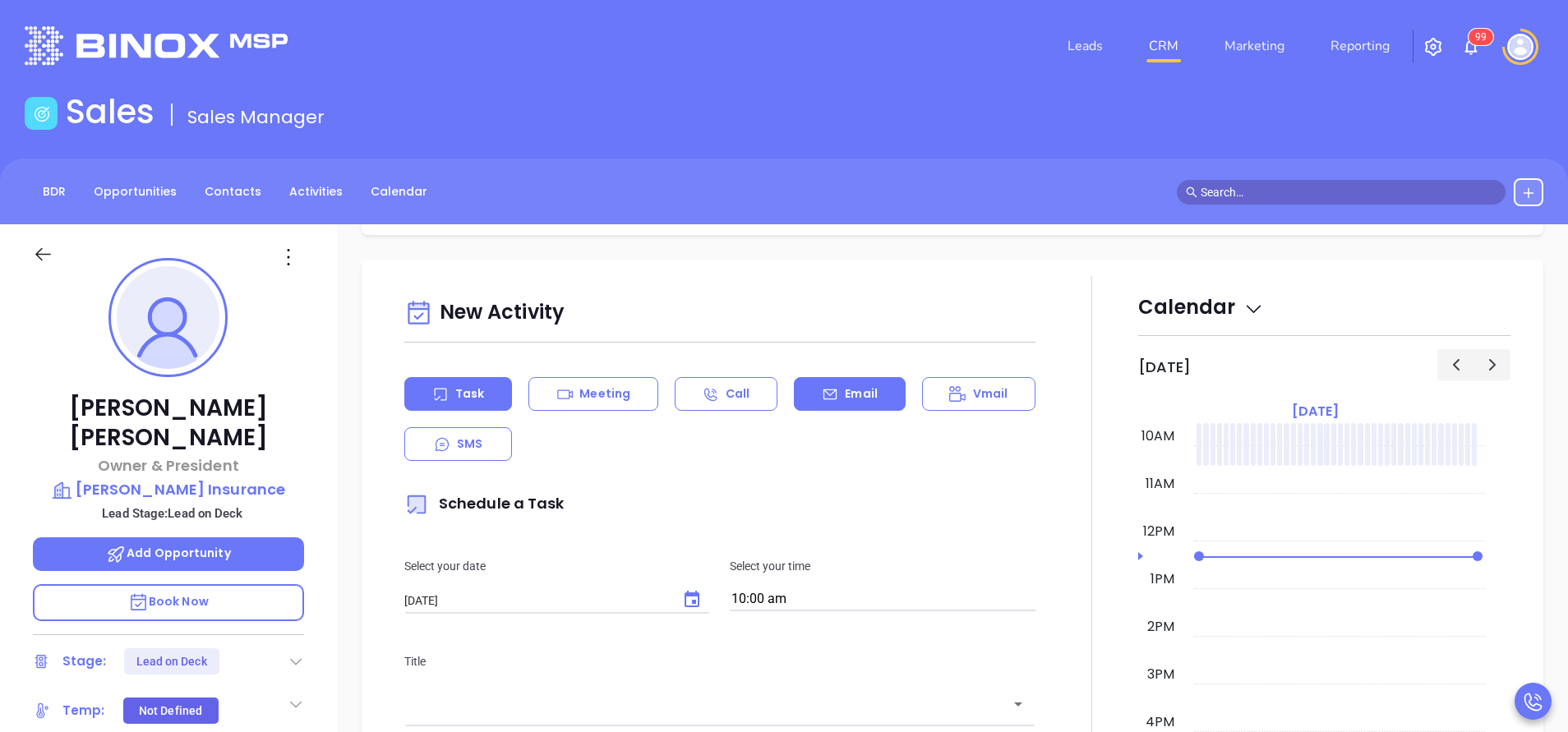
click at [834, 398] on div "Email" at bounding box center [849, 393] width 111 height 34
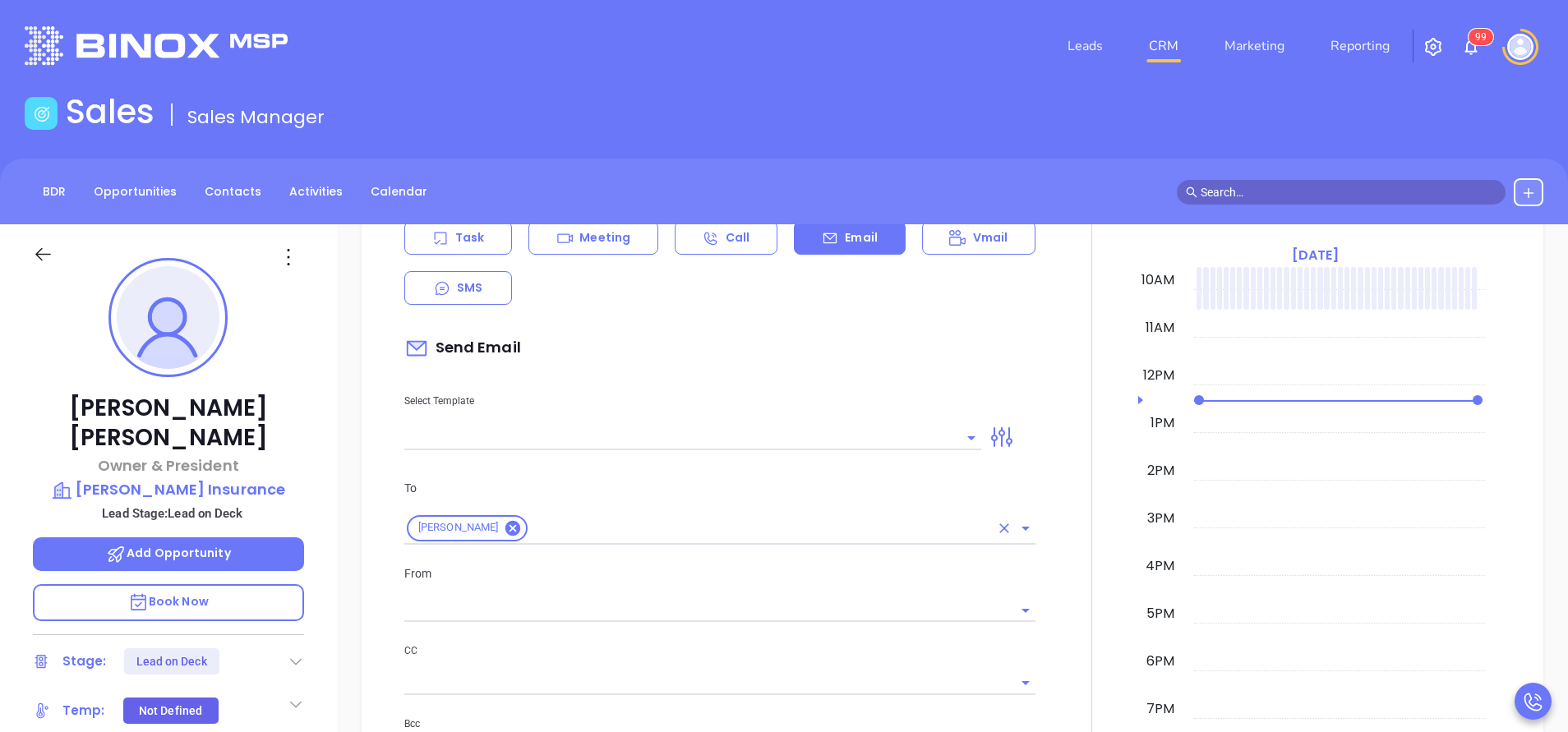
scroll to position [863, 0]
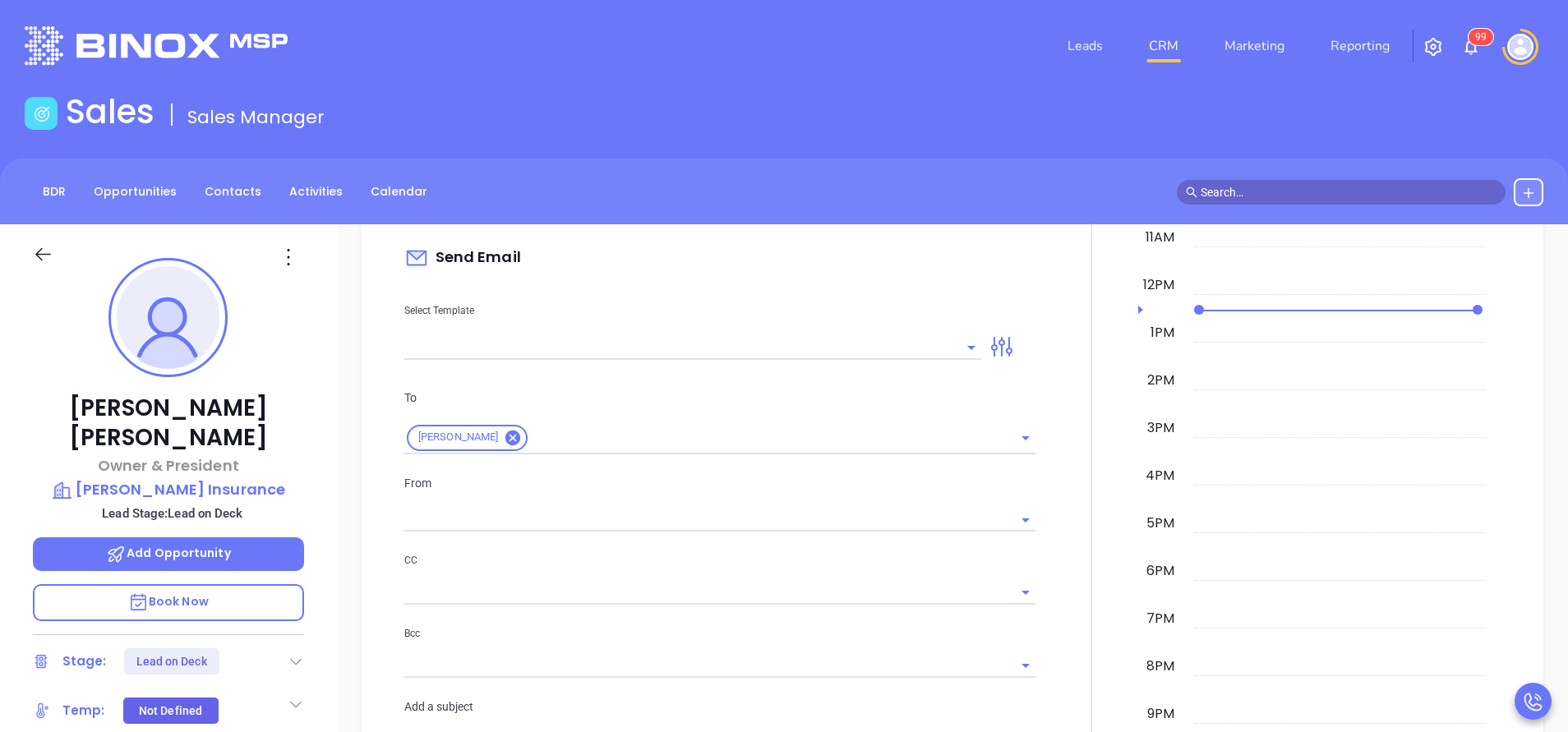
click at [796, 350] on input "text" at bounding box center [681, 346] width 553 height 23
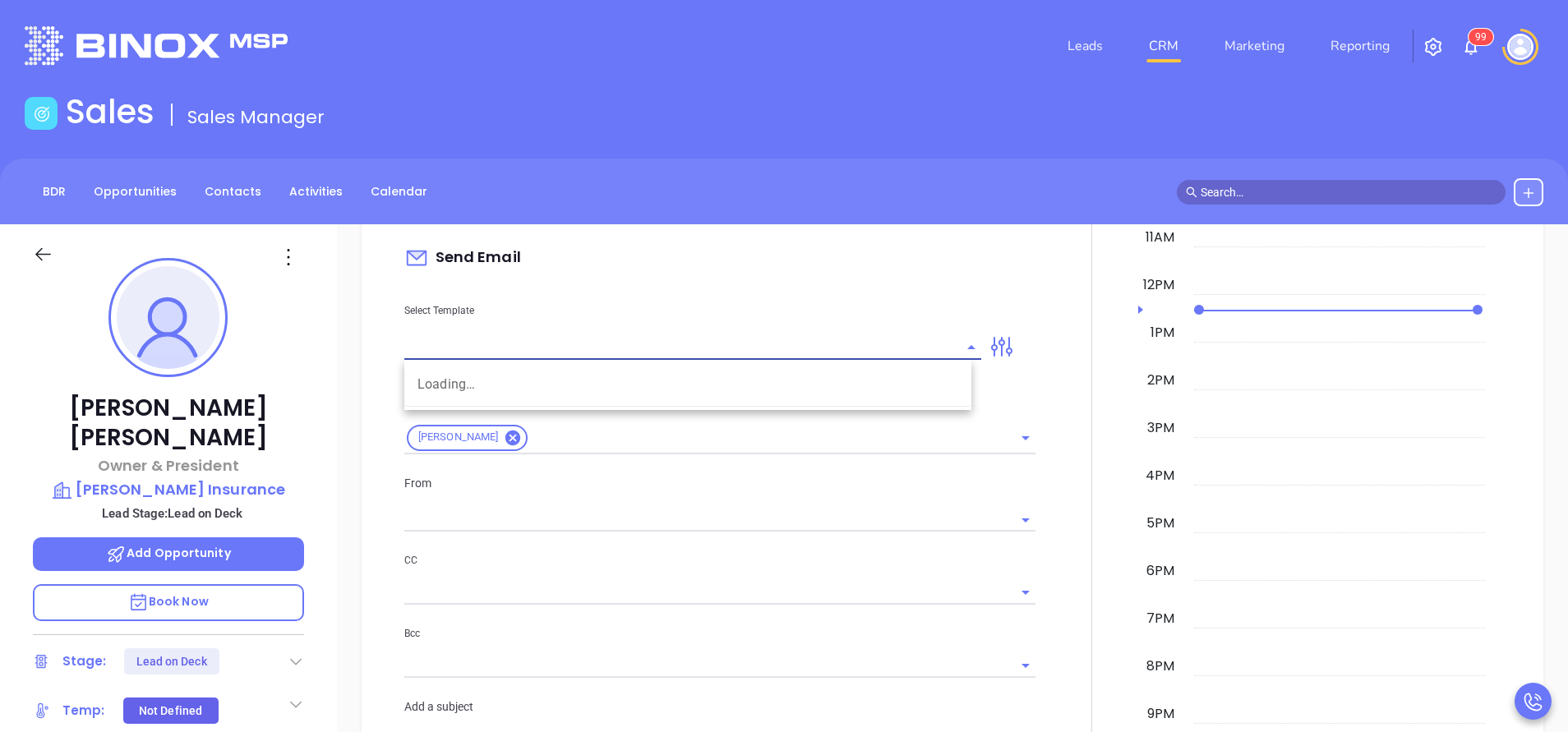
type input "[PERSON_NAME]"
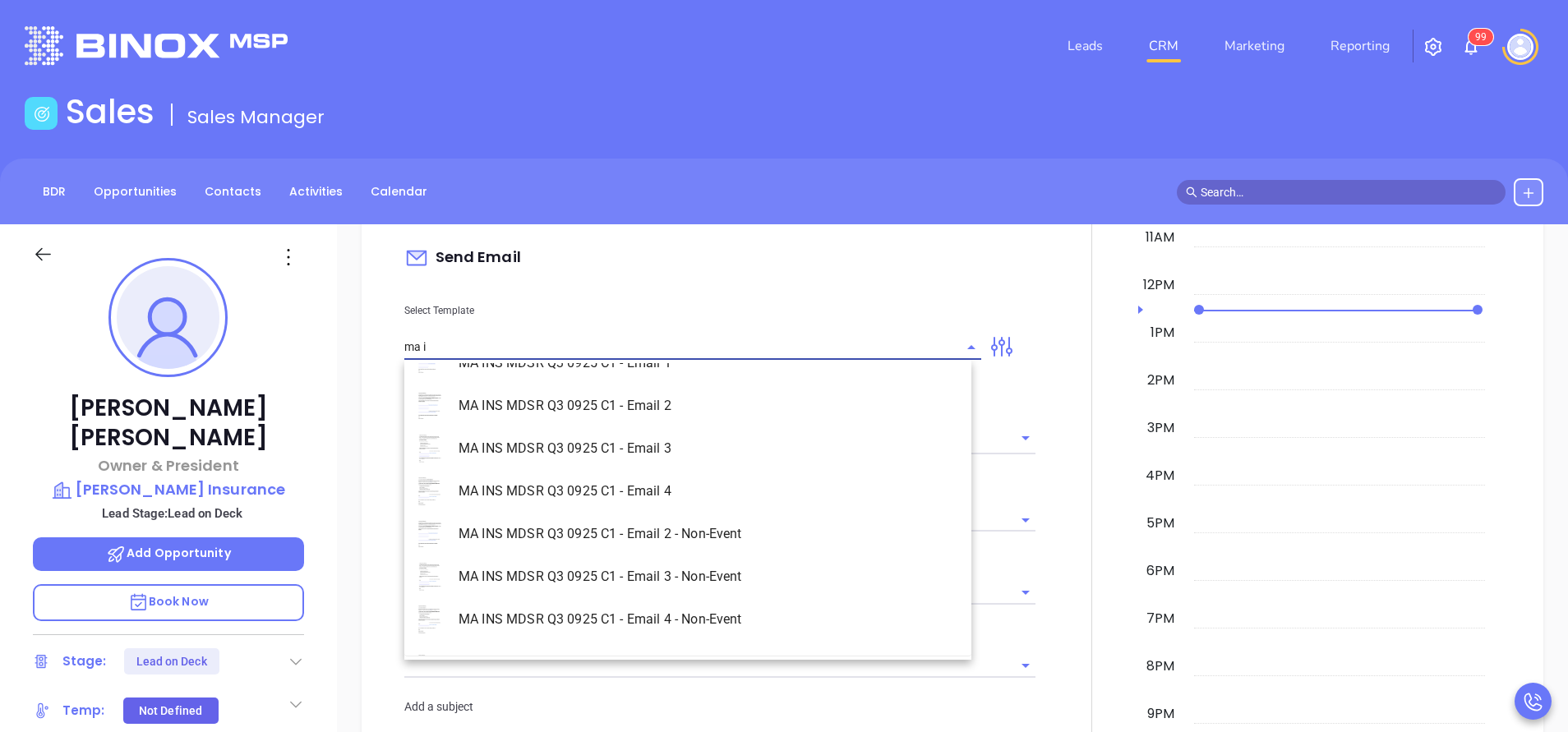
scroll to position [105, 0]
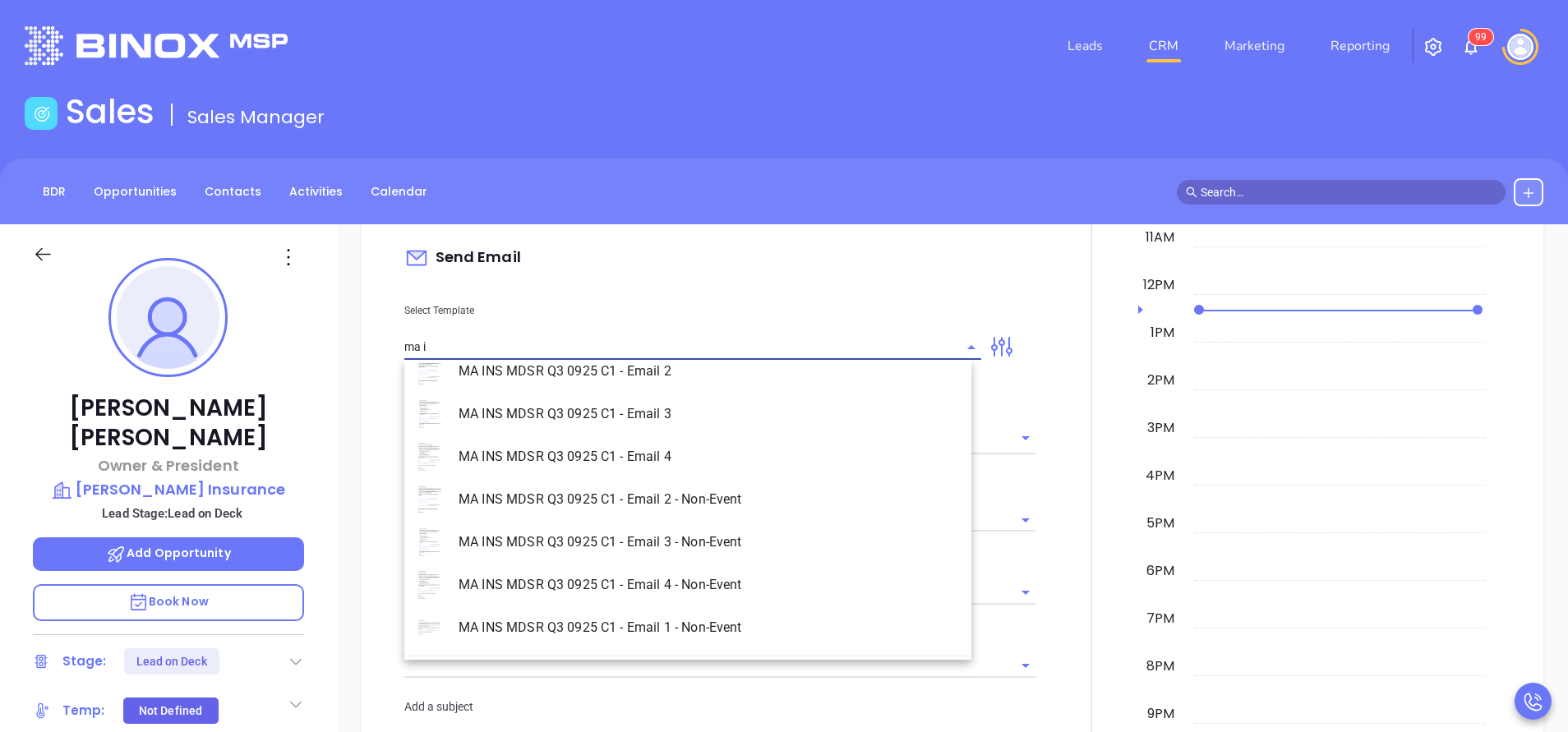
drag, startPoint x: 760, startPoint y: 619, endPoint x: 853, endPoint y: 617, distance: 93.0
click at [761, 620] on li "MA INS MDSR Q3 0925 C1 - Email 1 - Non-Event" at bounding box center [687, 628] width 567 height 43
type input "MA INS MDSR Q3 0925 C1 - Email 1 - Non-Event"
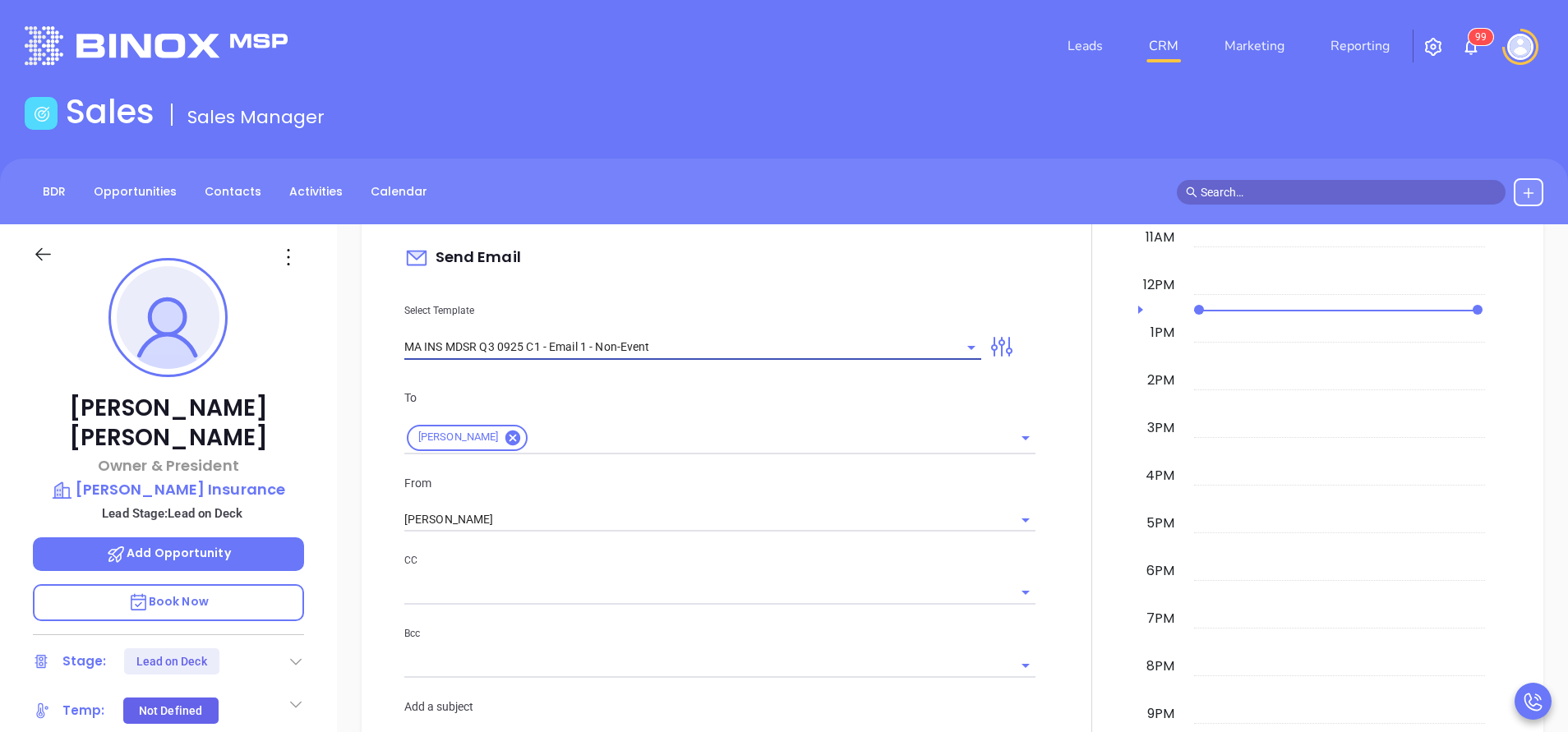
type input "[PERSON_NAME], are you ready for [US_STATE]’ compliance requirement?"
type input "MA INS MDSR Q3 0925 C1 - Email 1 - Non-Event"
click at [744, 515] on input "[PERSON_NAME]" at bounding box center [696, 519] width 585 height 23
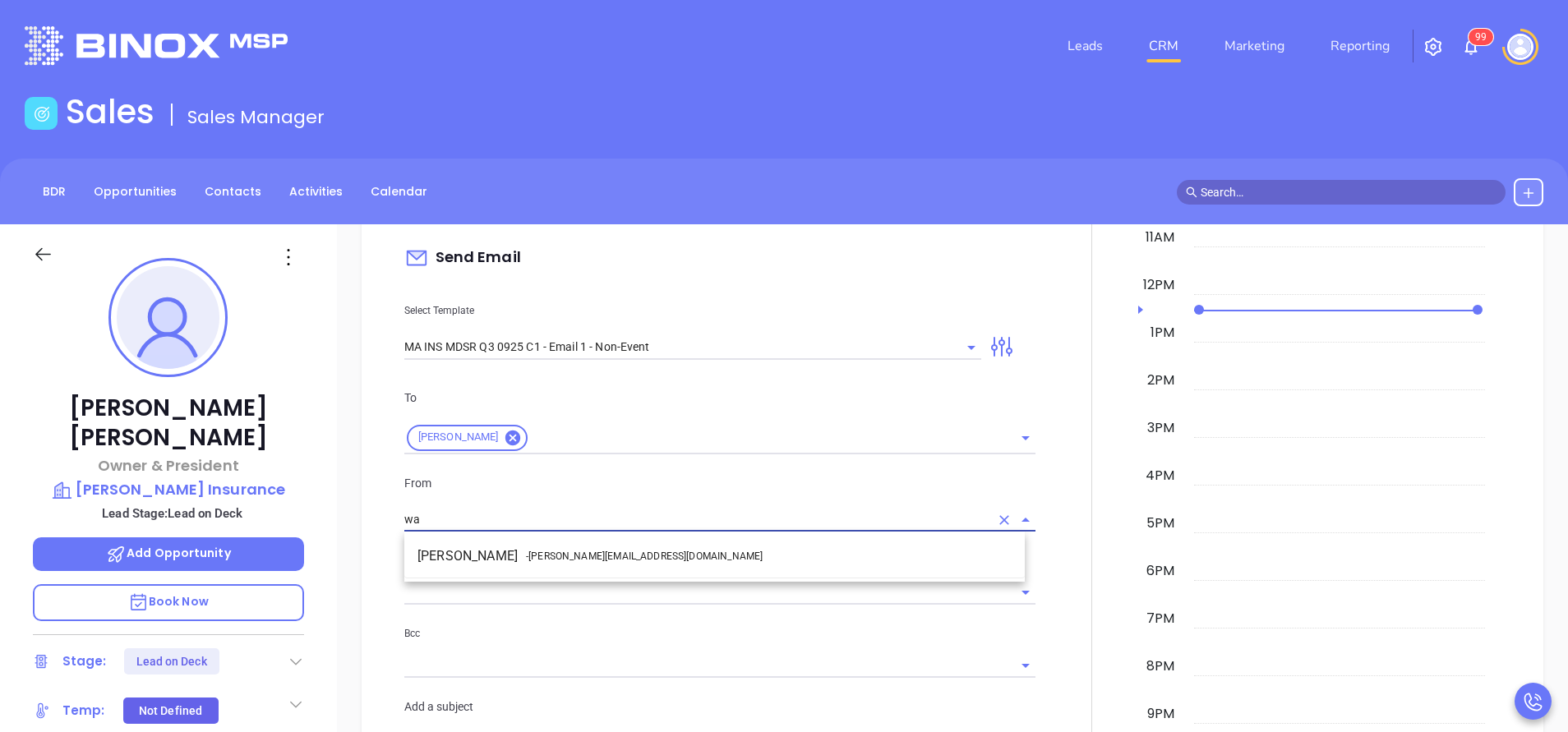
click at [734, 547] on li "Walter Contreras - [EMAIL_ADDRESS][DOMAIN_NAME]" at bounding box center [714, 556] width 620 height 29
type input "[PERSON_NAME]"
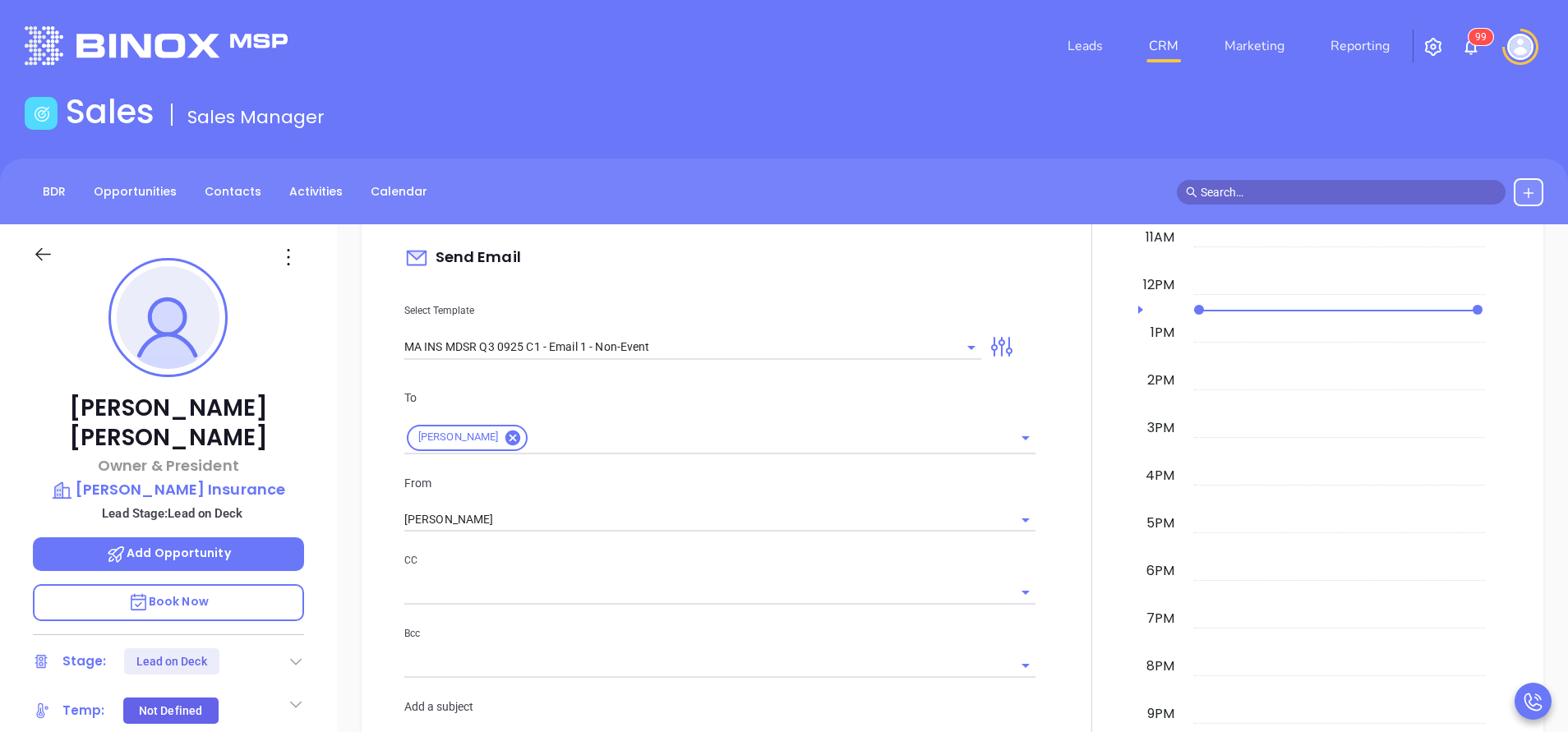
click at [763, 557] on p "CC" at bounding box center [720, 560] width 631 height 19
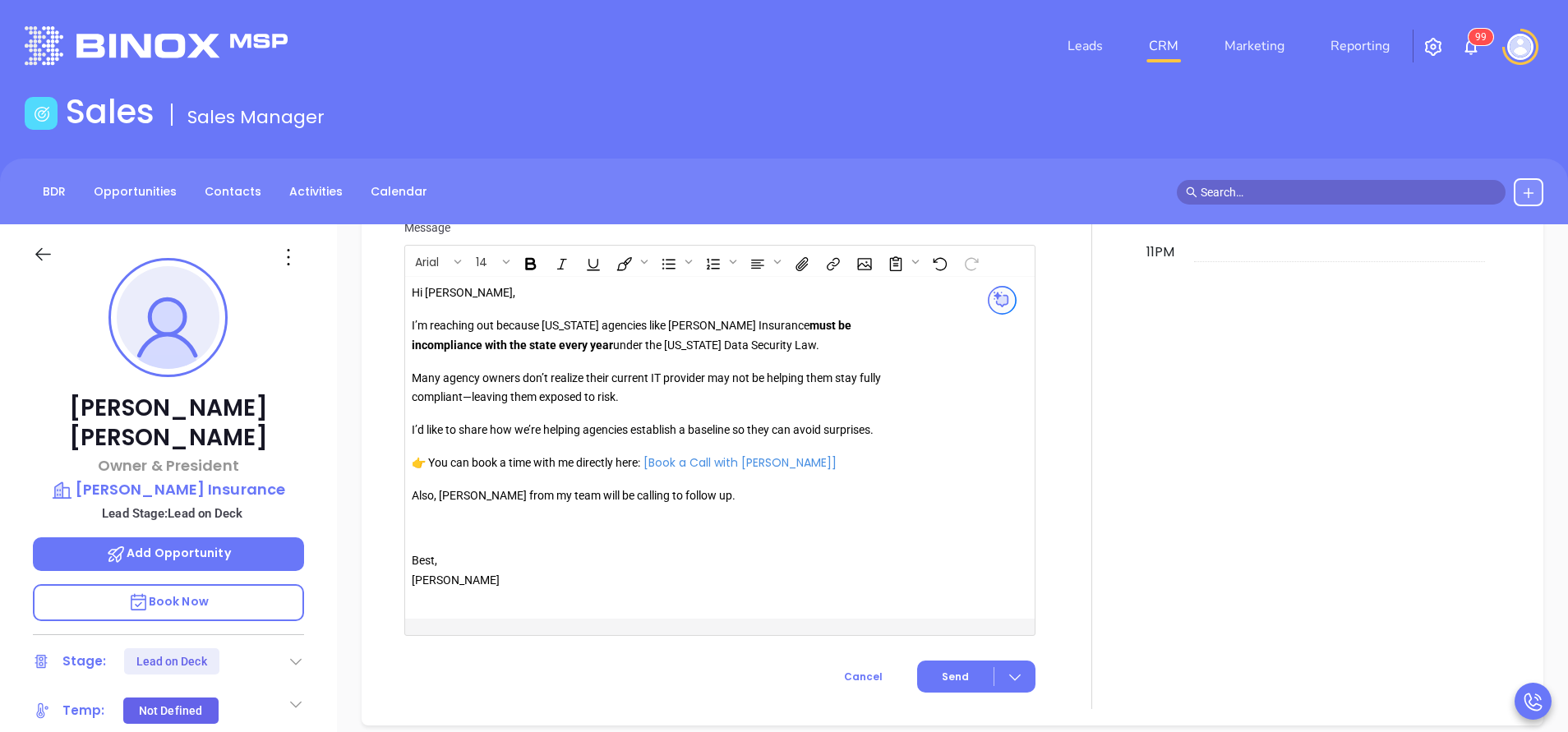
scroll to position [1589, 0]
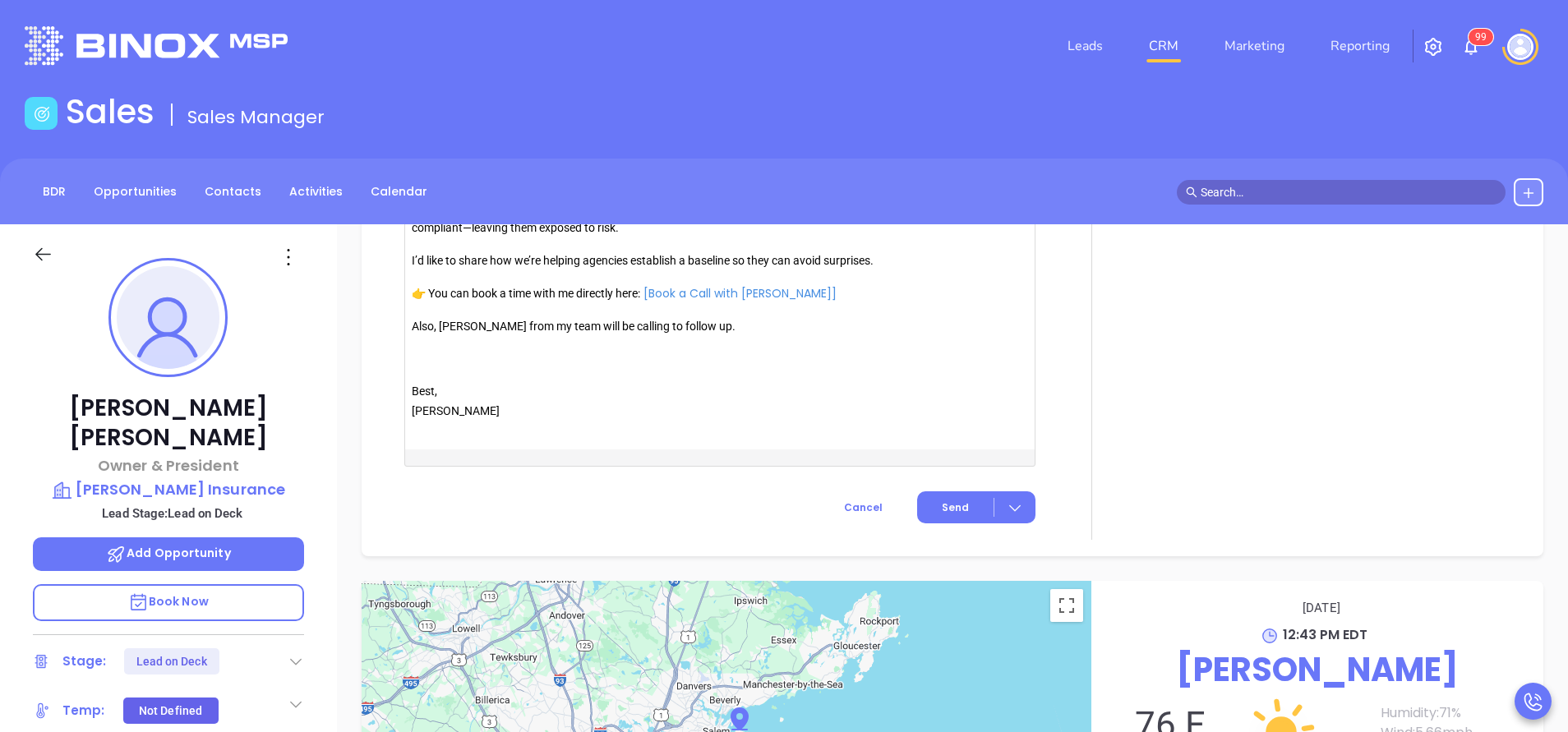
click at [469, 334] on p "Also, Anabell from my team will be calling to follow up." at bounding box center [648, 327] width 473 height 20
click at [959, 501] on button "Send" at bounding box center [975, 507] width 118 height 32
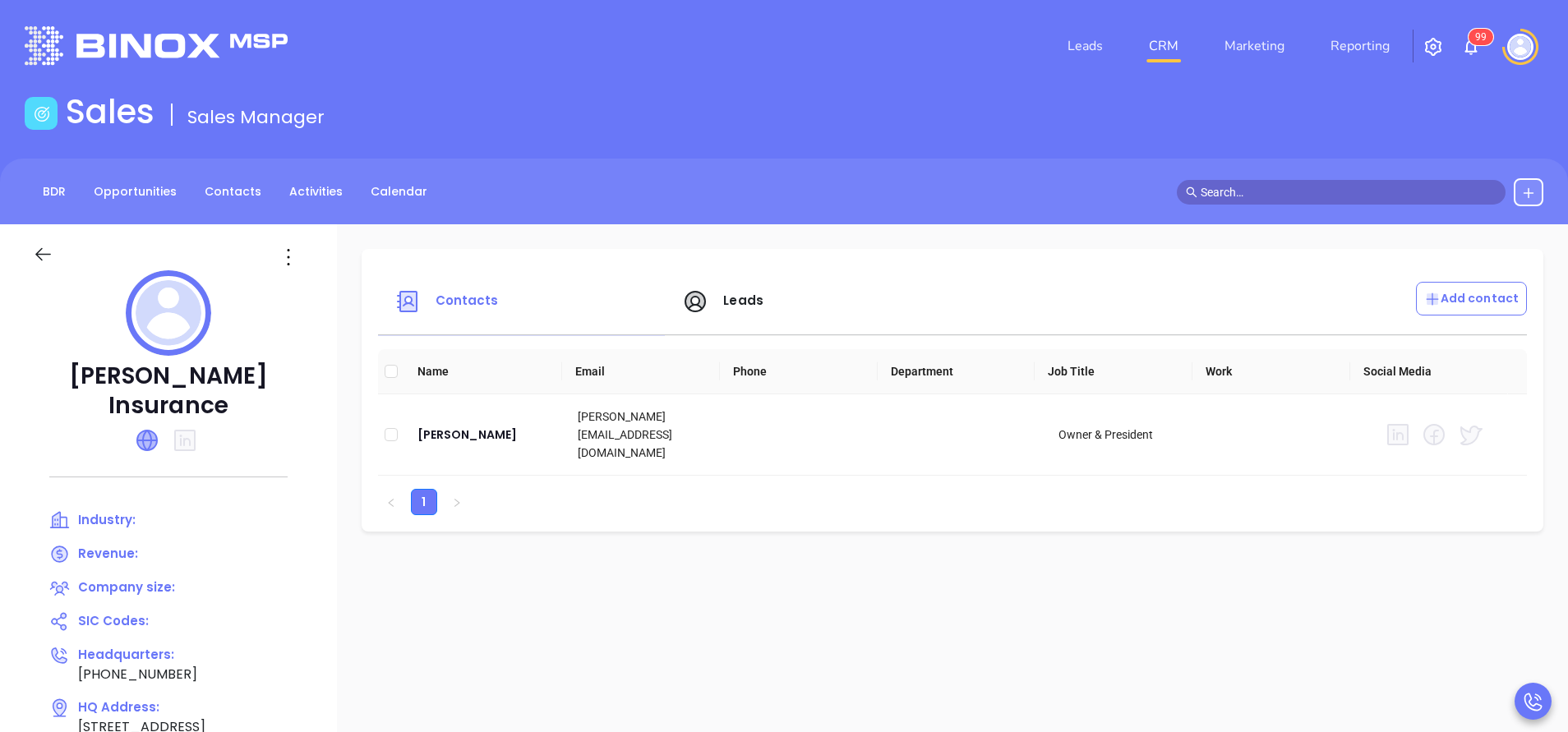
click at [145, 430] on icon at bounding box center [147, 440] width 20 height 20
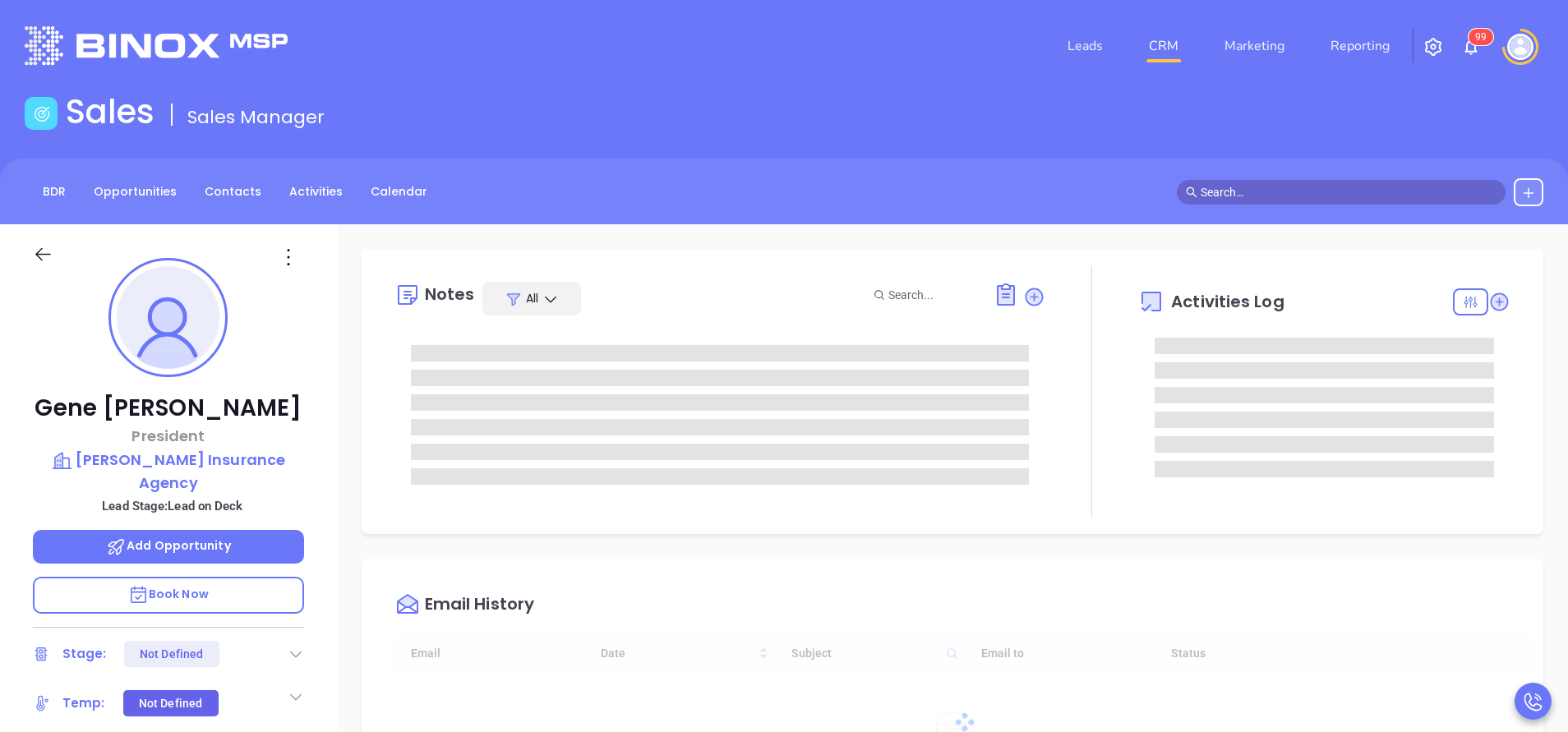
type input "[DATE]"
type input "[PERSON_NAME]"
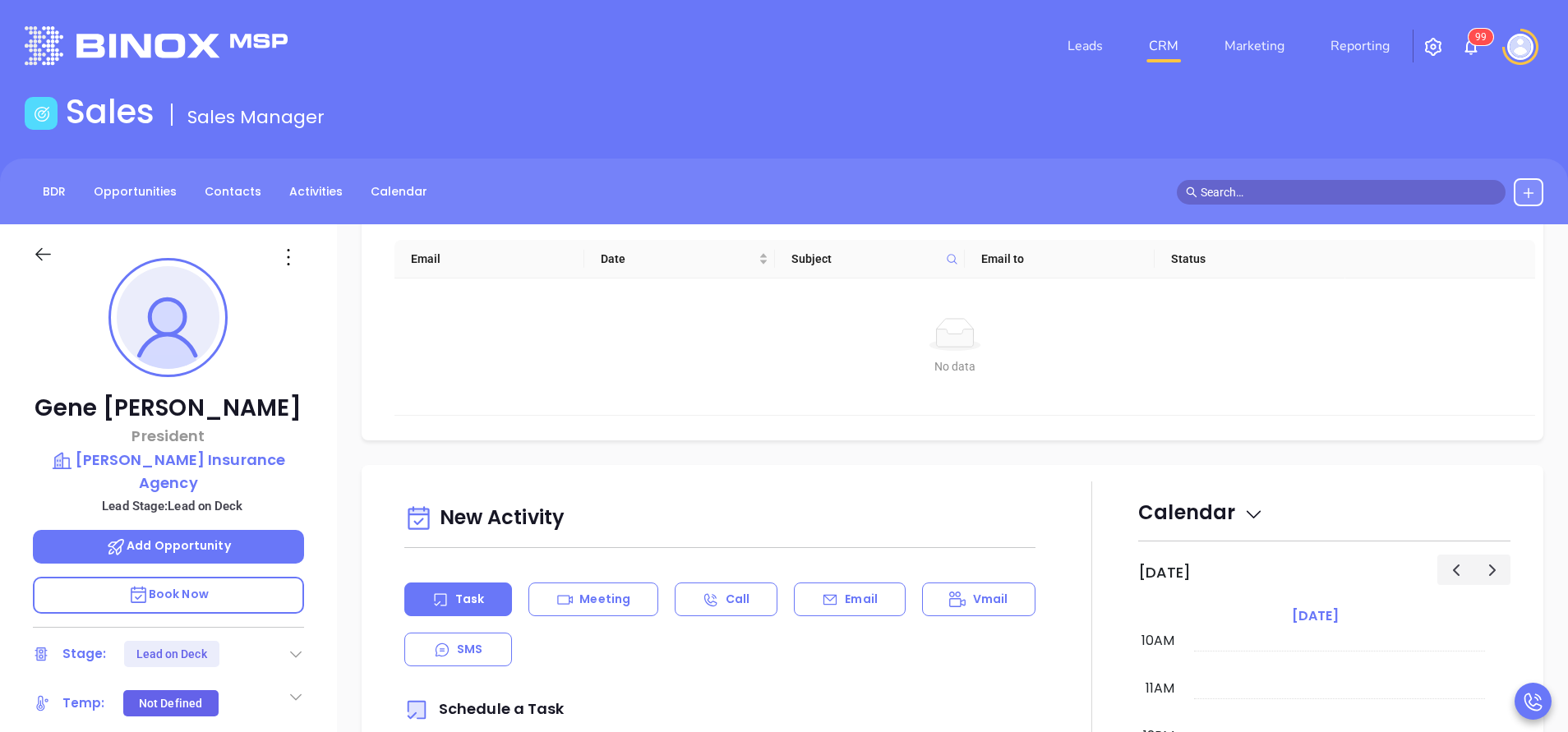
scroll to position [493, 0]
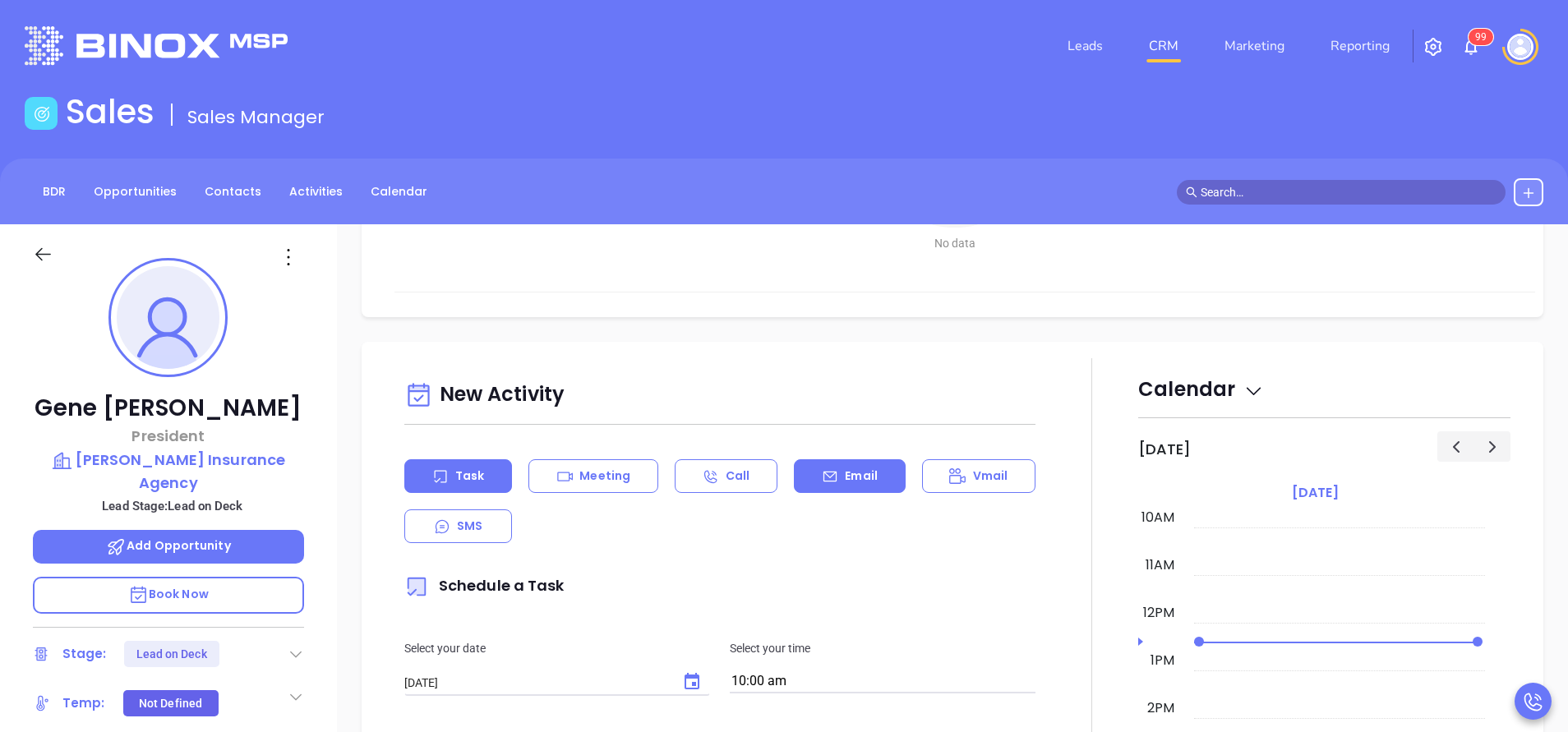
click at [859, 483] on p "Email" at bounding box center [861, 476] width 33 height 18
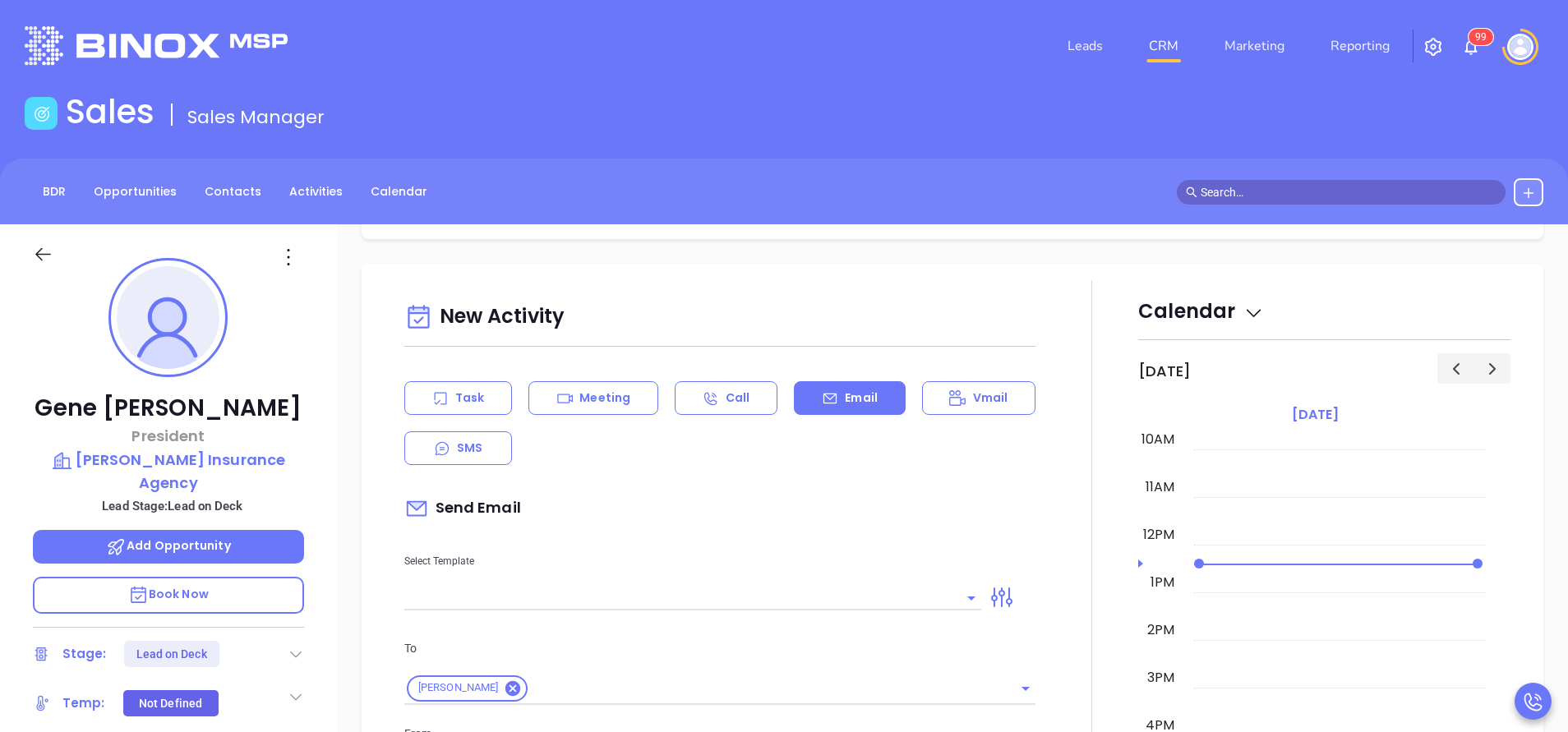
scroll to position [739, 0]
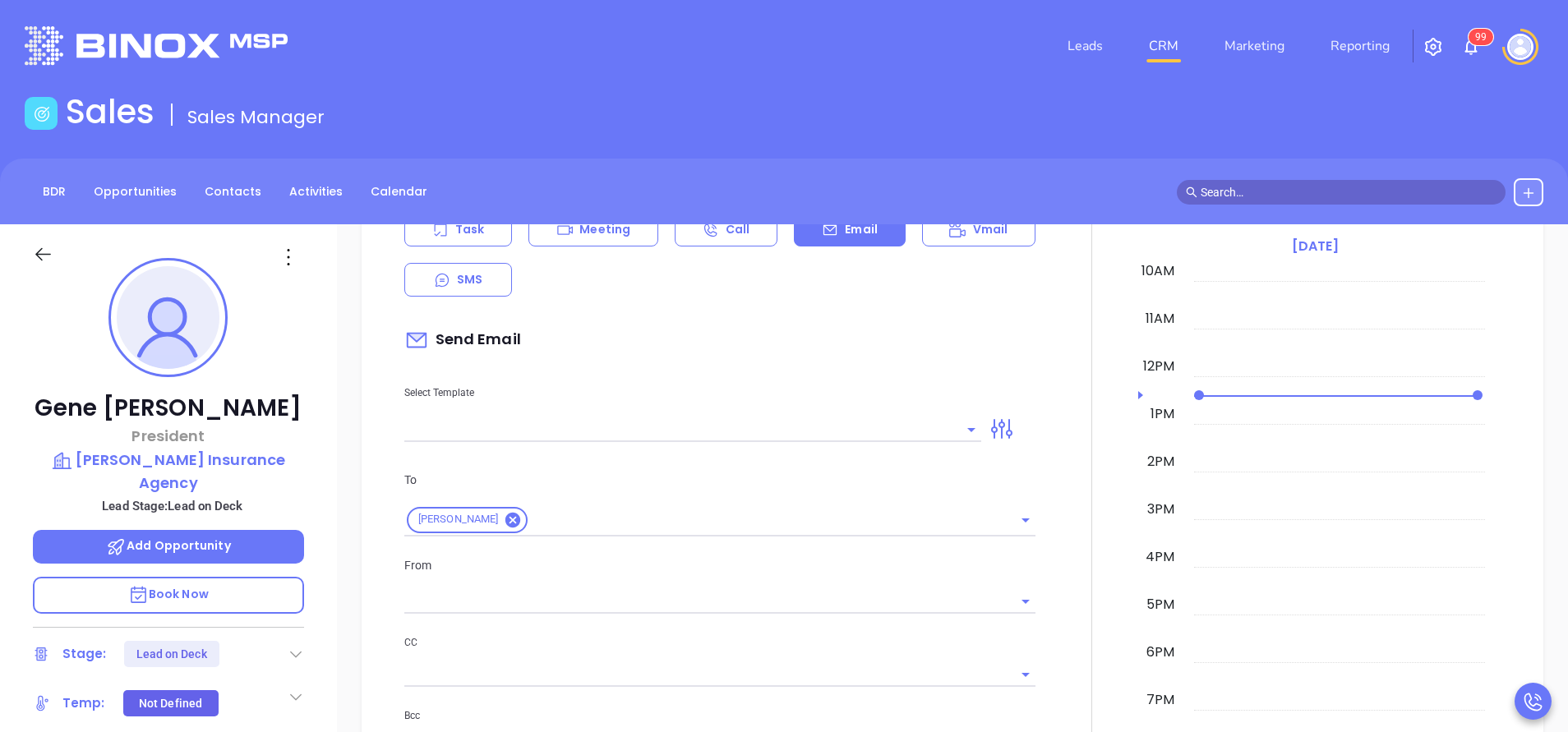
click at [852, 428] on input "text" at bounding box center [681, 429] width 553 height 23
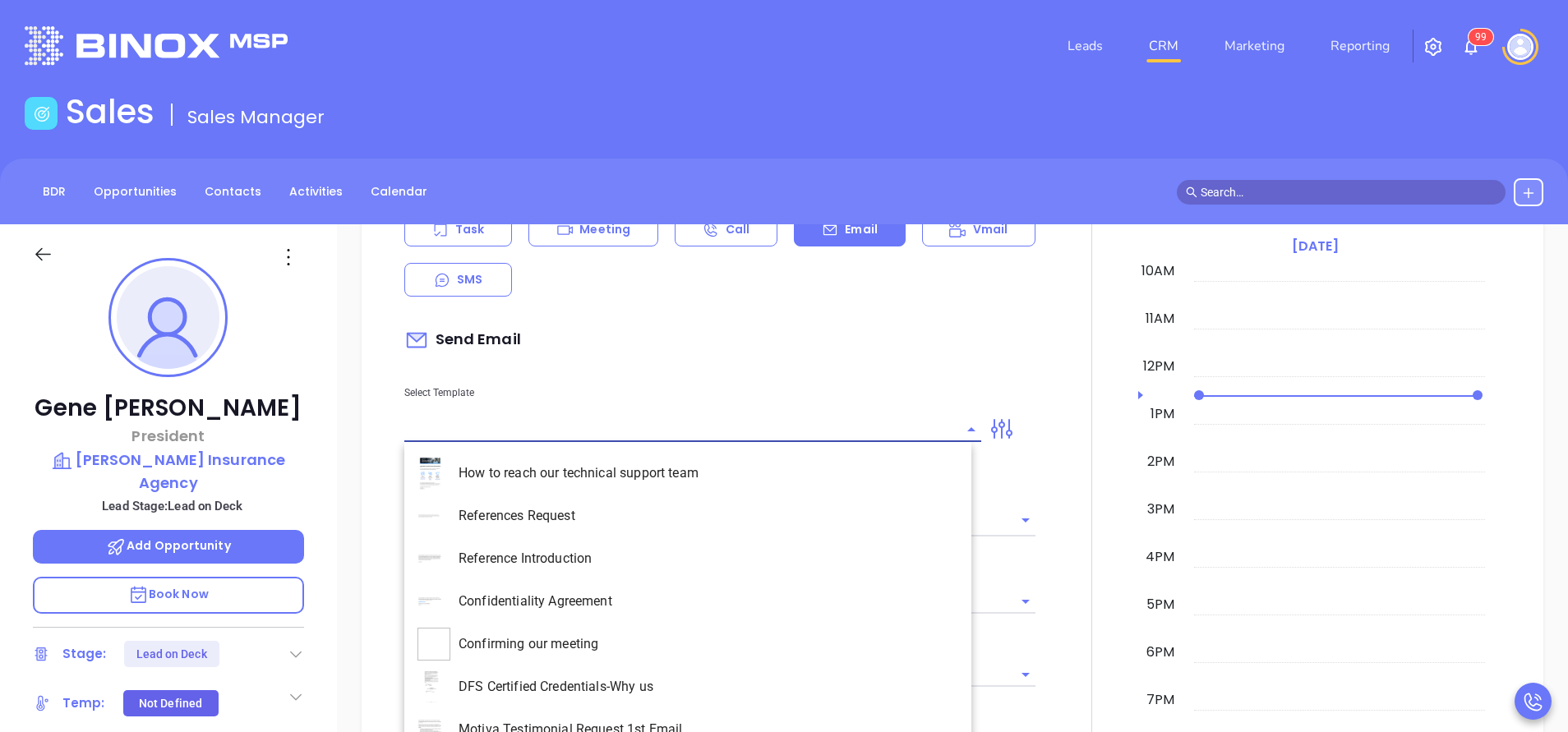
type input "[PERSON_NAME]"
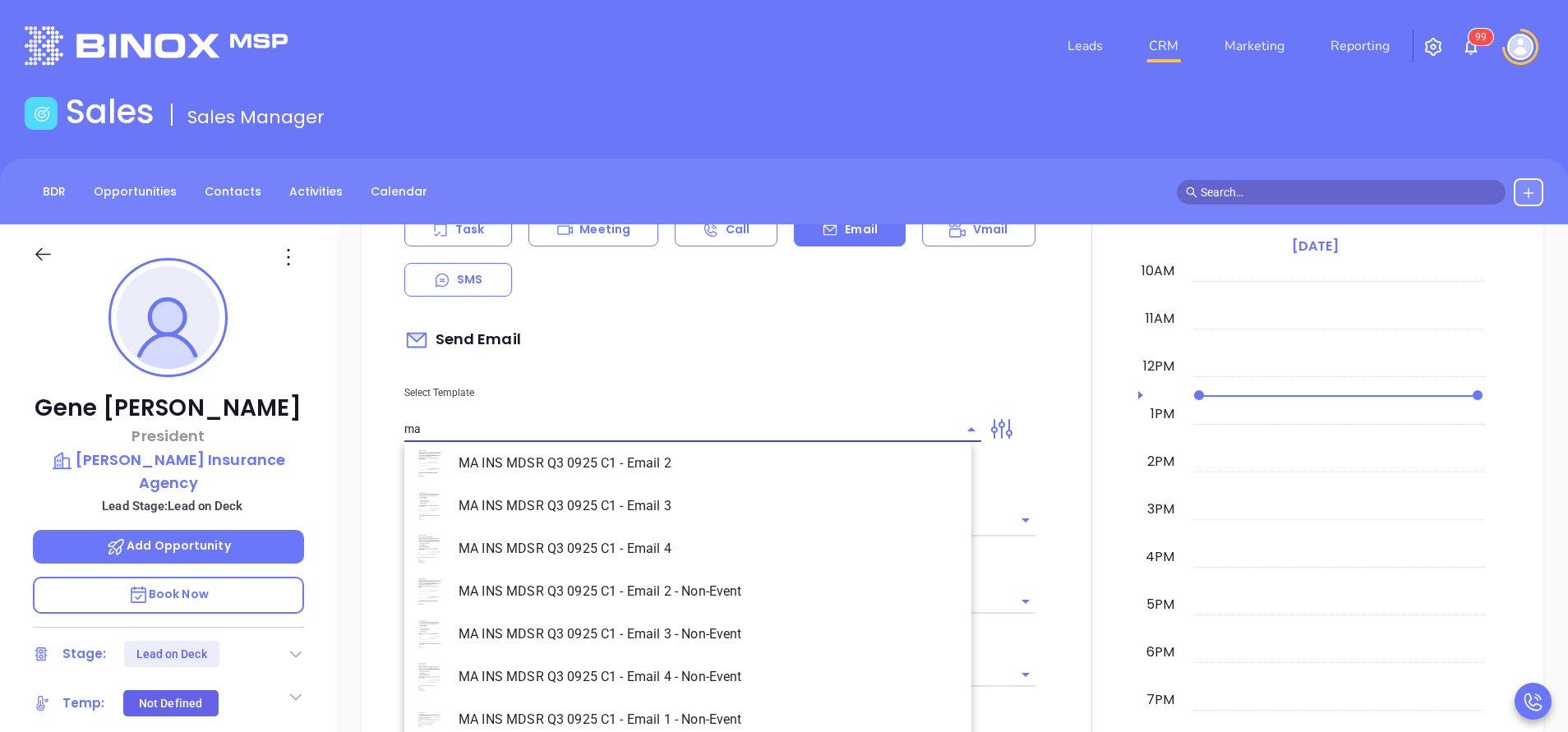
scroll to position [190, 0]
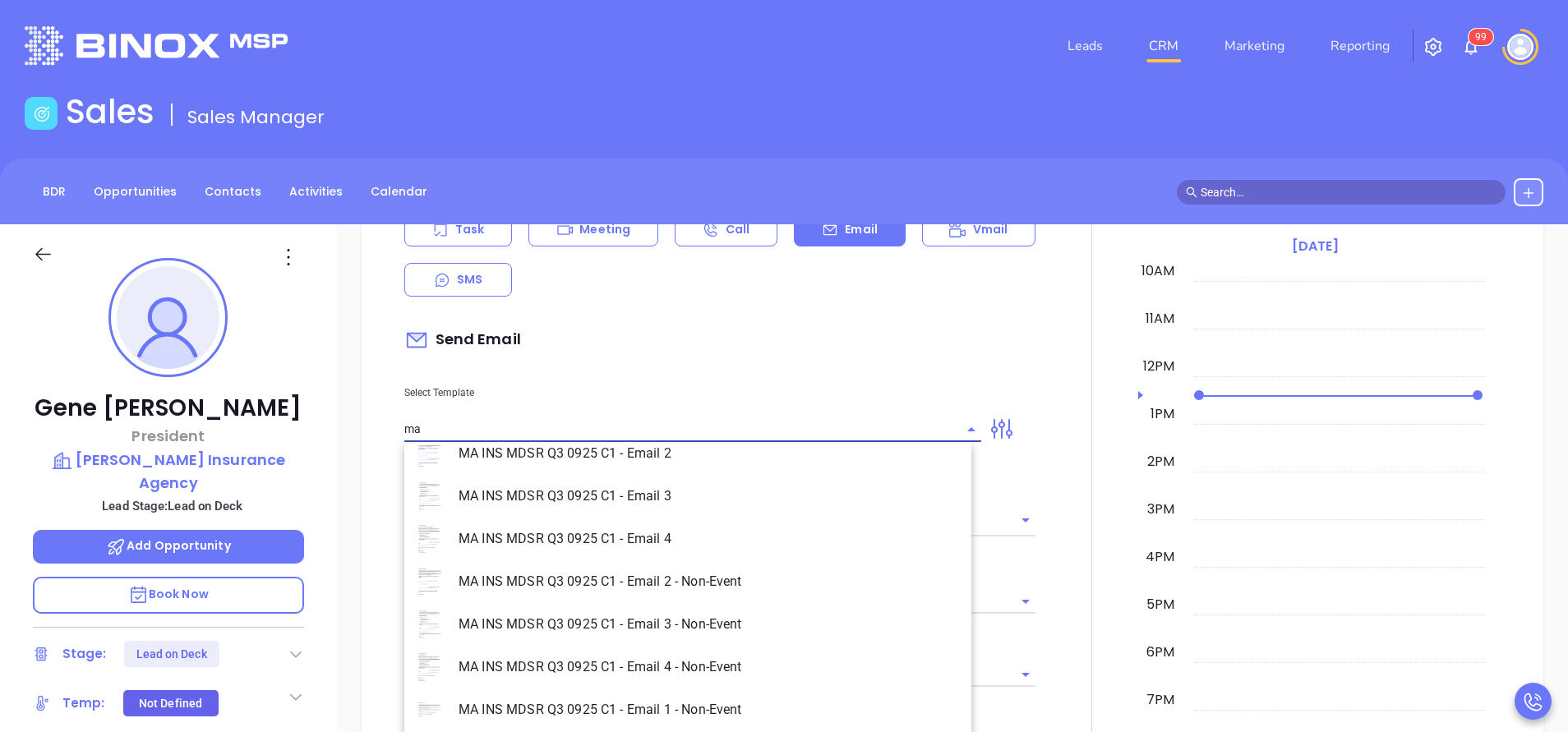
click at [747, 710] on li "MA INS MDSR Q3 0925 C1 - Email 1 - Non-Event" at bounding box center [687, 710] width 567 height 43
type input "MA INS MDSR Q3 0925 C1 - Email 1 - Non-Event"
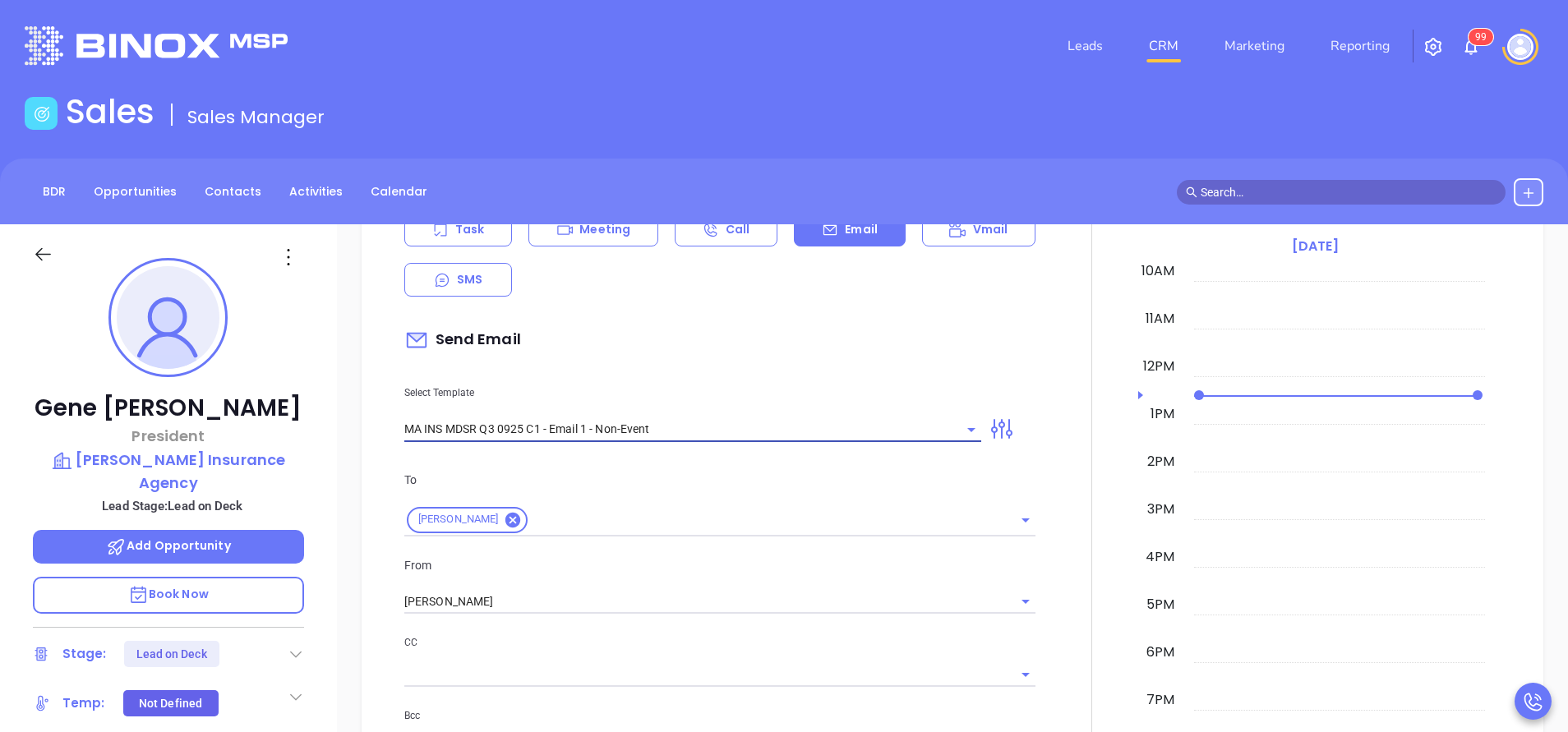
type input "Gene, are you ready for [US_STATE]’ compliance requirement?"
type input "MA INS MDSR Q3 0925 C1 - Email 1 - Non-Event"
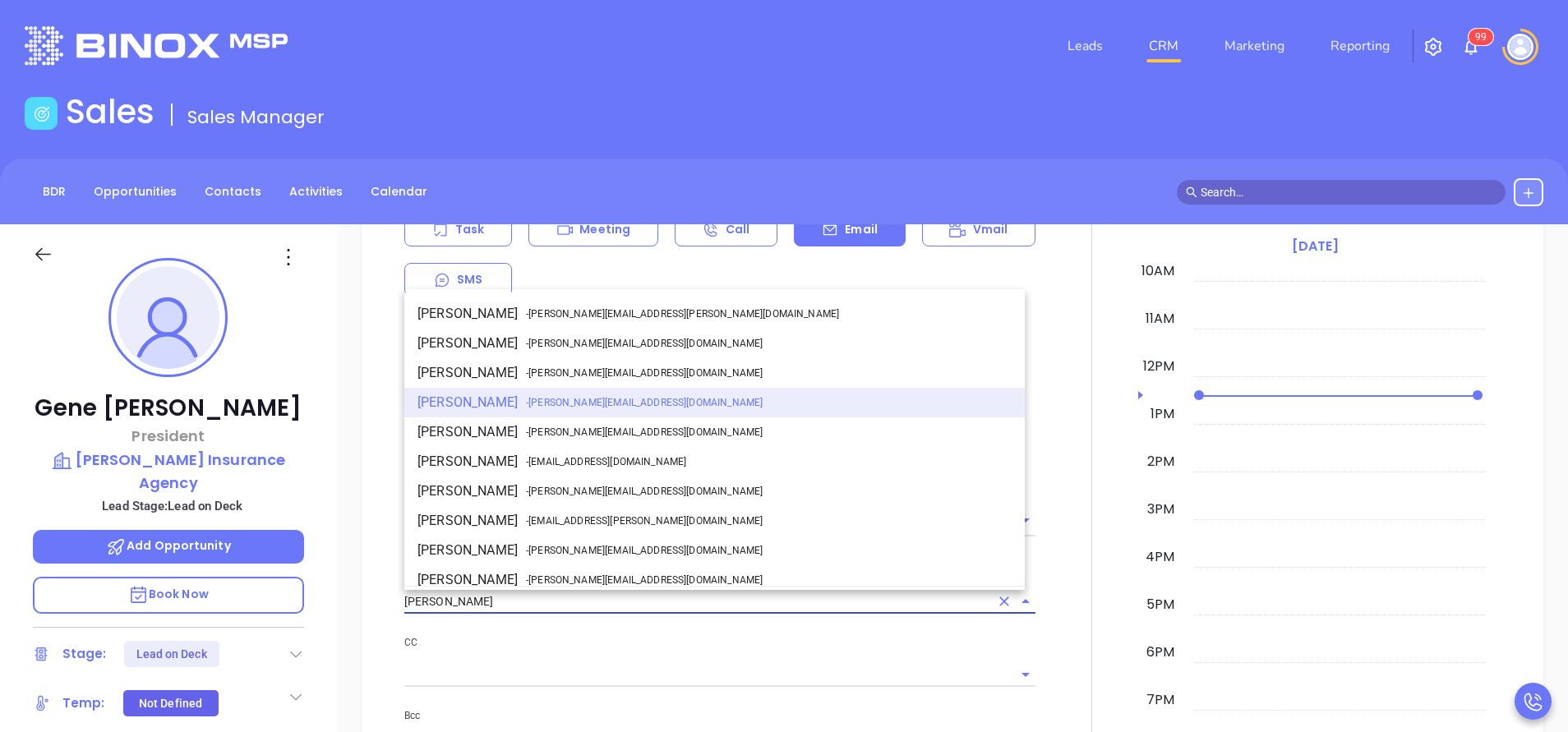
click at [582, 598] on input "[PERSON_NAME]" at bounding box center [696, 601] width 585 height 23
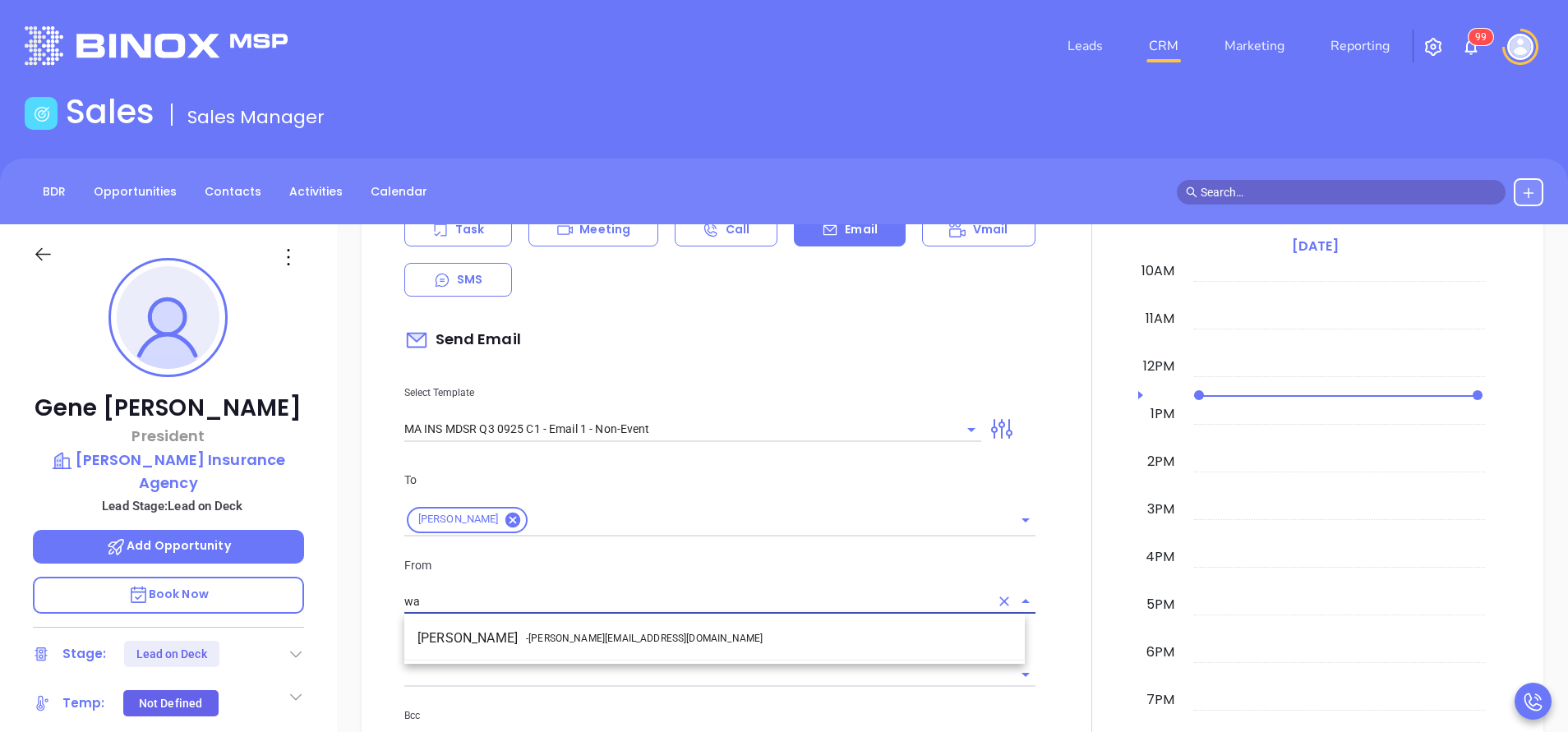
click at [578, 633] on span "- [PERSON_NAME][EMAIL_ADDRESS][DOMAIN_NAME]" at bounding box center [644, 637] width 236 height 15
type input "[PERSON_NAME]"
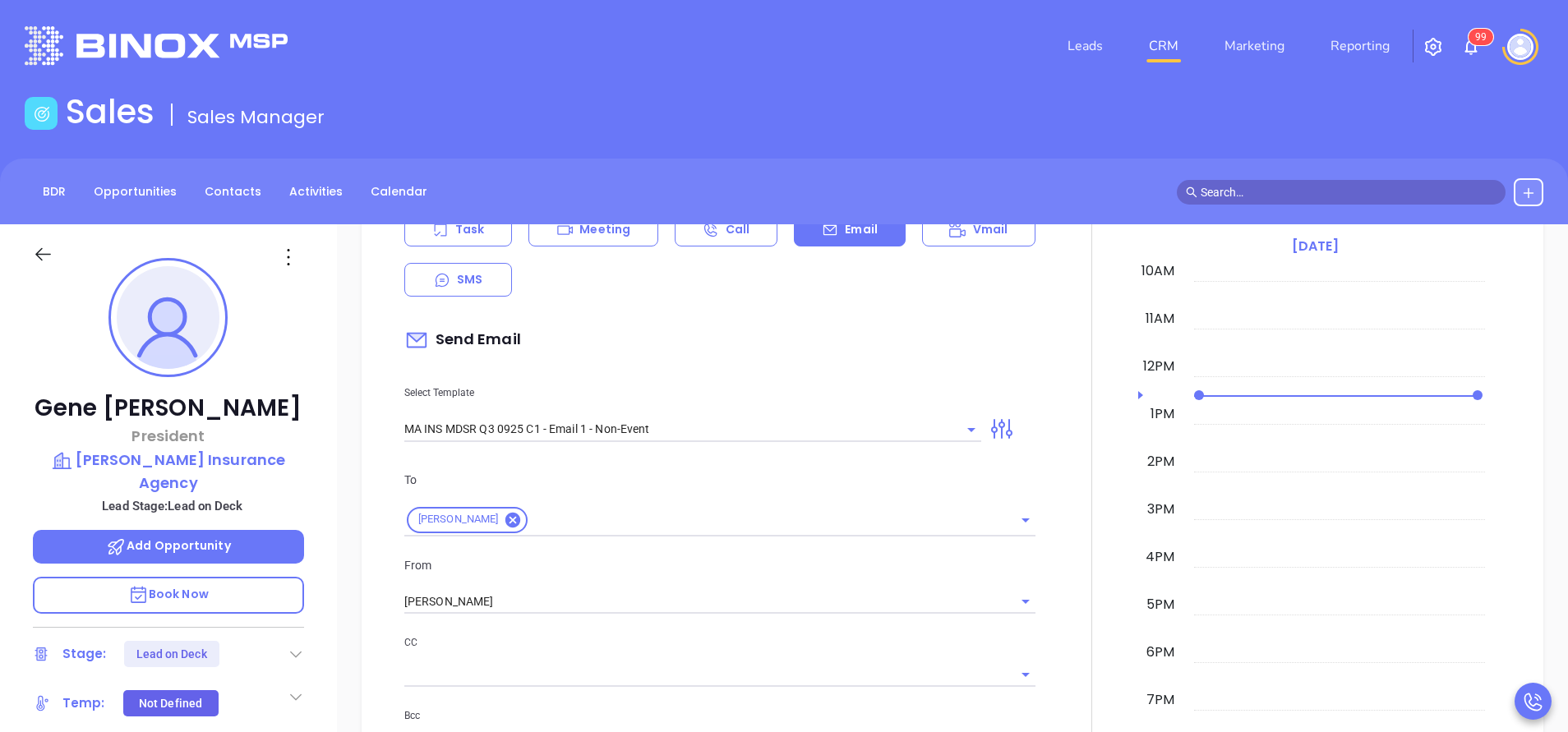
click at [644, 649] on p "CC" at bounding box center [720, 642] width 631 height 19
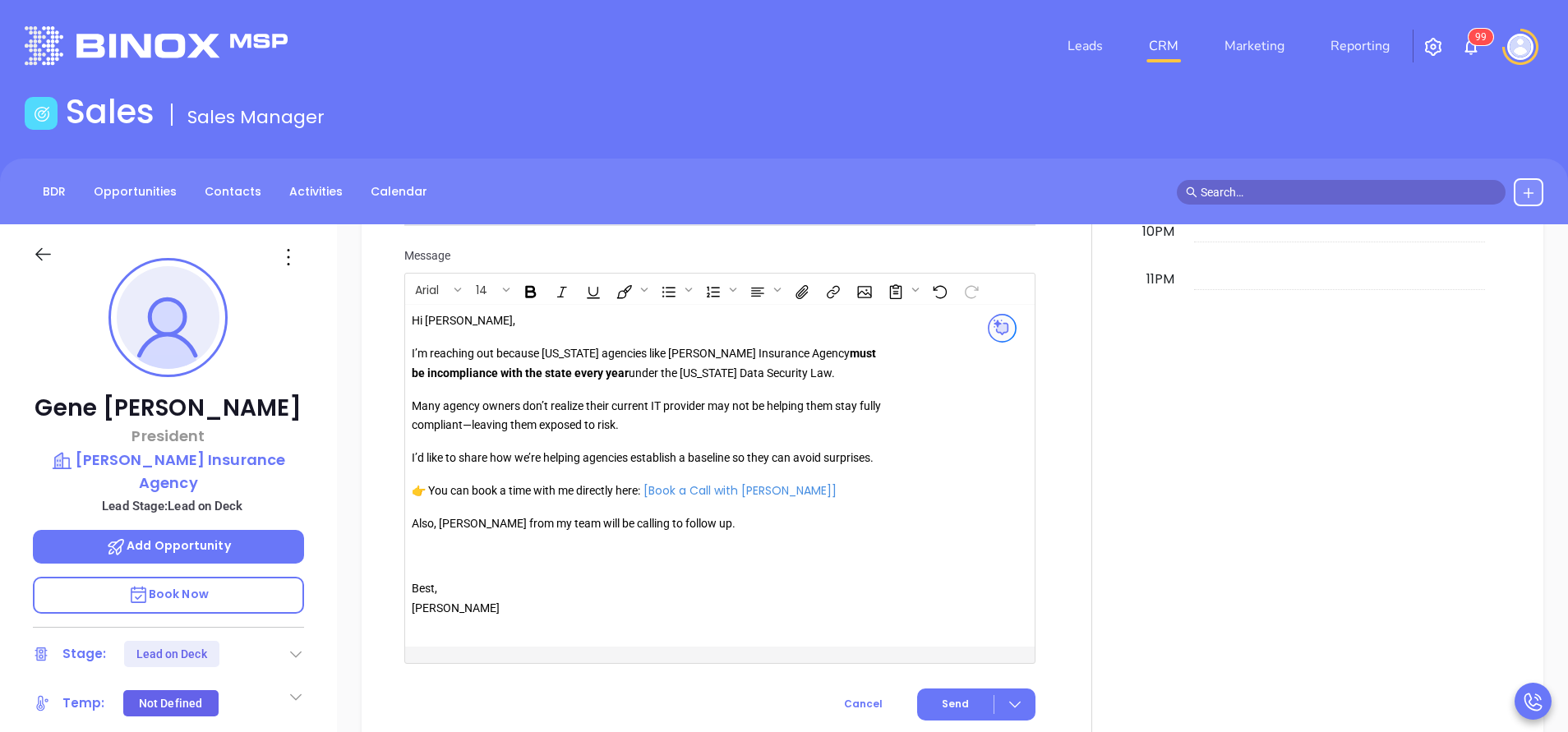
scroll to position [1356, 0]
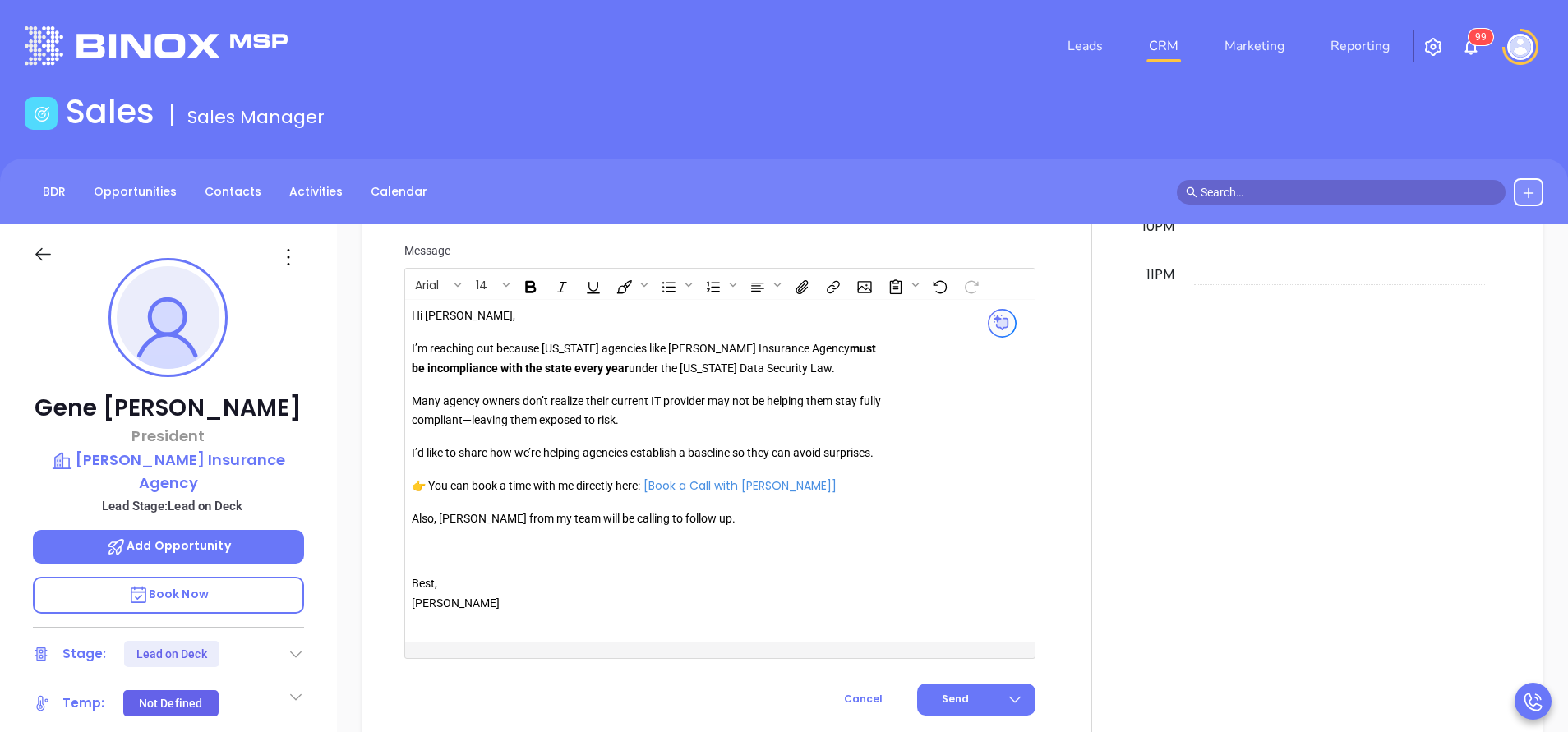
click at [466, 526] on p "Also, [PERSON_NAME] from my team will be calling to follow up." at bounding box center [648, 519] width 473 height 20
drag, startPoint x: 925, startPoint y: 687, endPoint x: 929, endPoint y: 701, distance: 14.6
click at [926, 687] on button "Send" at bounding box center [975, 699] width 118 height 32
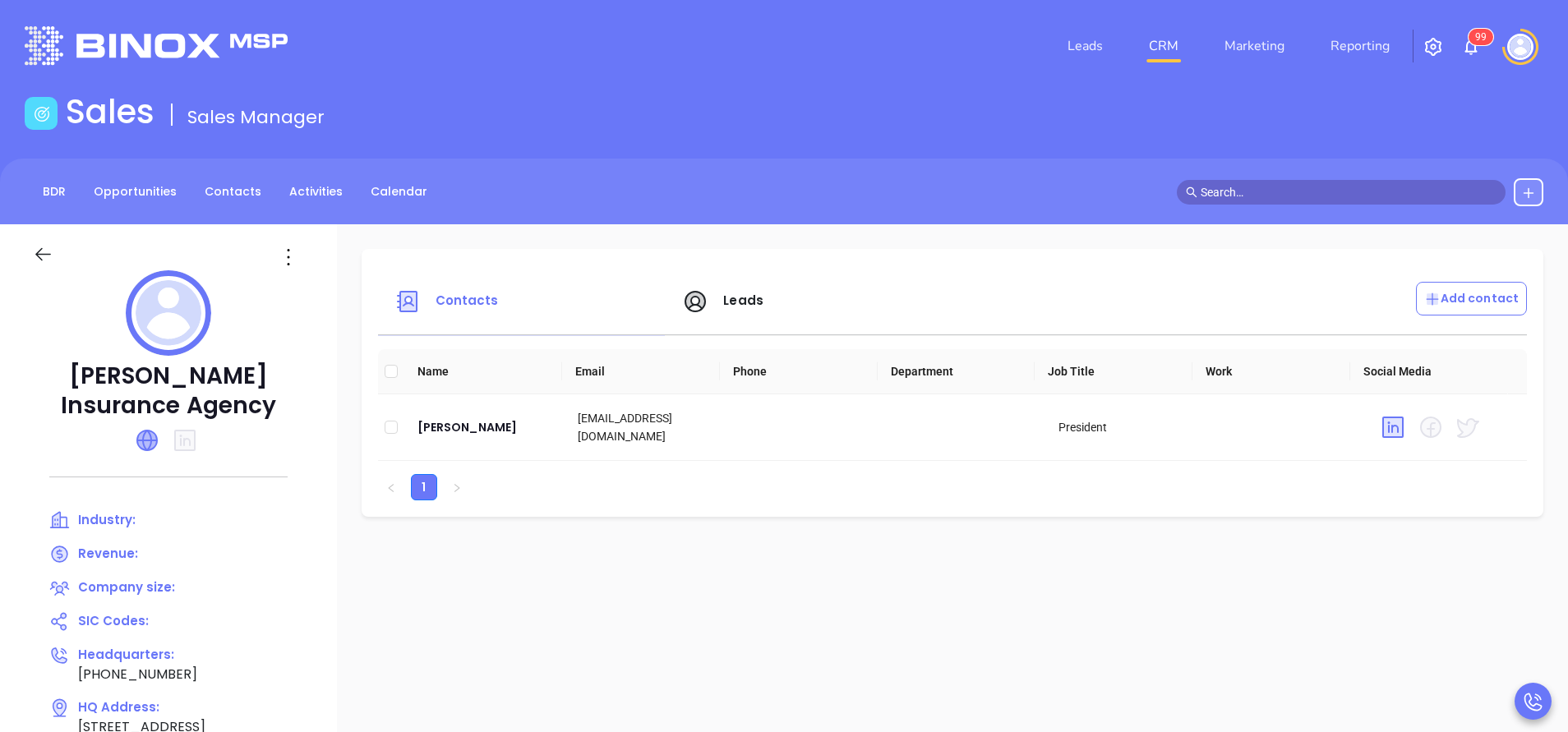
click at [146, 443] on icon at bounding box center [147, 440] width 20 height 20
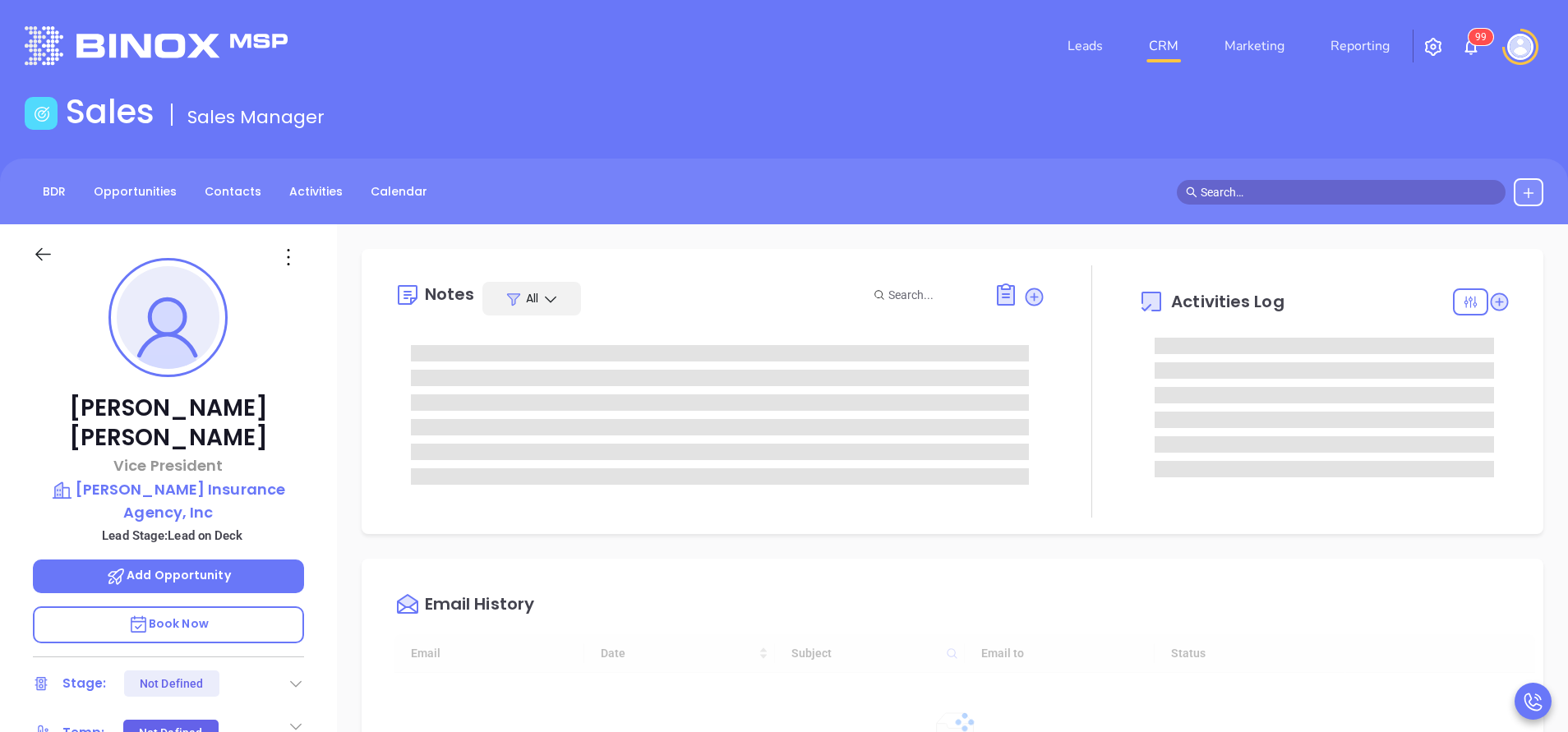
type input "[DATE]"
type input "[PERSON_NAME]"
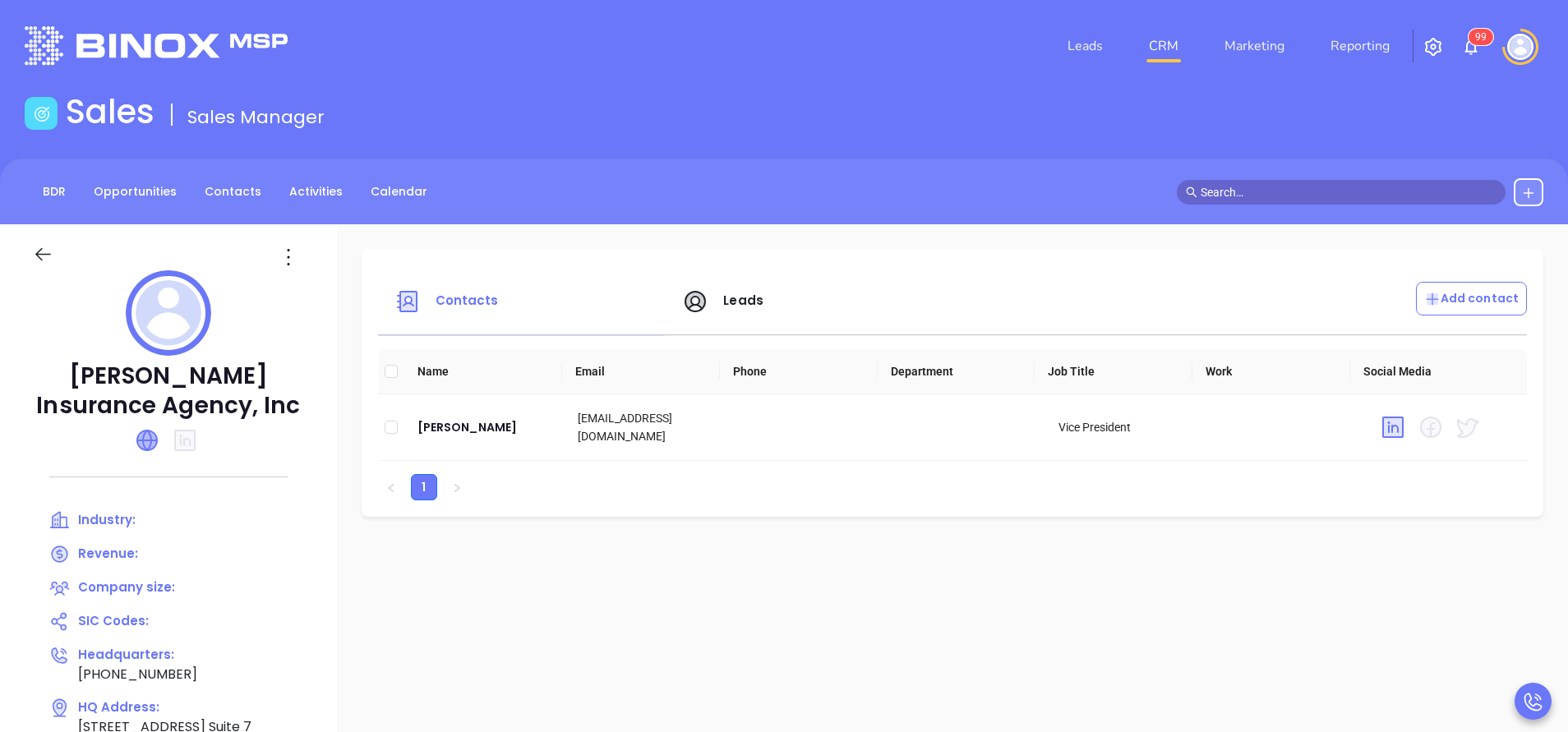
click at [143, 433] on icon at bounding box center [147, 440] width 20 height 20
